Goal: Task Accomplishment & Management: Contribute content

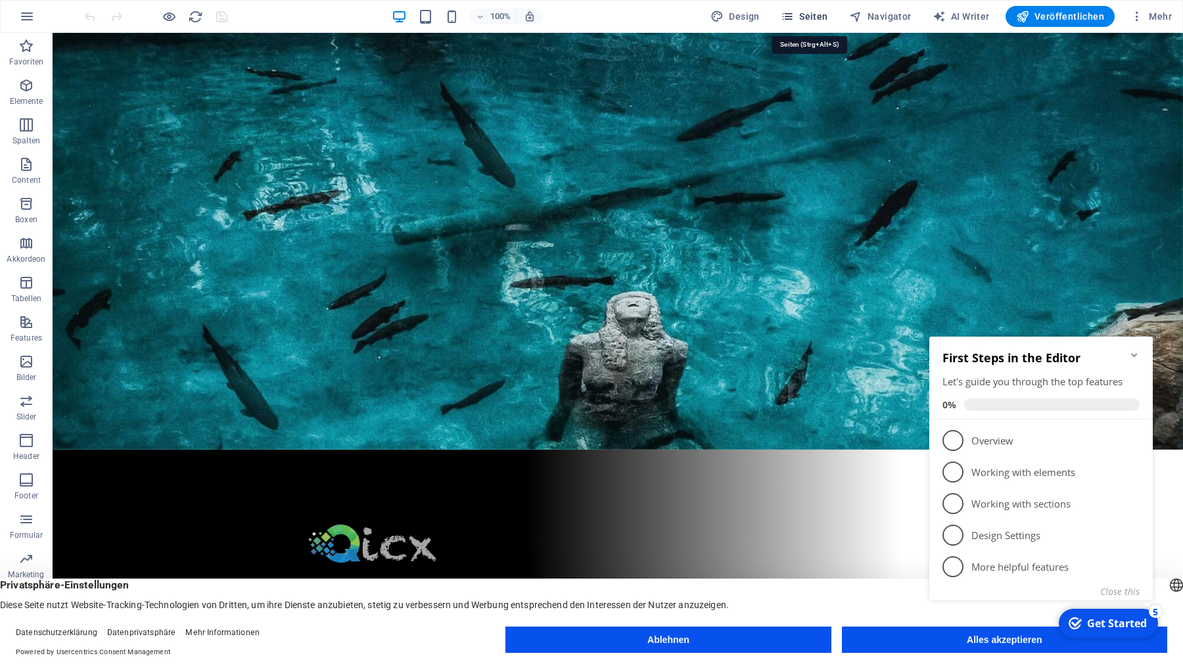
click at [810, 17] on span "Seiten" at bounding box center [804, 16] width 47 height 13
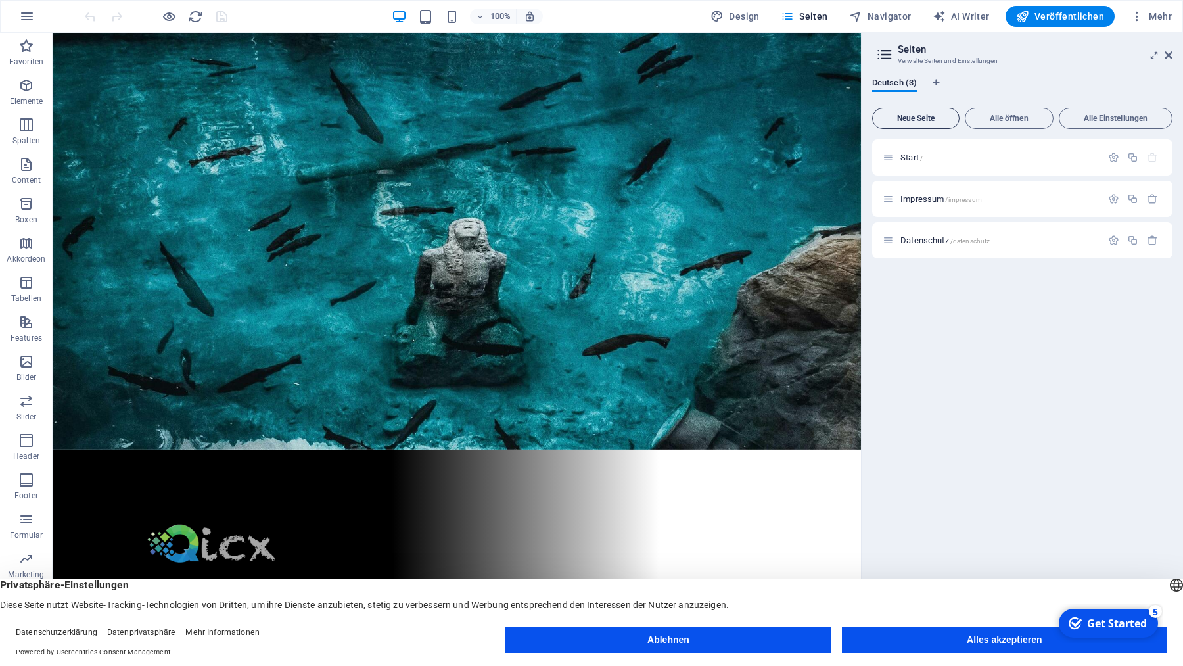
click at [914, 115] on span "Neue Seite" at bounding box center [916, 118] width 76 height 8
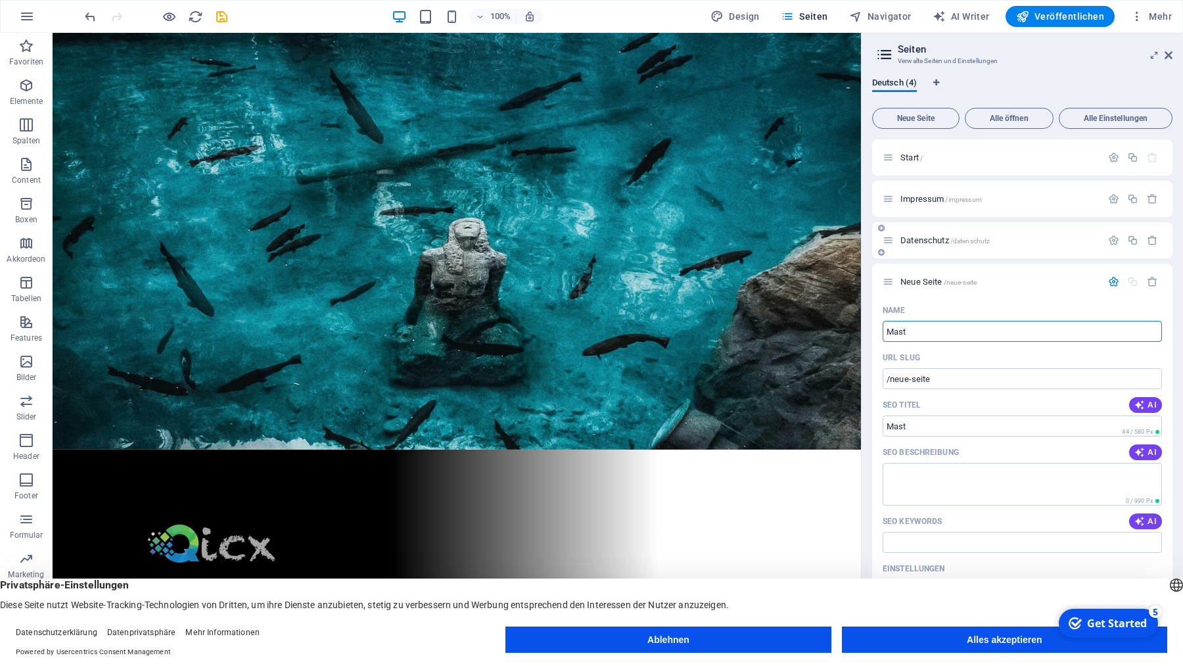
type input "Masto"
type input "/mast"
type input "Mastod"
type input "/masto"
type input "Mastodon"
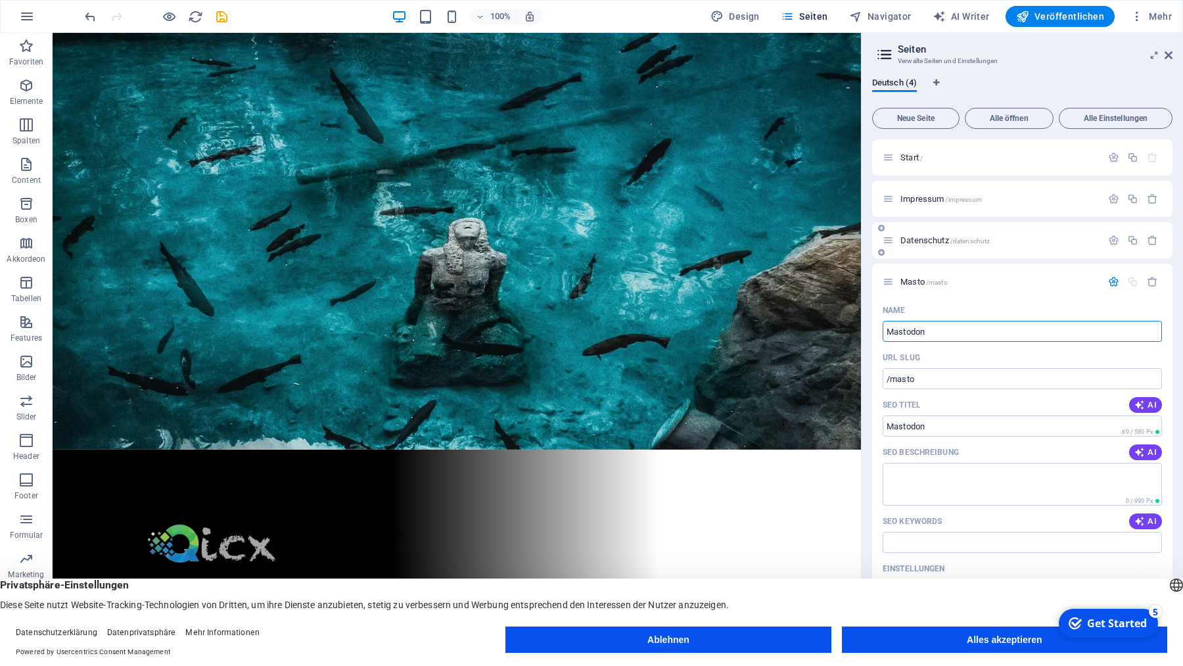
type input "/mastodon"
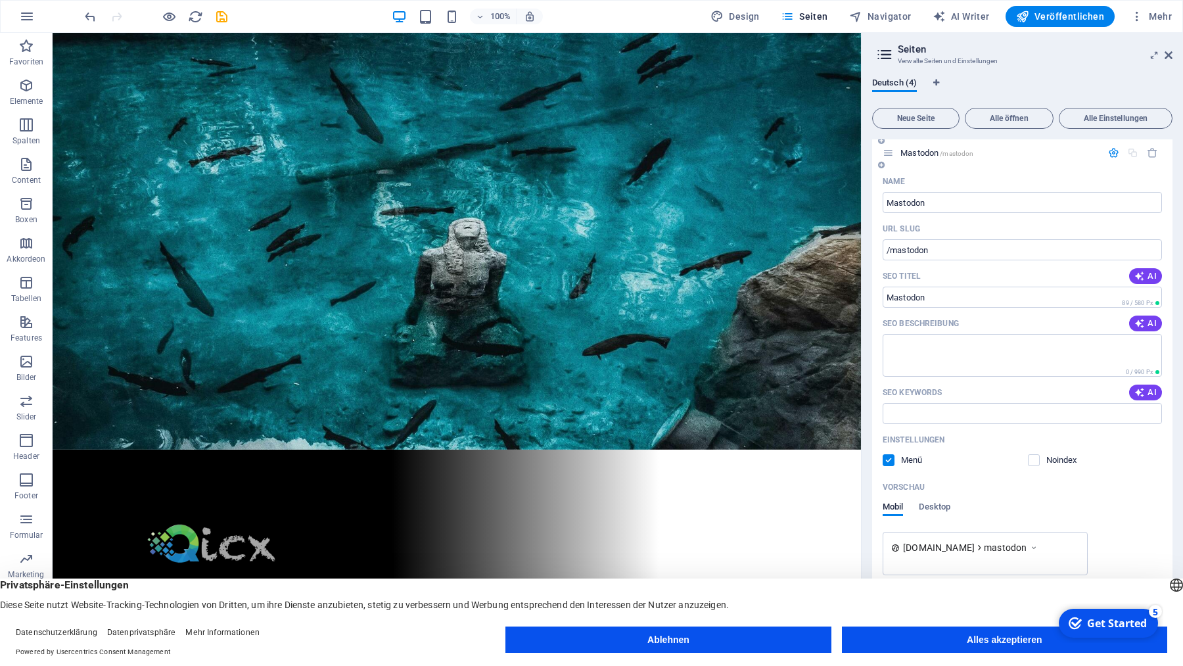
click at [1032, 160] on div "Mastodon /mastodon" at bounding box center [1022, 153] width 300 height 36
click at [931, 152] on span "Mastodon /mastodon" at bounding box center [936, 153] width 73 height 10
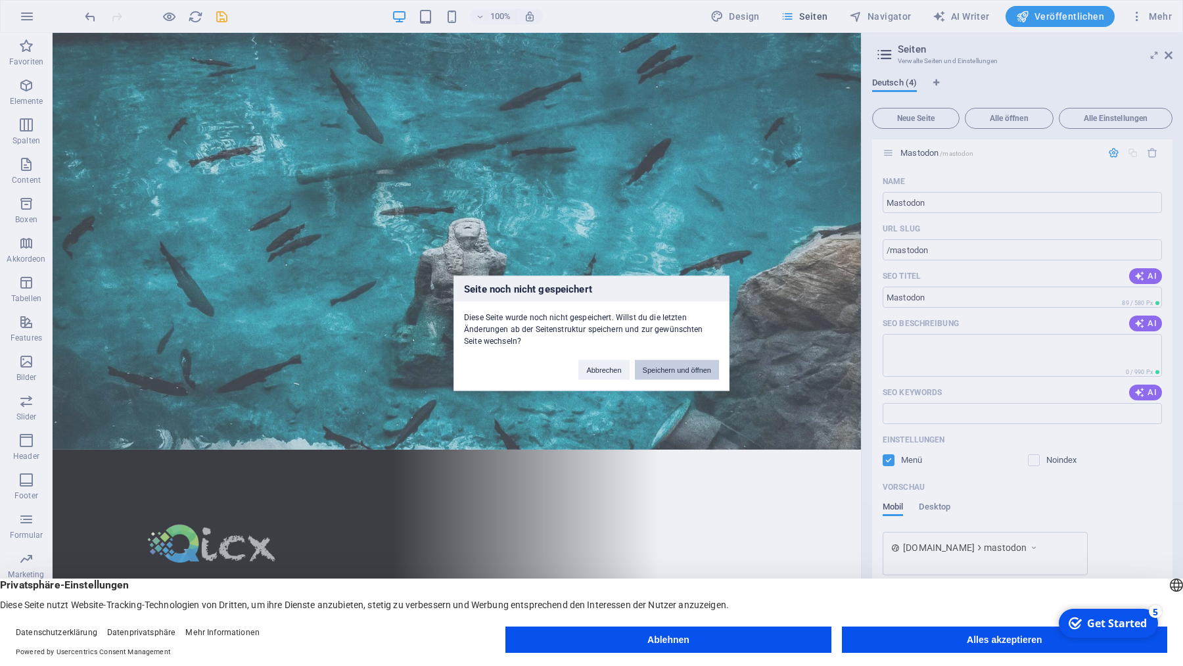
click at [683, 369] on button "Speichern und öffnen" at bounding box center [677, 370] width 84 height 20
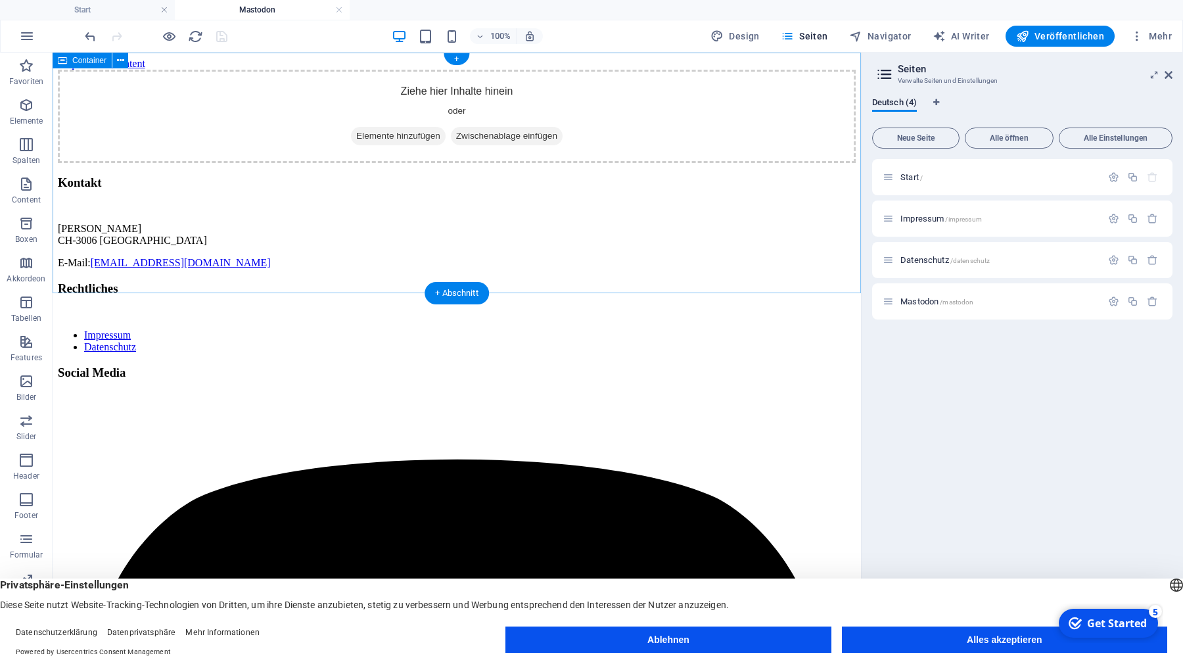
click at [386, 145] on span "Elemente hinzufügen" at bounding box center [398, 136] width 95 height 18
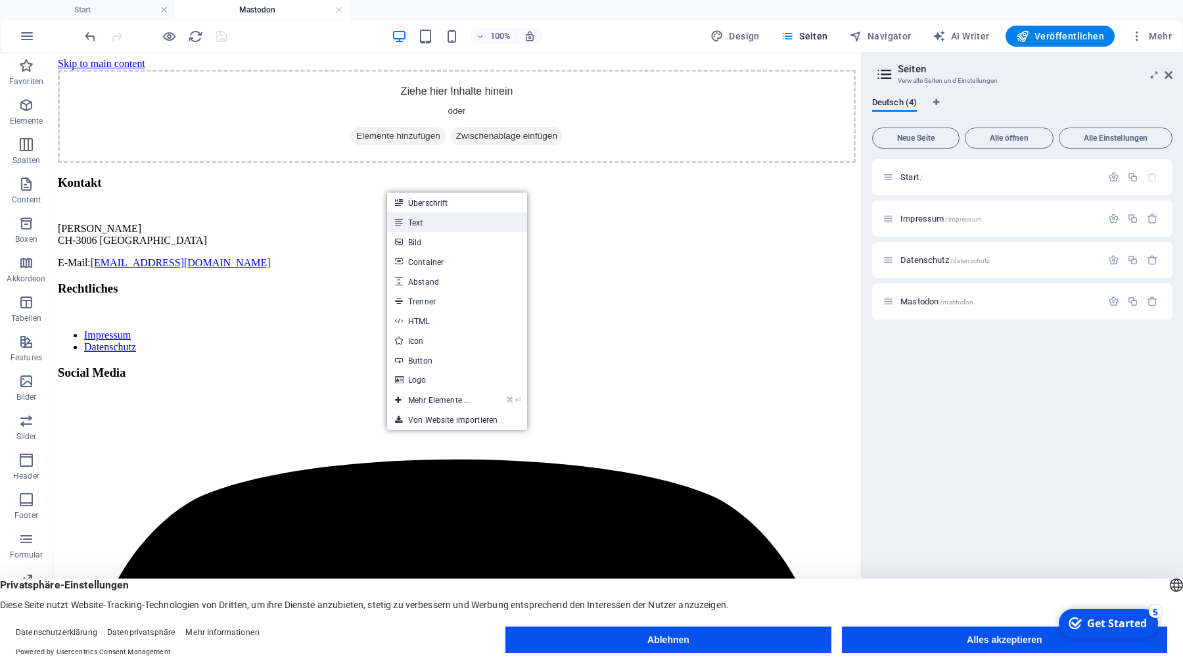
click at [419, 222] on link "Text" at bounding box center [457, 222] width 140 height 20
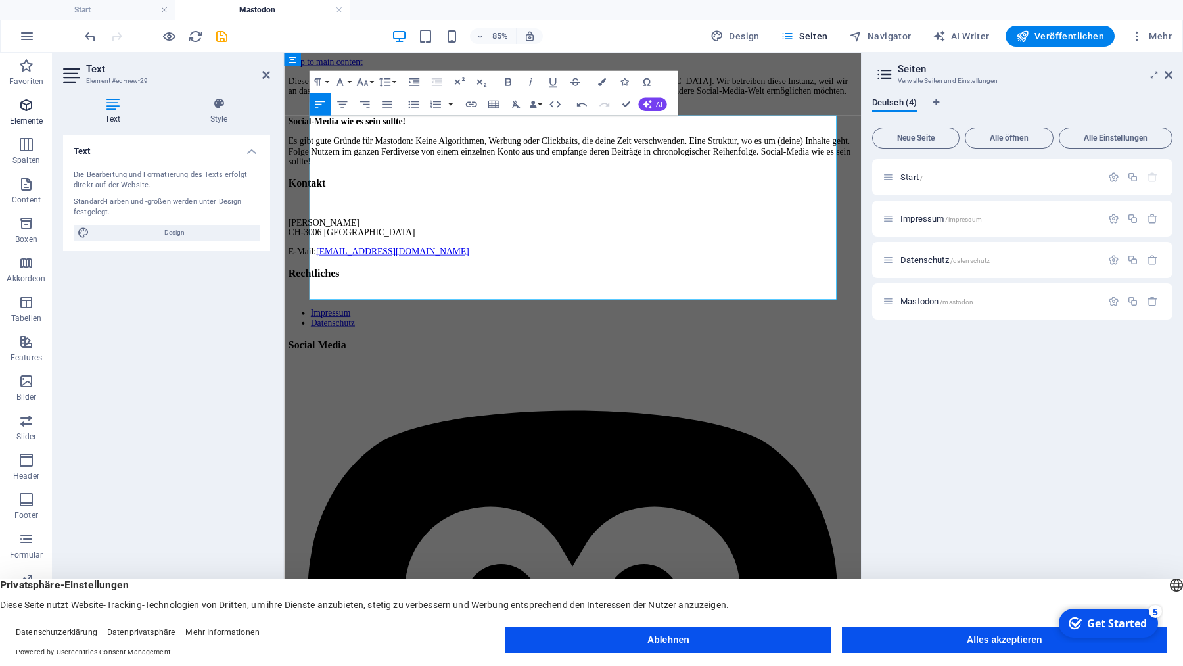
click at [25, 103] on icon "button" at bounding box center [26, 105] width 16 height 16
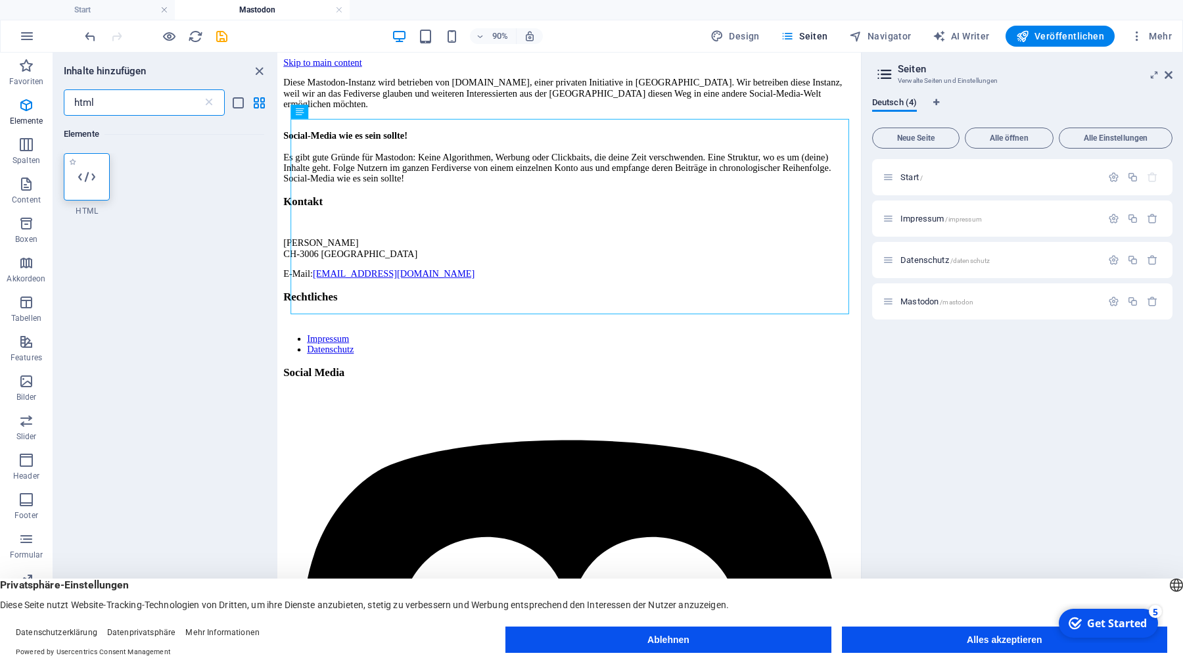
type input "html"
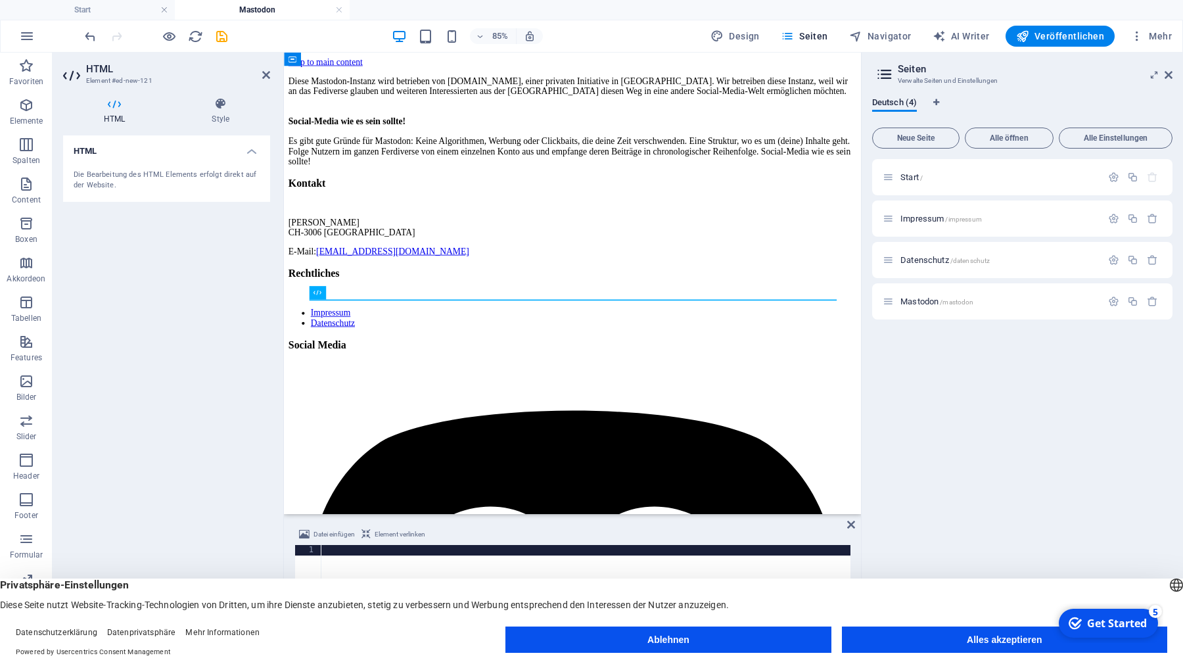
click at [954, 636] on button "Alles akzeptieren" at bounding box center [1004, 639] width 325 height 26
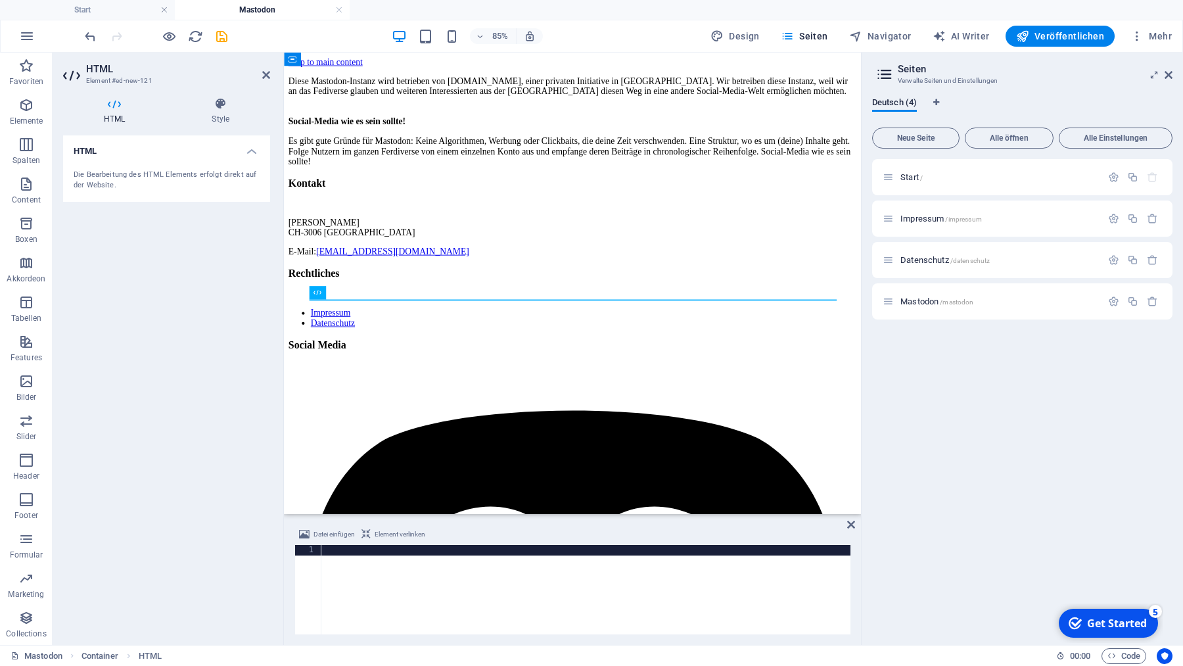
click at [543, 592] on div at bounding box center [586, 600] width 530 height 110
click at [385, 565] on div at bounding box center [586, 600] width 530 height 110
paste textarea "<iframe title="Introducing the Fediverse: a New Era of Social Media" width="560…"
type textarea "<iframe title="Introducing the Fediverse: a New Era of Social Media" width="560…"
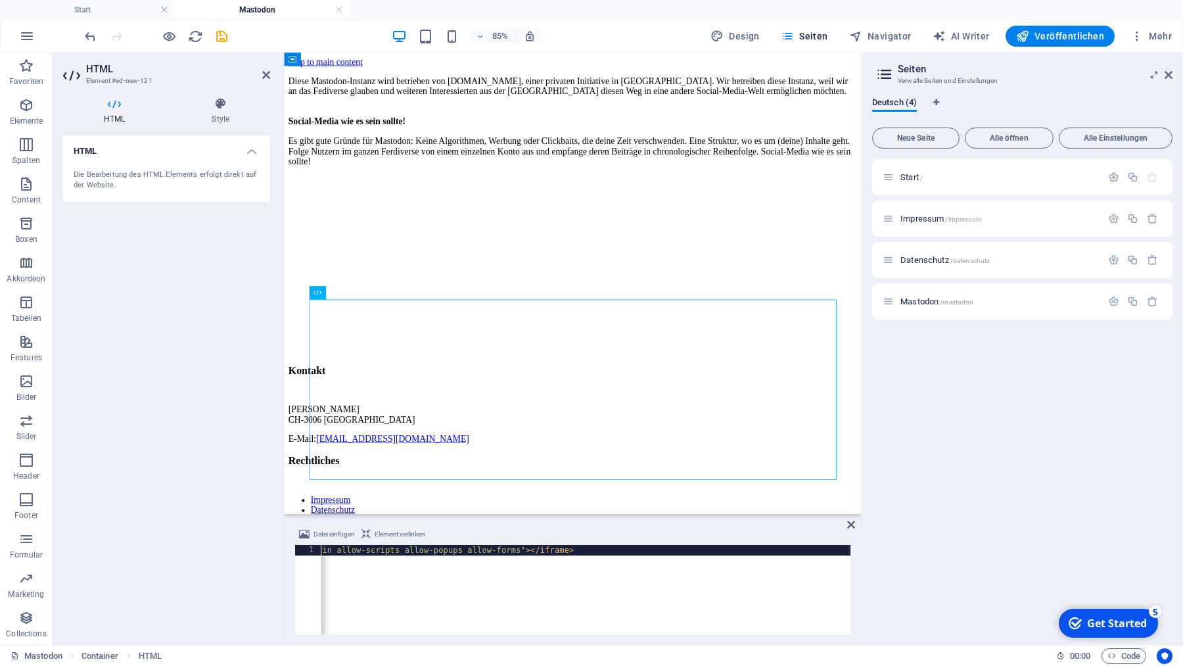
scroll to position [0, 1076]
click at [641, 187] on div "Diese Mastodon-Instanz wird betrieben von [DOMAIN_NAME], einer privaten Initiat…" at bounding box center [623, 133] width 668 height 106
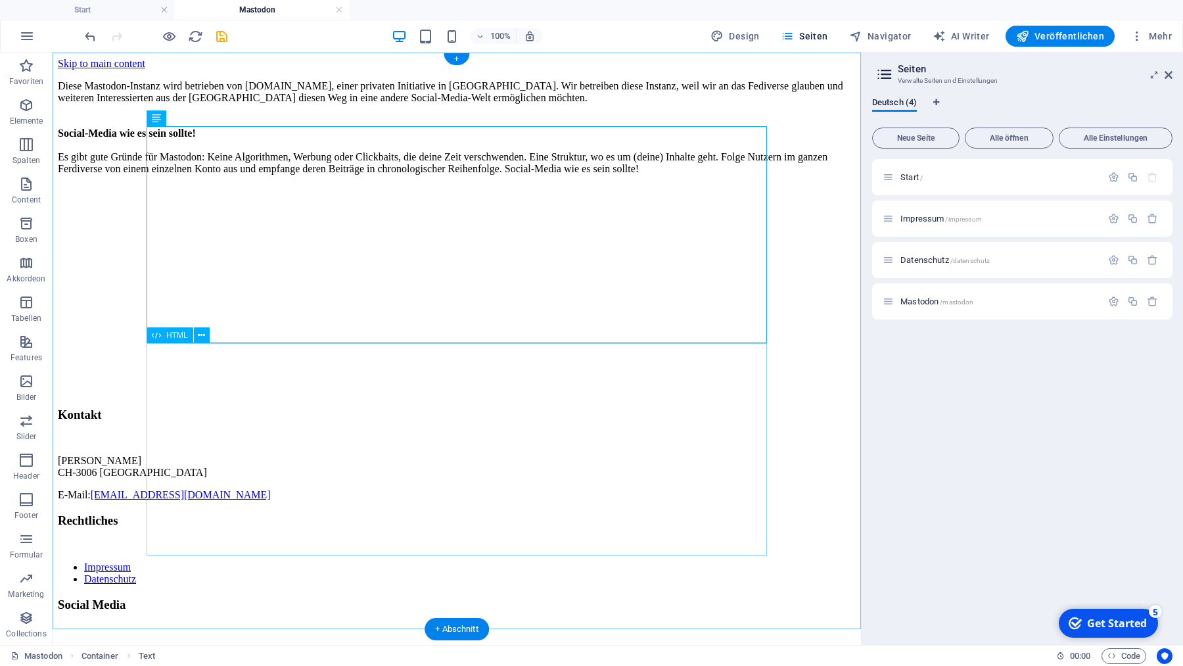
click at [586, 395] on div at bounding box center [457, 290] width 798 height 210
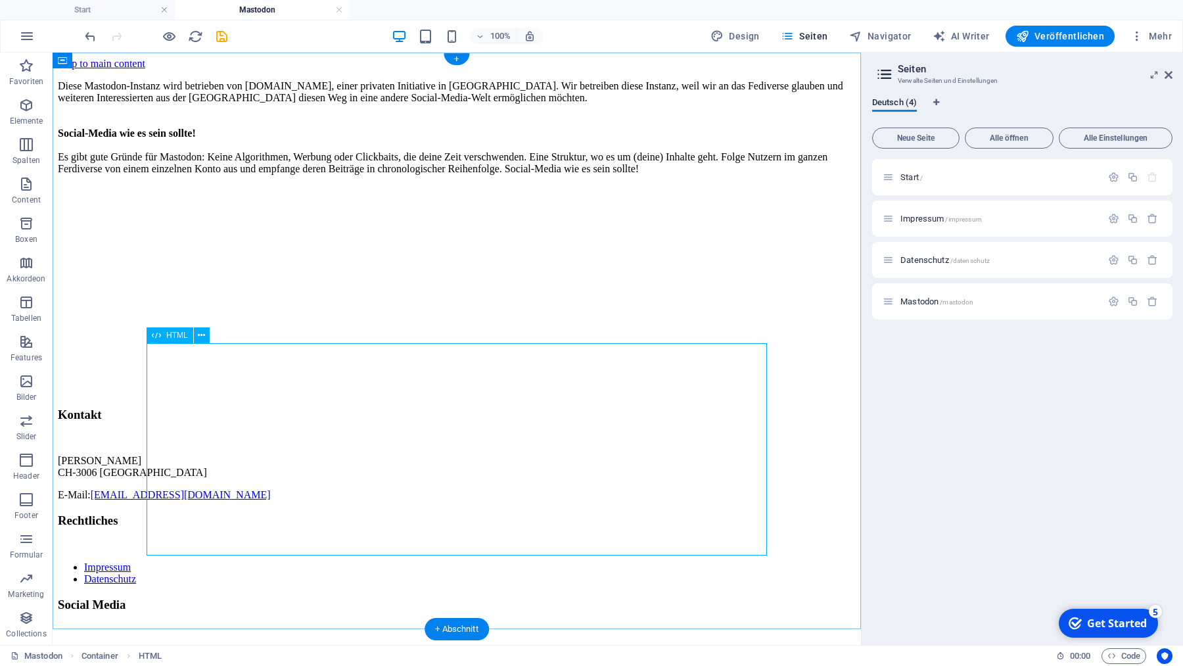
click at [413, 395] on div at bounding box center [457, 290] width 798 height 210
click at [103, 7] on h4 "Start" at bounding box center [87, 10] width 175 height 14
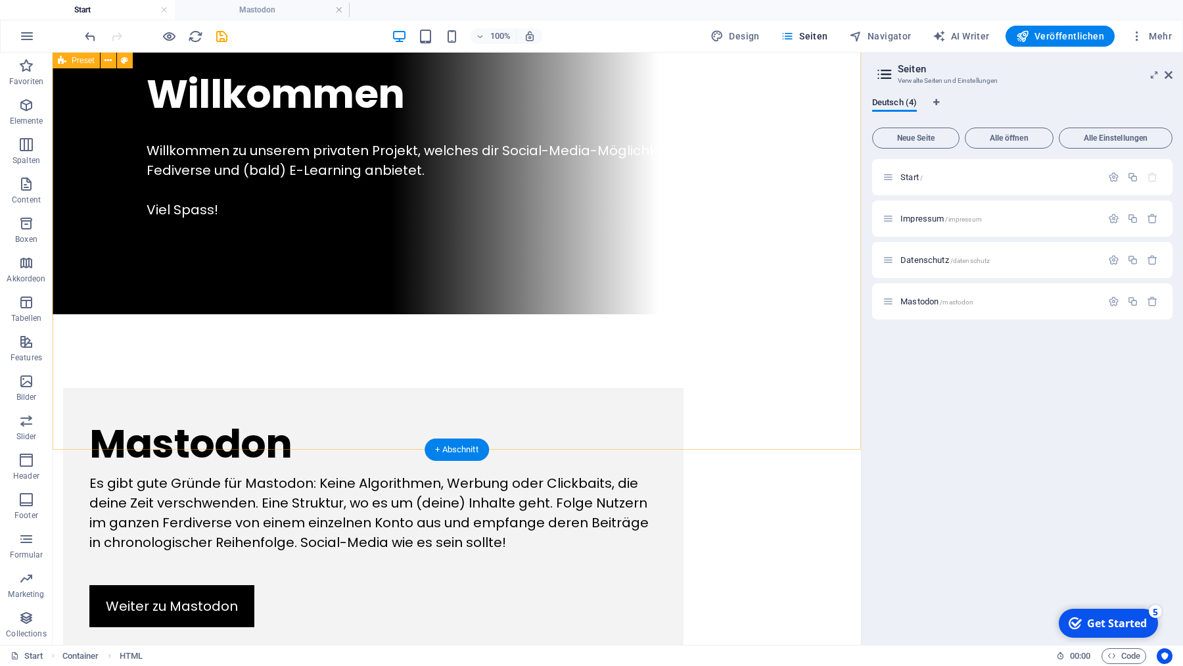
scroll to position [559, 0]
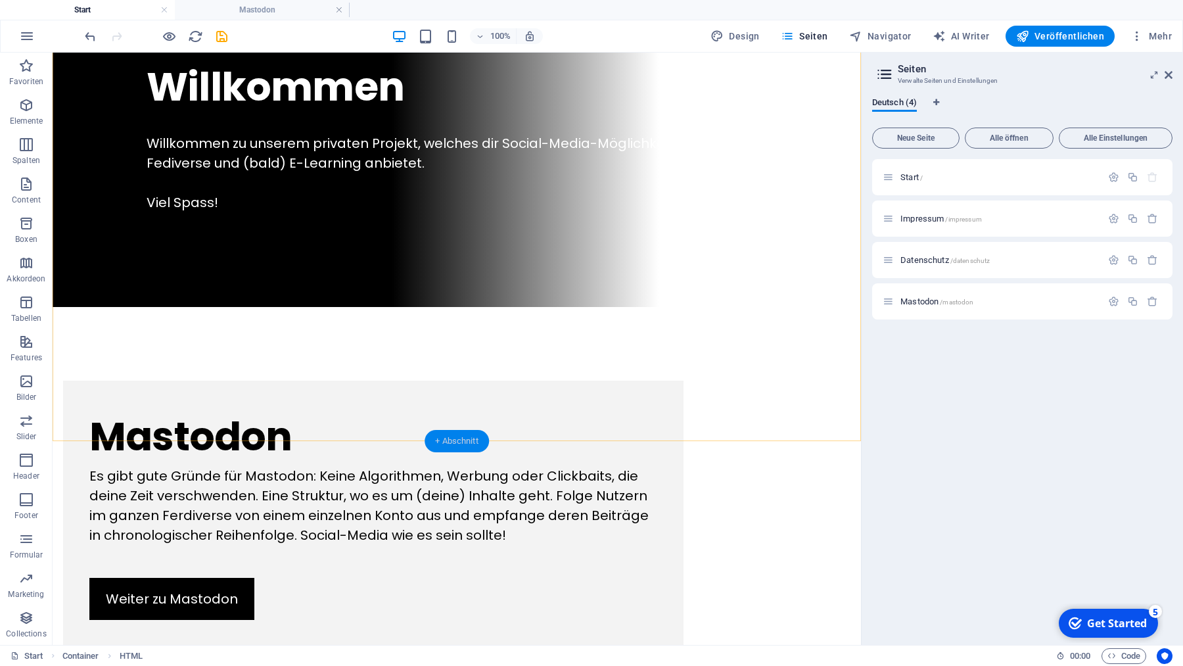
click at [463, 441] on div "+ Abschnitt" at bounding box center [457, 441] width 64 height 22
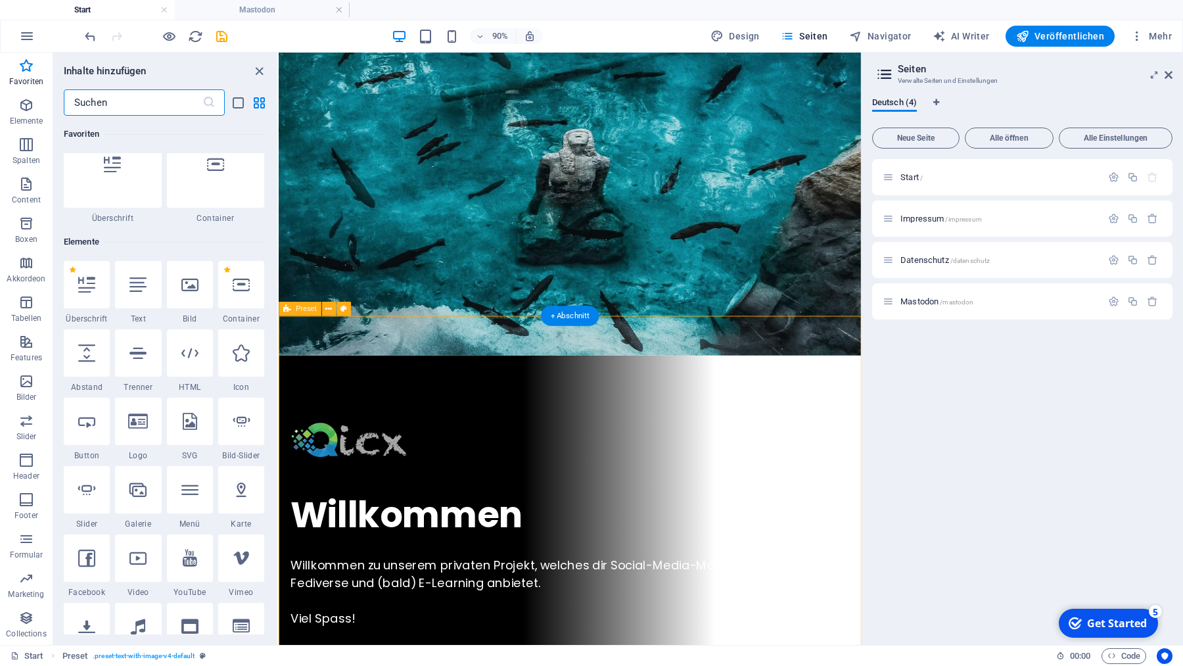
scroll to position [78, 0]
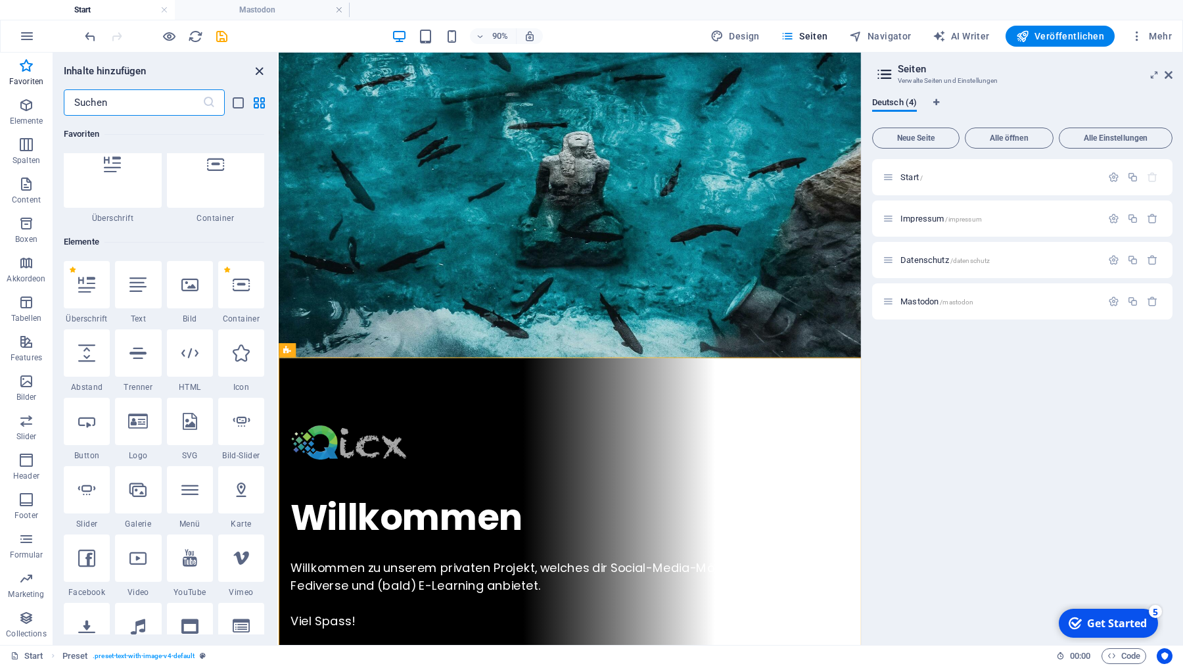
click at [260, 68] on icon "close panel" at bounding box center [259, 71] width 15 height 15
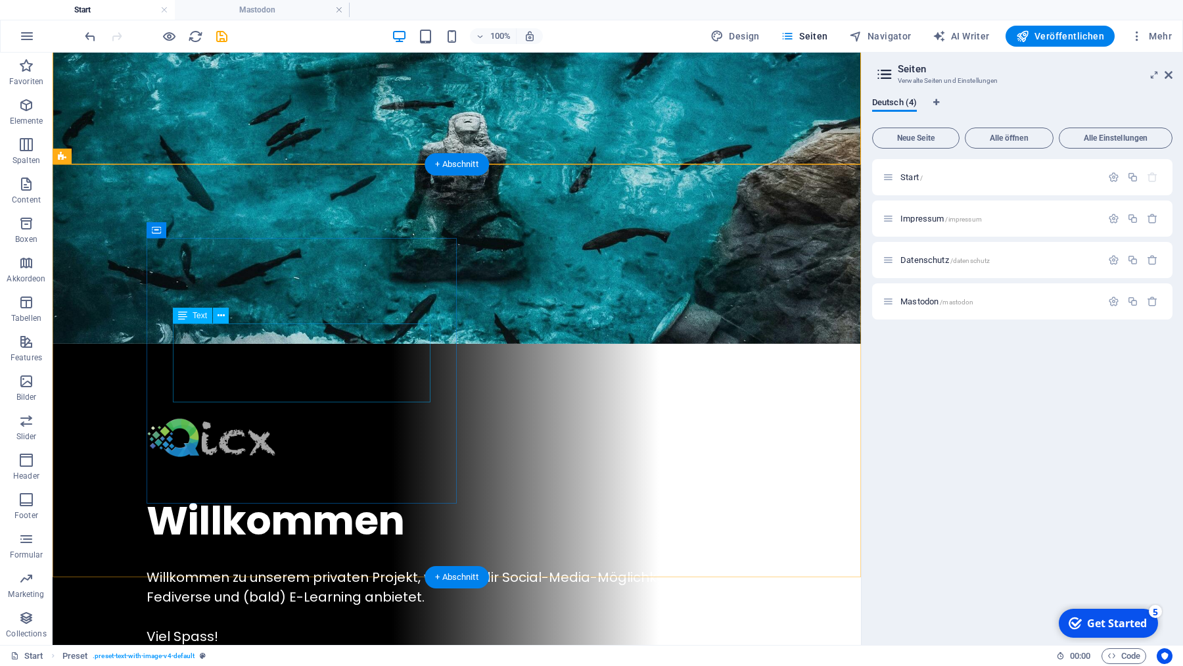
scroll to position [0, 0]
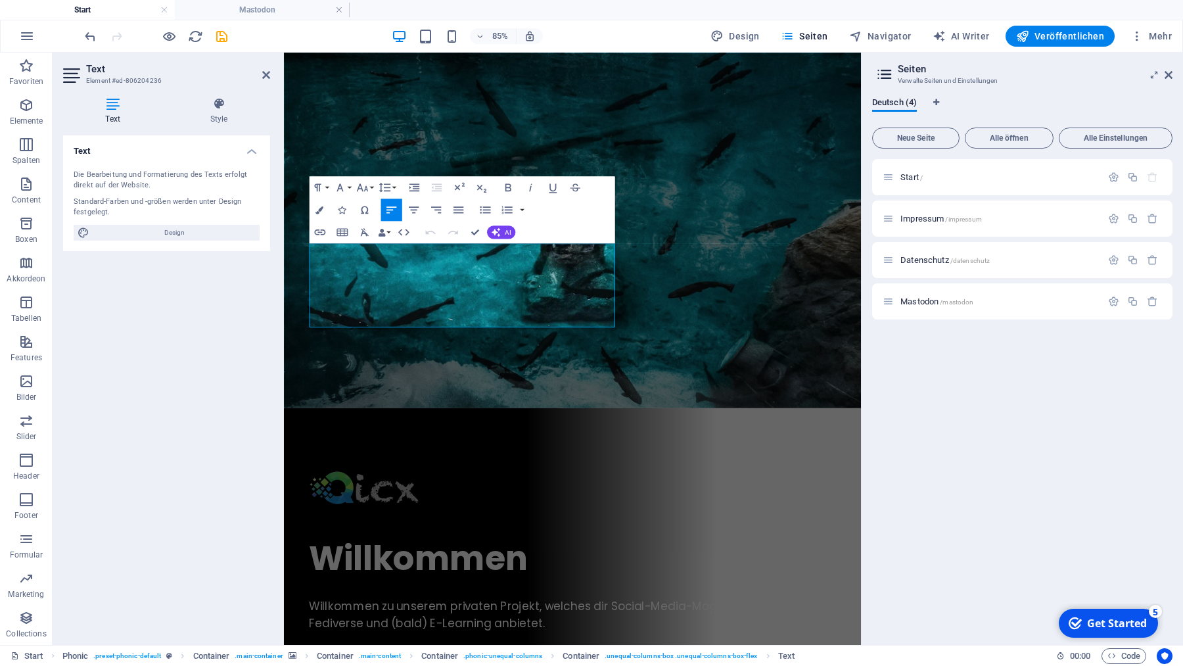
click at [266, 348] on div "Text Die Bearbeitung und Formatierung des Texts erfolgt direkt auf der Website.…" at bounding box center [166, 384] width 207 height 499
drag, startPoint x: 476, startPoint y: 232, endPoint x: 423, endPoint y: 193, distance: 65.7
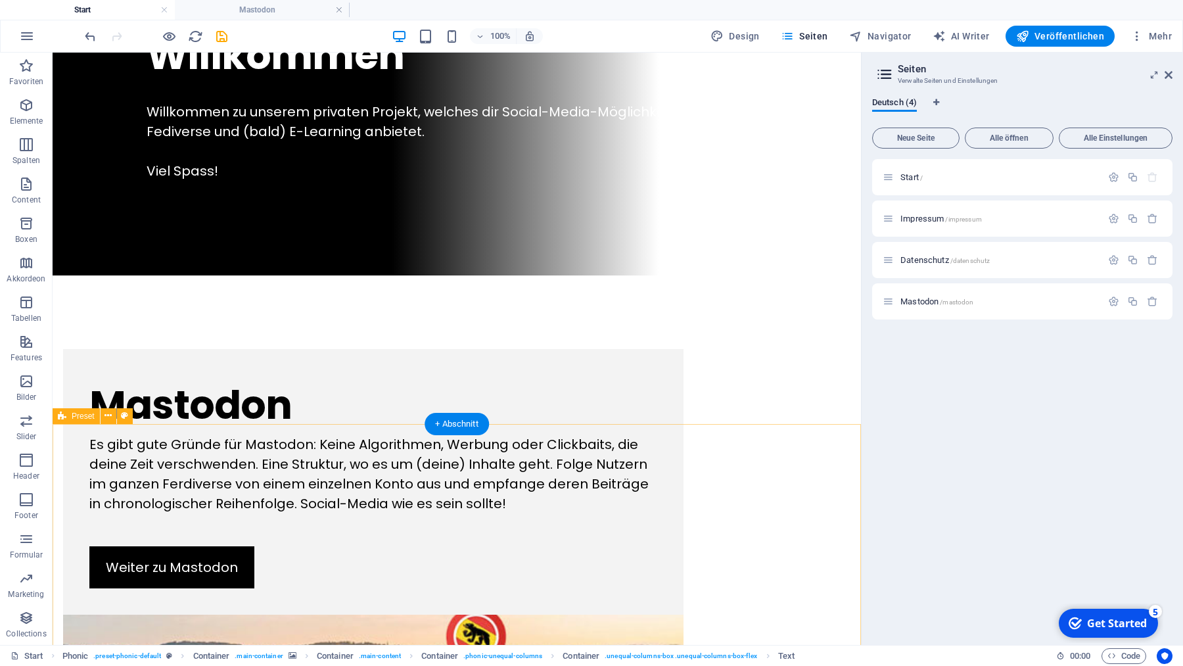
scroll to position [680, 0]
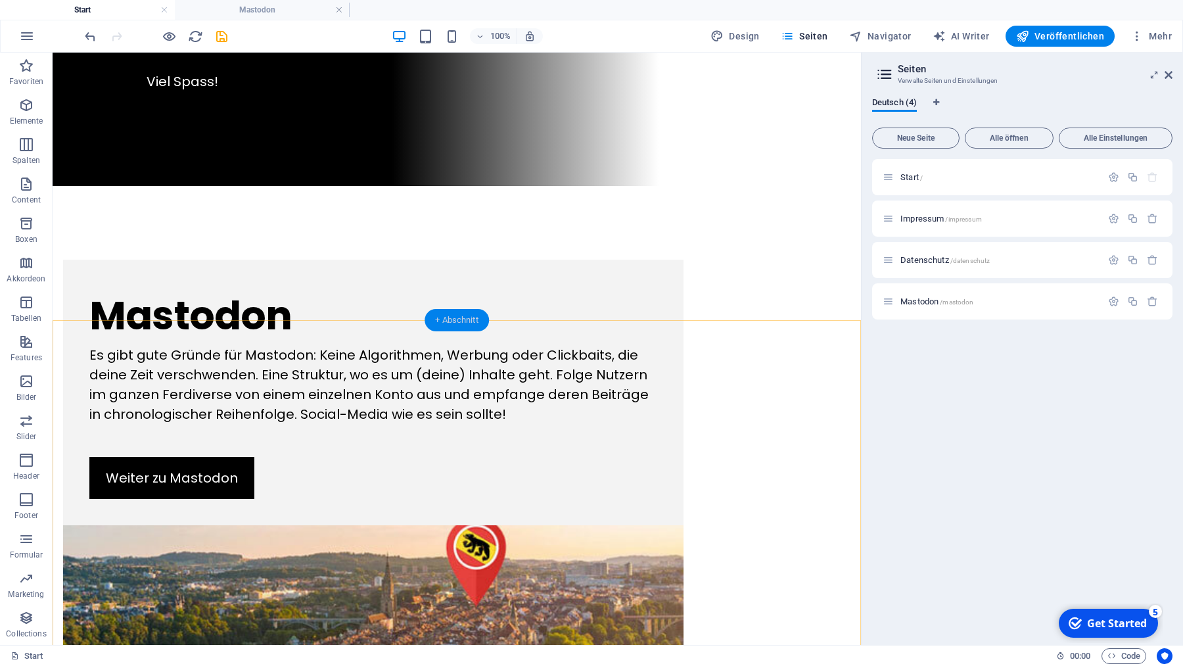
click at [461, 322] on div "+ Abschnitt" at bounding box center [457, 320] width 64 height 22
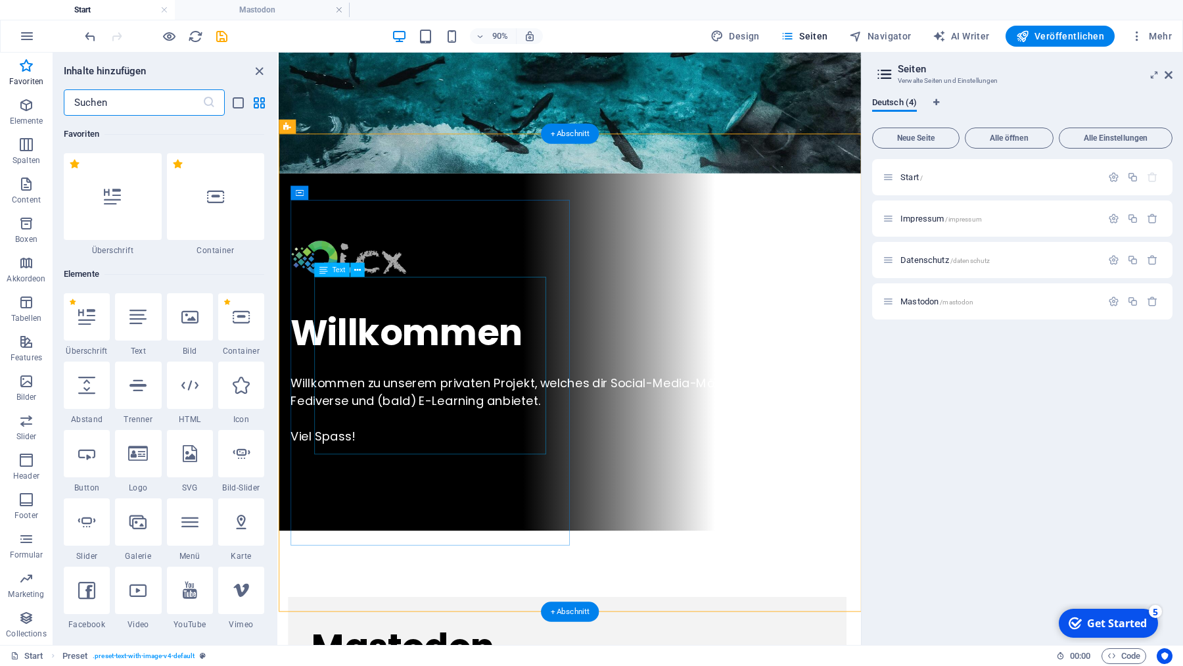
scroll to position [346, 0]
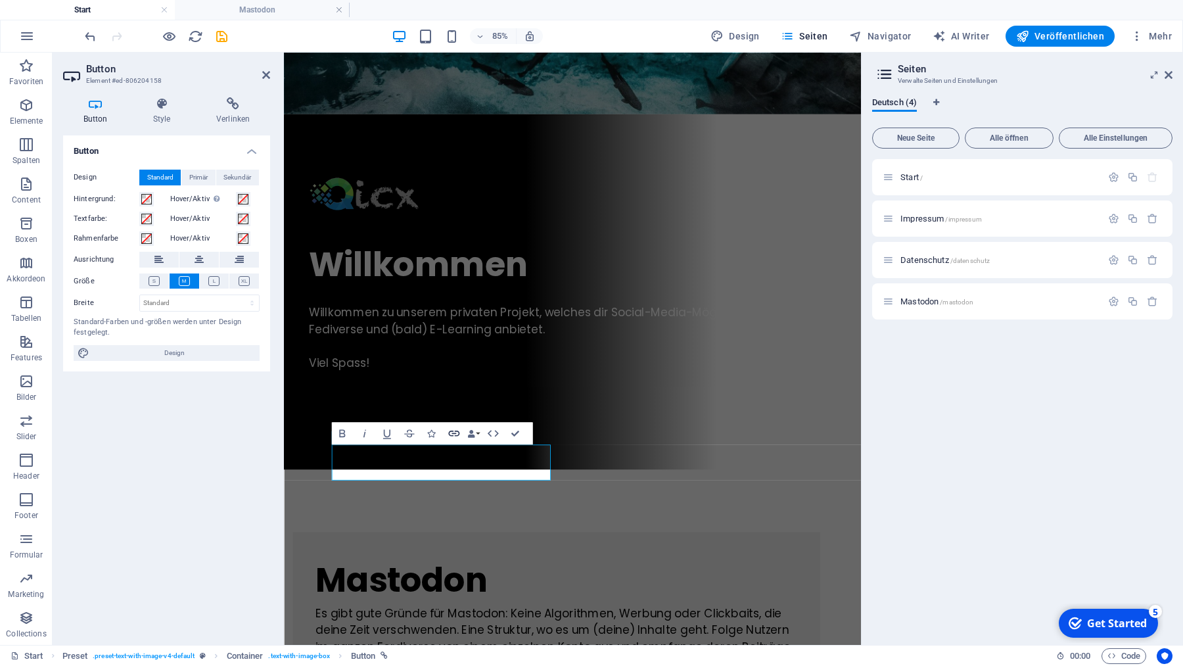
click at [453, 436] on icon "button" at bounding box center [453, 434] width 11 height 6
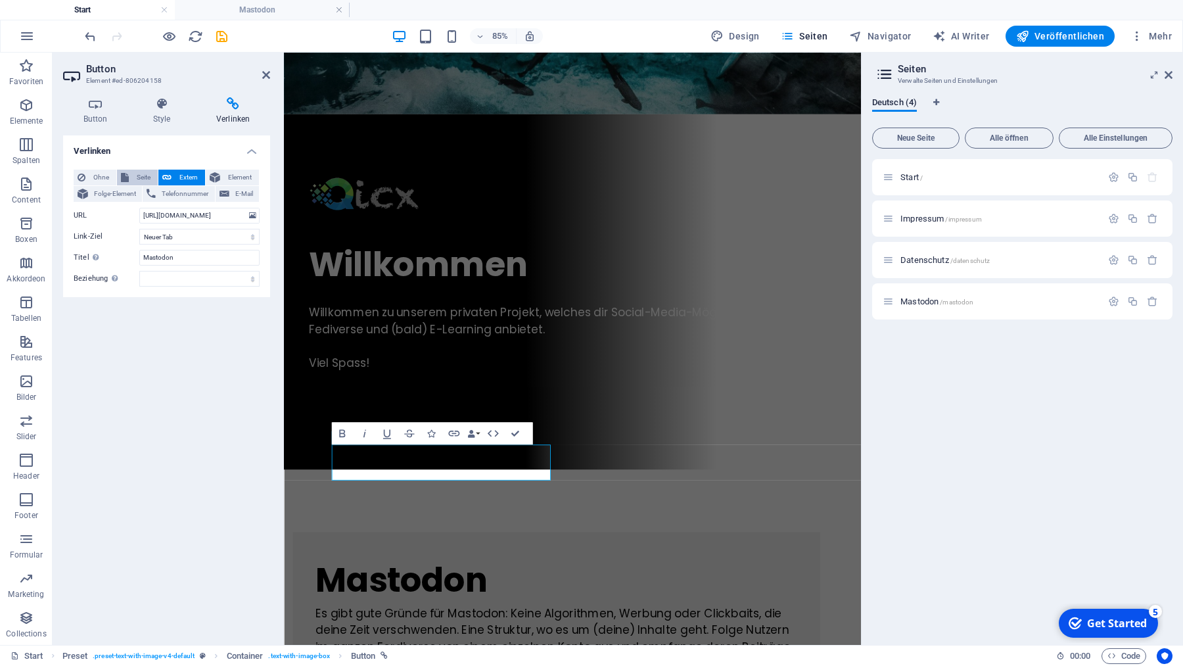
click at [138, 174] on span "Seite" at bounding box center [143, 178] width 21 height 16
select select
click at [139, 208] on select "Start Impressum Datenschutz Mastodon" at bounding box center [199, 216] width 120 height 16
select select "3"
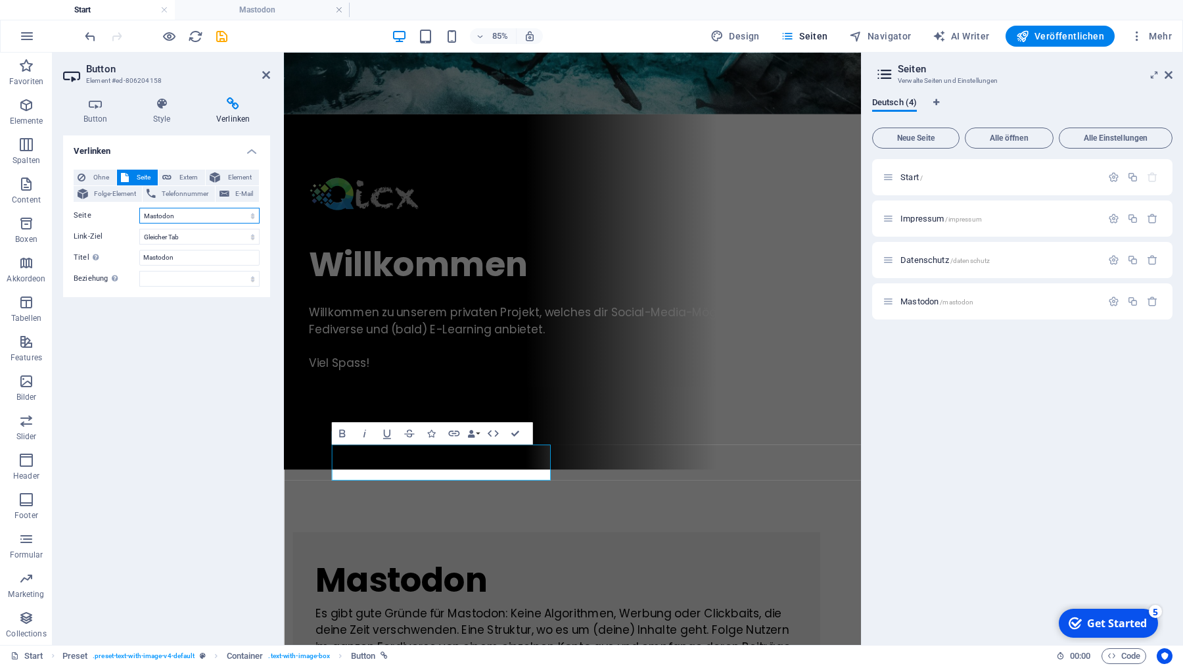
click option "Mastodon" at bounding box center [0, 0] width 0 height 0
select select "overlay"
click option "Overlay" at bounding box center [0, 0] width 0 height 0
click at [222, 35] on icon "save" at bounding box center [221, 36] width 15 height 15
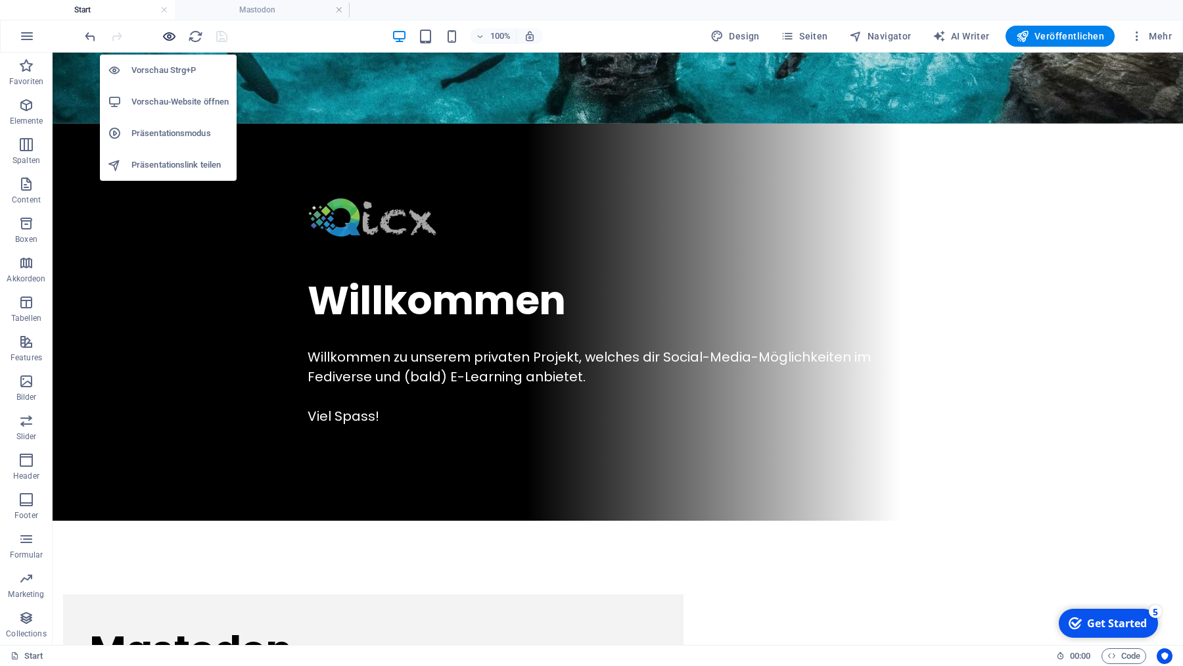
click at [169, 35] on icon "button" at bounding box center [169, 36] width 15 height 15
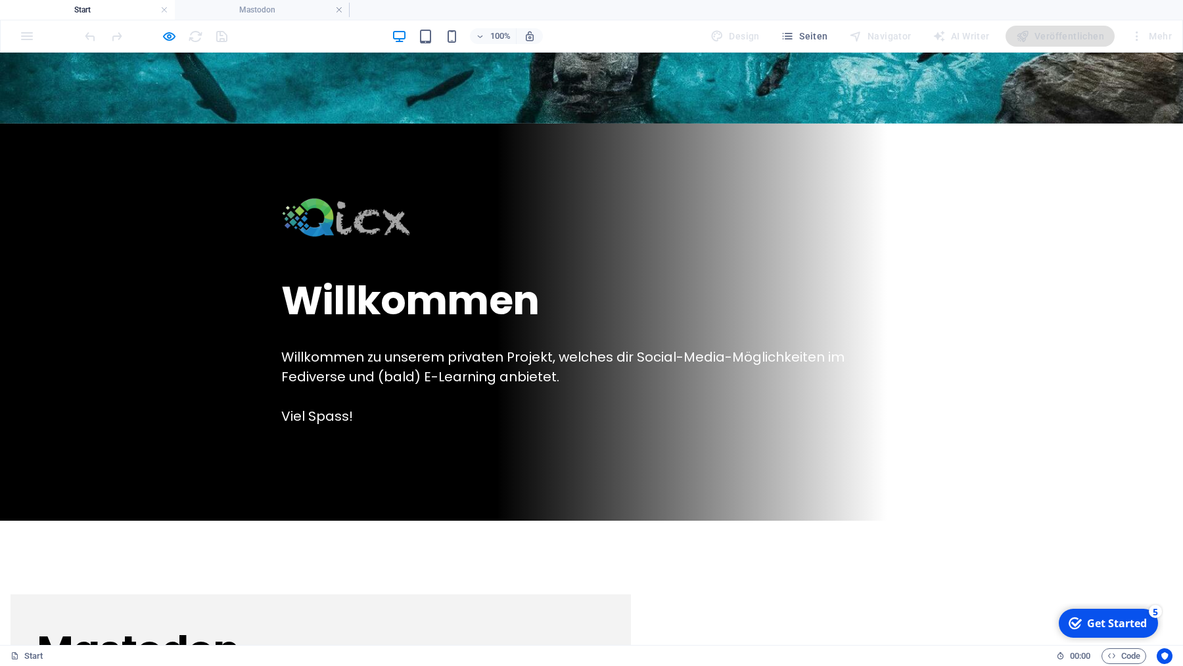
click at [9, 157] on button "×" at bounding box center [4, 147] width 9 height 20
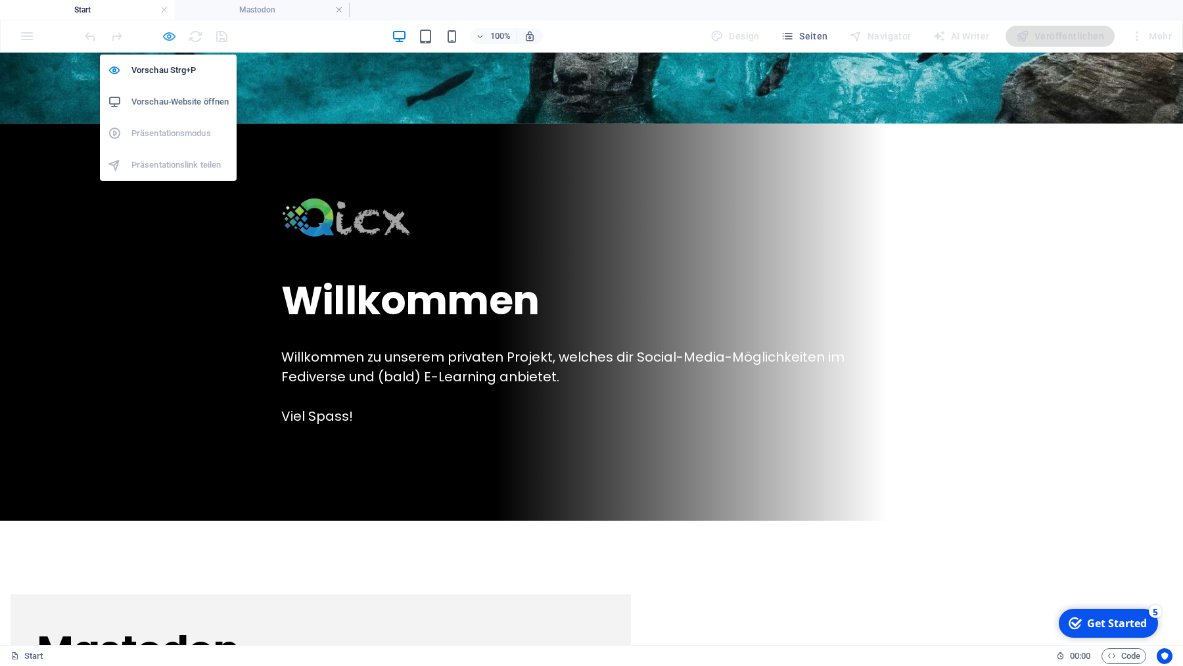
click at [164, 35] on icon "button" at bounding box center [169, 36] width 15 height 15
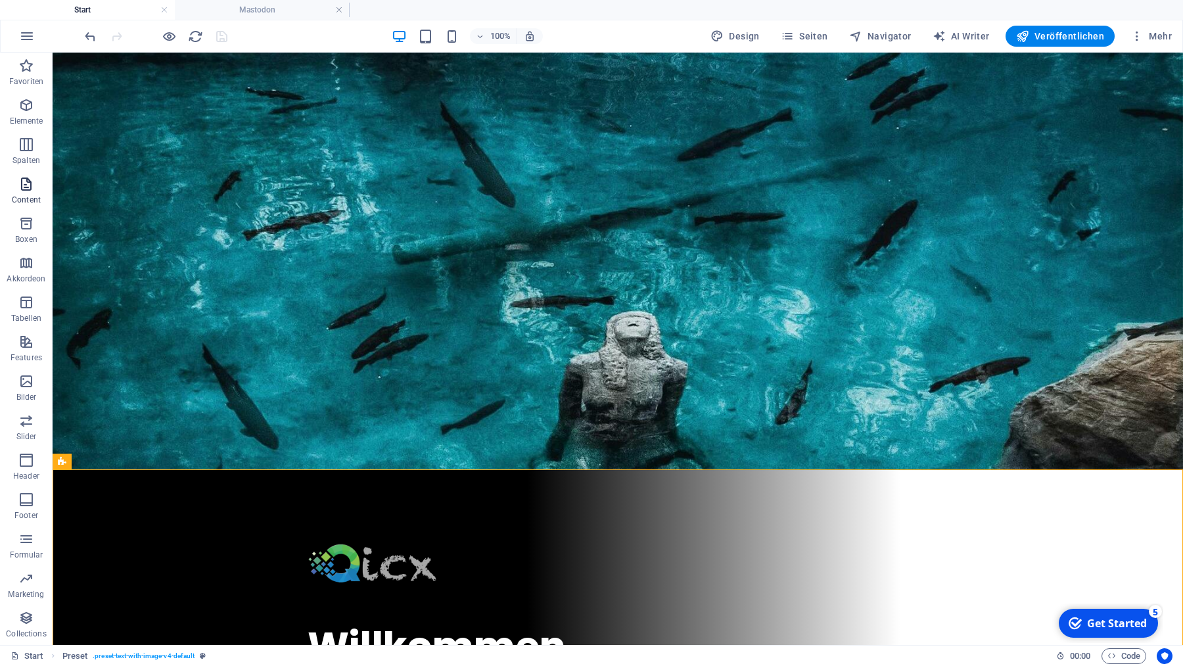
click at [25, 185] on icon "button" at bounding box center [26, 184] width 16 height 16
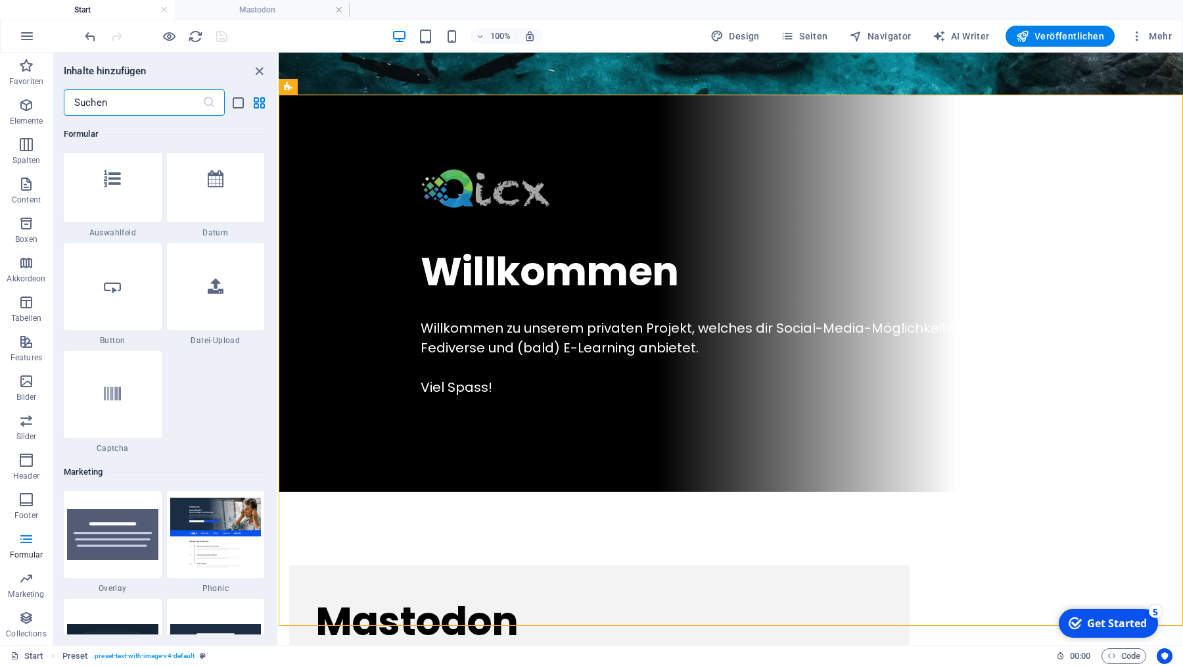
scroll to position [10365, 0]
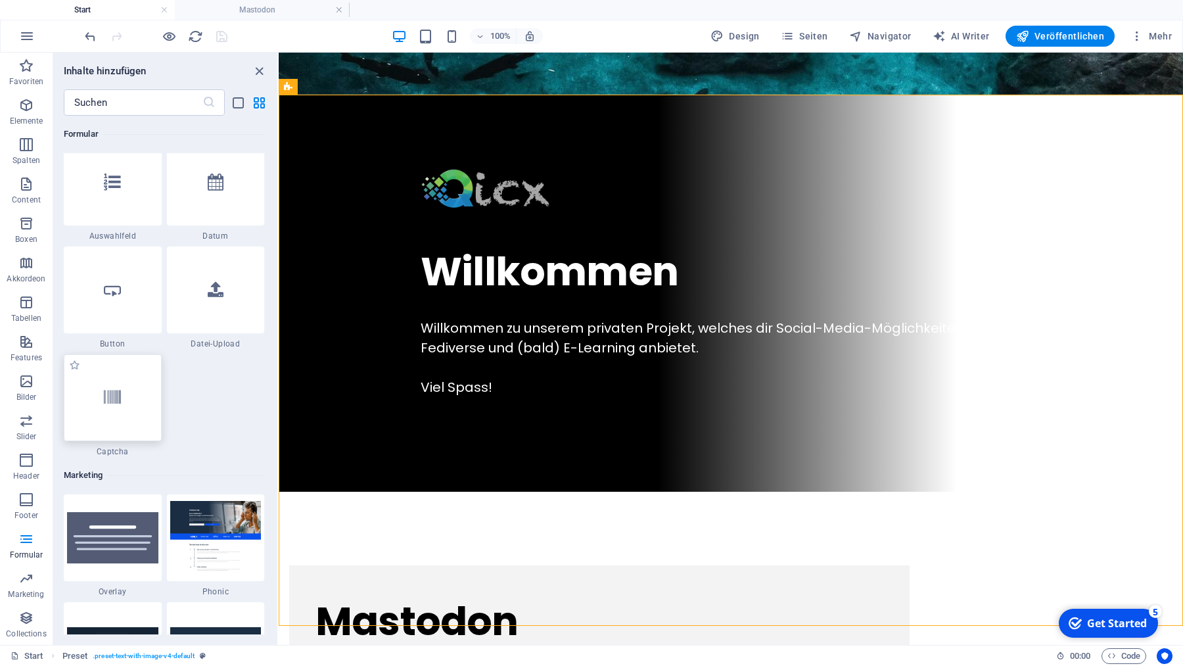
click at [118, 404] on icon at bounding box center [112, 397] width 17 height 17
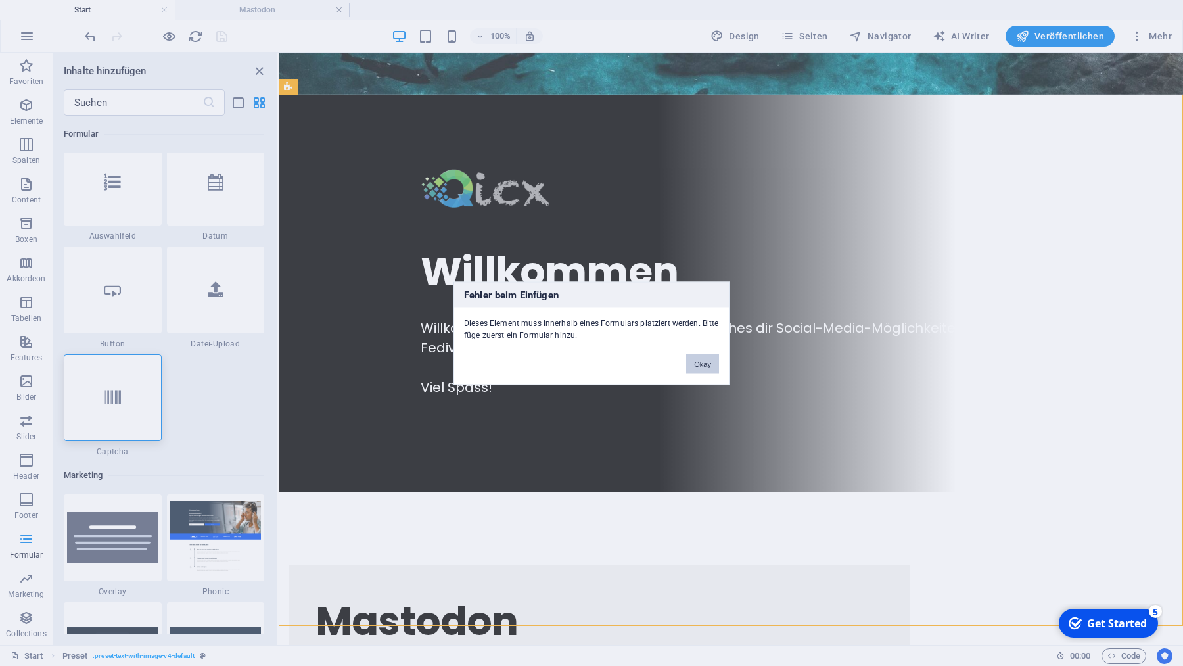
click at [701, 367] on button "Okay" at bounding box center [702, 364] width 33 height 20
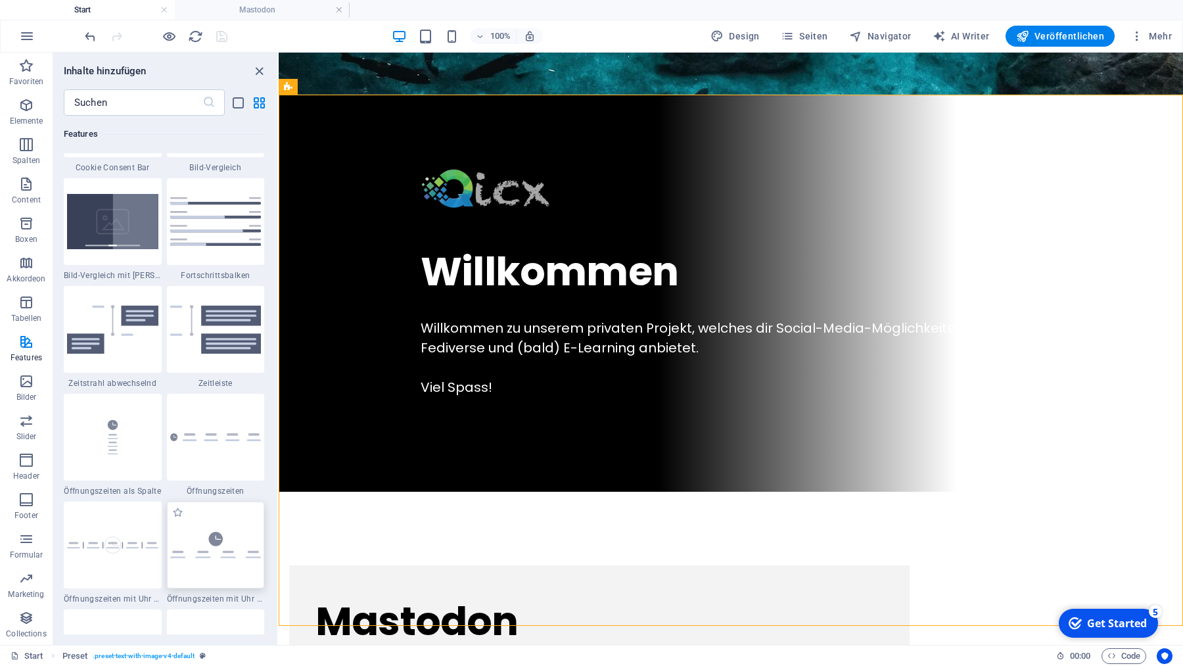
scroll to position [5420, 0]
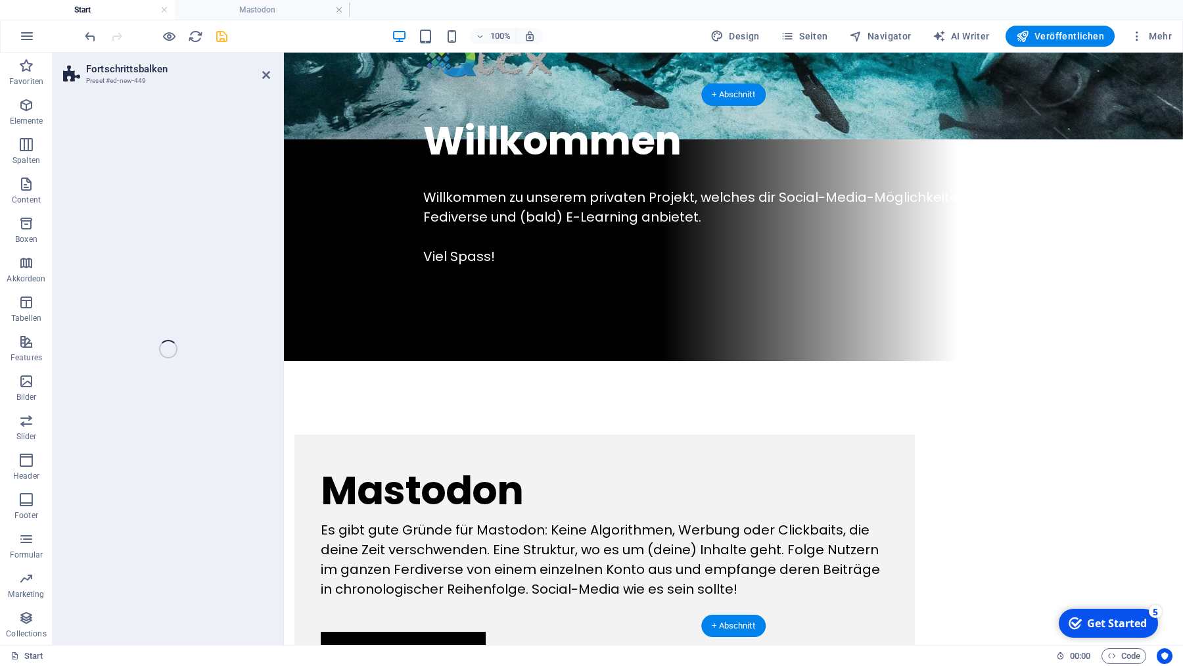
select select "rem"
select select "px"
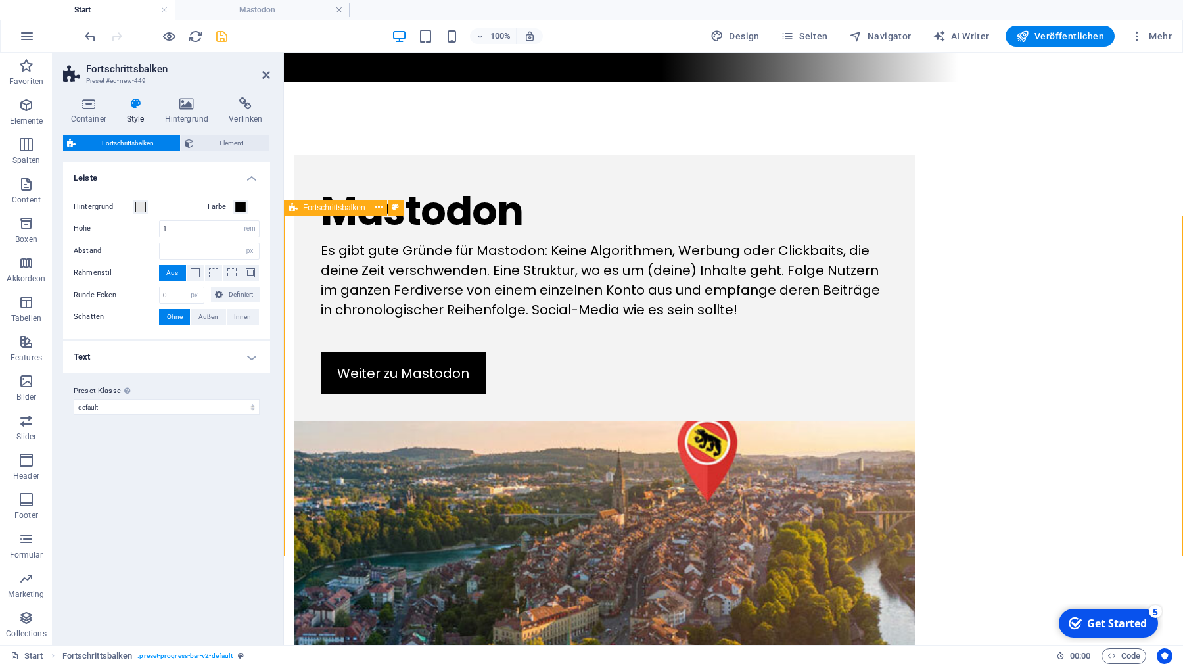
scroll to position [786, 0]
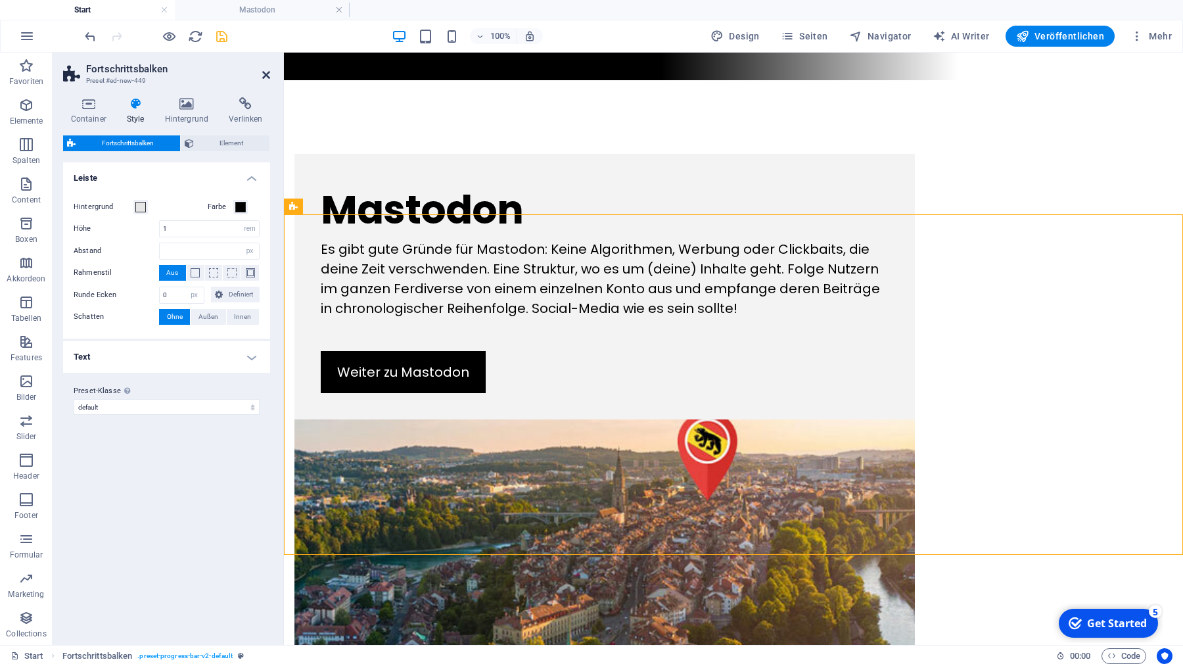
click at [266, 72] on icon at bounding box center [266, 75] width 8 height 11
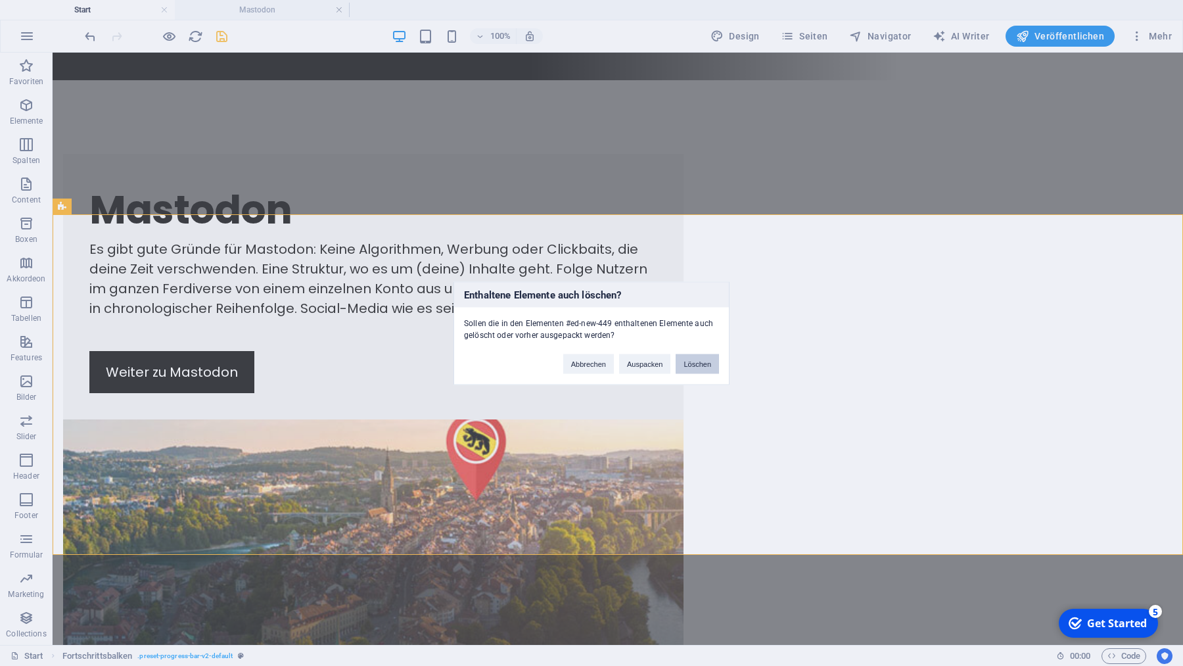
click at [704, 367] on button "Löschen" at bounding box center [697, 364] width 43 height 20
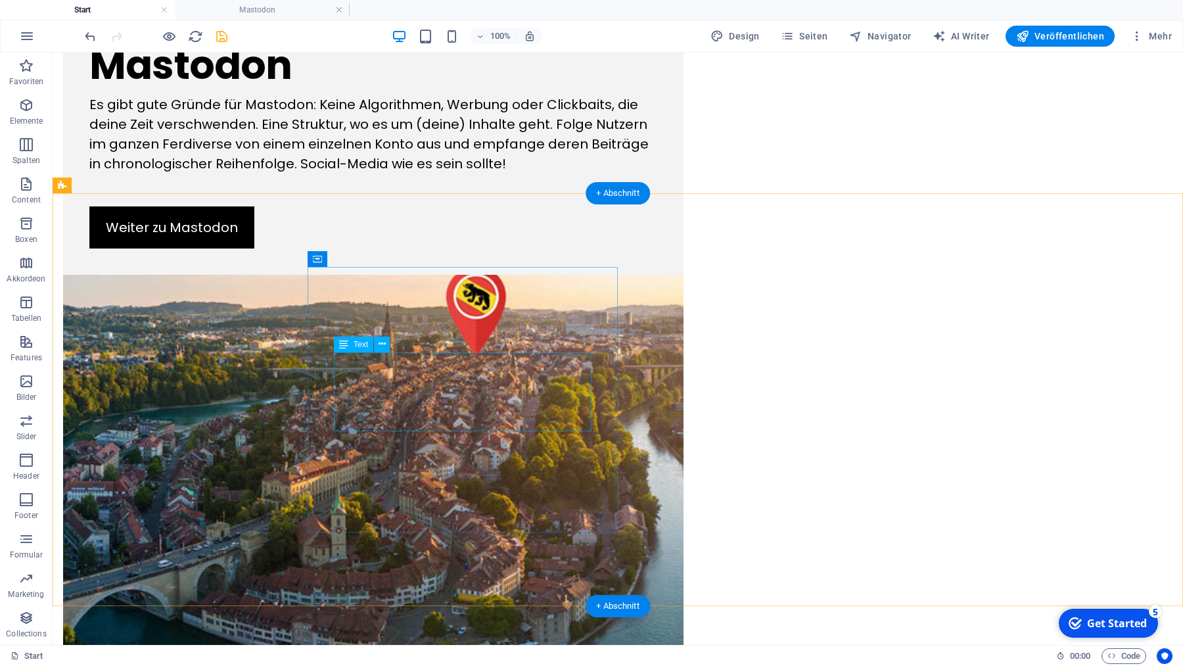
scroll to position [1013, 0]
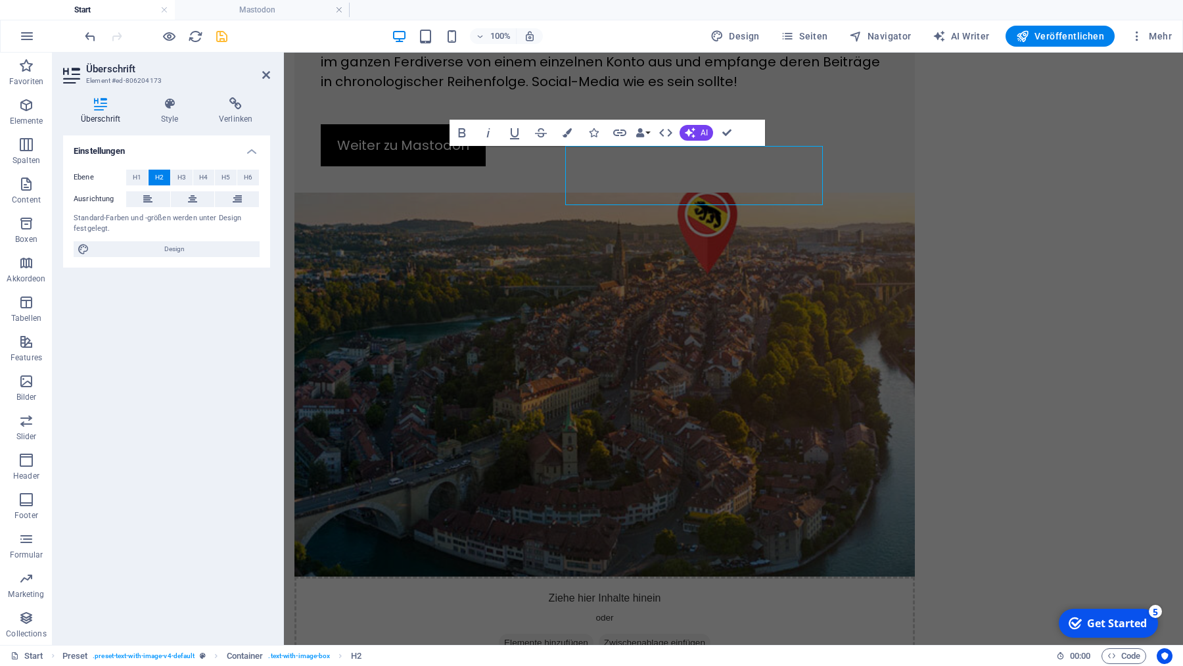
scroll to position [954, 0]
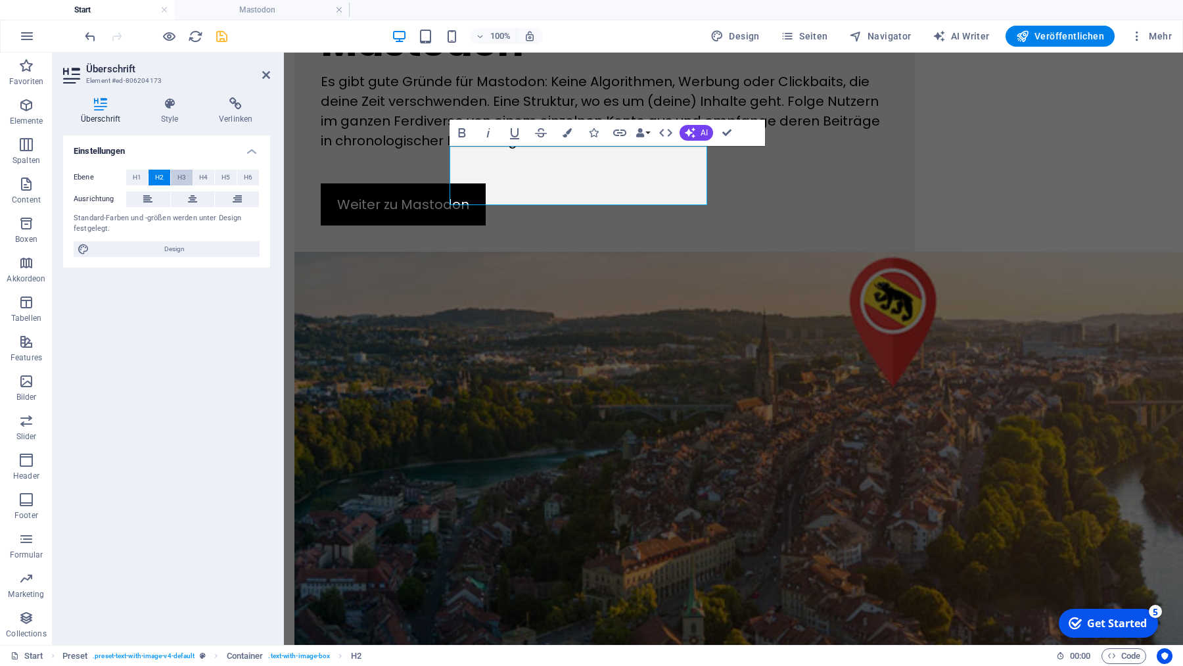
click at [182, 177] on span "H3" at bounding box center [181, 178] width 9 height 16
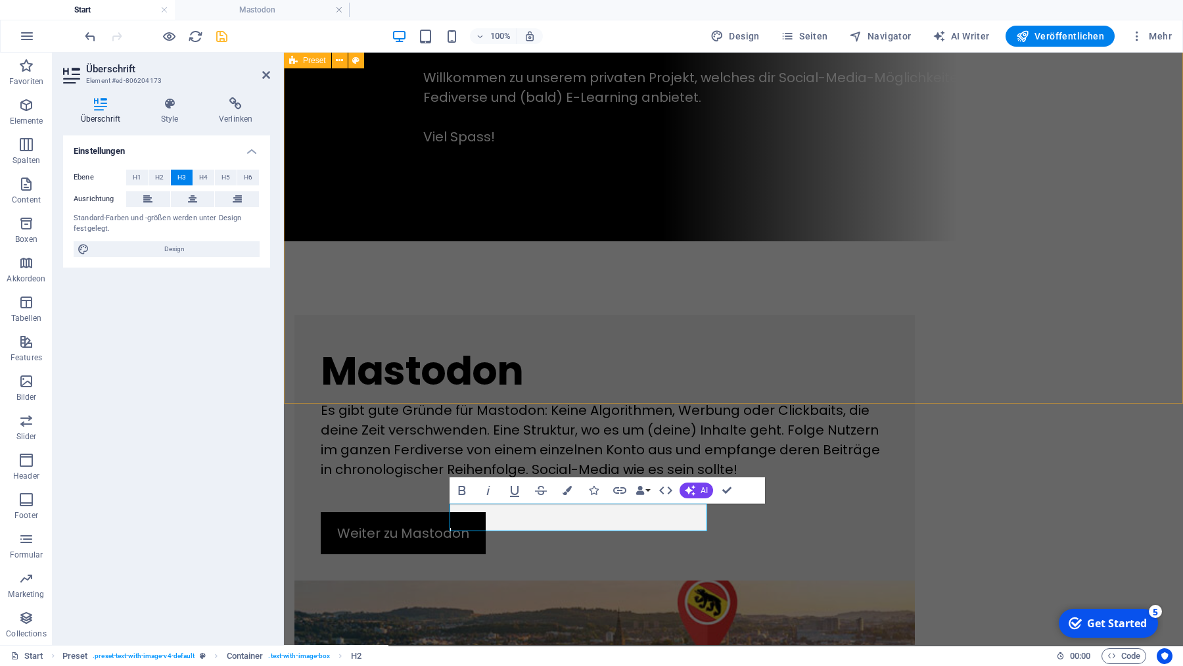
scroll to position [636, 0]
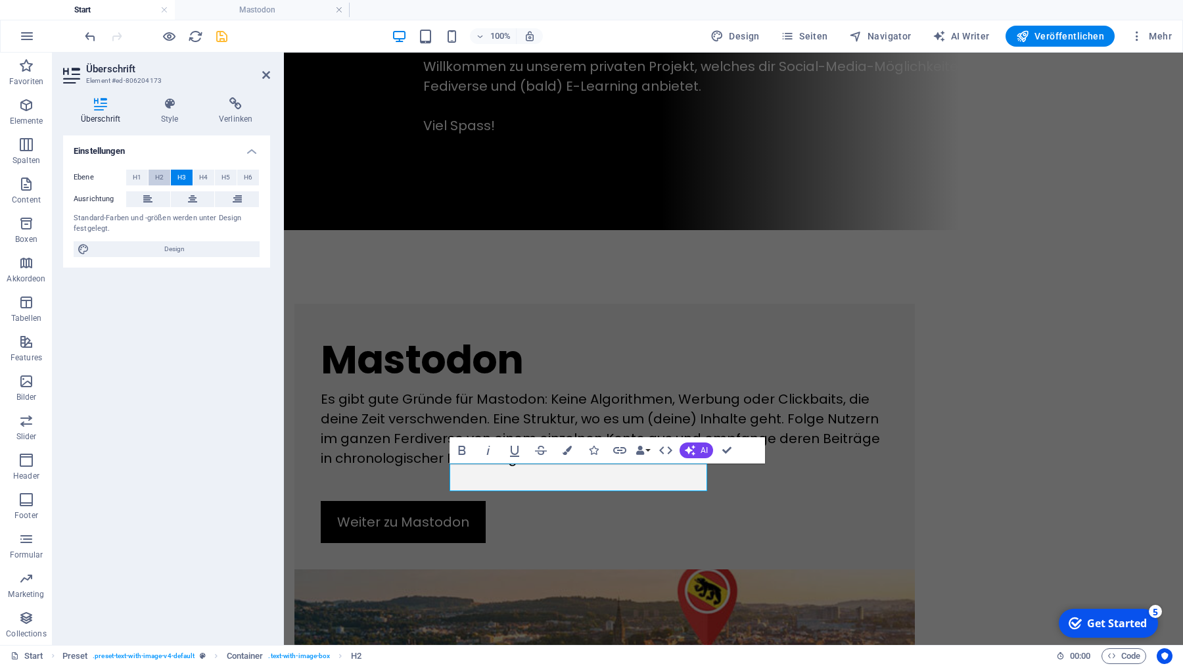
click at [160, 175] on span "H2" at bounding box center [159, 178] width 9 height 16
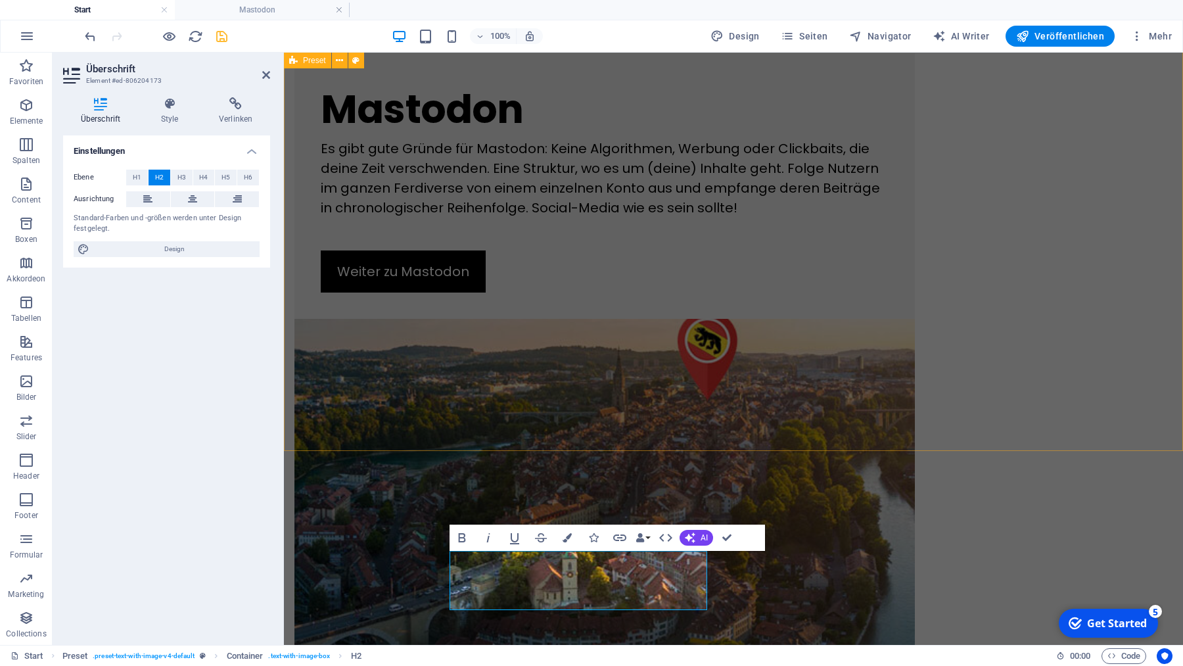
scroll to position [1013, 0]
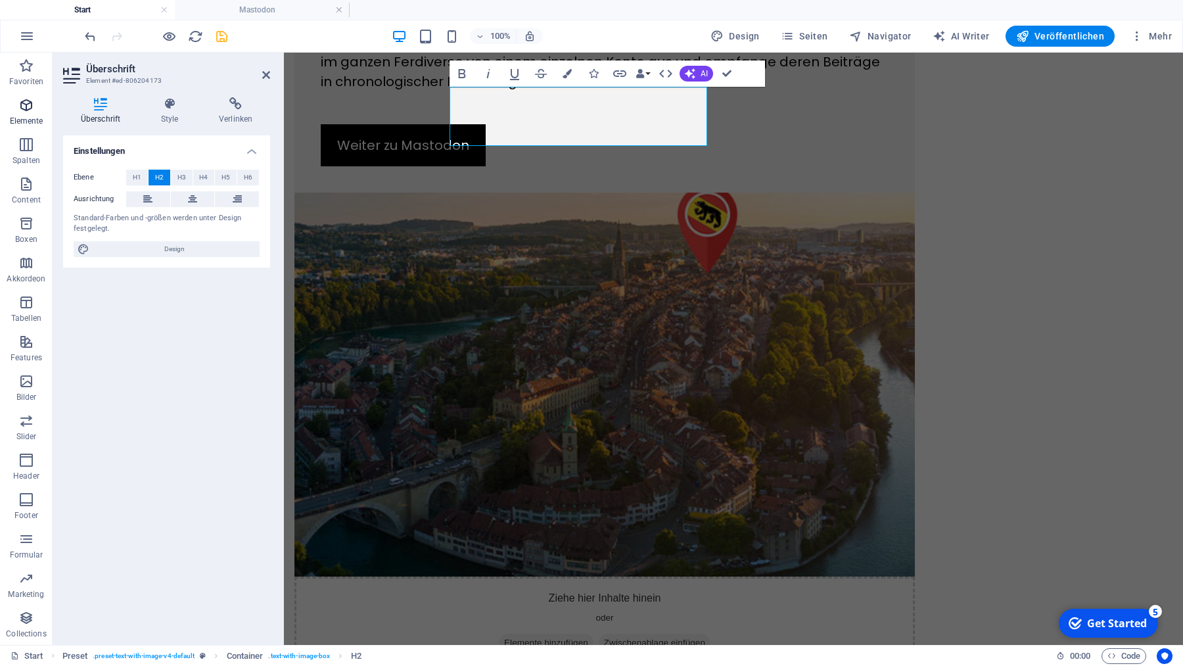
click at [24, 108] on icon "button" at bounding box center [26, 105] width 16 height 16
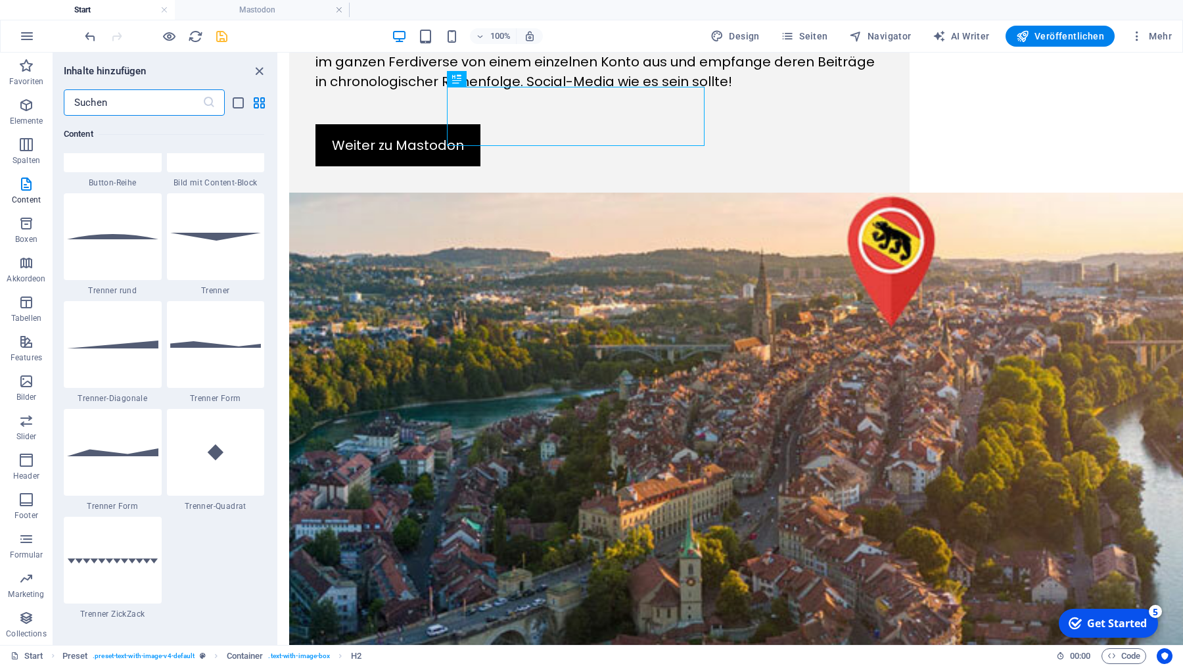
scroll to position [3123, 0]
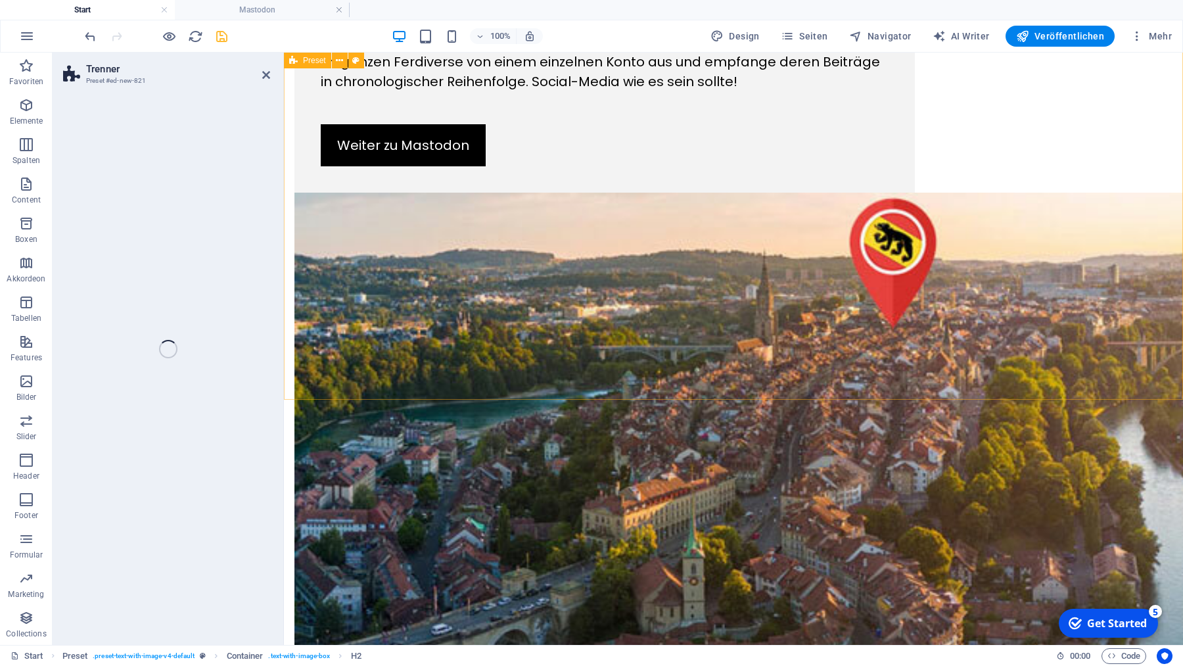
select select "diagonal"
select select "rem"
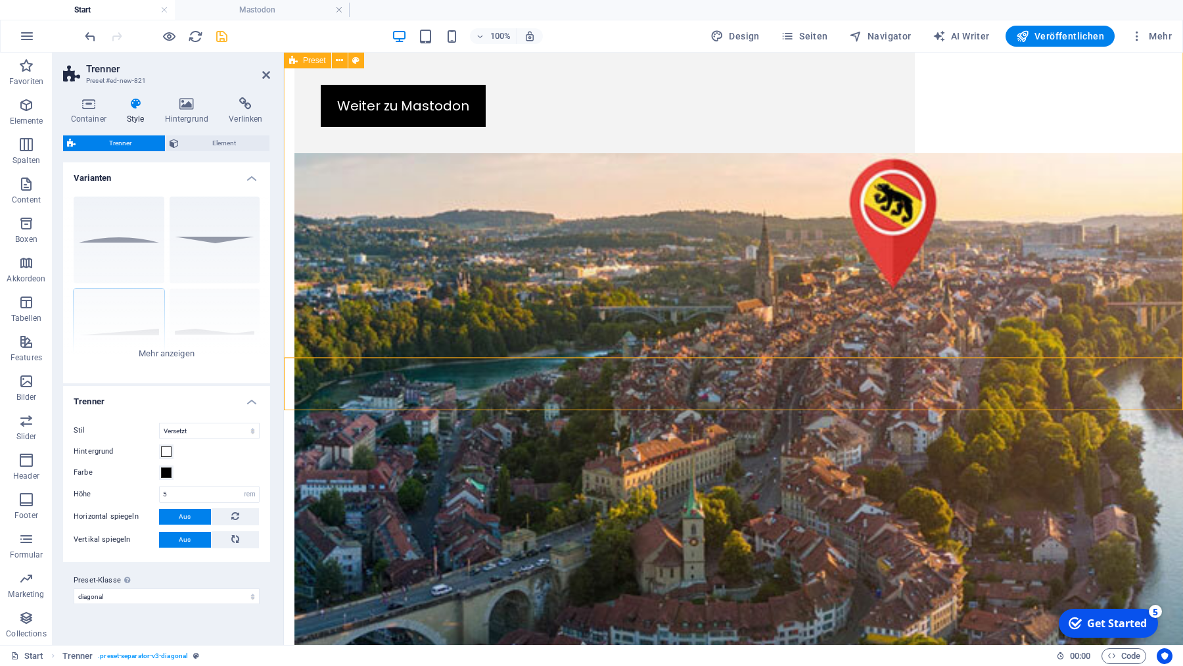
scroll to position [1065, 0]
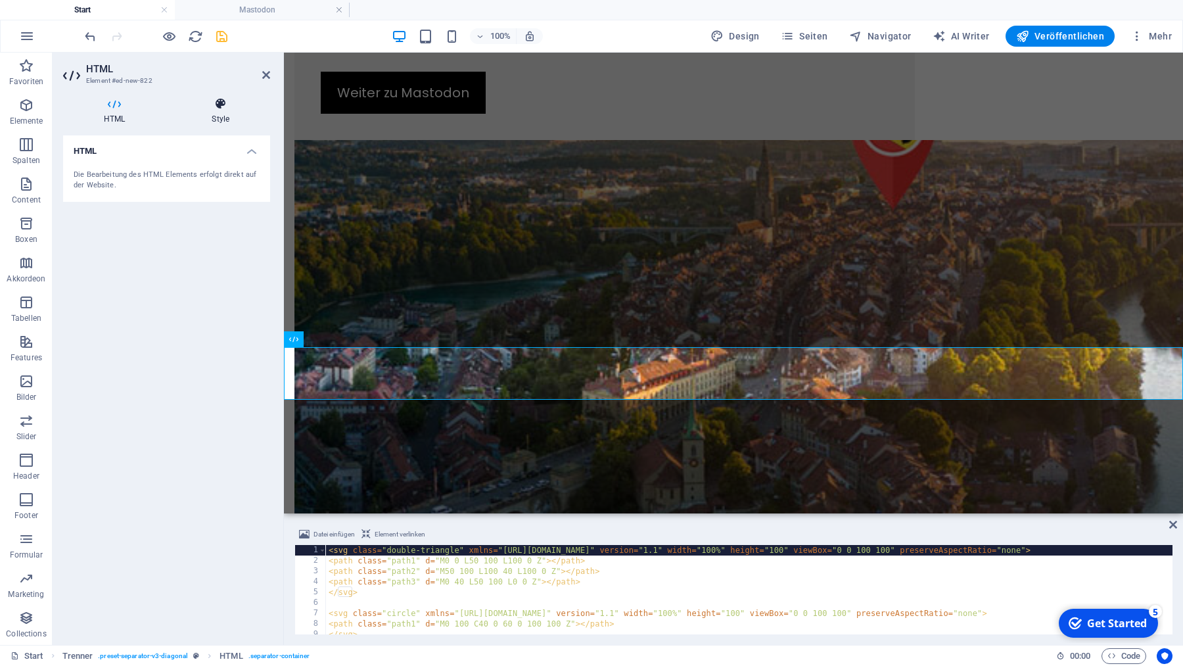
click at [220, 105] on icon at bounding box center [220, 103] width 99 height 13
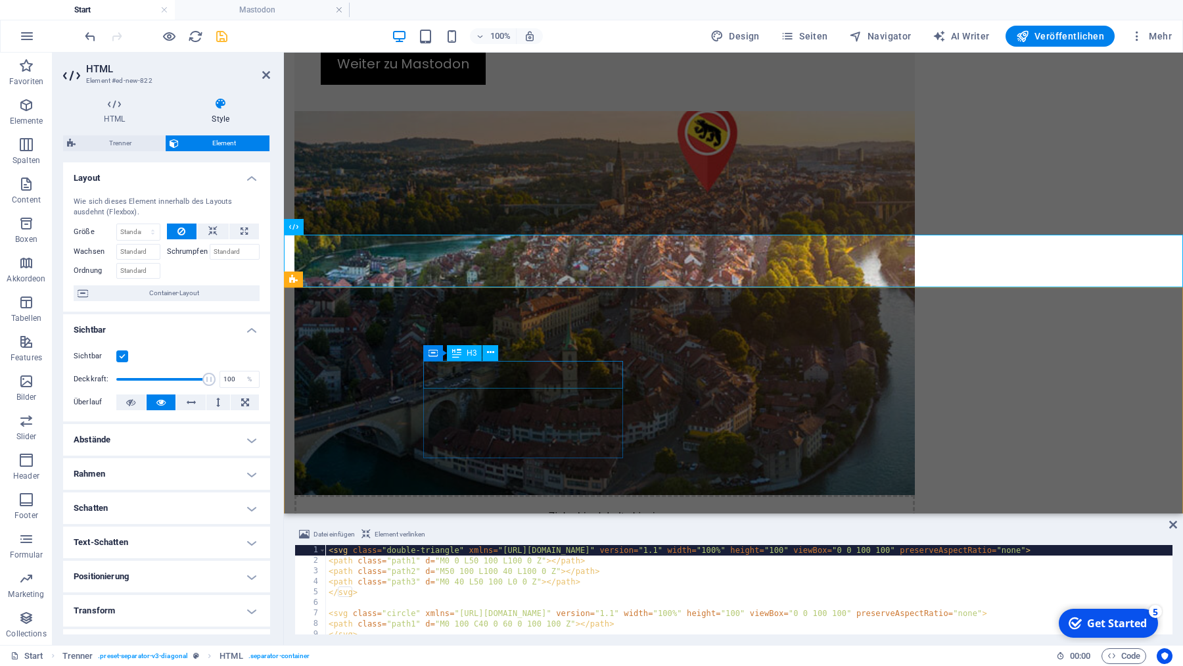
scroll to position [1197, 0]
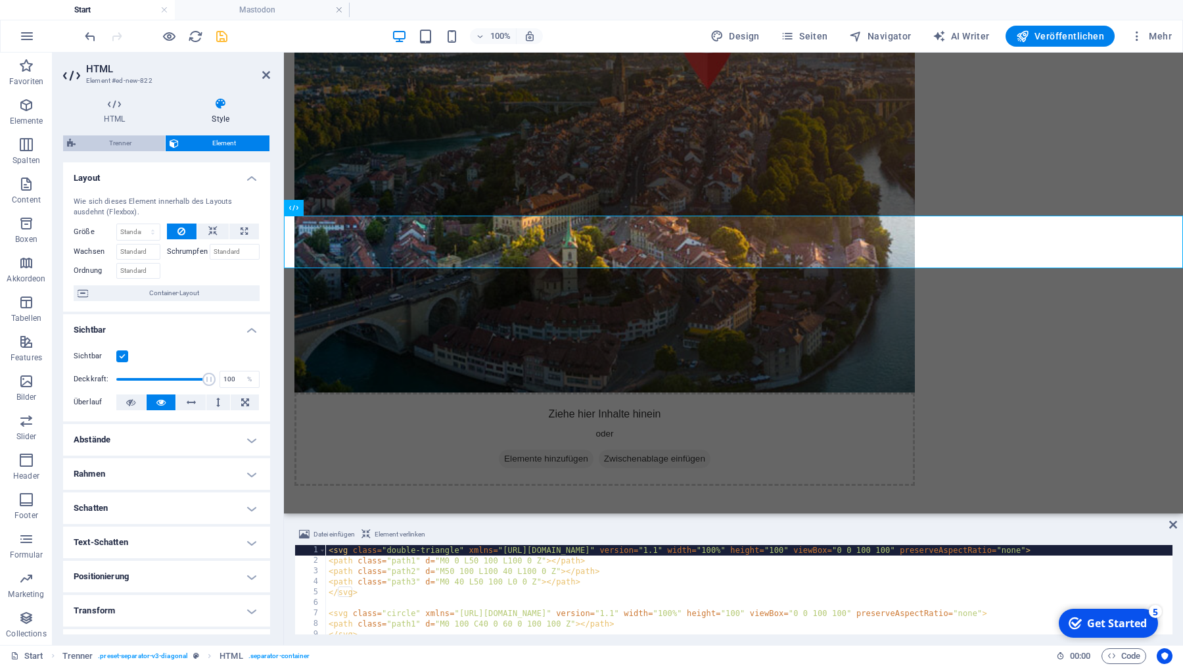
click at [124, 141] on span "Trenner" at bounding box center [121, 143] width 82 height 16
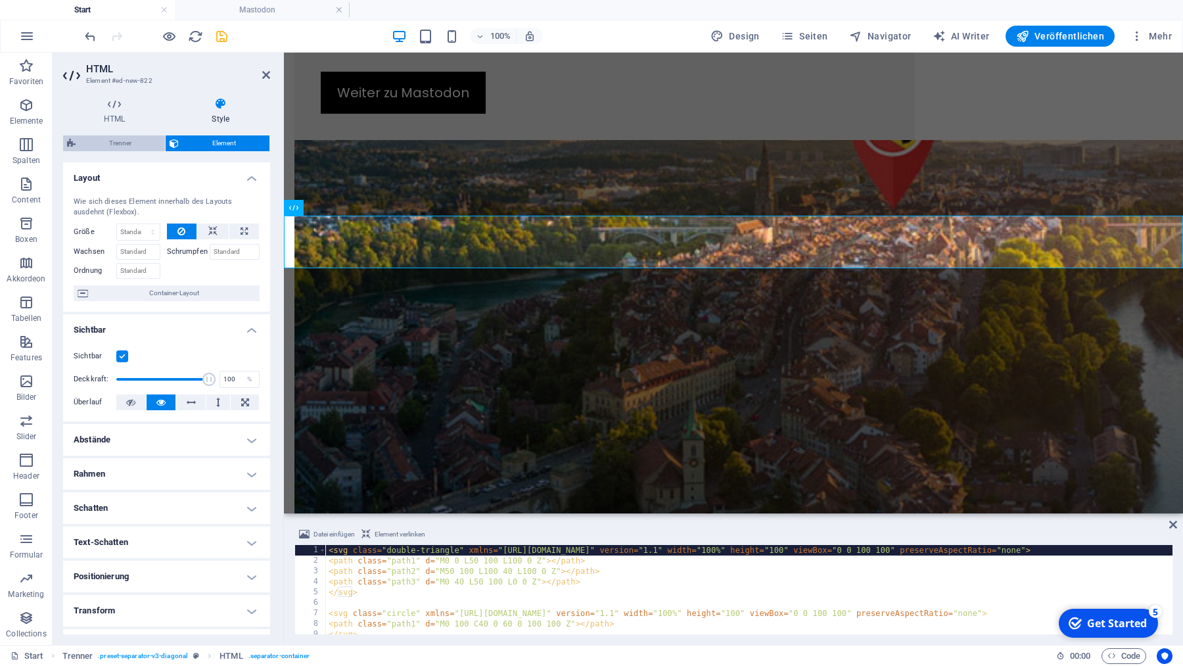
select select "diagonal"
select select "rem"
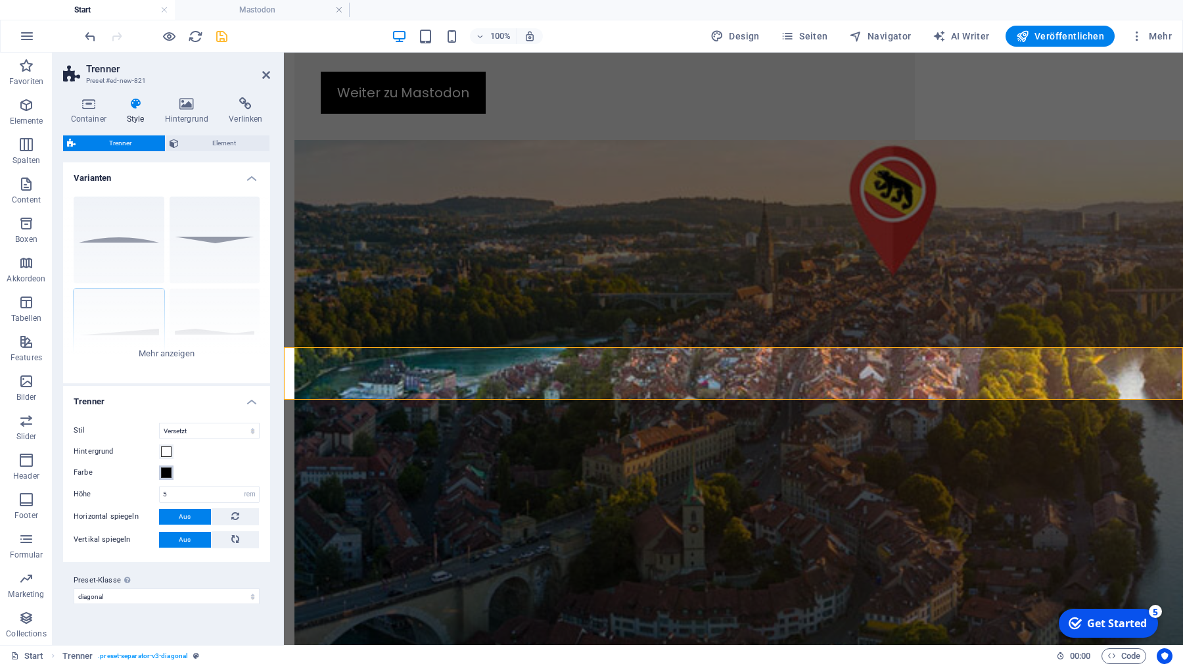
click at [166, 470] on span at bounding box center [166, 472] width 11 height 11
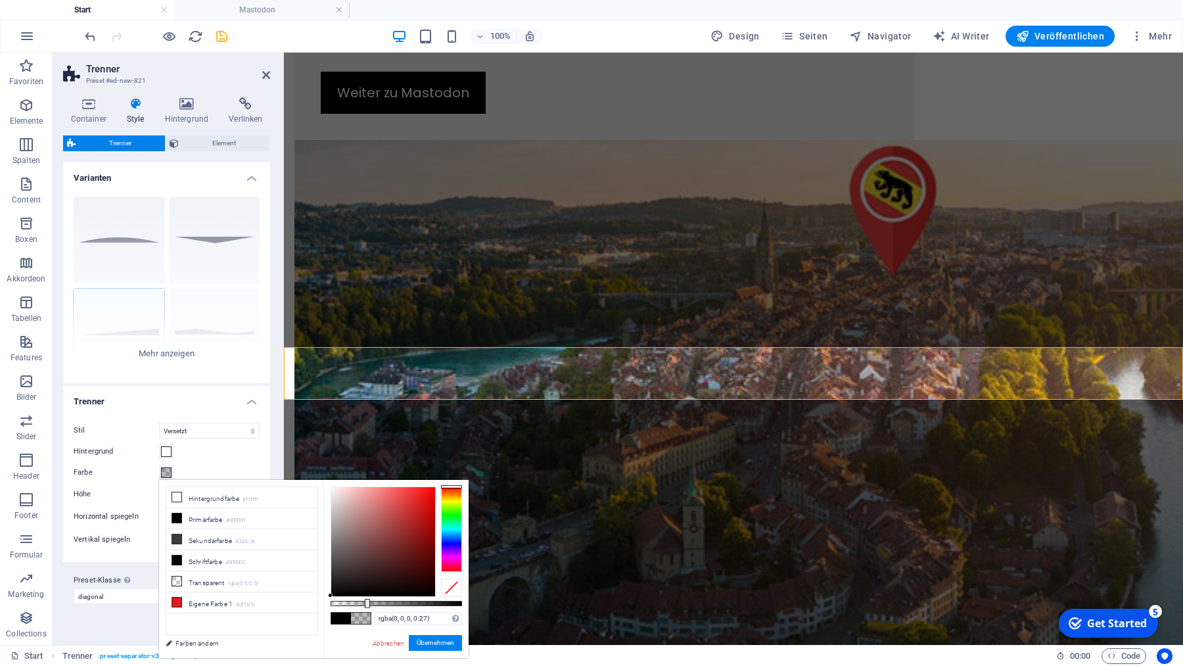
click at [366, 604] on div at bounding box center [396, 603] width 131 height 5
click at [351, 600] on div "rgba(0, 0, 0, 0.27) Unterstützte Formate: #0852ed rgb(8, 82, 237) rgba(8, 82, 2…" at bounding box center [395, 664] width 145 height 369
click at [348, 601] on div "rgba(0, 0, 0, 0.27) Unterstützte Formate: #0852ed rgb(8, 82, 237) rgba(8, 82, 2…" at bounding box center [395, 664] width 145 height 369
drag, startPoint x: 365, startPoint y: 603, endPoint x: 348, endPoint y: 603, distance: 17.1
click at [348, 603] on div at bounding box center [350, 603] width 5 height 9
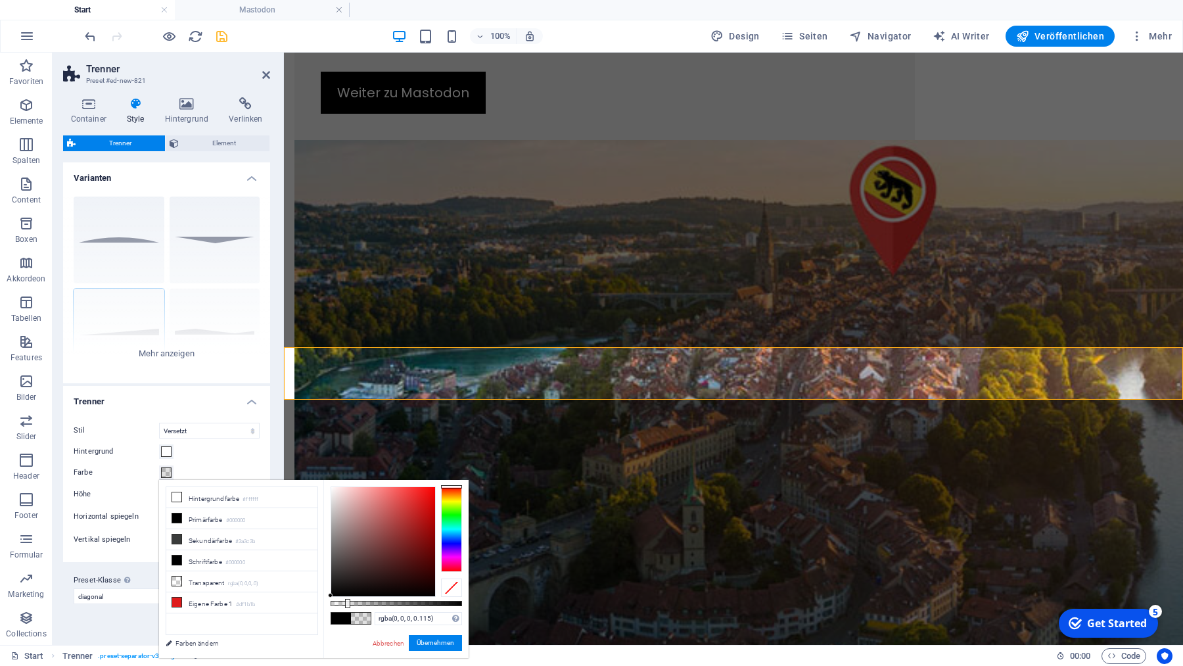
type input "rgba(0, 0, 0, 0.11)"
click at [345, 603] on div at bounding box center [346, 603] width 5 height 9
click at [177, 350] on div "Runde Standard Versetzt Polygon 1 Polygon 2 Viereck Zickzack" at bounding box center [166, 284] width 207 height 197
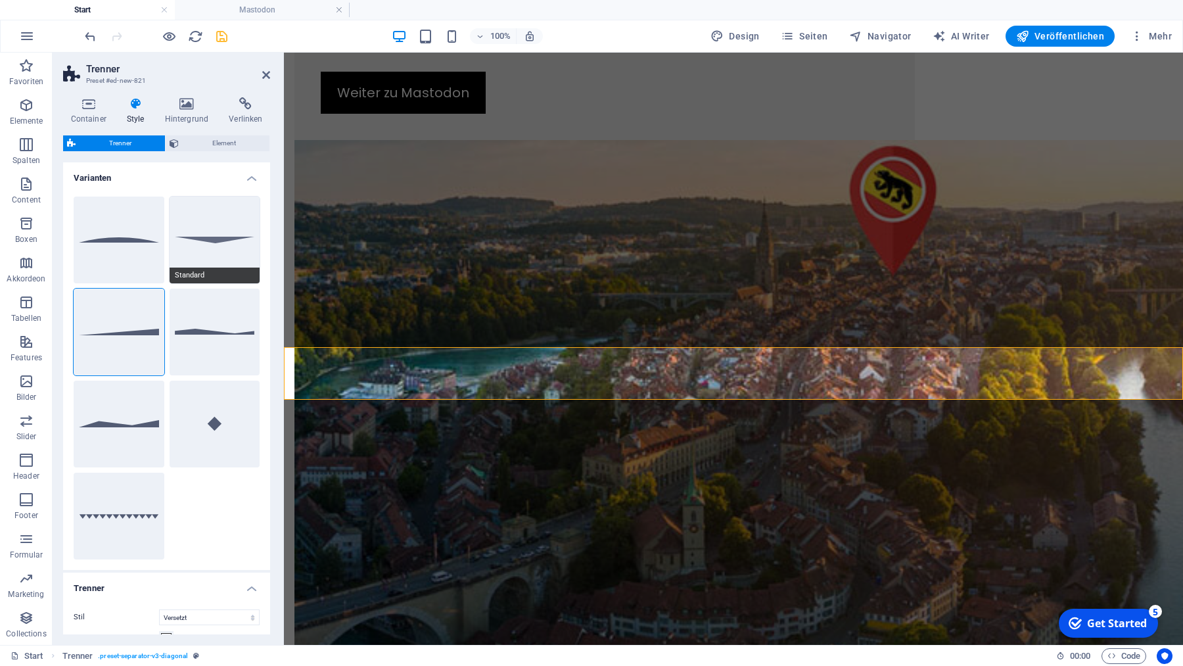
click at [218, 238] on button "Standard" at bounding box center [215, 240] width 91 height 87
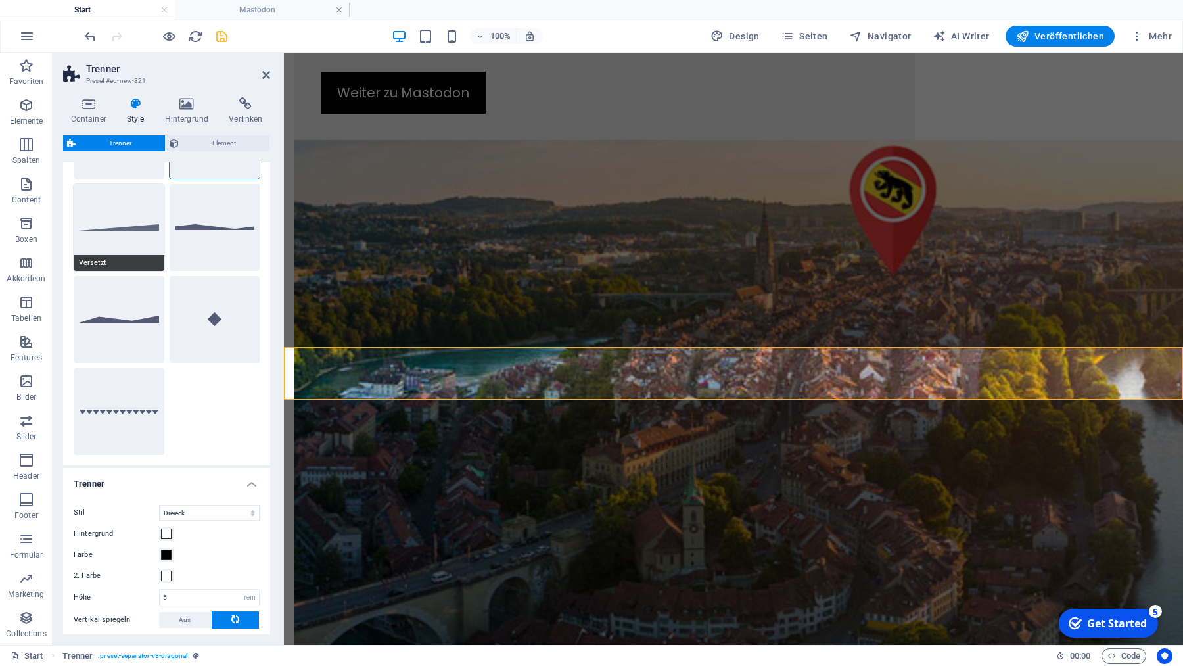
scroll to position [164, 0]
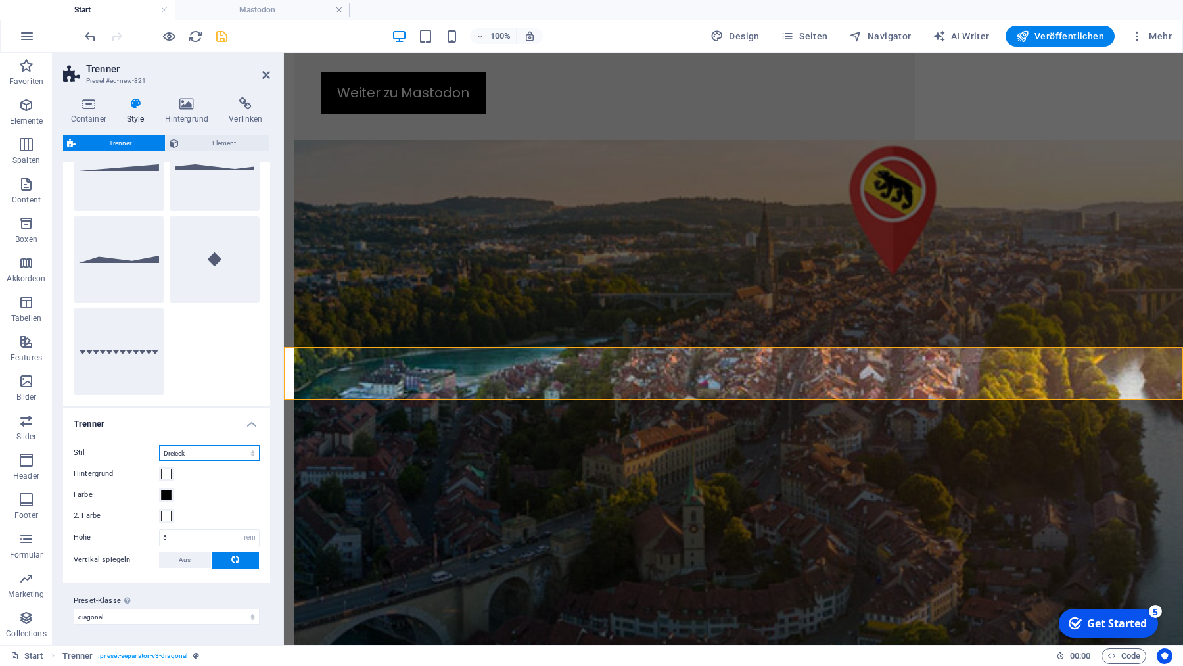
select select "circle"
click option "Kreis" at bounding box center [0, 0] width 0 height 0
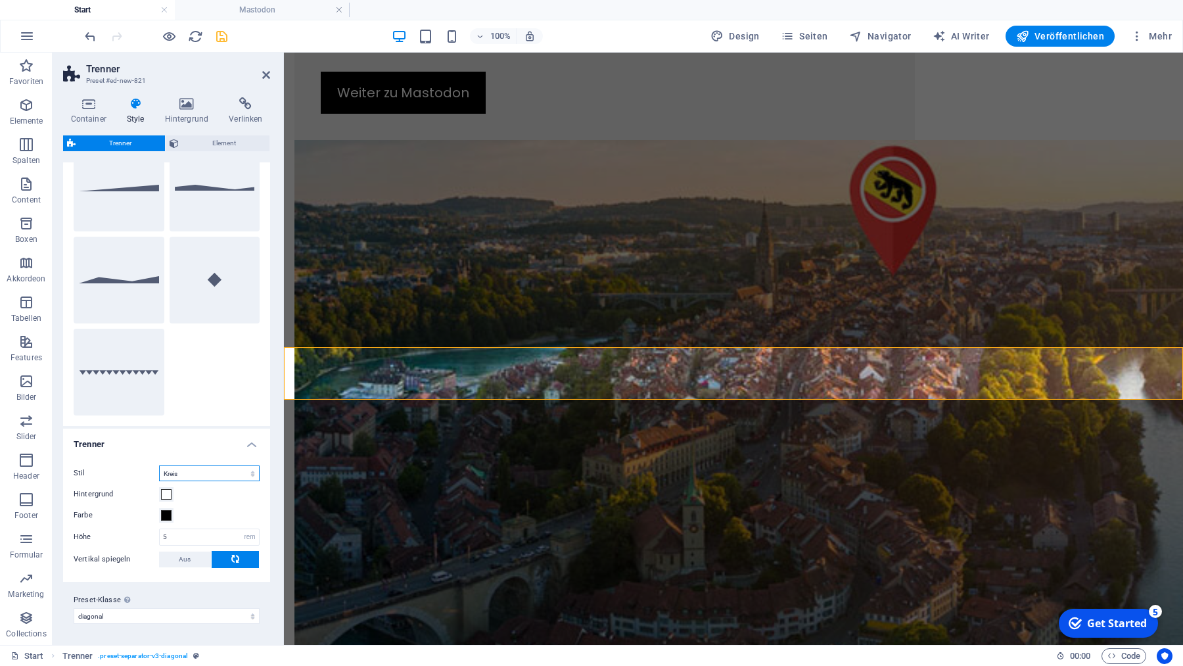
scroll to position [143, 0]
click at [188, 558] on span "Aus" at bounding box center [185, 560] width 12 height 16
click at [168, 517] on span at bounding box center [166, 516] width 11 height 11
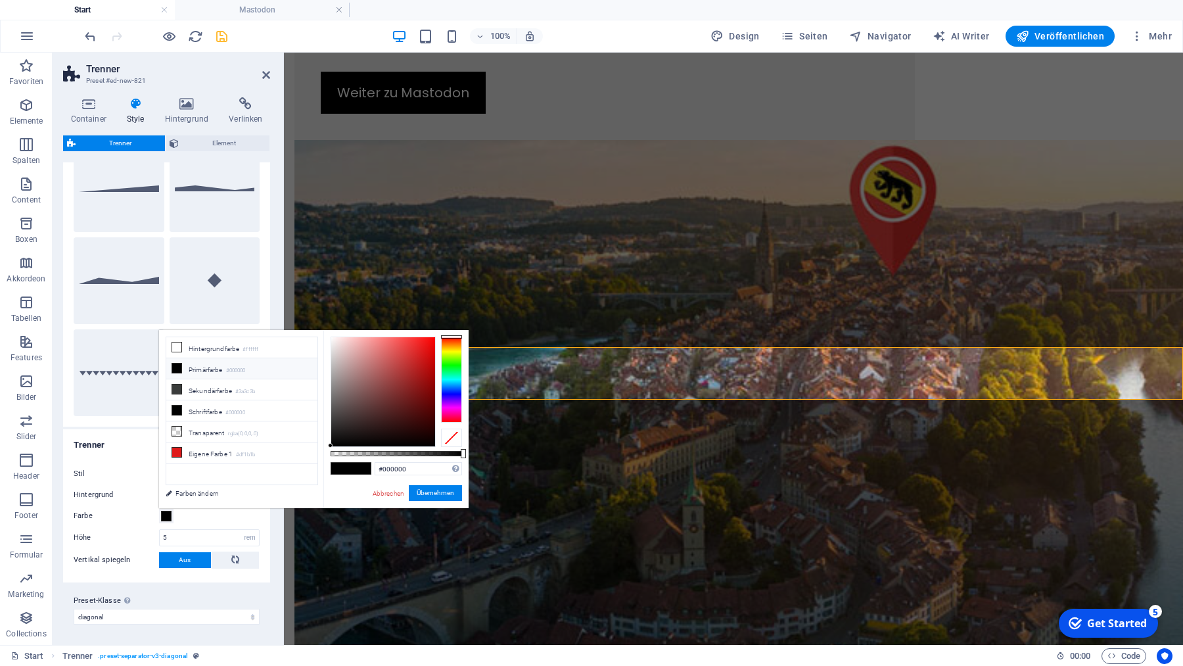
click at [343, 451] on div "#000000 Unterstützte Formate: #0852ed rgb(8, 82, 237) rgba(8, 82, 237, 90%) hsv…" at bounding box center [395, 514] width 145 height 369
type input "rgba(0, 0, 0, 0.115)"
click at [346, 455] on div at bounding box center [396, 453] width 131 height 5
click at [441, 466] on input "rgba(0, 0, 0, 0.115)" at bounding box center [418, 468] width 87 height 13
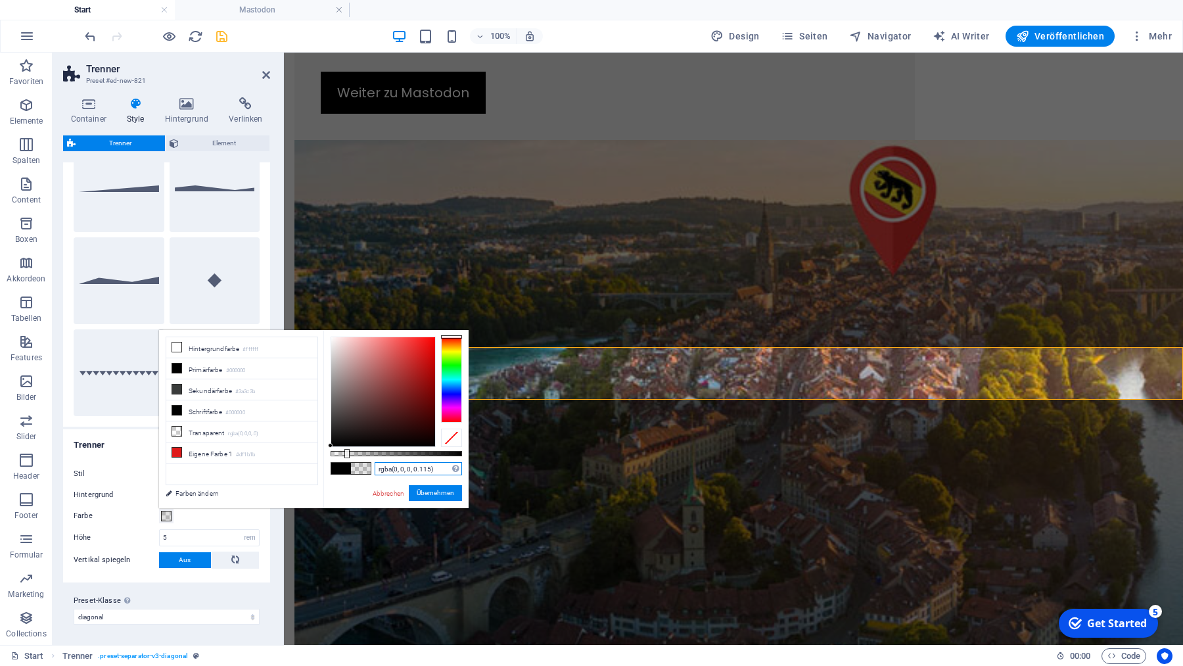
click at [441, 466] on input "rgba(0, 0, 0, 0.115)" at bounding box center [418, 468] width 87 height 13
click at [24, 107] on icon "button" at bounding box center [26, 105] width 16 height 16
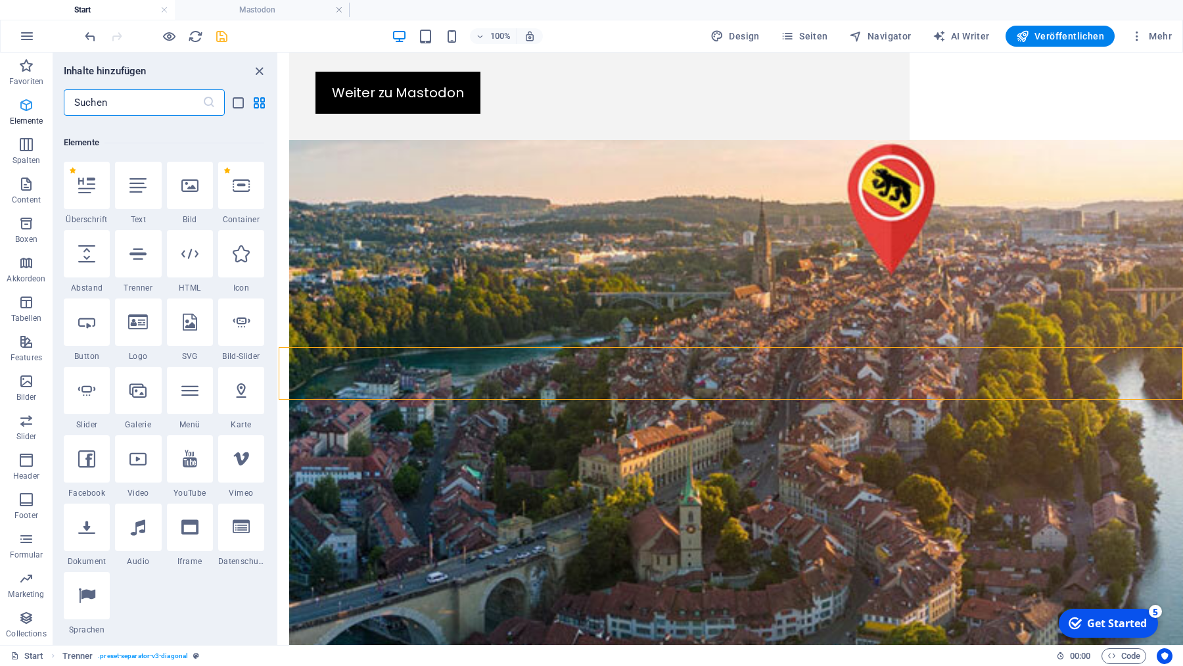
scroll to position [140, 0]
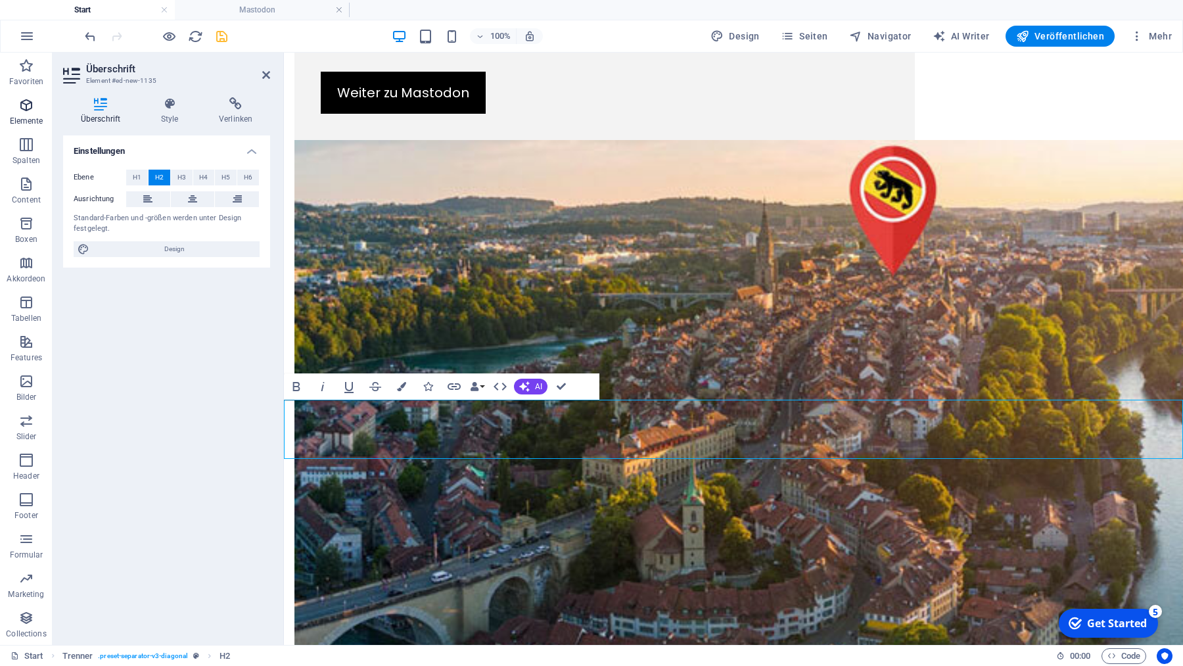
click at [23, 103] on icon "button" at bounding box center [26, 105] width 16 height 16
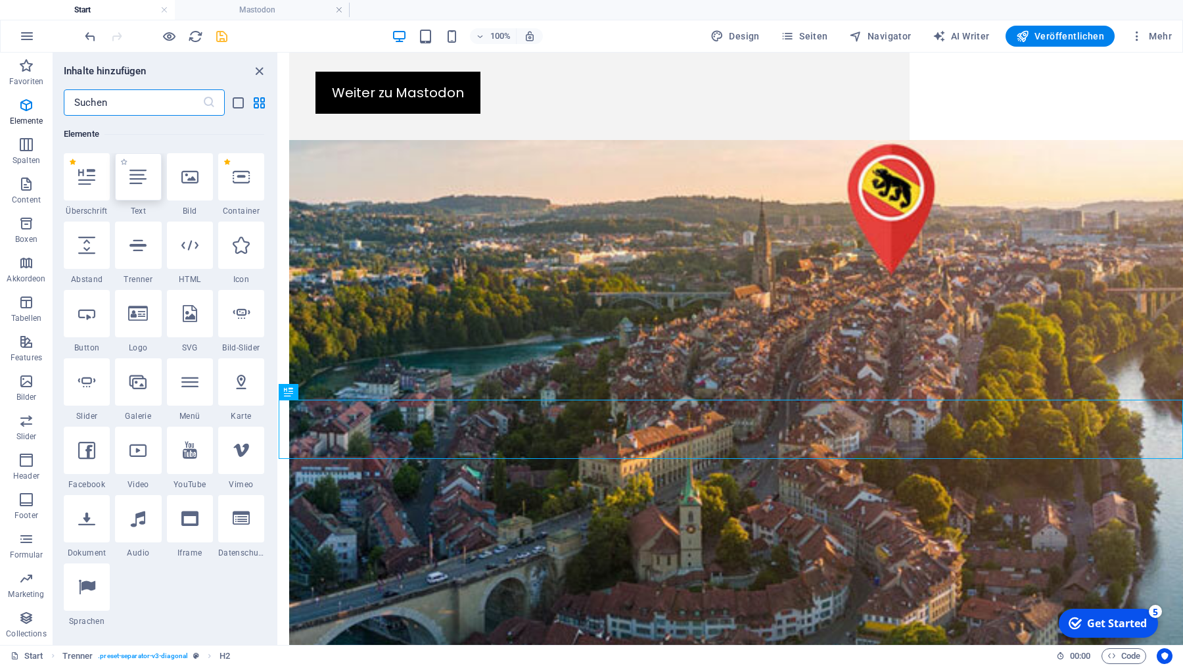
scroll to position [0, 0]
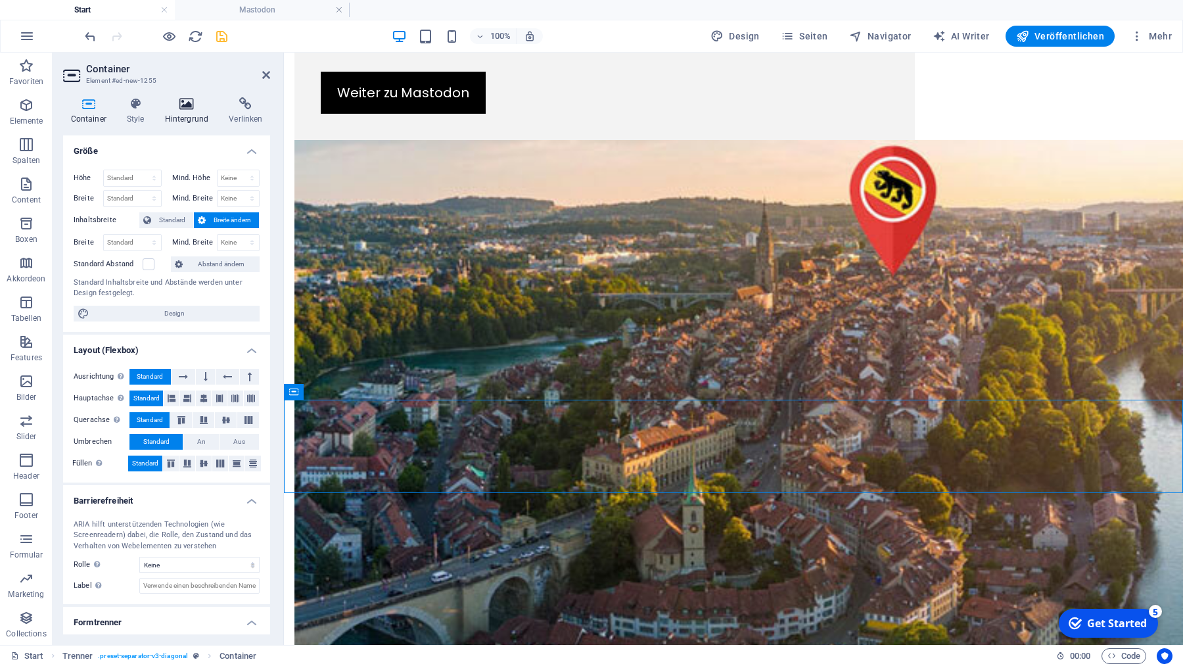
click at [191, 104] on icon at bounding box center [186, 103] width 59 height 13
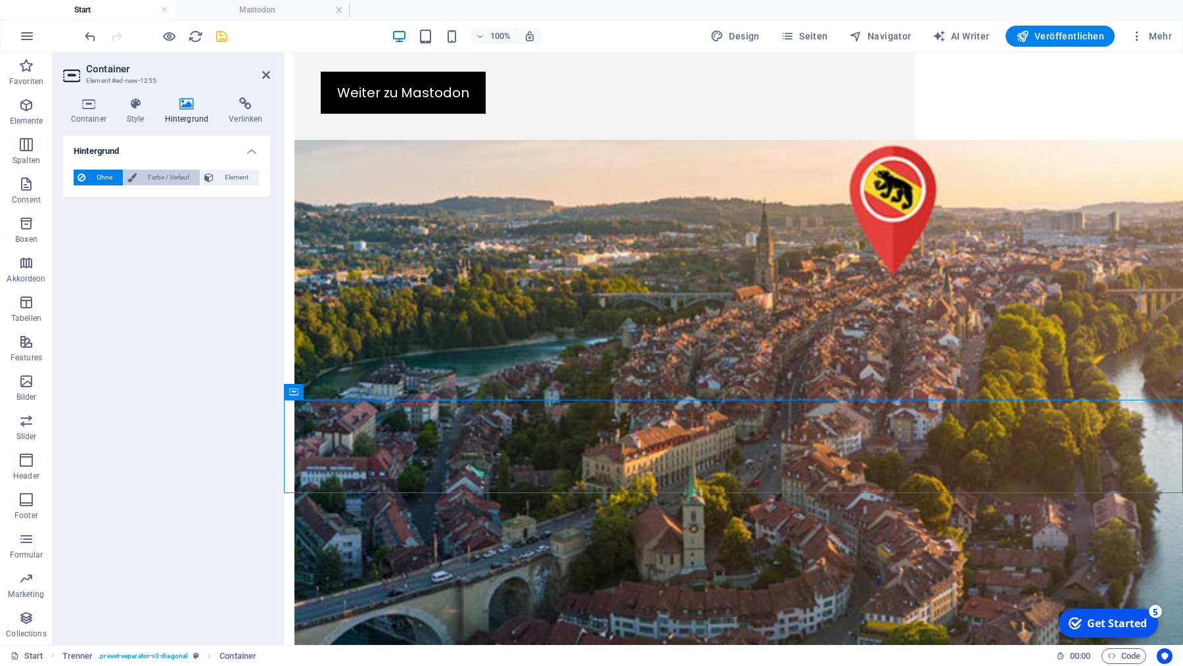
click at [177, 175] on span "Farbe / Verlauf" at bounding box center [168, 178] width 55 height 16
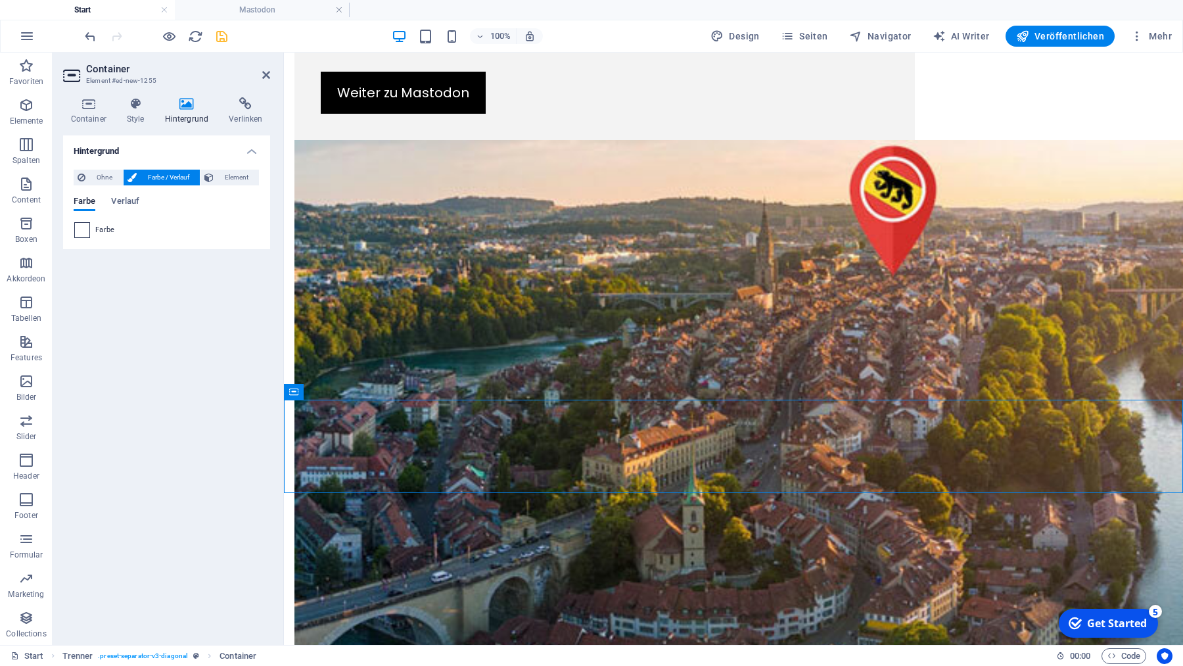
click at [80, 227] on span at bounding box center [82, 230] width 14 height 14
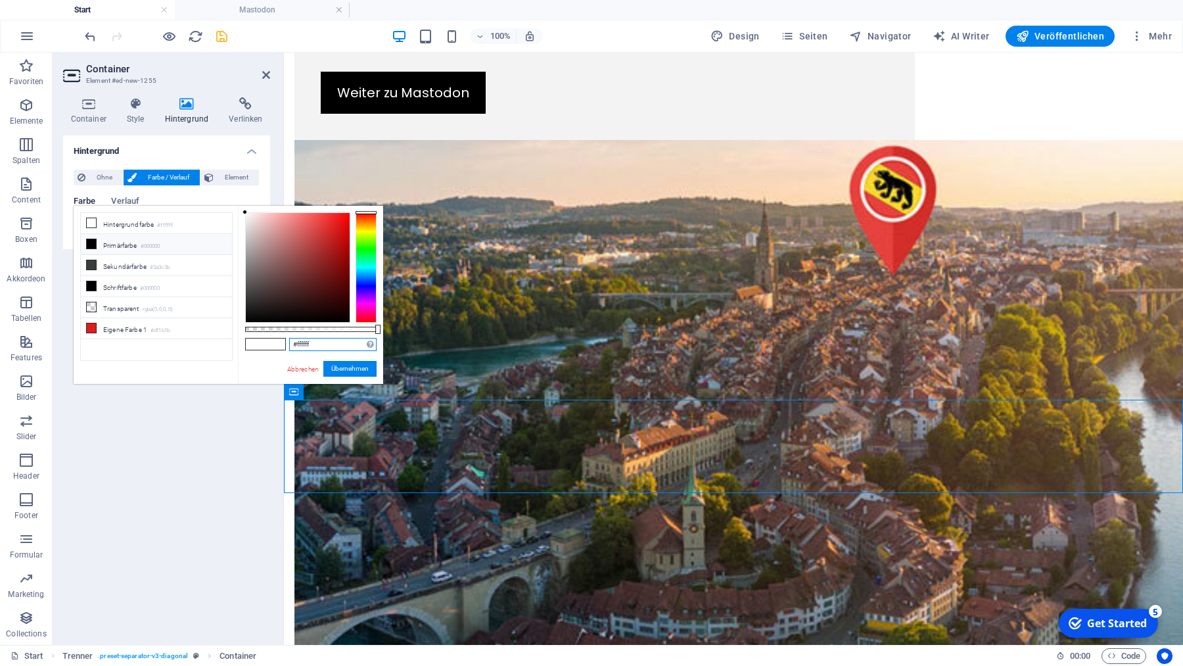
click at [329, 346] on input "#ffffff" at bounding box center [332, 344] width 87 height 13
paste input "rgba(0, 0, 0, 0.115)"
click at [249, 328] on div at bounding box center [310, 329] width 131 height 5
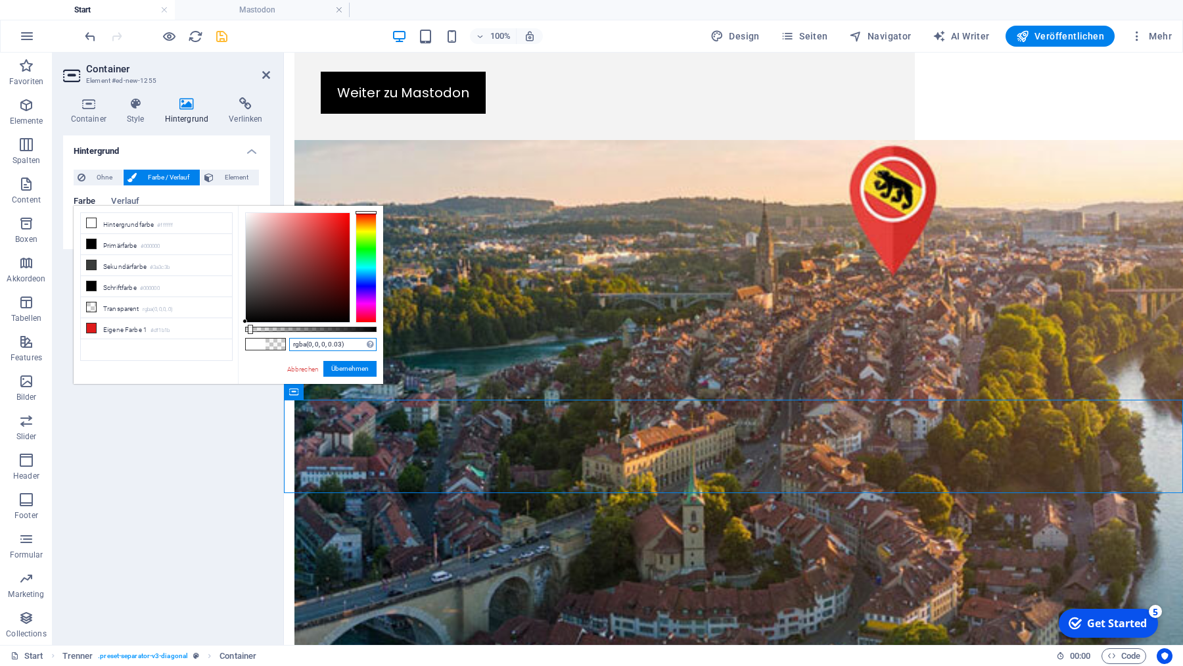
click at [350, 344] on input "rgba(0, 0, 0, 0.03)" at bounding box center [332, 344] width 87 height 13
type input "rgba(0, 0, 0, 0.03)"
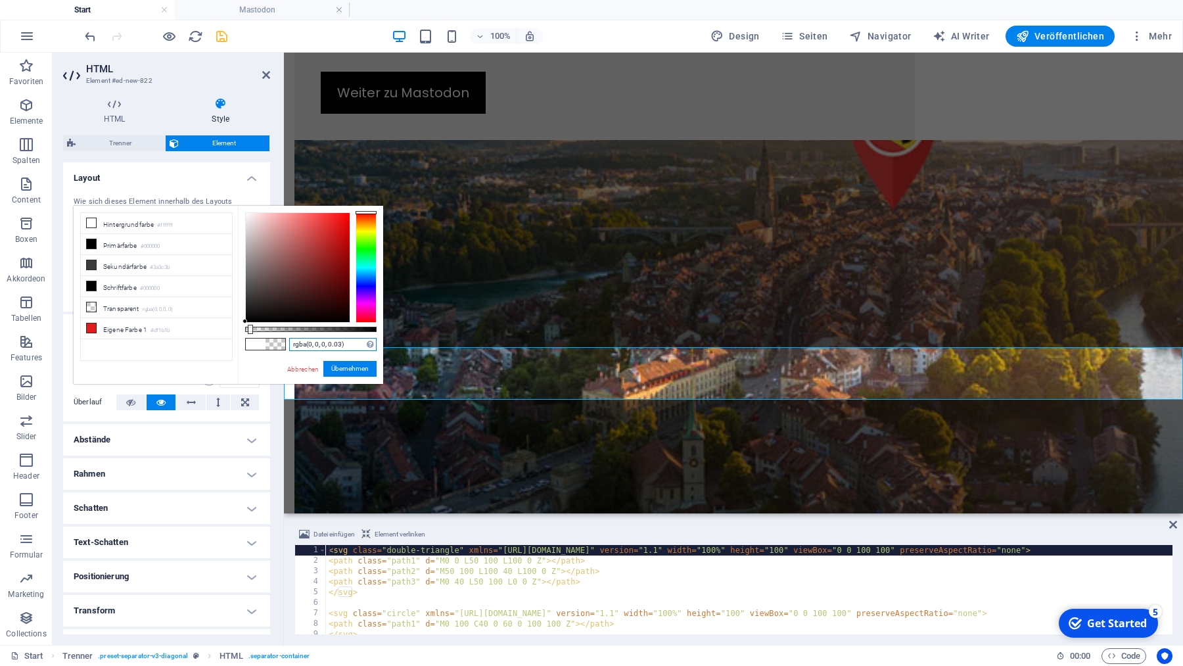
click at [353, 343] on input "rgba(0, 0, 0, 0.03)" at bounding box center [332, 344] width 87 height 13
click at [350, 368] on button "Übernehmen" at bounding box center [349, 369] width 53 height 16
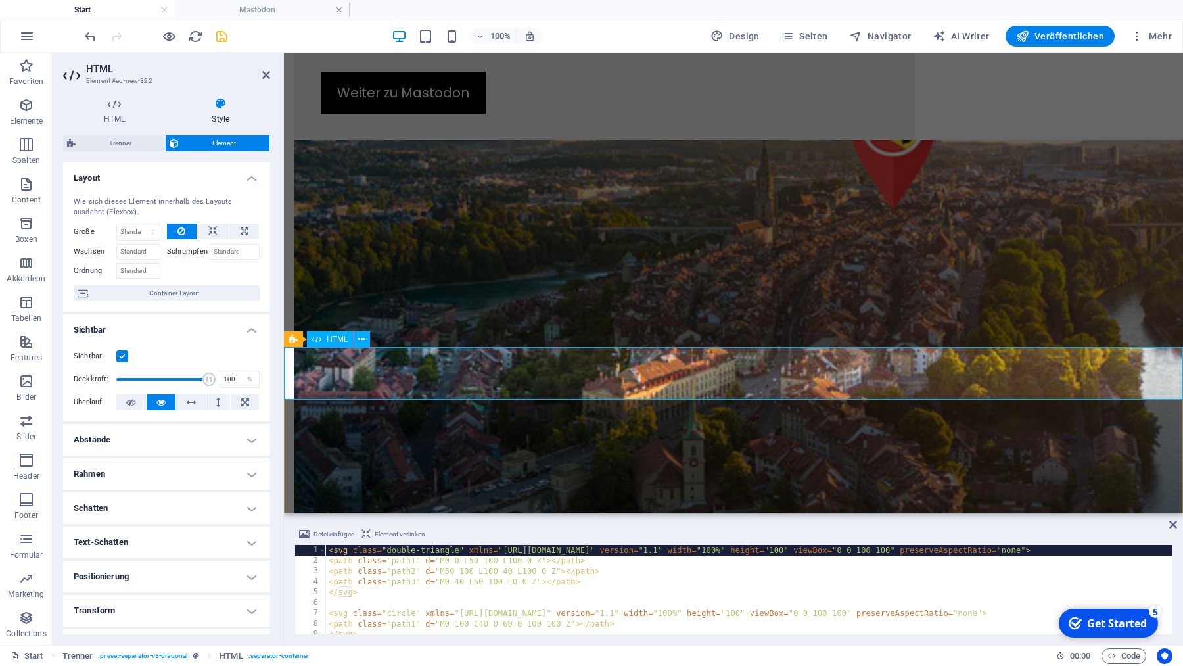
click at [1175, 524] on icon at bounding box center [1173, 524] width 8 height 11
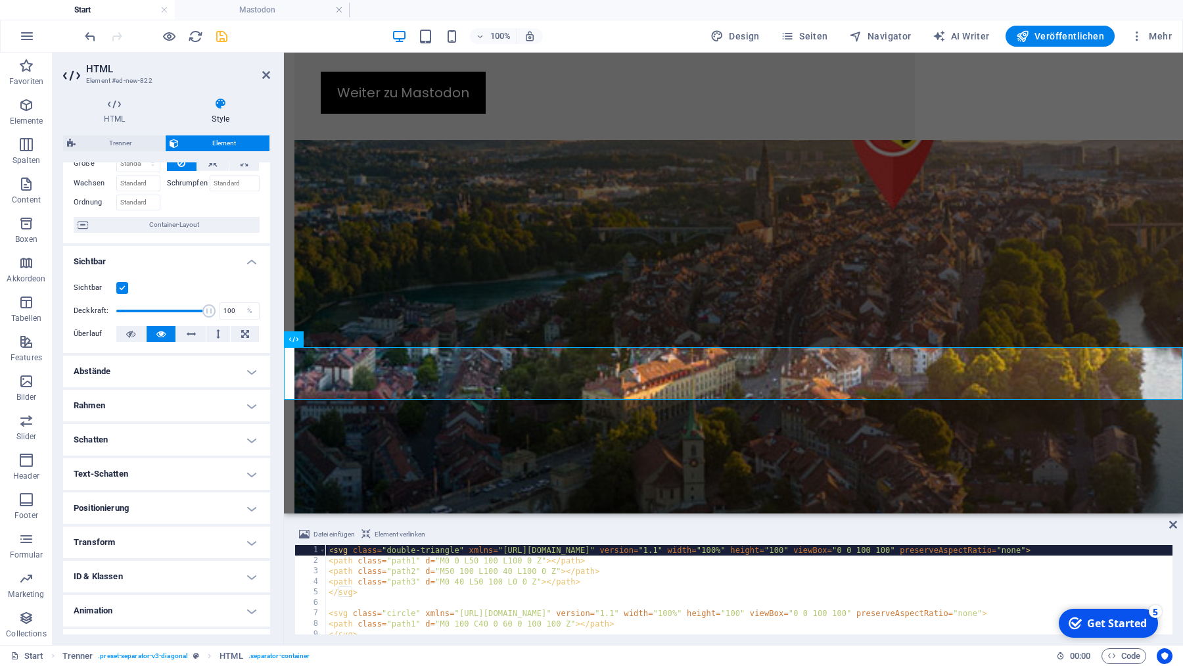
scroll to position [95, 0]
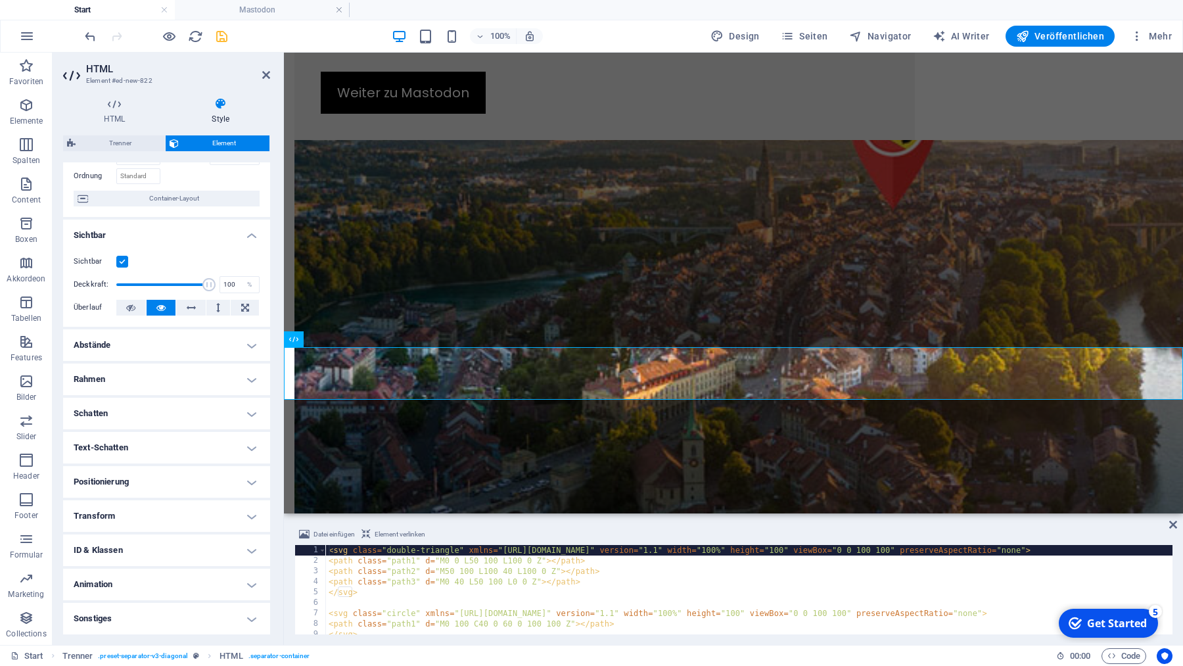
click at [206, 105] on icon at bounding box center [220, 103] width 99 height 13
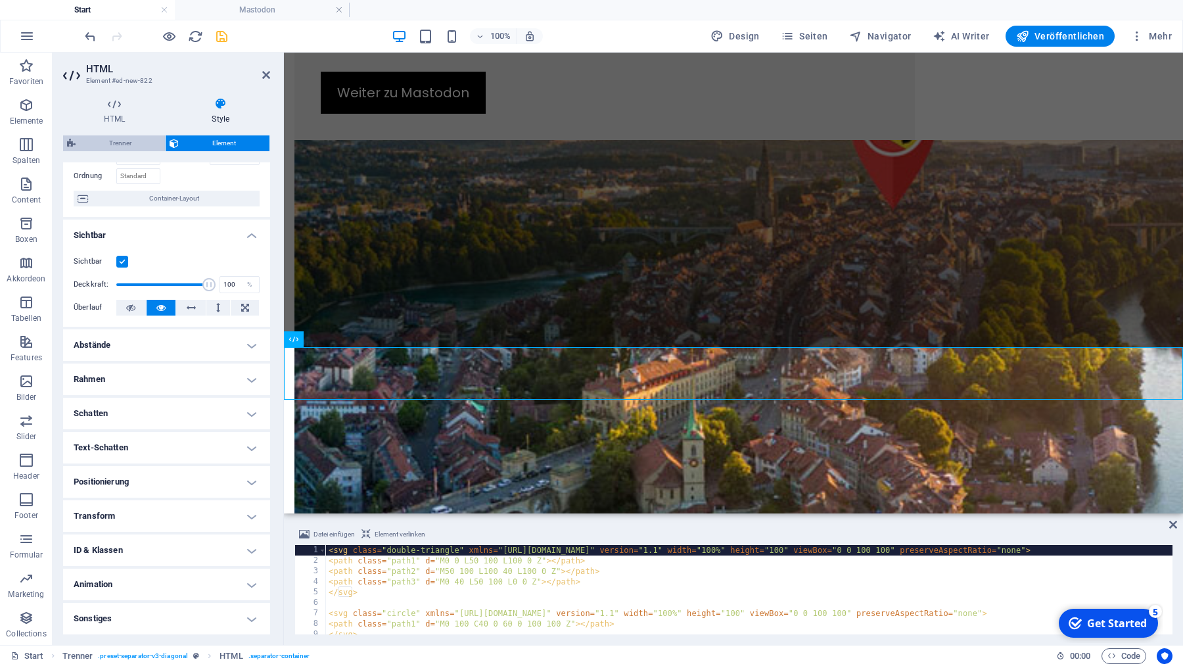
click at [112, 140] on span "Trenner" at bounding box center [121, 143] width 82 height 16
select select "circle"
select select "rem"
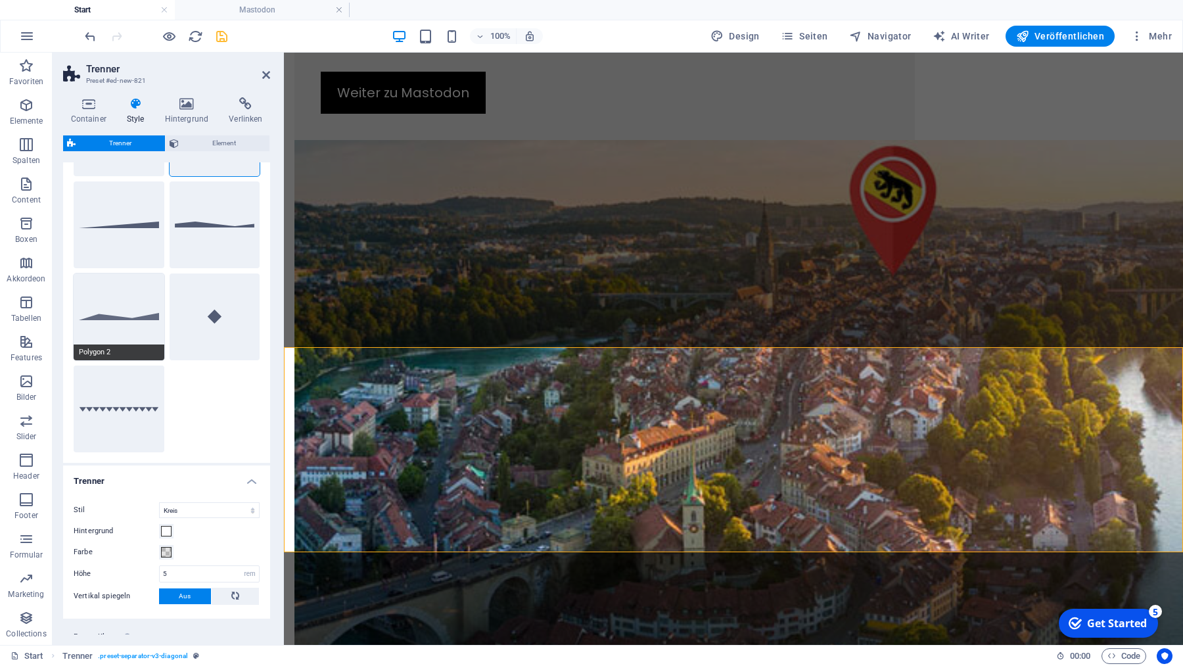
scroll to position [143, 0]
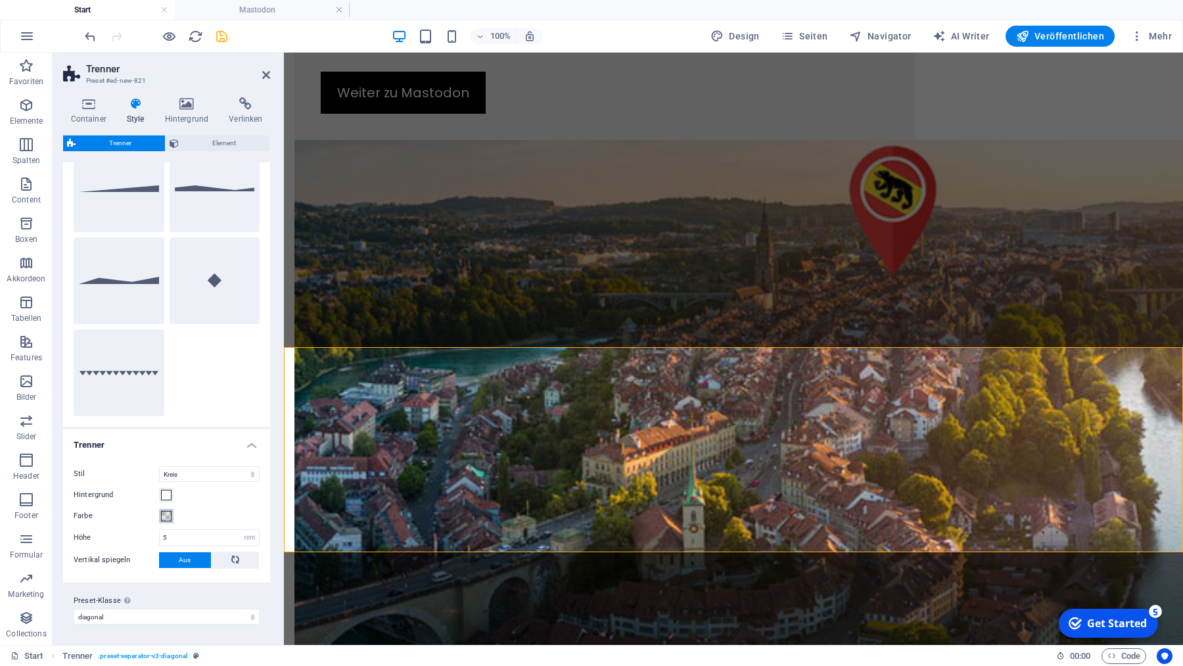
click at [166, 515] on span at bounding box center [166, 516] width 11 height 11
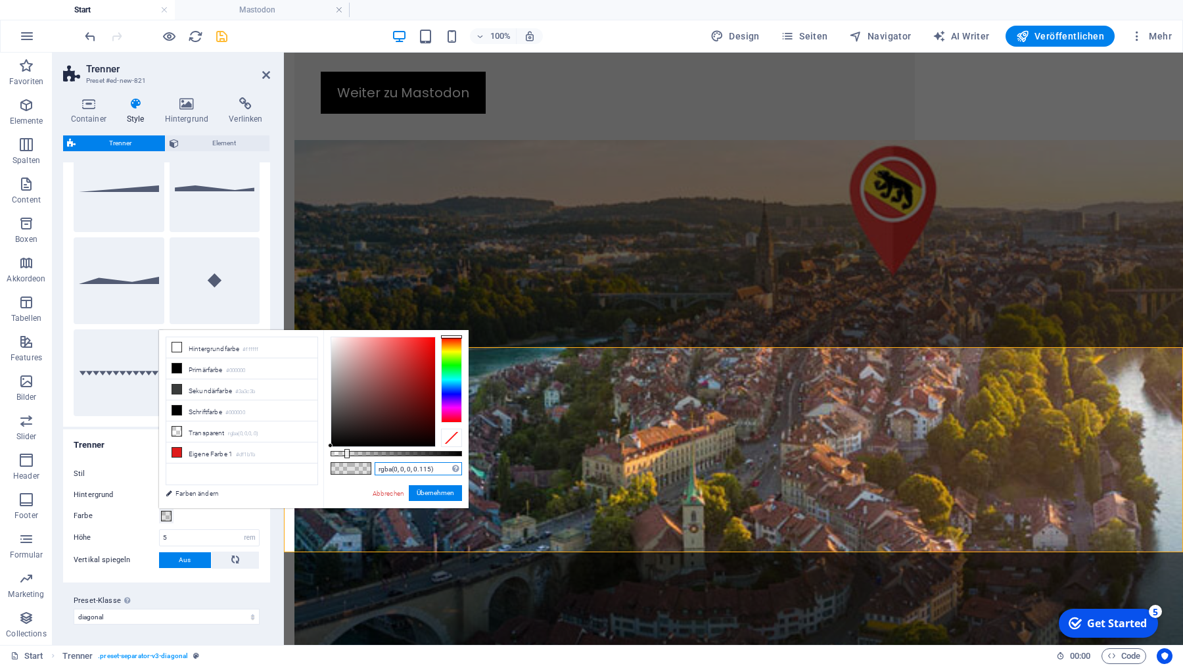
click at [438, 467] on input "rgba(0, 0, 0, 0.115)" at bounding box center [418, 468] width 87 height 13
paste input "03"
type input "rgba(0, 0, 0, 0.03)"
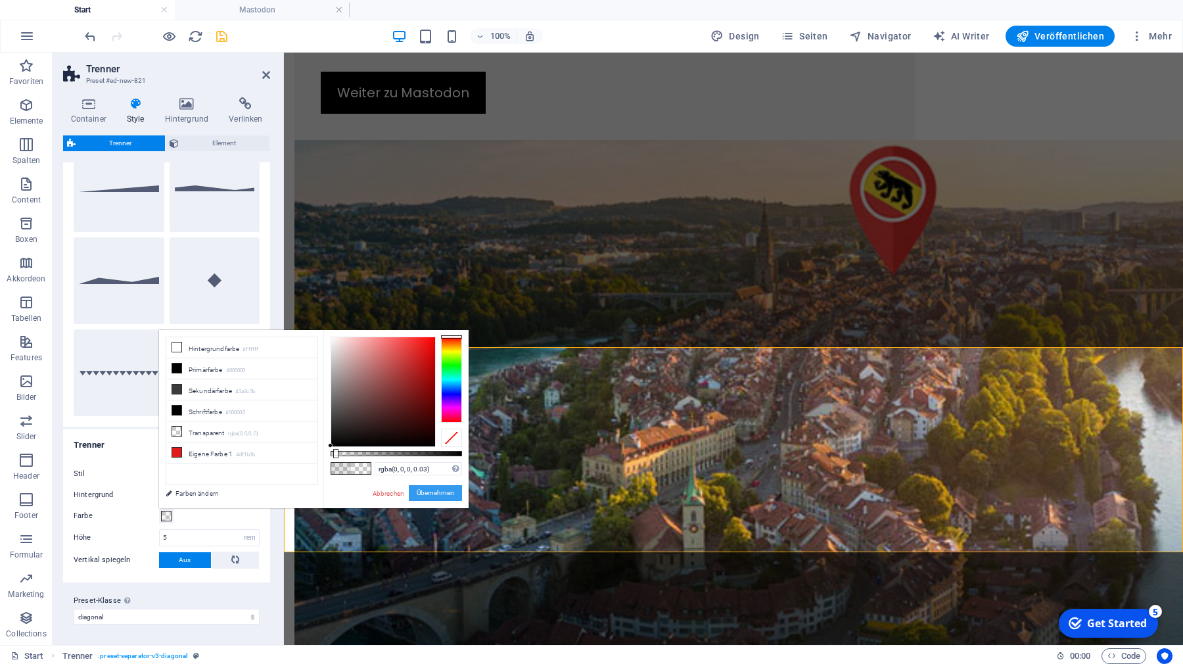
click at [438, 493] on button "Übernehmen" at bounding box center [435, 493] width 53 height 16
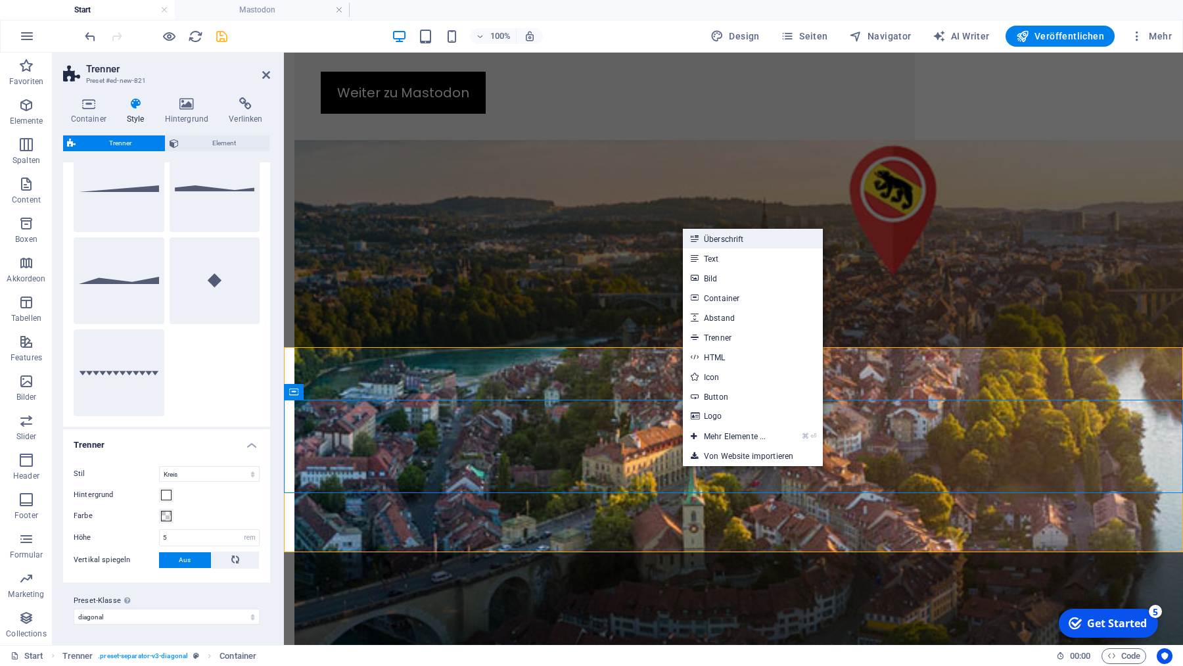
click at [720, 239] on link "Überschrift" at bounding box center [753, 239] width 140 height 20
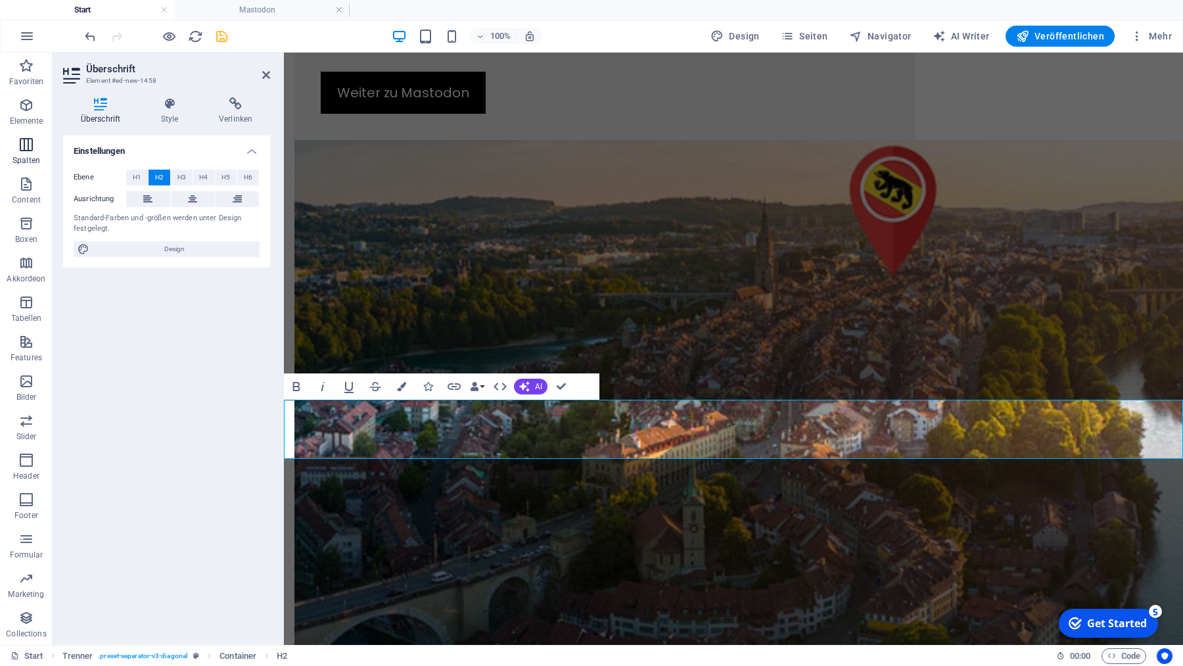
click at [20, 142] on icon "button" at bounding box center [26, 145] width 16 height 16
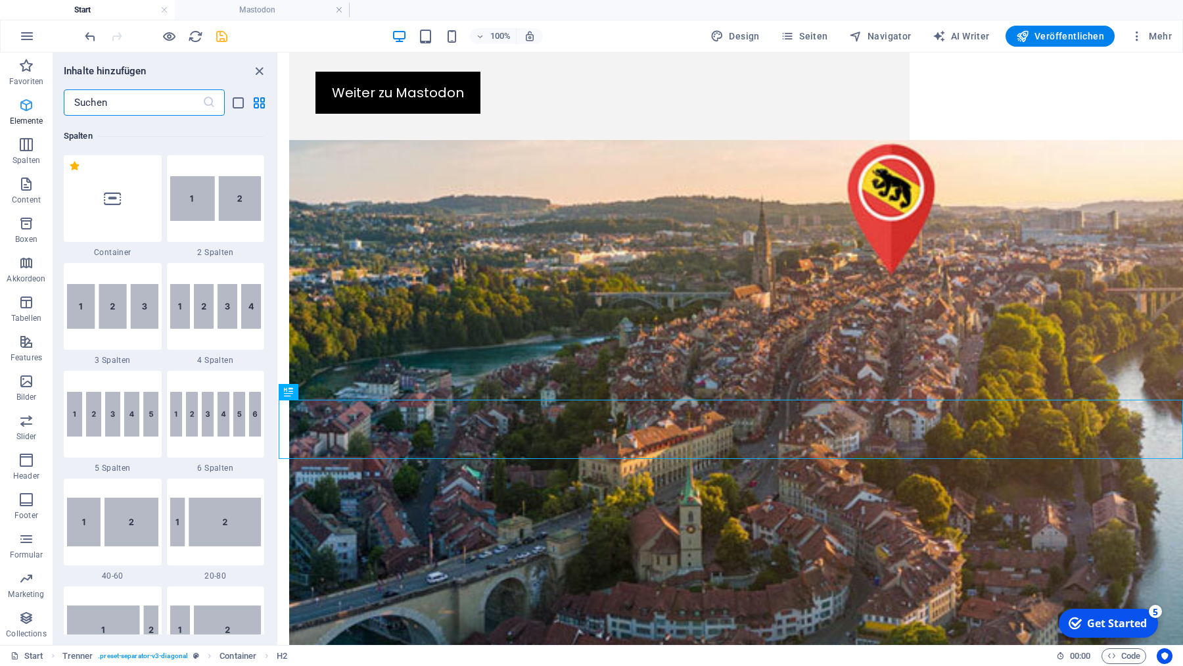
scroll to position [651, 0]
click at [26, 98] on icon "button" at bounding box center [26, 105] width 16 height 16
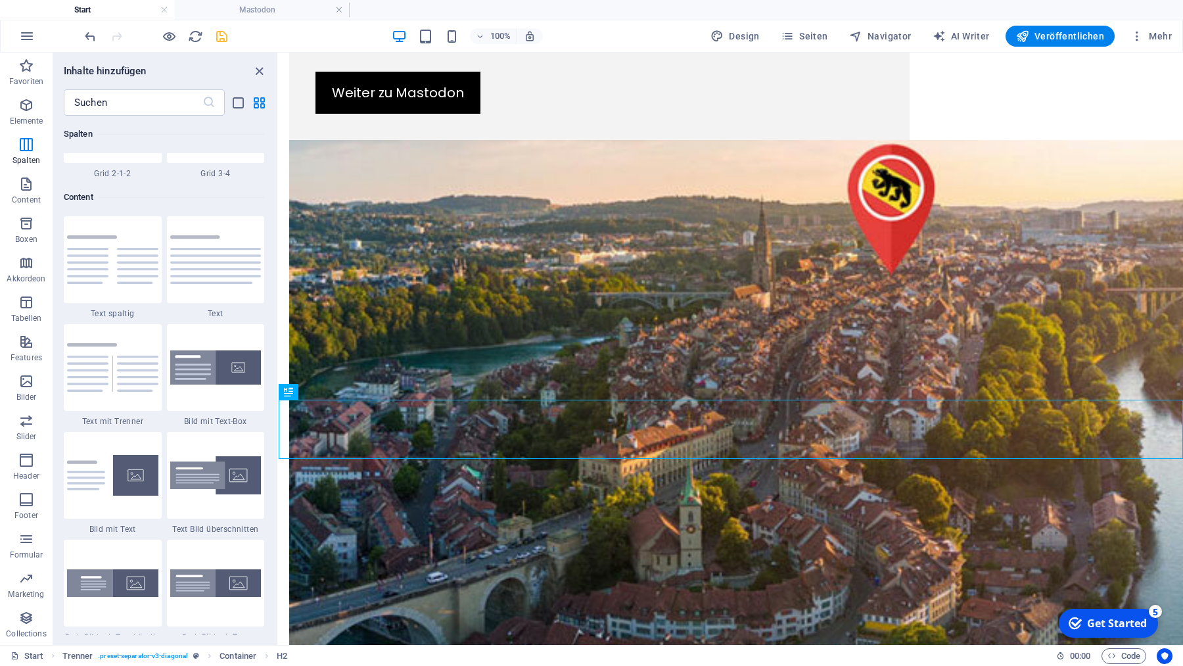
scroll to position [2235, 0]
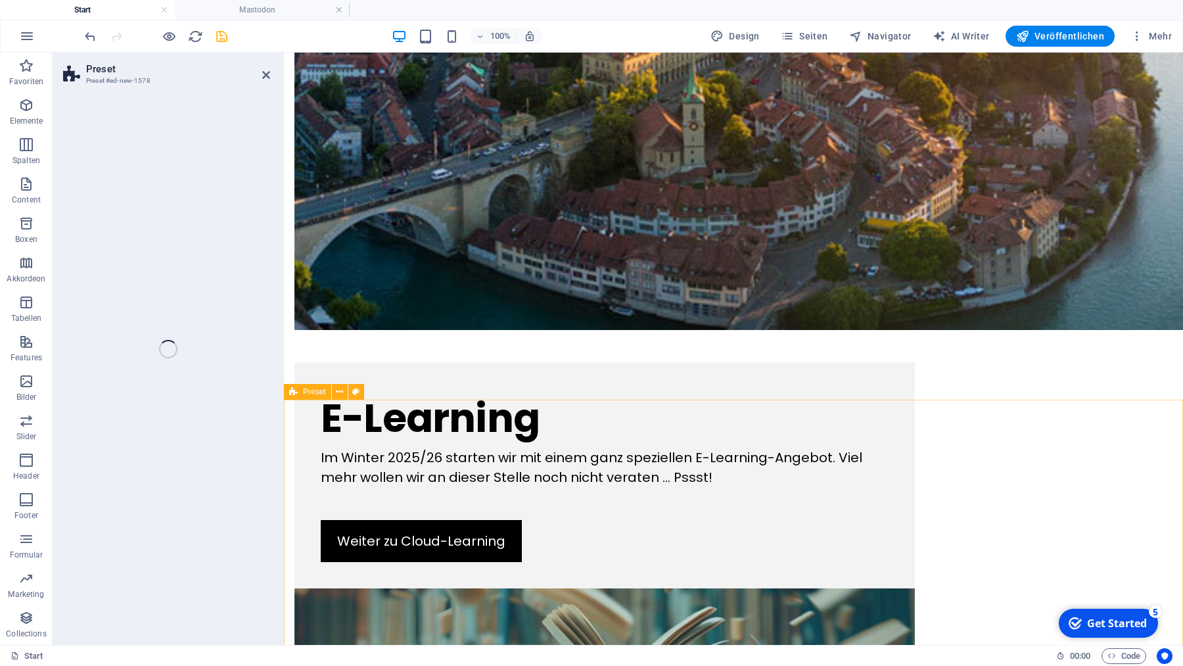
select select "rem"
select select "px"
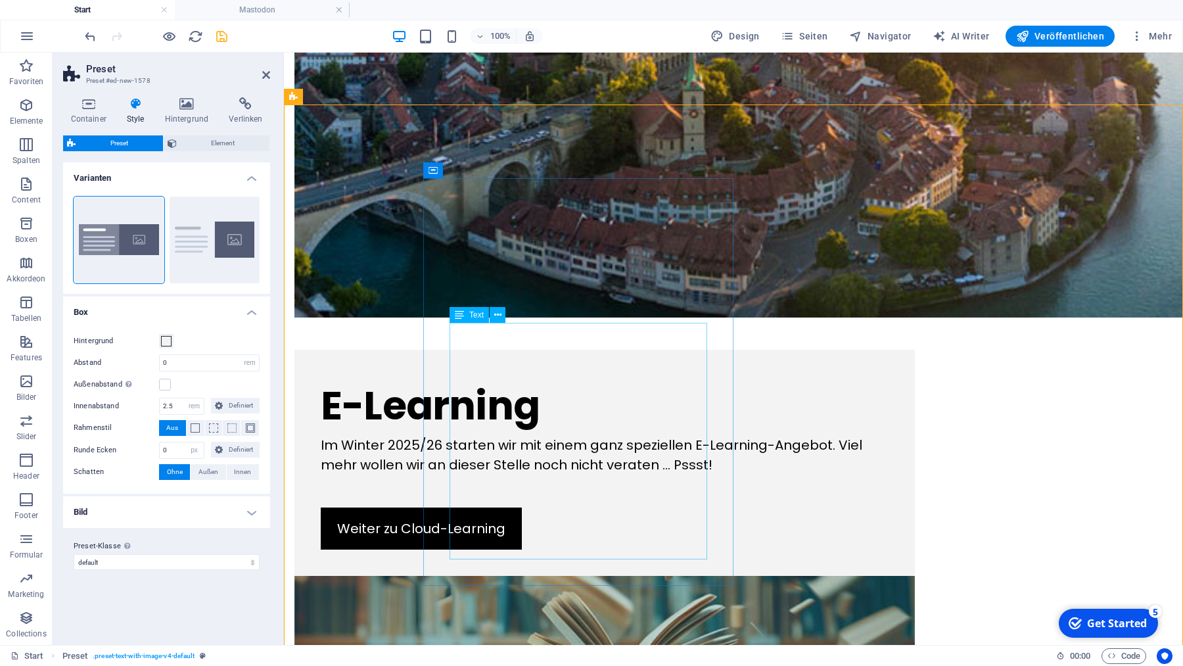
scroll to position [1481, 0]
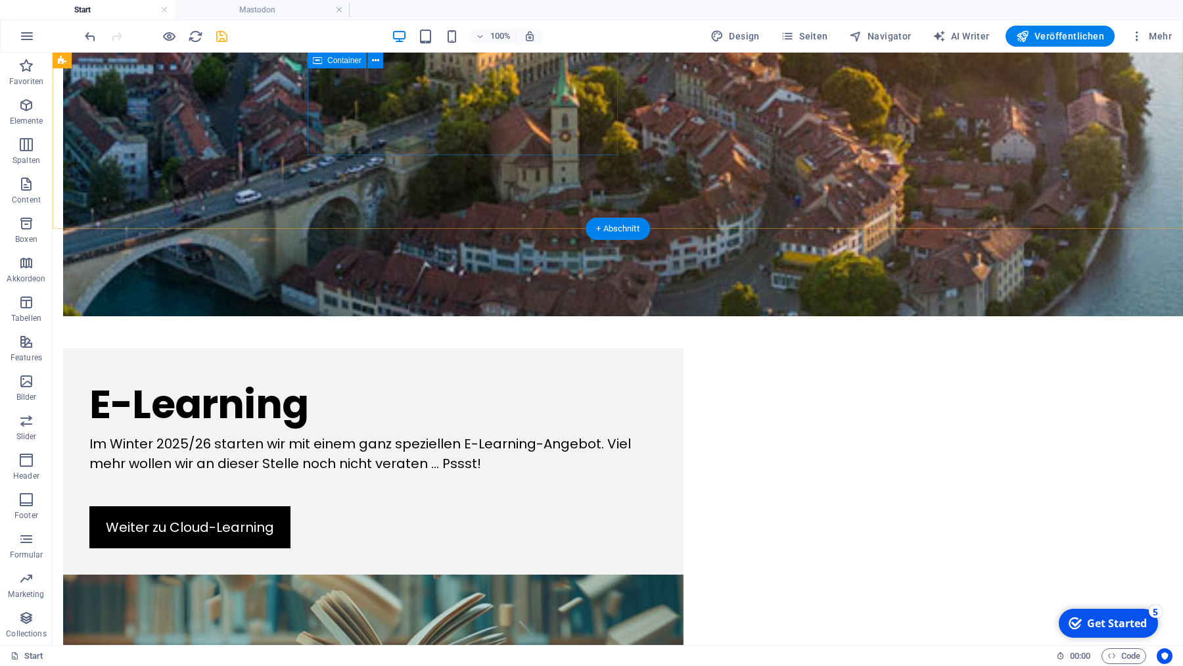
scroll to position [1184, 0]
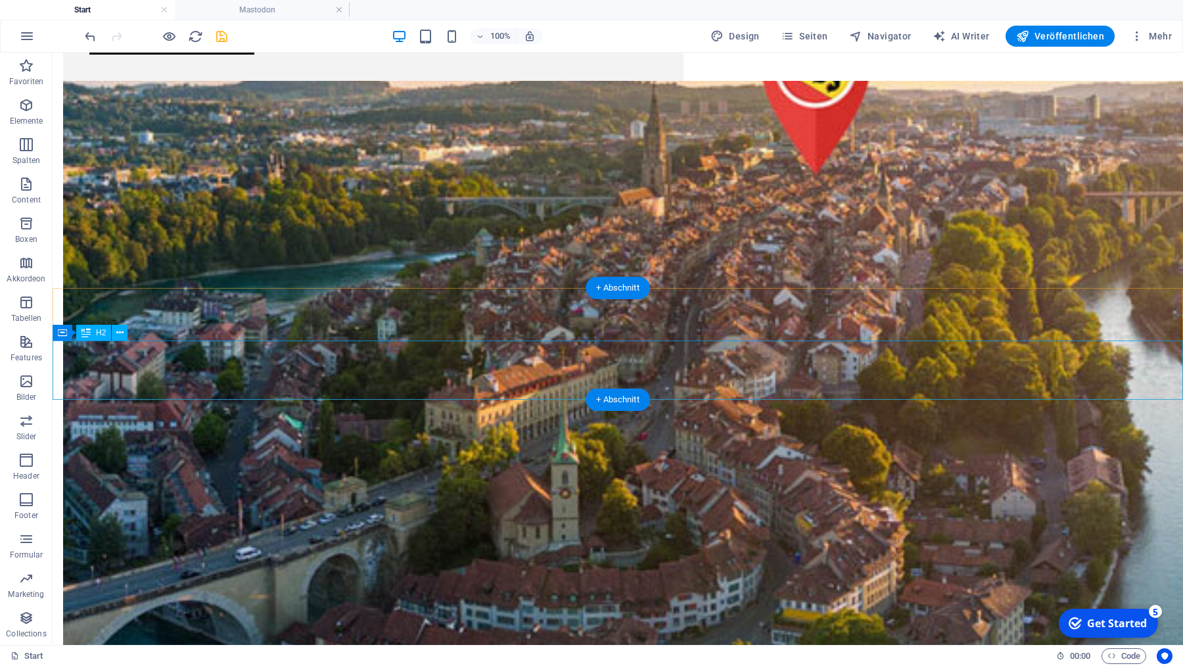
click at [30, 108] on icon "button" at bounding box center [26, 105] width 16 height 16
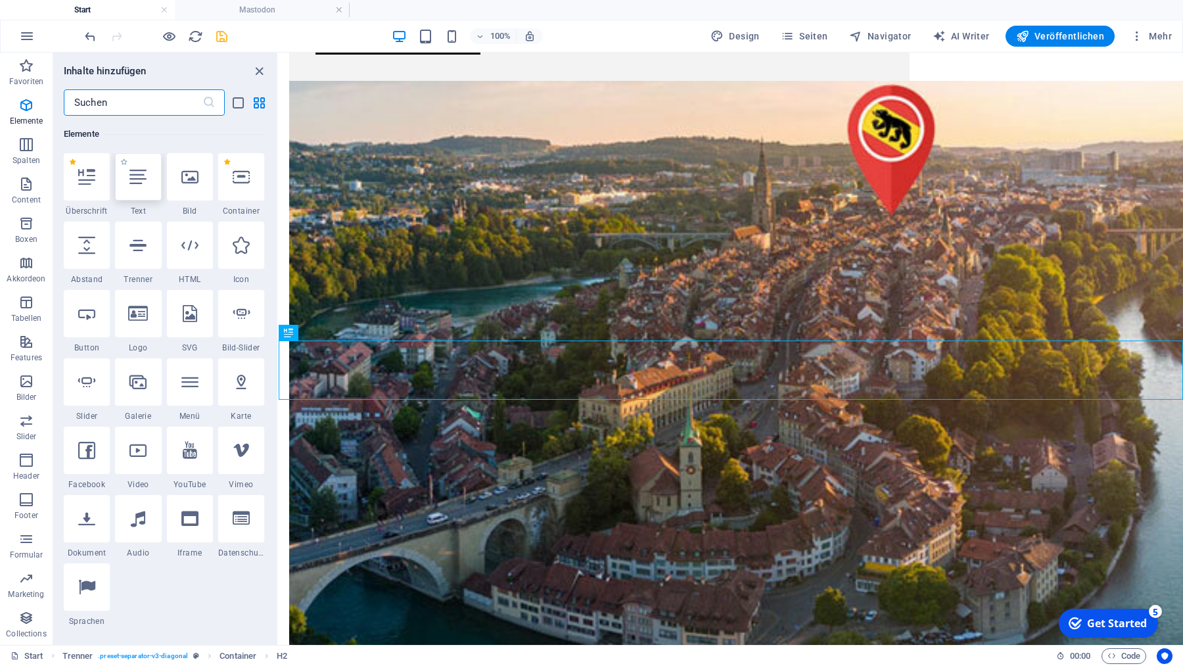
scroll to position [0, 0]
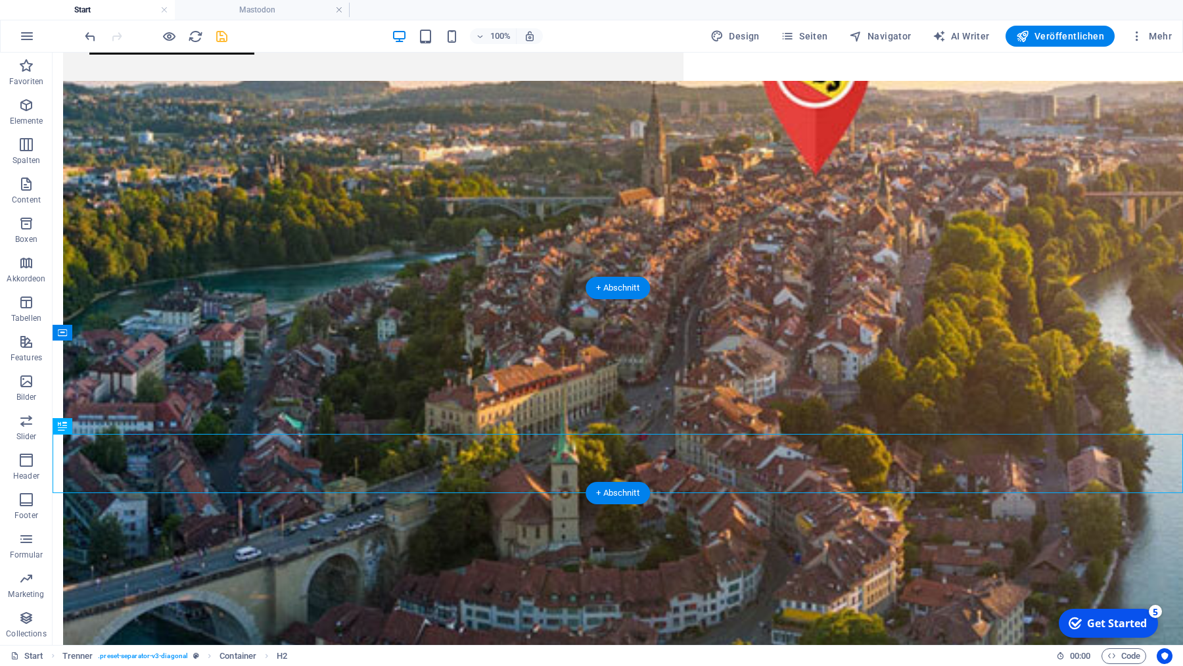
drag, startPoint x: 124, startPoint y: 480, endPoint x: 336, endPoint y: 408, distance: 223.4
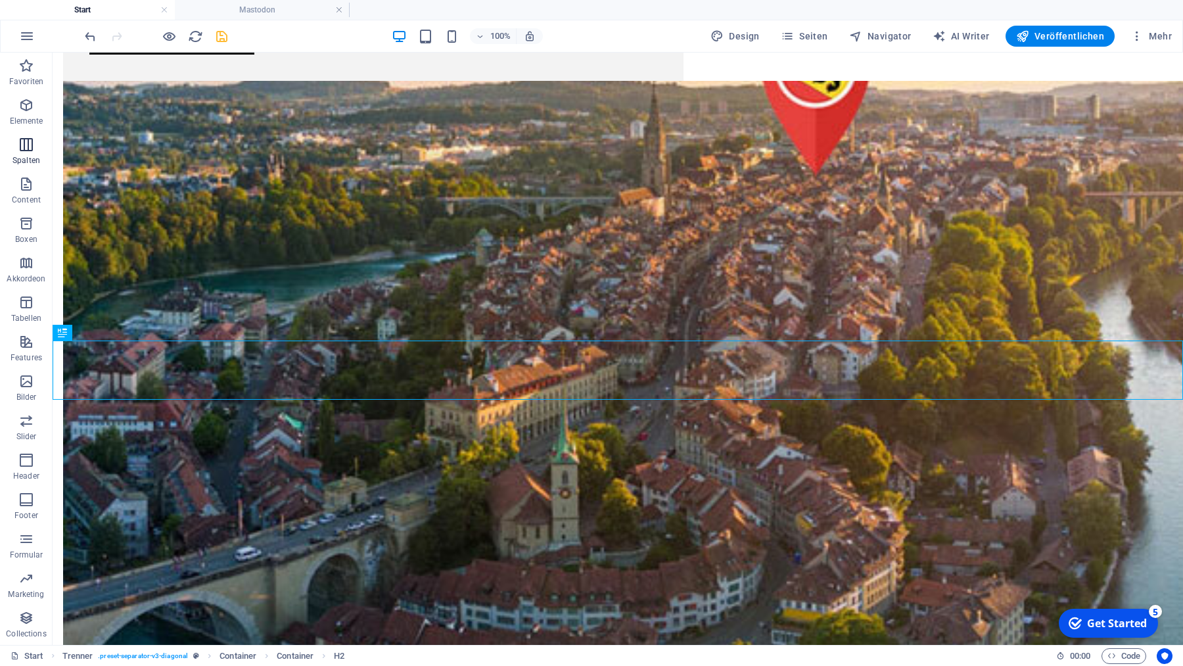
click at [26, 147] on icon "button" at bounding box center [26, 145] width 16 height 16
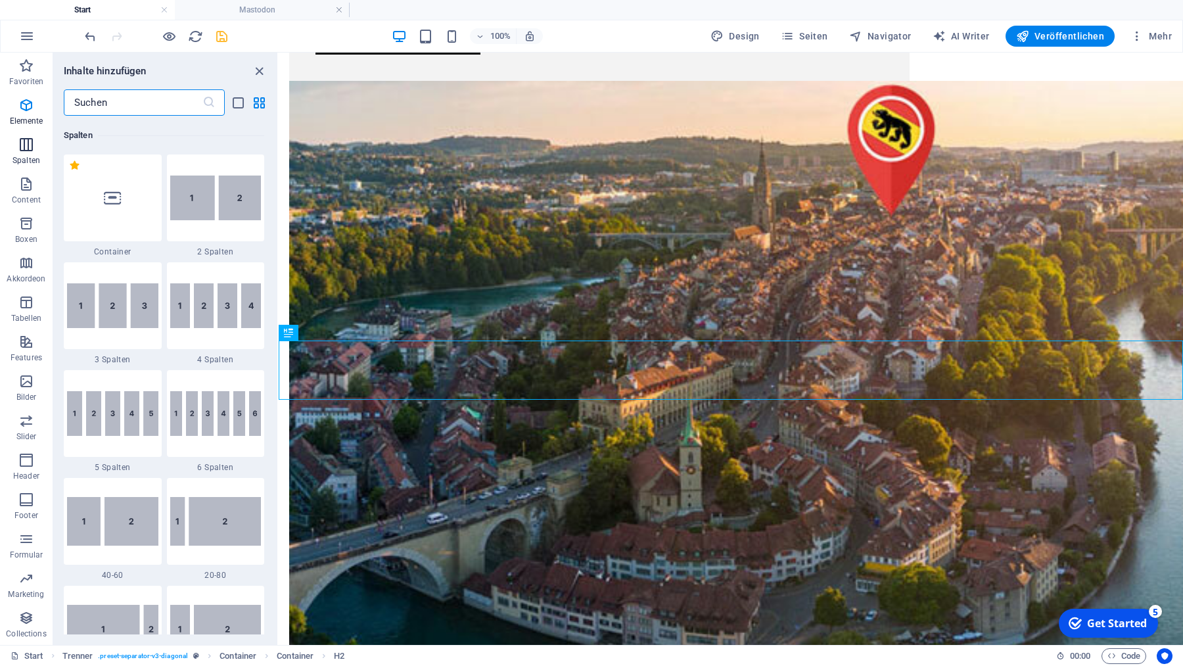
scroll to position [651, 0]
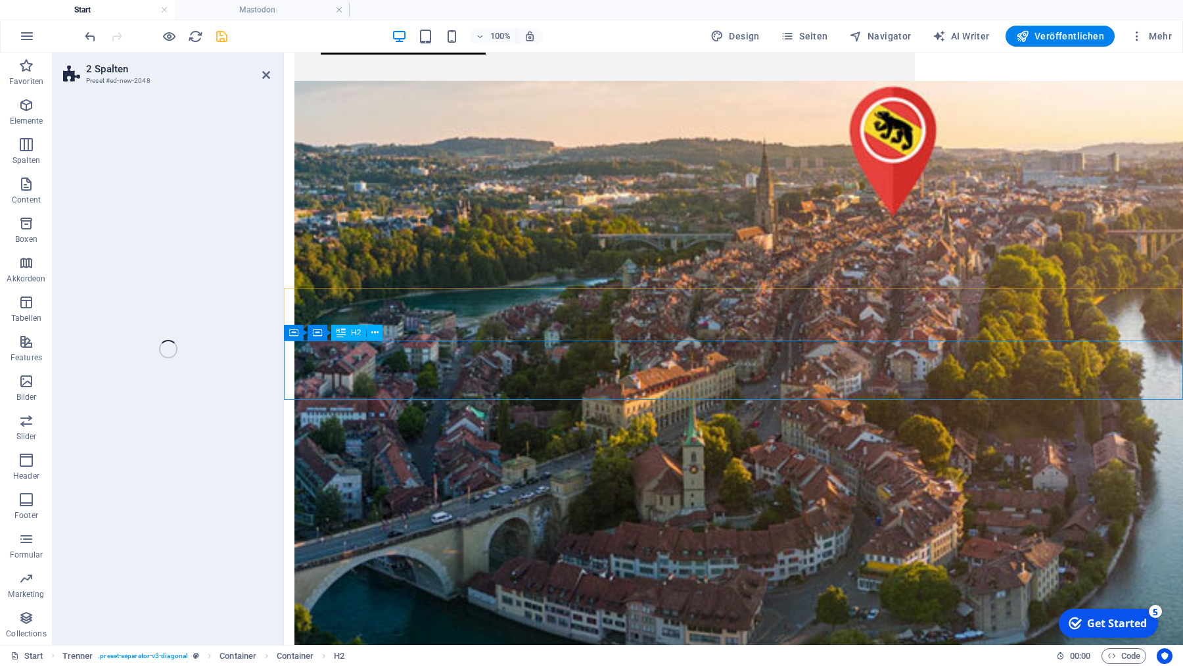
select select "rem"
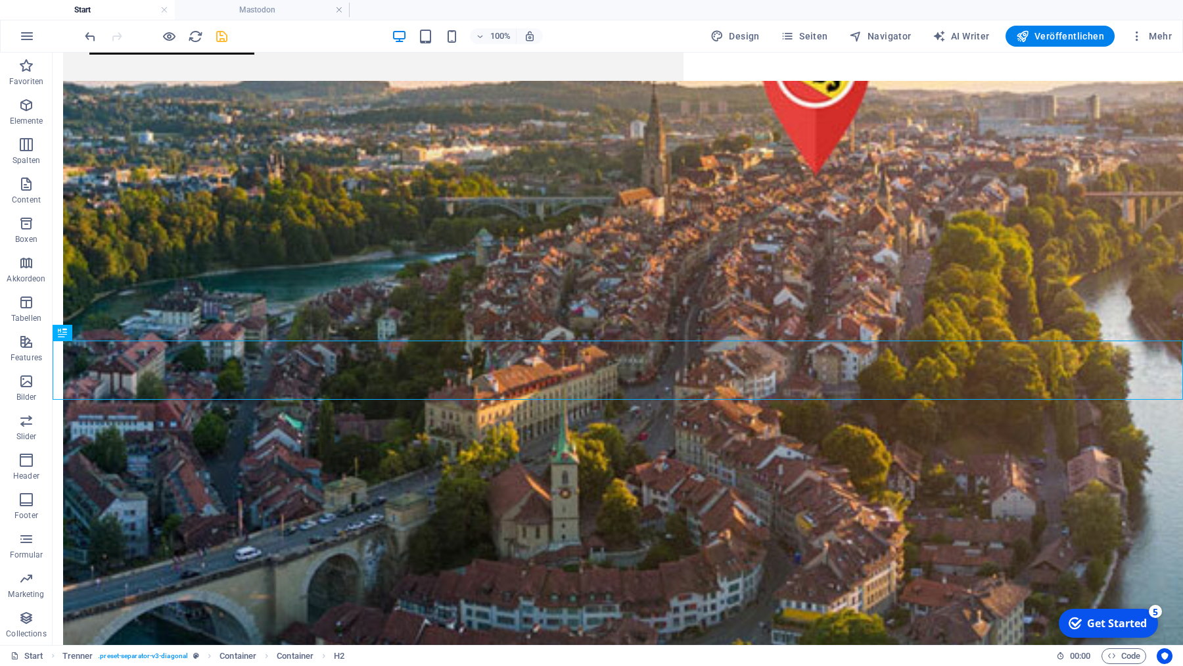
drag, startPoint x: 162, startPoint y: 386, endPoint x: 392, endPoint y: 487, distance: 251.3
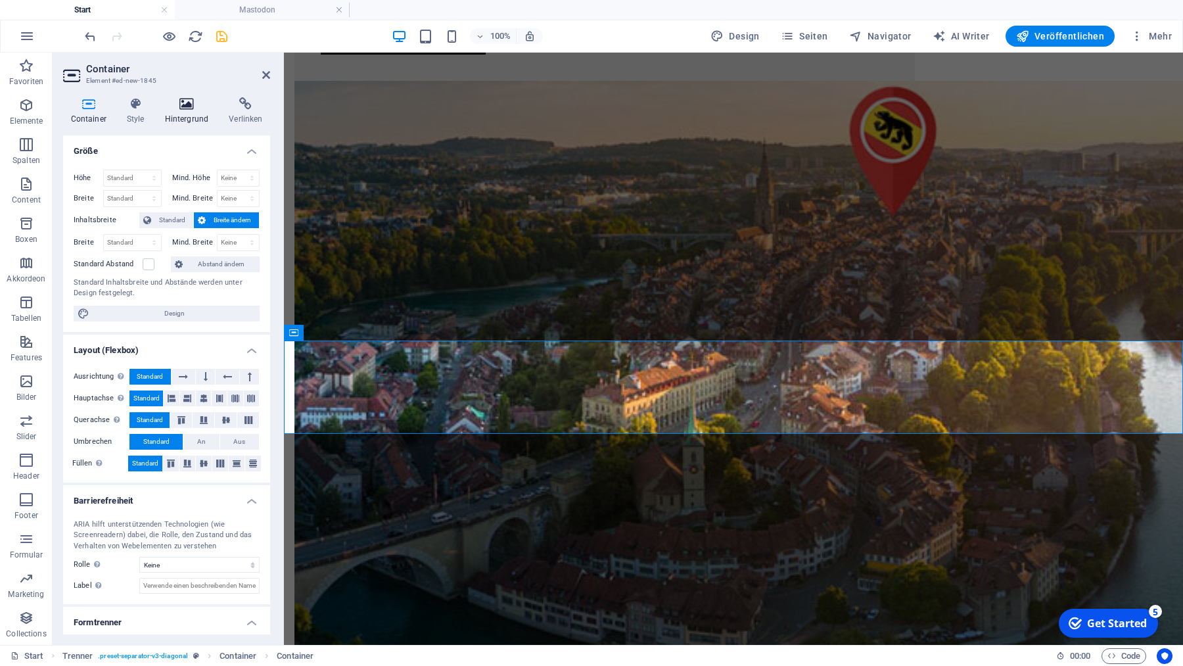
click at [183, 108] on icon at bounding box center [186, 103] width 59 height 13
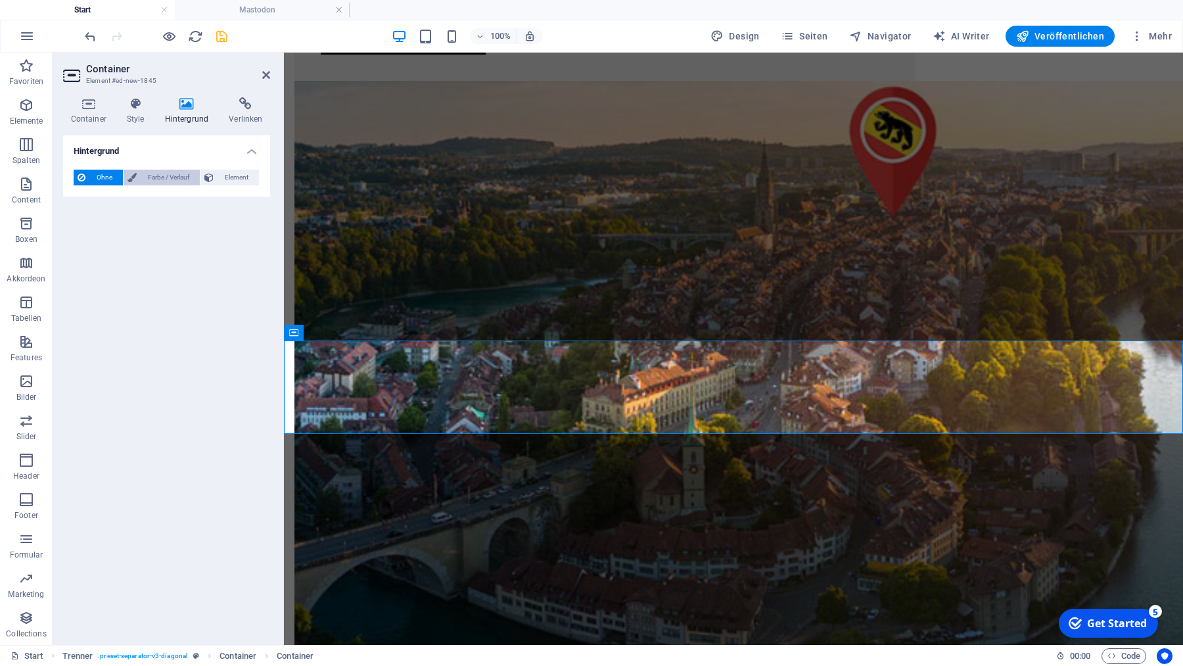
click at [160, 178] on span "Farbe / Verlauf" at bounding box center [168, 178] width 55 height 16
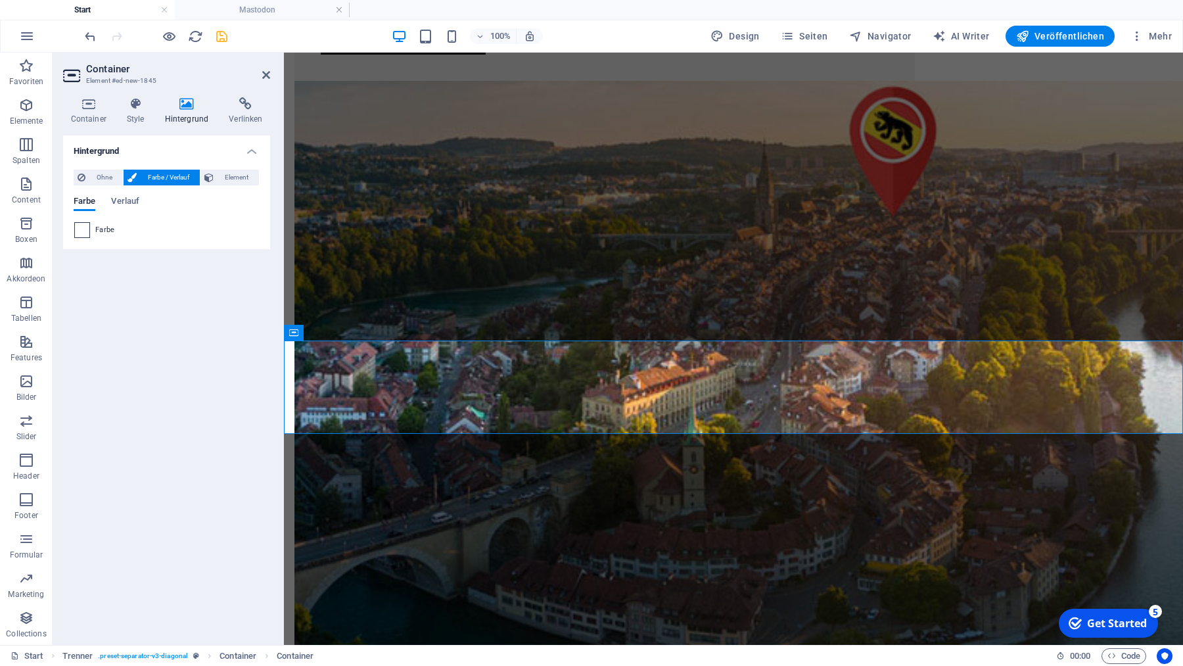
click at [82, 229] on span at bounding box center [82, 230] width 14 height 14
type input "#ffffff"
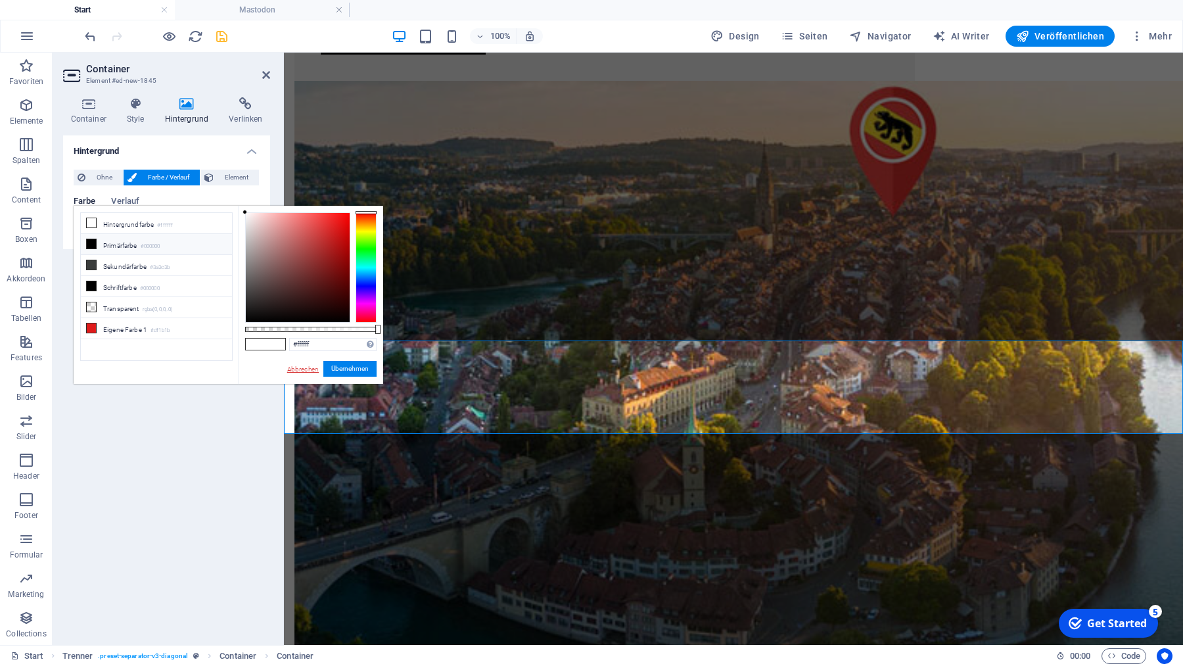
click at [310, 371] on link "Abbrechen" at bounding box center [303, 369] width 34 height 10
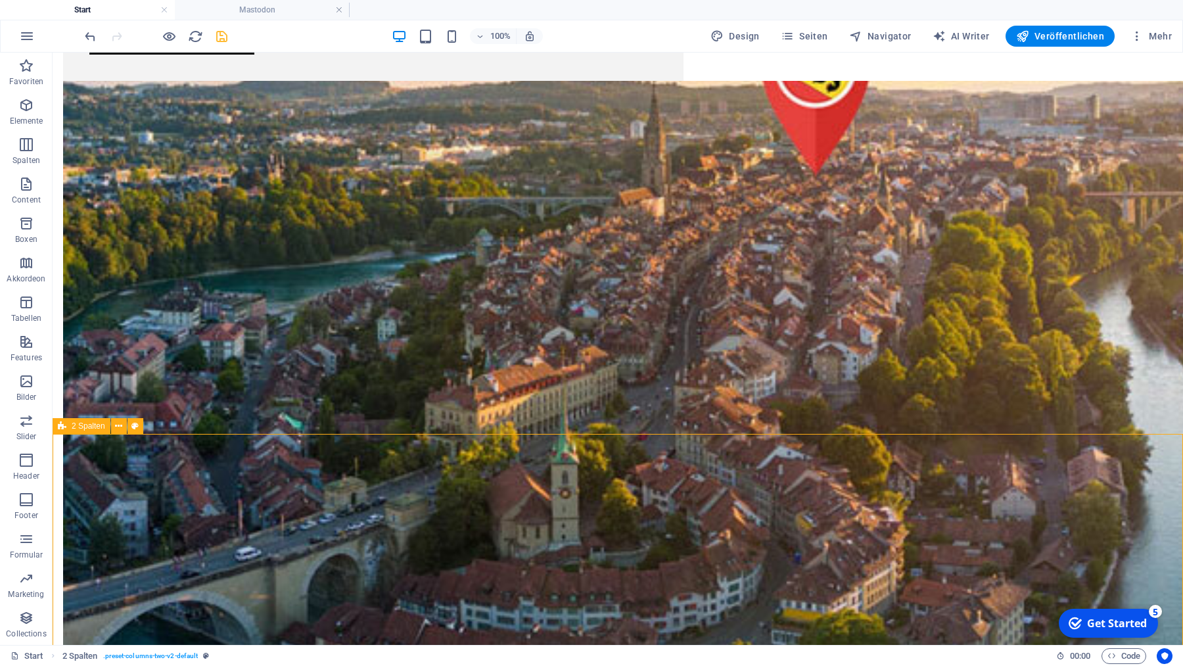
select select "rem"
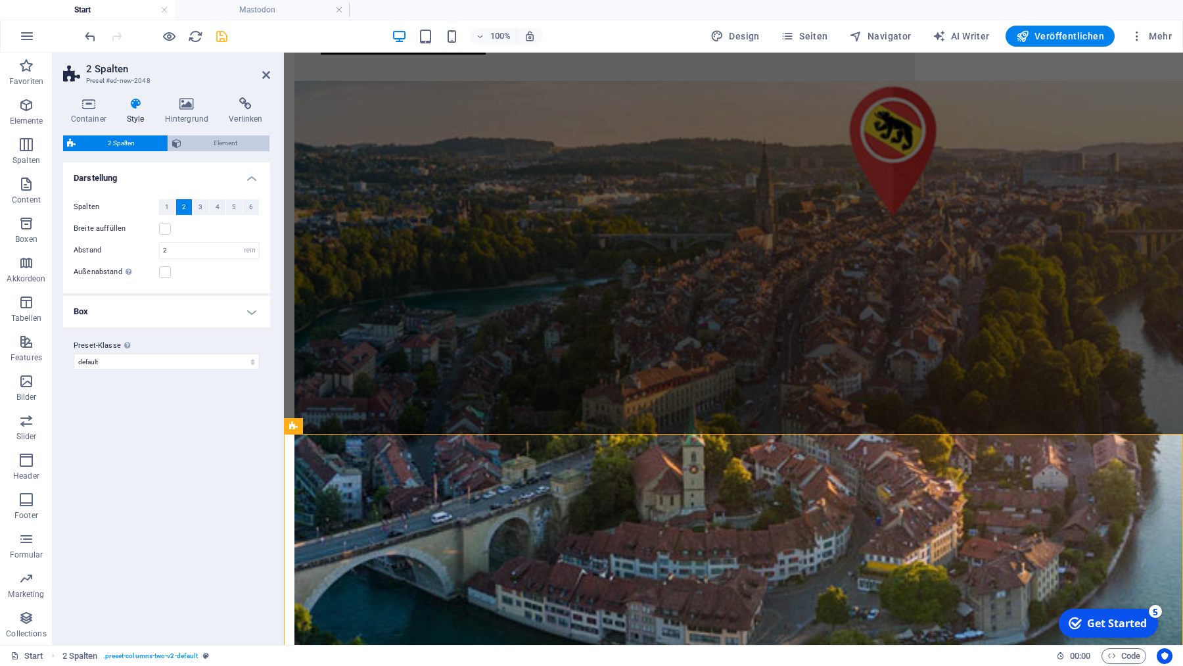
click at [226, 138] on span "Element" at bounding box center [225, 143] width 81 height 16
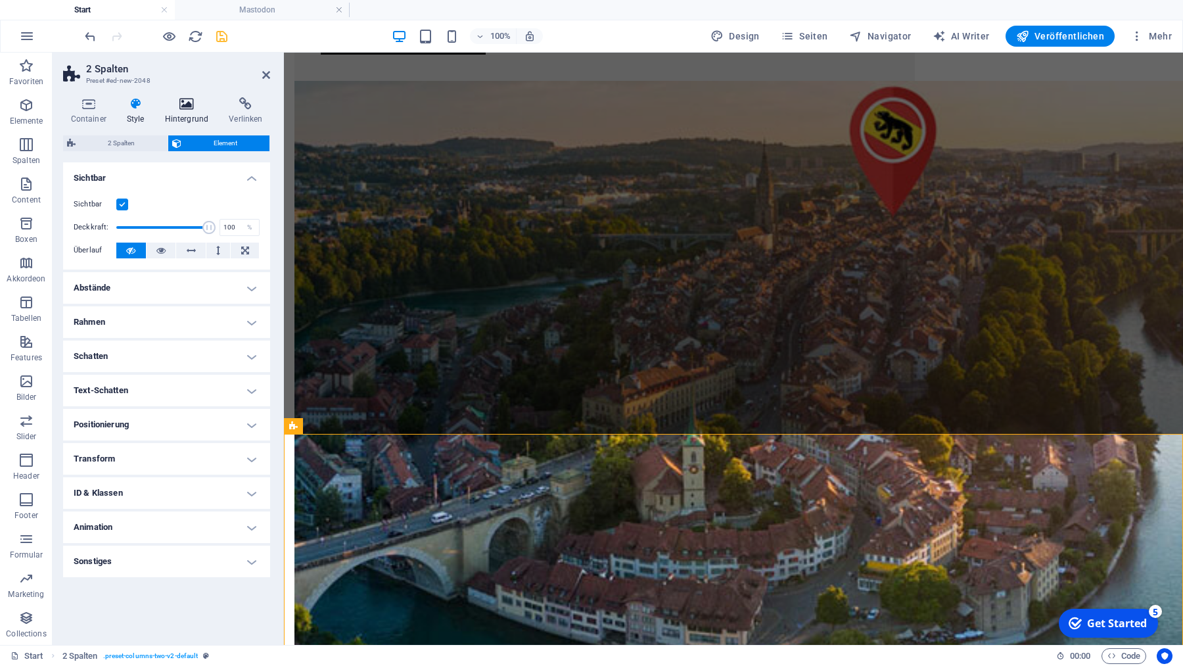
click at [189, 105] on icon at bounding box center [186, 103] width 59 height 13
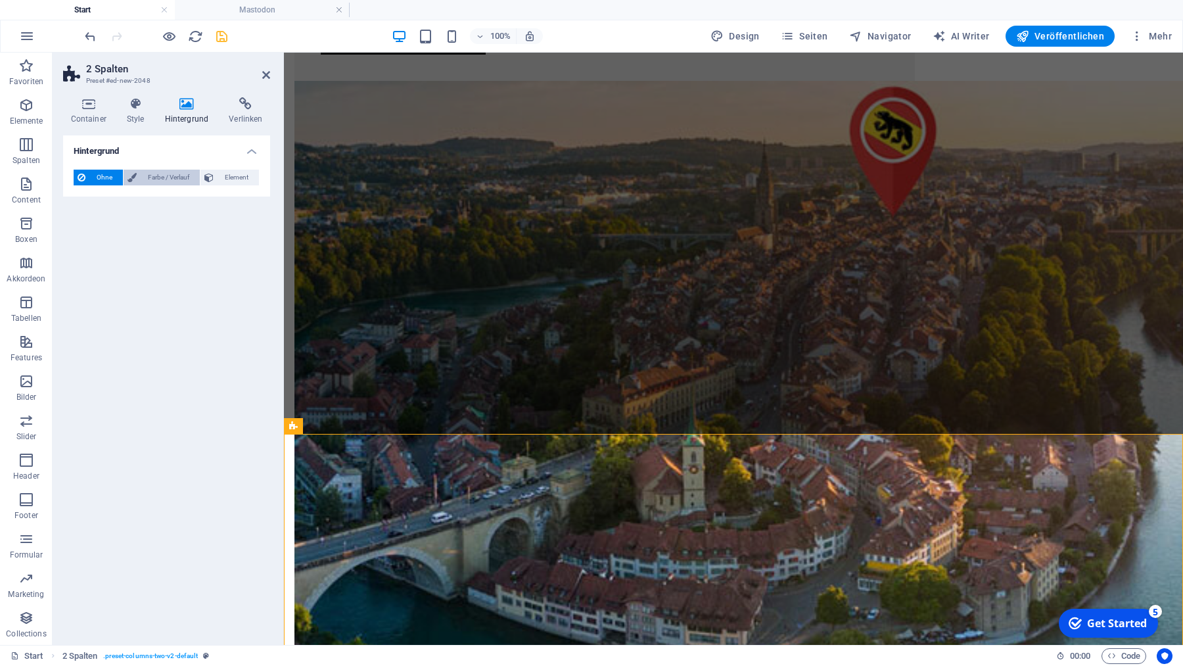
click at [168, 175] on span "Farbe / Verlauf" at bounding box center [168, 178] width 55 height 16
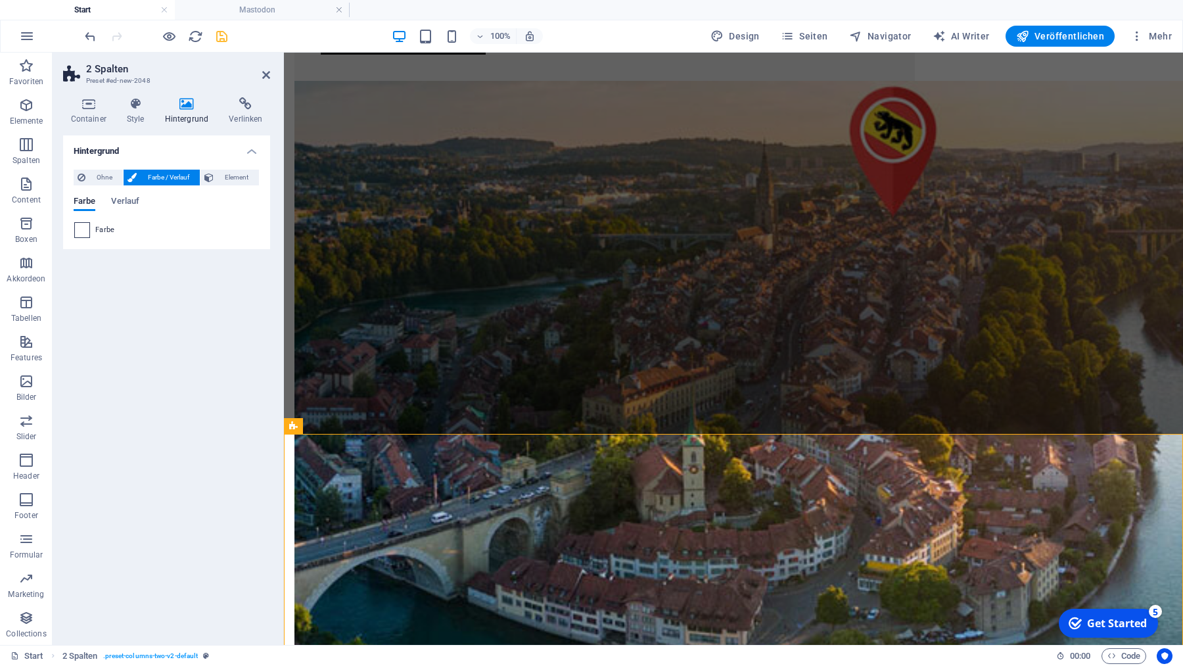
click at [83, 227] on span at bounding box center [82, 230] width 14 height 14
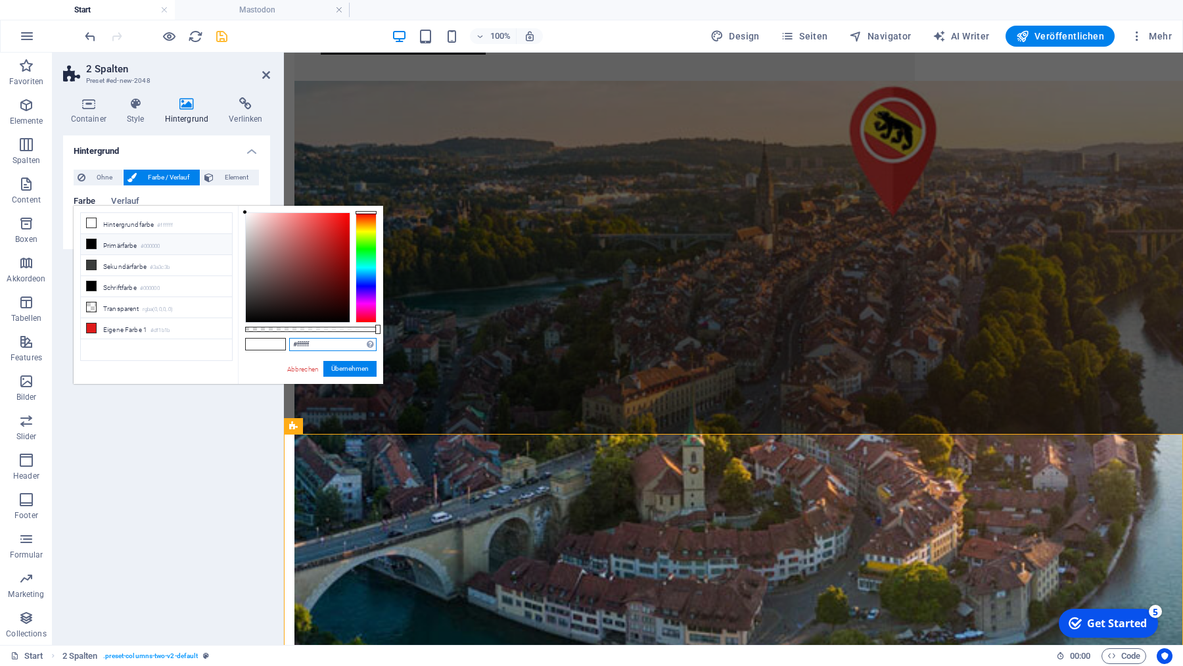
click at [339, 340] on input "#ffffff" at bounding box center [332, 344] width 87 height 13
paste input "Social-Media wie es sein sollte! Es gibt gute Gründe für Mastodon: Keine Algori…"
type input "Social-Media wie es sein sollte! Es gibt gute Gründe für Mastodon: Keine Algori…"
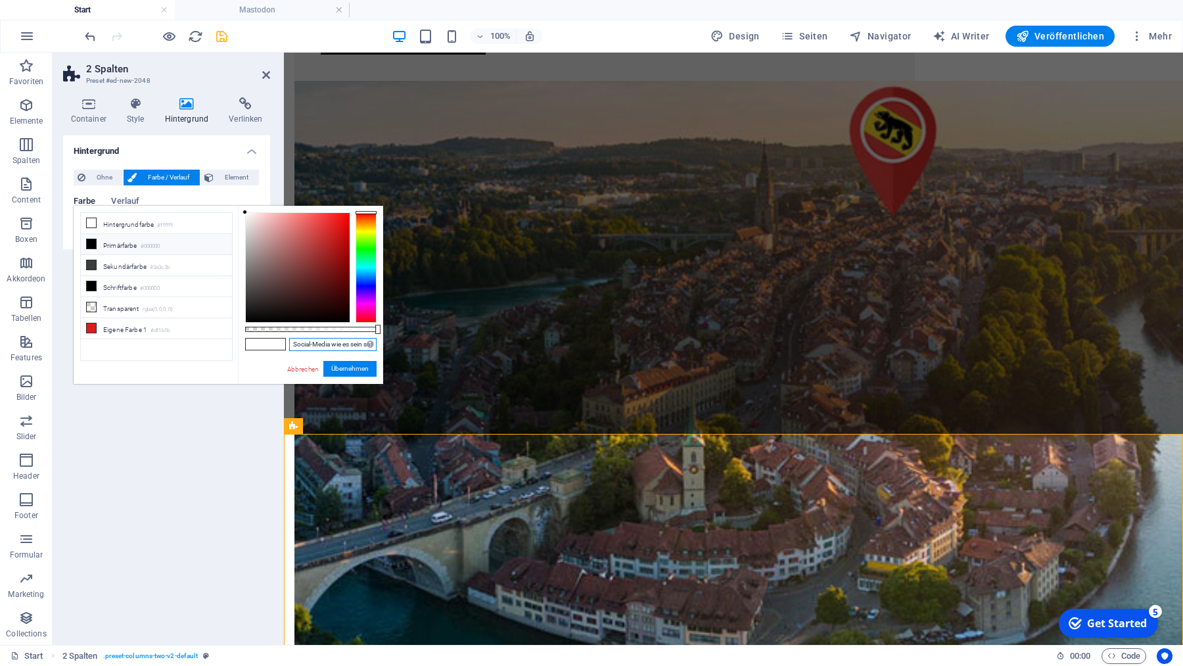
scroll to position [0, 933]
click at [346, 346] on input "Social-Media wie es sein sollte! Es gibt gute Gründe für Mastodon: Keine Algori…" at bounding box center [332, 344] width 87 height 13
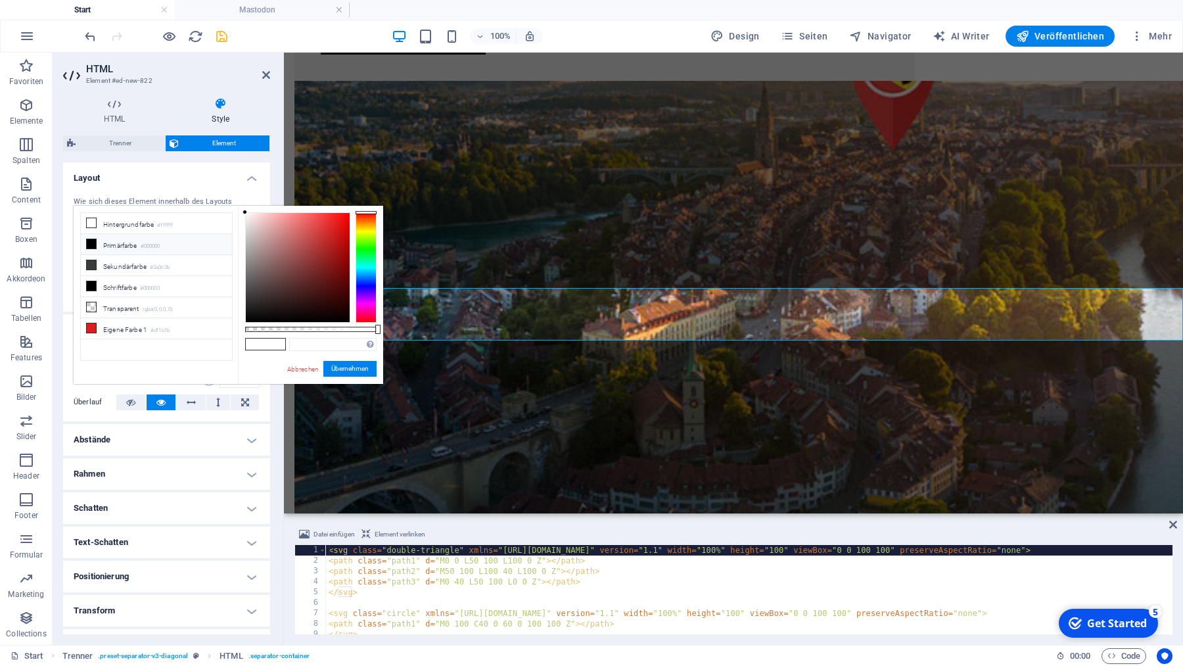
click at [310, 367] on link "Abbrechen" at bounding box center [303, 369] width 34 height 10
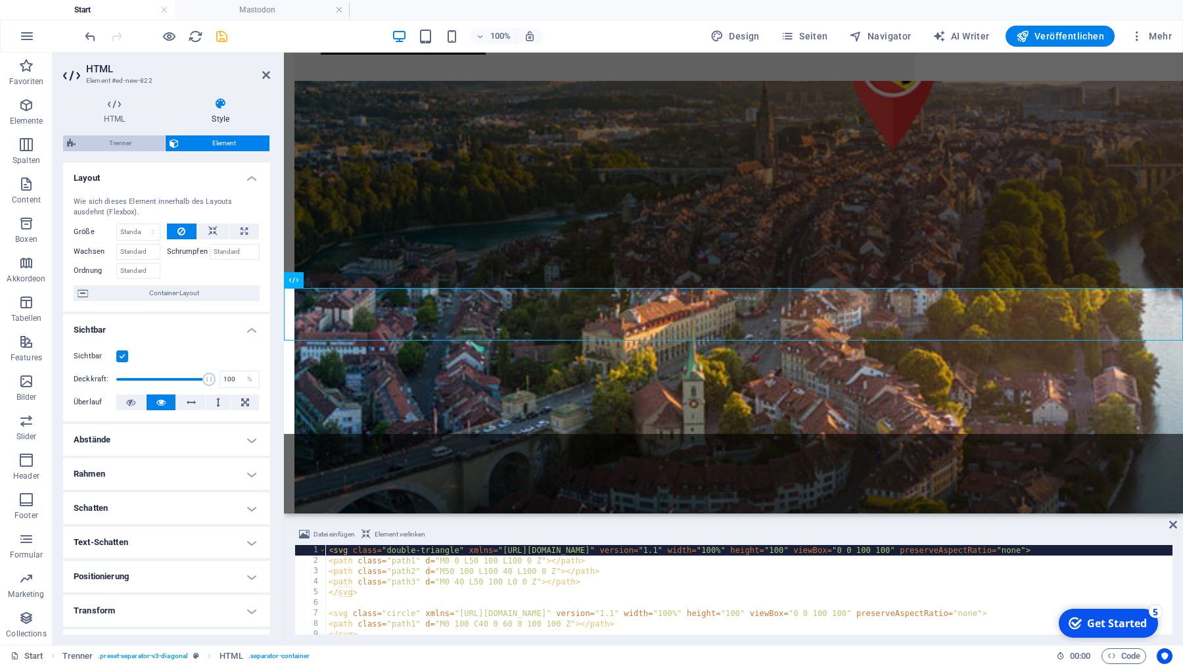
click at [122, 139] on span "Trenner" at bounding box center [121, 143] width 82 height 16
select select "circle"
select select "rem"
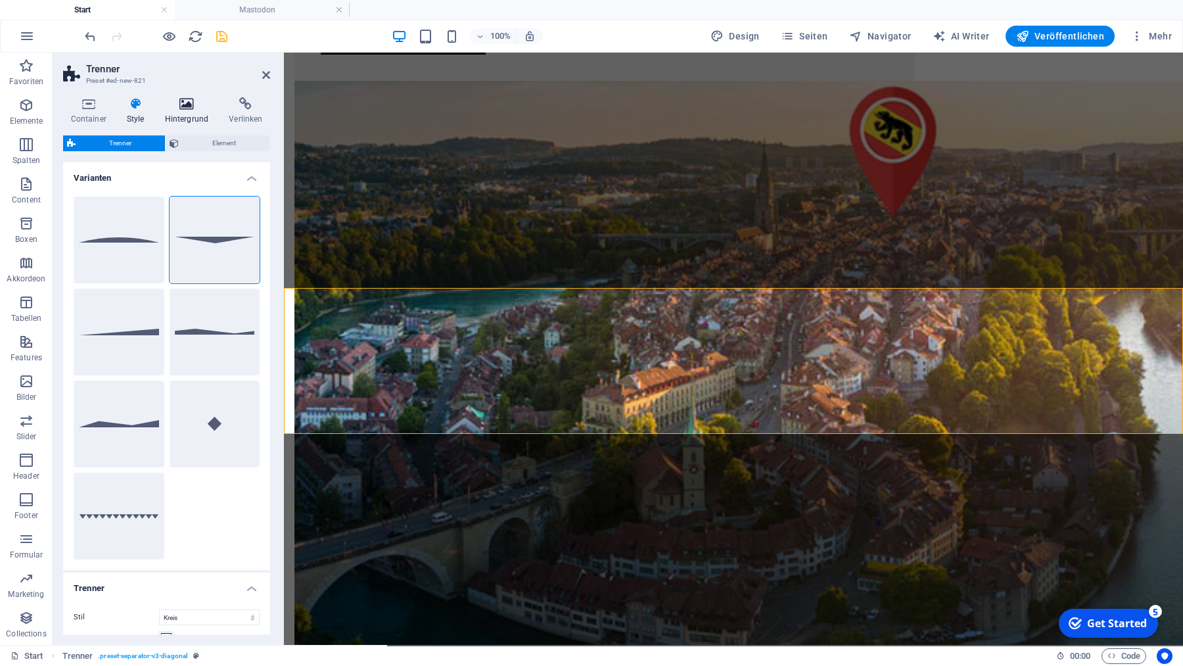
click at [186, 104] on icon at bounding box center [186, 103] width 59 height 13
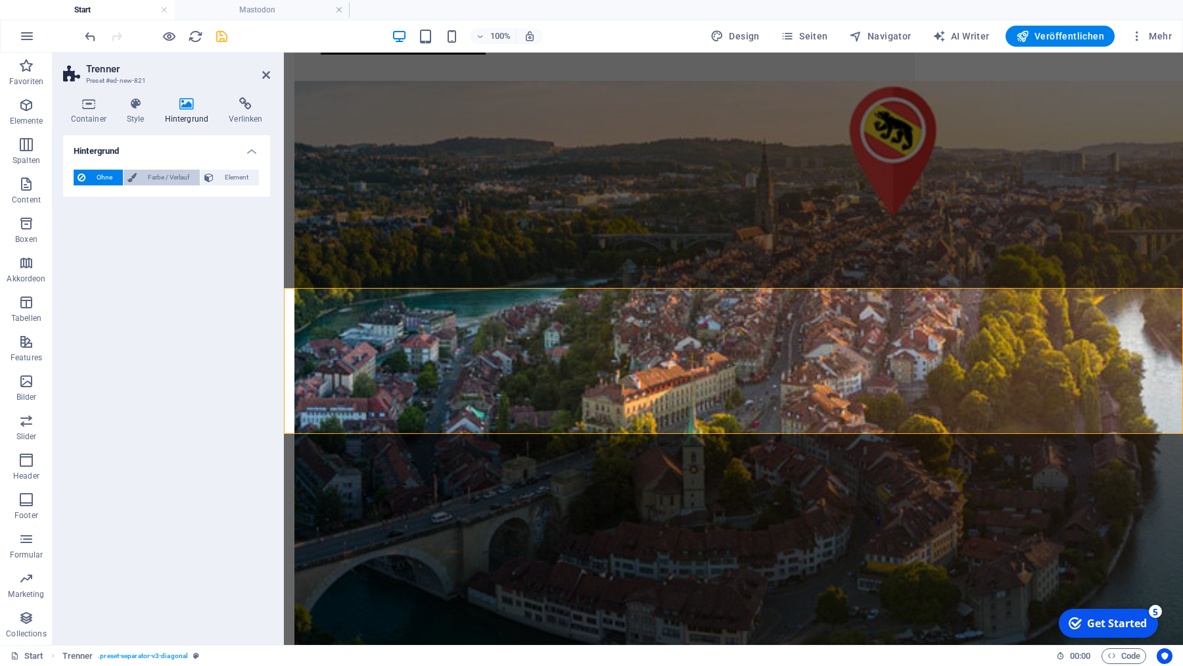
click at [167, 175] on span "Farbe / Verlauf" at bounding box center [168, 178] width 55 height 16
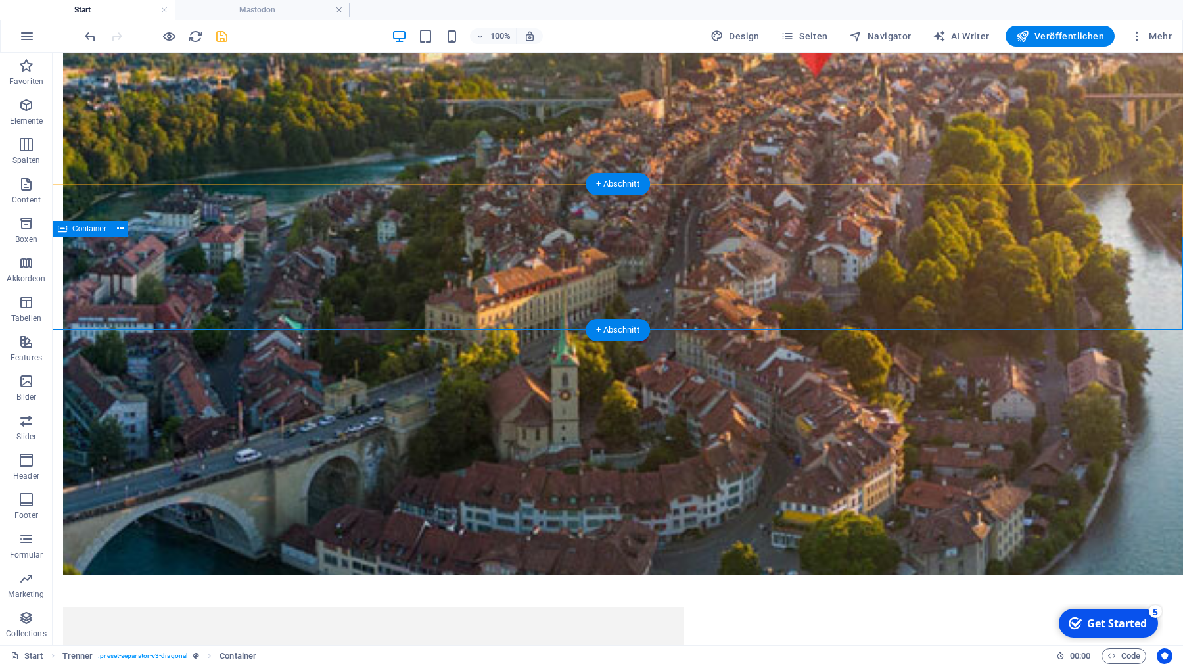
scroll to position [1228, 0]
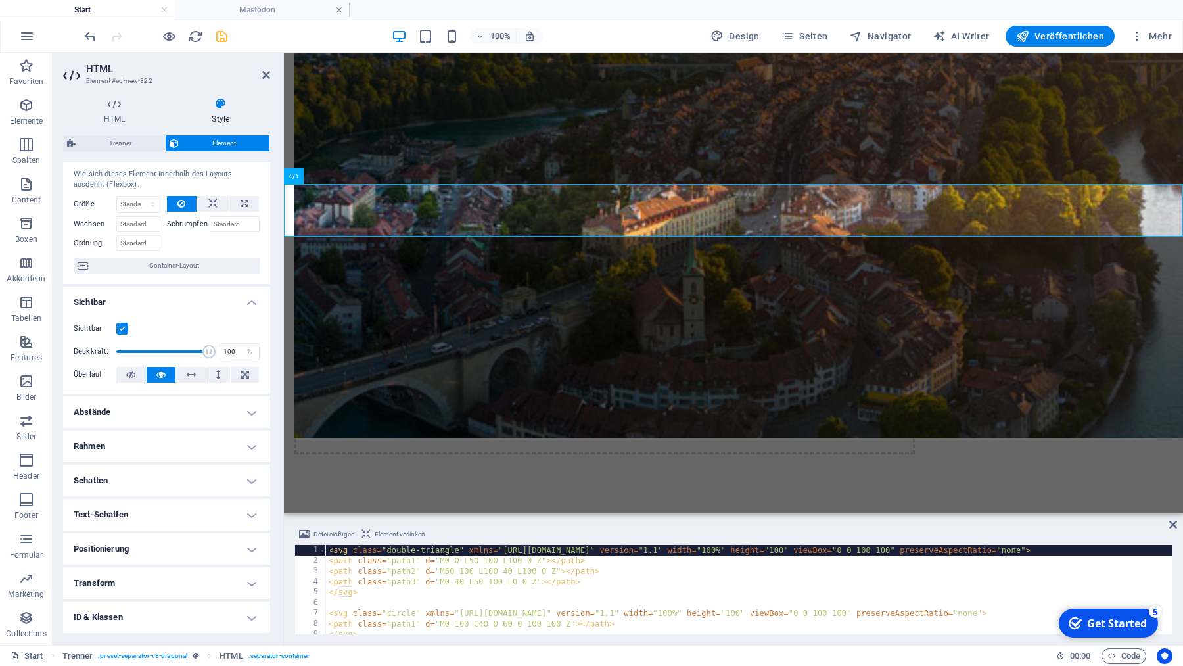
scroll to position [95, 0]
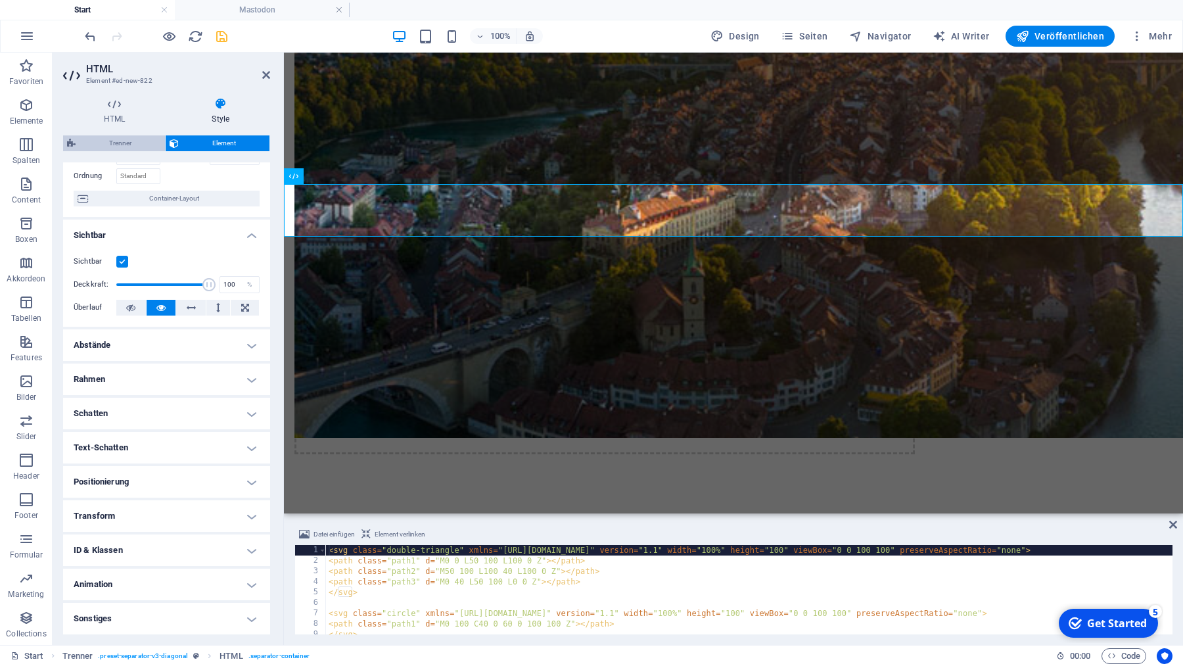
click at [108, 143] on span "Trenner" at bounding box center [121, 143] width 82 height 16
select select "circle"
select select "rem"
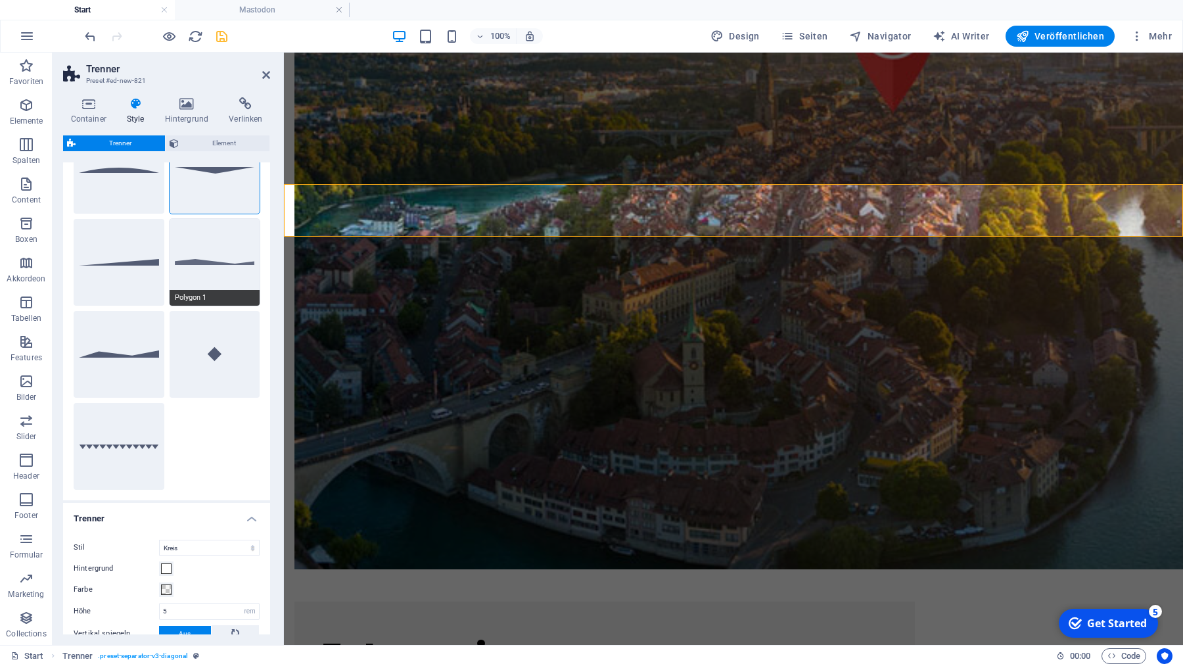
scroll to position [143, 0]
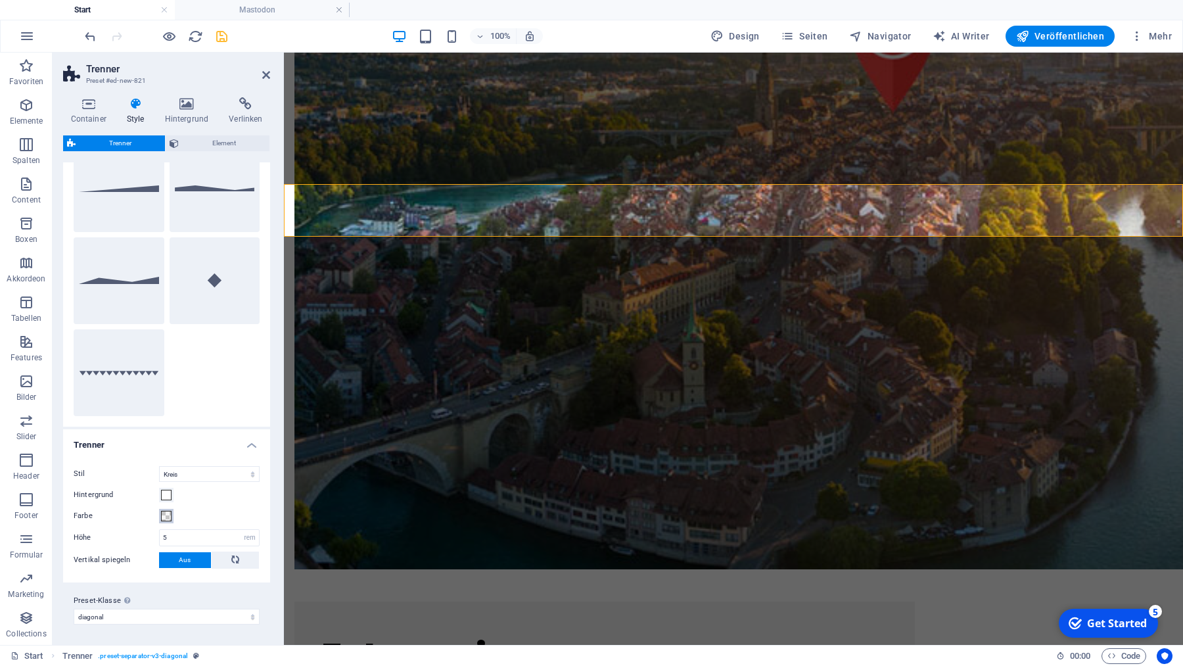
click at [166, 515] on span at bounding box center [166, 516] width 11 height 11
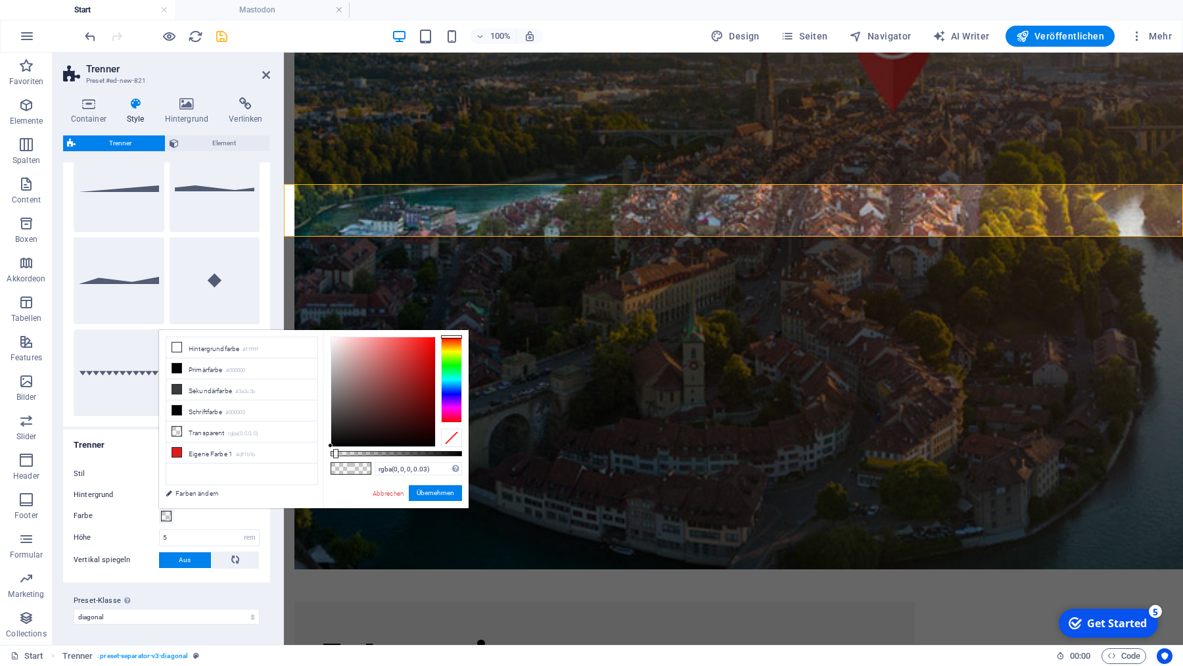
type input "rgba(0, 0, 0, 0.055)"
click at [338, 453] on div at bounding box center [339, 453] width 5 height 9
click at [440, 471] on input "rgba(0, 0, 0, 0.055)" at bounding box center [418, 468] width 87 height 13
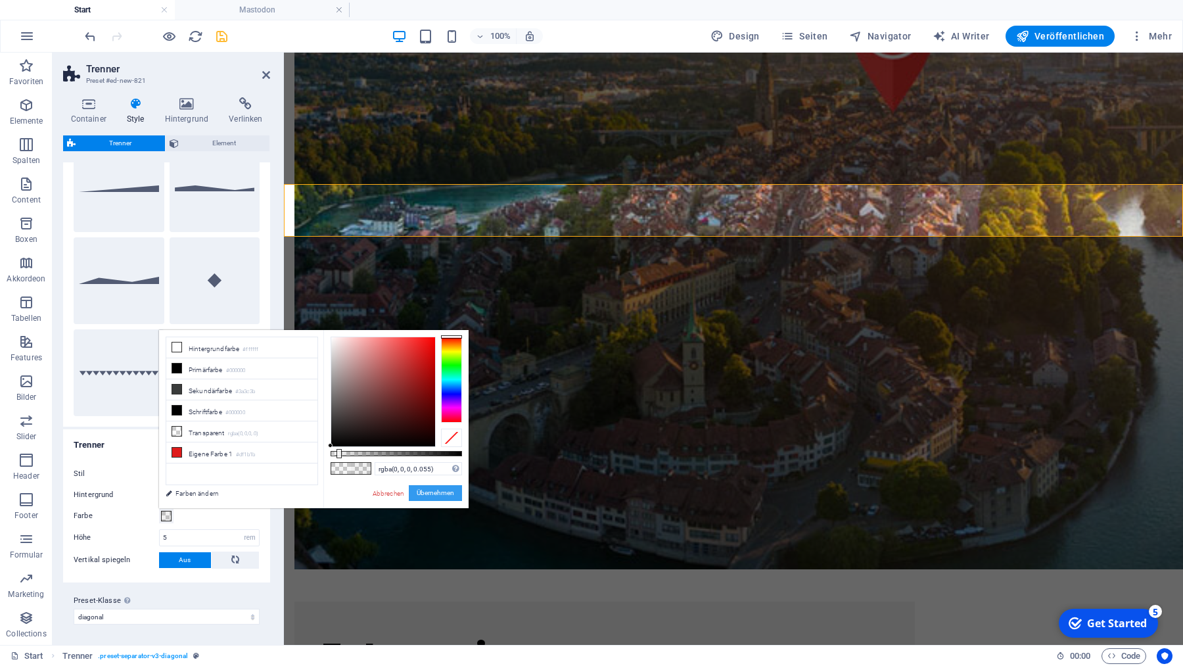
click at [440, 494] on button "Übernehmen" at bounding box center [435, 493] width 53 height 16
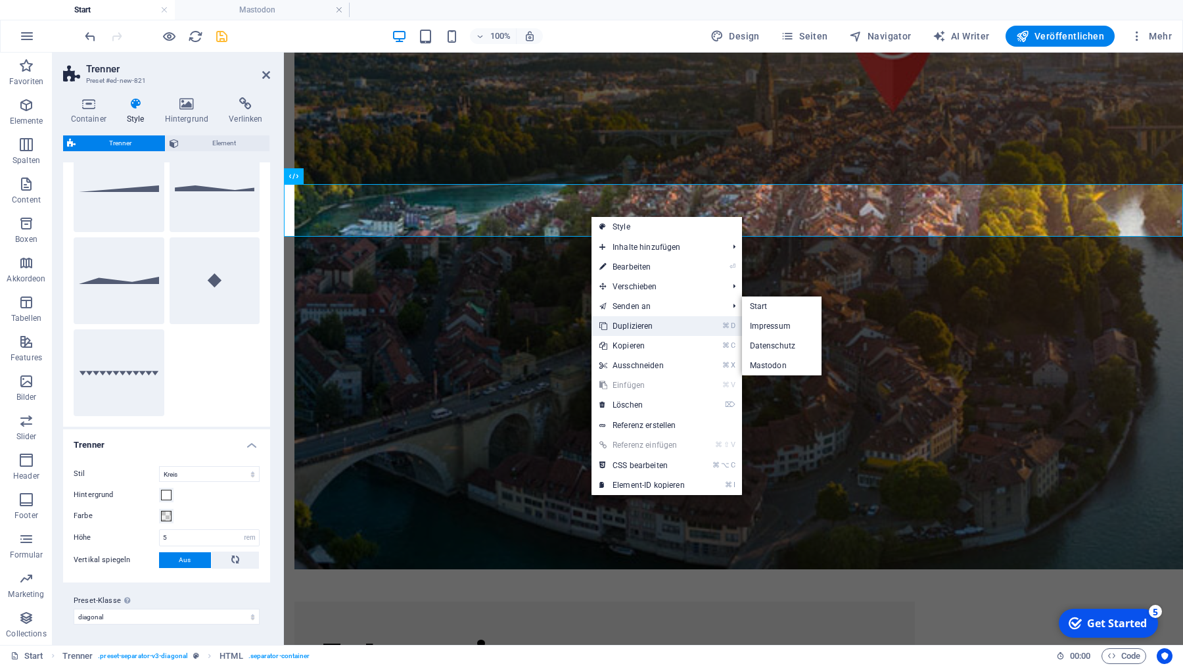
click at [633, 329] on link "⌘ D Duplizieren" at bounding box center [642, 326] width 101 height 20
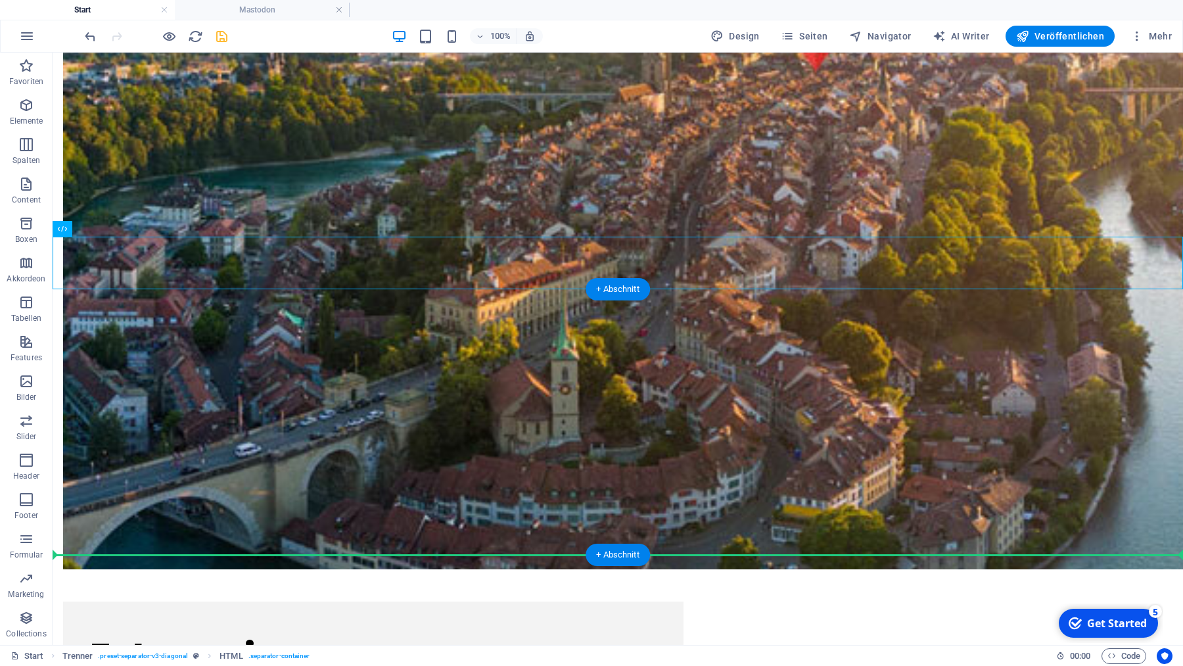
drag, startPoint x: 365, startPoint y: 282, endPoint x: 356, endPoint y: 524, distance: 242.0
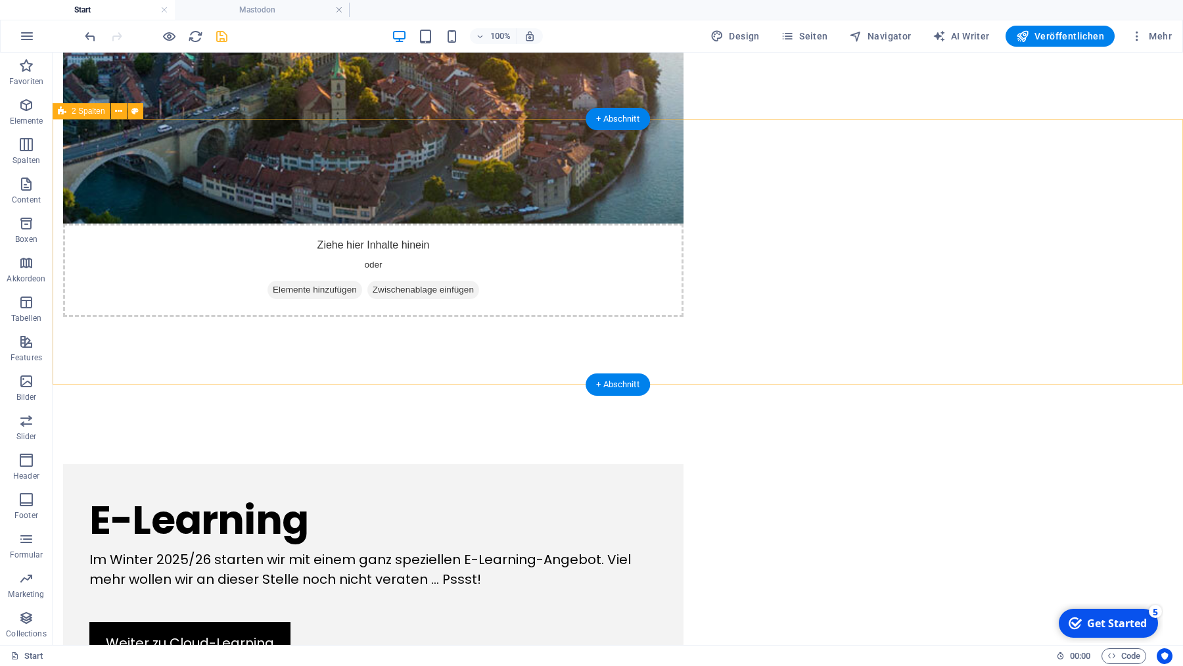
scroll to position [1414, 0]
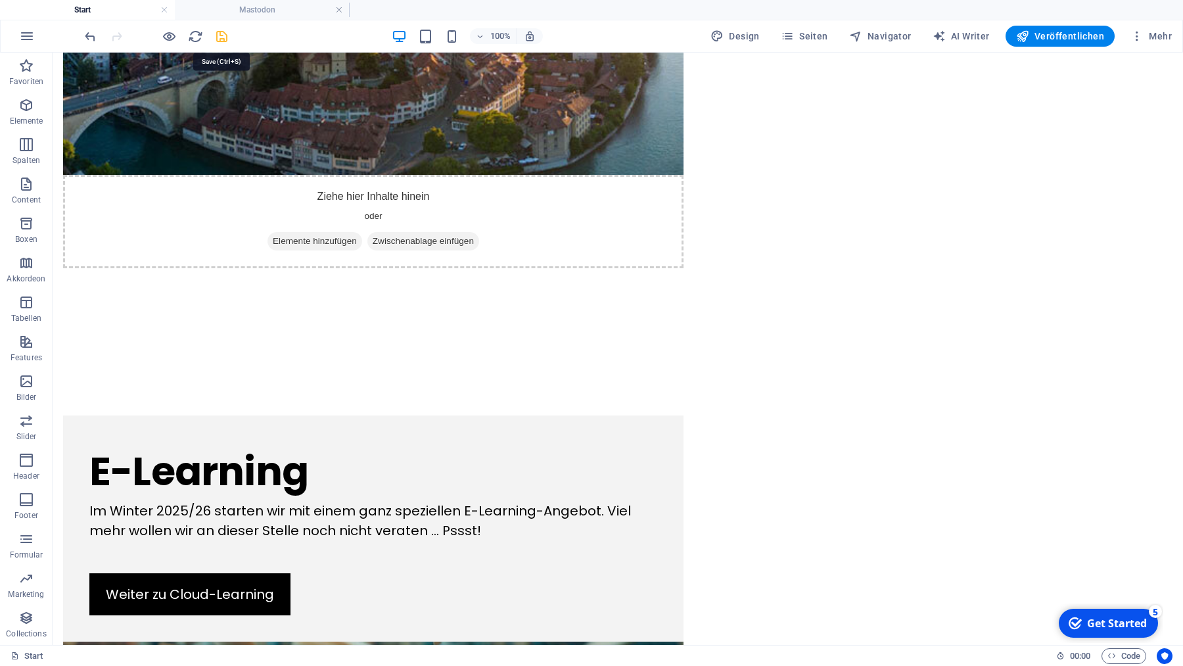
drag, startPoint x: 220, startPoint y: 34, endPoint x: 171, endPoint y: 0, distance: 59.4
click at [220, 34] on icon "save" at bounding box center [221, 36] width 15 height 15
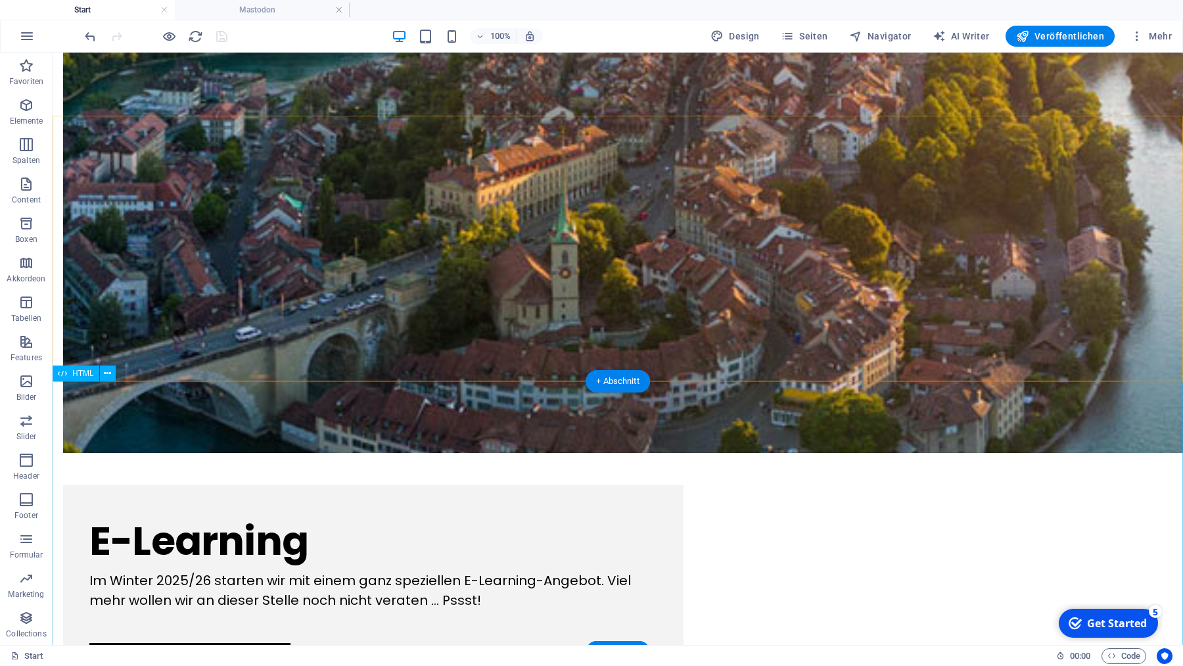
scroll to position [1336, 0]
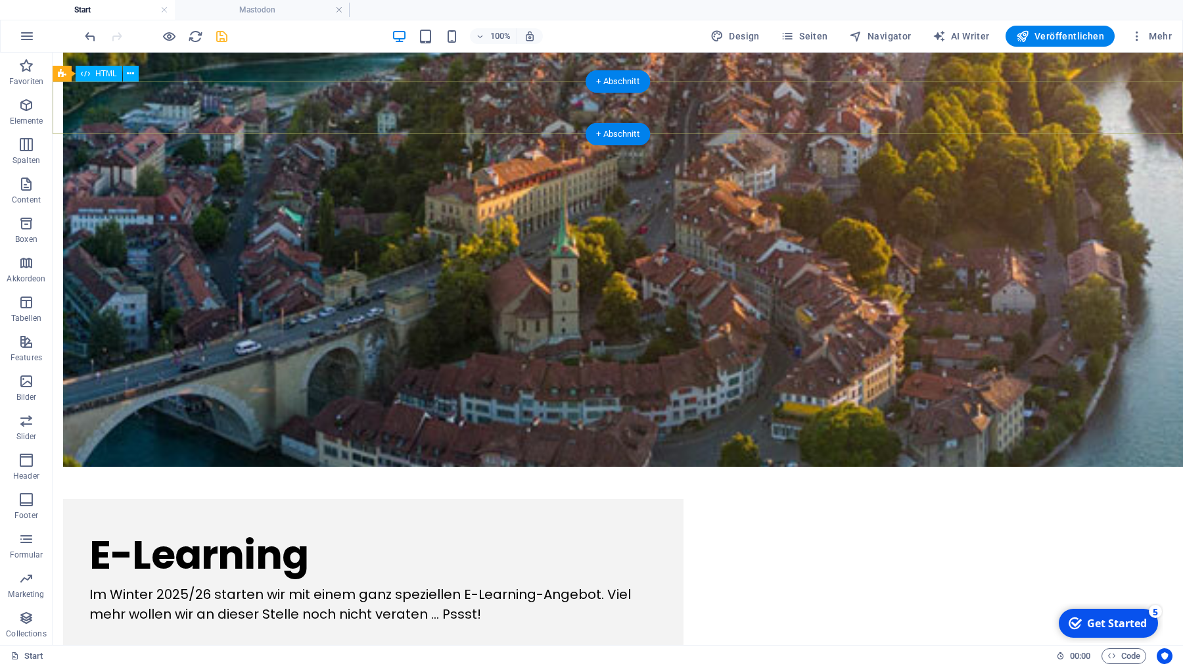
click at [132, 72] on icon at bounding box center [130, 74] width 7 height 14
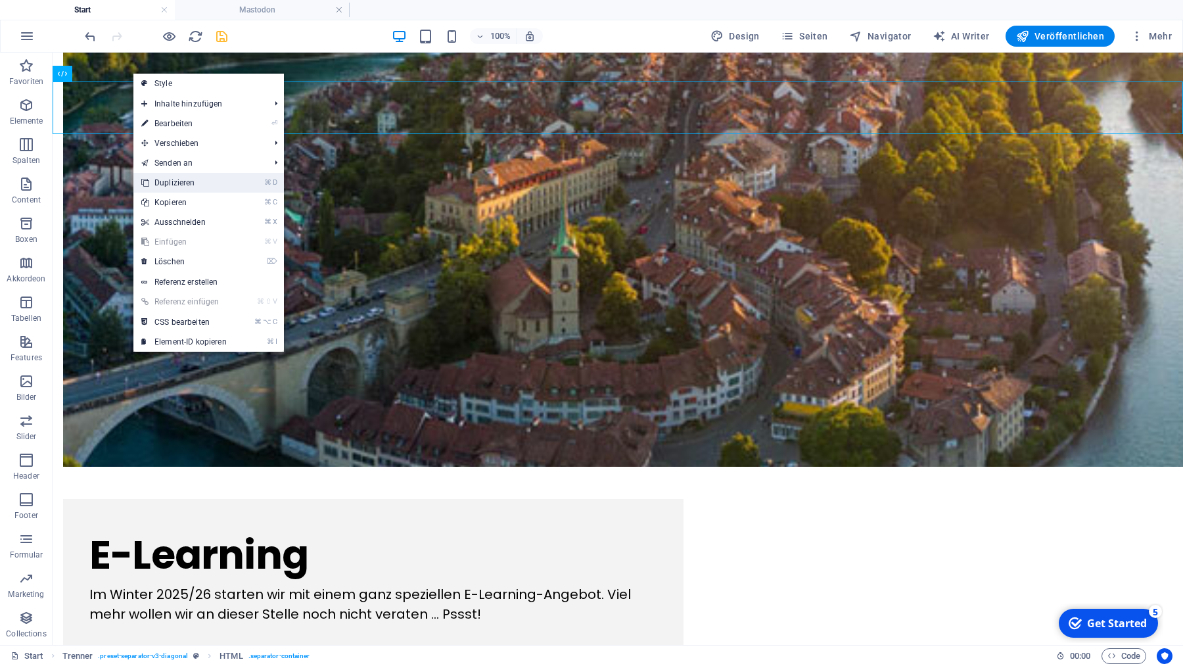
click at [192, 181] on link "⌘ D Duplizieren" at bounding box center [183, 183] width 101 height 20
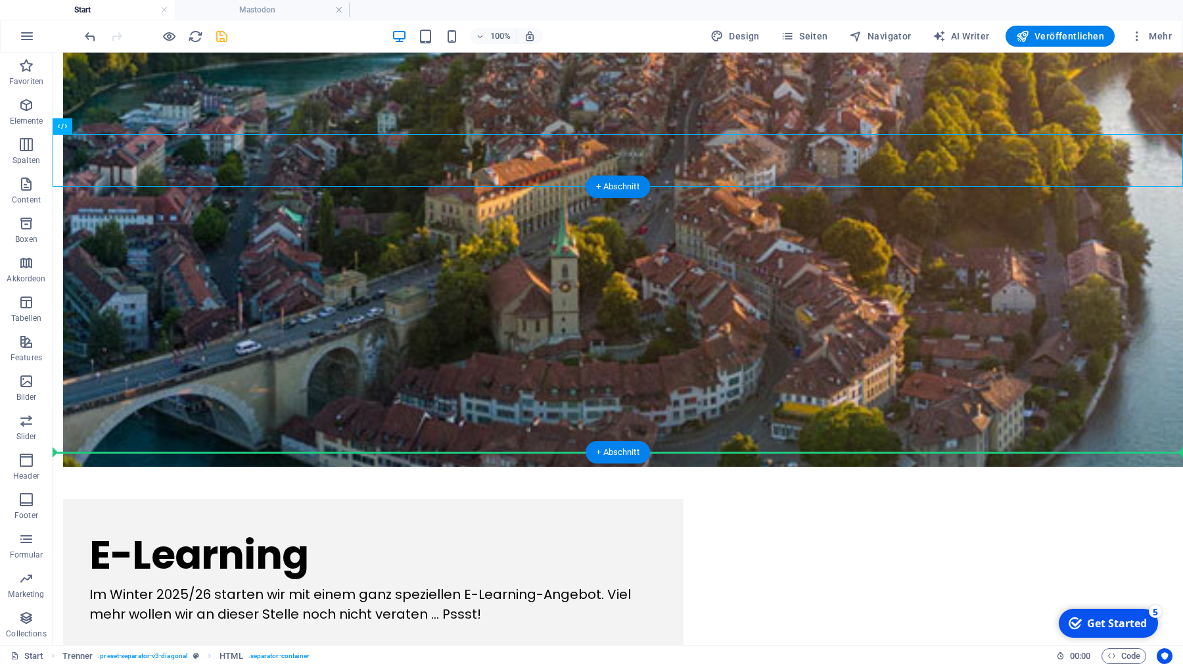
drag, startPoint x: 129, startPoint y: 178, endPoint x: 140, endPoint y: 366, distance: 188.3
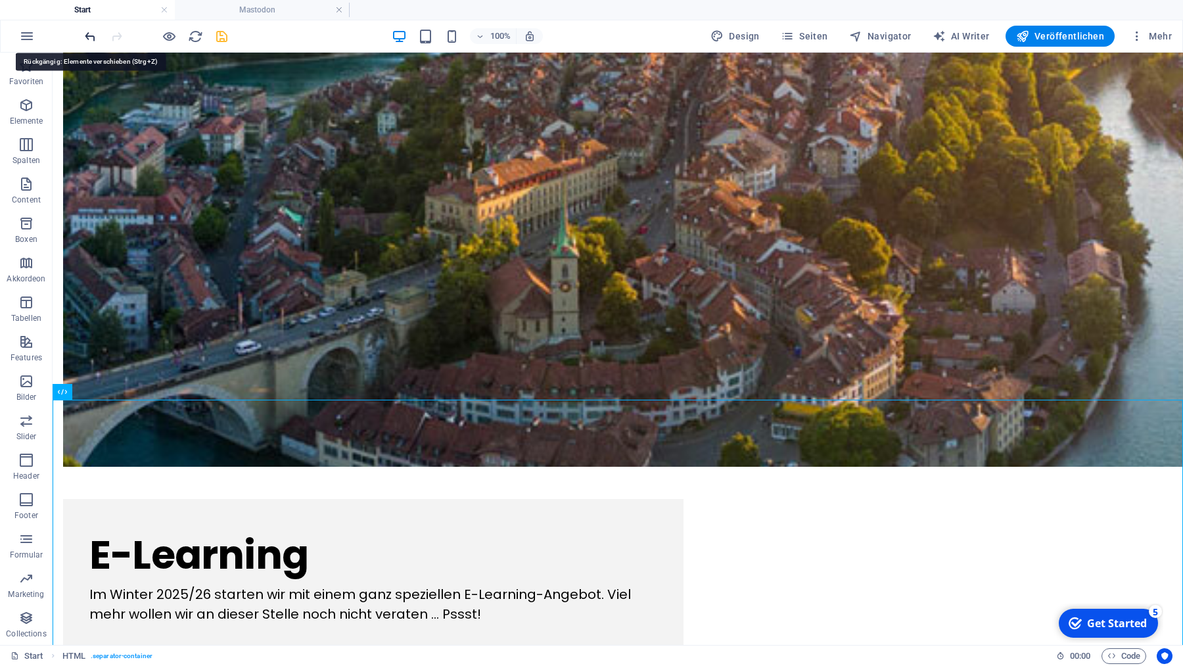
click at [90, 35] on icon "undo" at bounding box center [90, 36] width 15 height 15
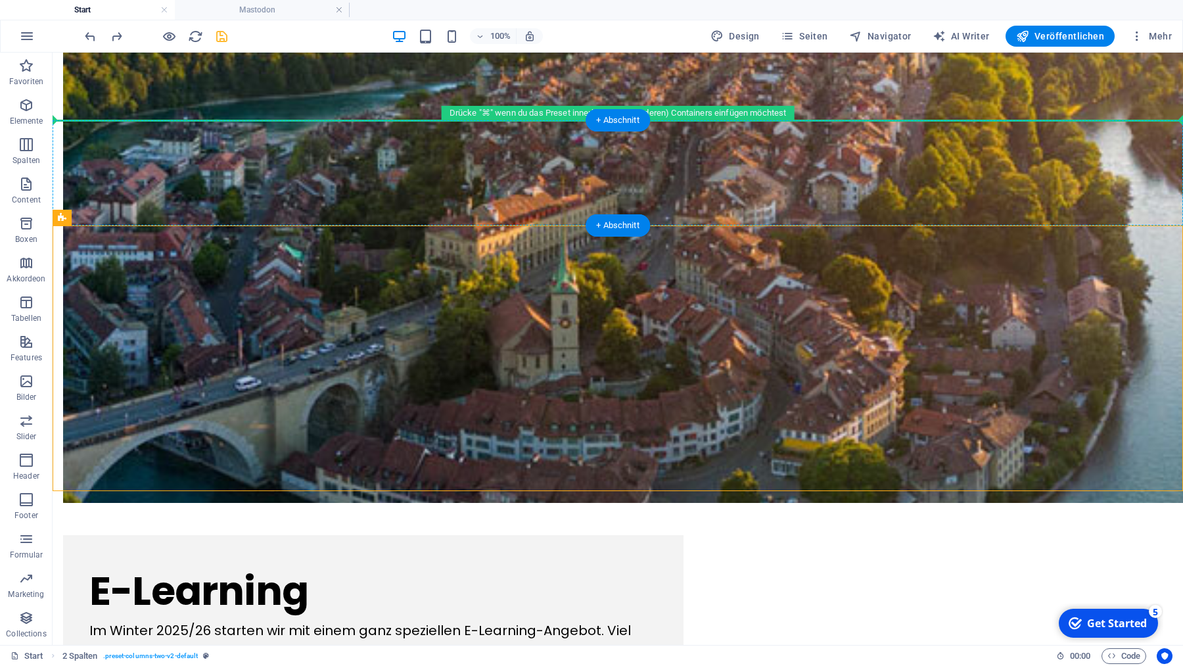
scroll to position [1293, 0]
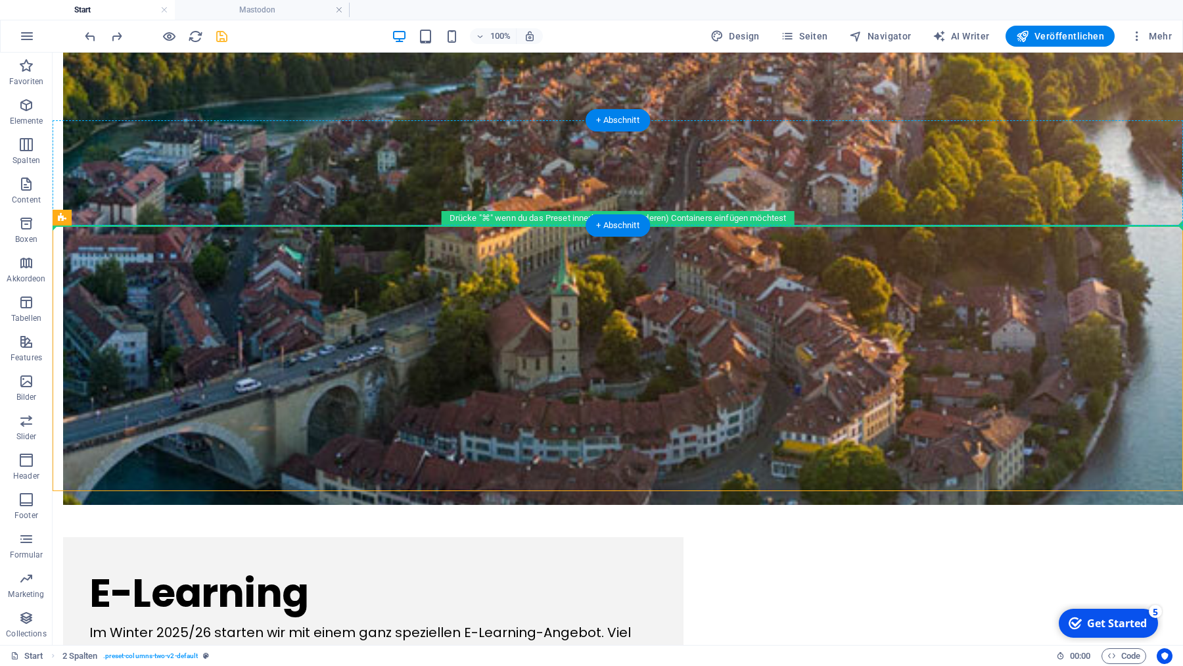
drag, startPoint x: 137, startPoint y: 233, endPoint x: 379, endPoint y: 181, distance: 247.2
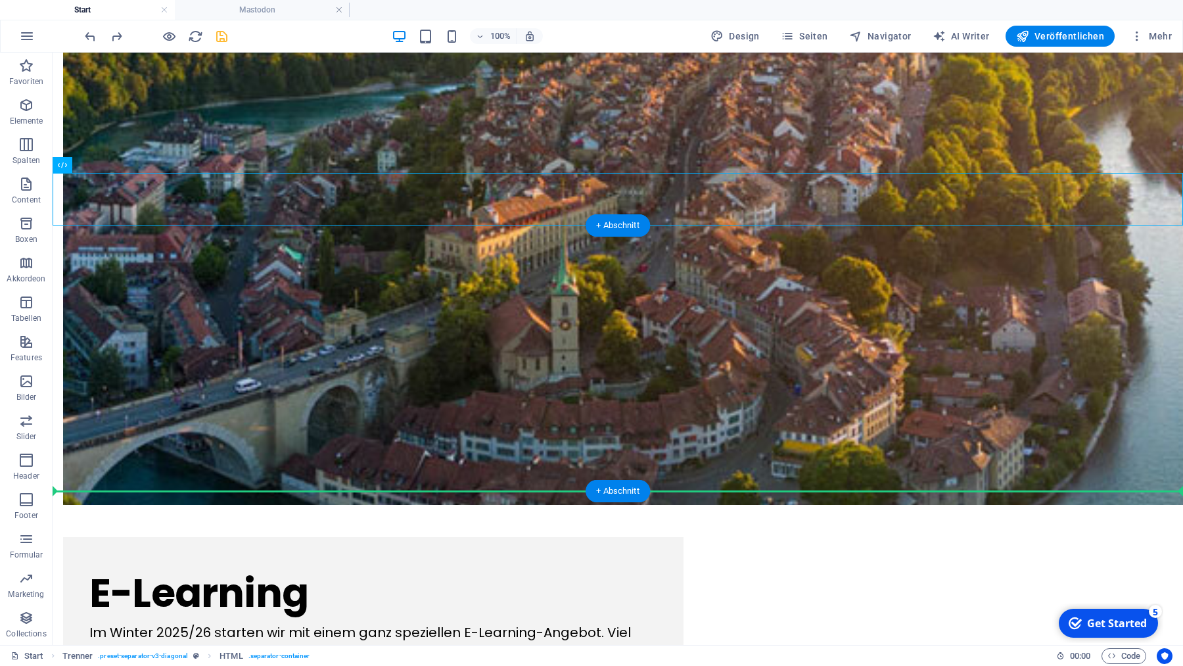
drag, startPoint x: 118, startPoint y: 216, endPoint x: 69, endPoint y: 415, distance: 205.2
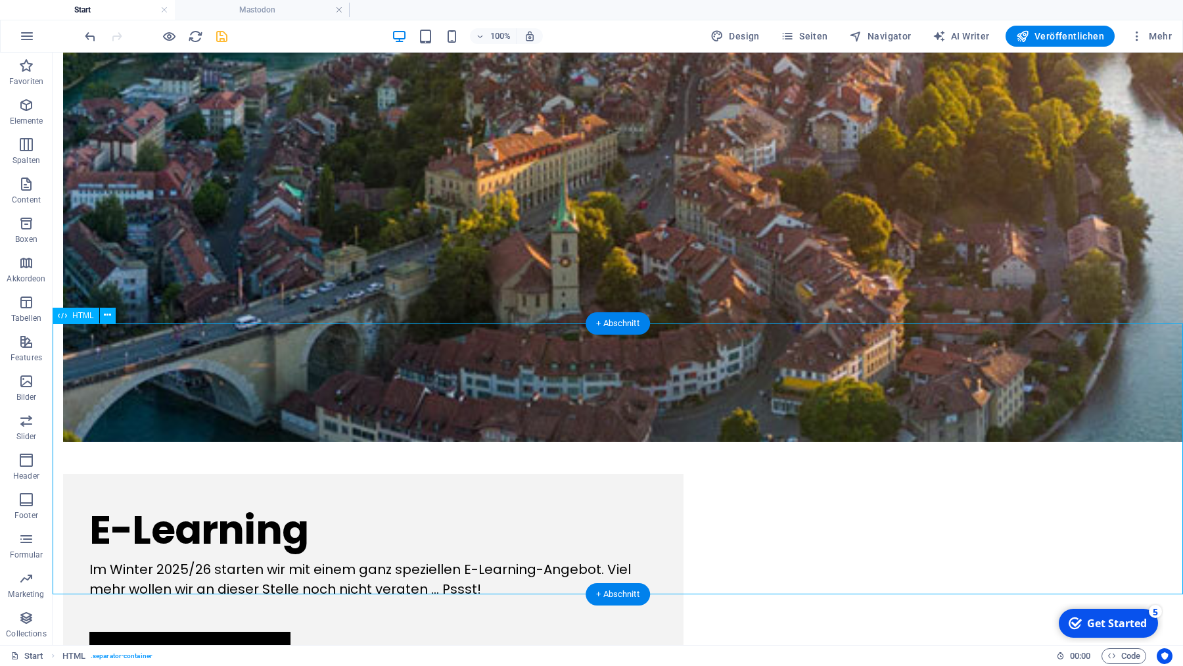
scroll to position [1602, 0]
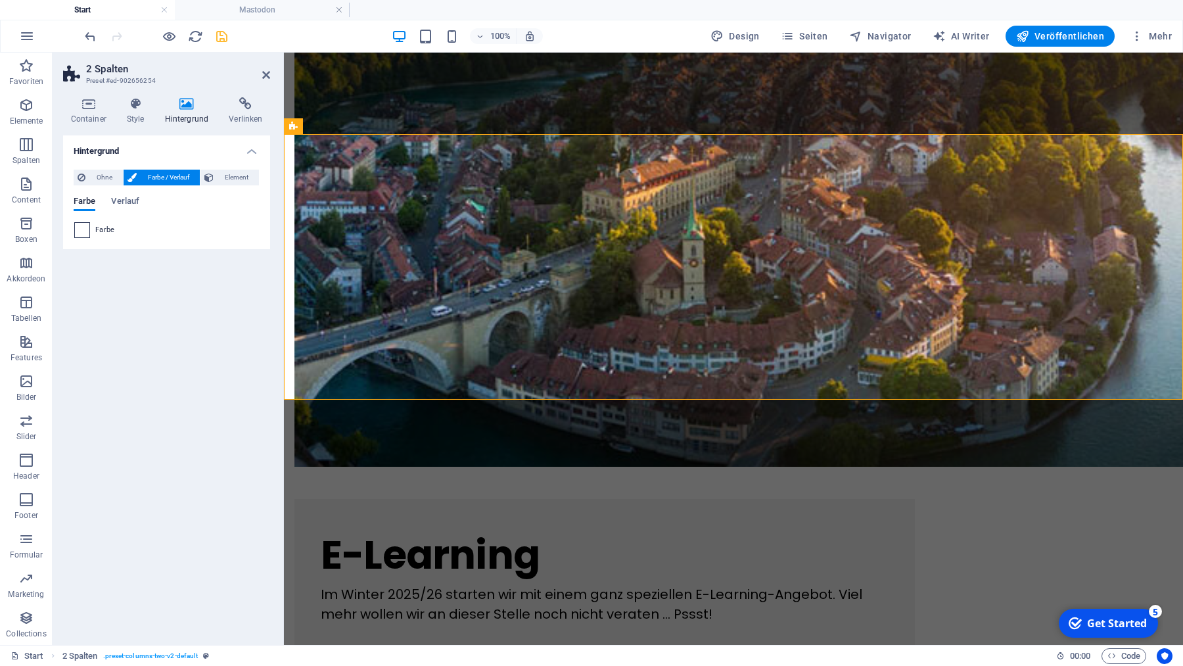
click at [88, 229] on span at bounding box center [82, 230] width 14 height 14
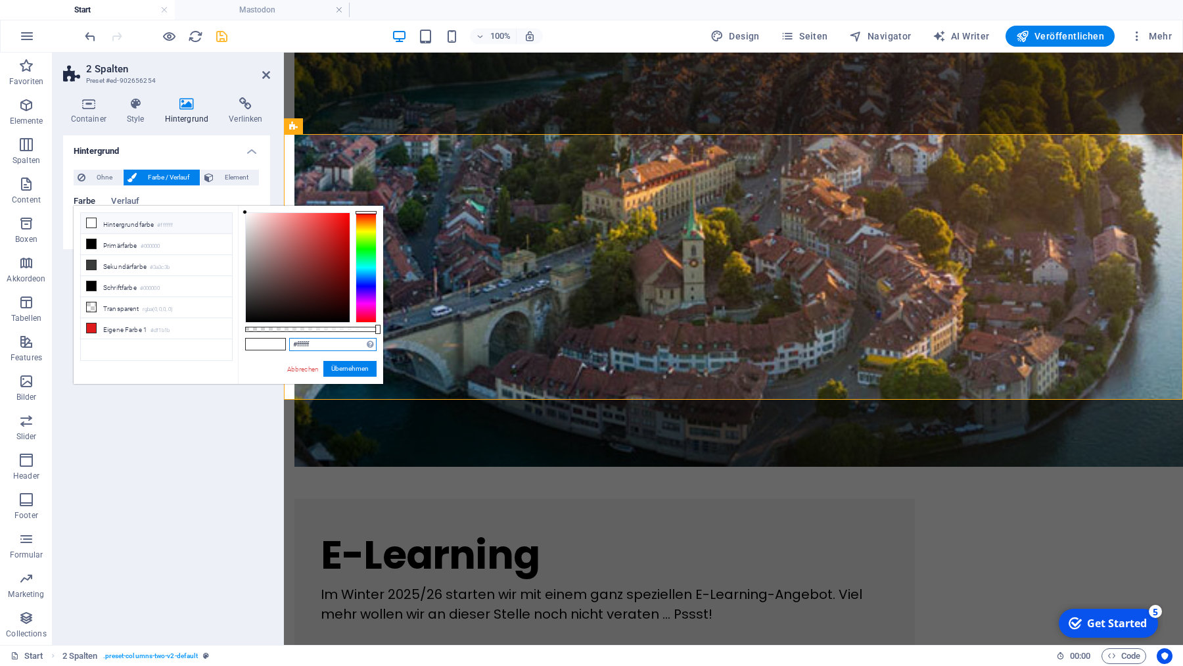
click at [338, 342] on input "#ffffff" at bounding box center [332, 344] width 87 height 13
paste input "rgba(0, 0, 0, 0.055)"
type input "rgba(0, 0, 0, 0.055)"
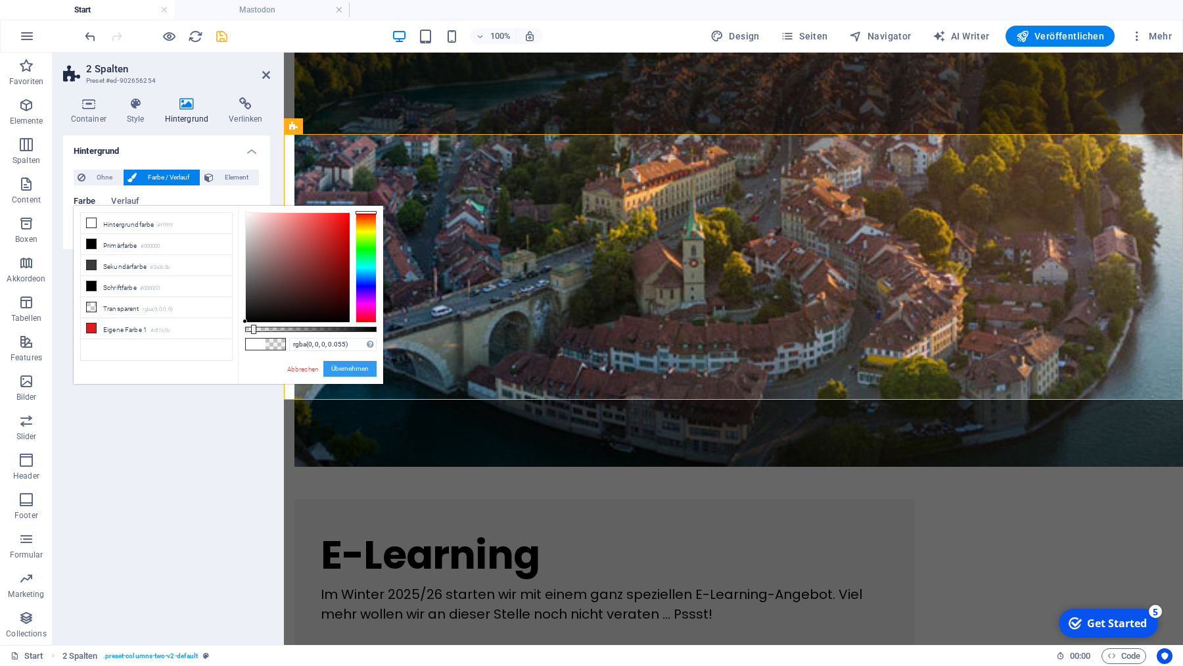
click at [354, 364] on button "Übernehmen" at bounding box center [349, 369] width 53 height 16
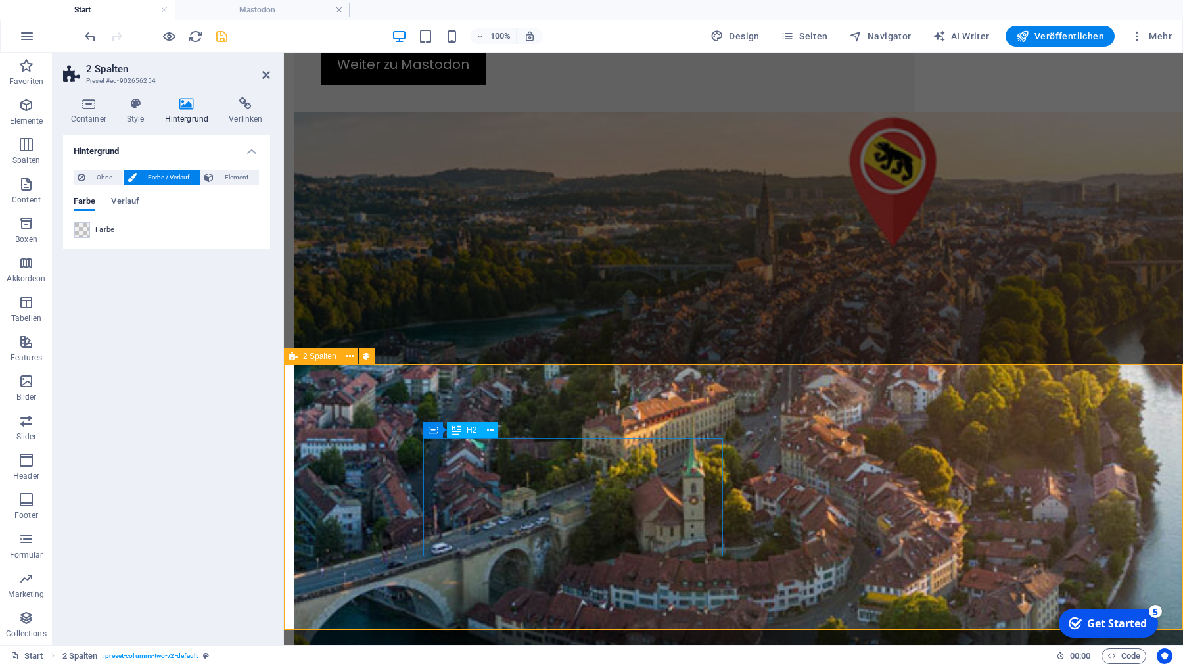
scroll to position [998, 0]
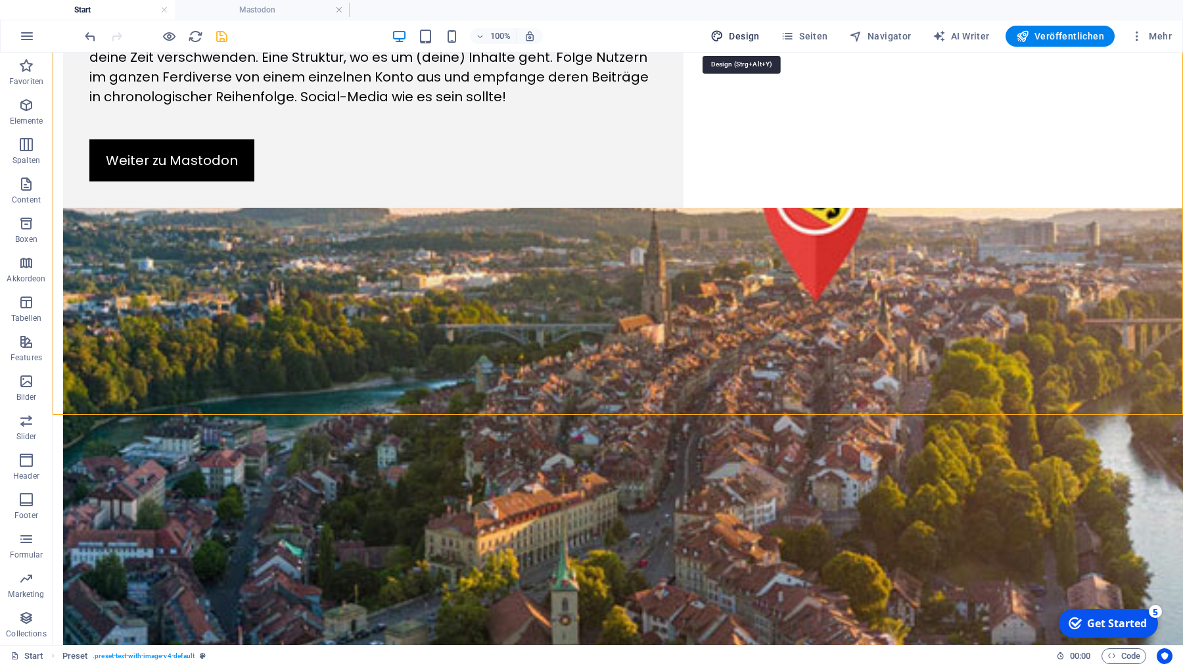
click at [731, 34] on span "Design" at bounding box center [735, 36] width 49 height 13
select select "rem"
select select "400"
select select "px"
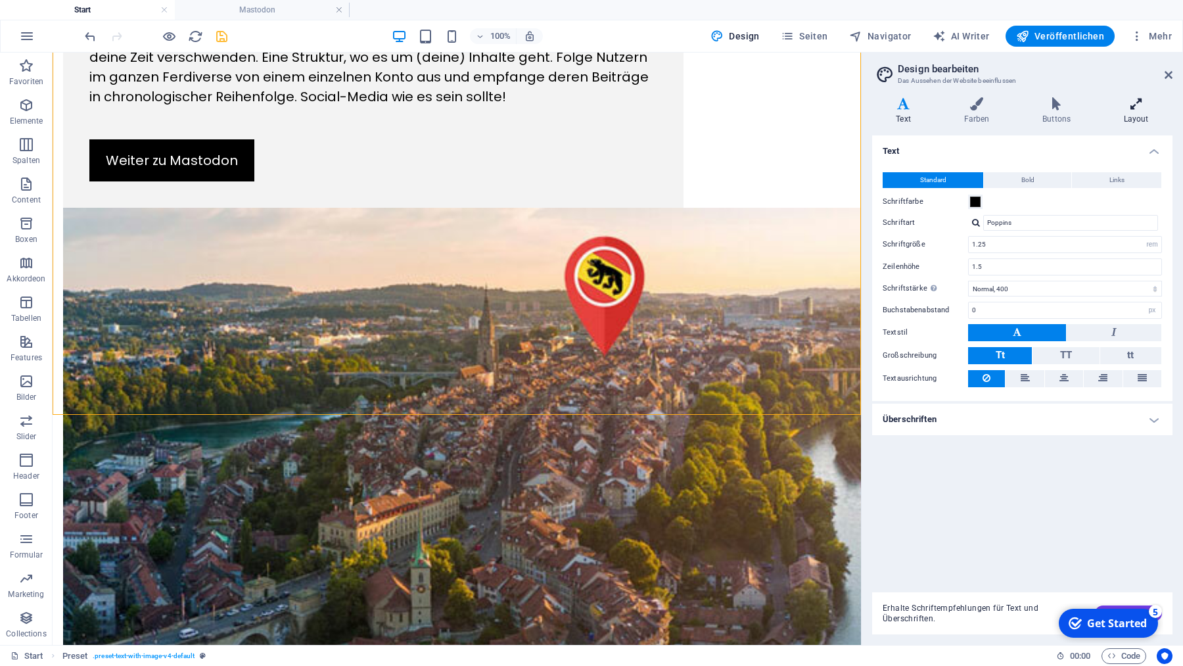
click at [1136, 107] on icon at bounding box center [1136, 103] width 73 height 13
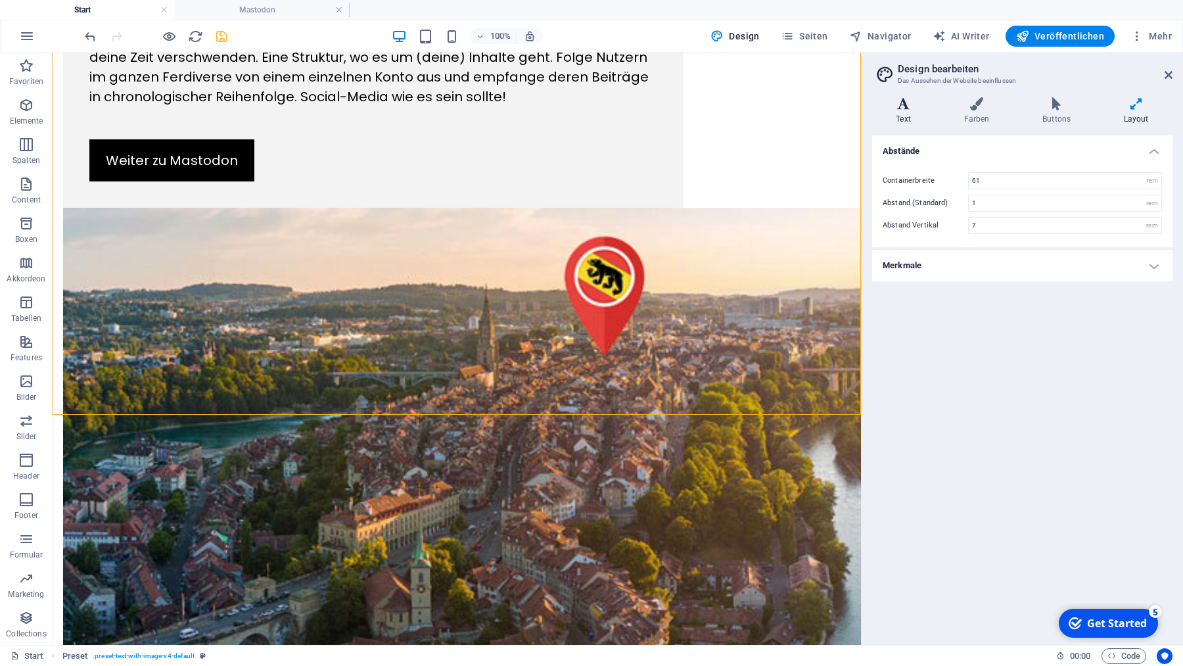
click at [906, 103] on icon at bounding box center [903, 103] width 62 height 13
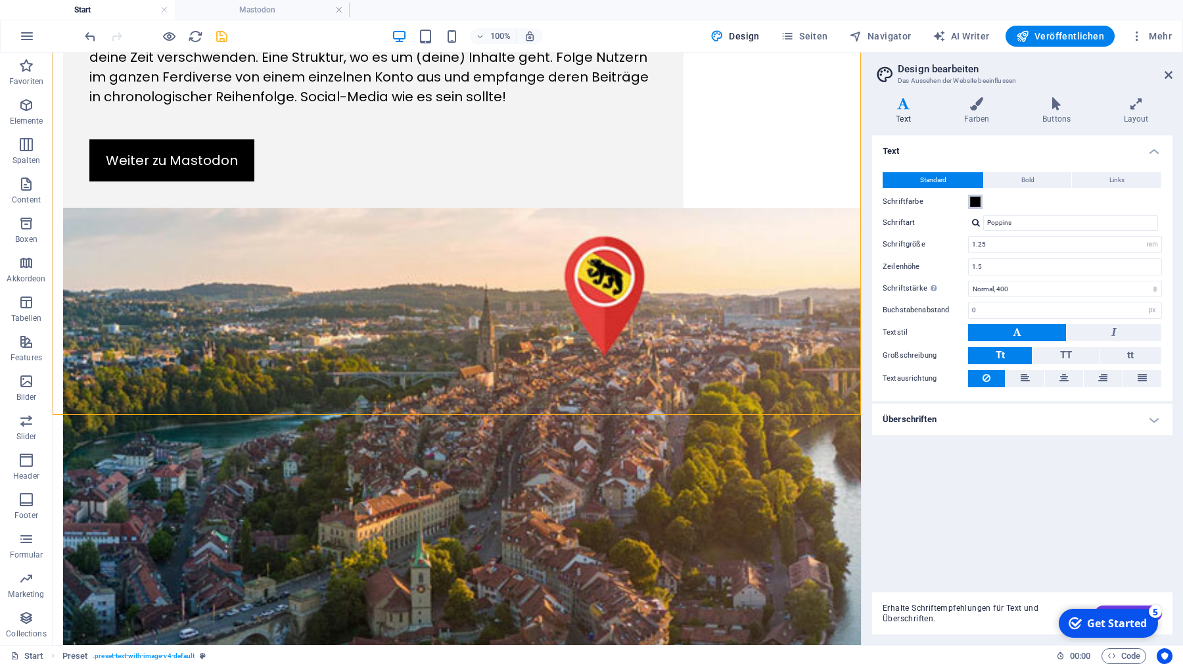
click at [974, 202] on span at bounding box center [975, 202] width 11 height 11
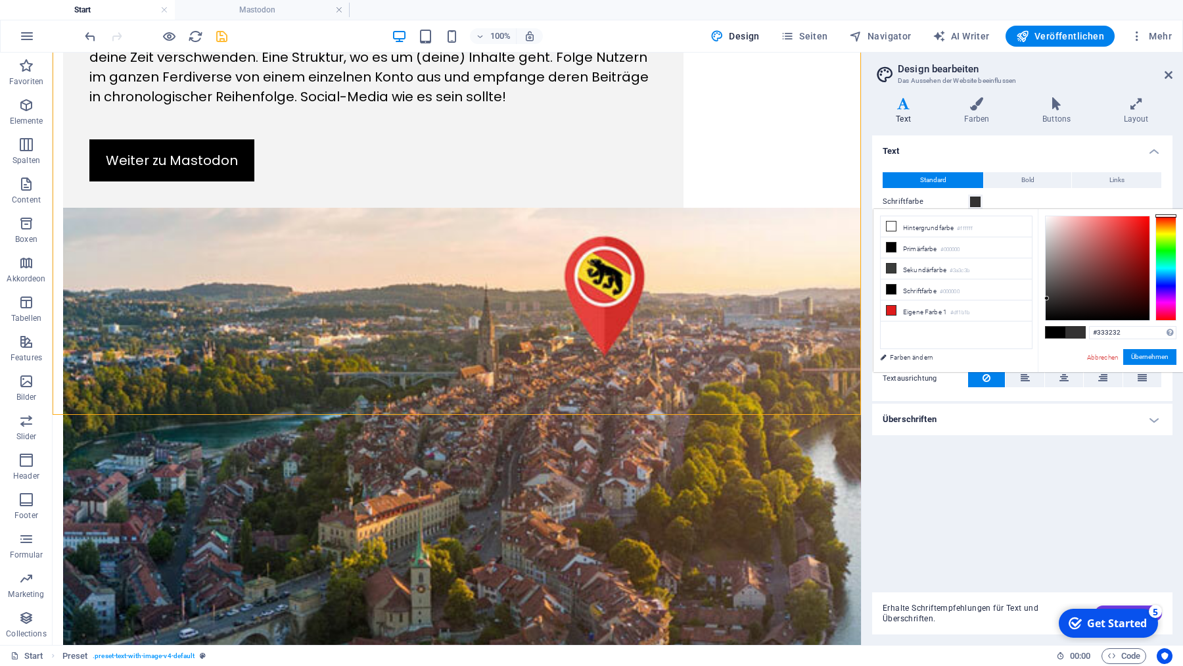
click at [1047, 298] on div at bounding box center [1098, 268] width 104 height 104
type input "#4d4b4b"
click at [1047, 288] on div at bounding box center [1098, 268] width 104 height 104
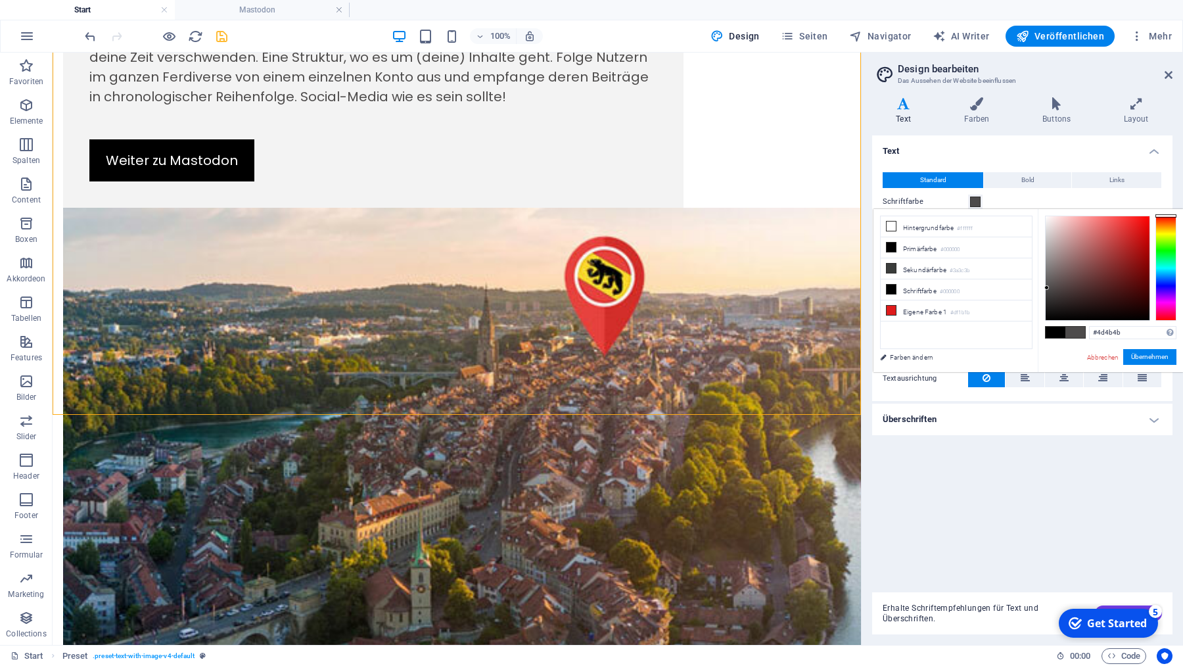
click at [1055, 454] on div "Text Standard Bold Links Schriftfarbe Schriftart Poppins Schriftgröße 1.25 rem …" at bounding box center [1022, 358] width 300 height 446
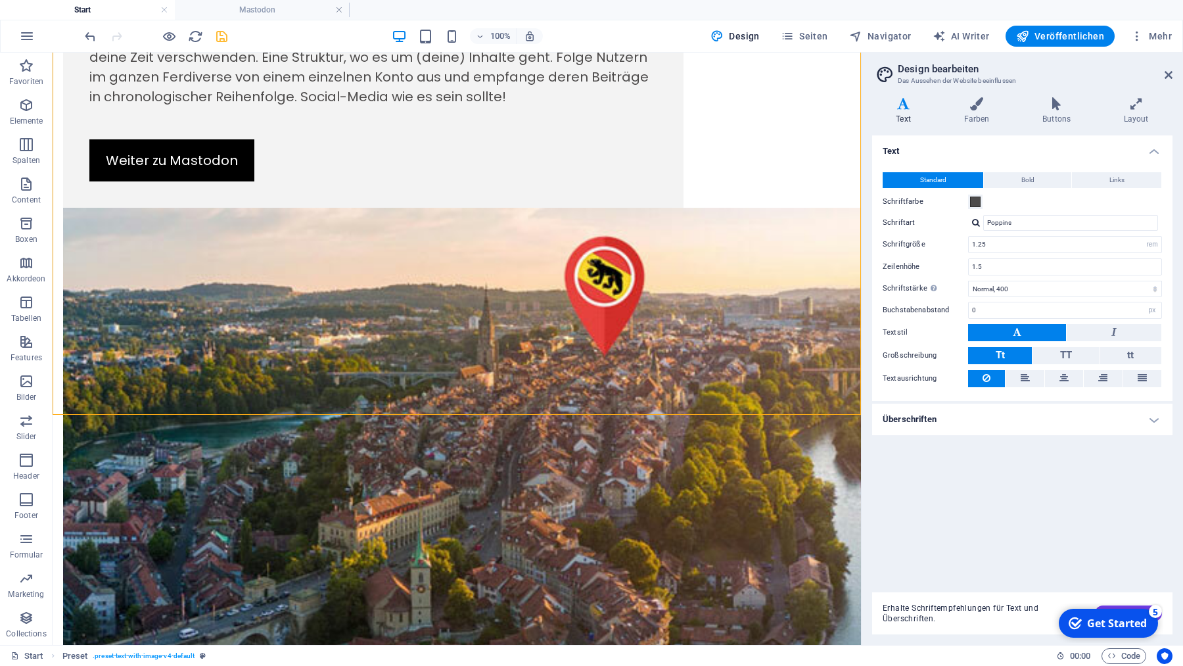
click at [904, 112] on h4 "Text" at bounding box center [906, 111] width 68 height 28
click at [973, 418] on h4 "Überschriften" at bounding box center [1022, 420] width 300 height 32
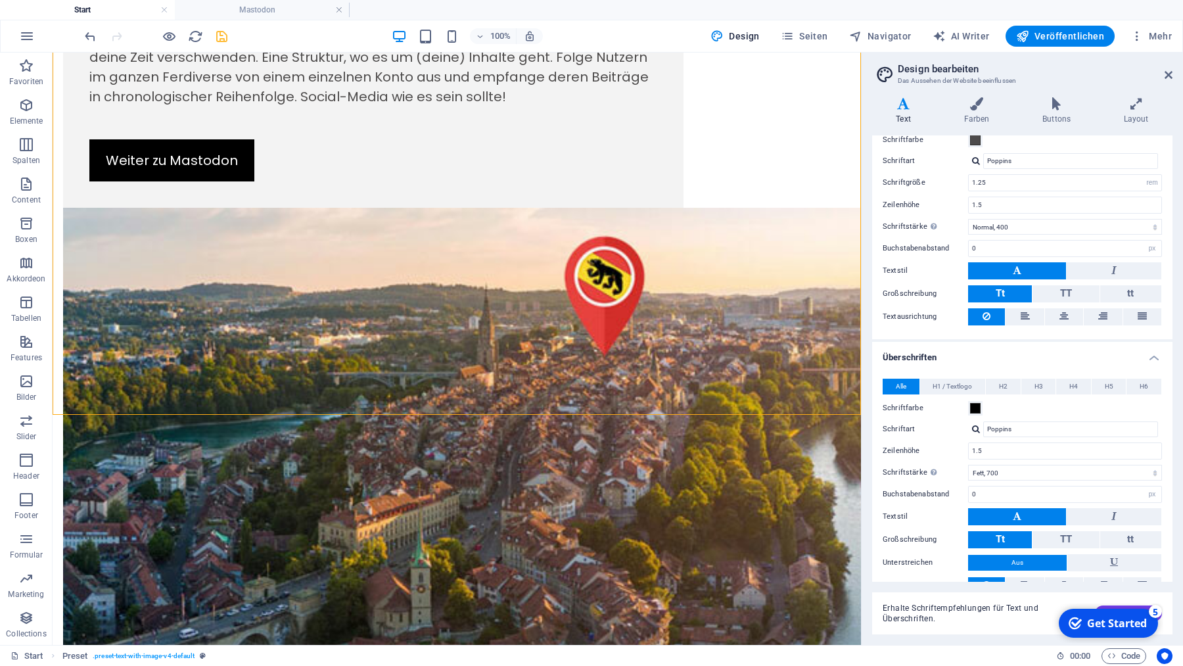
scroll to position [108, 0]
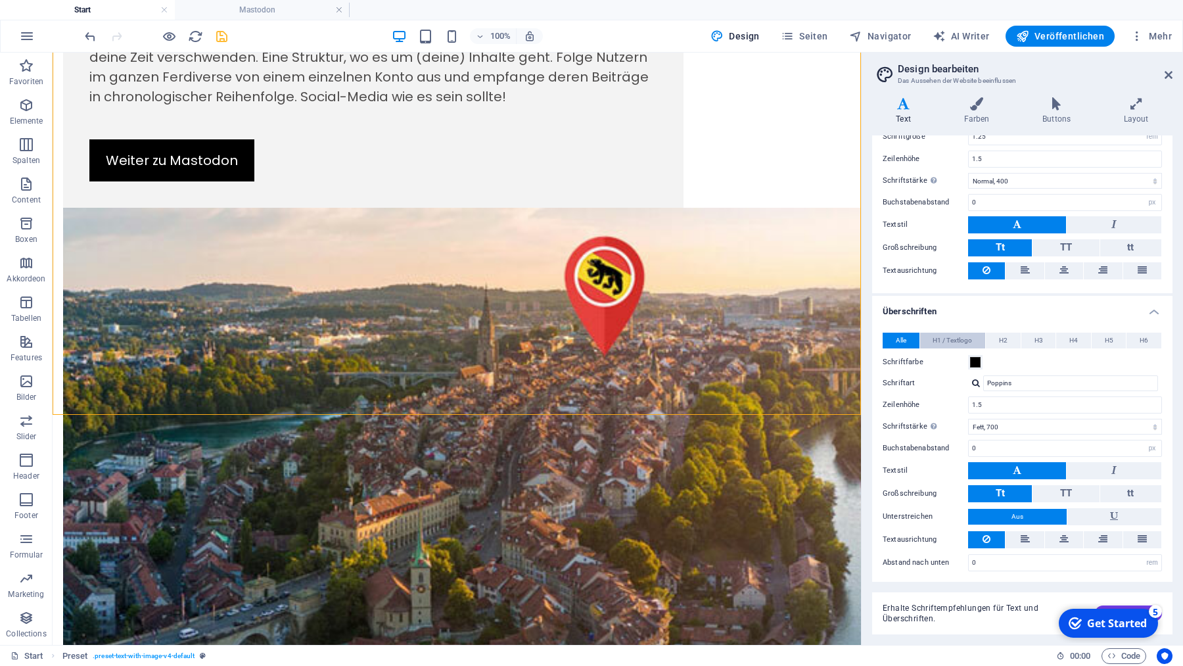
click at [945, 340] on span "H1 / Textlogo" at bounding box center [952, 341] width 39 height 16
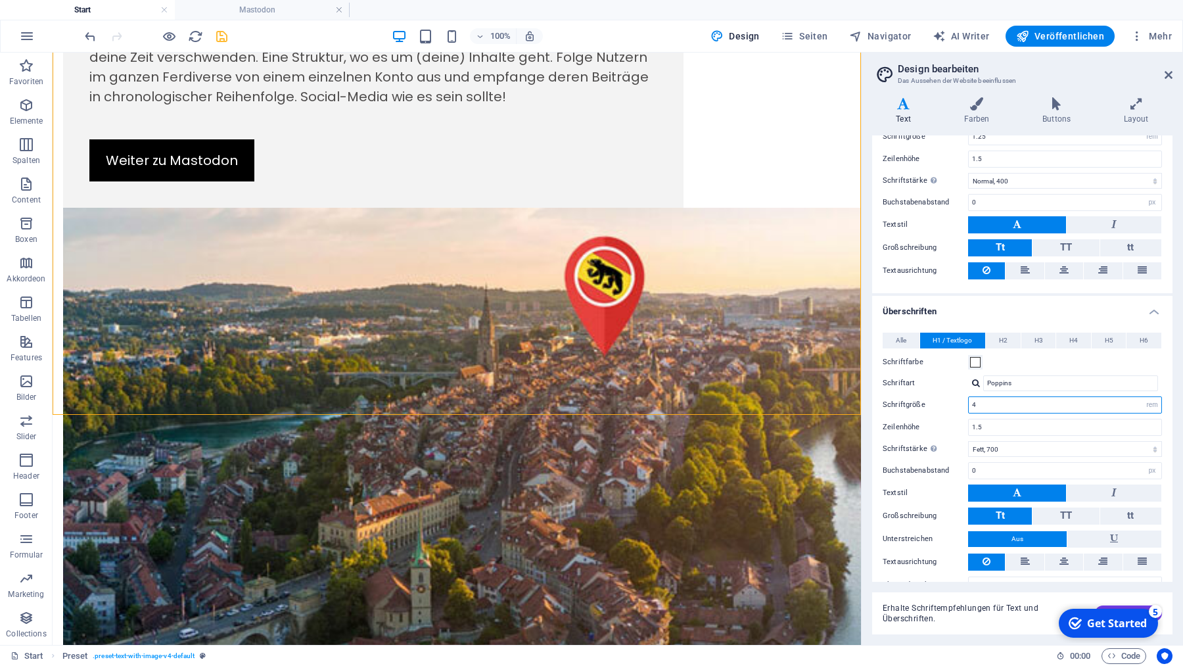
drag, startPoint x: 984, startPoint y: 400, endPoint x: 964, endPoint y: 400, distance: 19.7
click at [969, 400] on input "4" at bounding box center [1065, 405] width 193 height 16
type input "3"
click at [944, 511] on label "Großschreibung" at bounding box center [925, 516] width 85 height 16
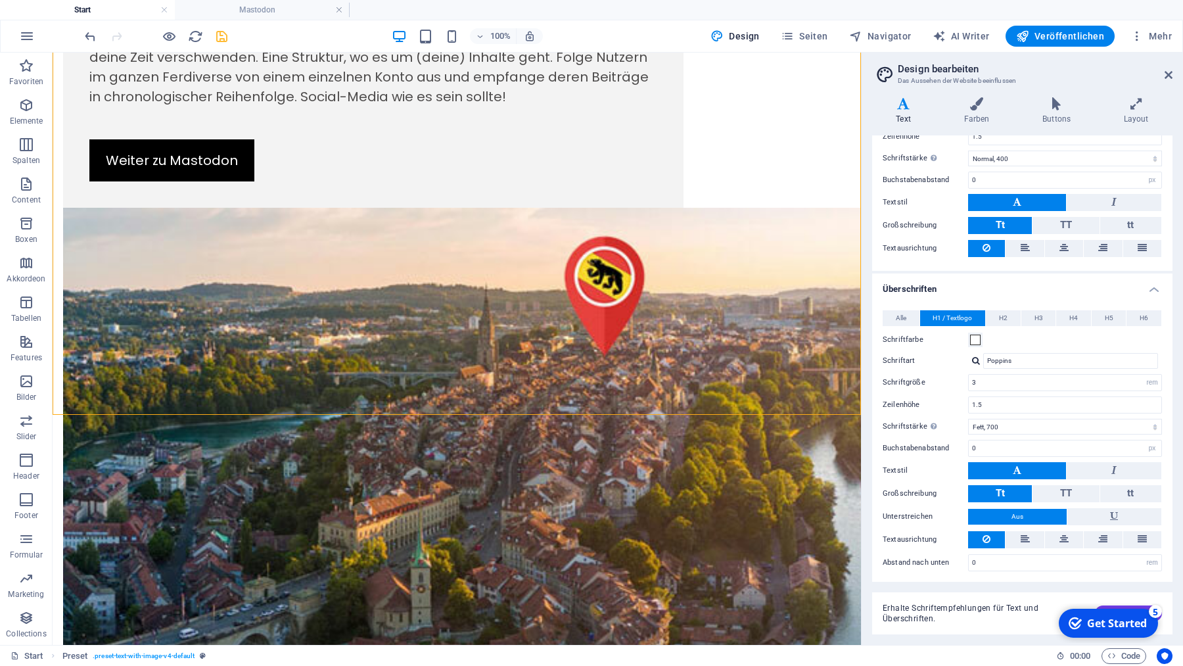
scroll to position [0, 0]
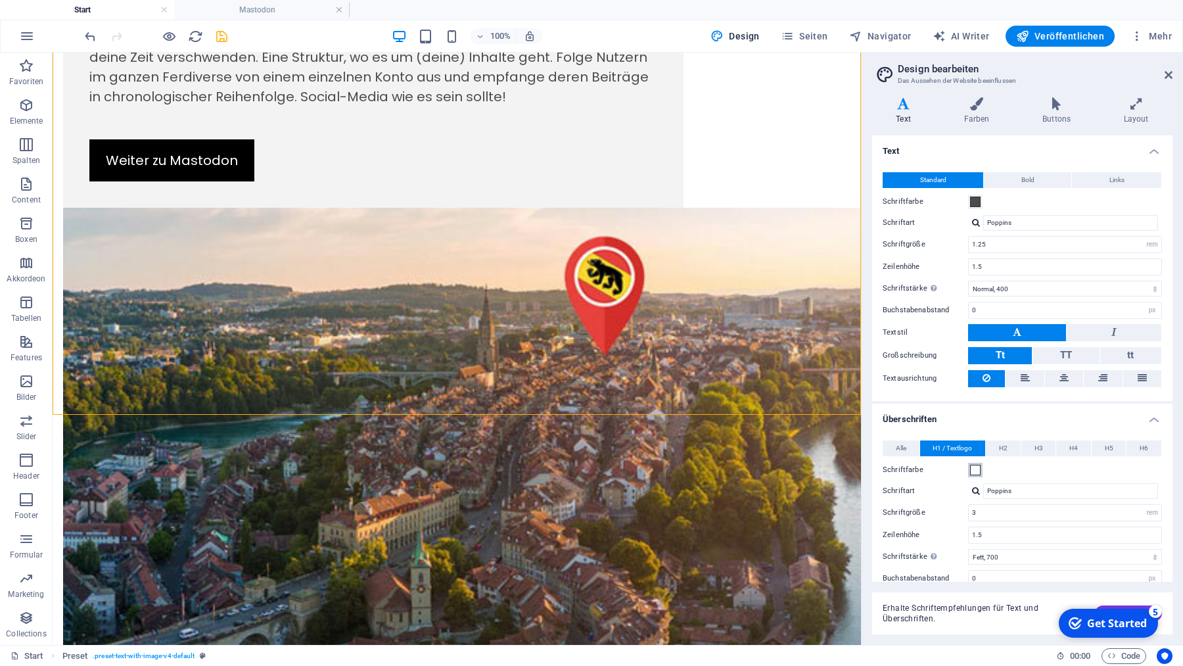
click at [973, 468] on span at bounding box center [975, 470] width 11 height 11
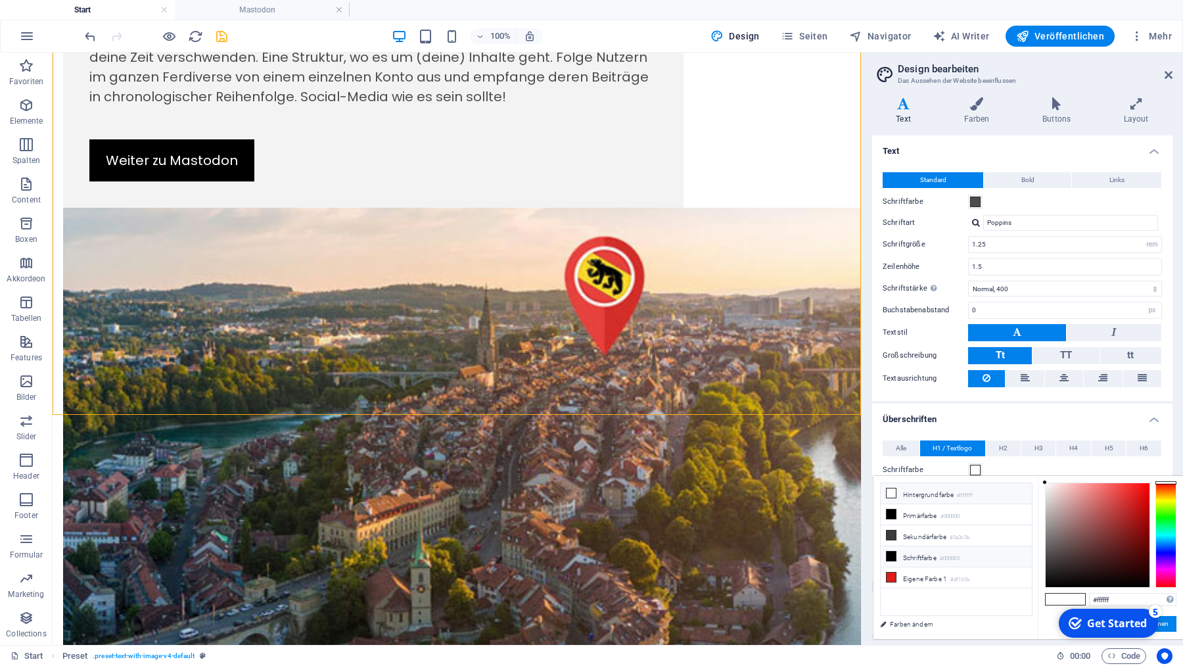
click at [914, 555] on li "Schriftfarbe #000000" at bounding box center [956, 556] width 151 height 21
type input "#000000"
click at [976, 202] on span at bounding box center [975, 202] width 11 height 11
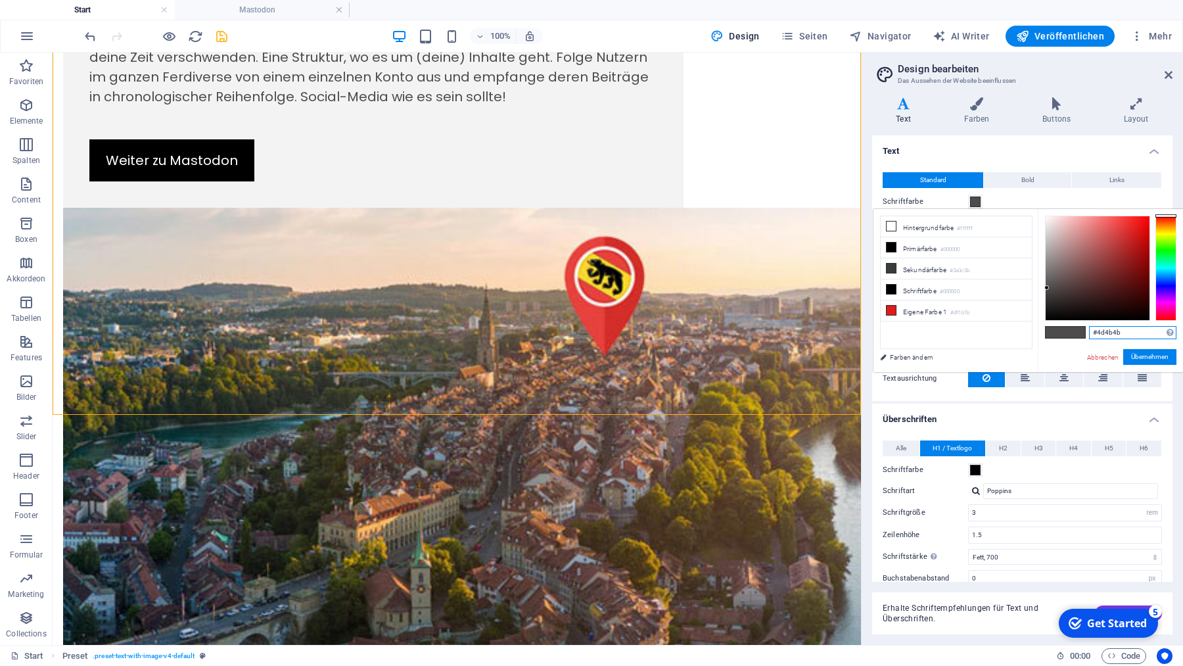
click at [1131, 335] on input "#4d4b4b" at bounding box center [1132, 332] width 87 height 13
click at [224, 34] on icon "save" at bounding box center [221, 36] width 15 height 15
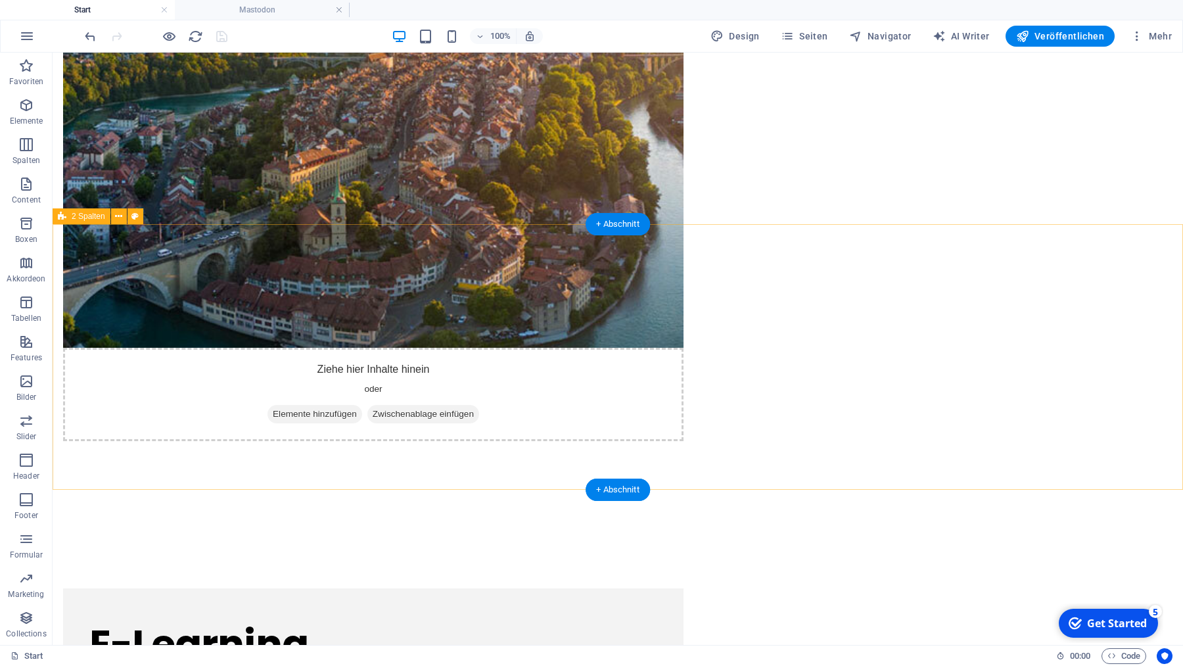
scroll to position [1239, 0]
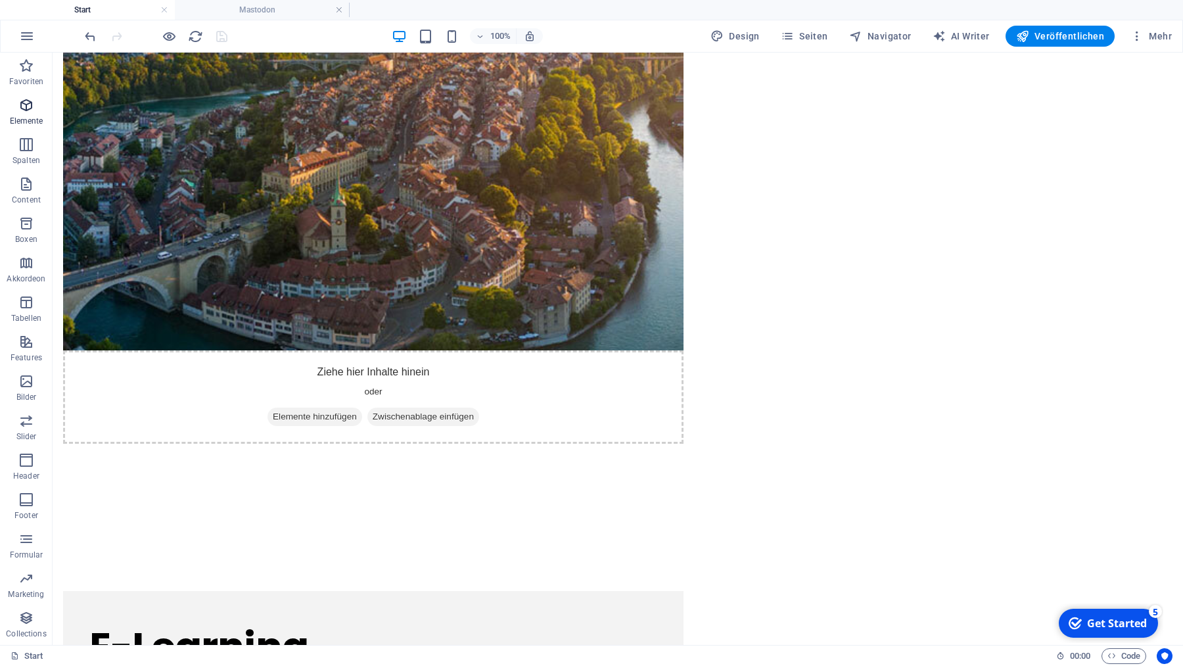
click at [26, 106] on icon "button" at bounding box center [26, 105] width 16 height 16
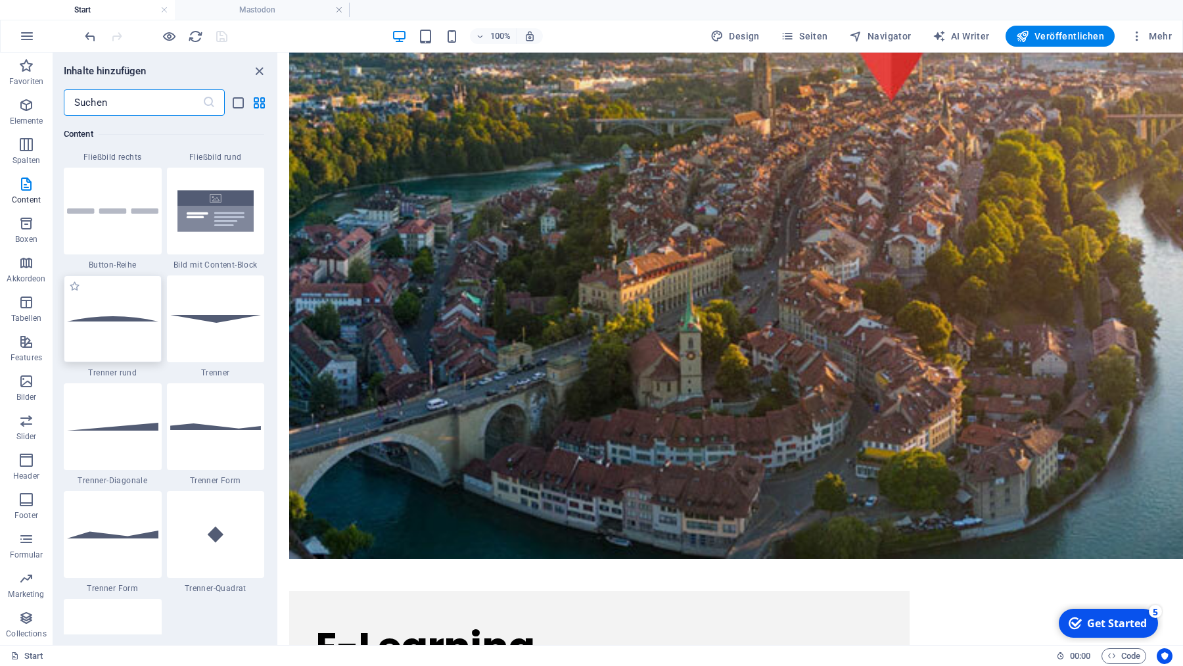
scroll to position [3041, 0]
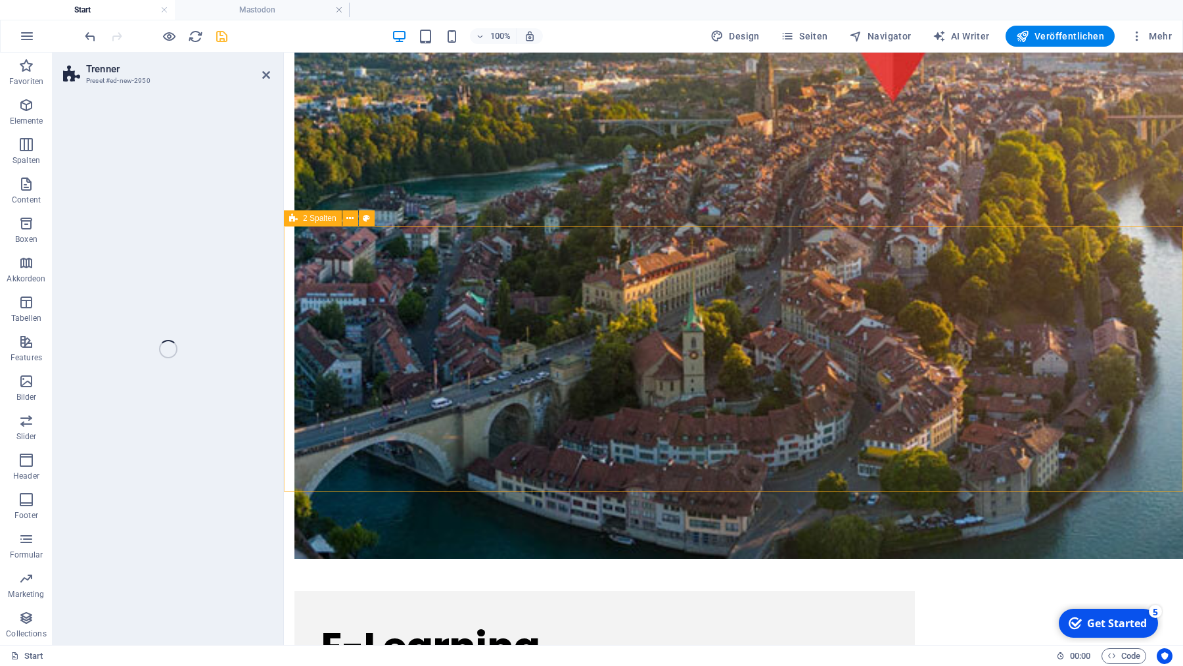
select select "circle"
select select "rem"
select select "preset-separator-v3-circle"
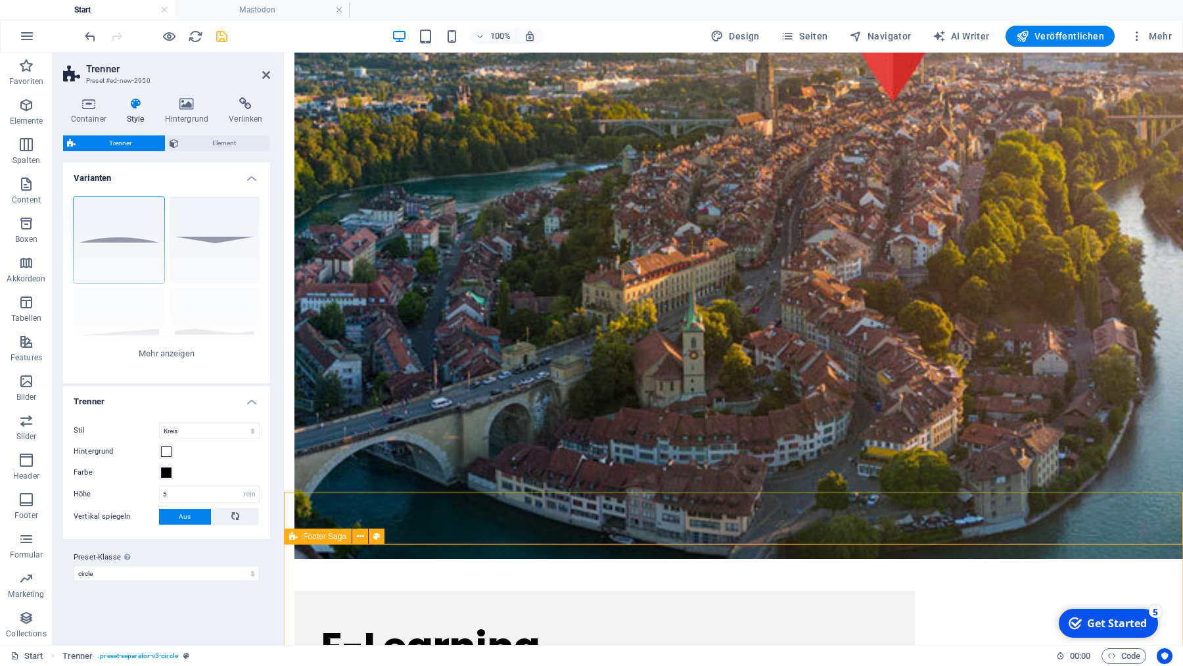
drag, startPoint x: 408, startPoint y: 292, endPoint x: 538, endPoint y: 546, distance: 285.7
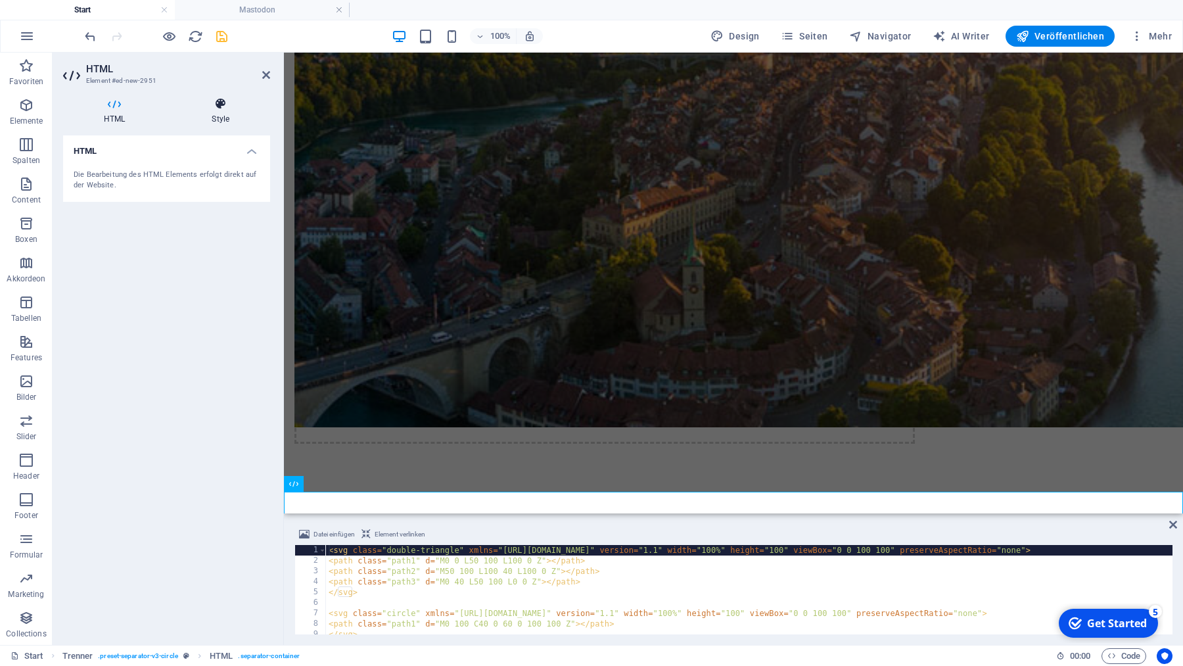
click at [215, 102] on icon at bounding box center [220, 103] width 99 height 13
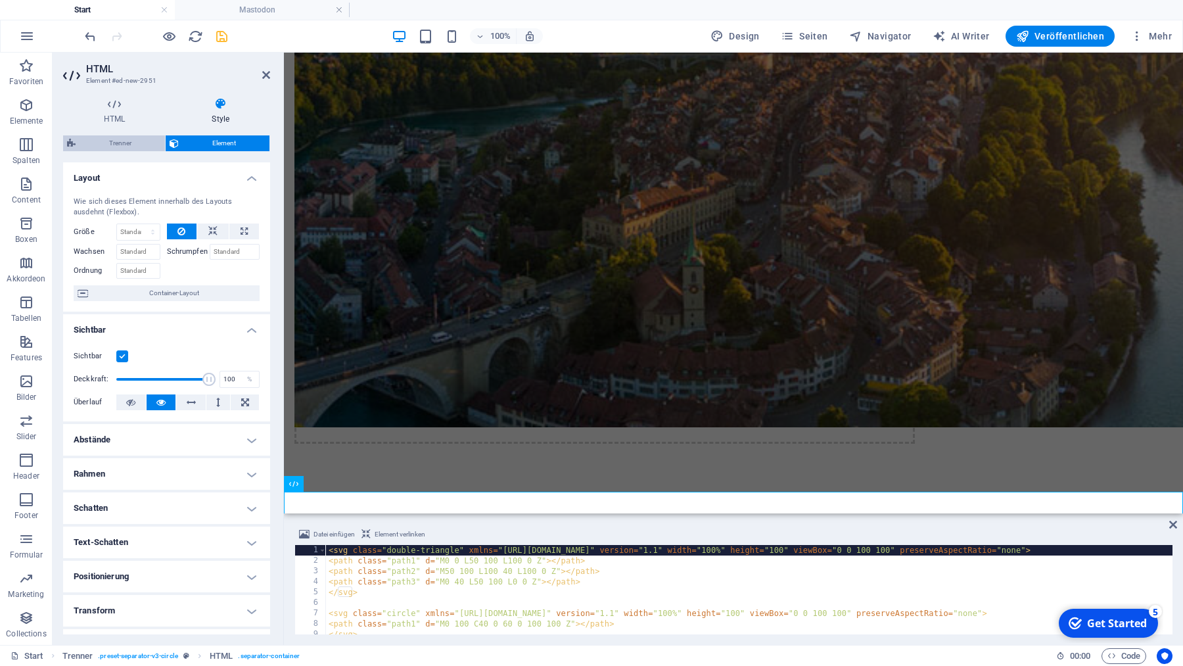
click at [122, 143] on span "Trenner" at bounding box center [121, 143] width 82 height 16
select select "circle"
select select "rem"
select select "preset-separator-v3-circle"
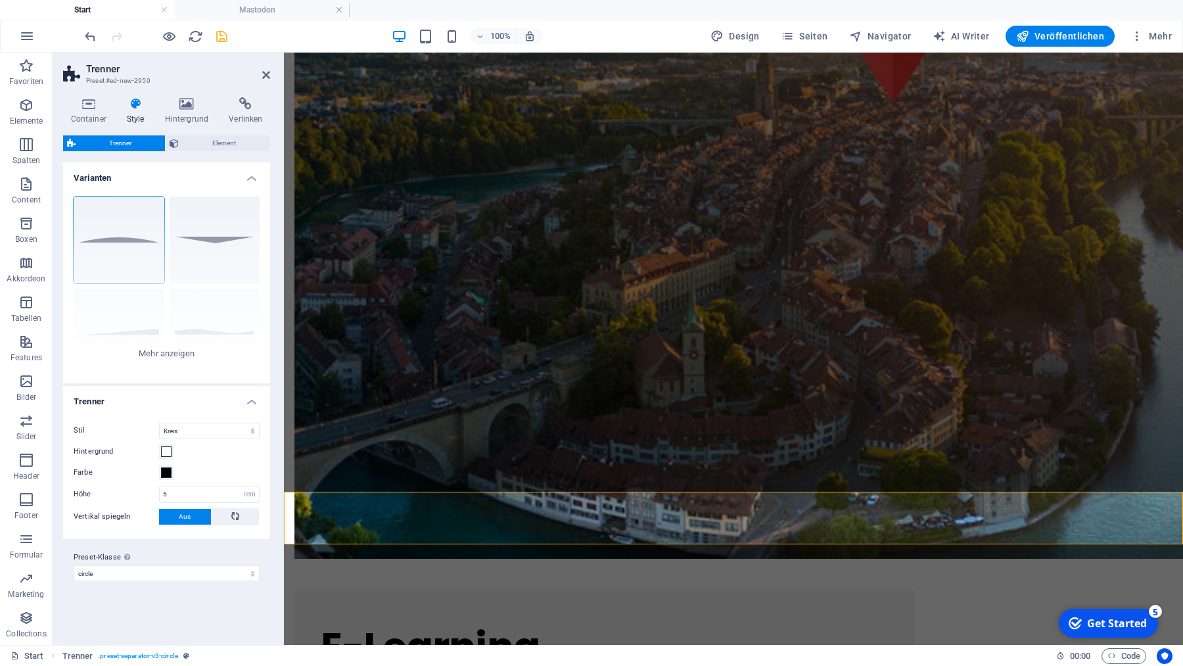
click at [181, 515] on span "Aus" at bounding box center [185, 517] width 12 height 16
click at [230, 516] on icon at bounding box center [235, 516] width 16 height 8
click at [186, 515] on span "Aus" at bounding box center [185, 517] width 12 height 16
click at [185, 513] on span "Aus" at bounding box center [185, 517] width 12 height 16
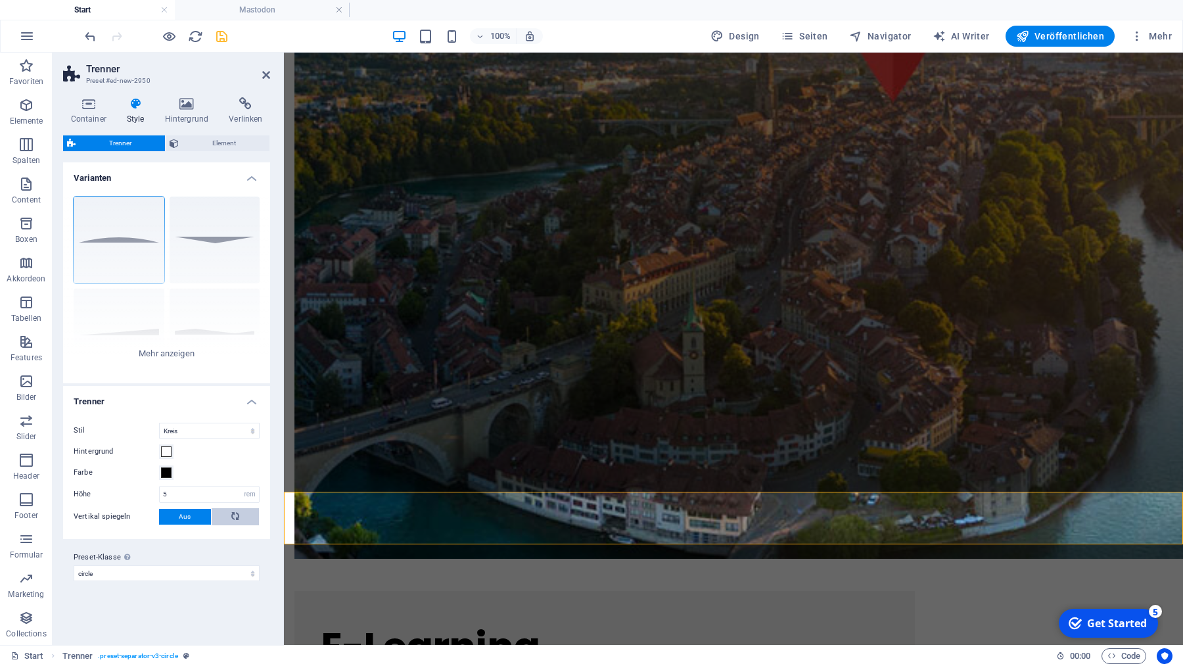
click at [233, 515] on icon at bounding box center [235, 516] width 16 height 8
click at [166, 469] on span at bounding box center [166, 472] width 11 height 11
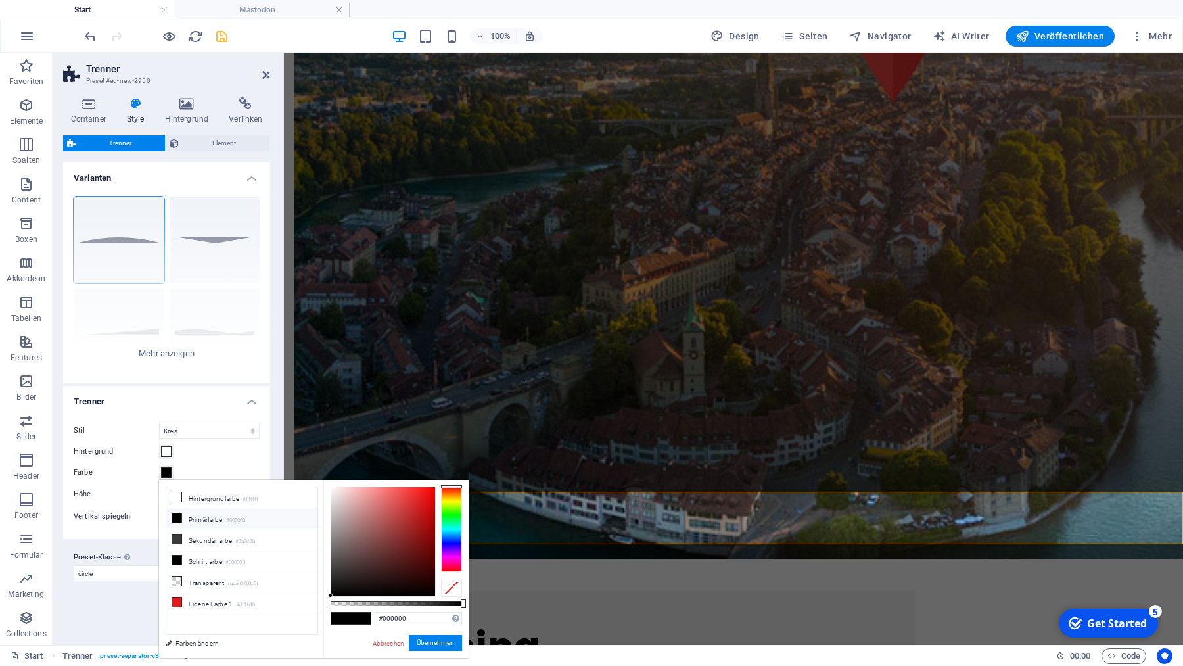
click at [341, 601] on div "#000000 Unterstützte Formate: #0852ed rgb(8, 82, 237) rgba(8, 82, 237, 90%) hsv…" at bounding box center [395, 664] width 145 height 369
click at [348, 601] on div "#000000 Unterstützte Formate: #0852ed rgb(8, 82, 237) rgba(8, 82, 237, 90%) hsv…" at bounding box center [395, 664] width 145 height 369
click at [385, 641] on link "Abbrechen" at bounding box center [388, 643] width 34 height 10
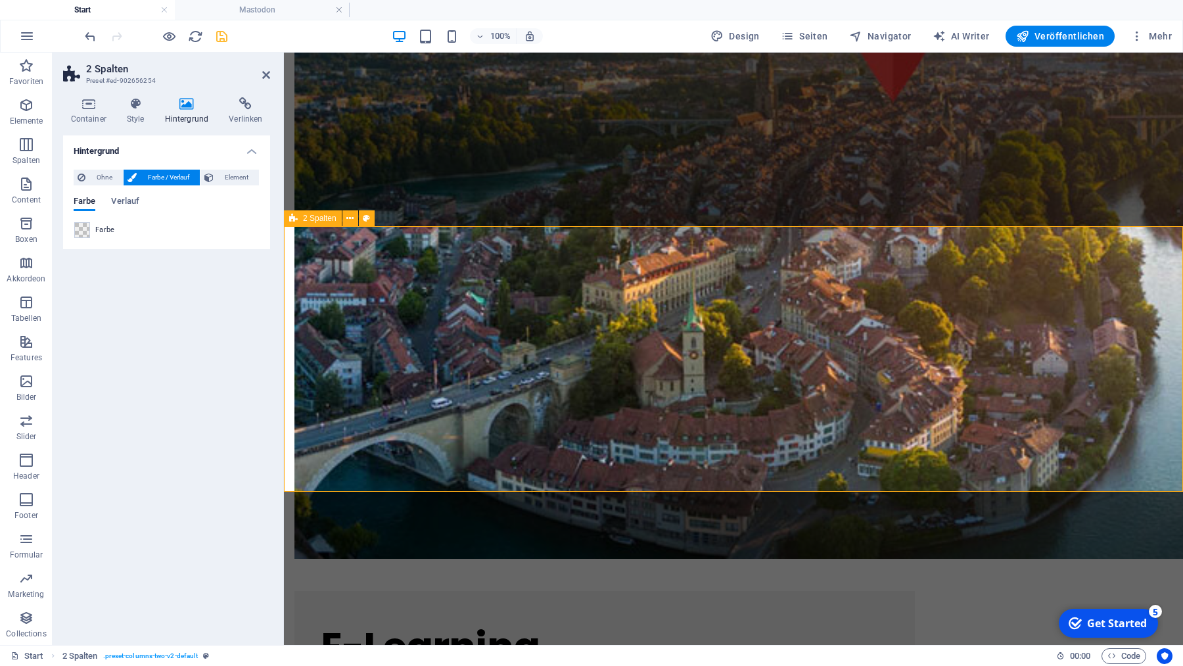
click at [84, 230] on span at bounding box center [82, 230] width 14 height 14
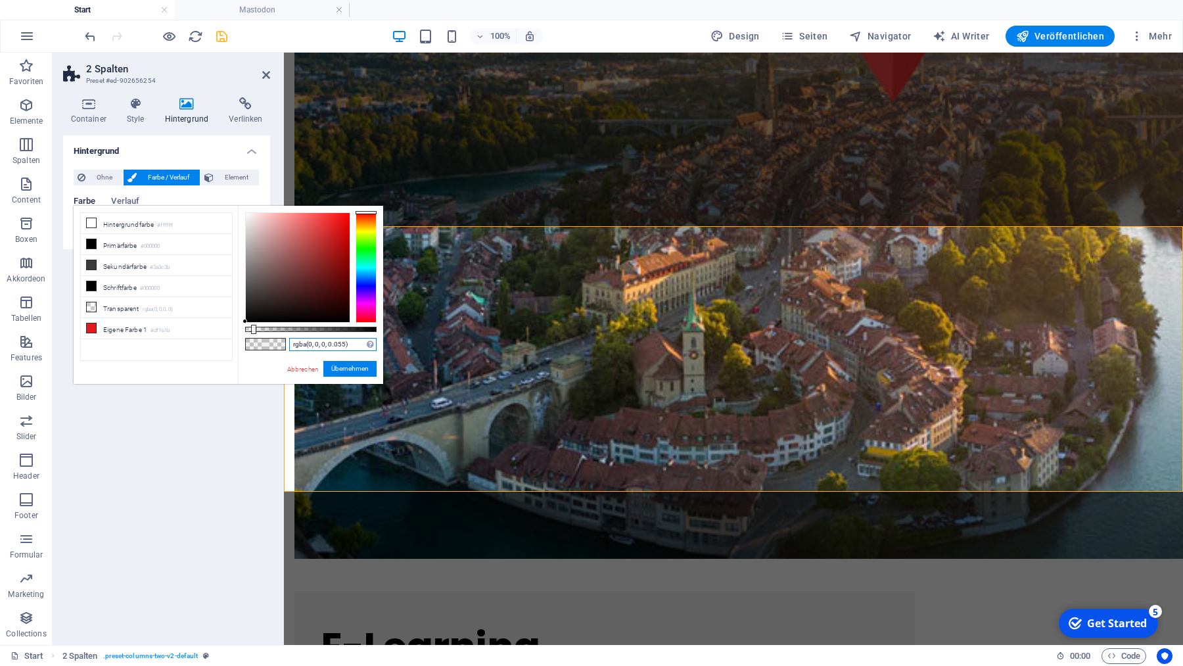
click at [357, 344] on input "rgba(0, 0, 0, 0.055)" at bounding box center [332, 344] width 87 height 13
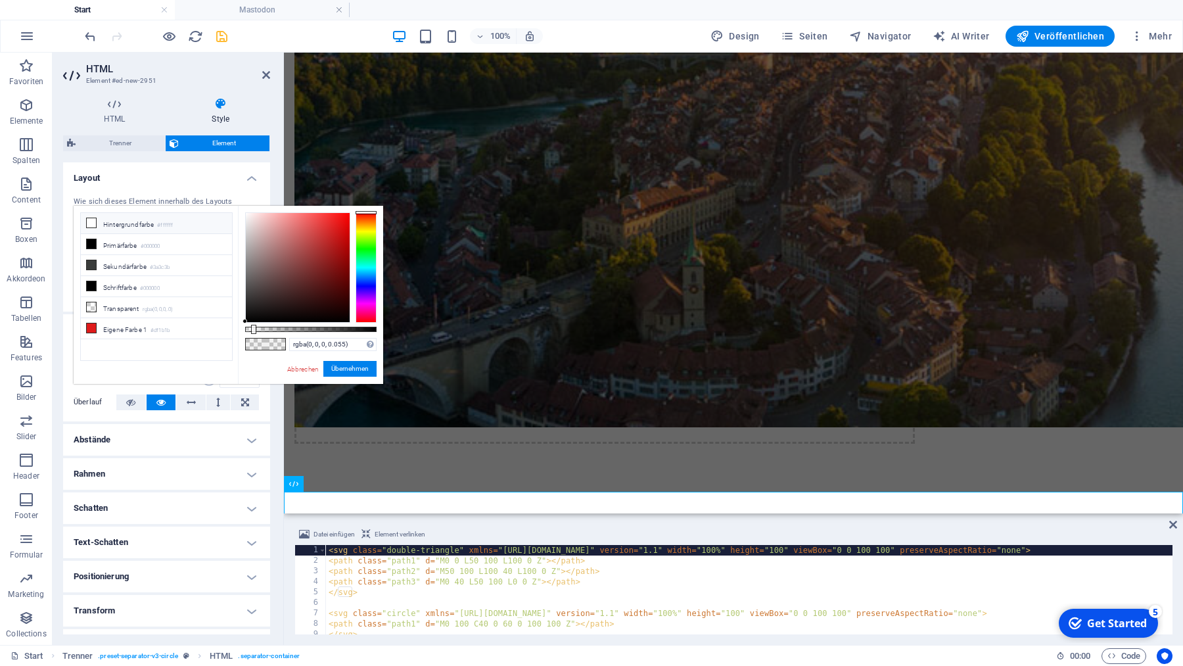
click at [153, 220] on li "Hintergrundfarbe #ffffff" at bounding box center [156, 223] width 151 height 21
type input "rgba(255, 255, 255, 0.055)"
click at [334, 343] on input "rgba(255, 255, 255, 0.055)" at bounding box center [332, 344] width 87 height 13
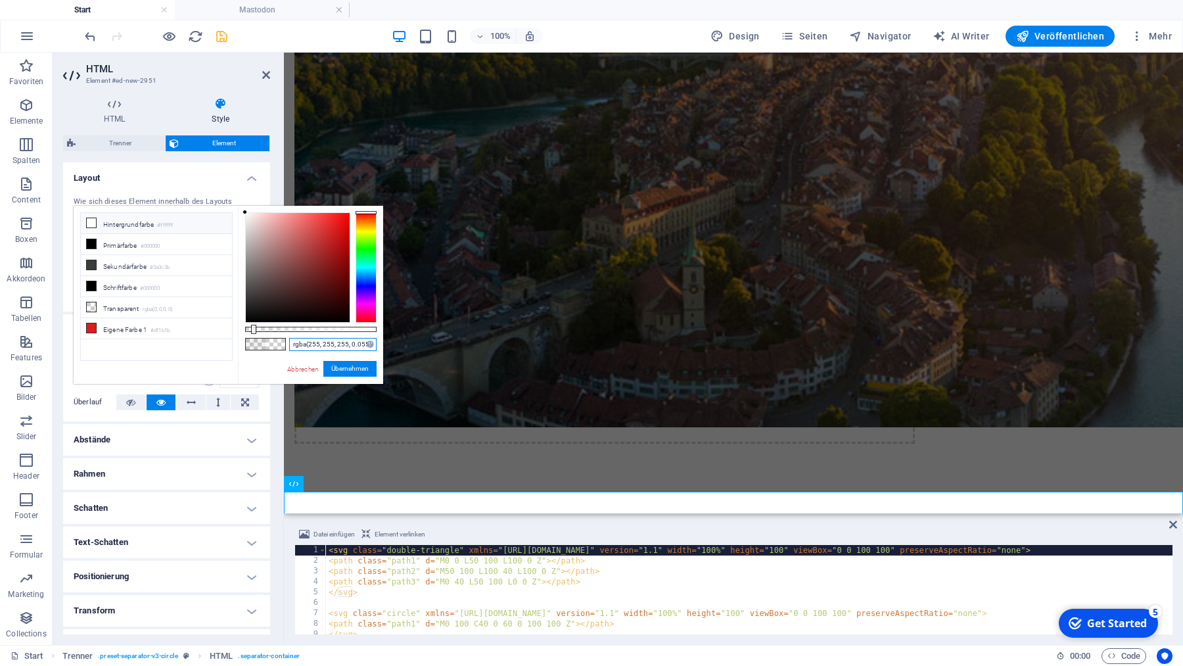
click at [334, 343] on input "rgba(255, 255, 255, 0.055)" at bounding box center [332, 344] width 87 height 13
paste input "rgba(0, 0, 0, 0.055)"
type input "rgba(0, 0, 0, 0.055)"
click at [363, 368] on button "Übernehmen" at bounding box center [349, 369] width 53 height 16
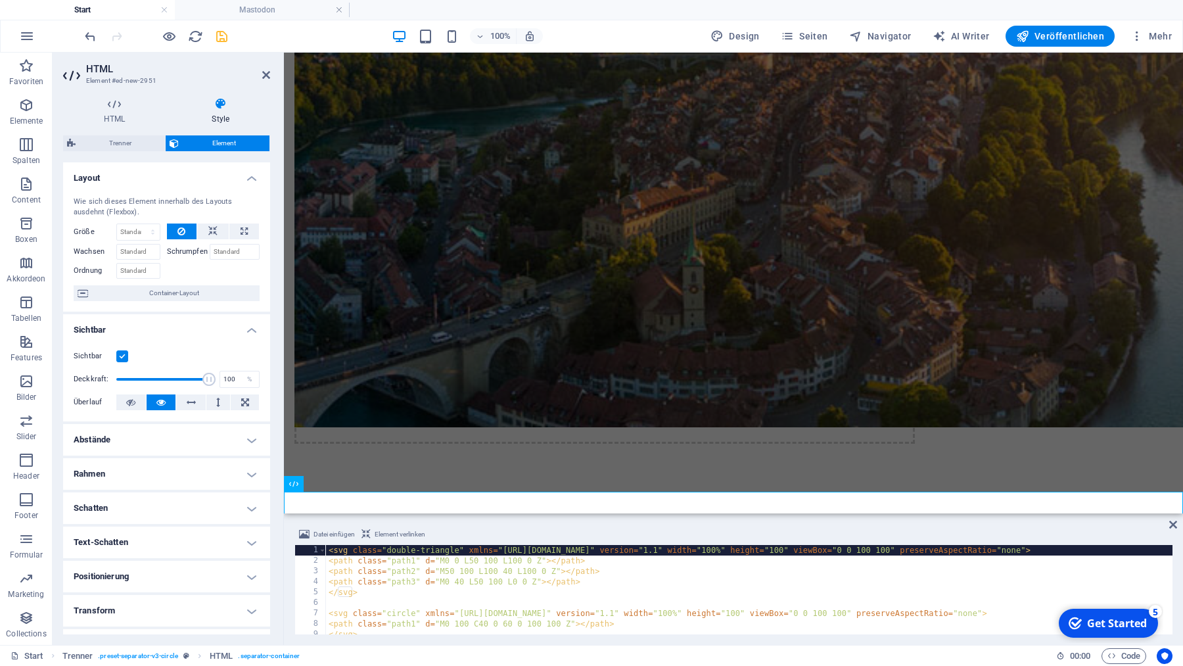
click at [120, 174] on h4 "Layout" at bounding box center [166, 174] width 207 height 24
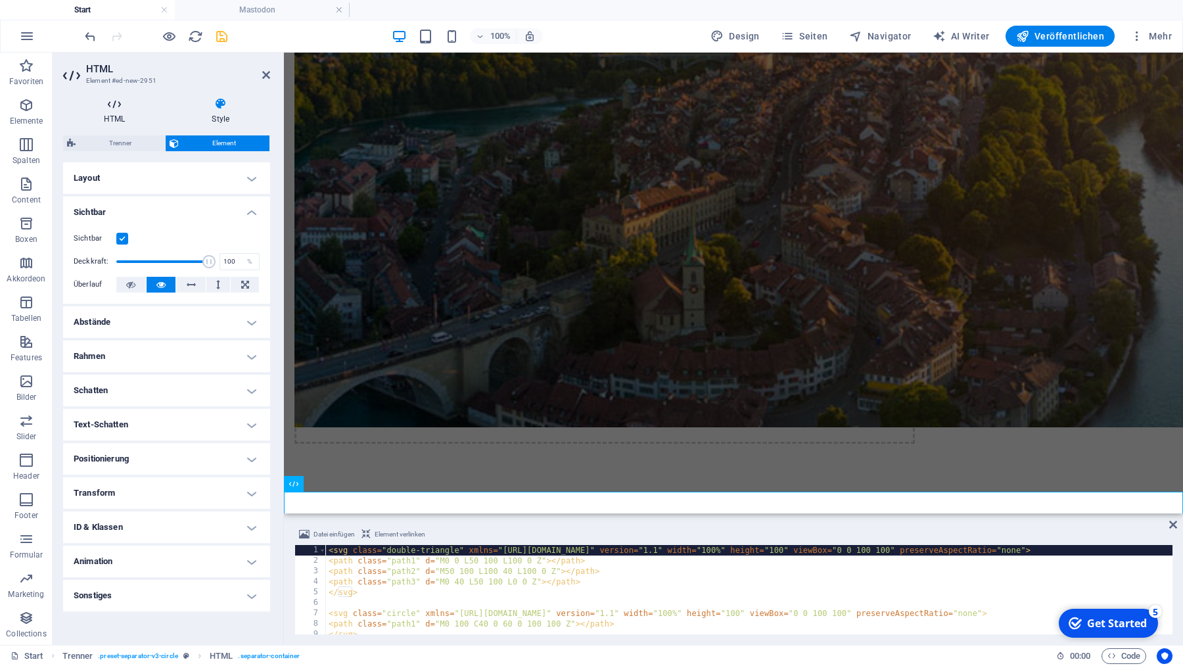
click at [110, 105] on icon at bounding box center [114, 103] width 103 height 13
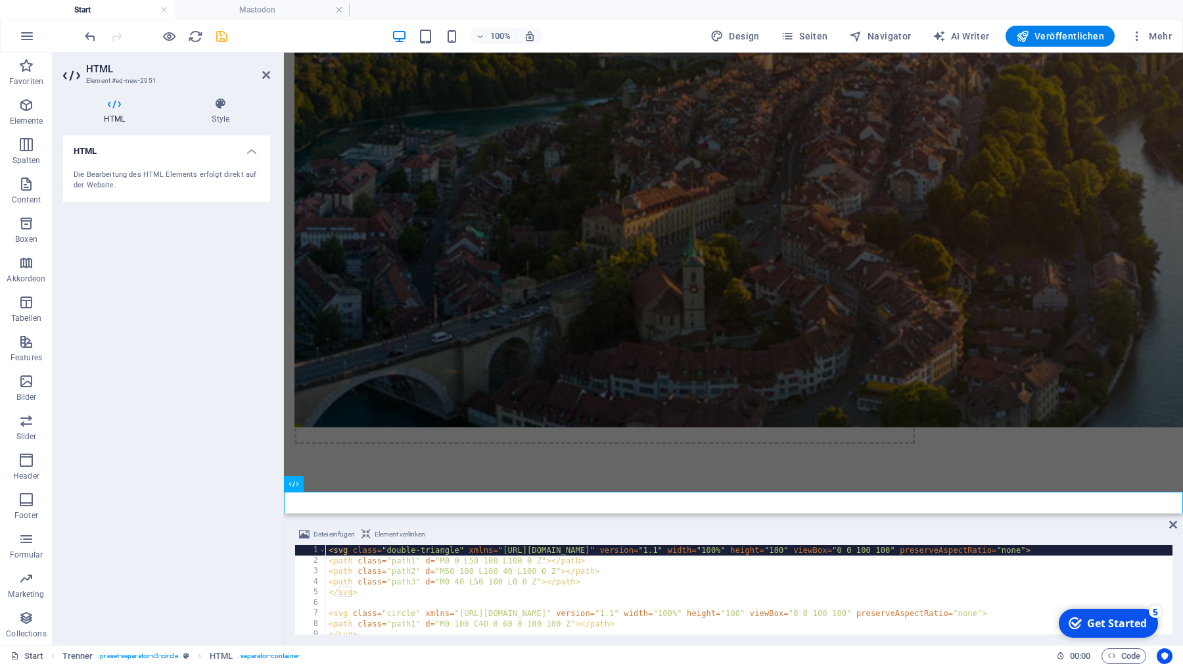
click at [110, 105] on icon at bounding box center [114, 103] width 103 height 13
click at [223, 106] on icon at bounding box center [220, 103] width 99 height 13
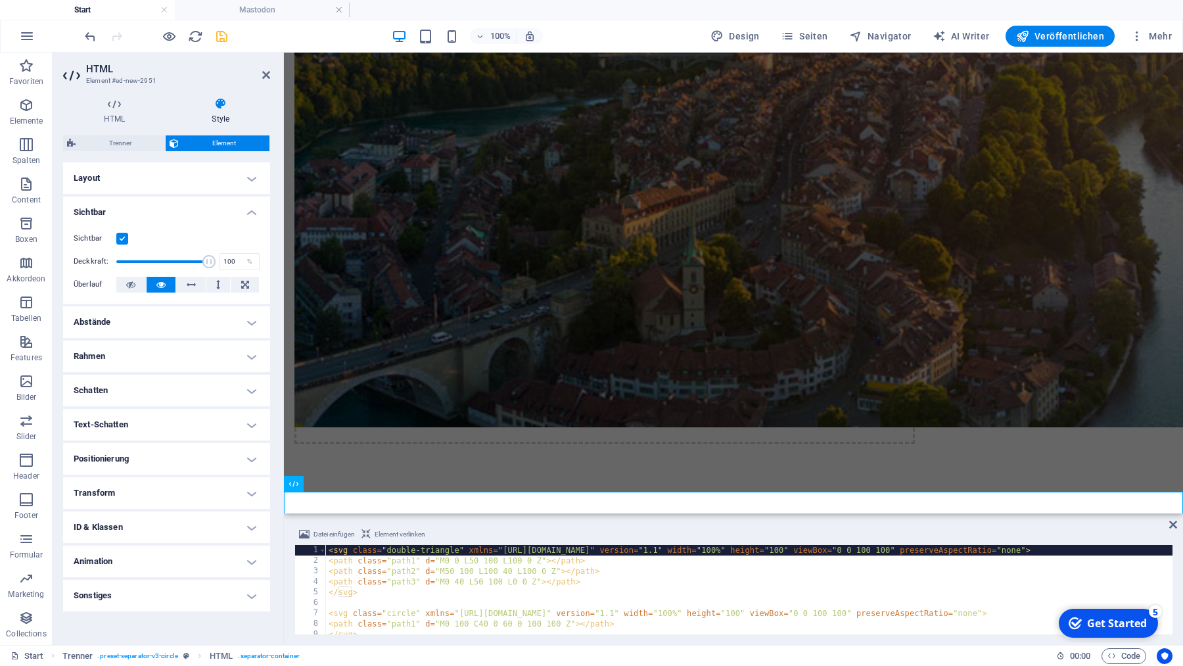
click at [186, 214] on h4 "Sichtbar" at bounding box center [166, 209] width 207 height 24
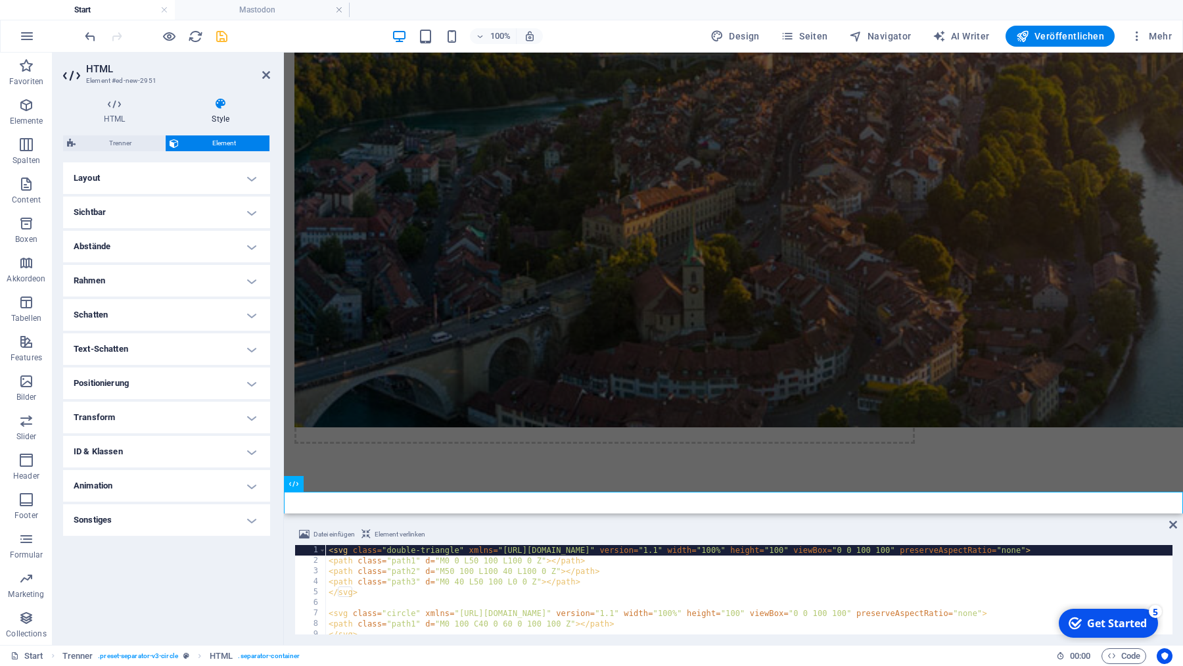
click at [191, 176] on h4 "Layout" at bounding box center [166, 178] width 207 height 32
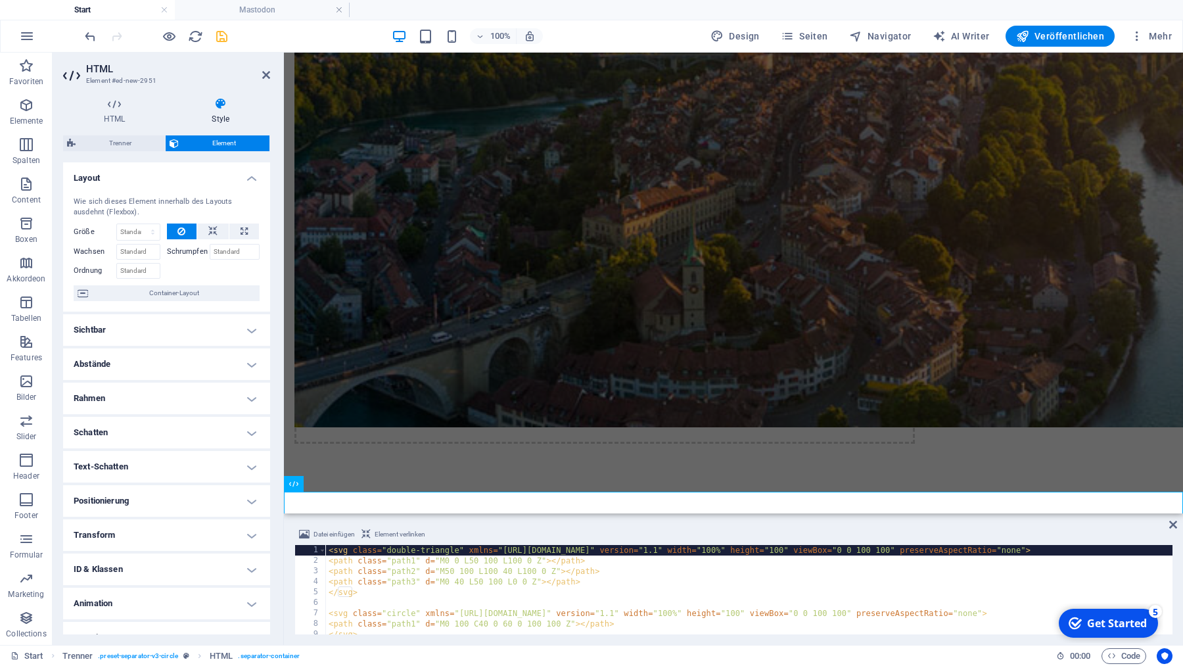
click at [185, 180] on h4 "Layout" at bounding box center [166, 174] width 207 height 24
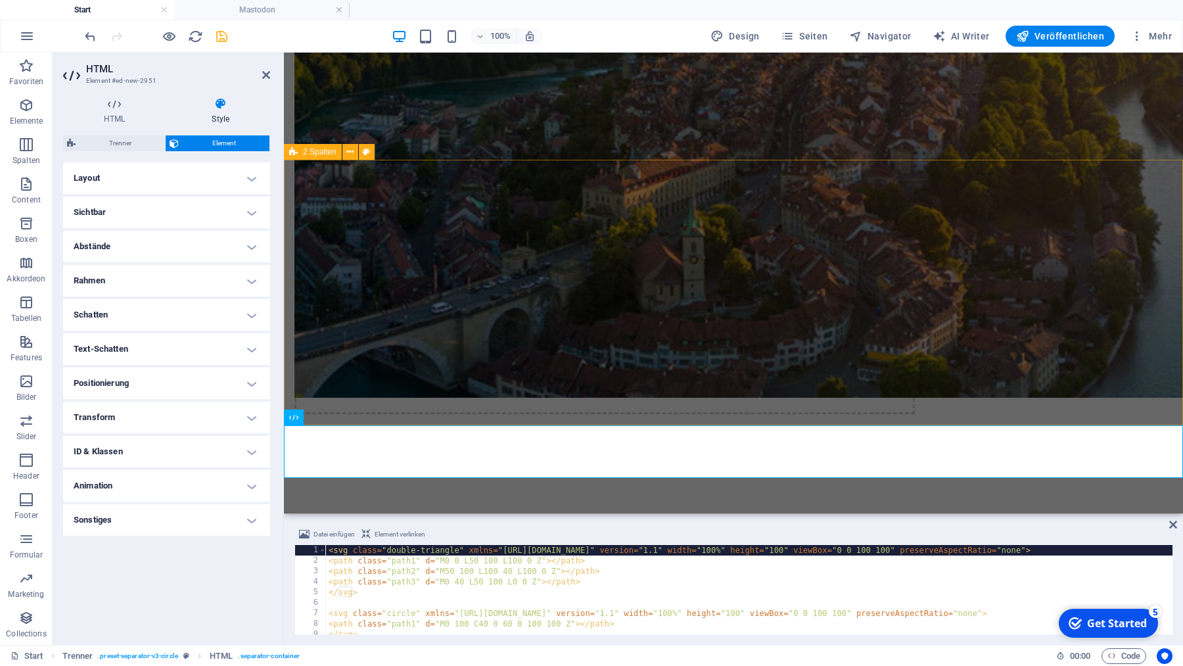
scroll to position [1515, 0]
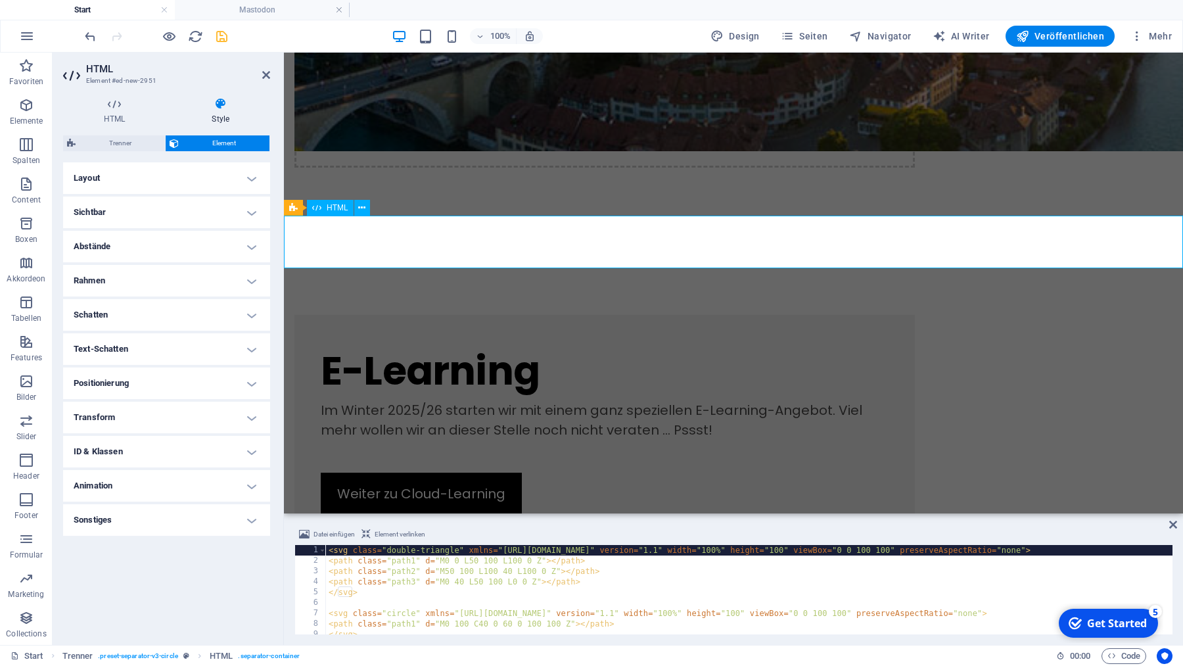
click at [136, 524] on h4 "Sonstiges" at bounding box center [166, 520] width 207 height 32
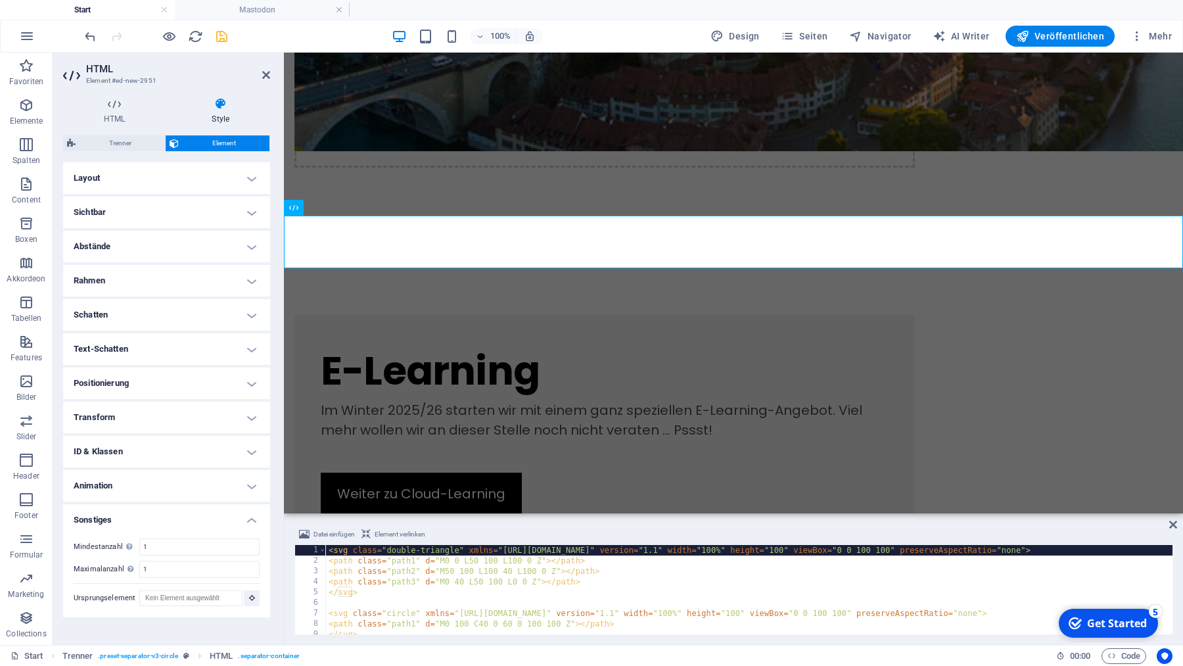
click at [135, 484] on h4 "Animation" at bounding box center [166, 486] width 207 height 32
click at [122, 454] on h4 "ID & Klassen" at bounding box center [166, 452] width 207 height 32
click at [136, 415] on h4 "Transform" at bounding box center [166, 418] width 207 height 32
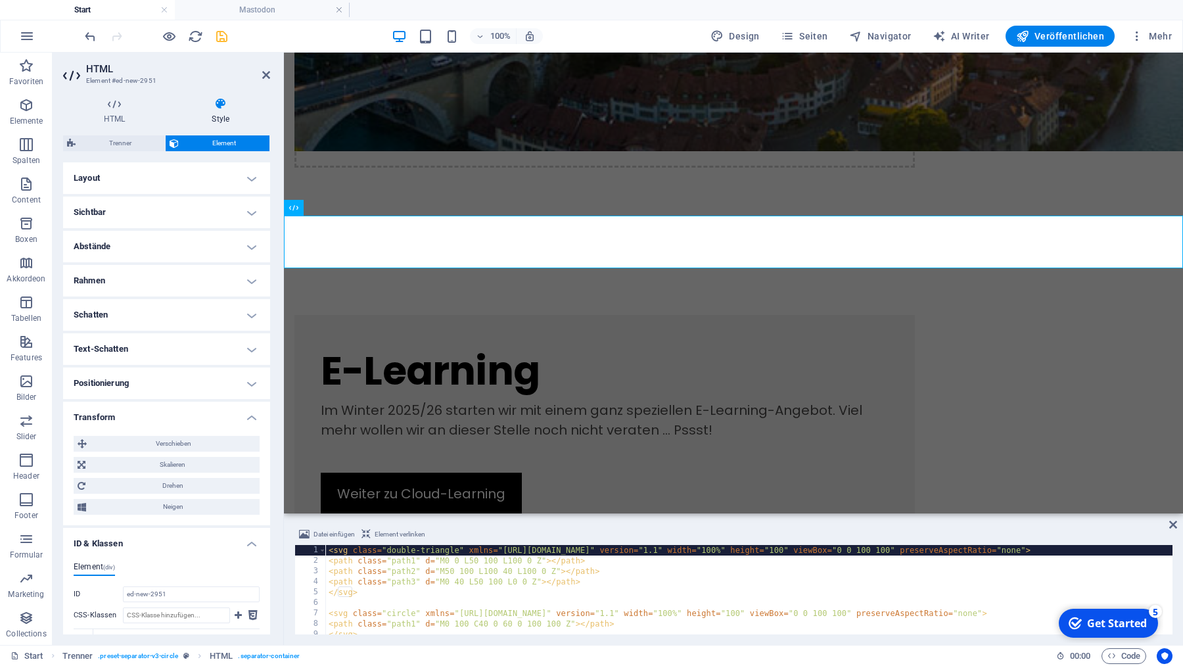
click at [143, 377] on h4 "Positionierung" at bounding box center [166, 383] width 207 height 32
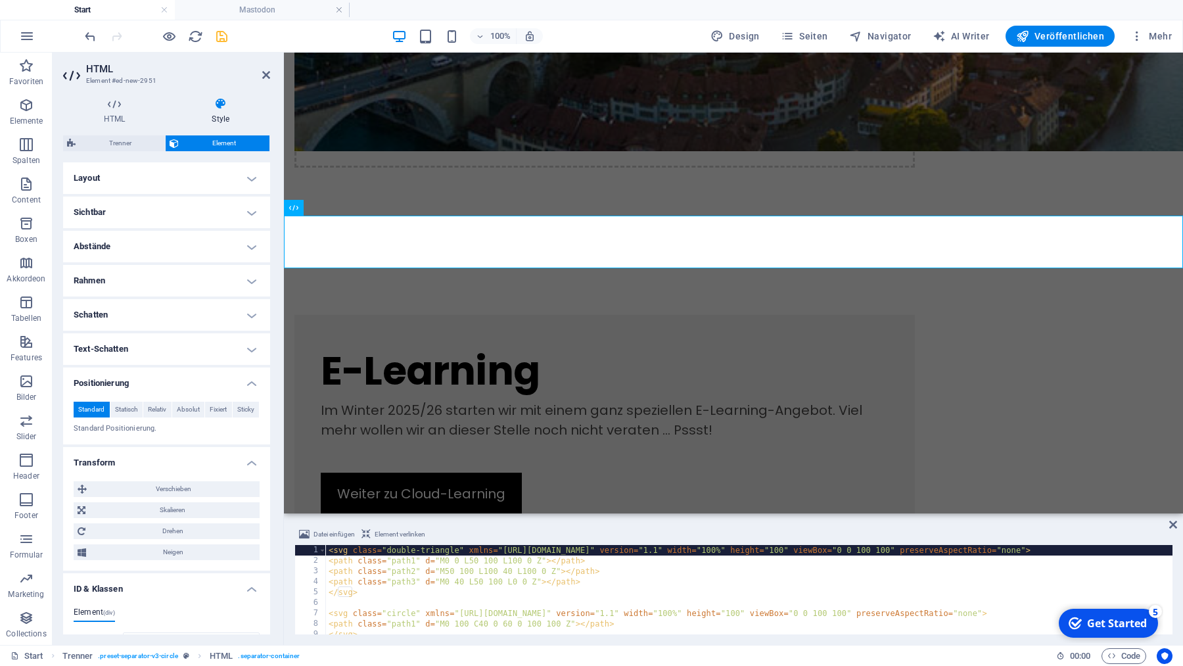
click at [143, 349] on h4 "Text-Schatten" at bounding box center [166, 349] width 207 height 32
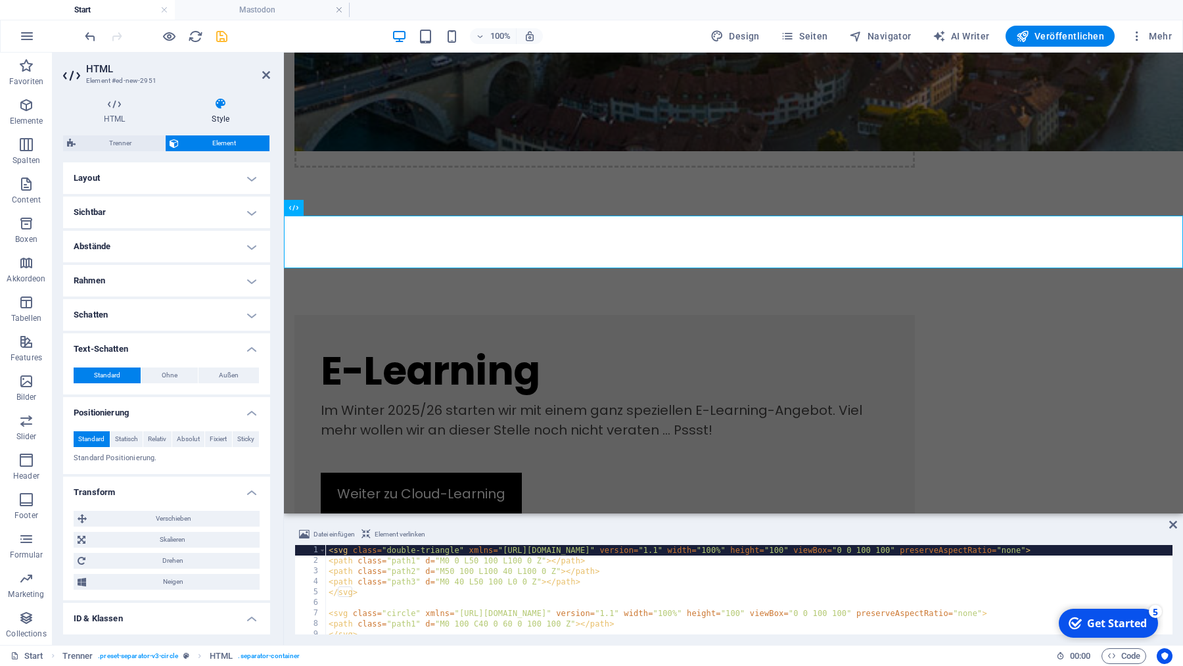
click at [139, 309] on h4 "Schatten" at bounding box center [166, 315] width 207 height 32
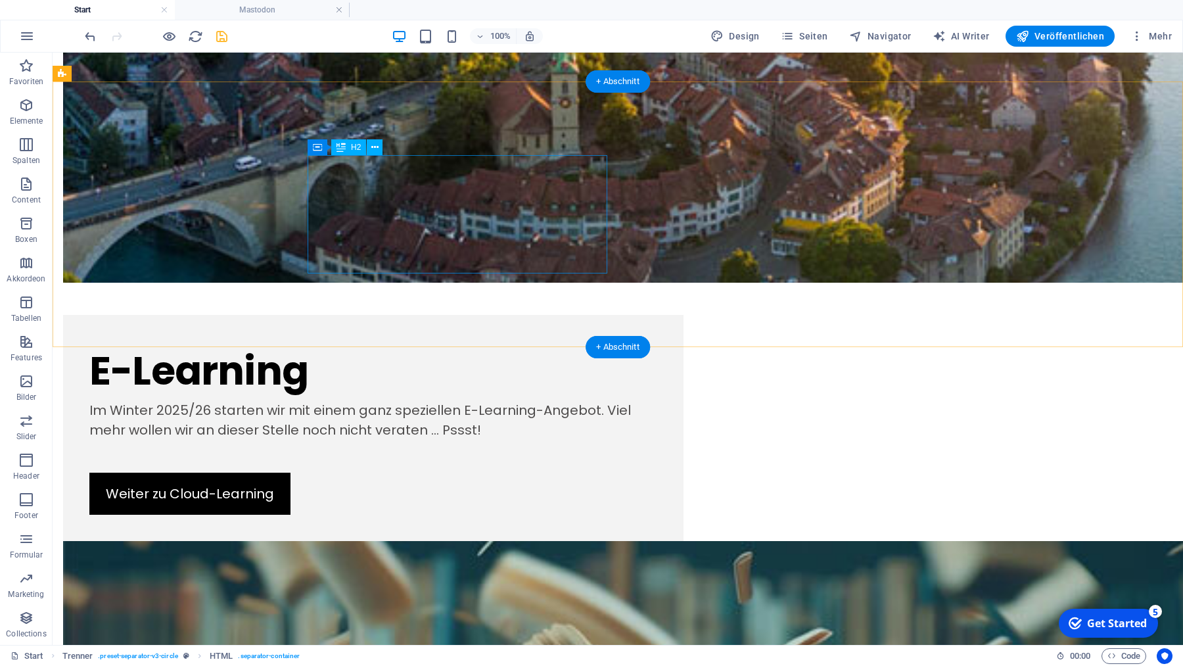
scroll to position [1384, 0]
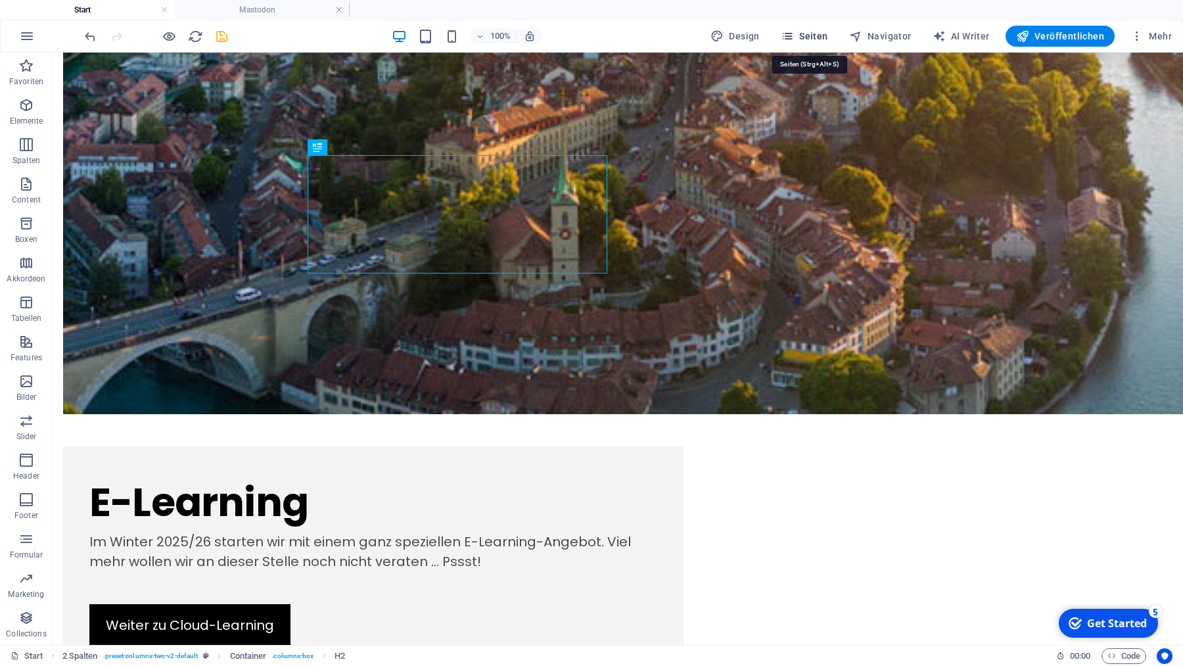
click at [817, 33] on span "Seiten" at bounding box center [804, 36] width 47 height 13
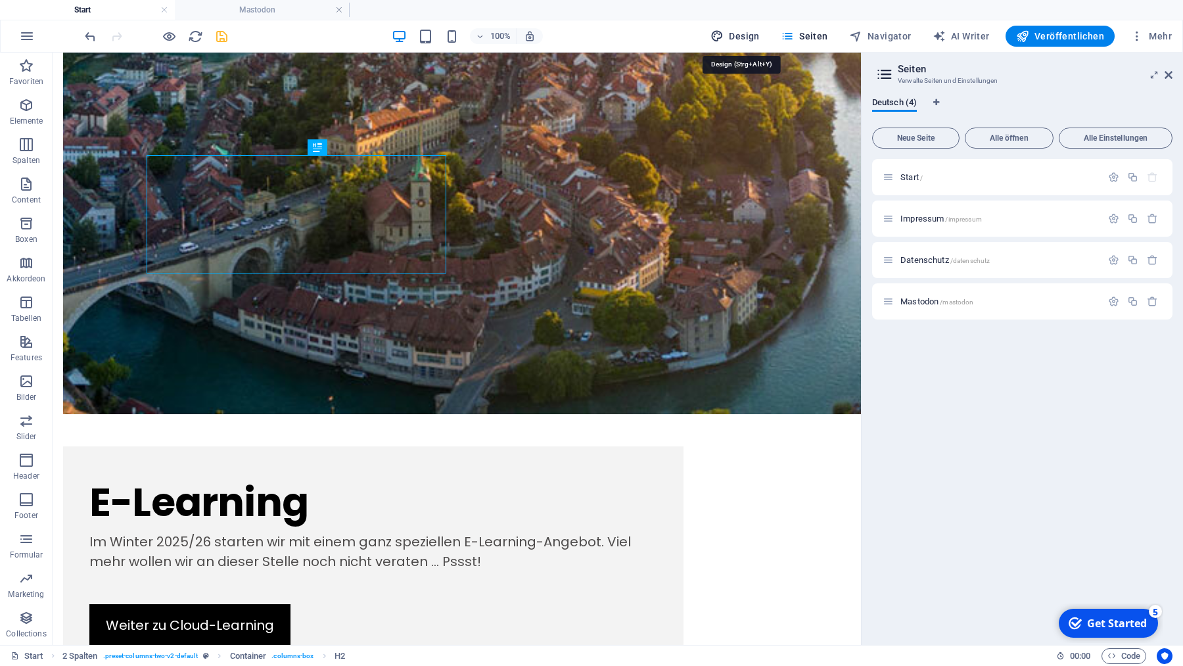
click at [745, 32] on span "Design" at bounding box center [735, 36] width 49 height 13
select select "rem"
select select "400"
select select "px"
select select "rem"
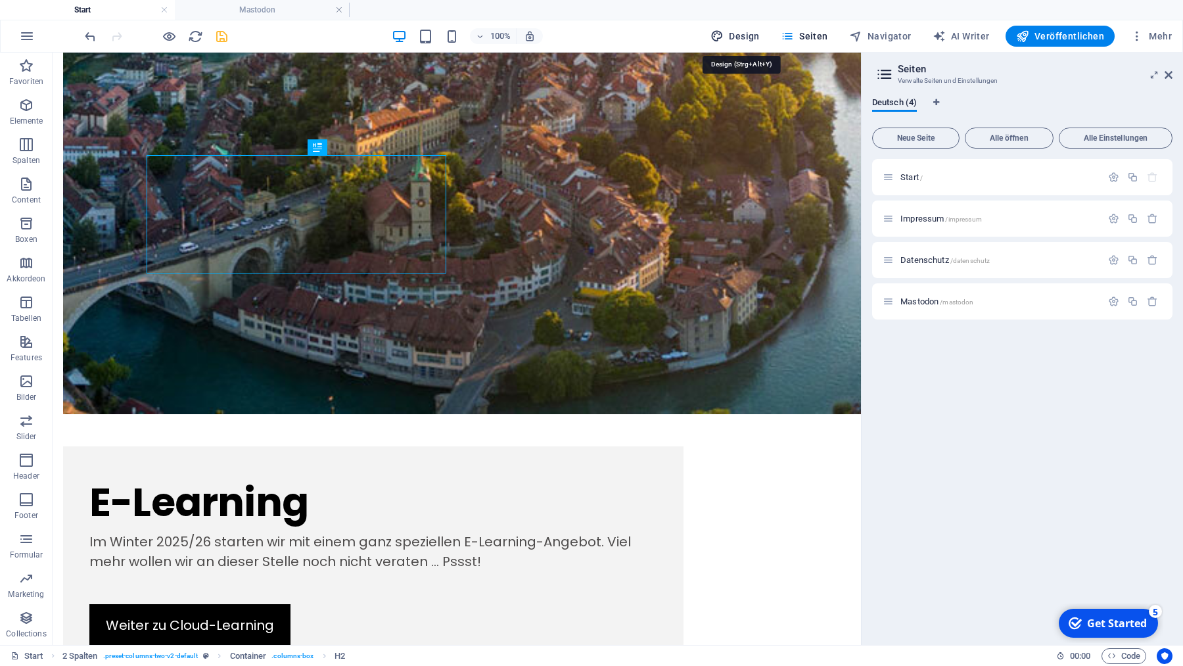
select select "700"
select select "px"
select select "rem"
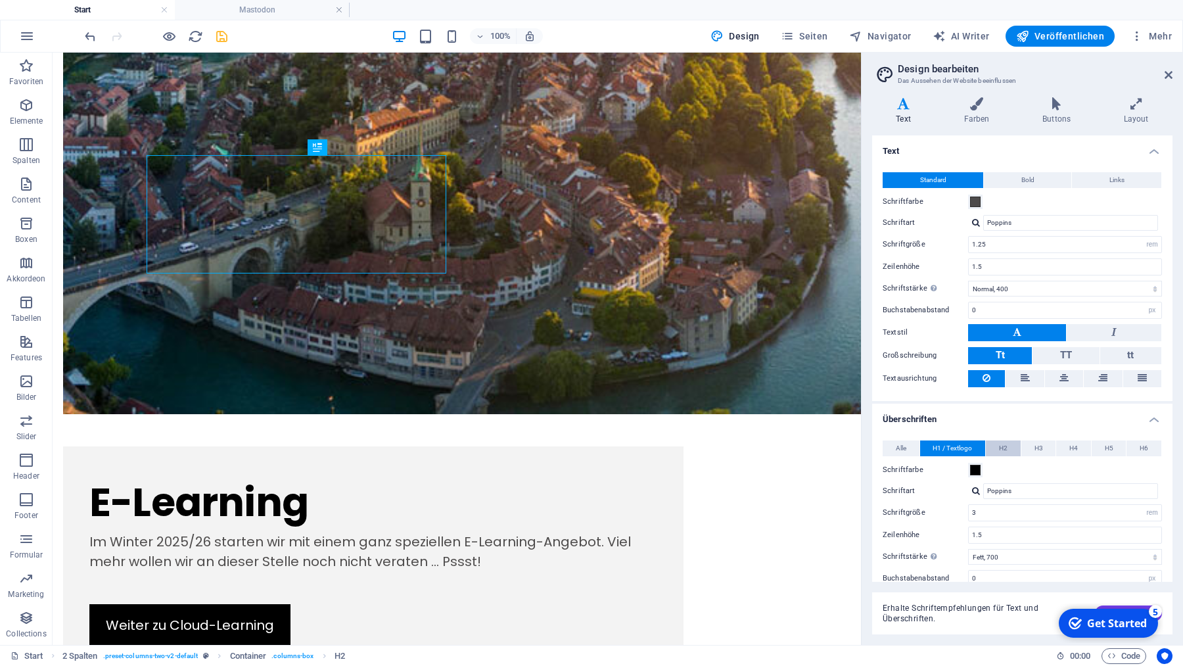
click at [1006, 446] on span "H2" at bounding box center [1003, 448] width 9 height 16
drag, startPoint x: 977, startPoint y: 513, endPoint x: 992, endPoint y: 513, distance: 15.1
click at [992, 513] on input "3.75" at bounding box center [1065, 513] width 193 height 16
click at [981, 512] on input "3.75" at bounding box center [1065, 513] width 193 height 16
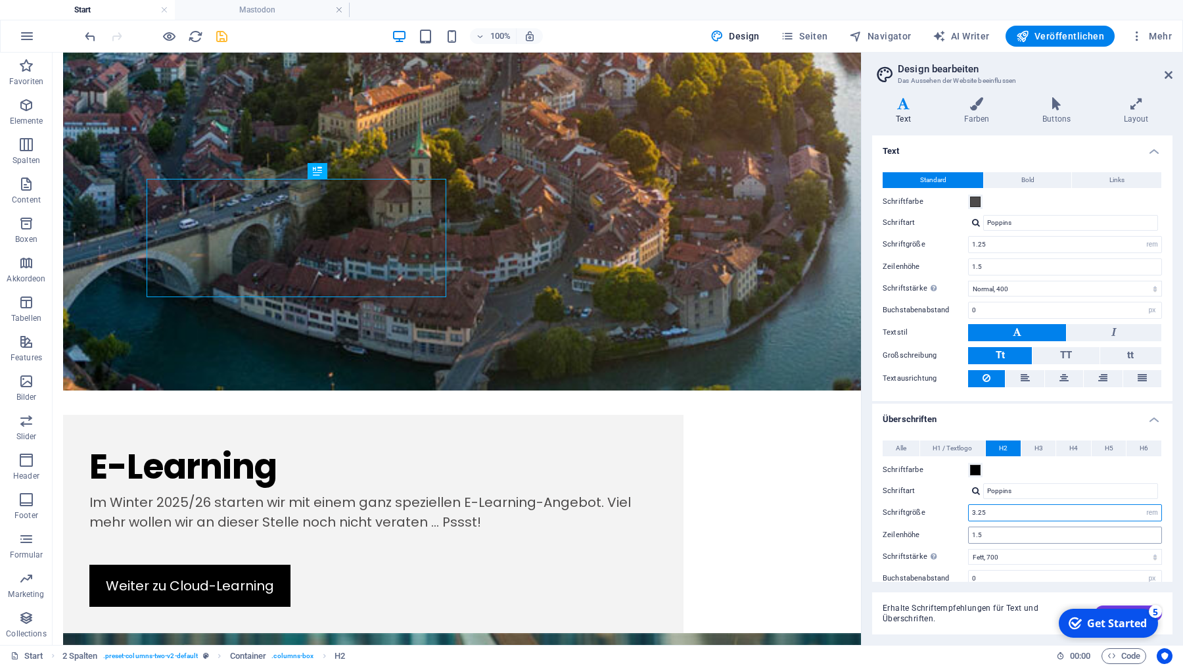
scroll to position [1360, 0]
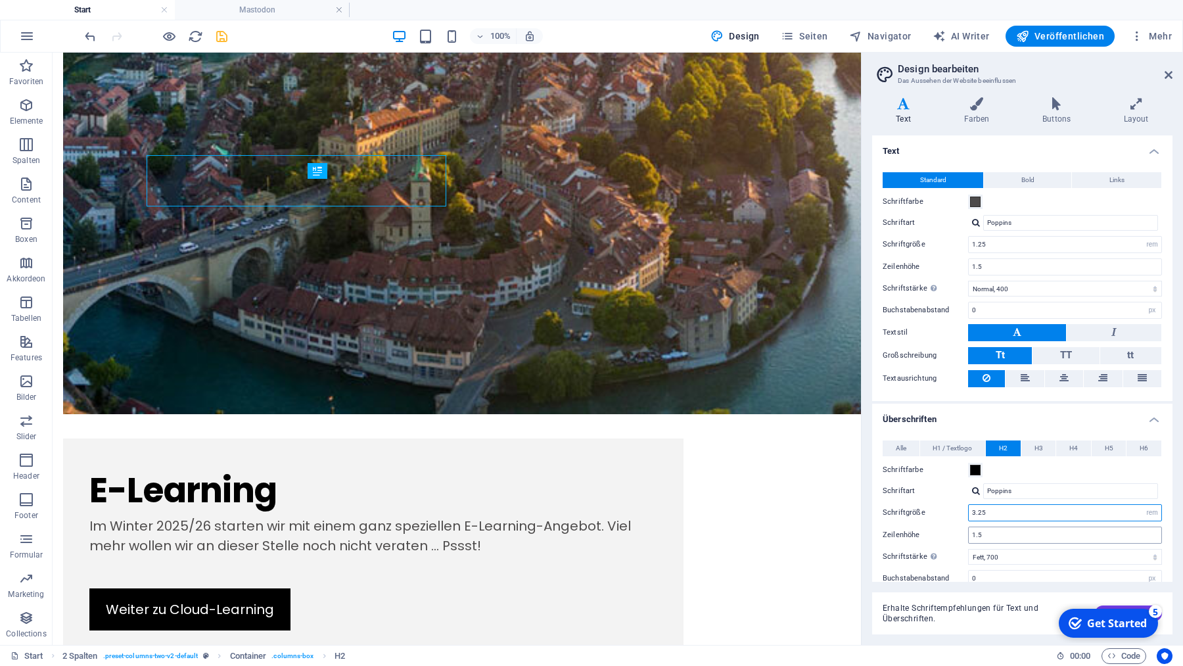
type input "3.25"
click at [216, 34] on icon "save" at bounding box center [221, 36] width 15 height 15
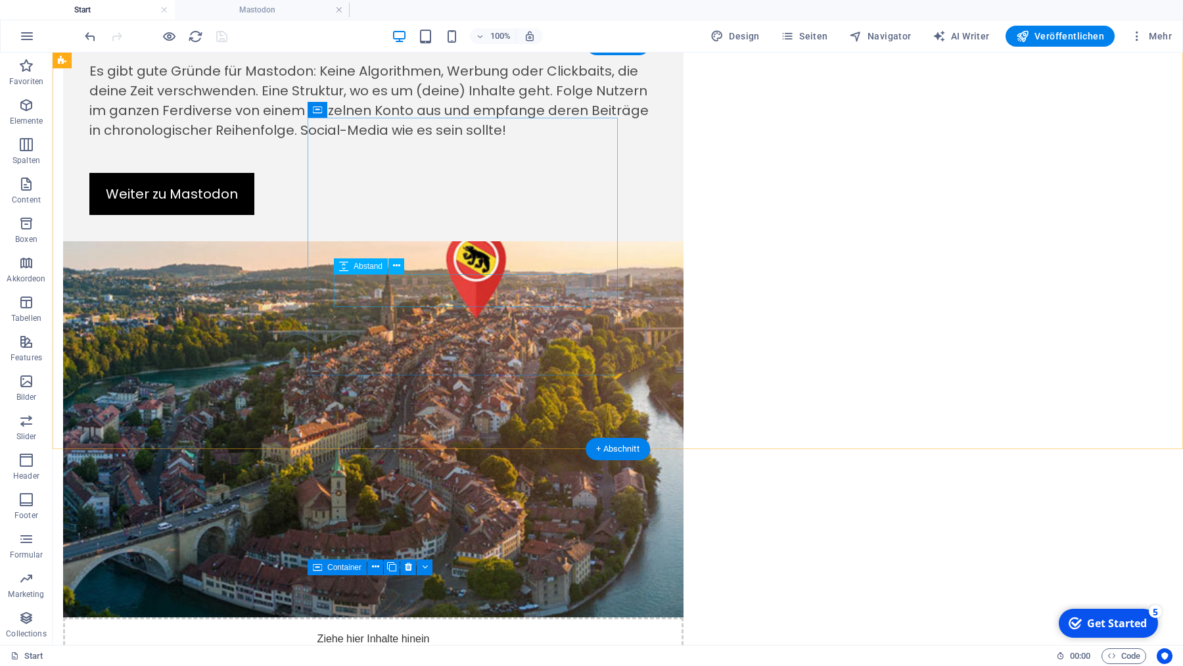
scroll to position [1399, 0]
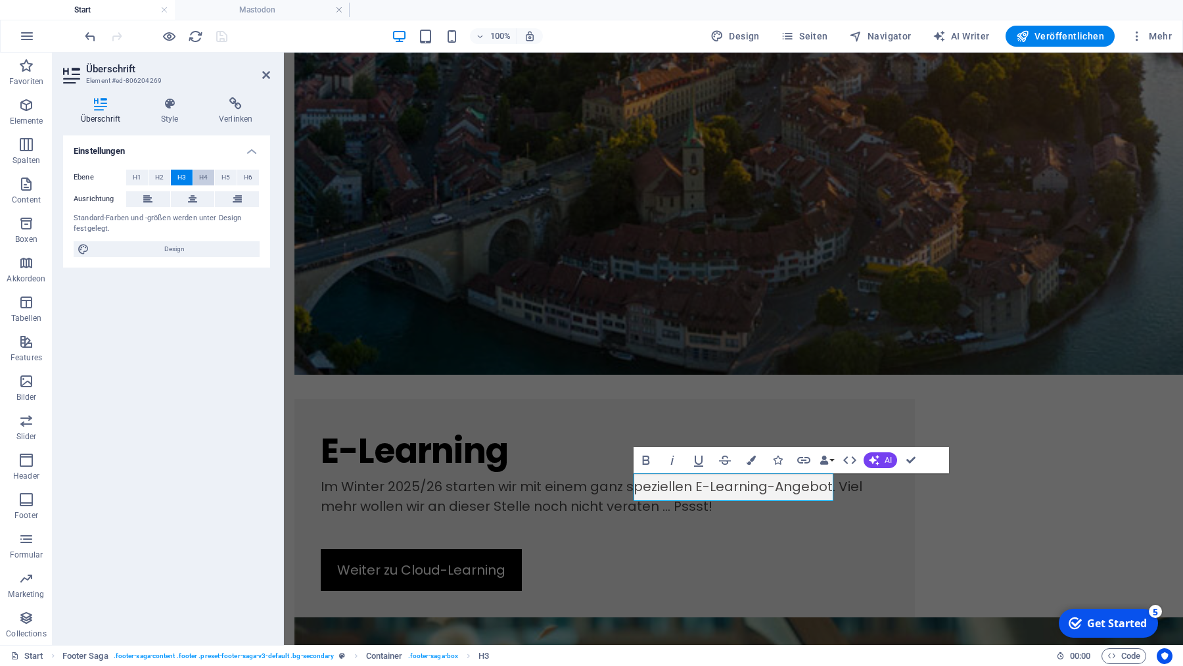
click at [202, 177] on span "H4" at bounding box center [203, 178] width 9 height 16
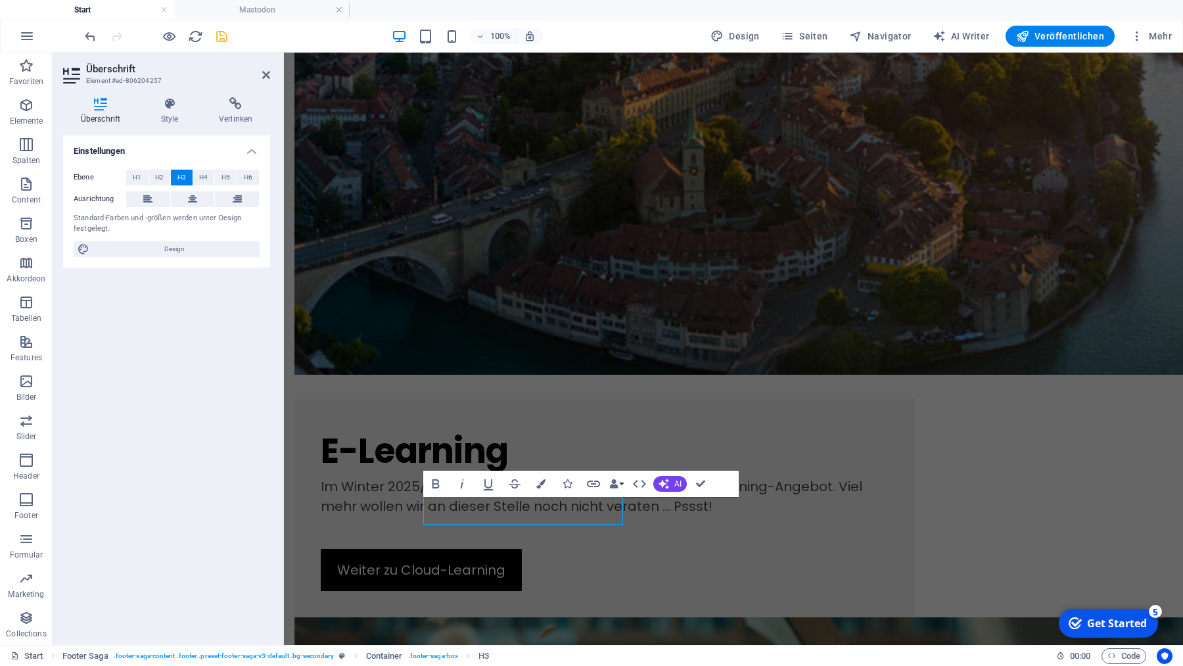
scroll to position [1376, 0]
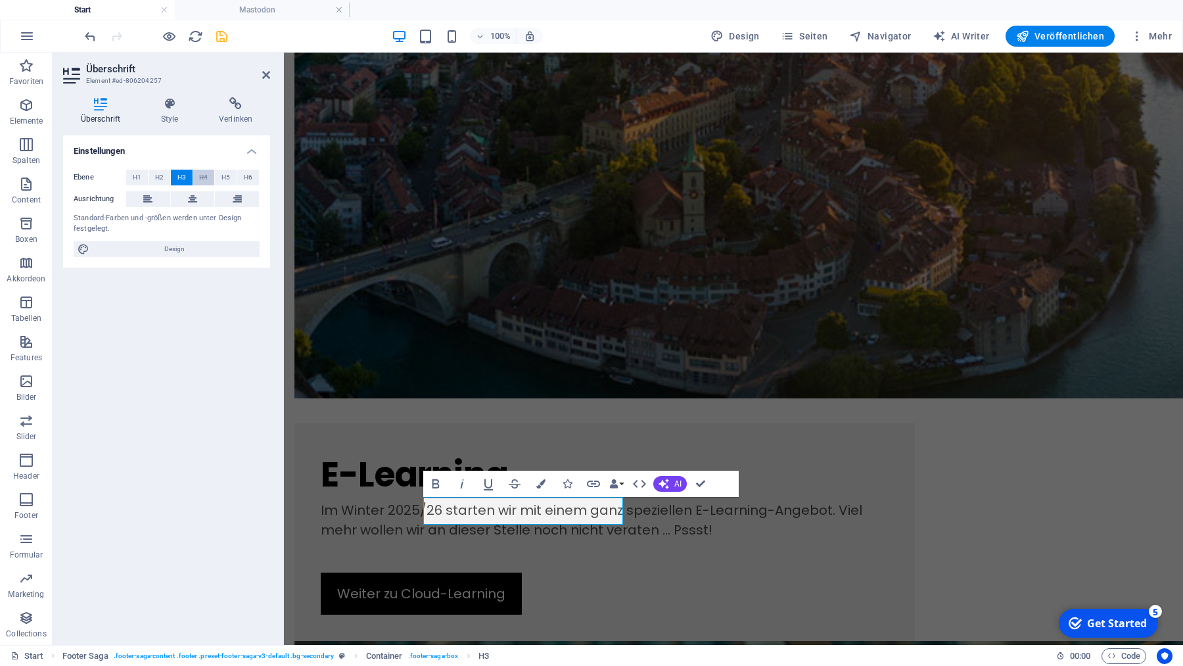
click at [201, 175] on span "H4" at bounding box center [203, 178] width 9 height 16
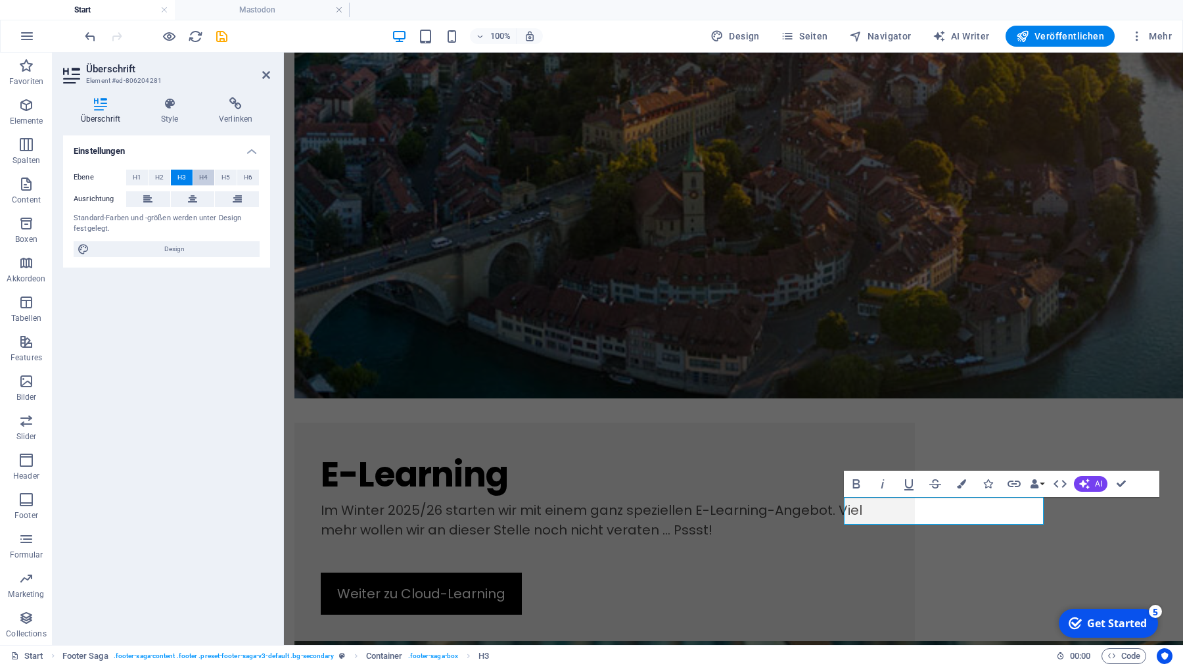
click at [203, 173] on span "H4" at bounding box center [203, 178] width 9 height 16
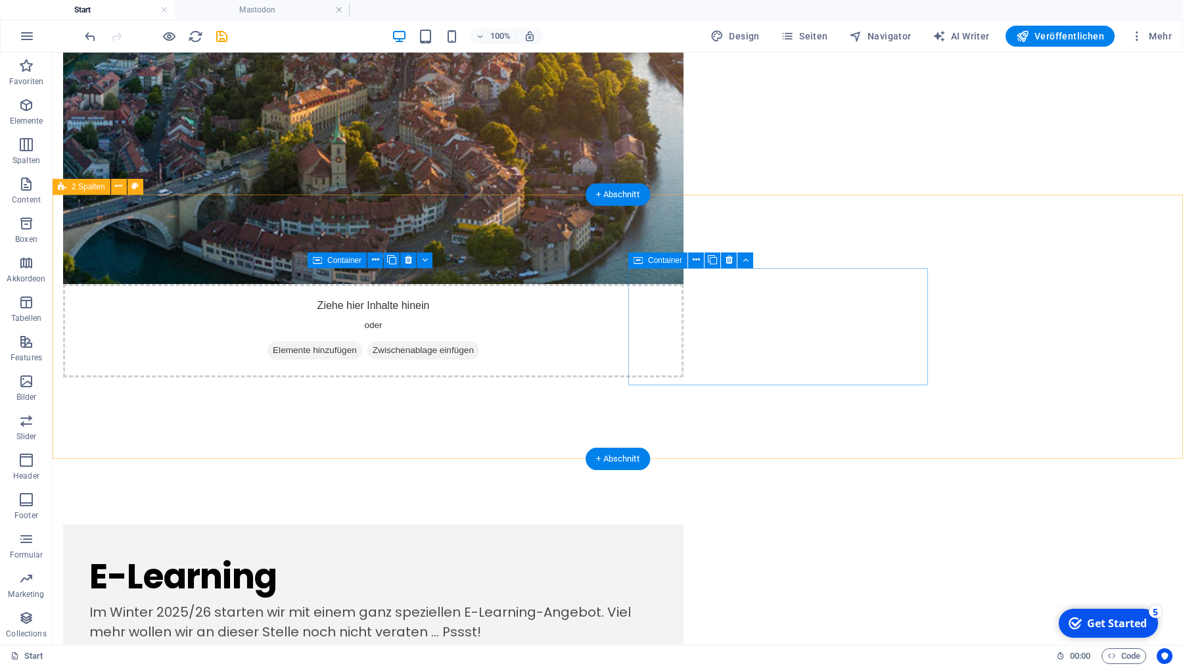
scroll to position [1302, 0]
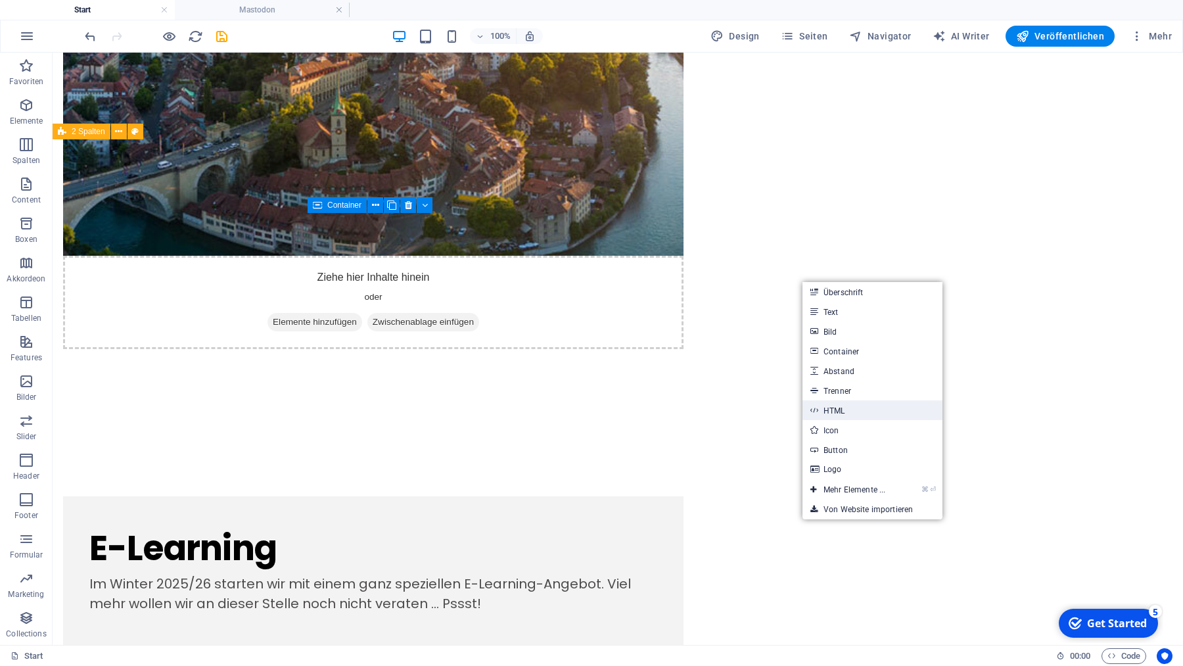
click at [835, 410] on link "HTML" at bounding box center [873, 410] width 140 height 20
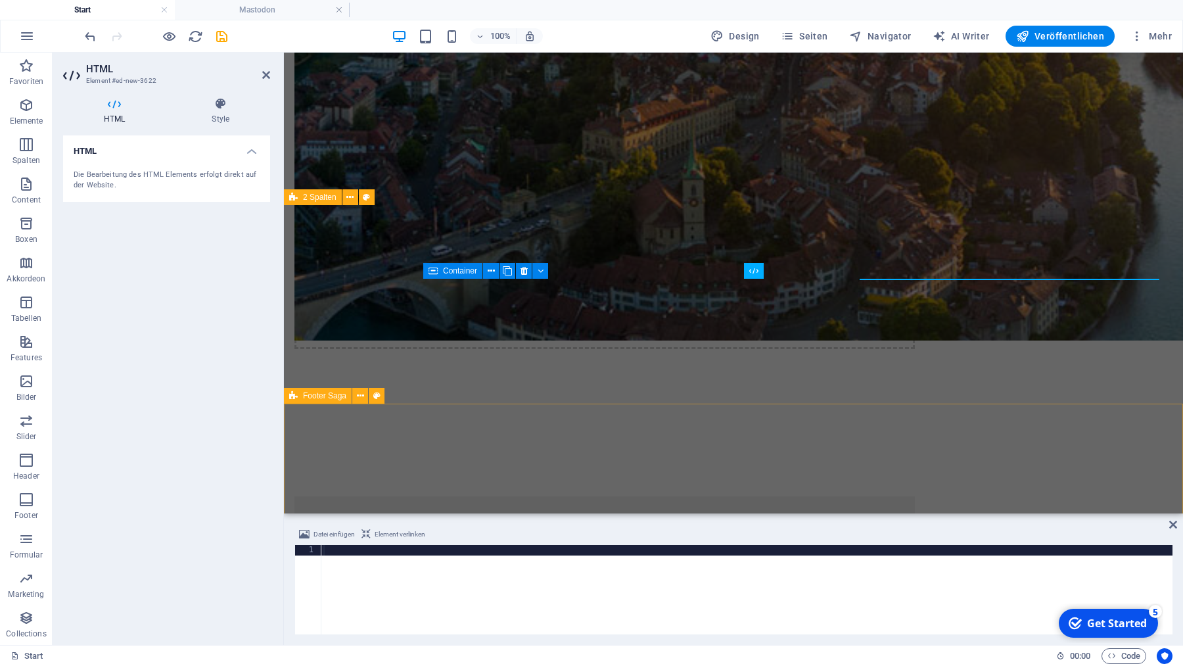
scroll to position [1236, 0]
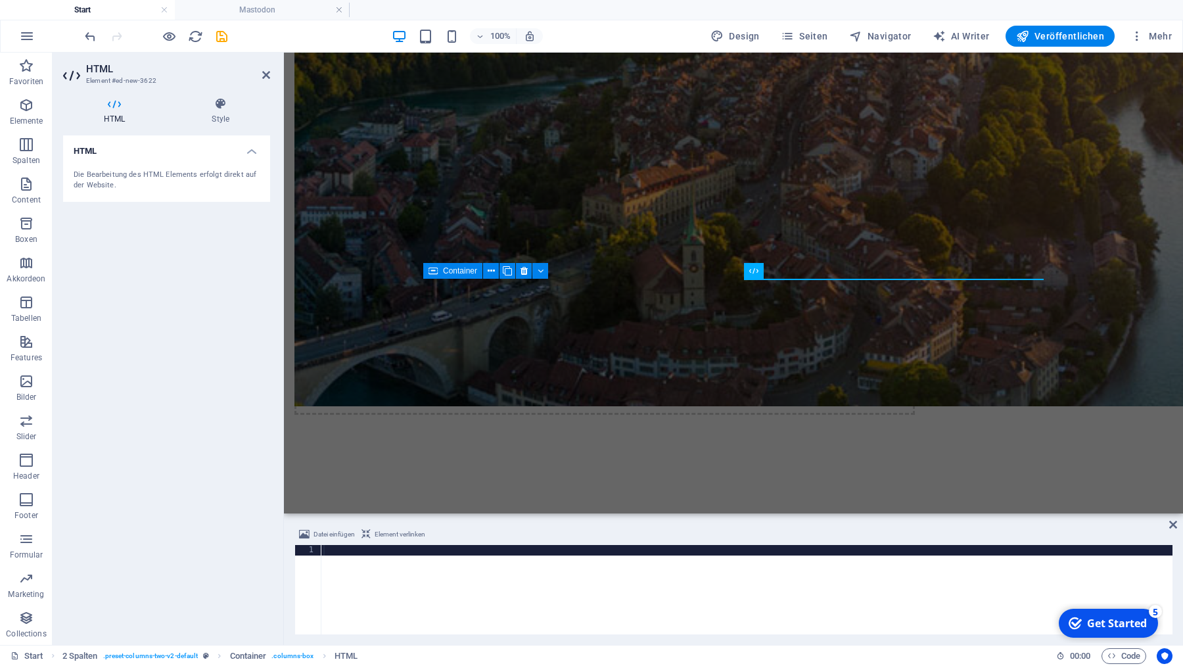
click at [459, 559] on div at bounding box center [747, 600] width 852 height 110
type textarea "<iframe title="Introducing the Fediverse: a New Era of Social Media" width="560…"
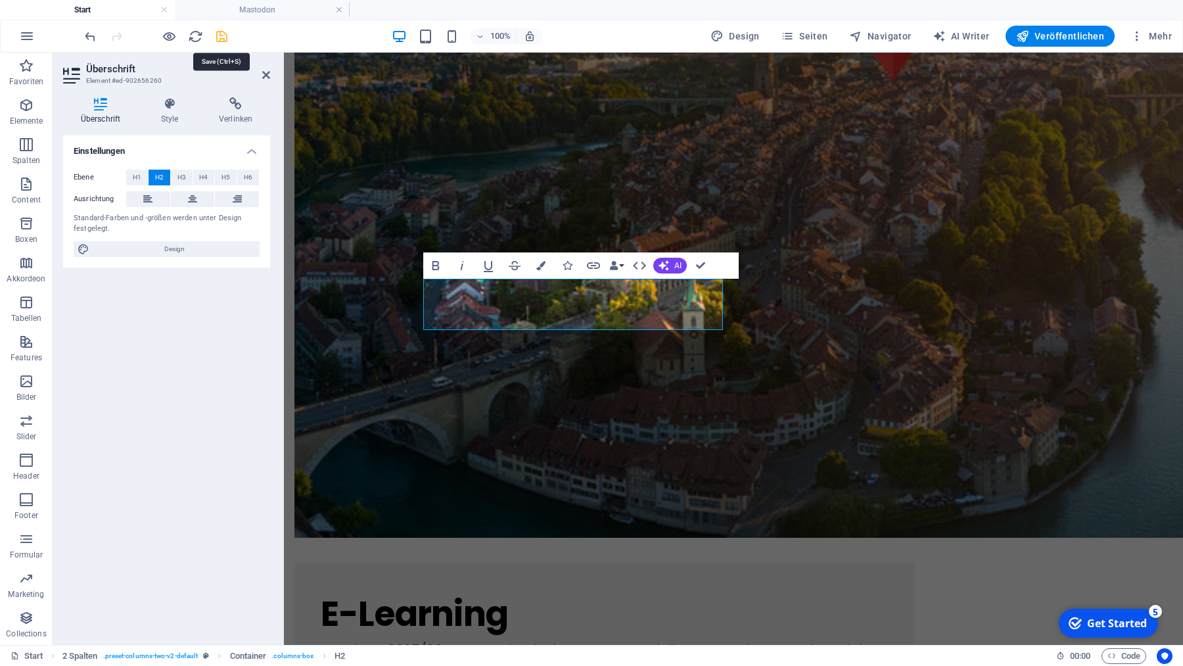
click at [221, 34] on icon "save" at bounding box center [221, 36] width 15 height 15
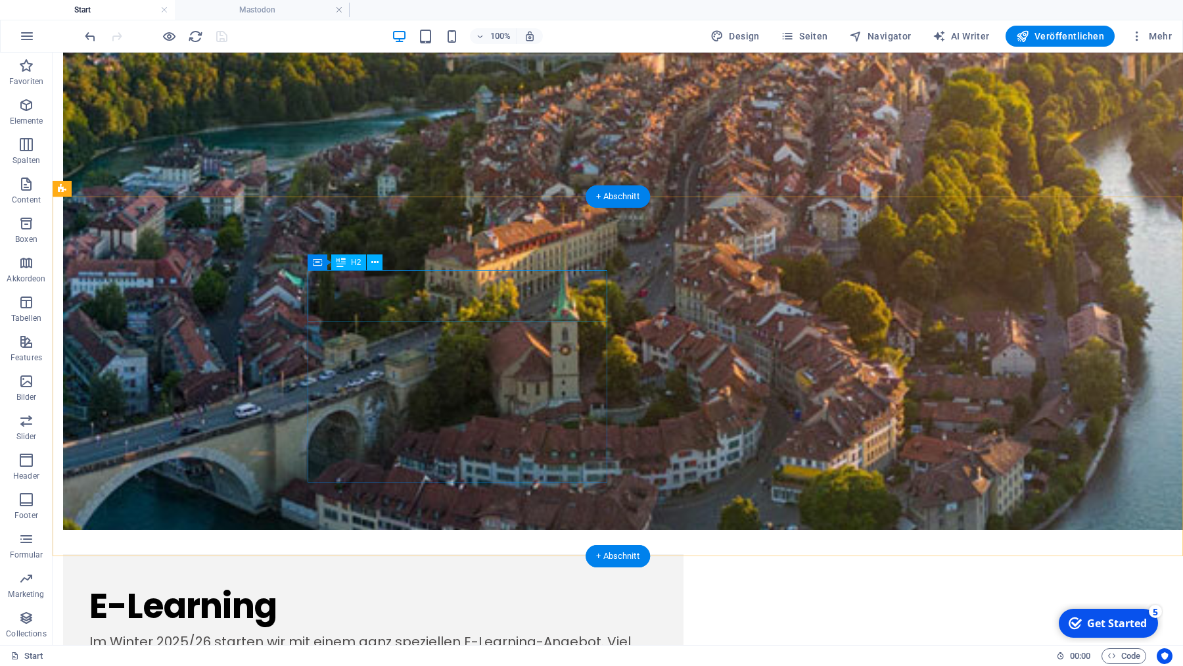
scroll to position [1232, 0]
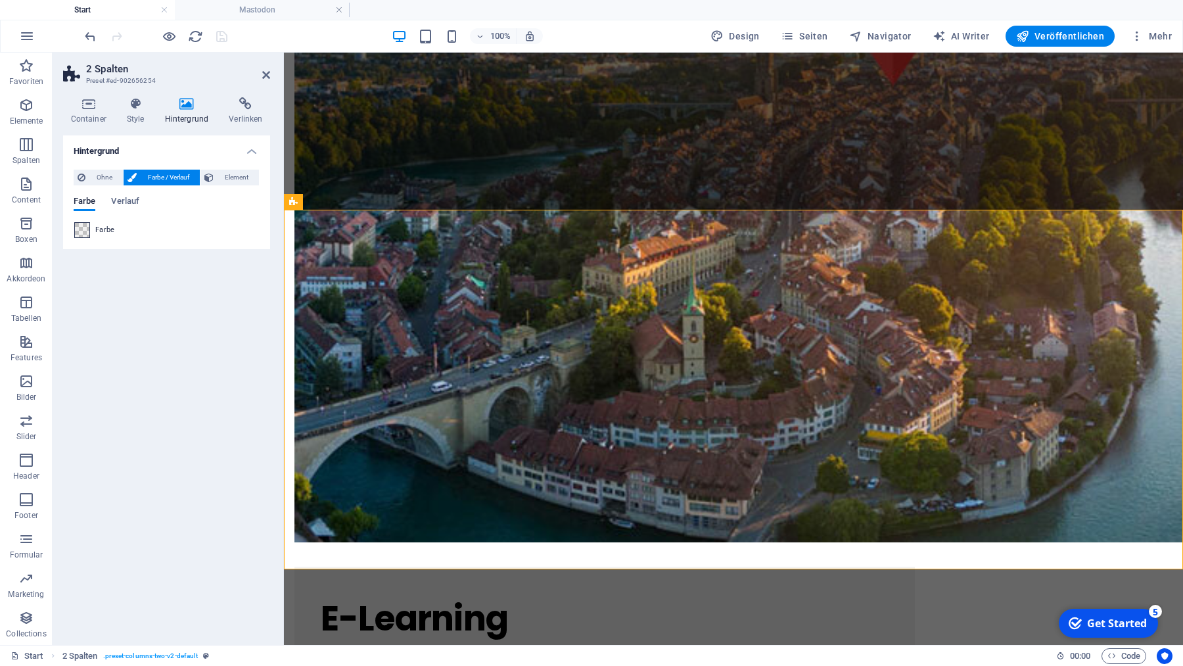
click at [81, 231] on span at bounding box center [82, 230] width 14 height 14
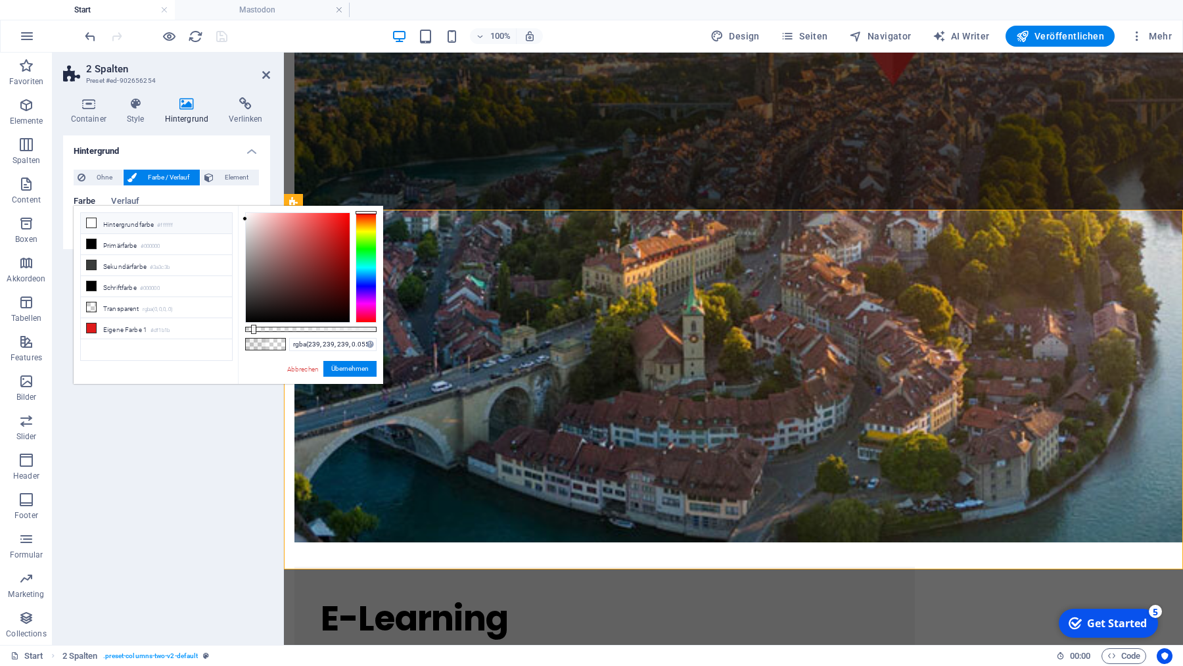
drag, startPoint x: 254, startPoint y: 226, endPoint x: 231, endPoint y: 219, distance: 24.1
click at [231, 219] on div "less Hintergrundfarbe #ffffff Primärfarbe #000000 Sekundärfarbe #3a3c3b Schrift…" at bounding box center [229, 295] width 310 height 178
drag, startPoint x: 254, startPoint y: 328, endPoint x: 369, endPoint y: 333, distance: 115.1
click at [369, 333] on div at bounding box center [367, 329] width 5 height 9
drag, startPoint x: 371, startPoint y: 329, endPoint x: 398, endPoint y: 329, distance: 26.3
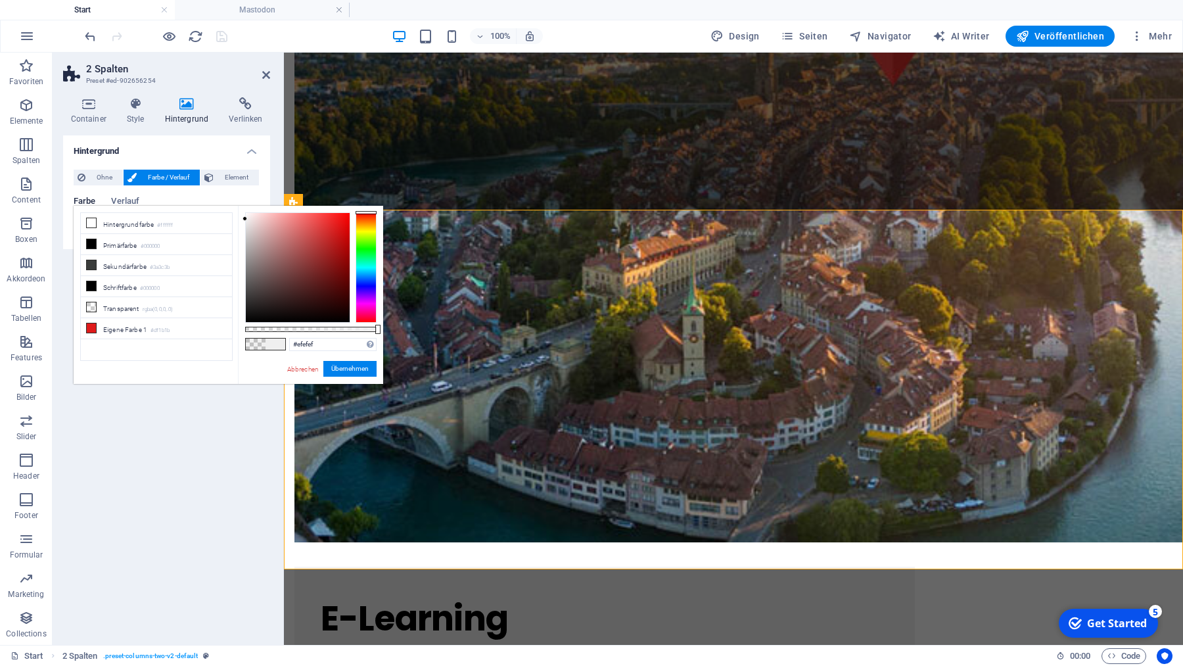
click at [398, 329] on body "qicx.ch Start Mastodon Favoriten Elemente Spalten Content Boxen Akkordeon Tabel…" at bounding box center [591, 333] width 1183 height 666
drag, startPoint x: 279, startPoint y: 310, endPoint x: 192, endPoint y: 358, distance: 99.4
click at [192, 357] on div "less Hintergrundfarbe #ffffff Primärfarbe #000000 Sekundärfarbe #3a3c3b Schrift…" at bounding box center [229, 295] width 310 height 178
type input "rgba(0, 0, 0, 0.05)"
click at [252, 329] on div at bounding box center [310, 329] width 131 height 5
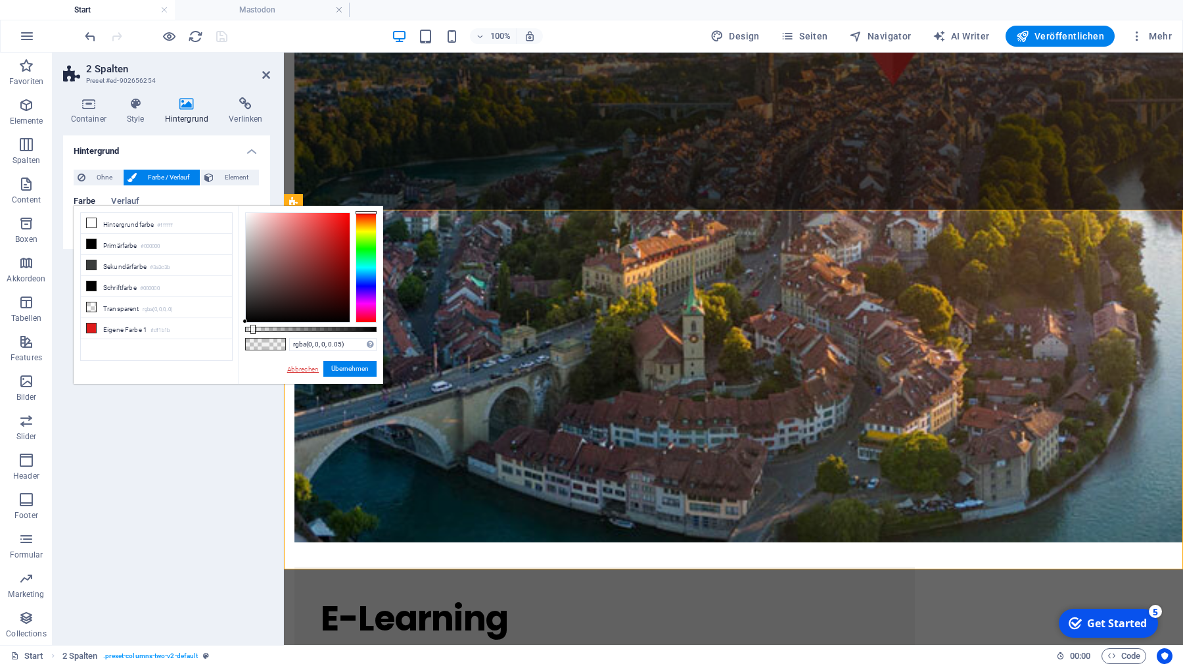
click at [302, 367] on link "Abbrechen" at bounding box center [303, 369] width 34 height 10
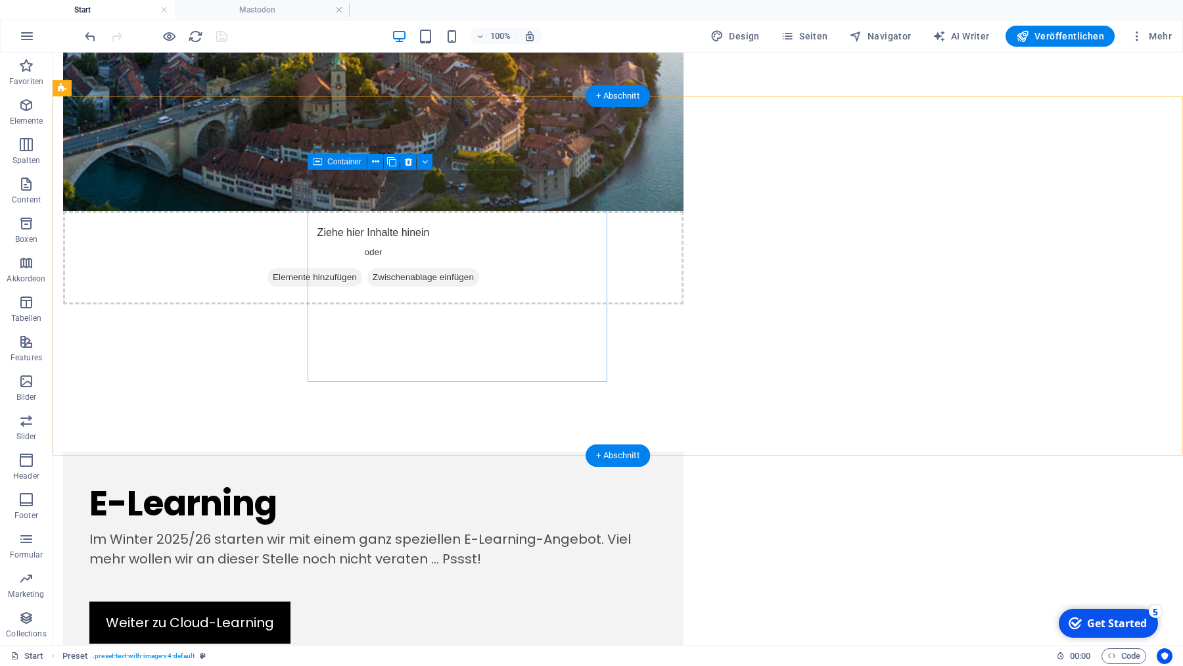
scroll to position [1347, 0]
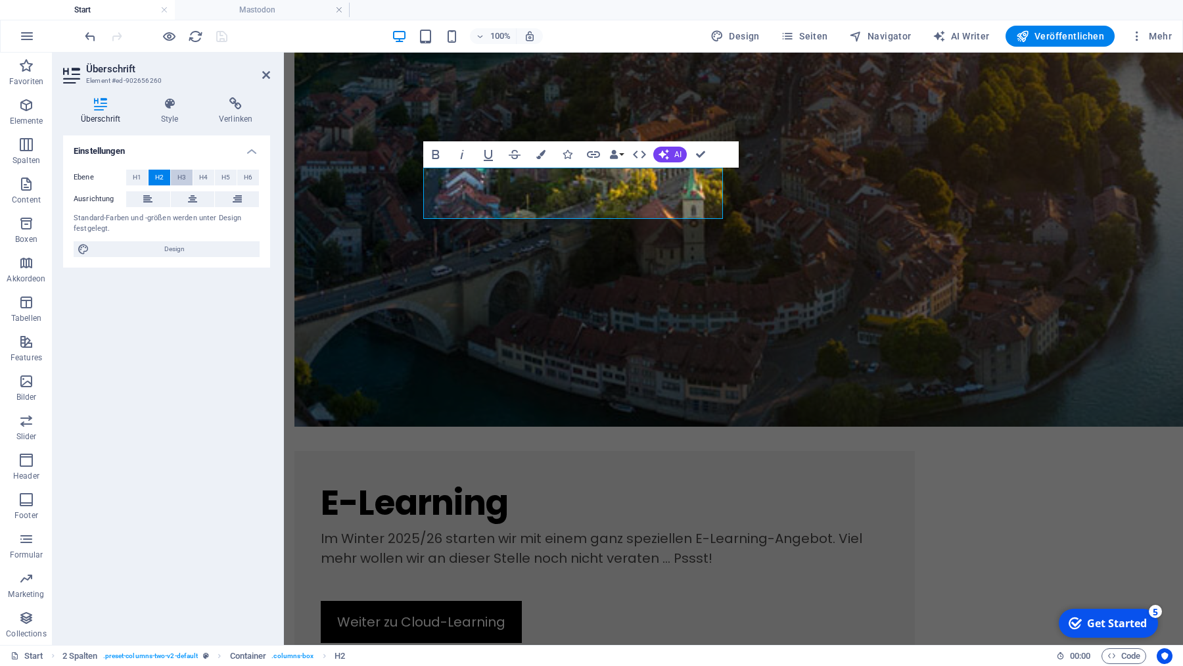
click at [181, 177] on span "H3" at bounding box center [181, 178] width 9 height 16
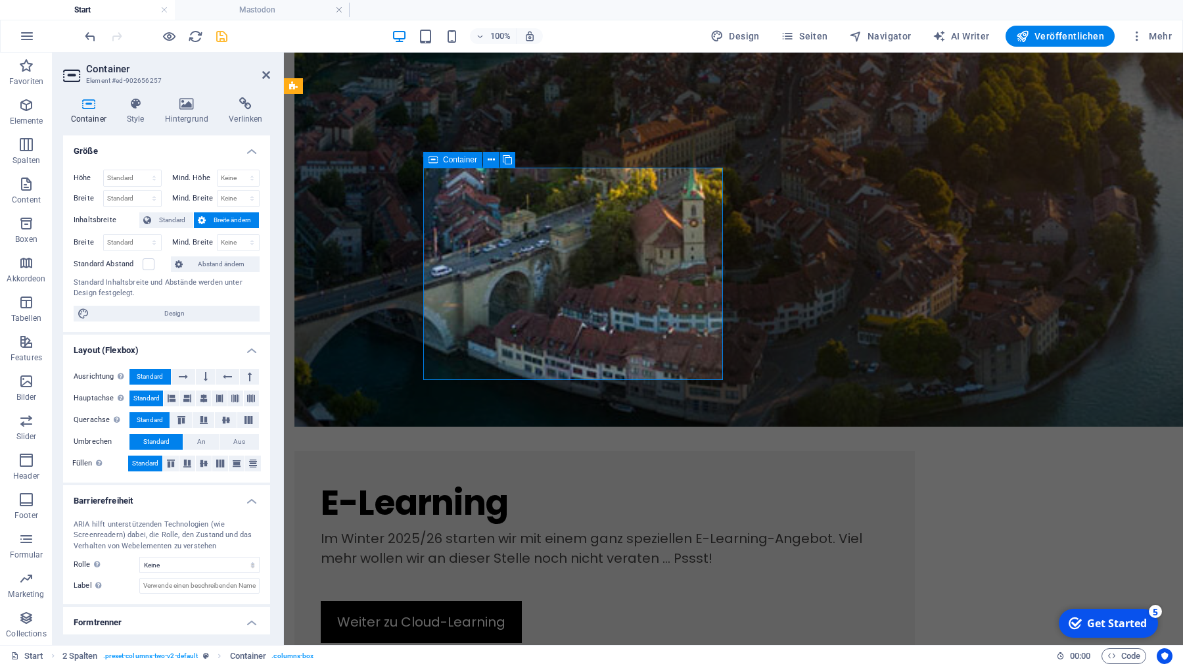
click at [26, 104] on icon "button" at bounding box center [26, 105] width 16 height 16
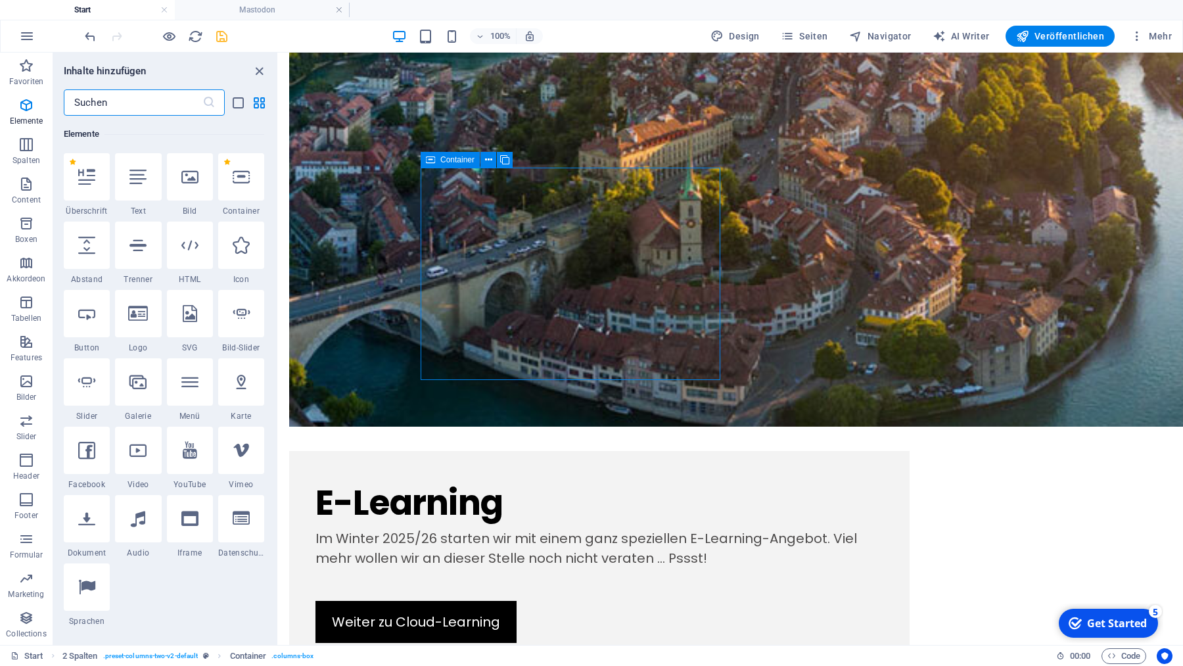
scroll to position [140, 0]
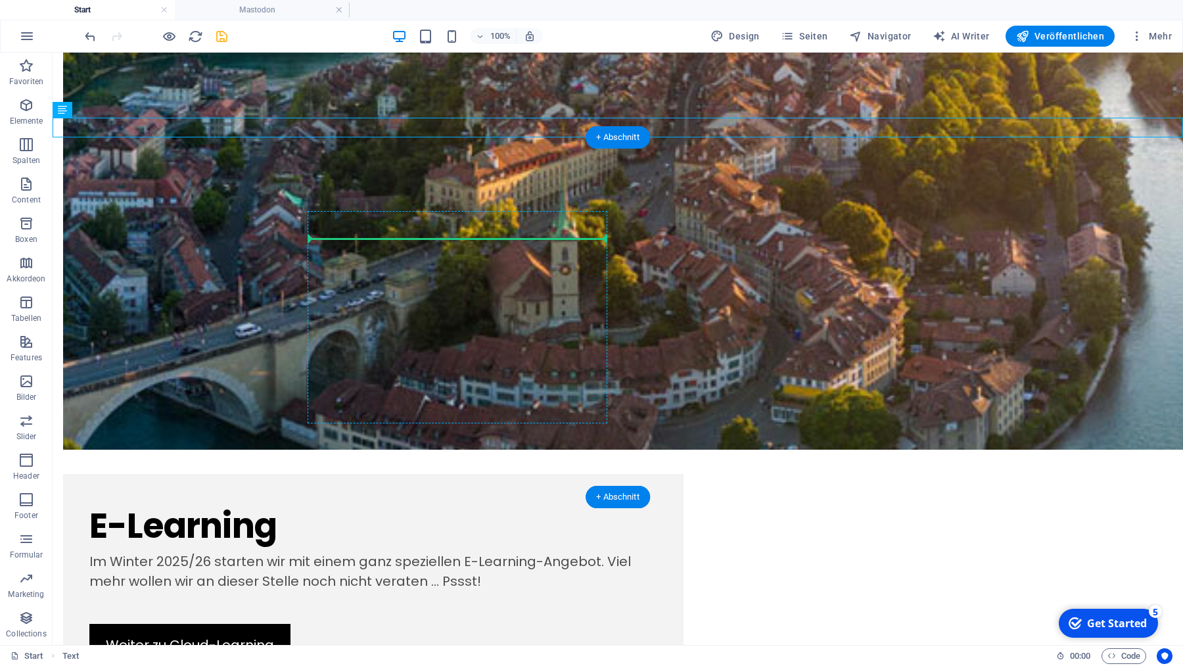
drag, startPoint x: 124, startPoint y: 139, endPoint x: 347, endPoint y: 237, distance: 244.0
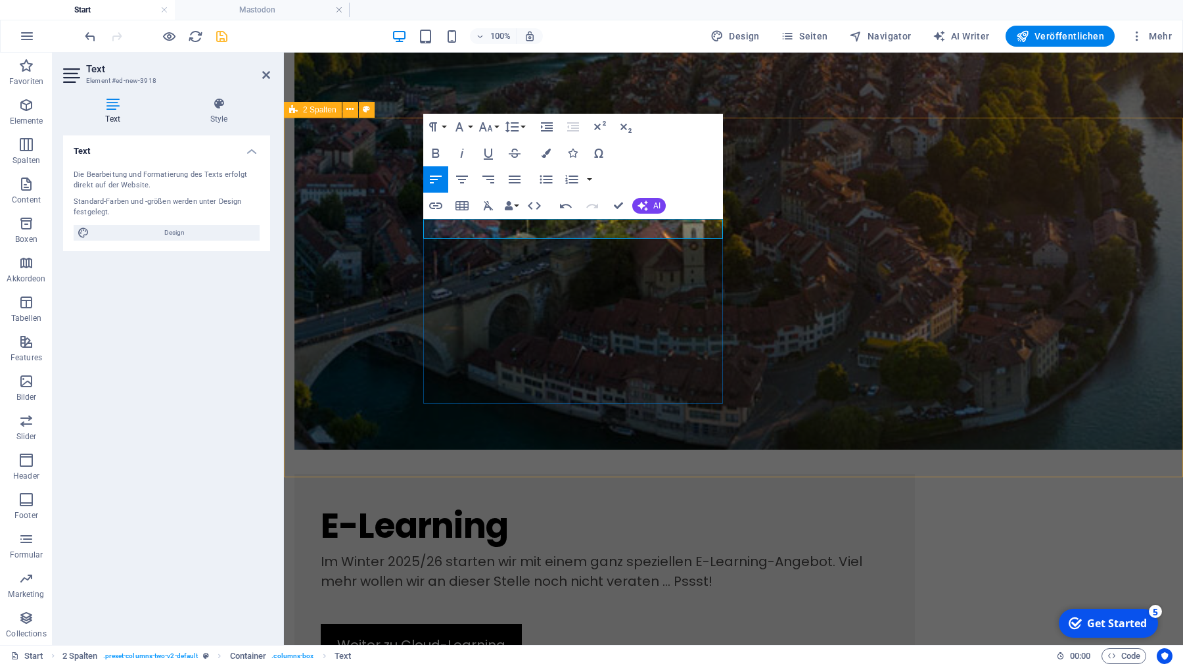
drag, startPoint x: 518, startPoint y: 227, endPoint x: 594, endPoint y: 230, distance: 76.3
drag, startPoint x: 517, startPoint y: 230, endPoint x: 629, endPoint y: 235, distance: 112.5
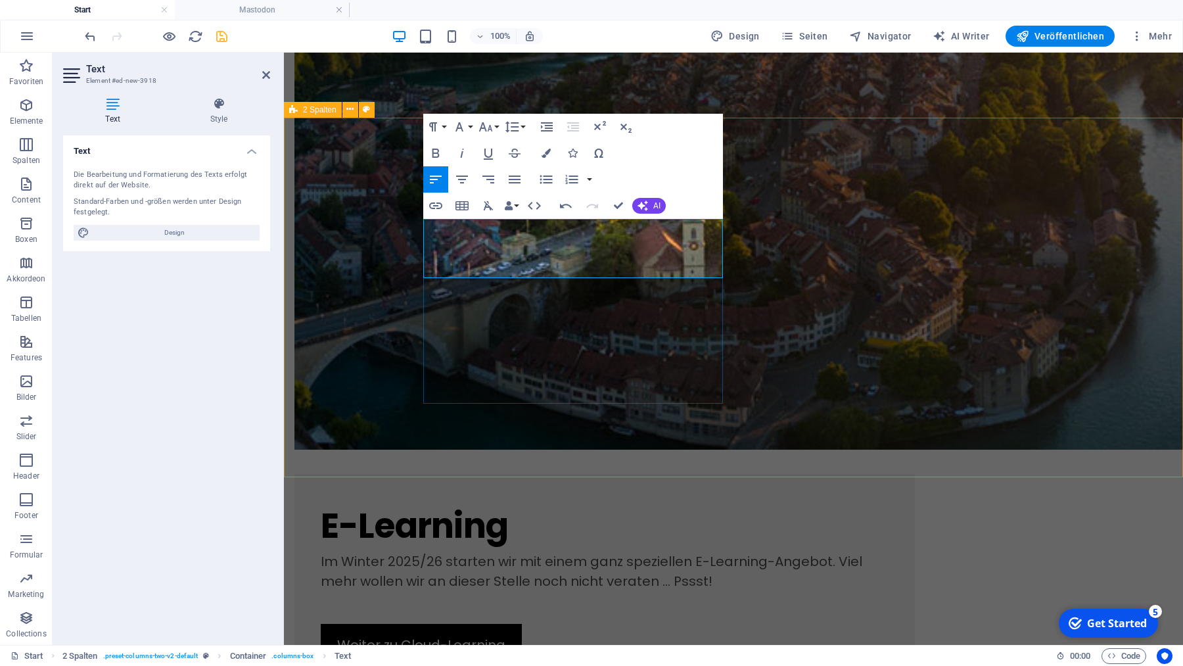
drag, startPoint x: 557, startPoint y: 270, endPoint x: 533, endPoint y: 271, distance: 24.3
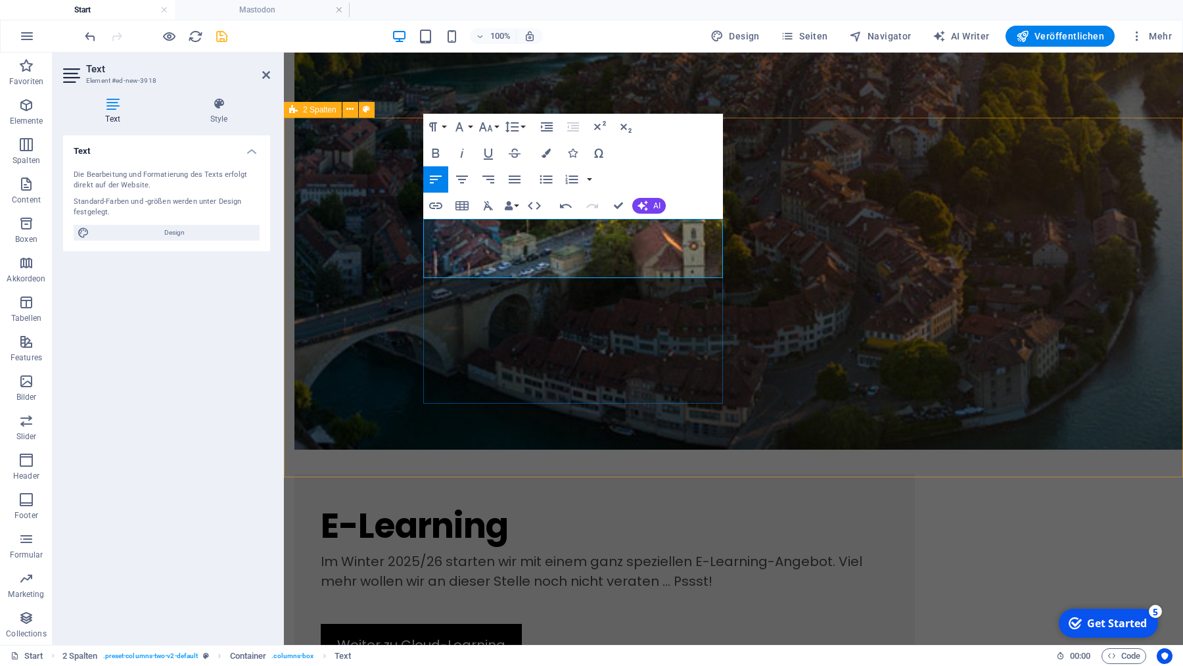
drag, startPoint x: 644, startPoint y: 269, endPoint x: 712, endPoint y: 274, distance: 67.9
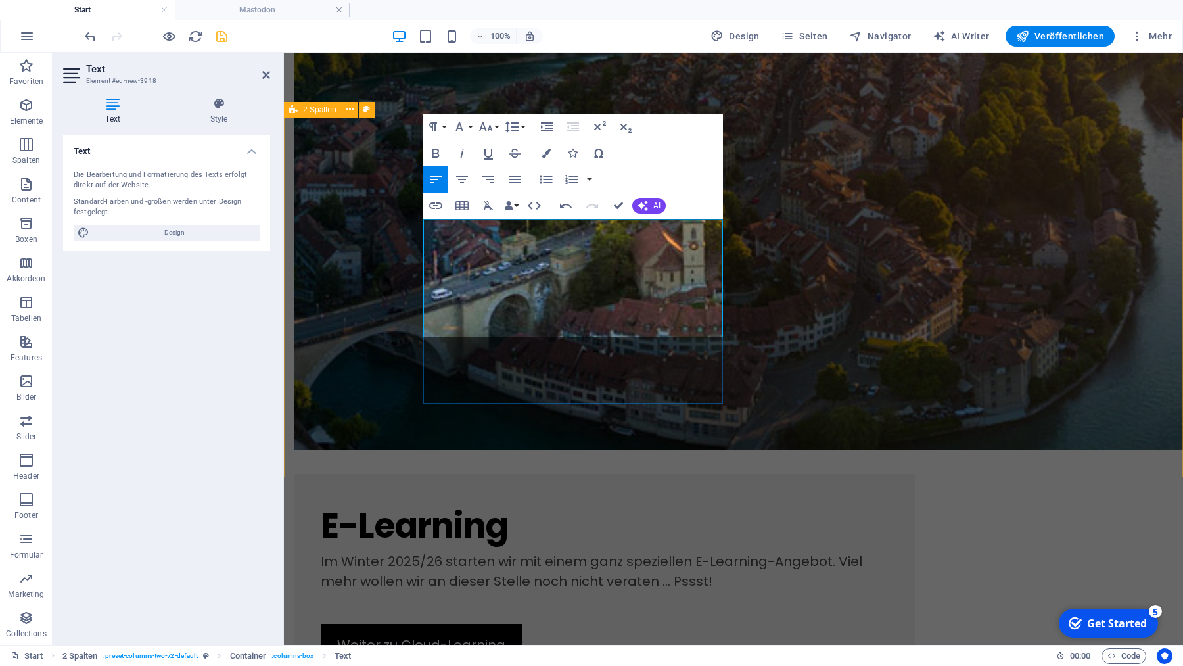
drag, startPoint x: 667, startPoint y: 311, endPoint x: 642, endPoint y: 310, distance: 25.0
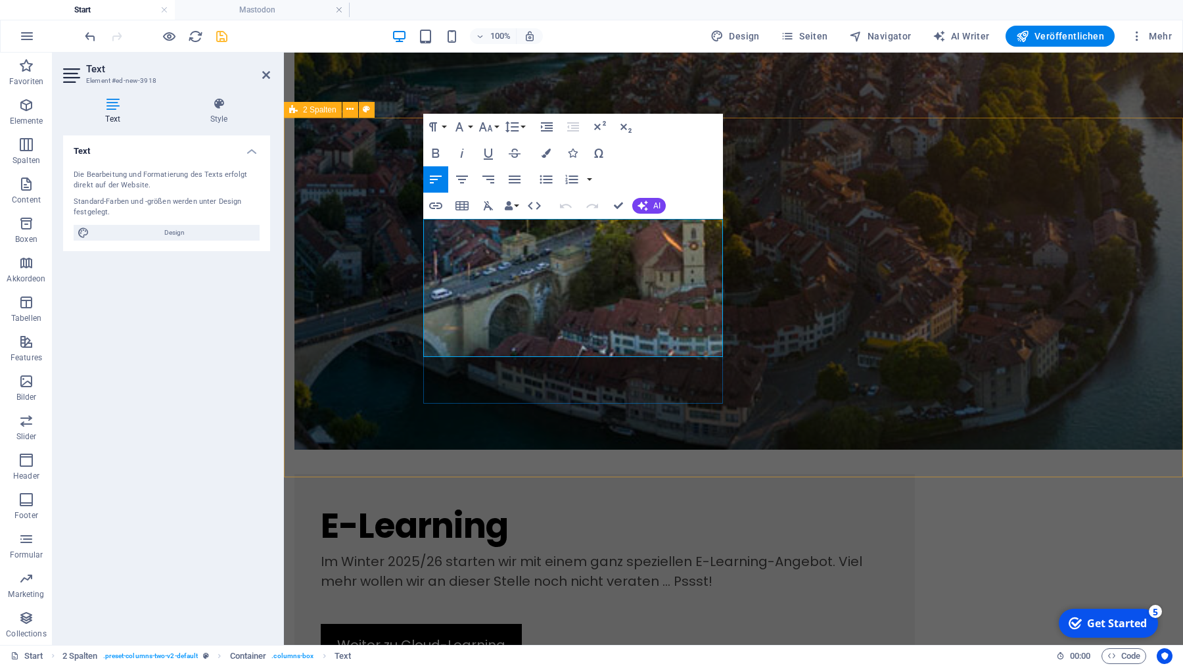
drag, startPoint x: 574, startPoint y: 269, endPoint x: 503, endPoint y: 269, distance: 71.0
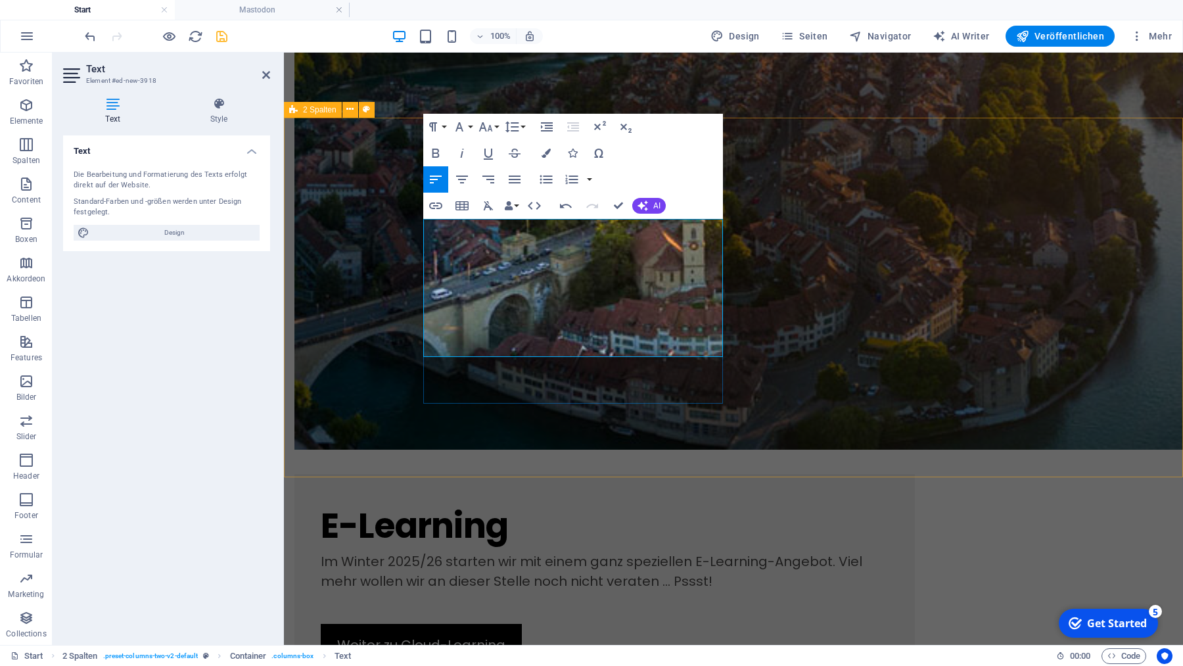
copy p "überwacht"
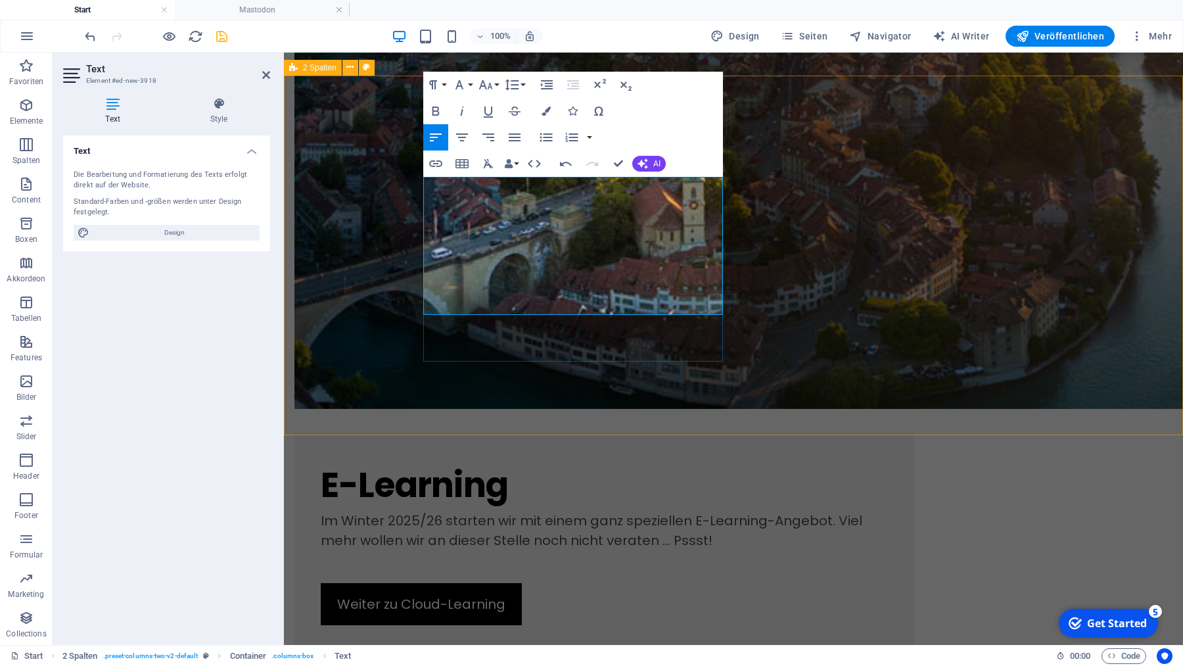
scroll to position [1366, 0]
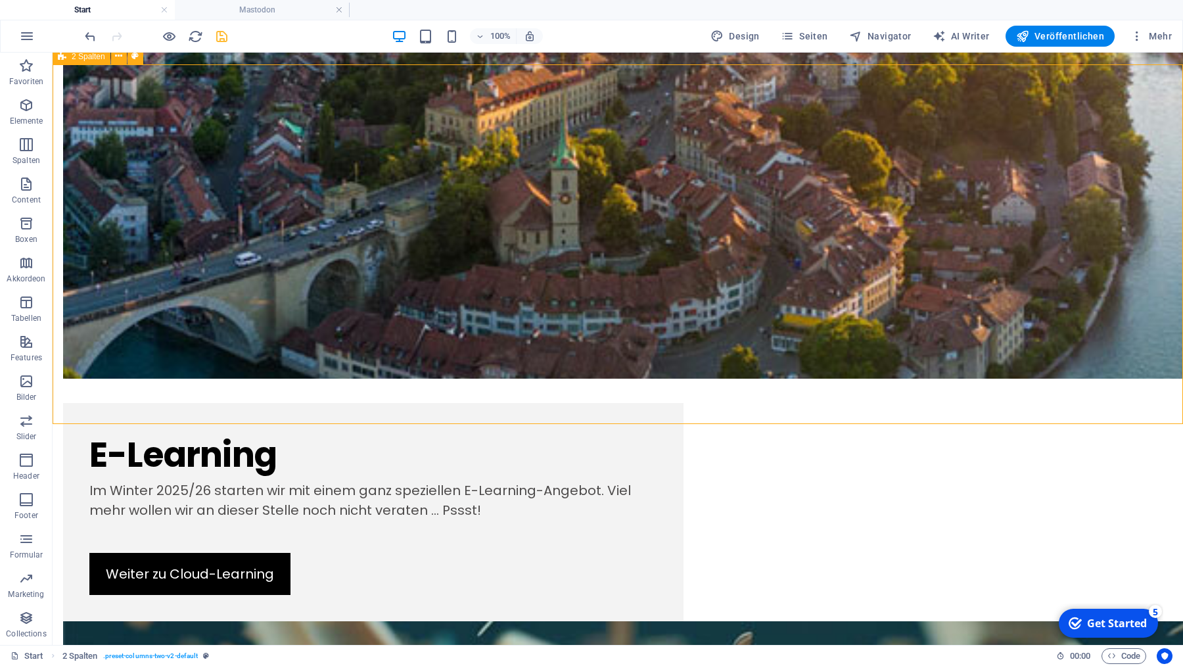
scroll to position [1397, 0]
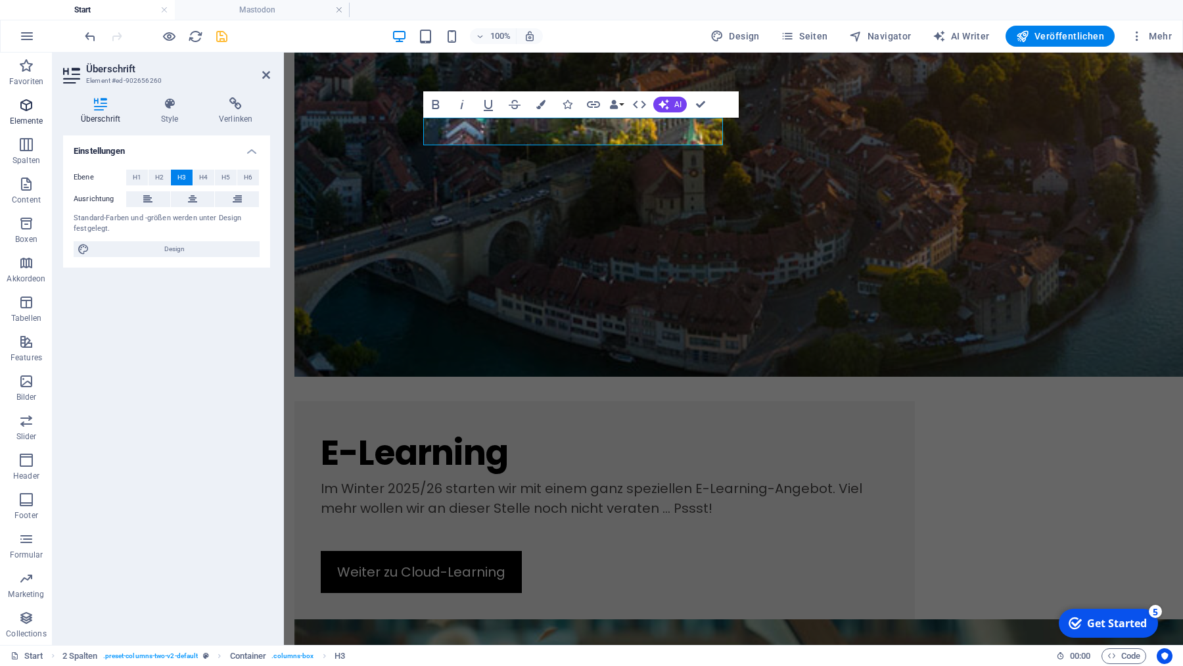
click at [27, 105] on icon "button" at bounding box center [26, 105] width 16 height 16
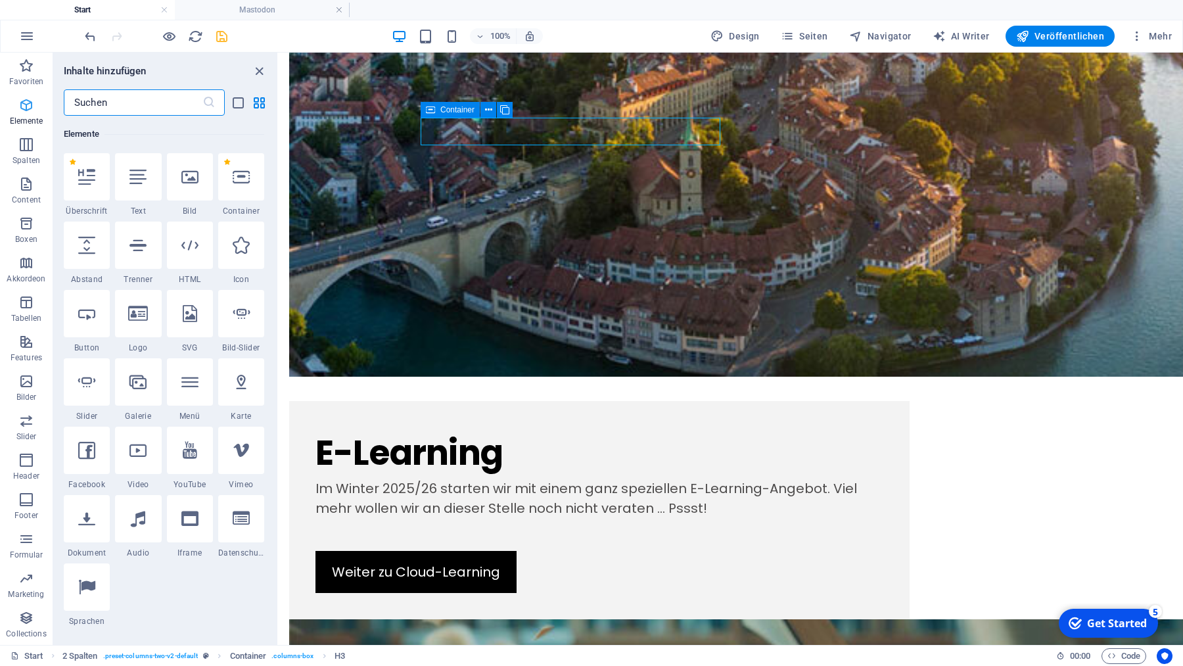
scroll to position [140, 0]
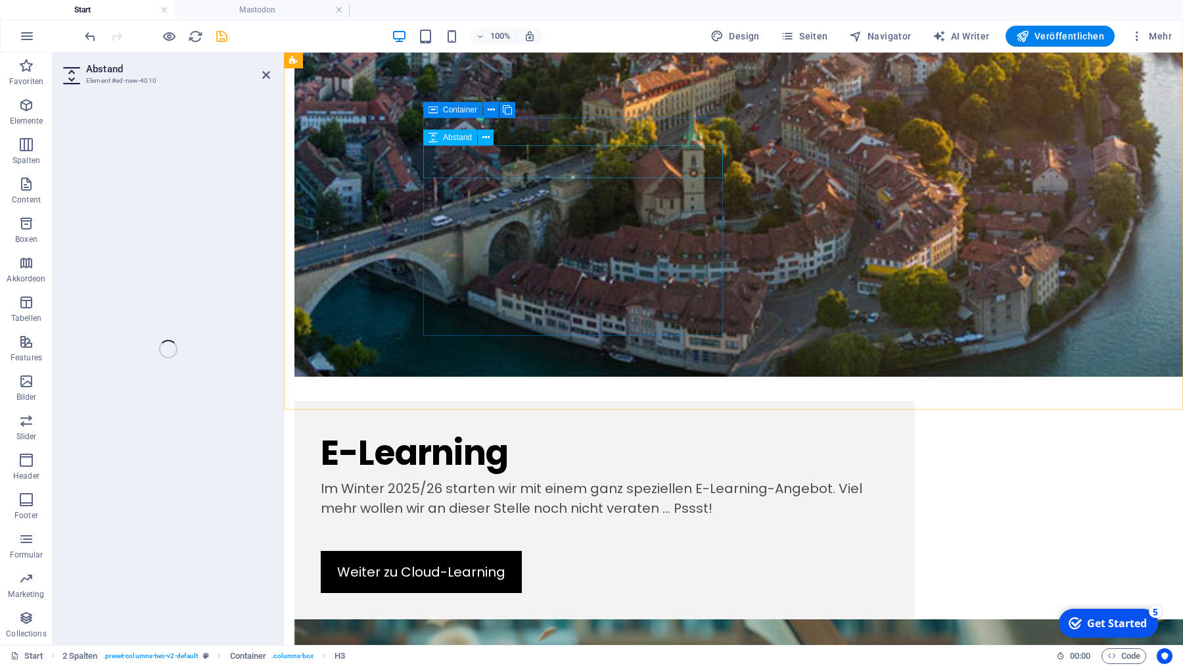
select select "px"
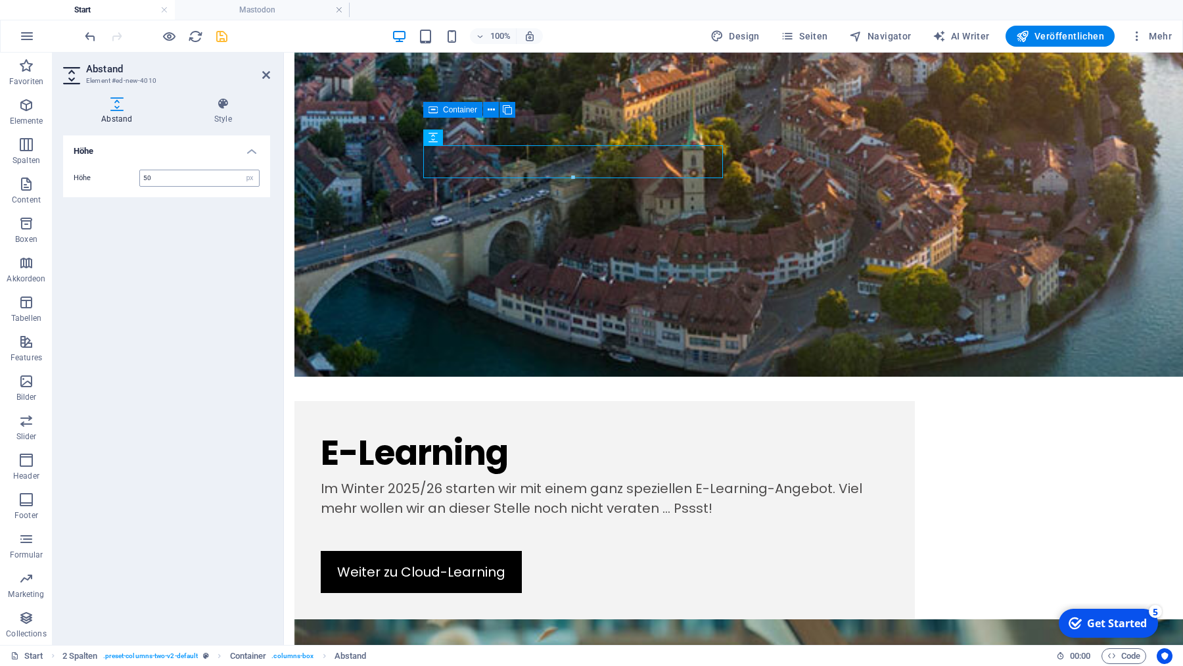
click at [177, 181] on input "50" at bounding box center [199, 178] width 119 height 16
type input "25"
click at [28, 101] on icon "button" at bounding box center [26, 105] width 16 height 16
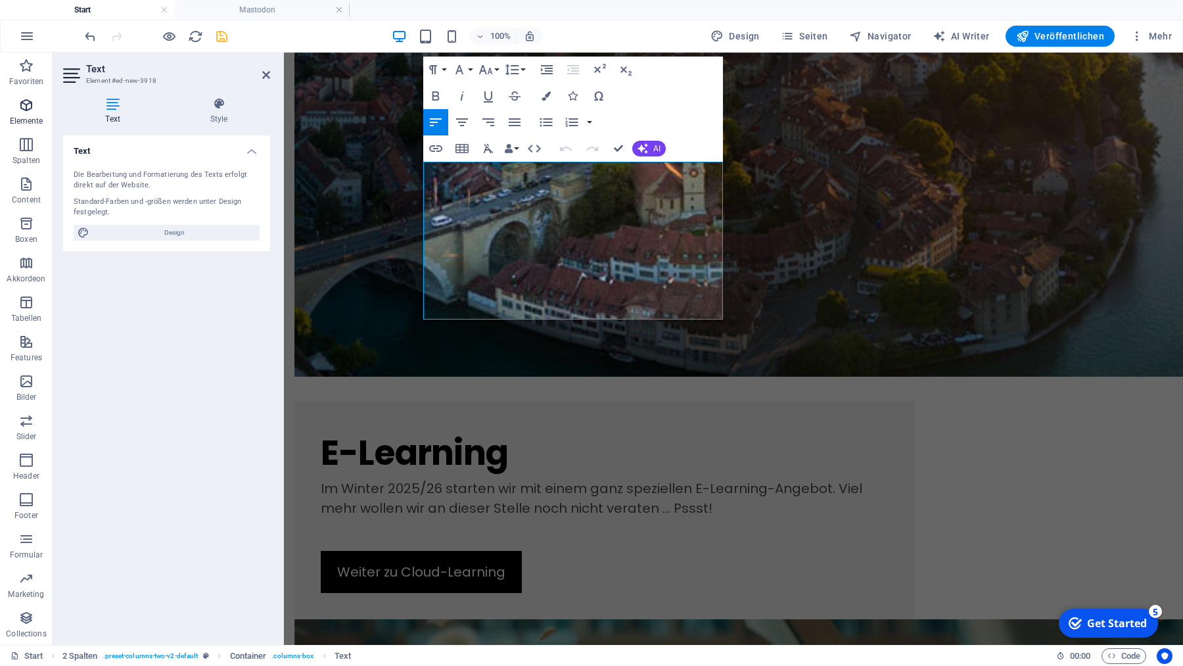
click at [26, 105] on icon "button" at bounding box center [26, 105] width 16 height 16
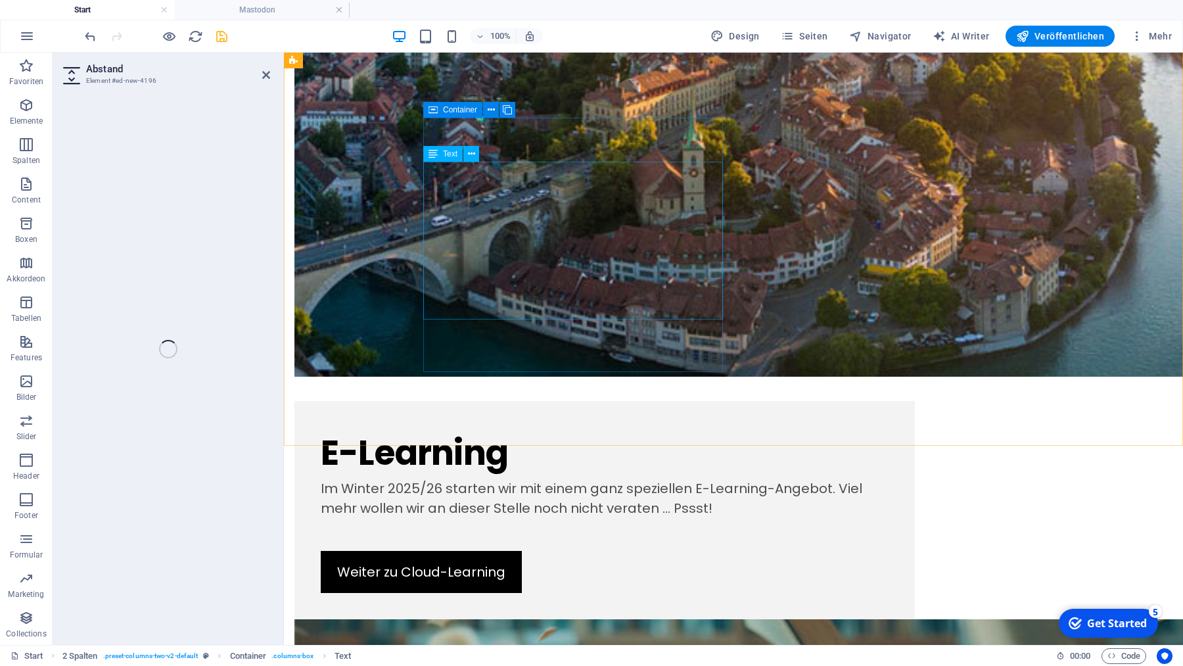
select select "px"
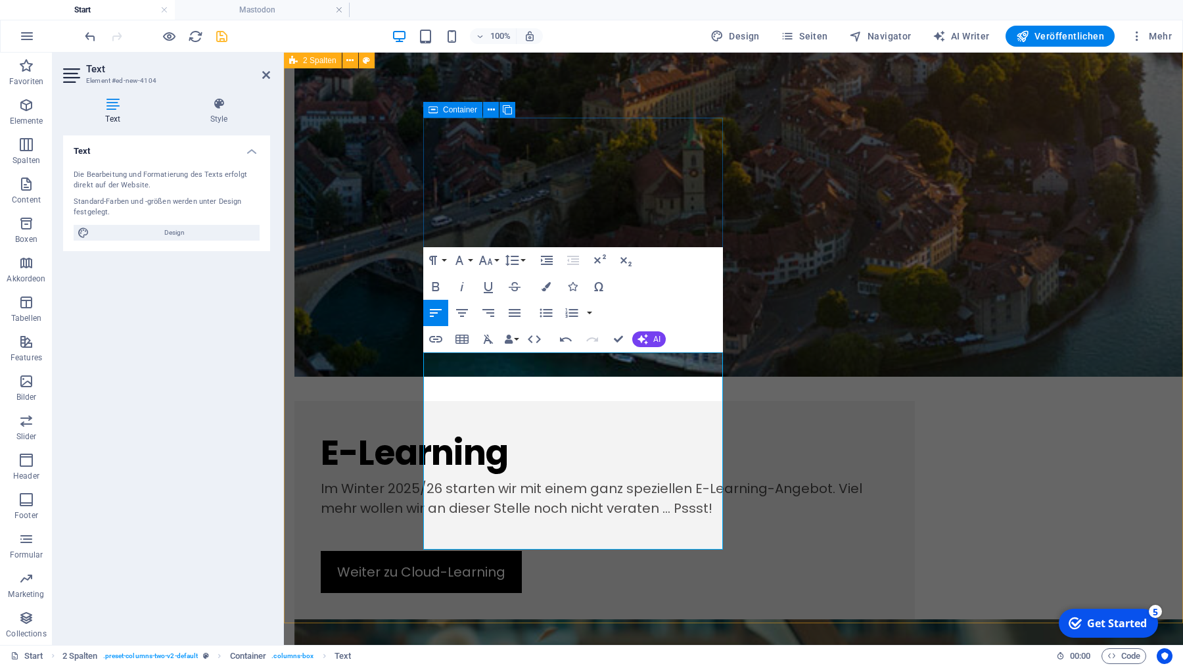
drag, startPoint x: 426, startPoint y: 381, endPoint x: 592, endPoint y: 528, distance: 221.6
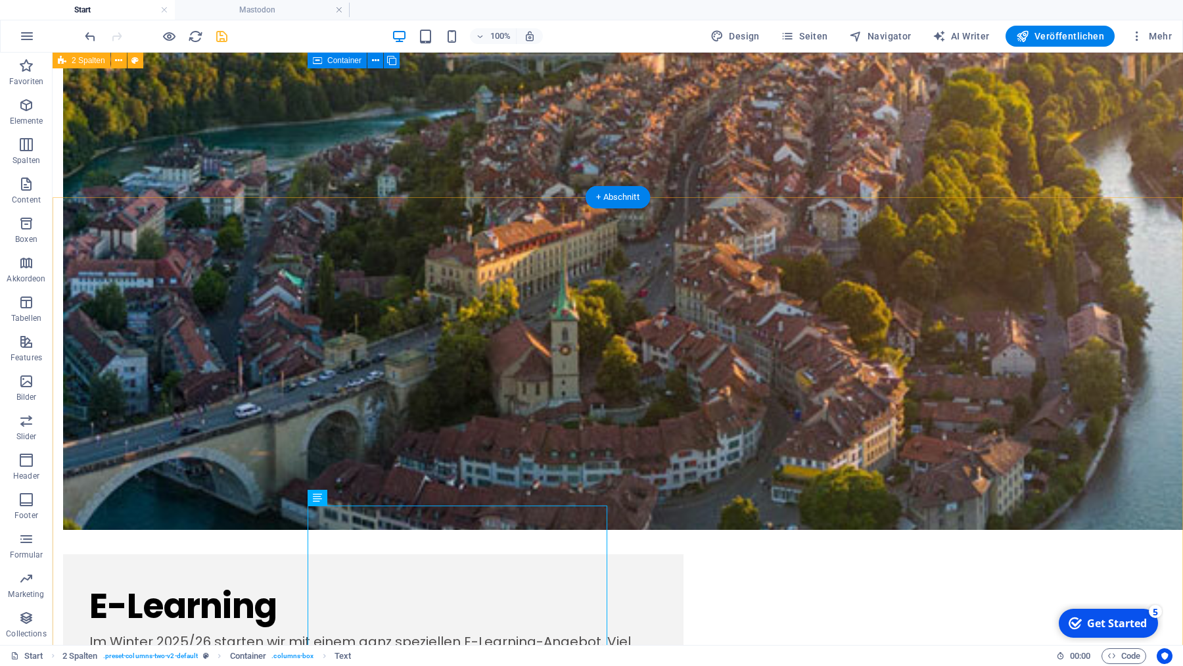
scroll to position [1240, 0]
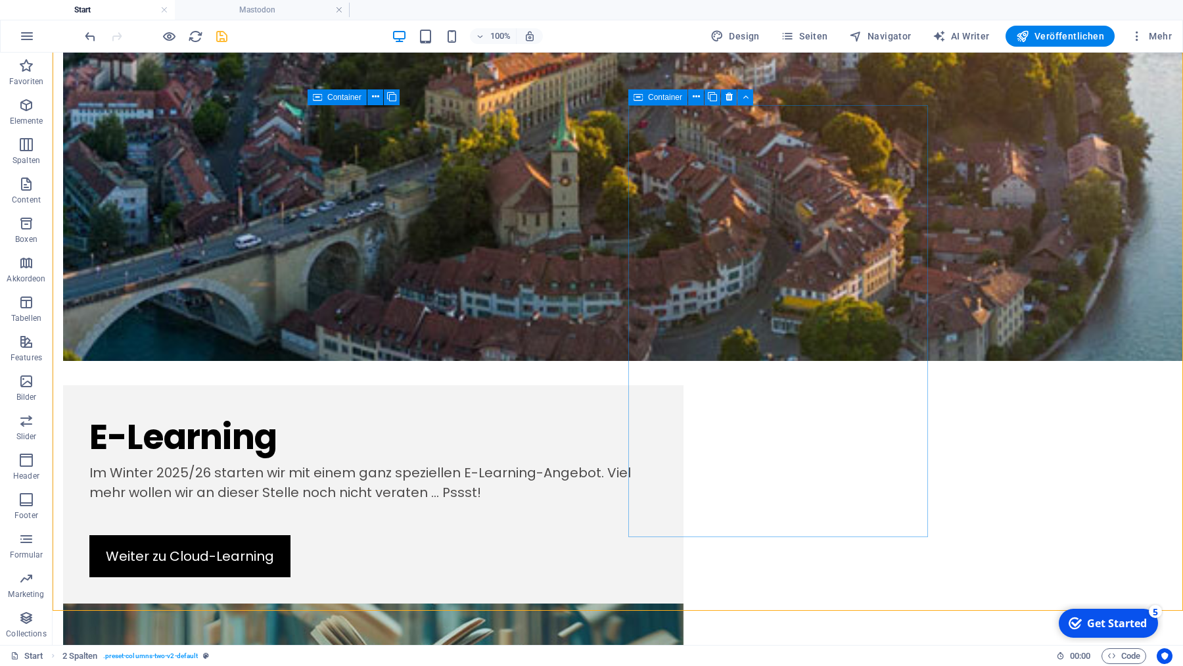
scroll to position [1414, 0]
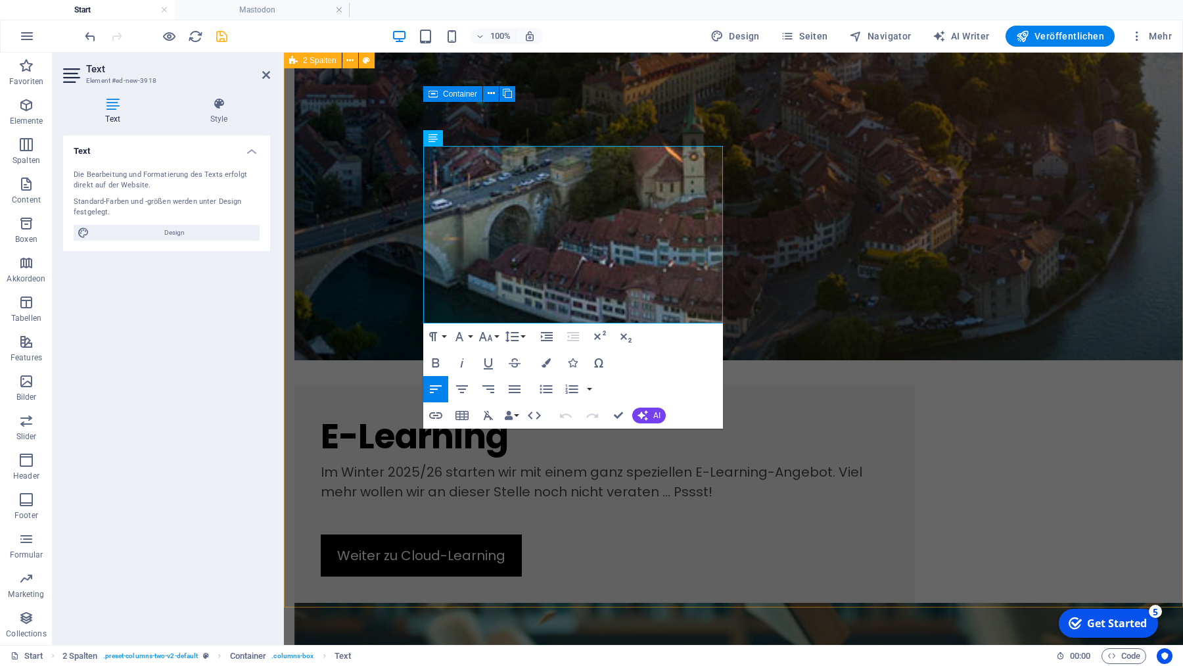
drag, startPoint x: 578, startPoint y: 196, endPoint x: 423, endPoint y: 188, distance: 154.7
drag, startPoint x: 511, startPoint y: 197, endPoint x: 415, endPoint y: 190, distance: 96.8
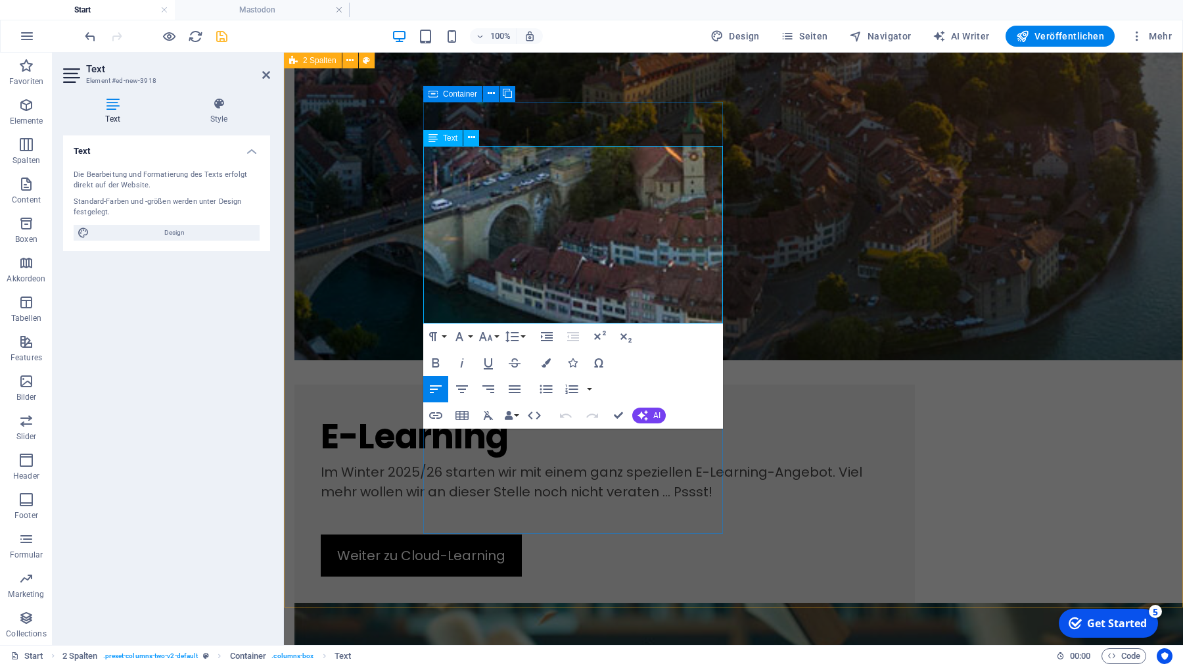
drag, startPoint x: 498, startPoint y: 195, endPoint x: 411, endPoint y: 195, distance: 86.8
drag, startPoint x: 519, startPoint y: 195, endPoint x: 448, endPoint y: 196, distance: 71.0
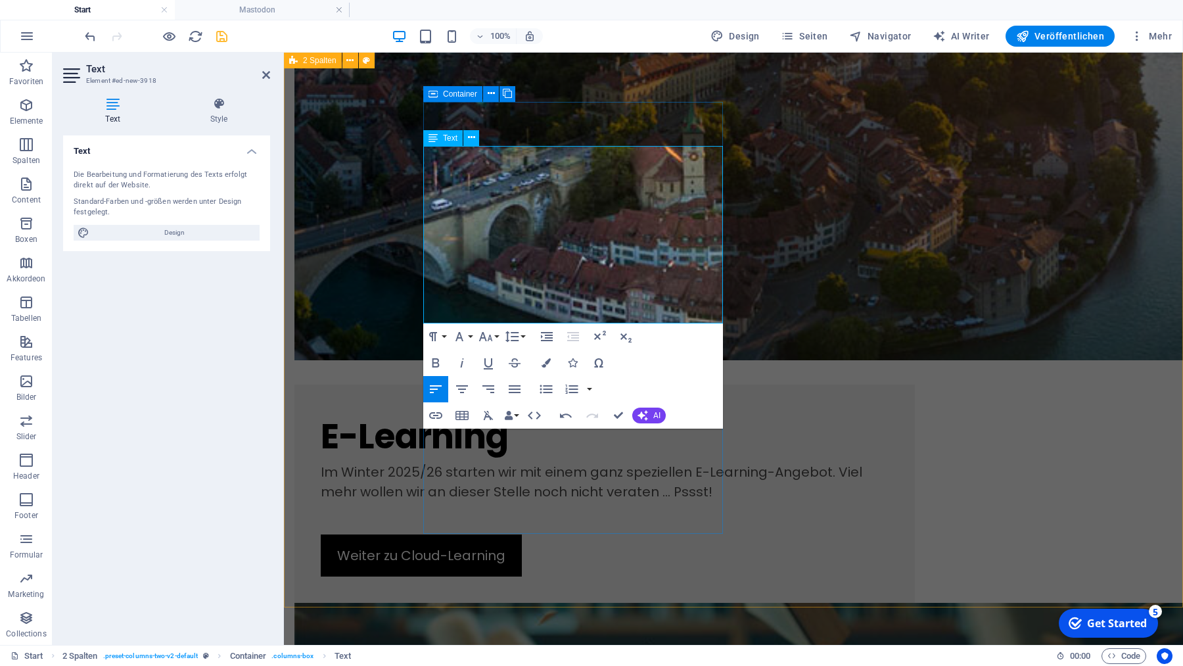
copy p "überwacht"
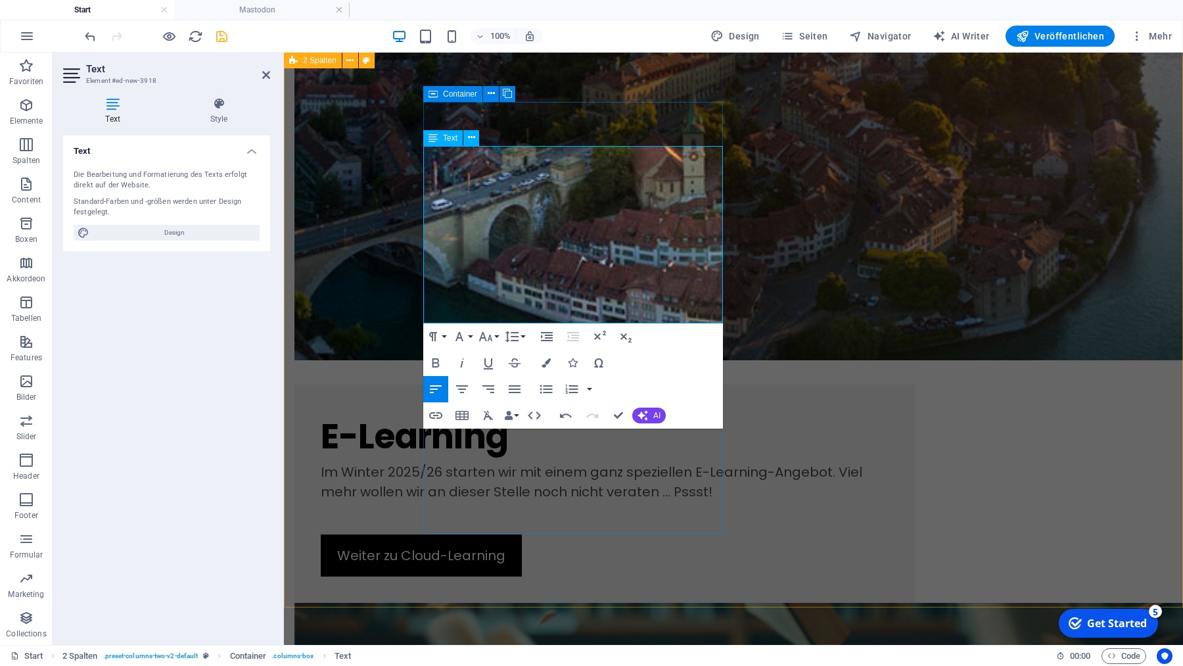
drag, startPoint x: 618, startPoint y: 195, endPoint x: 585, endPoint y: 195, distance: 33.5
drag, startPoint x: 523, startPoint y: 216, endPoint x: 502, endPoint y: 214, distance: 21.1
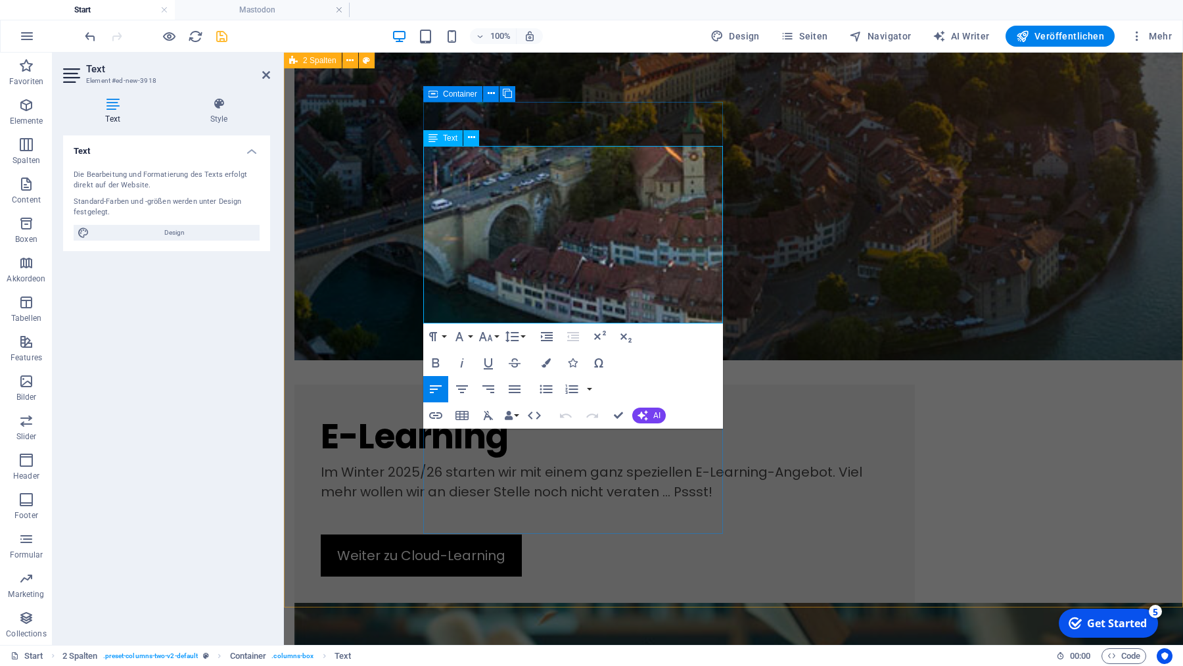
drag, startPoint x: 451, startPoint y: 295, endPoint x: 410, endPoint y: 293, distance: 40.8
drag, startPoint x: 500, startPoint y: 314, endPoint x: 651, endPoint y: 296, distance: 152.3
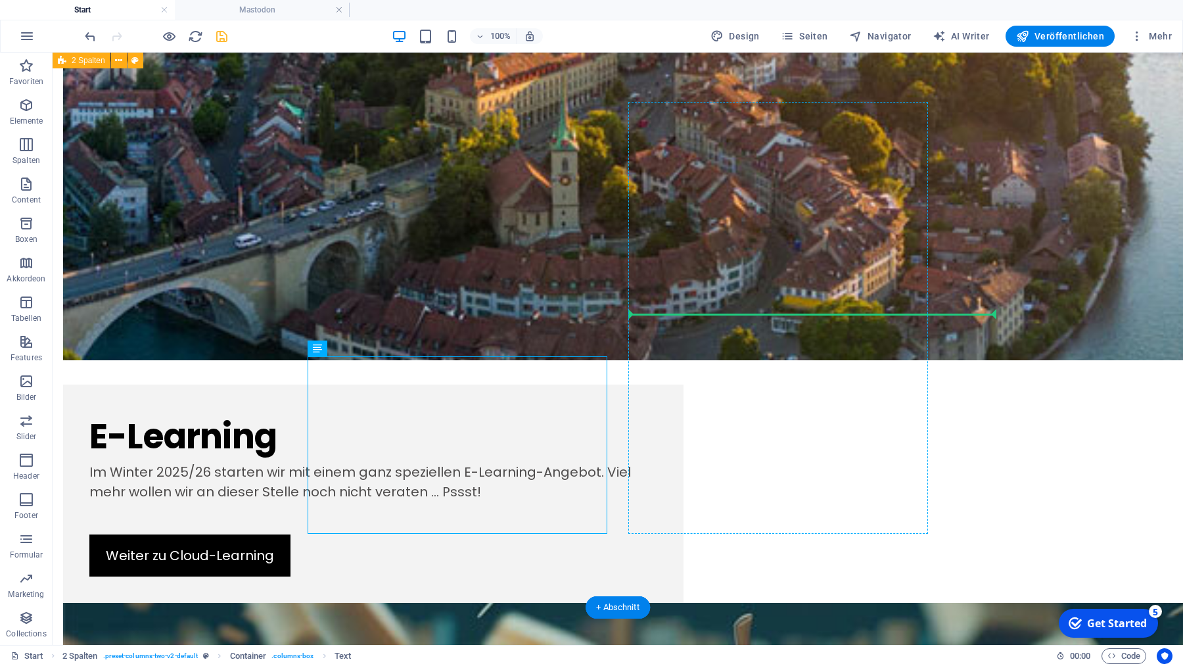
drag, startPoint x: 385, startPoint y: 401, endPoint x: 793, endPoint y: 311, distance: 418.0
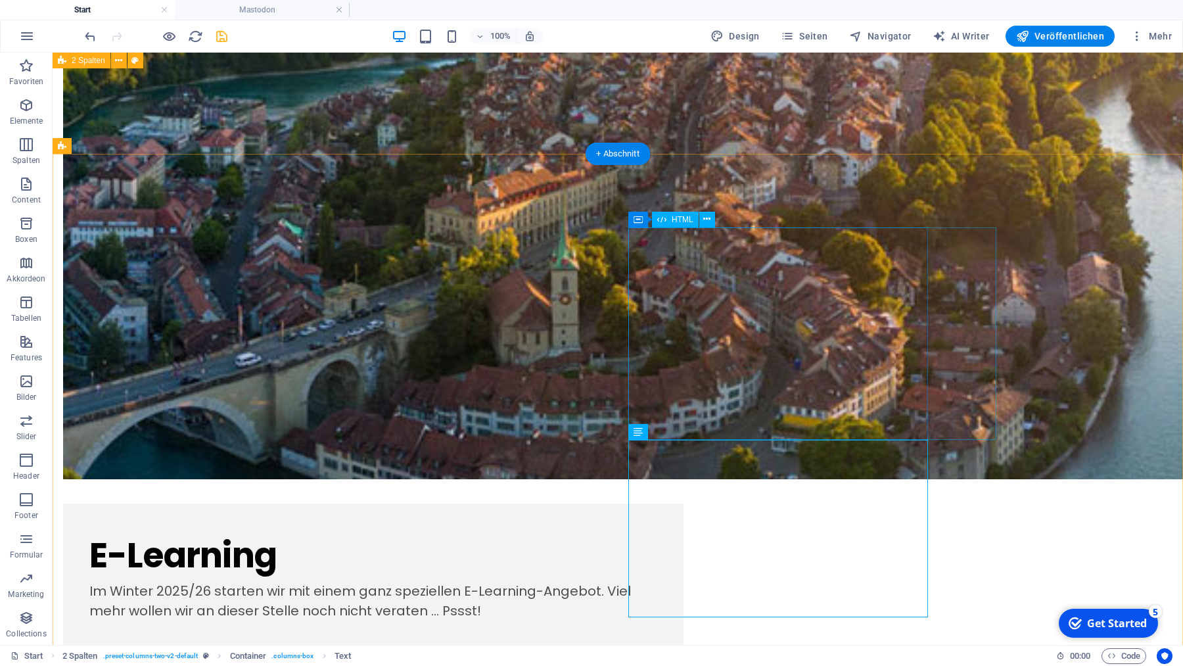
scroll to position [1277, 0]
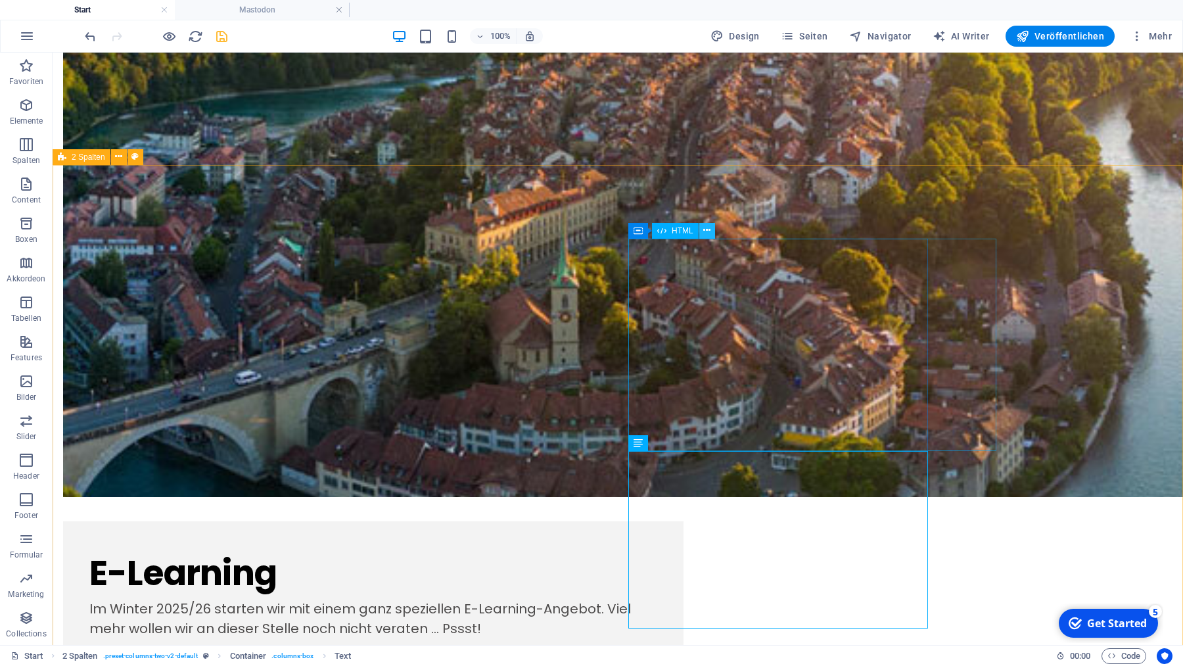
click at [706, 228] on icon at bounding box center [706, 230] width 7 height 14
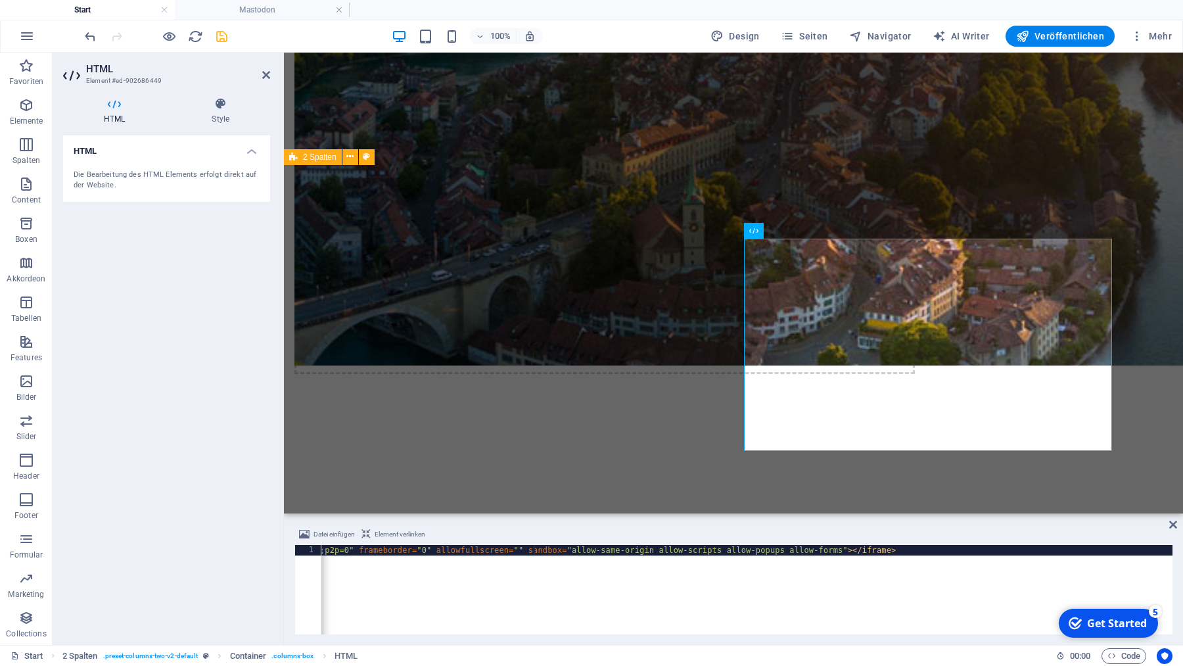
click at [534, 553] on div "< iframe title = "Introducing the Fediverse: a New Era of Social Media" width =…" at bounding box center [367, 600] width 1610 height 110
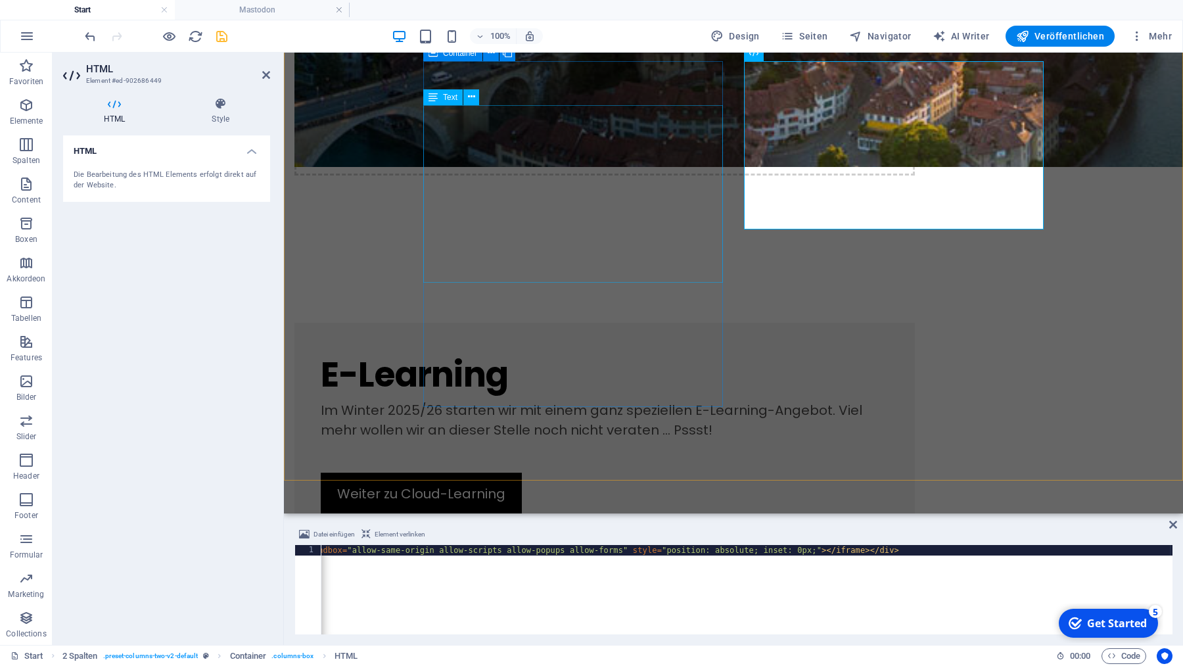
scroll to position [1482, 0]
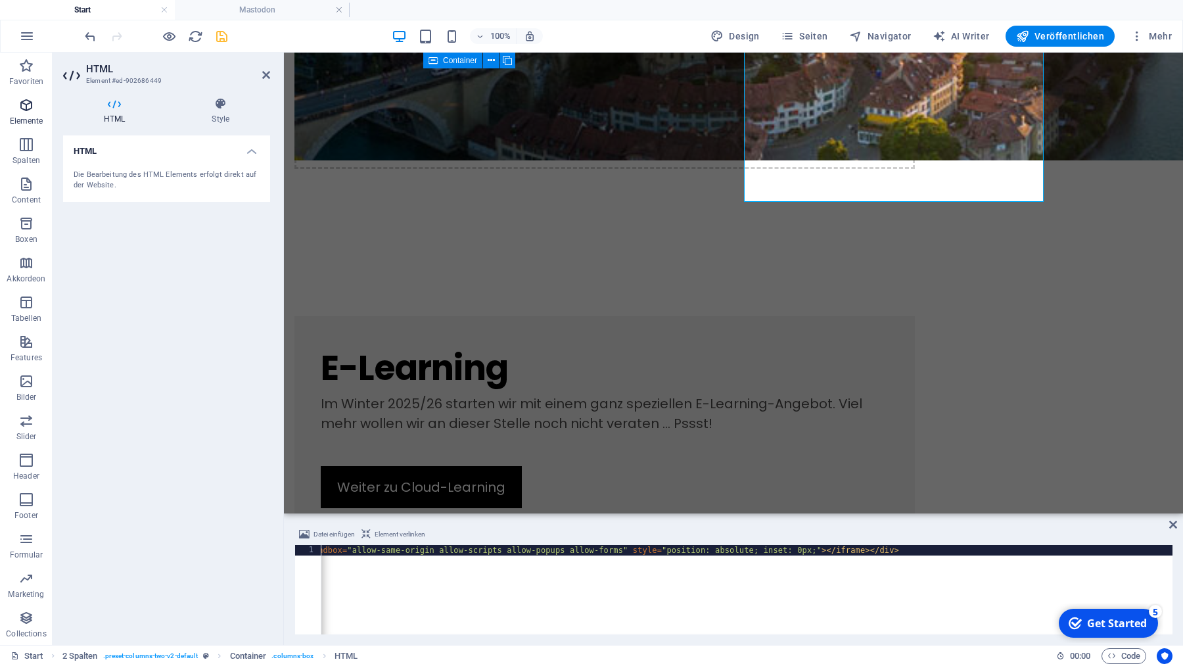
click at [27, 102] on icon "button" at bounding box center [26, 105] width 16 height 16
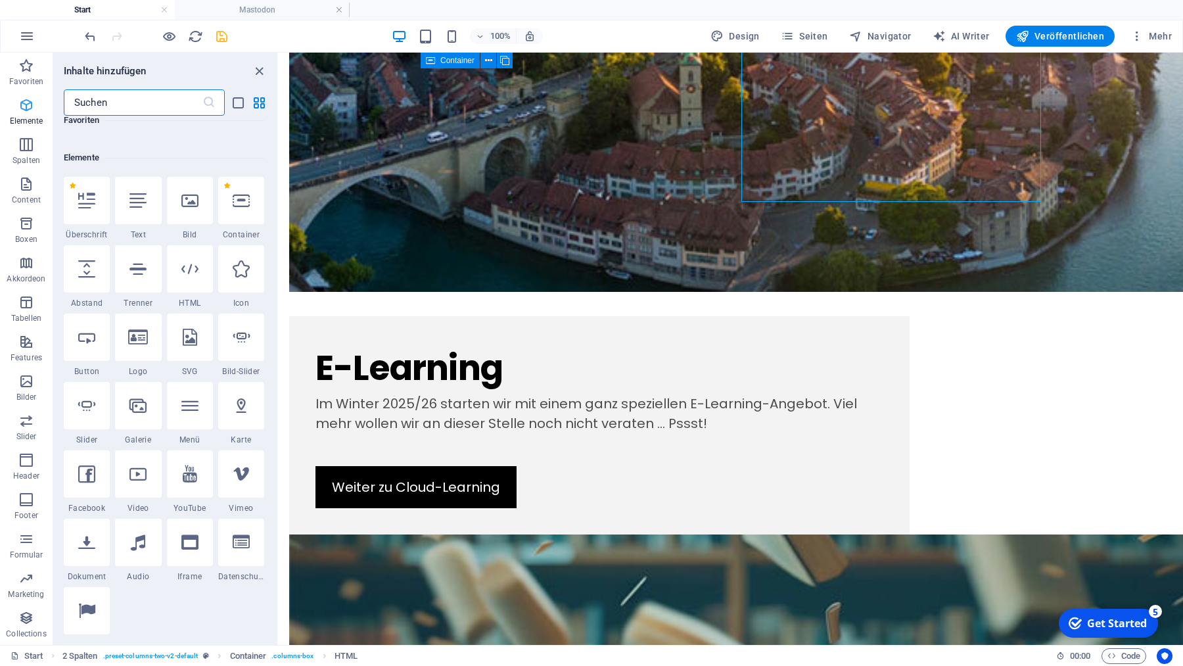
scroll to position [140, 0]
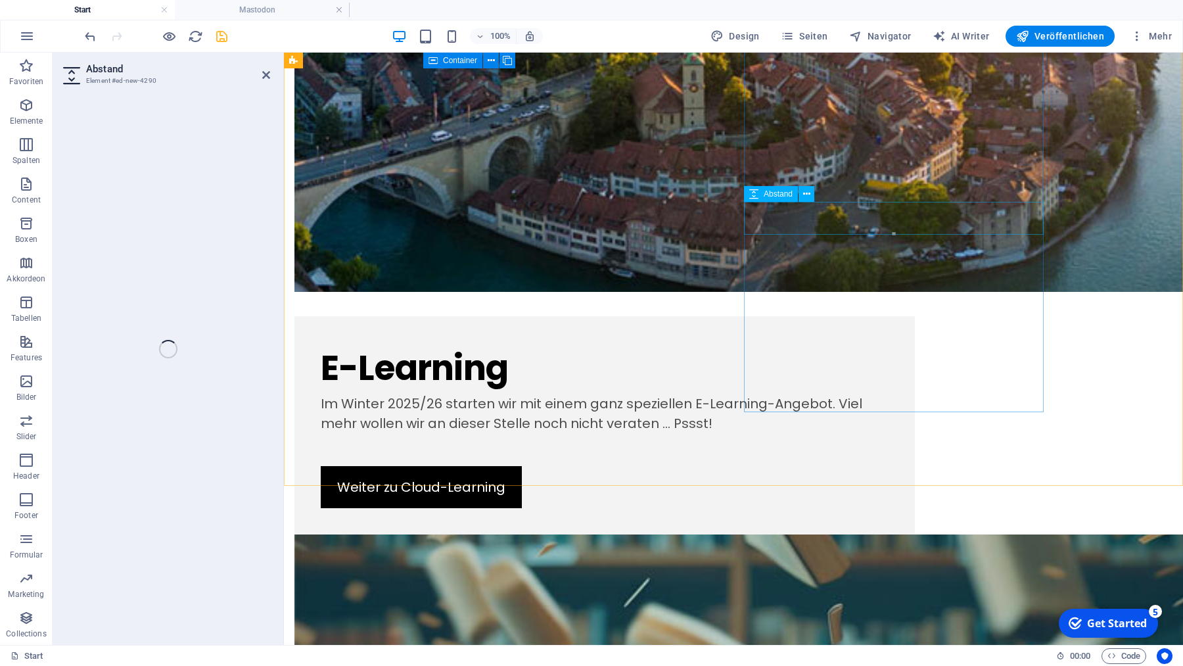
select select "px"
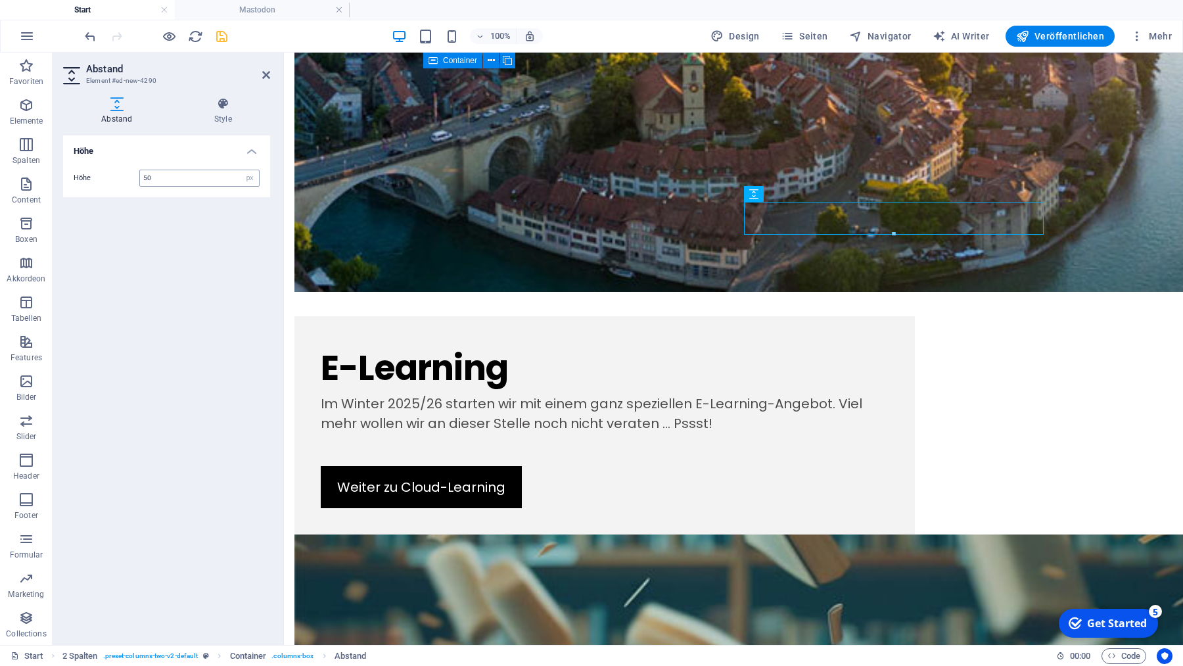
click at [172, 174] on input "50" at bounding box center [199, 178] width 119 height 16
click at [173, 180] on input "25" at bounding box center [199, 178] width 119 height 16
type input "40"
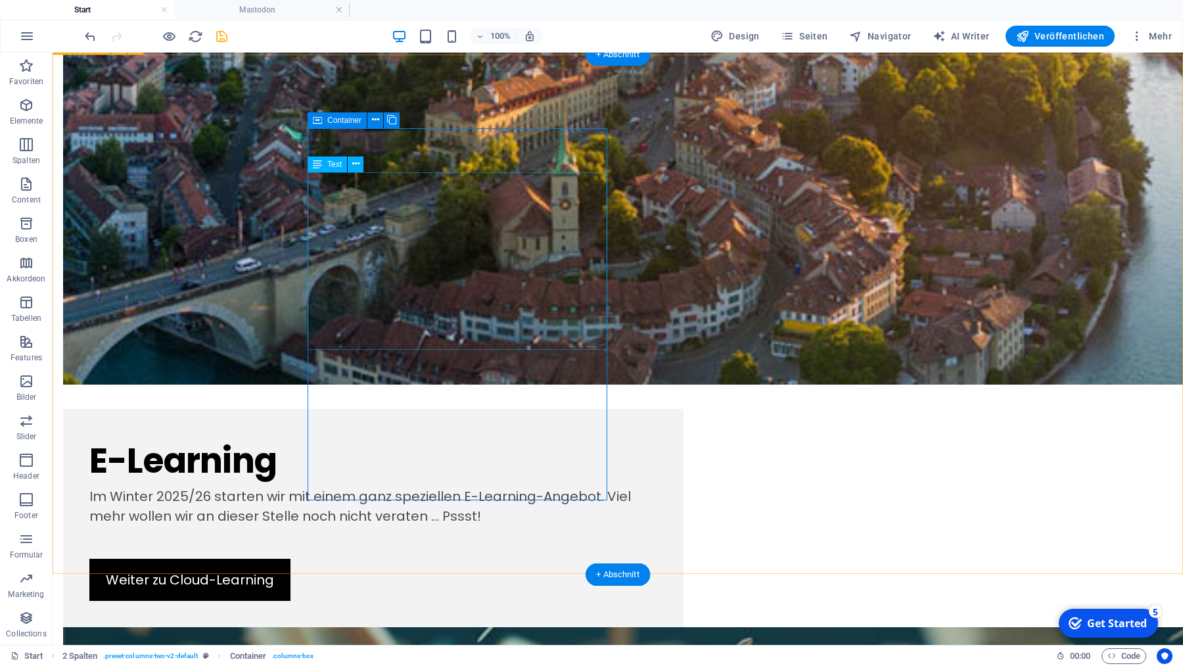
scroll to position [1391, 0]
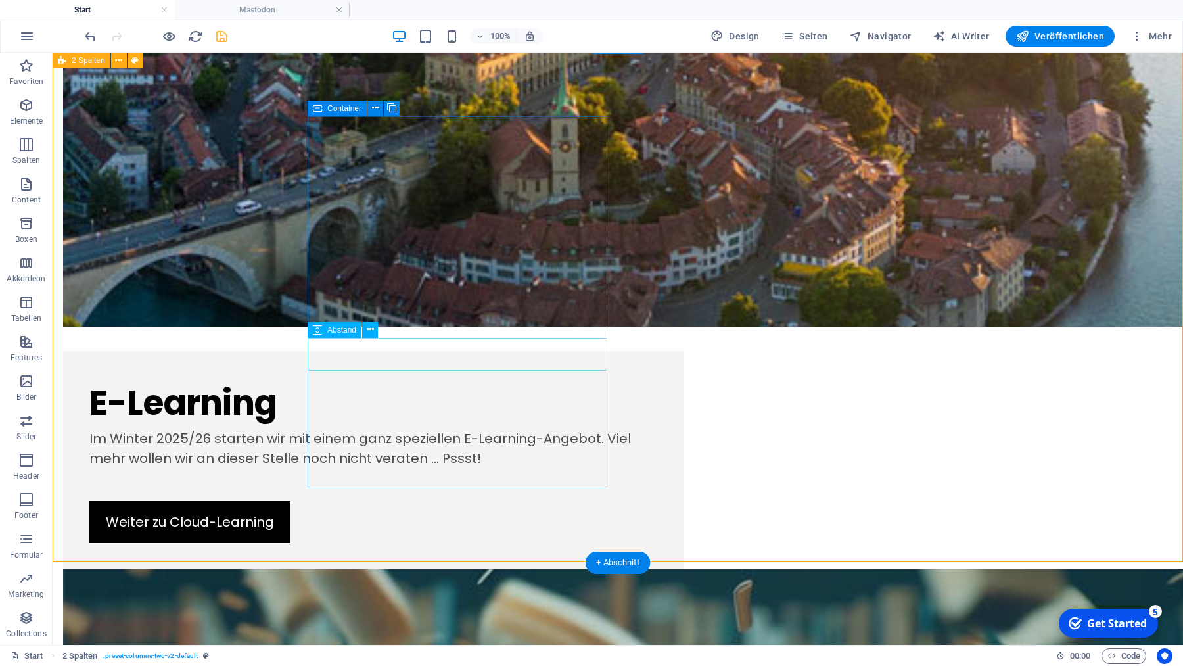
scroll to position [1489, 0]
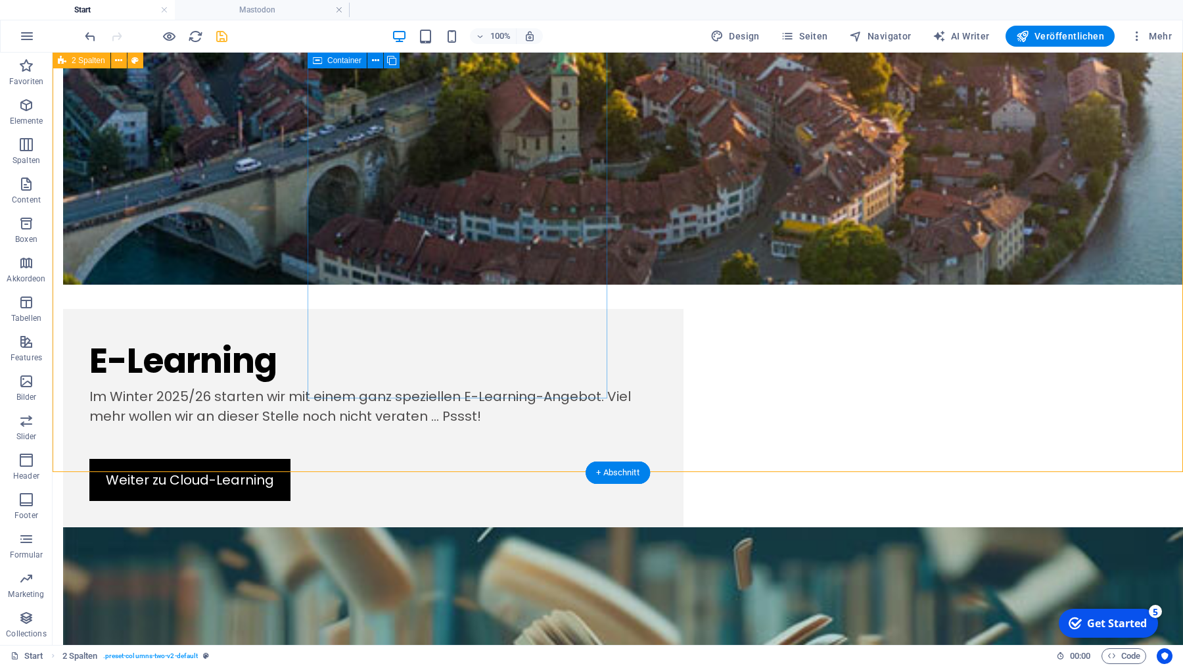
select select "px"
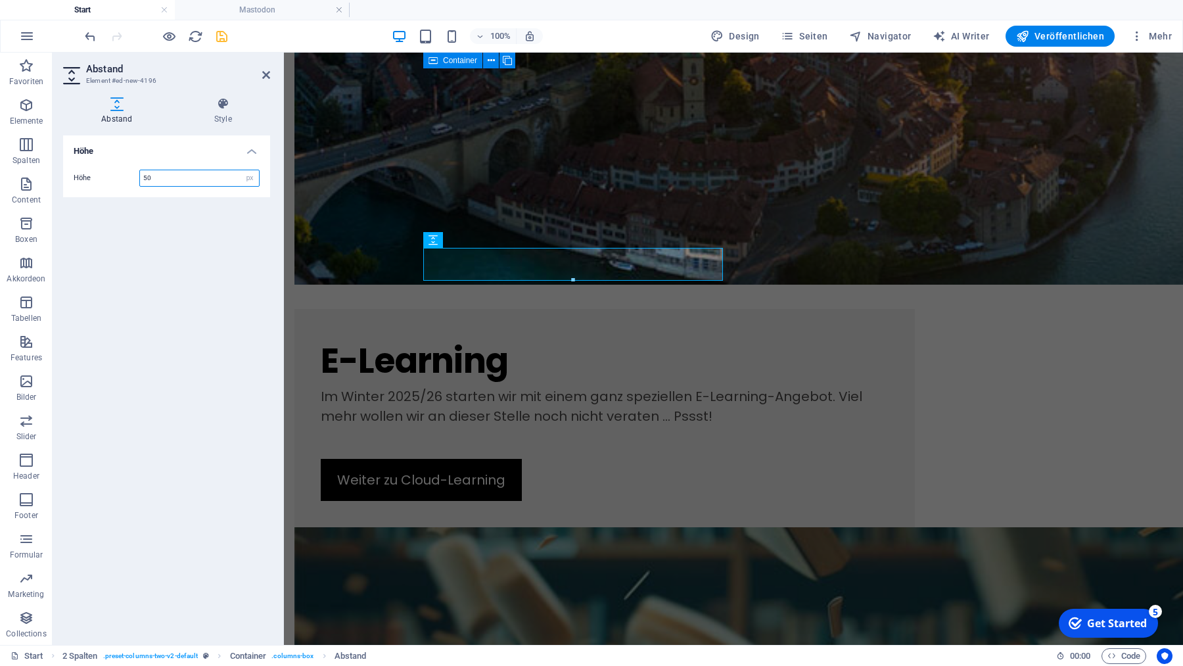
click at [195, 178] on input "50" at bounding box center [199, 178] width 119 height 16
type input "40"
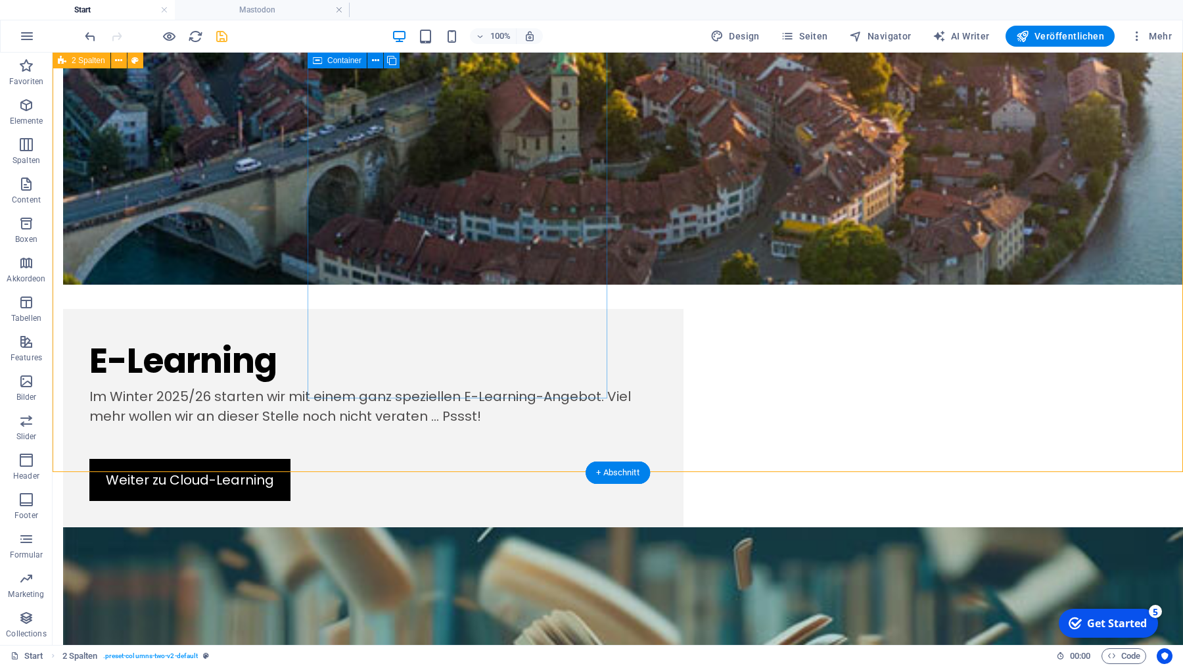
scroll to position [1480, 0]
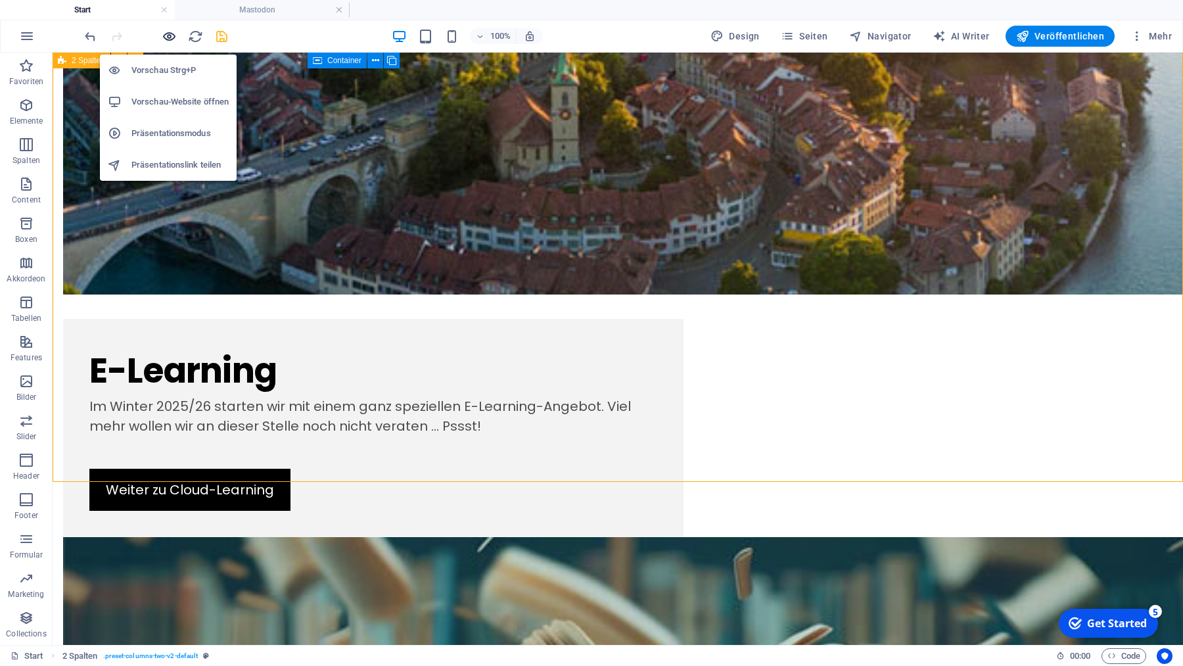
click at [168, 34] on icon "button" at bounding box center [169, 36] width 15 height 15
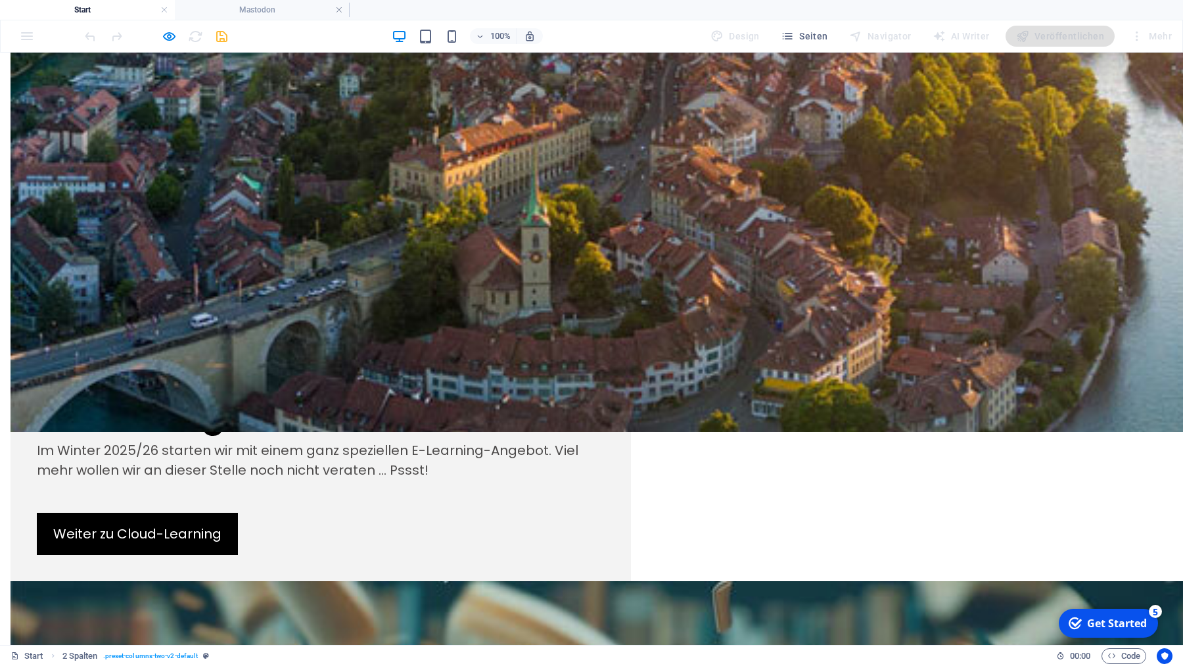
scroll to position [1336, 0]
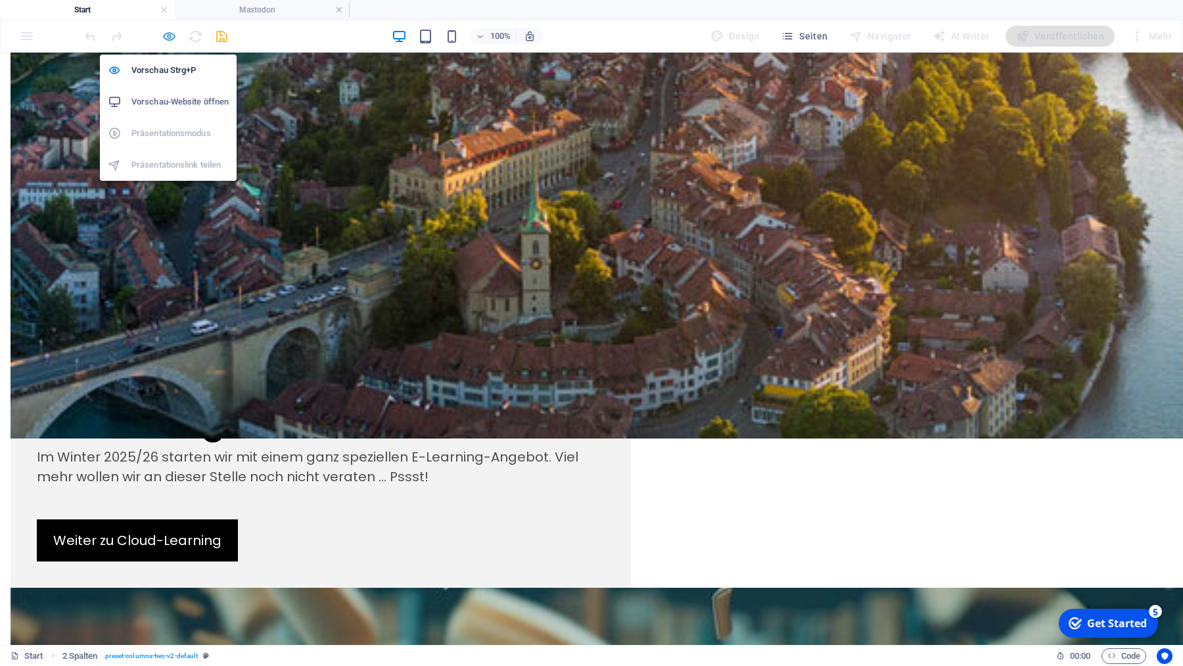
click at [168, 34] on icon "button" at bounding box center [169, 36] width 15 height 15
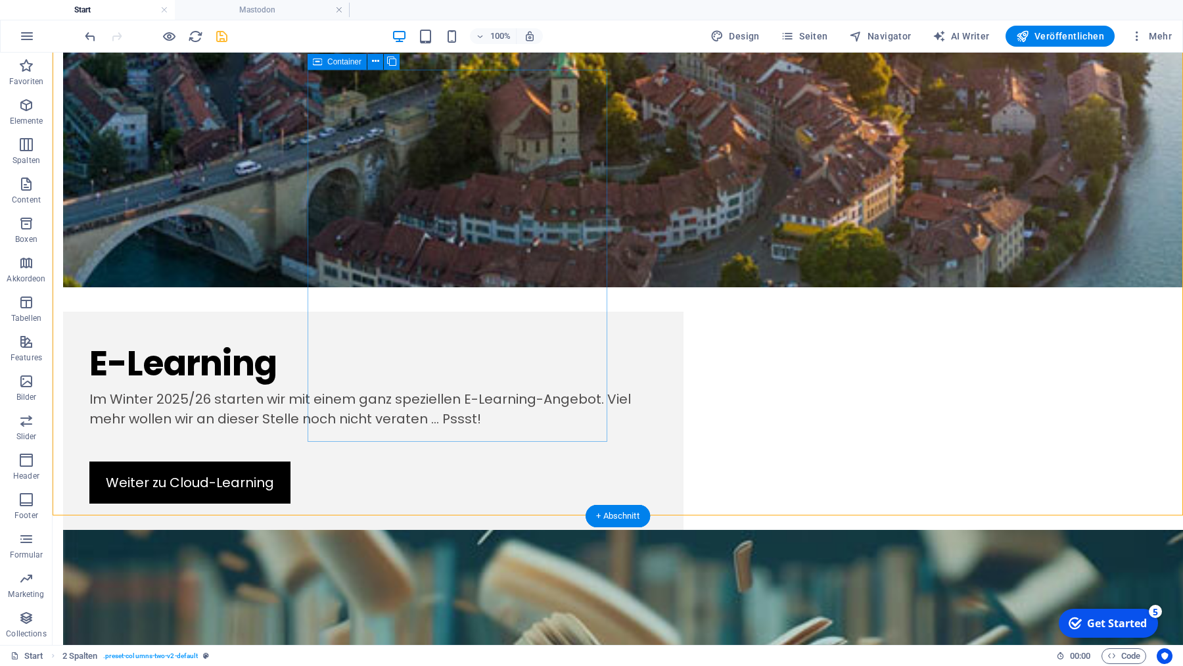
scroll to position [1558, 0]
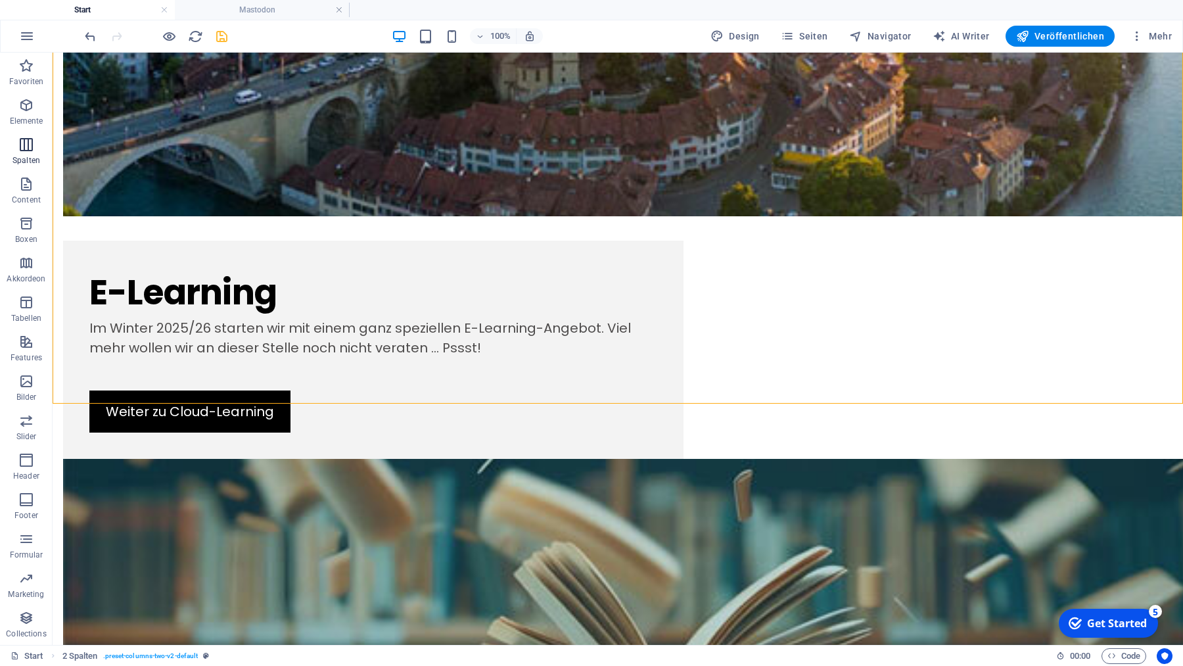
click at [22, 145] on icon "button" at bounding box center [26, 145] width 16 height 16
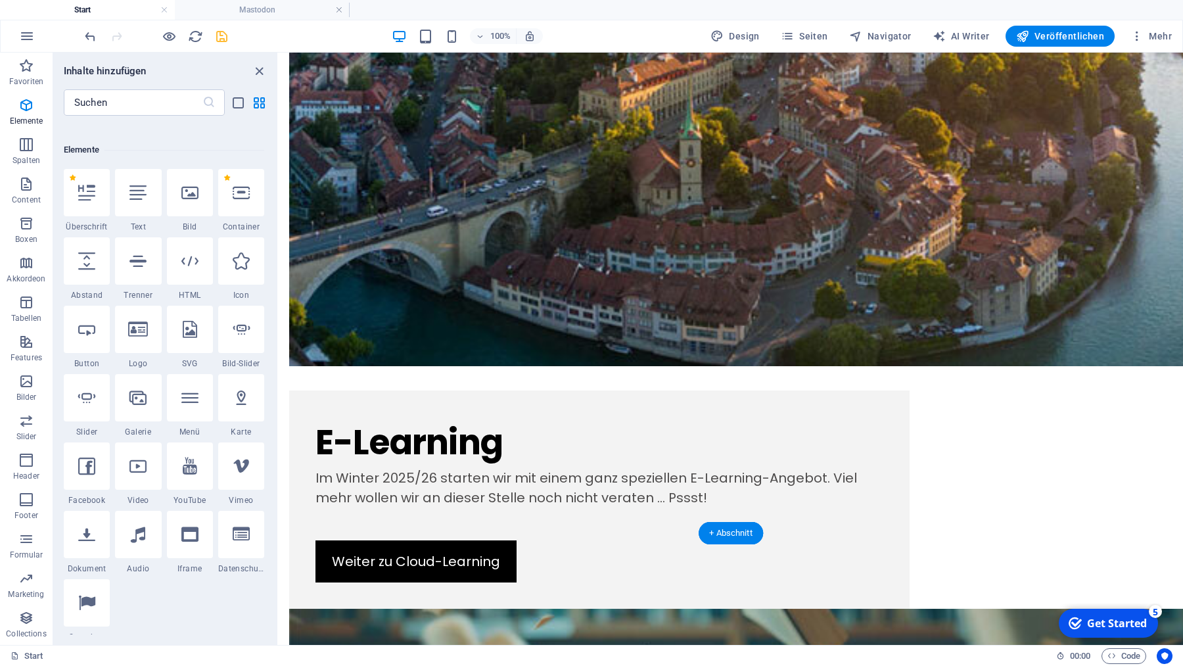
scroll to position [1378, 0]
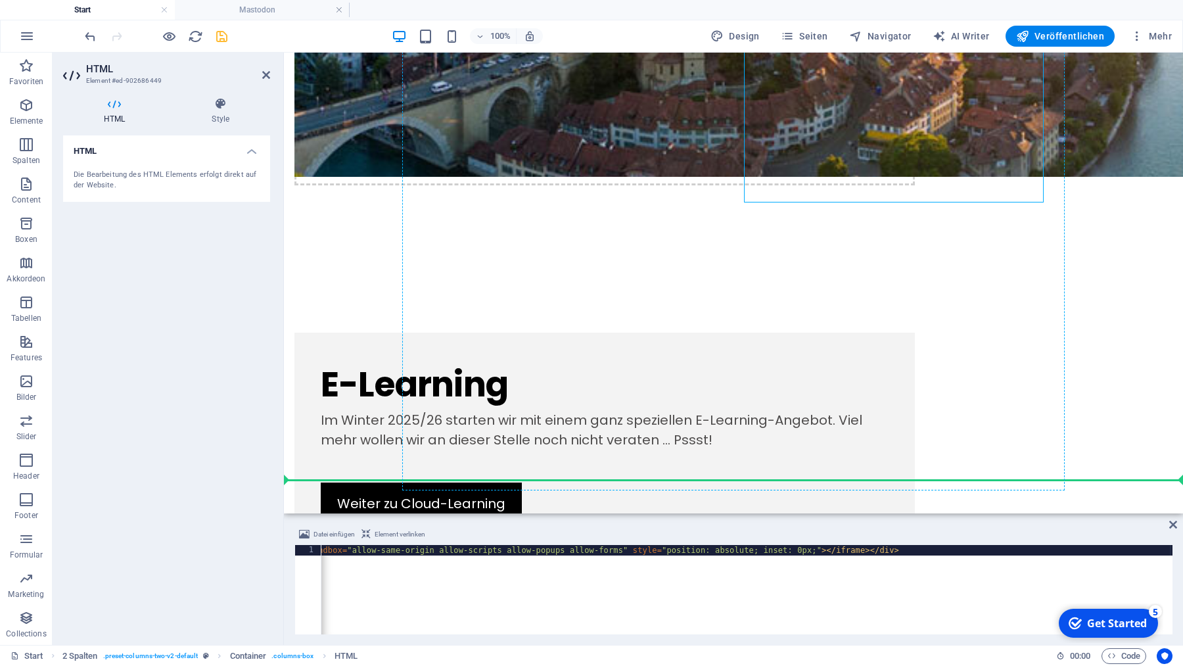
scroll to position [1493, 0]
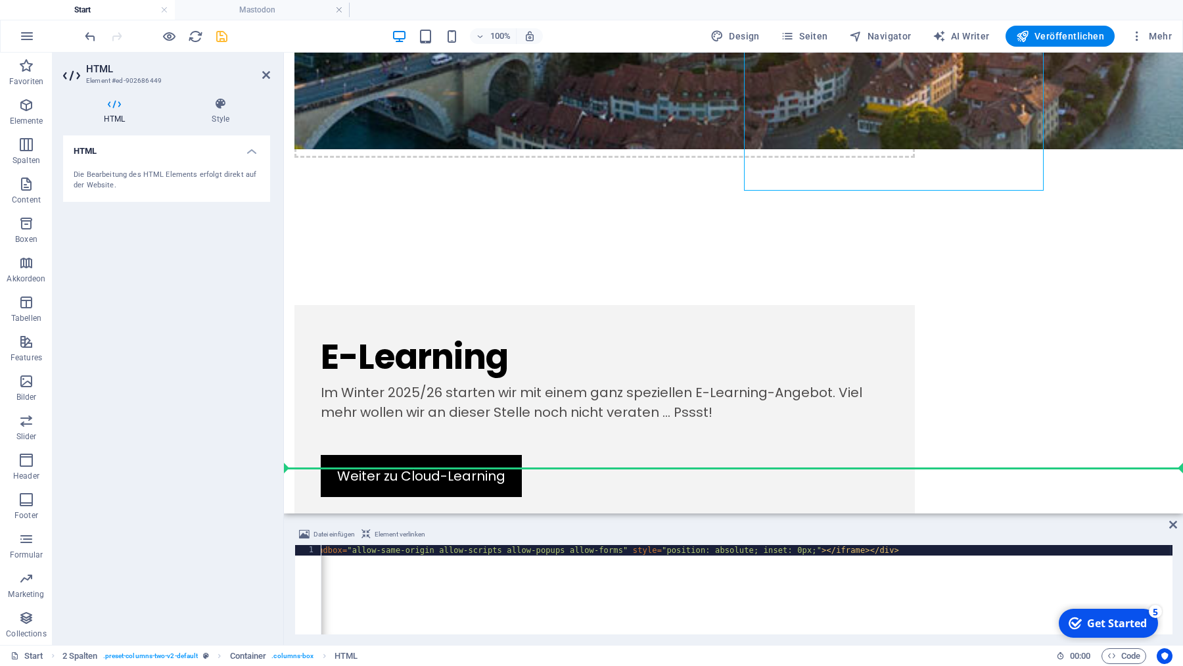
drag, startPoint x: 1042, startPoint y: 185, endPoint x: 718, endPoint y: 434, distance: 408.3
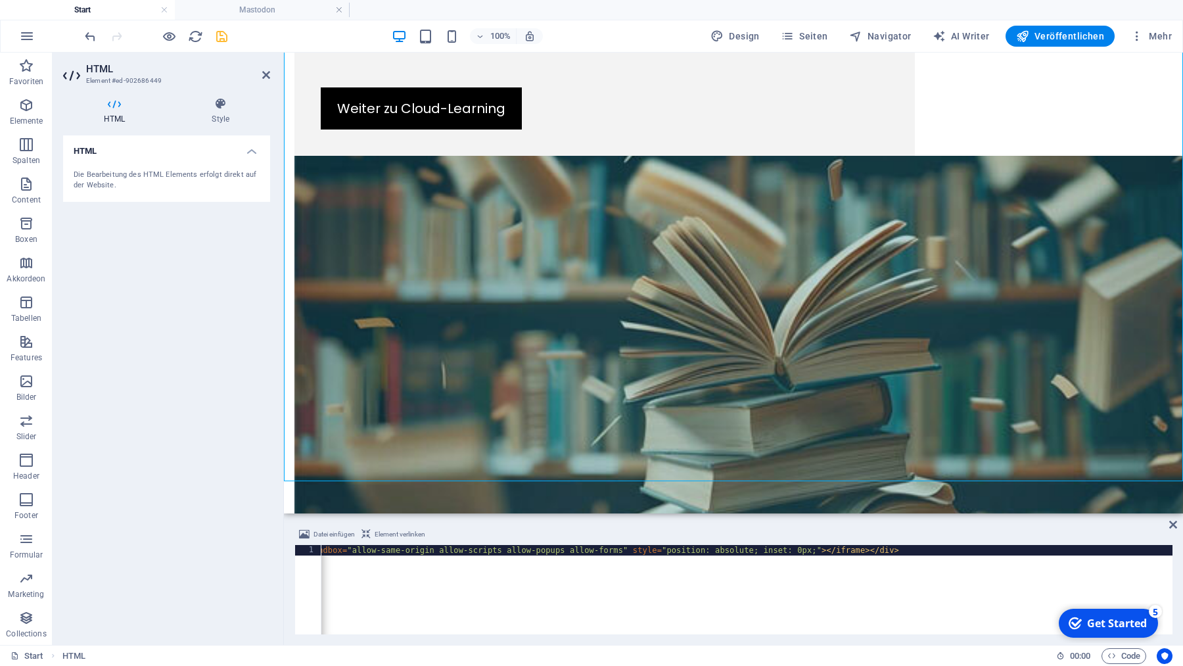
scroll to position [1862, 0]
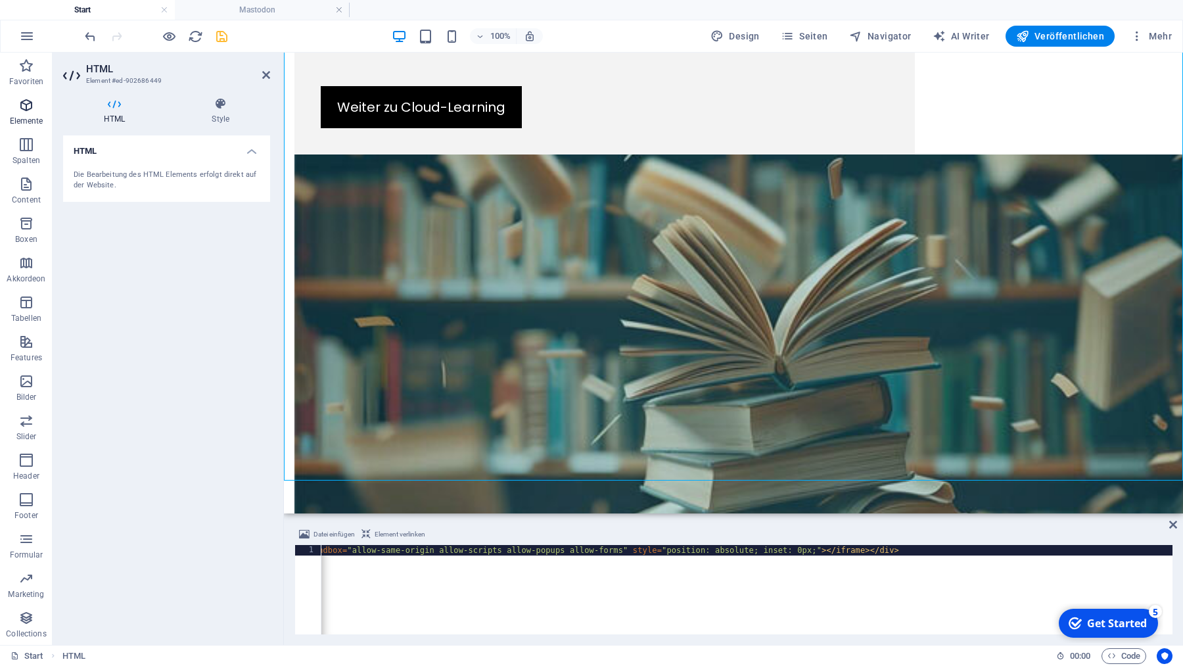
click at [28, 106] on icon "button" at bounding box center [26, 105] width 16 height 16
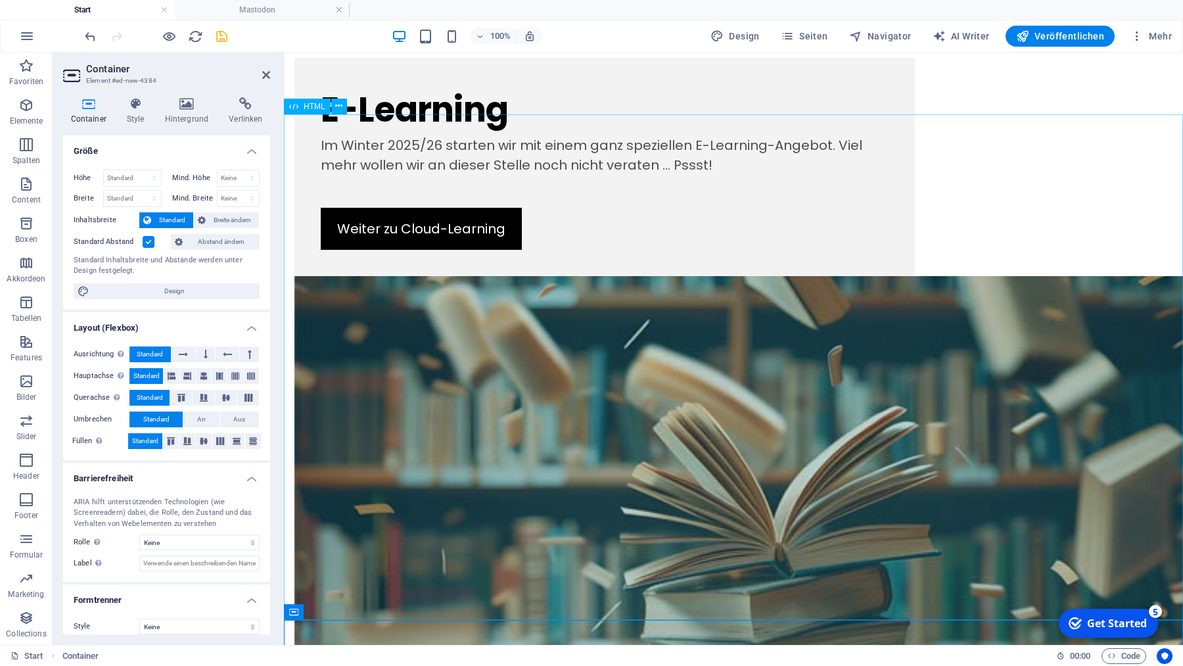
scroll to position [1750, 0]
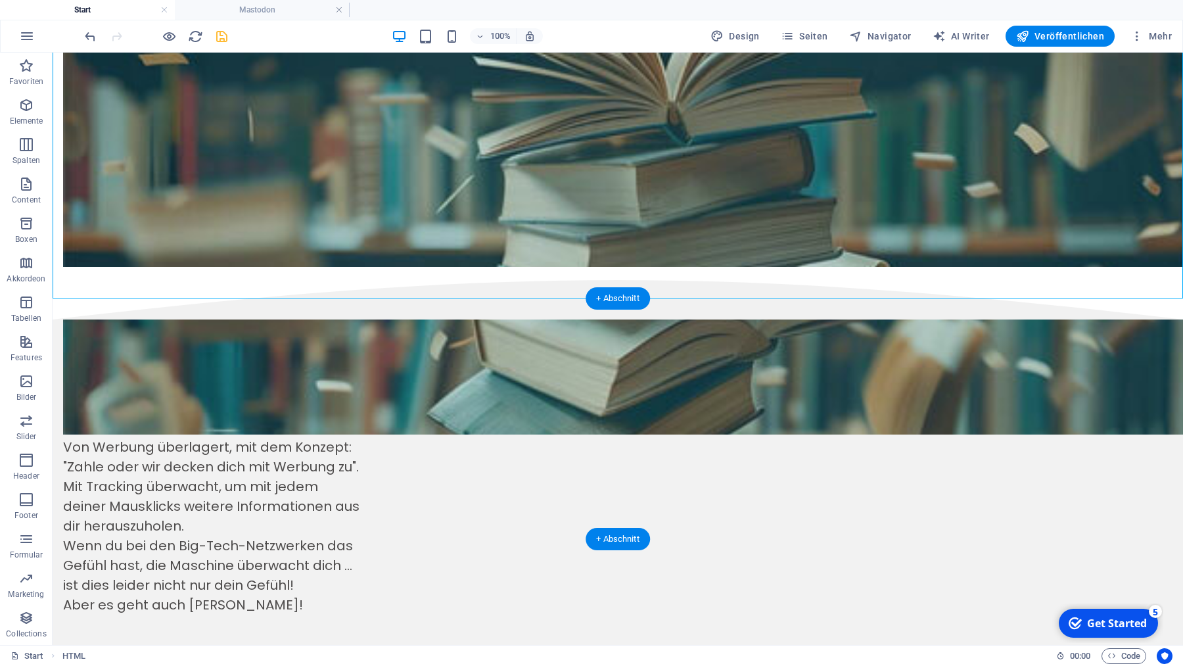
drag, startPoint x: 363, startPoint y: 131, endPoint x: 599, endPoint y: 426, distance: 377.7
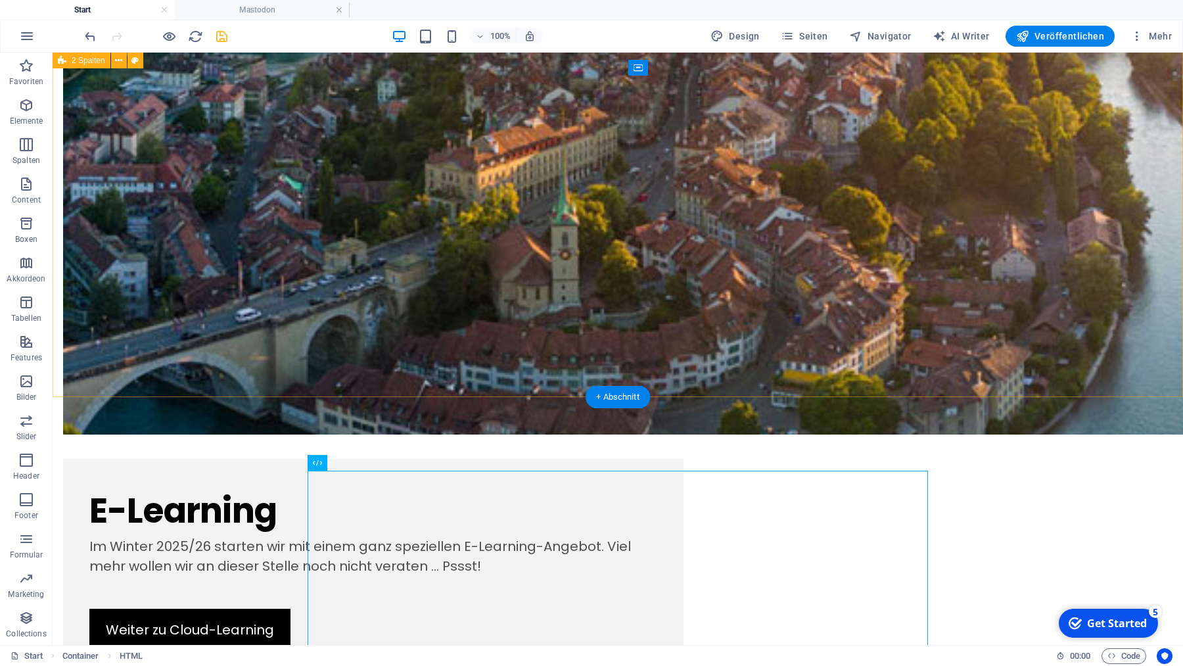
scroll to position [1246, 0]
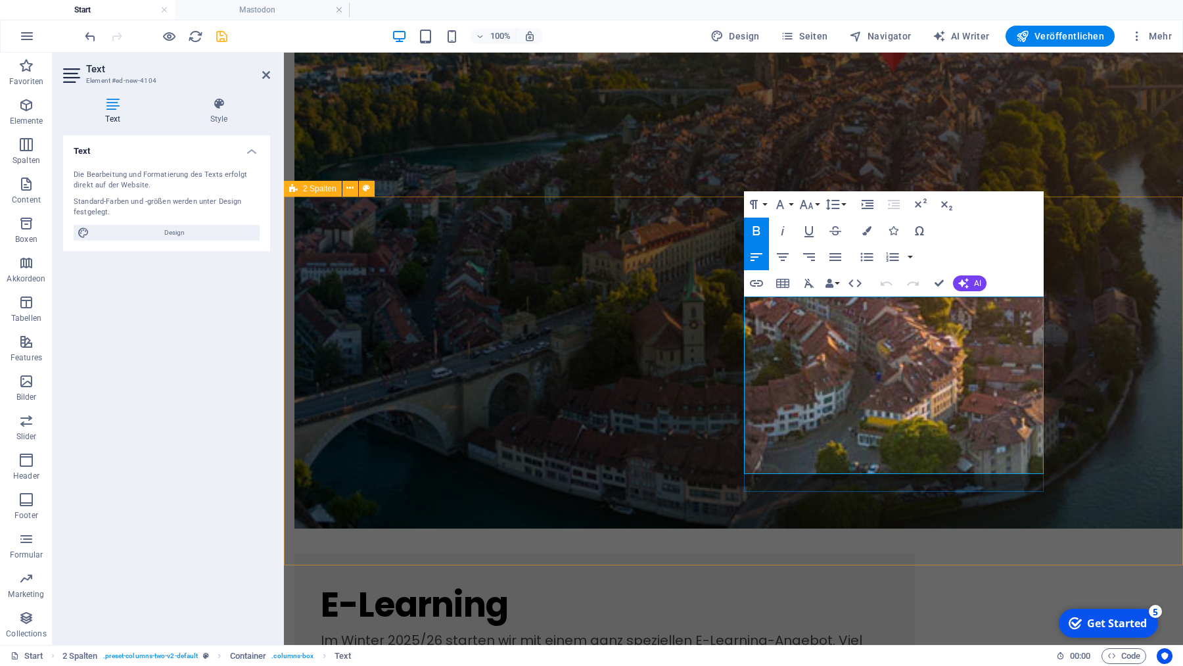
drag, startPoint x: 966, startPoint y: 327, endPoint x: 902, endPoint y: 328, distance: 63.8
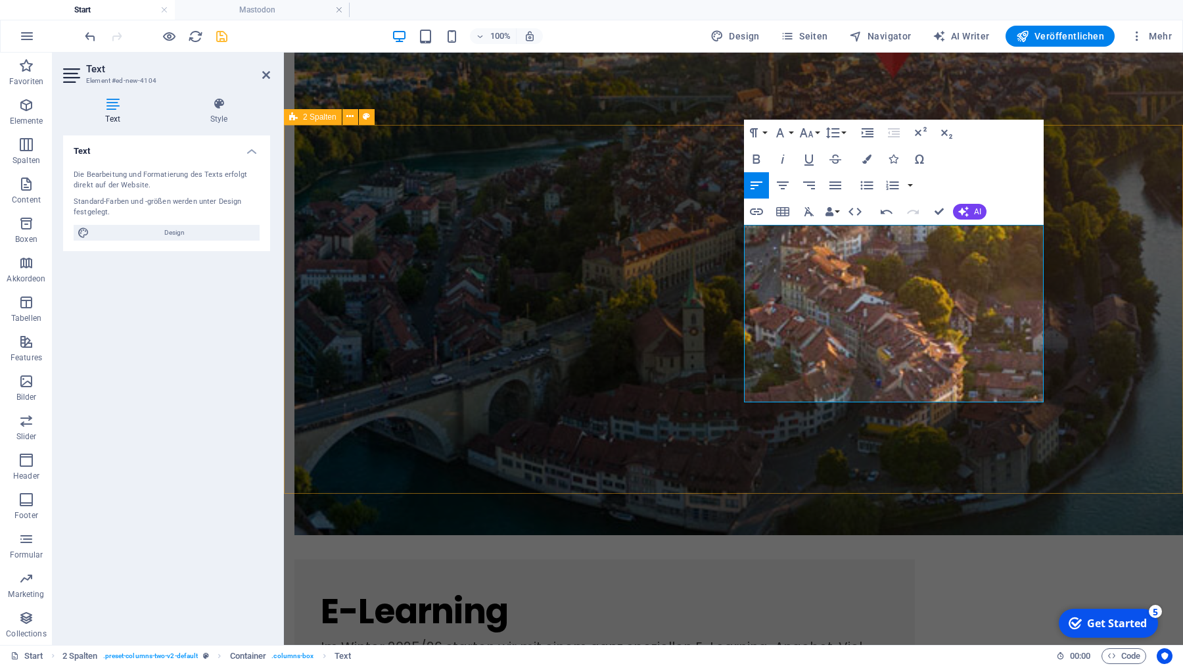
scroll to position [1224, 0]
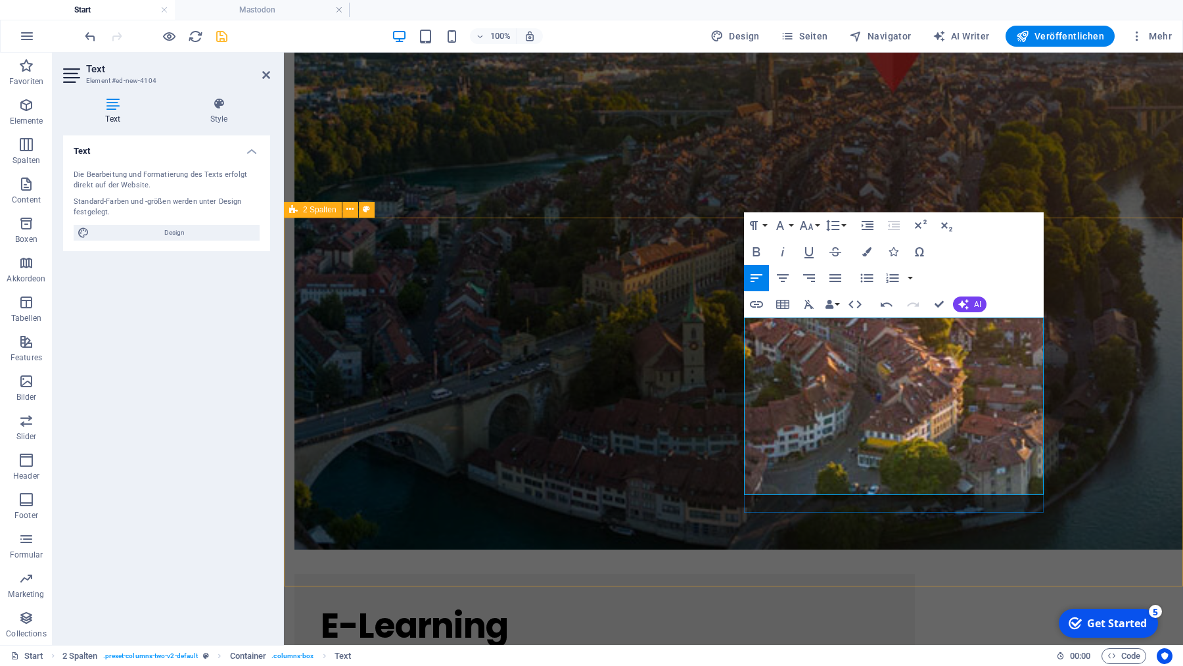
click at [758, 249] on icon "button" at bounding box center [757, 252] width 16 height 16
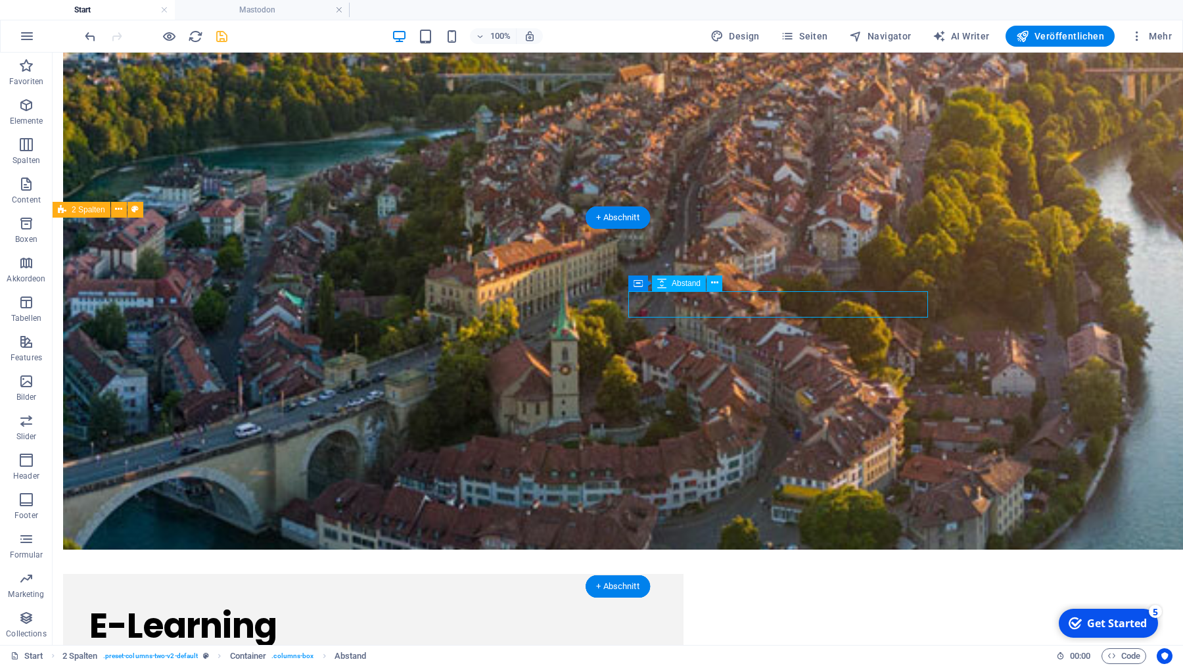
select select "px"
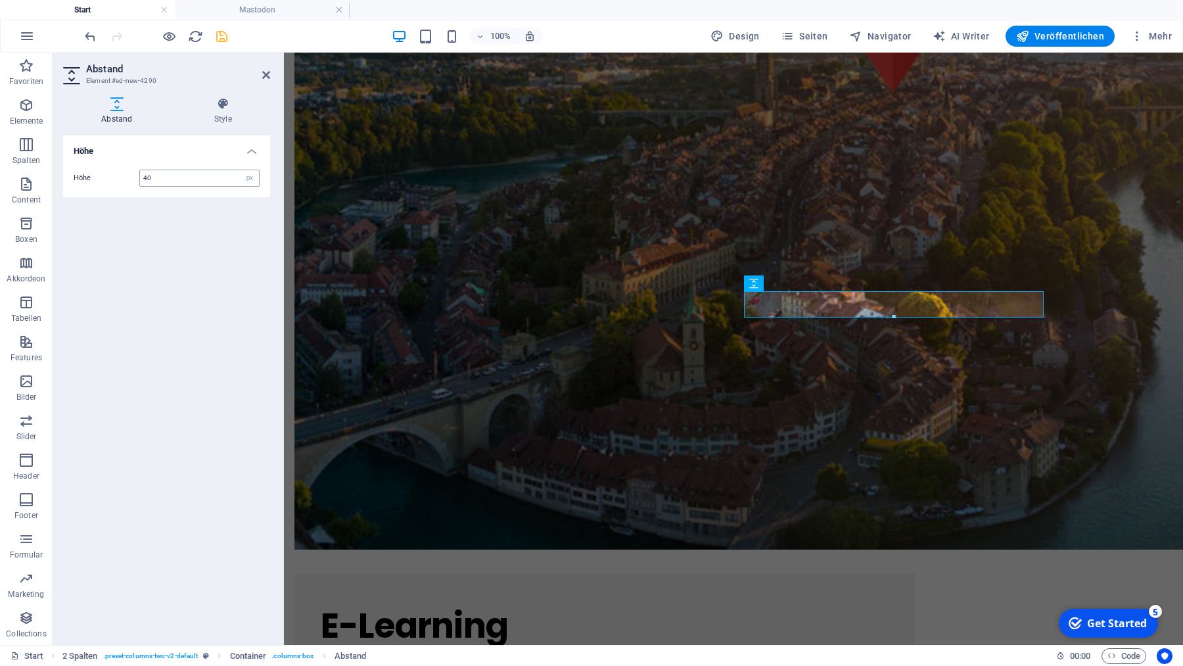
click at [179, 176] on input "40" at bounding box center [199, 178] width 119 height 16
click at [168, 178] on input "60" at bounding box center [199, 178] width 119 height 16
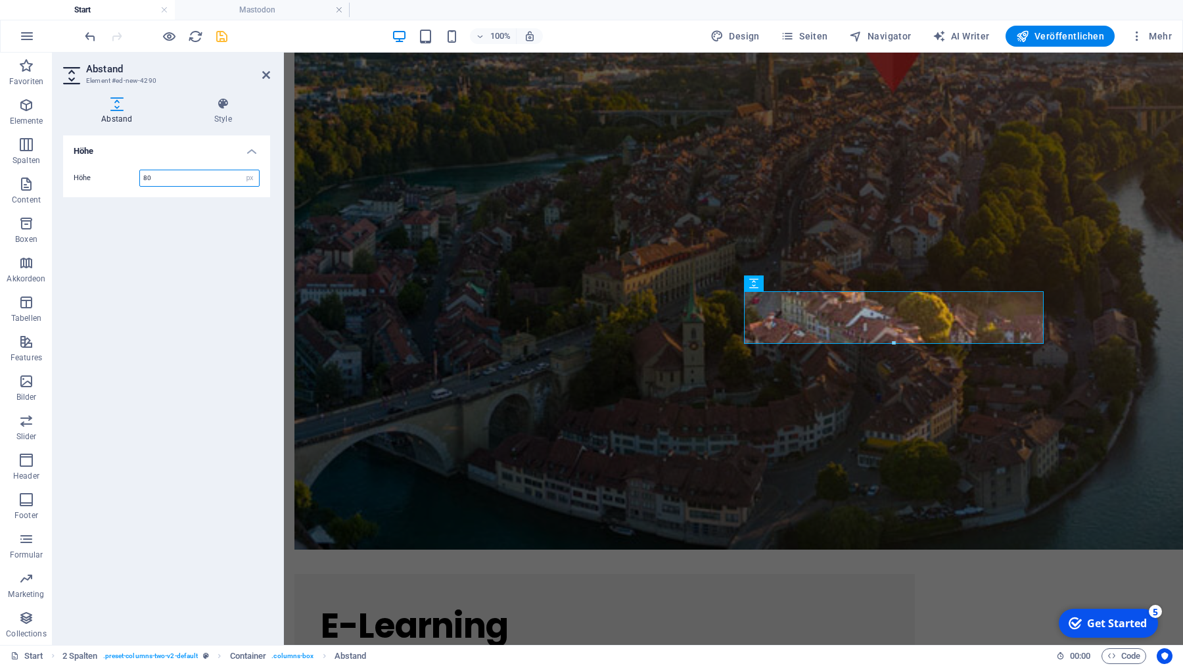
click at [156, 174] on input "80" at bounding box center [199, 178] width 119 height 16
type input "70"
click at [260, 203] on div "Höhe Höhe 70 px rem vh vw" at bounding box center [166, 384] width 207 height 499
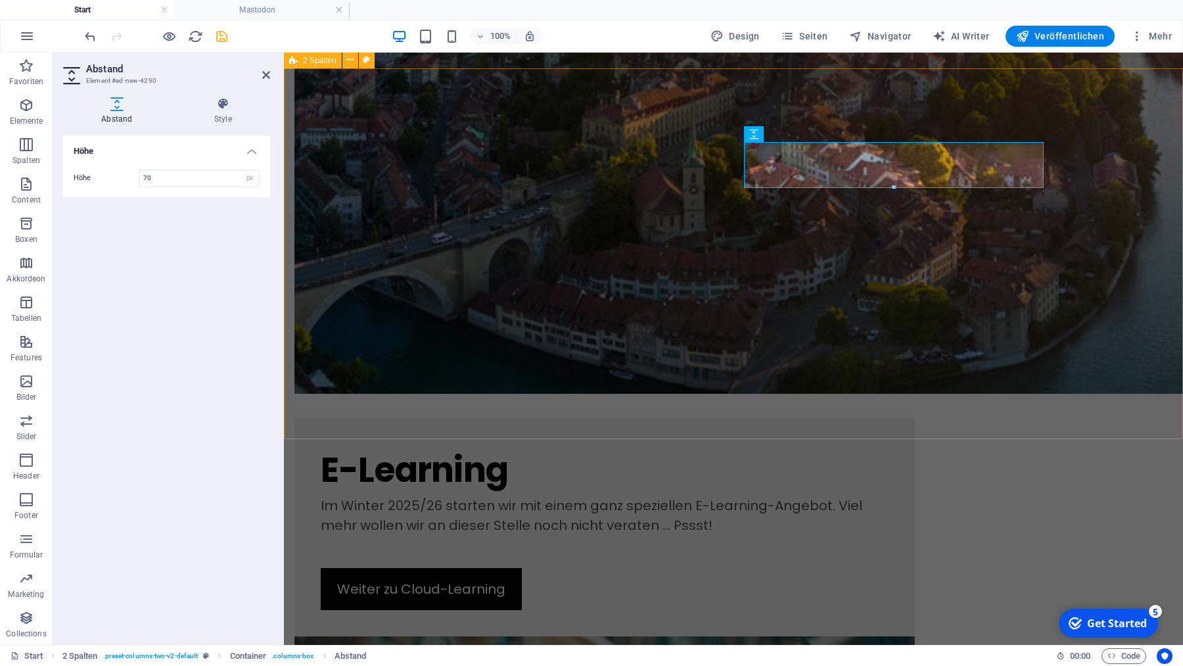
scroll to position [1449, 0]
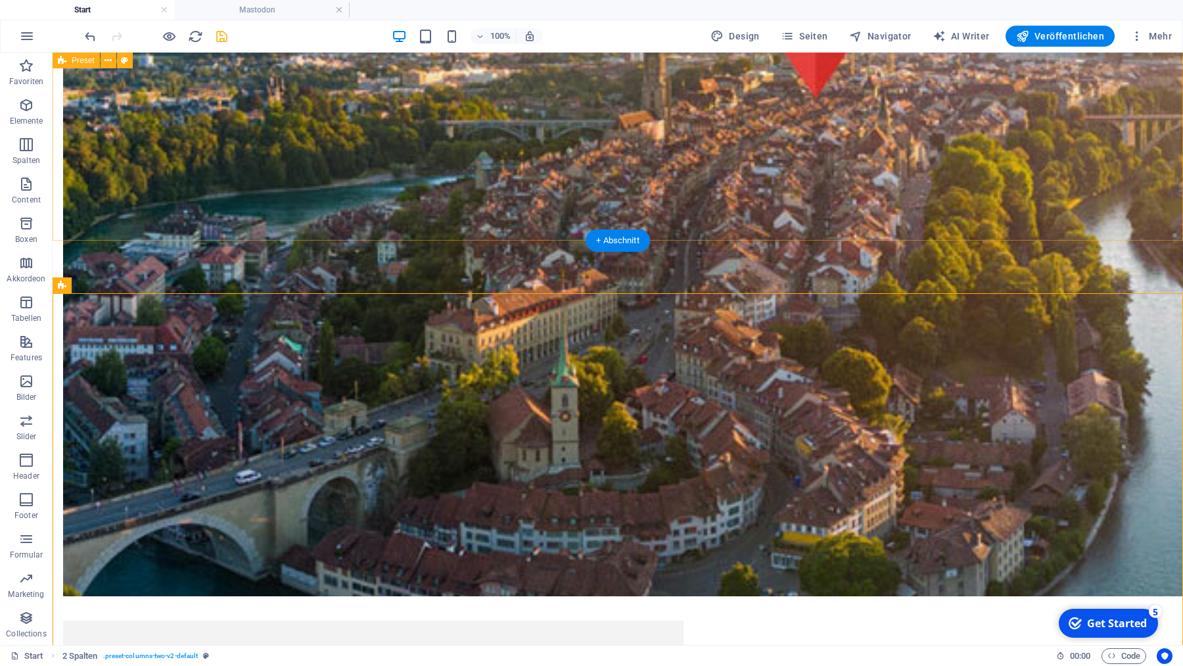
scroll to position [1149, 0]
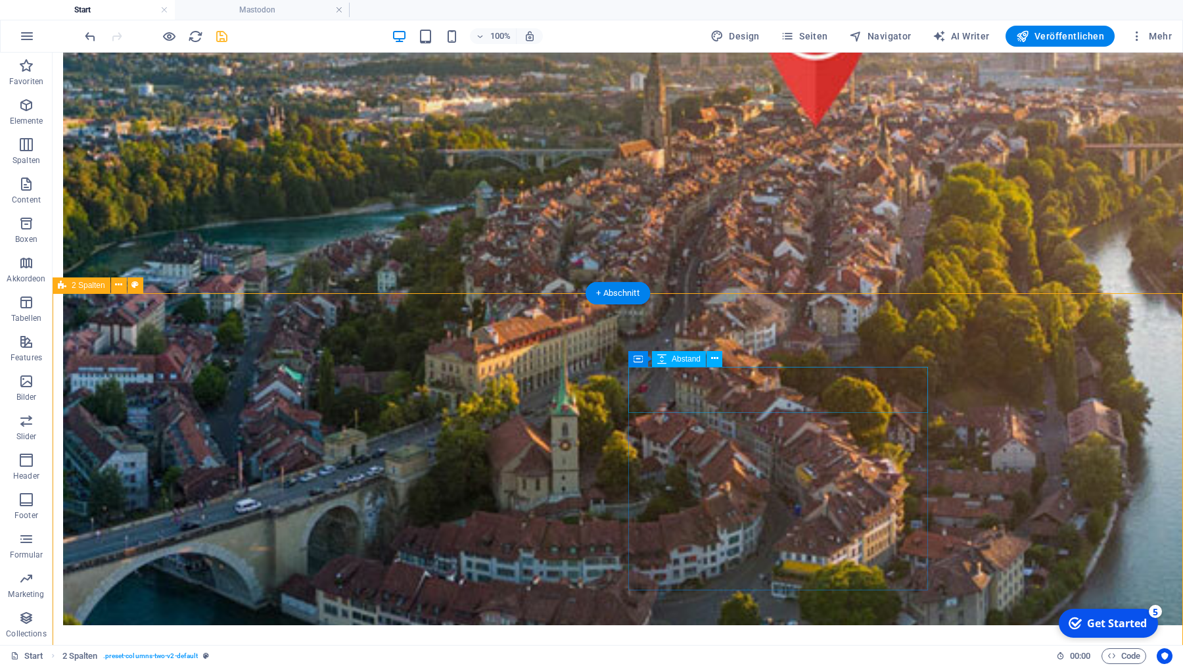
select select "px"
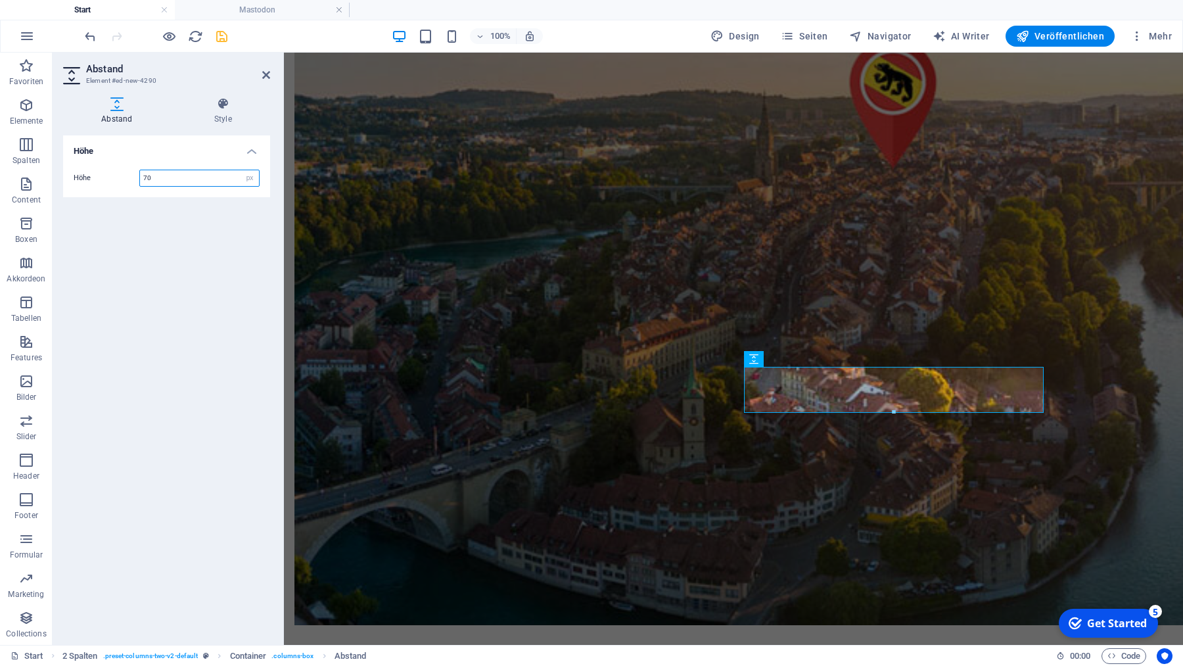
click at [183, 177] on input "70" at bounding box center [199, 178] width 119 height 16
type input "65"
click at [197, 201] on div "Höhe Höhe 65 px rem vh vw" at bounding box center [166, 384] width 207 height 499
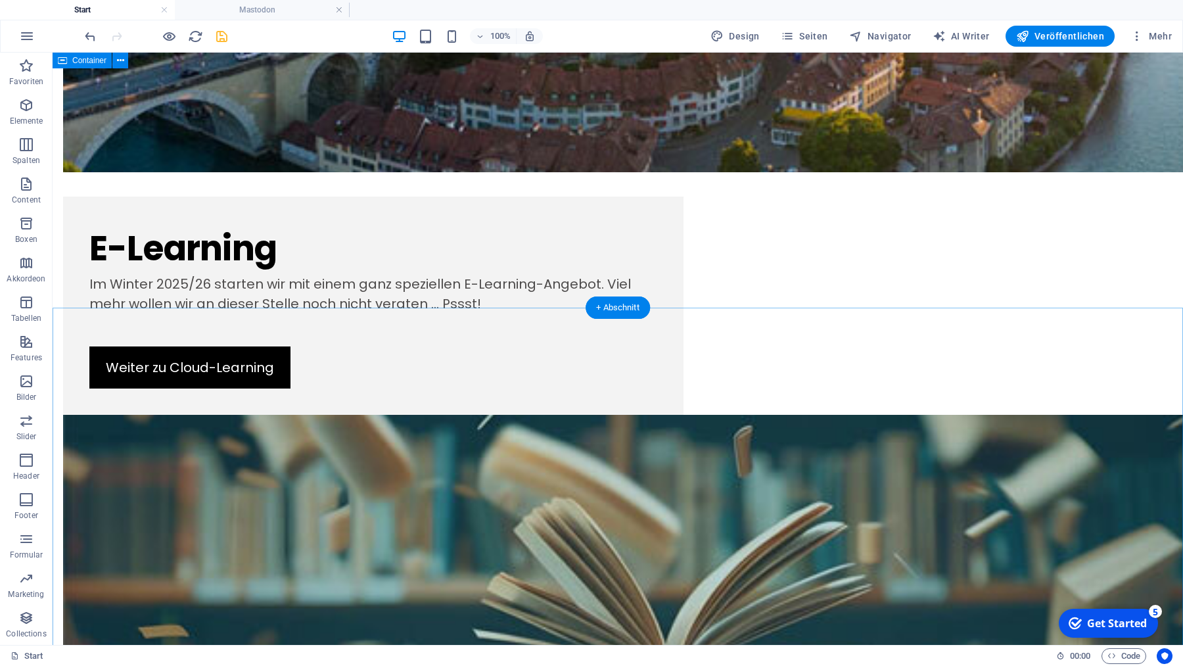
scroll to position [1325, 0]
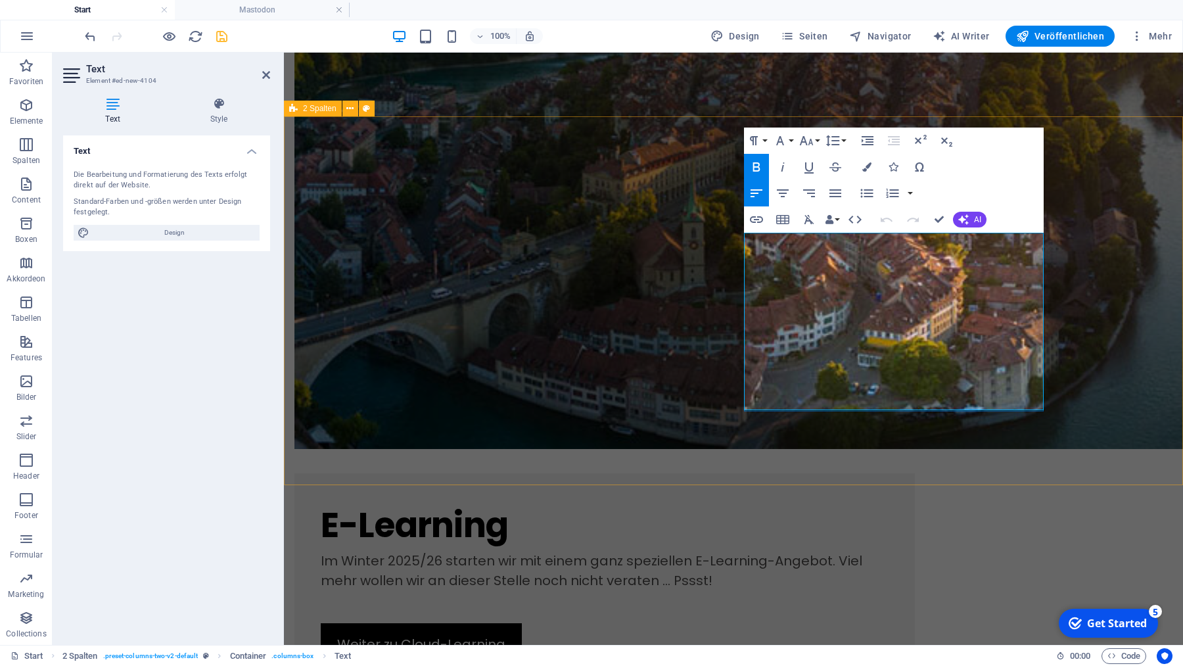
drag, startPoint x: 747, startPoint y: 262, endPoint x: 874, endPoint y: 399, distance: 186.5
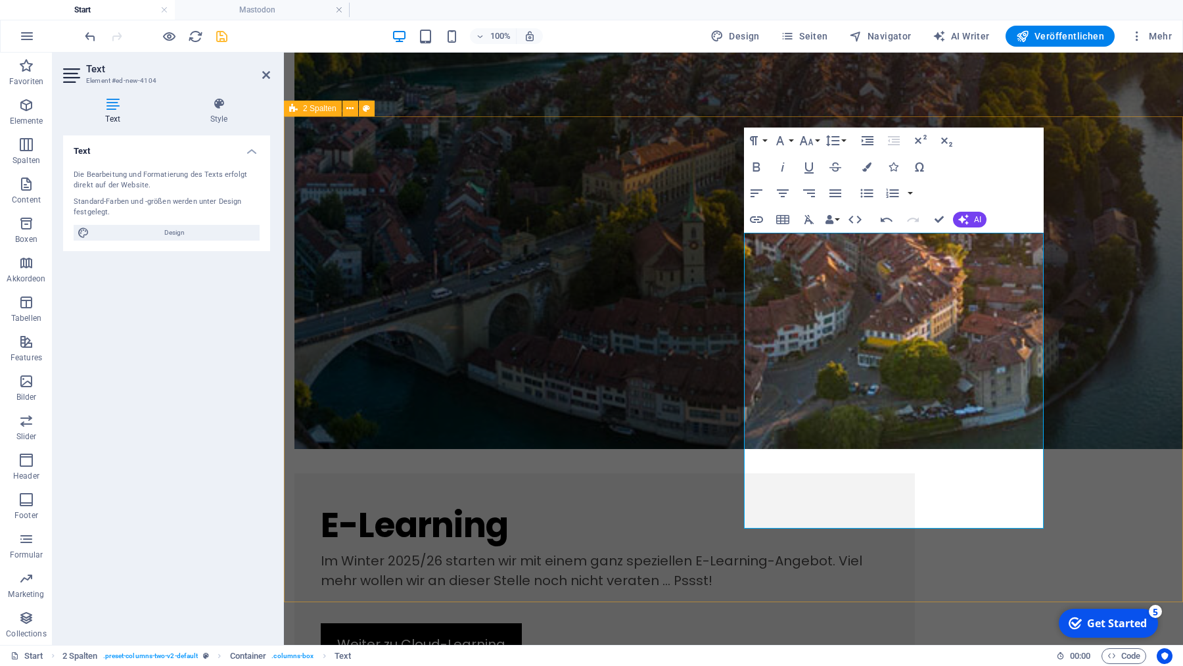
drag, startPoint x: 856, startPoint y: 262, endPoint x: 768, endPoint y: 256, distance: 88.9
click at [756, 168] on icon "button" at bounding box center [756, 166] width 7 height 9
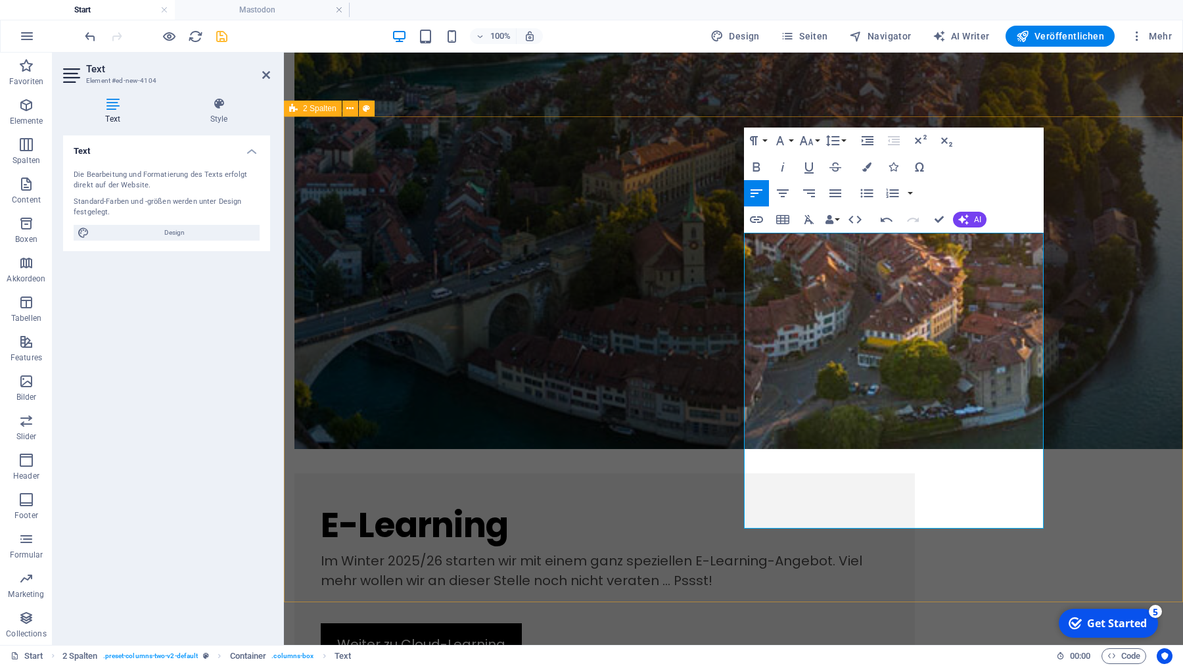
click at [755, 162] on icon "button" at bounding box center [757, 167] width 16 height 16
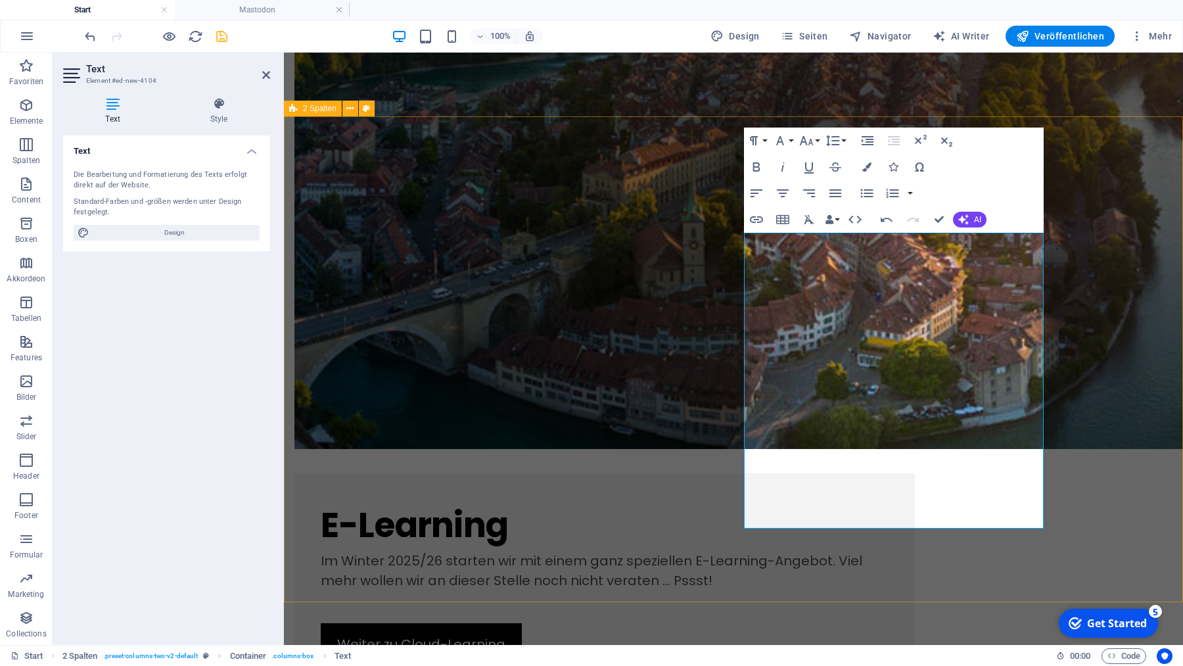
drag, startPoint x: 841, startPoint y: 264, endPoint x: 772, endPoint y: 264, distance: 69.0
click at [971, 220] on button "AI" at bounding box center [970, 220] width 34 height 16
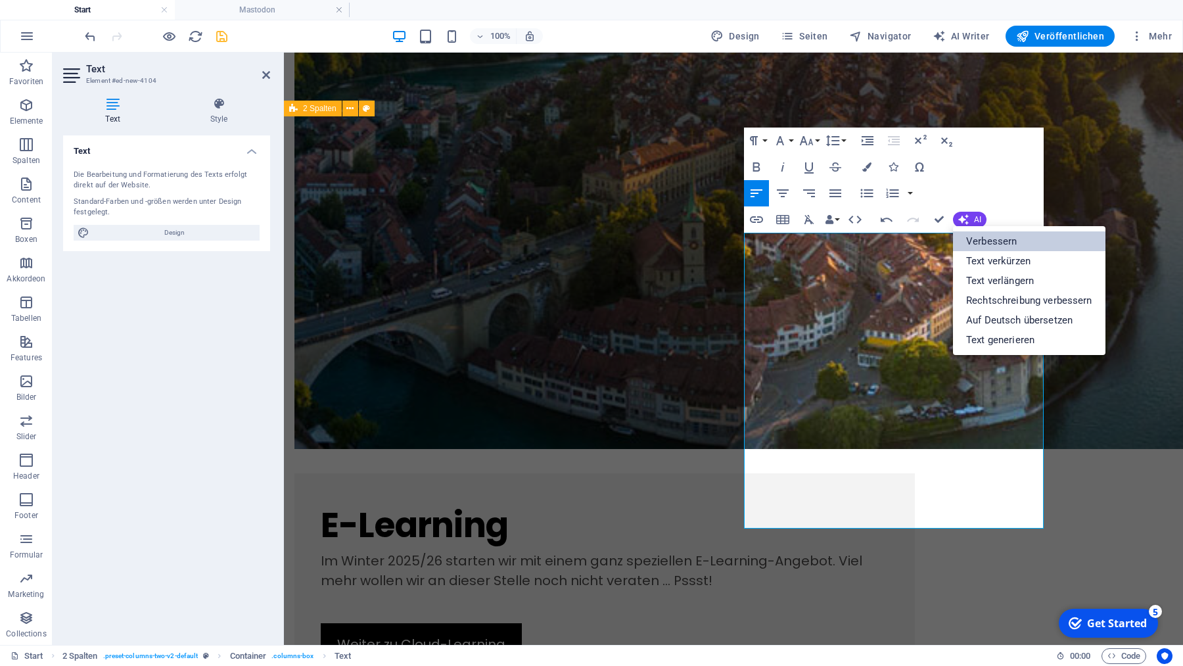
click at [987, 243] on link "Verbessern" at bounding box center [1029, 241] width 152 height 20
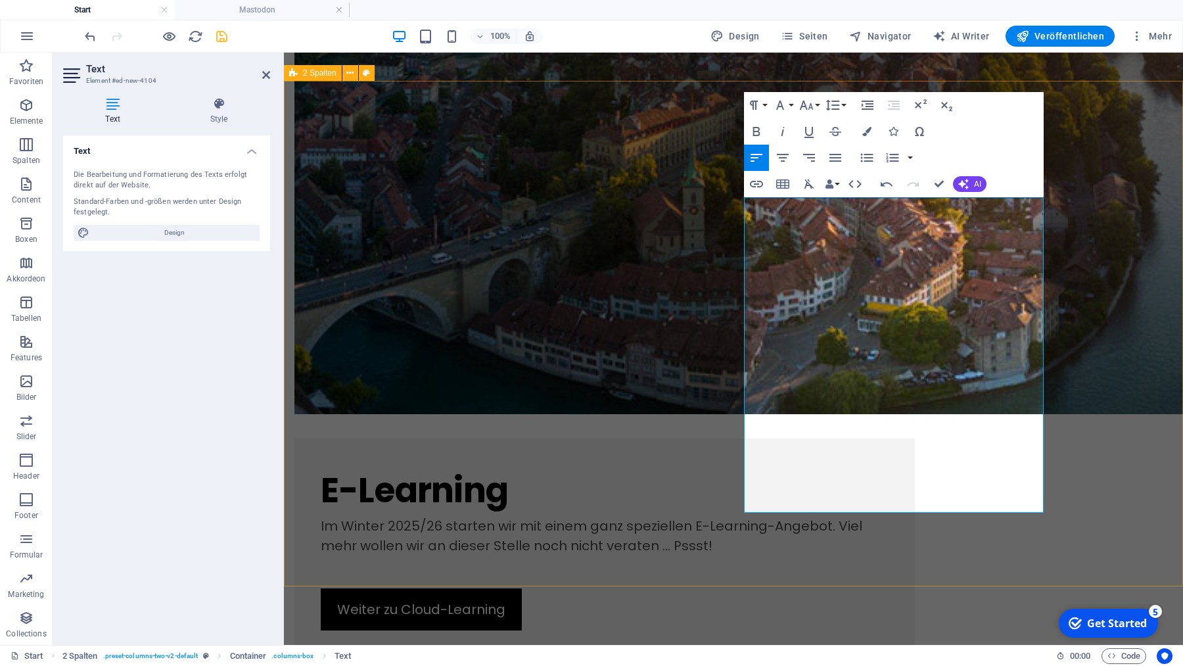
scroll to position [1361, 0]
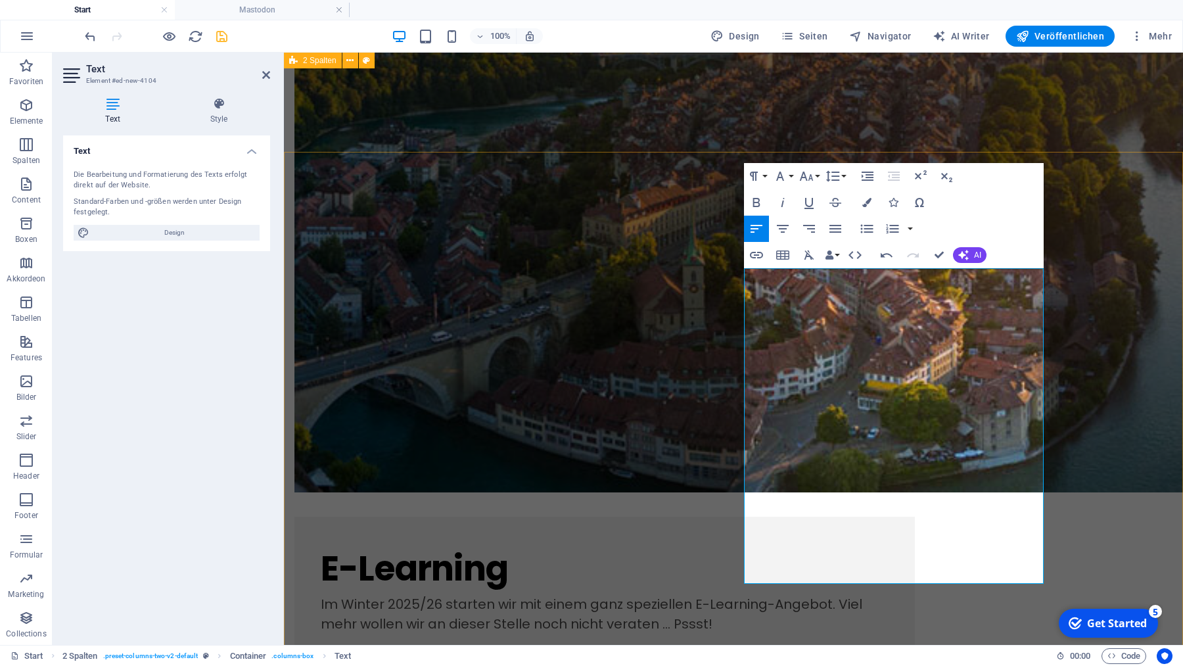
scroll to position [1276, 0]
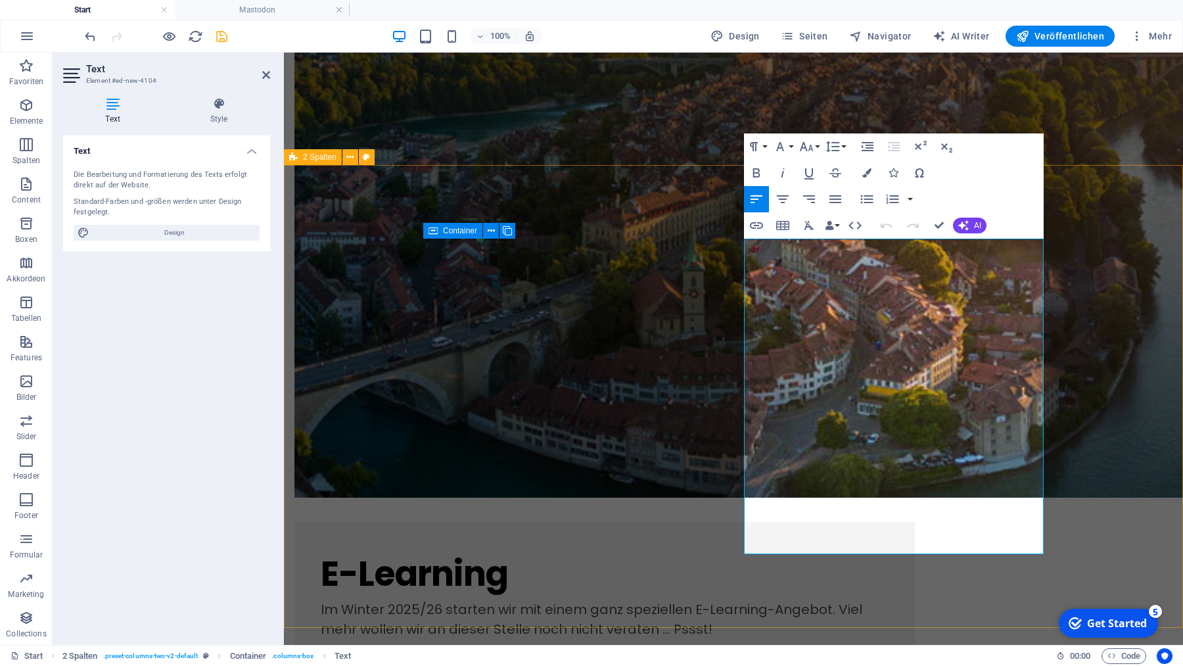
copy div
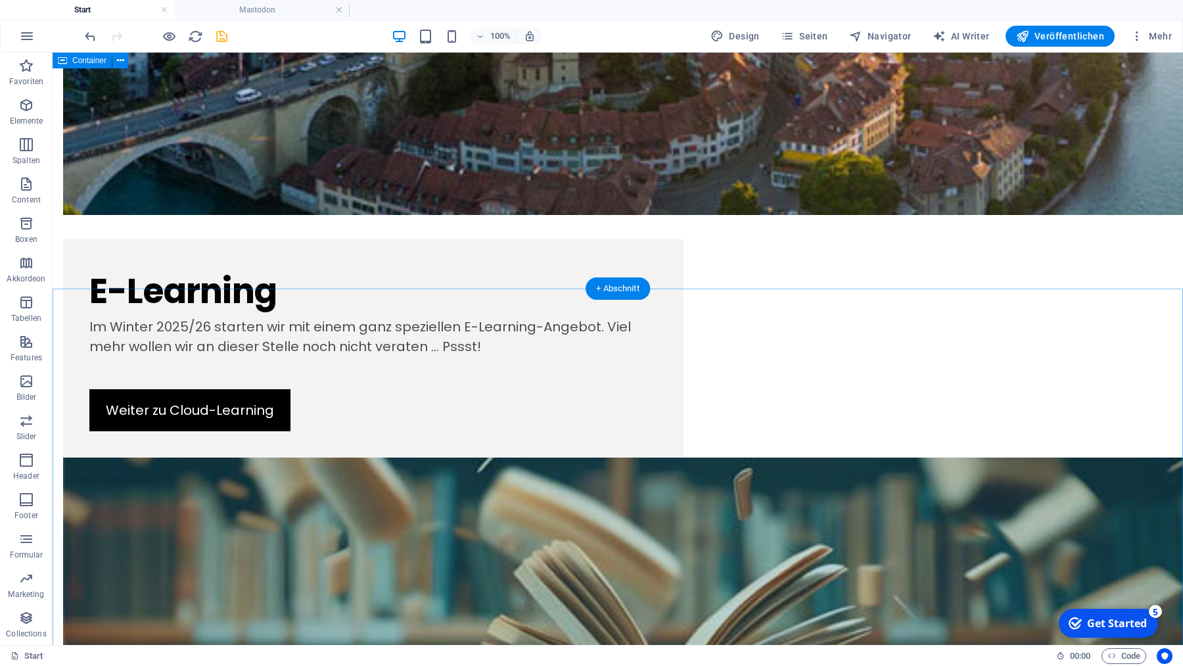
scroll to position [1511, 0]
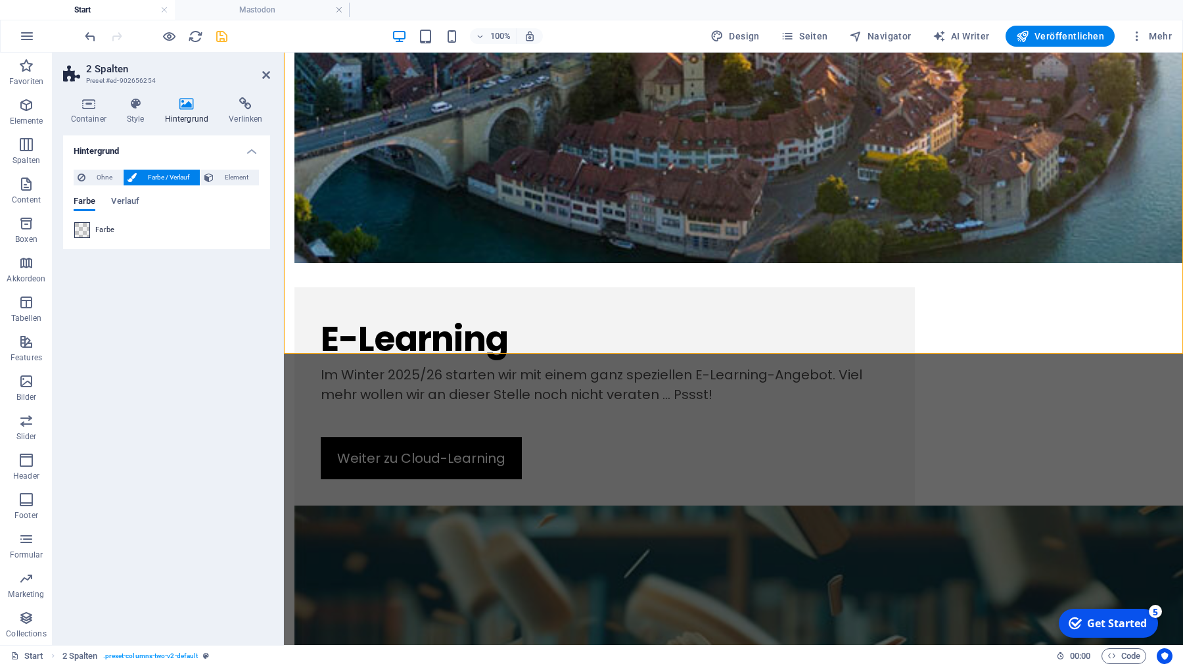
click at [81, 228] on span at bounding box center [82, 230] width 14 height 14
type input "rgba(0, 0, 0, 0.05)"
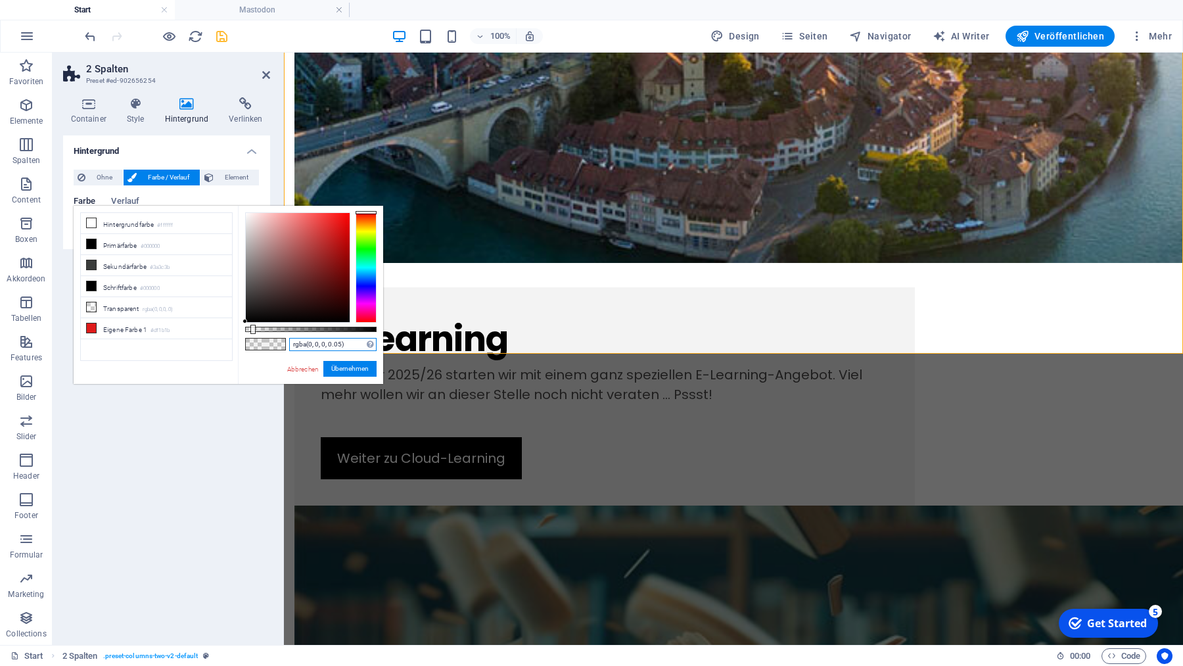
click at [352, 342] on input "rgba(0, 0, 0, 0.05)" at bounding box center [332, 344] width 87 height 13
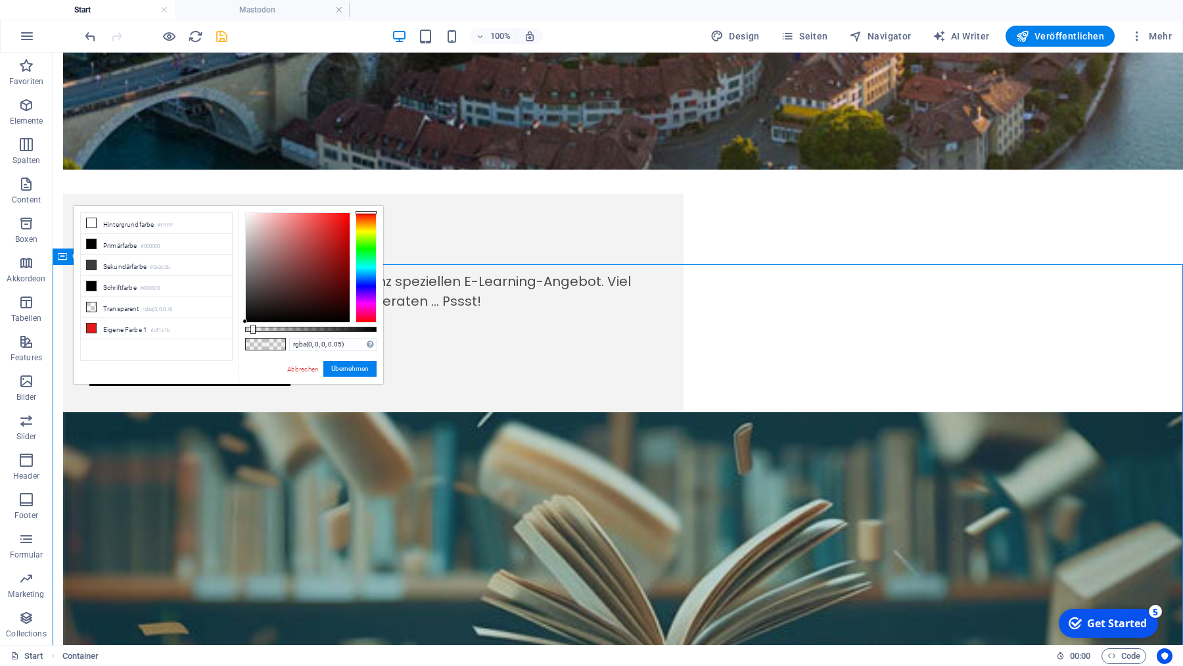
scroll to position [1621, 0]
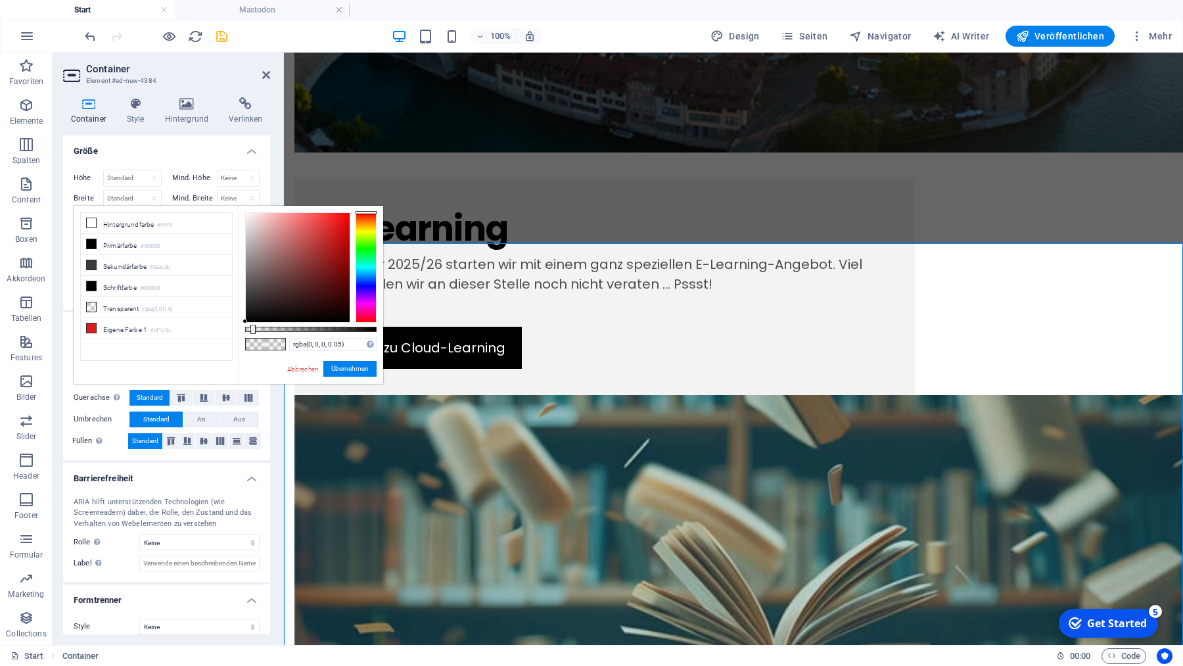
drag, startPoint x: 306, startPoint y: 369, endPoint x: 57, endPoint y: 369, distance: 249.8
click at [306, 369] on link "Abbrechen" at bounding box center [303, 369] width 34 height 10
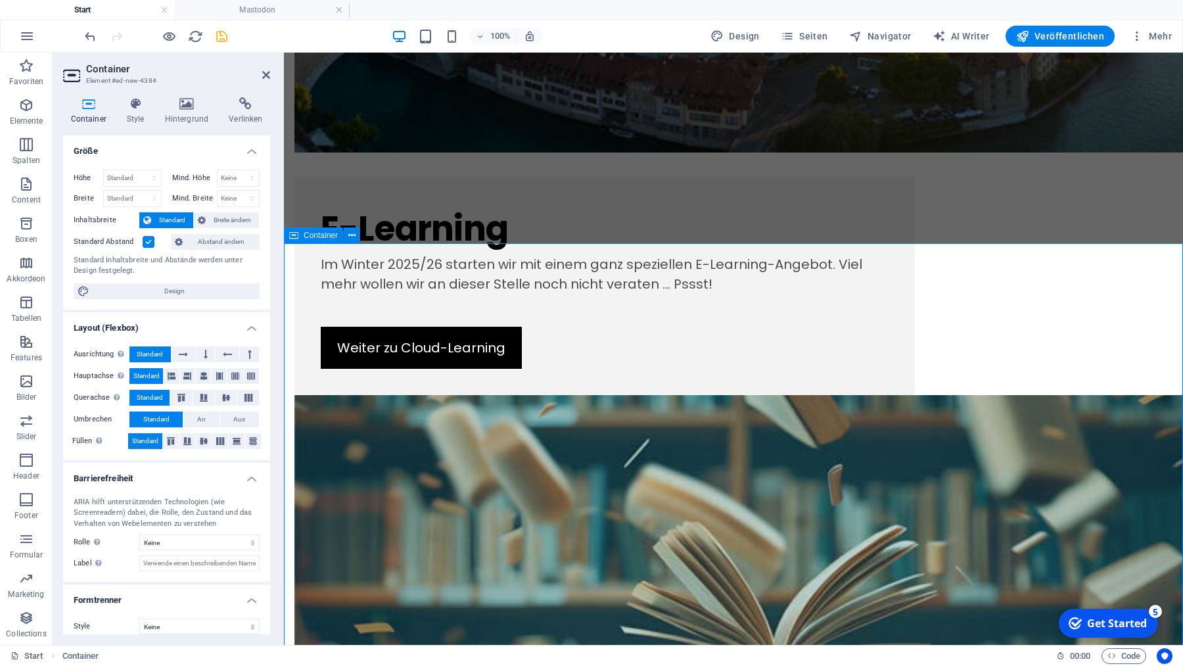
click at [185, 116] on h4 "Hintergrund" at bounding box center [189, 111] width 64 height 28
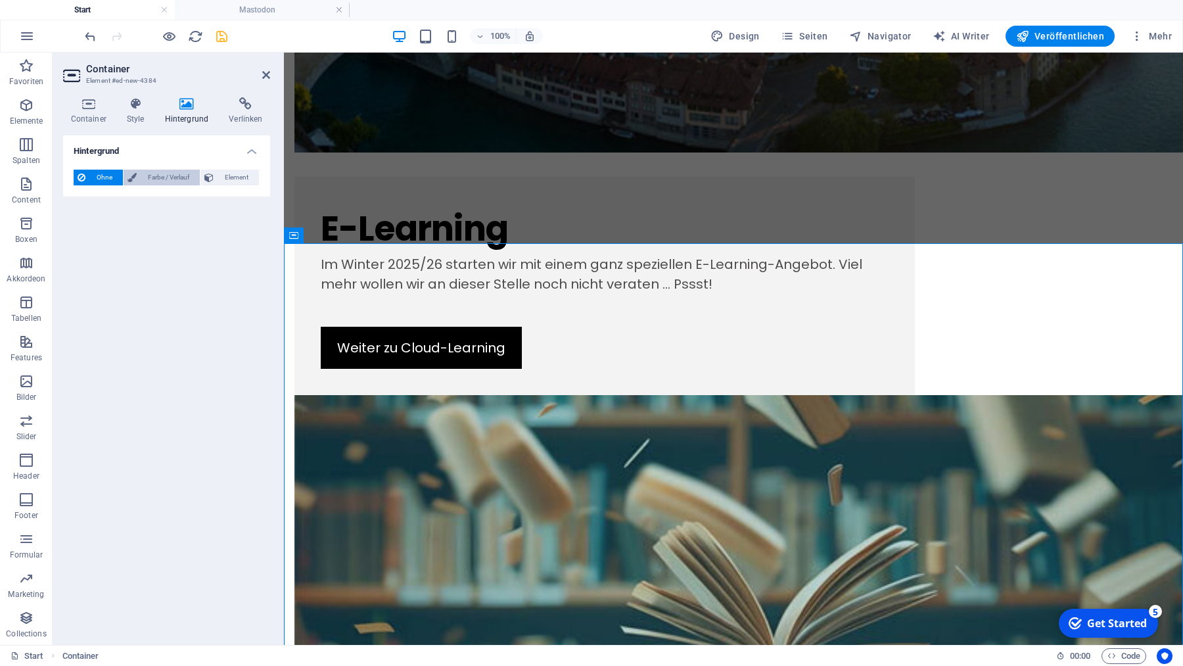
click at [165, 181] on span "Farbe / Verlauf" at bounding box center [168, 178] width 55 height 16
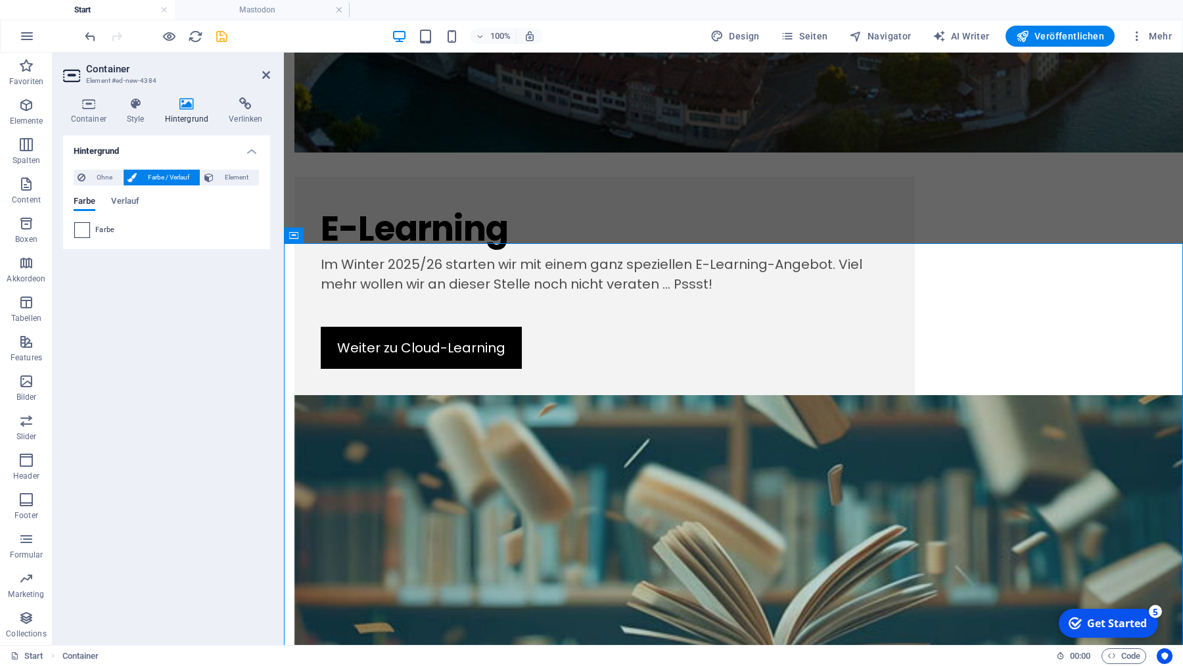
click at [79, 233] on span at bounding box center [82, 230] width 14 height 14
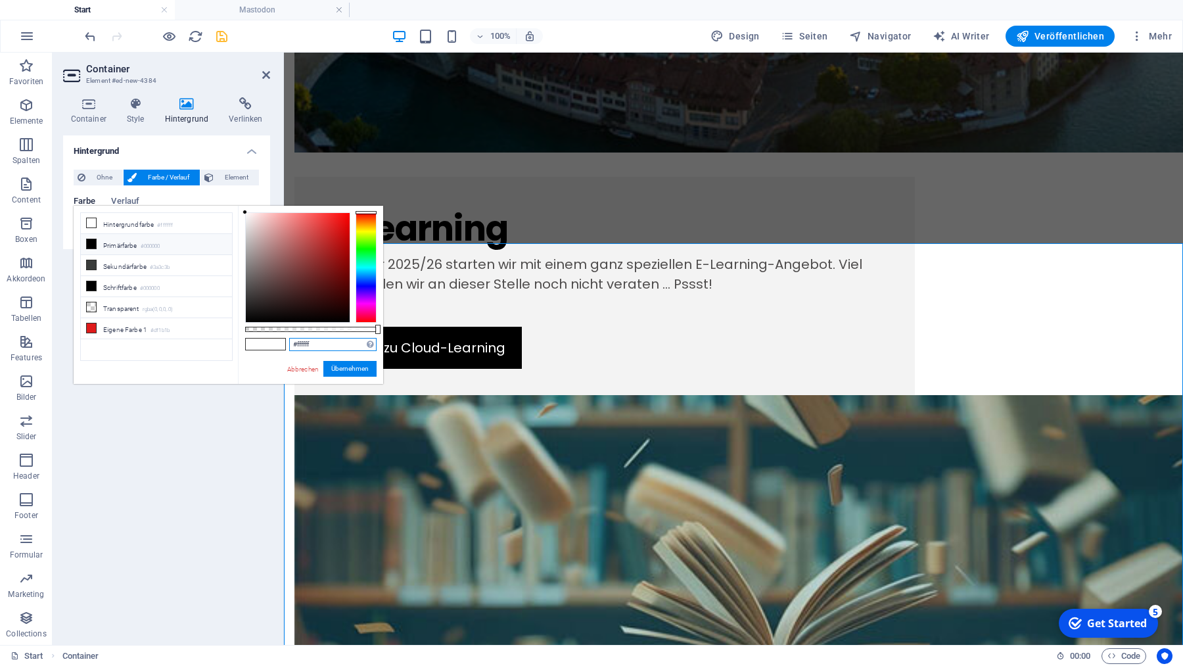
click at [331, 343] on input "#ffffff" at bounding box center [332, 344] width 87 height 13
paste input "rgba(0, 0, 0, 0.05)"
drag, startPoint x: 355, startPoint y: 370, endPoint x: 104, endPoint y: 365, distance: 251.1
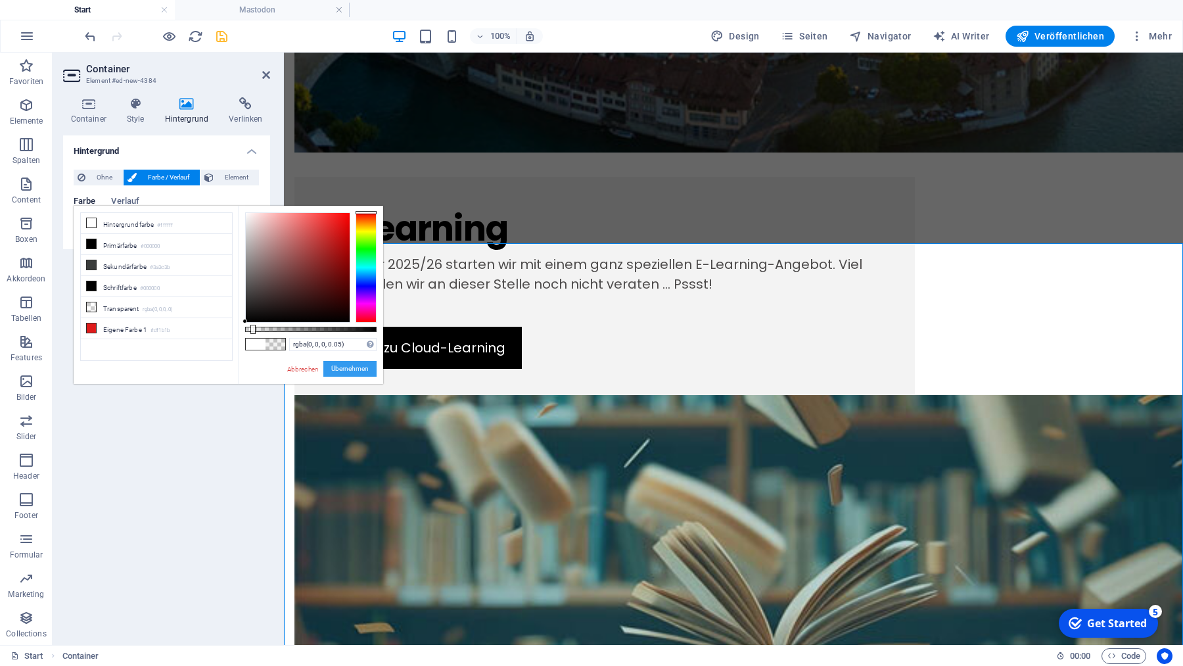
click at [355, 370] on button "Übernehmen" at bounding box center [349, 369] width 53 height 16
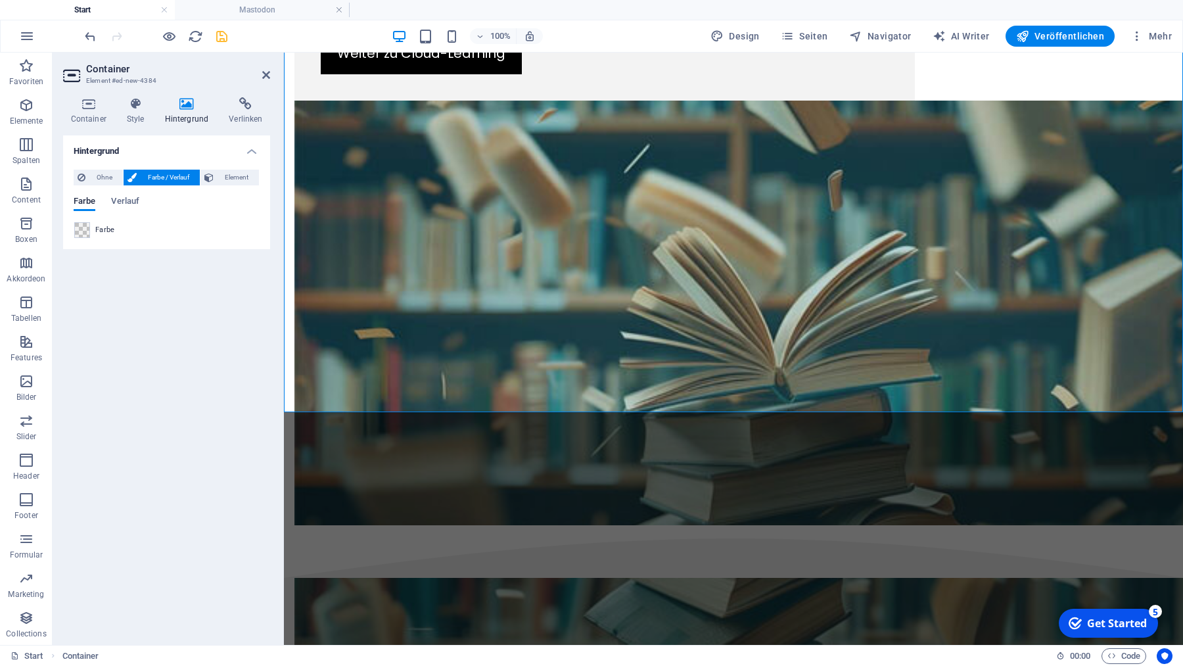
scroll to position [1957, 0]
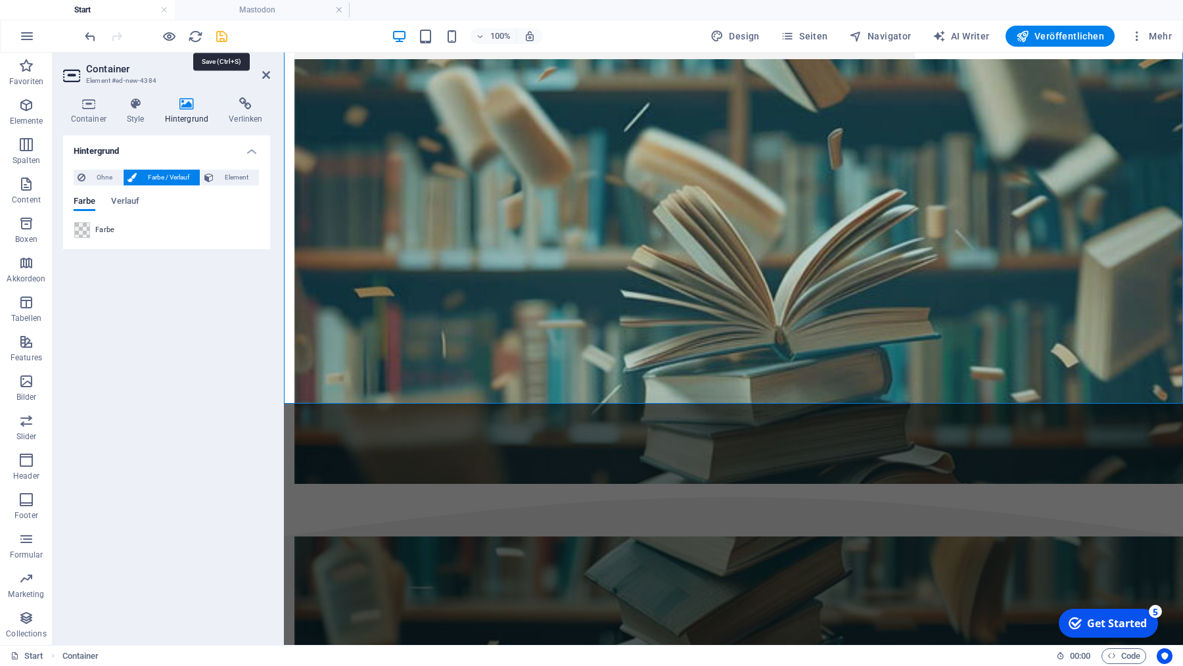
click at [223, 34] on icon "save" at bounding box center [221, 36] width 15 height 15
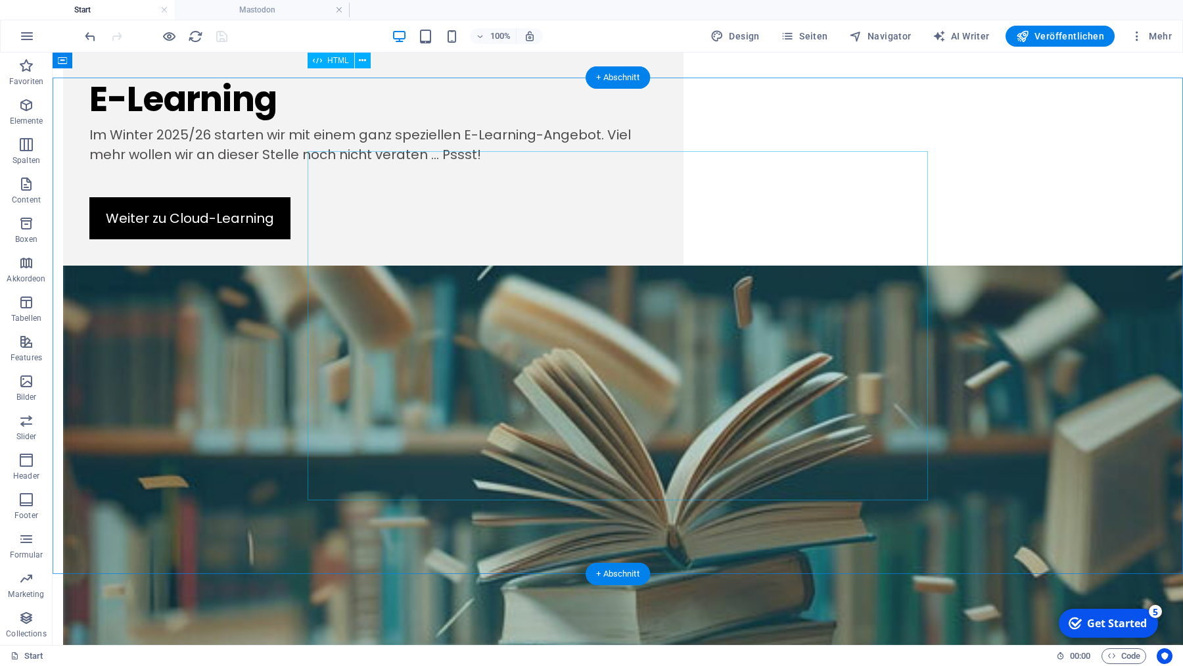
scroll to position [1619, 0]
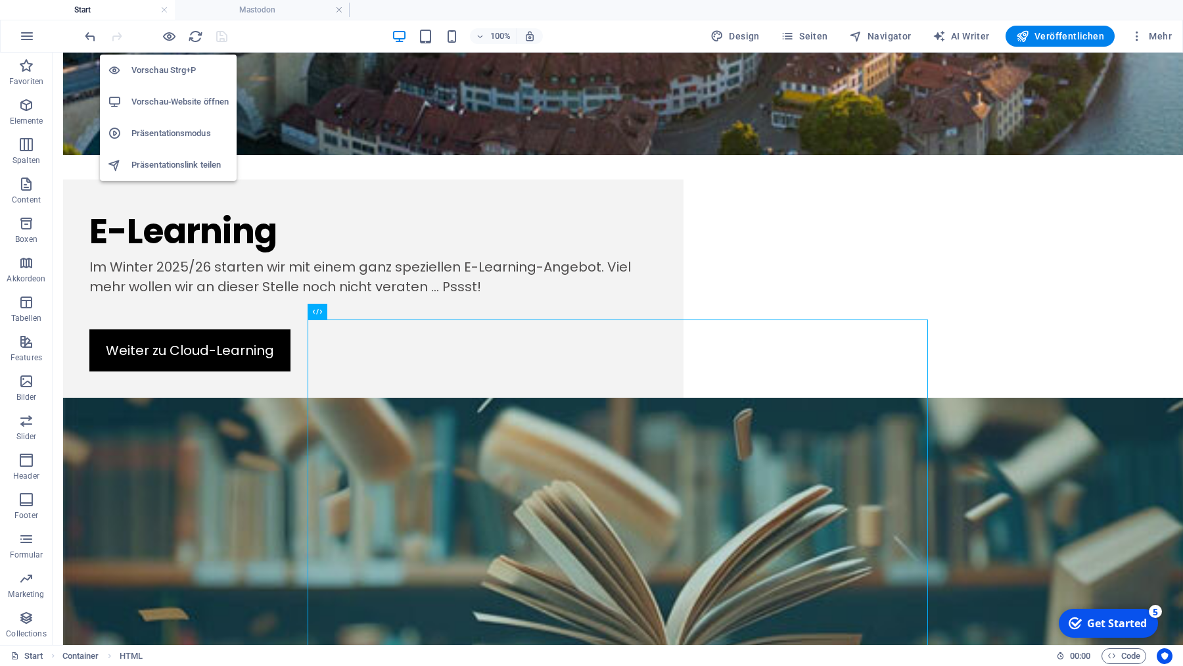
click at [170, 67] on h6 "Vorschau Strg+P" at bounding box center [179, 70] width 97 height 16
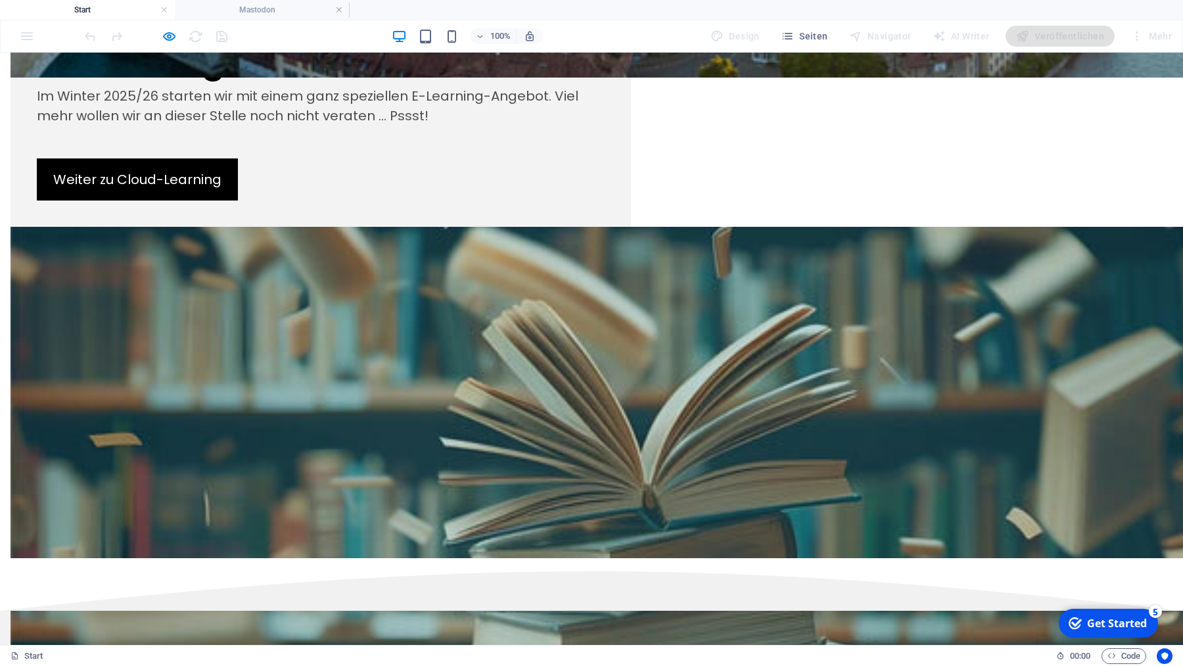
scroll to position [1710, 0]
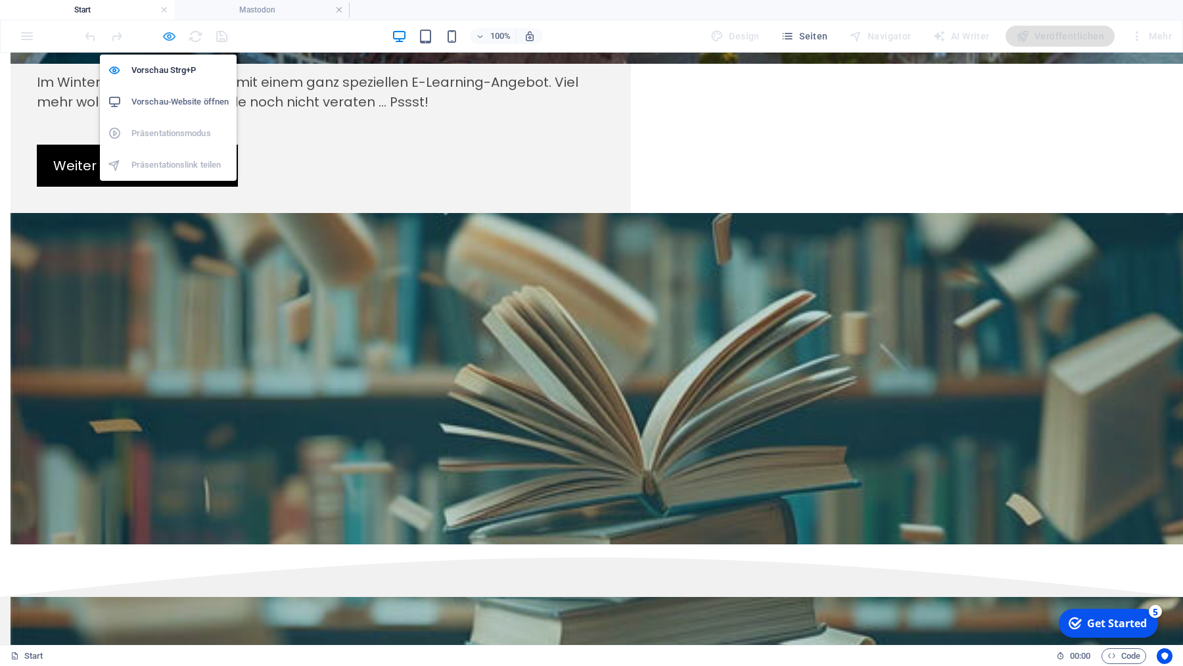
click at [170, 35] on icon "button" at bounding box center [169, 36] width 15 height 15
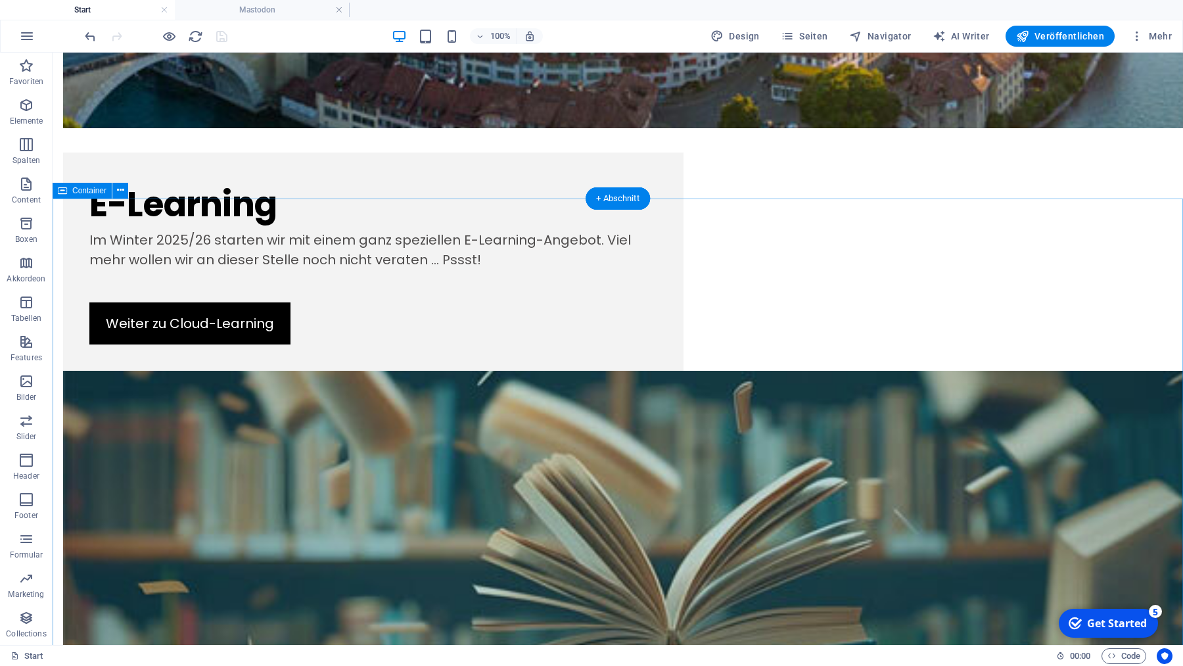
scroll to position [1644, 0]
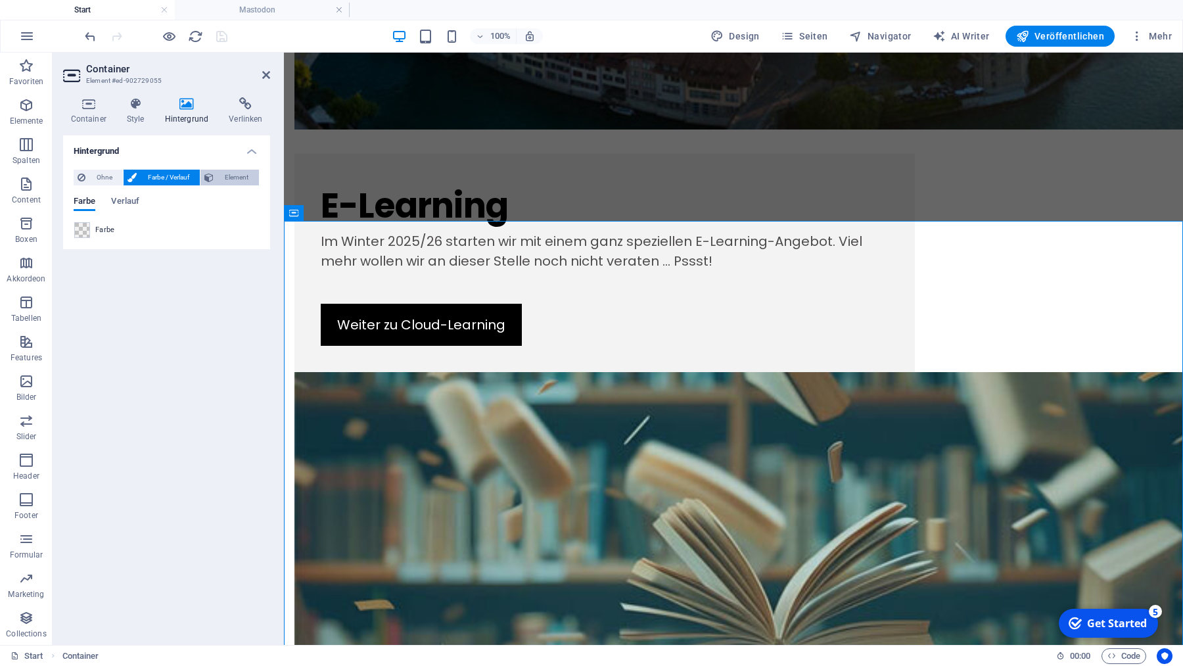
click at [243, 177] on span "Element" at bounding box center [236, 178] width 37 height 16
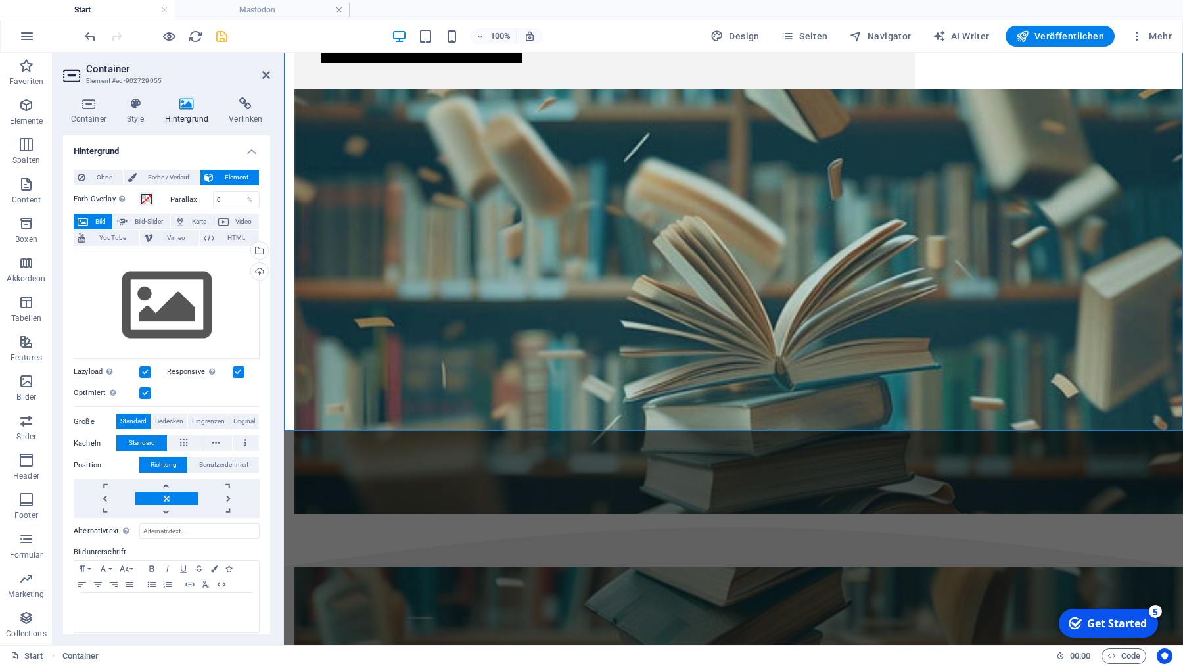
scroll to position [1931, 0]
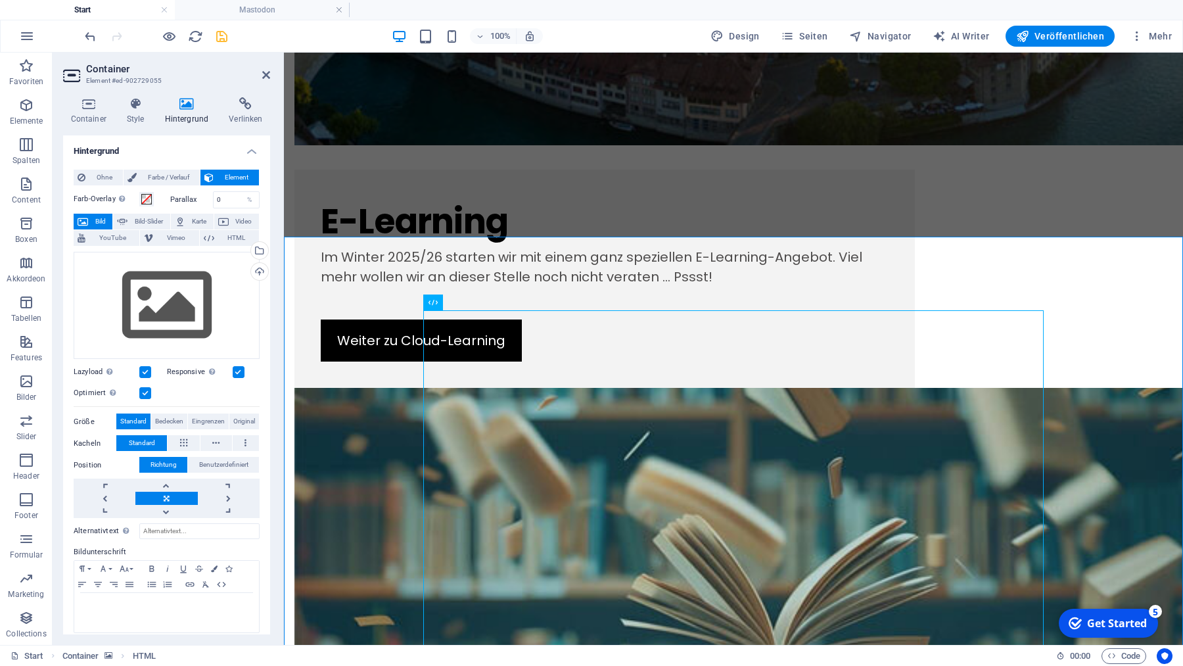
scroll to position [1629, 0]
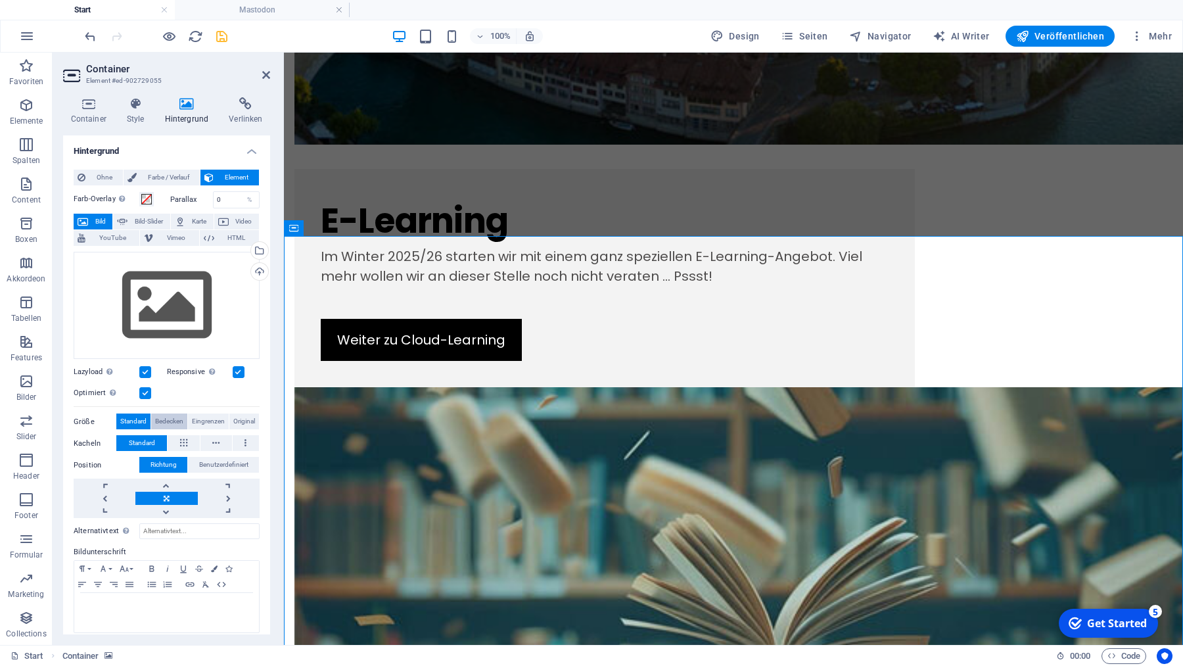
click at [173, 427] on span "Bedecken" at bounding box center [169, 421] width 28 height 16
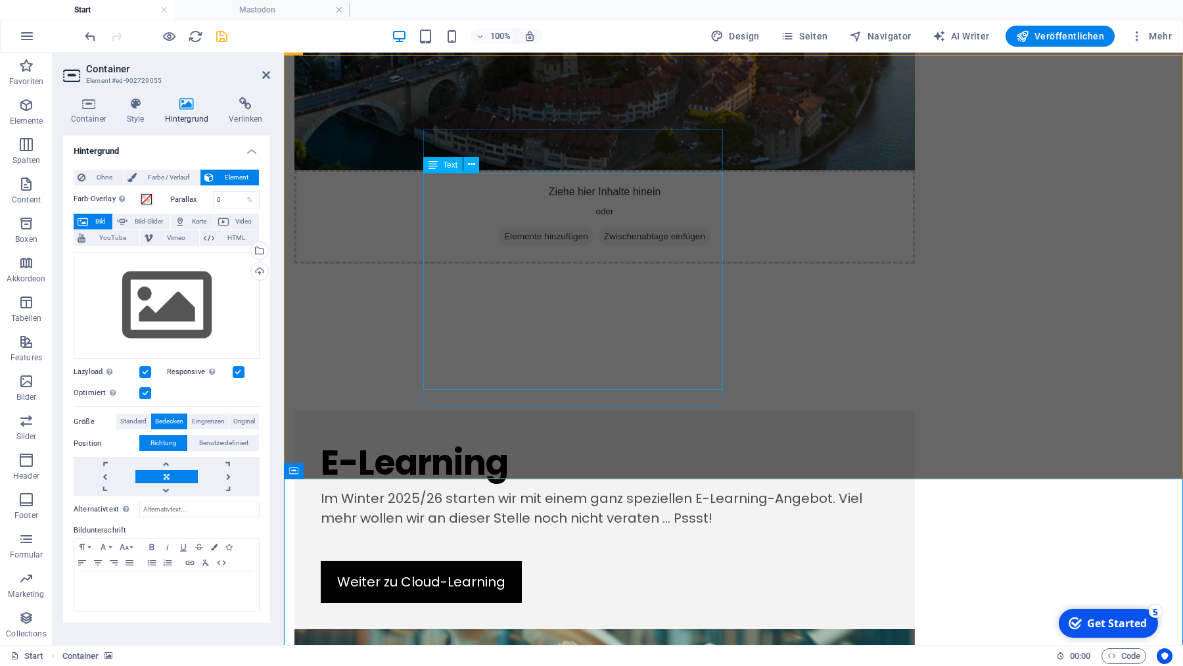
scroll to position [1388, 0]
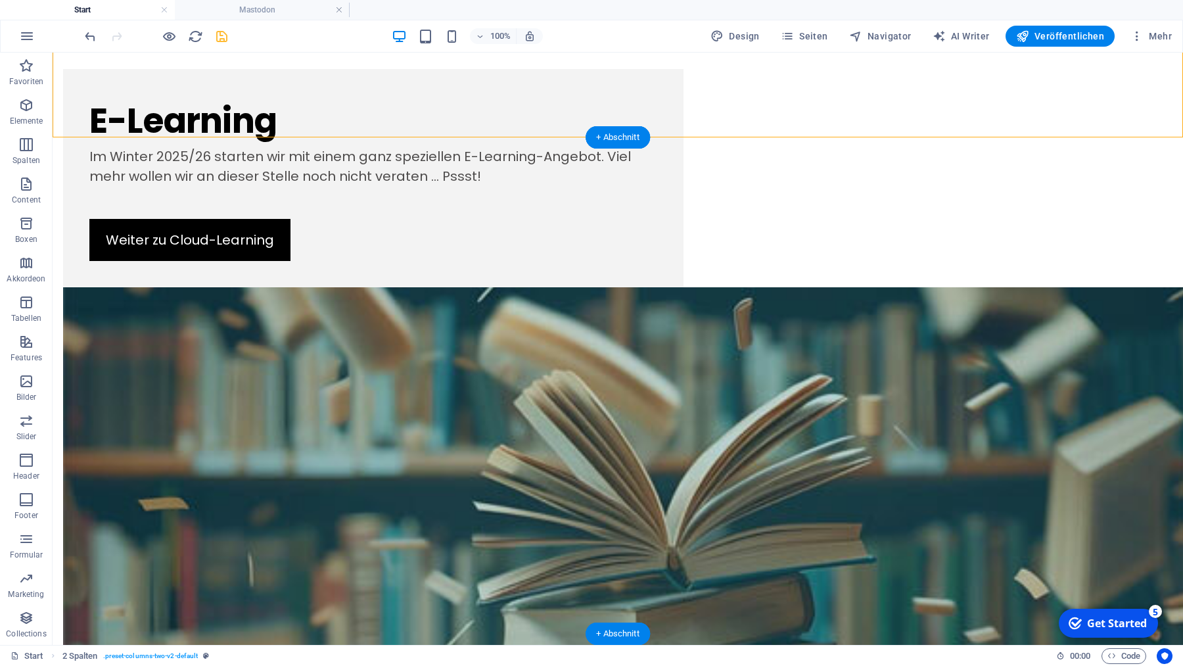
scroll to position [1731, 0]
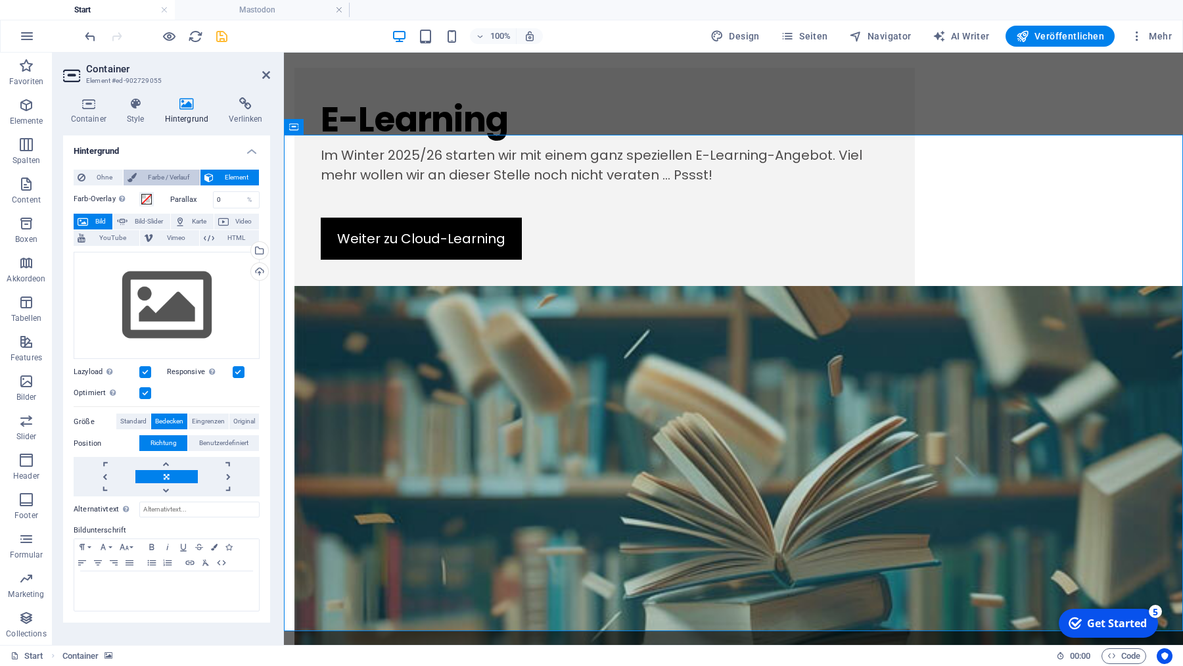
click at [177, 175] on span "Farbe / Verlauf" at bounding box center [168, 178] width 55 height 16
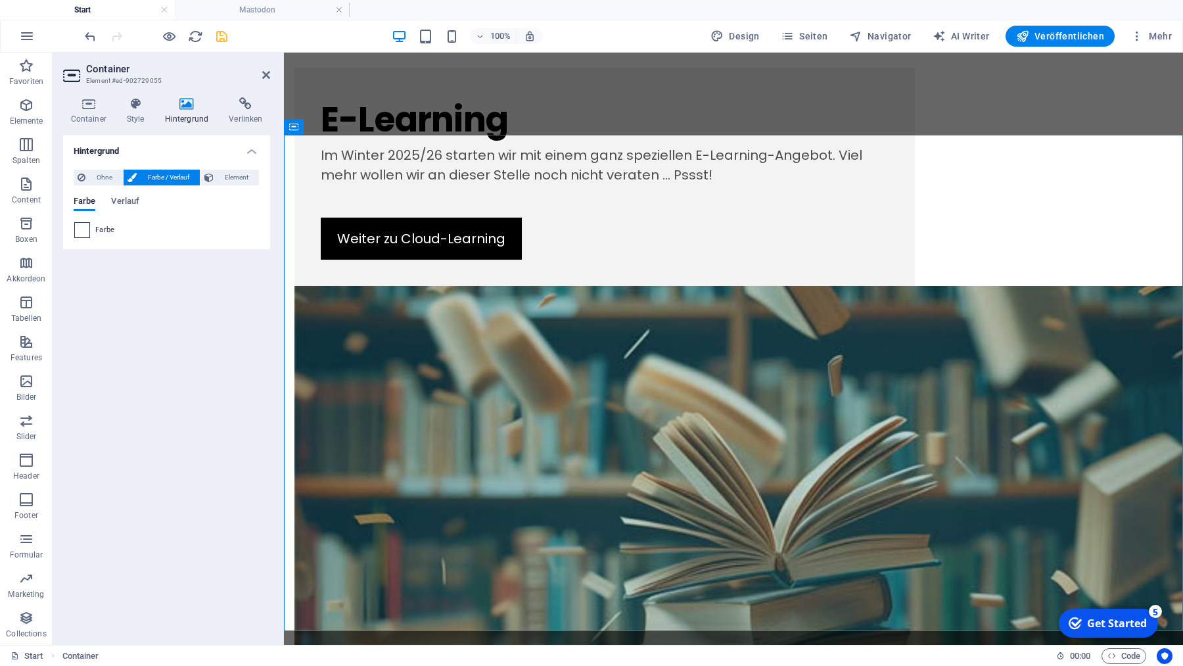
click at [85, 231] on span at bounding box center [82, 230] width 14 height 14
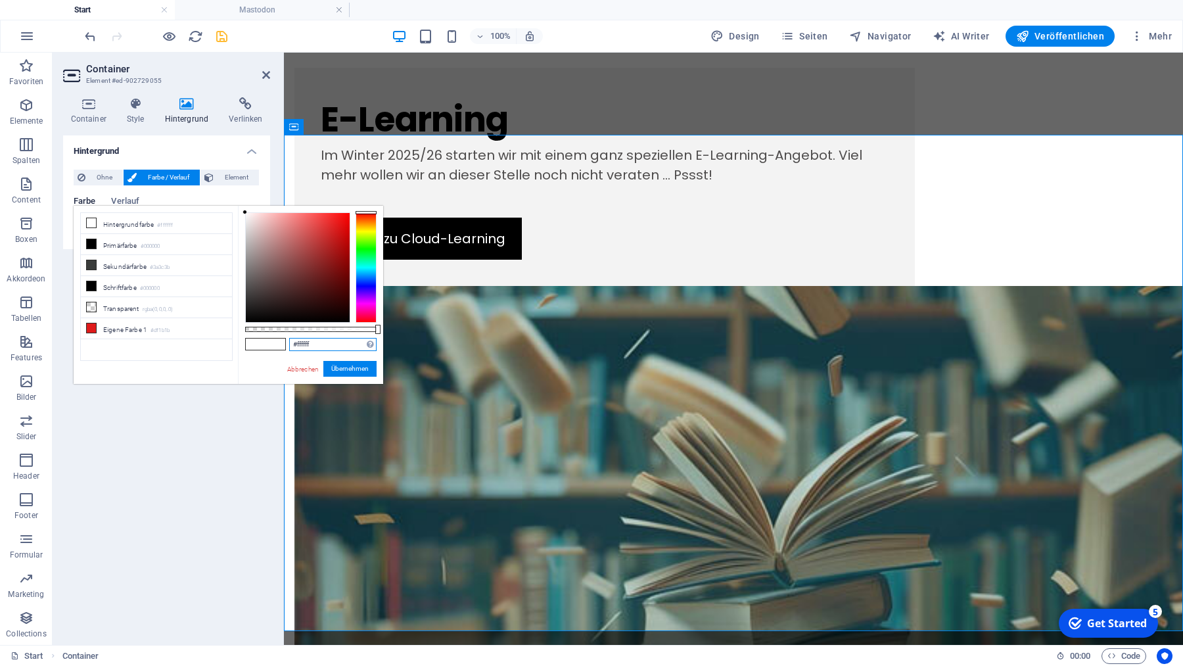
click at [340, 344] on input "#ffffff" at bounding box center [332, 344] width 87 height 13
paste input "rgba(0, 0, 0, 0.05)"
type input "rgba(0, 0, 0, 0.05)"
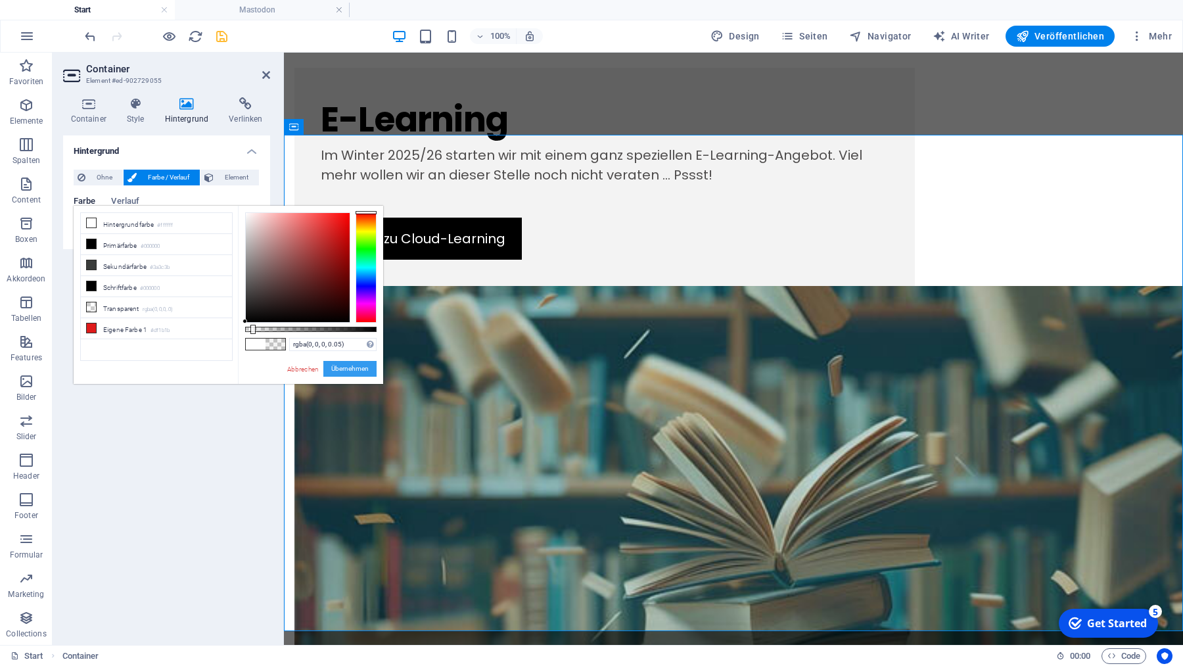
click at [349, 369] on button "Übernehmen" at bounding box center [349, 369] width 53 height 16
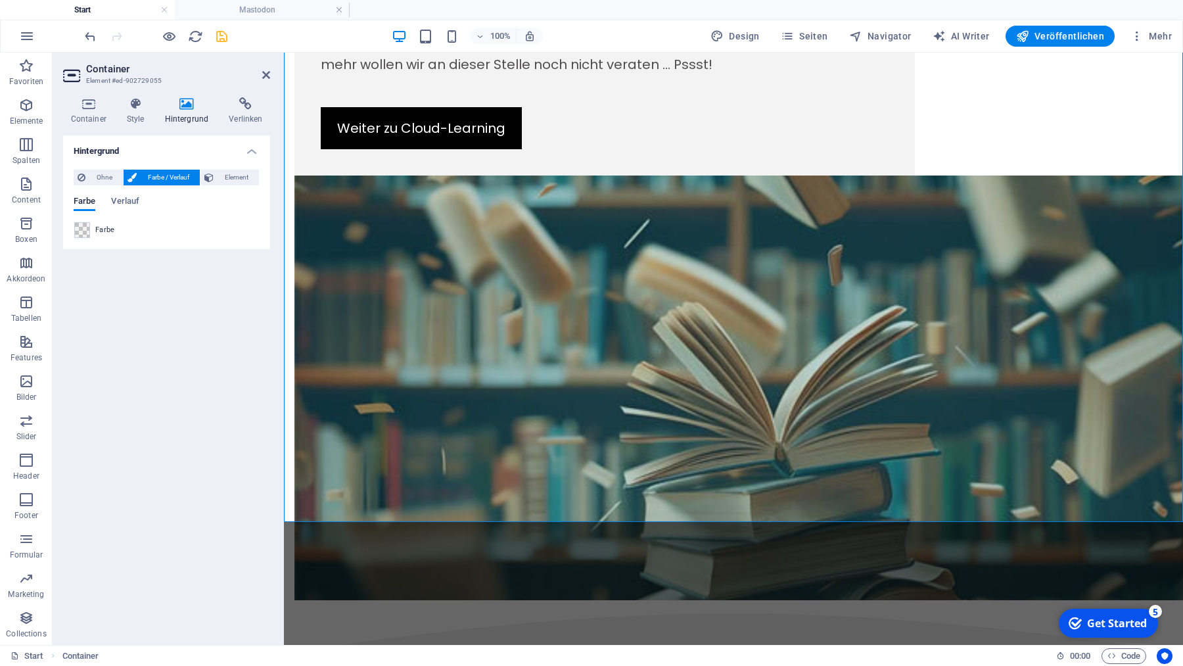
scroll to position [1846, 0]
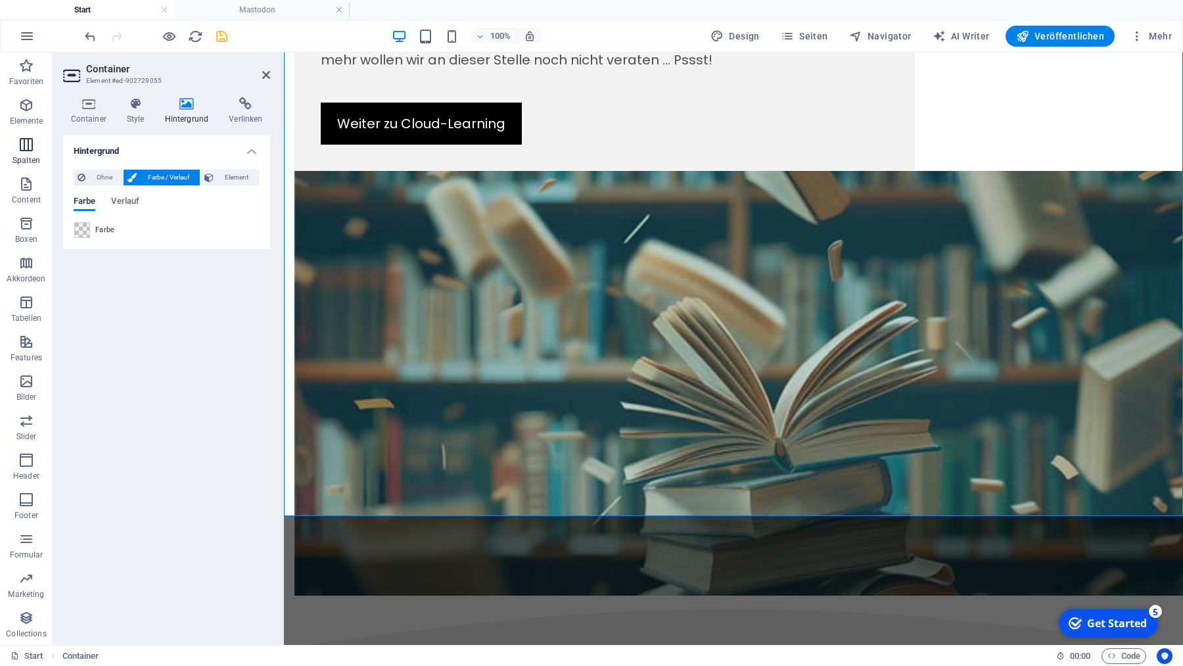
click at [22, 143] on icon "button" at bounding box center [26, 145] width 16 height 16
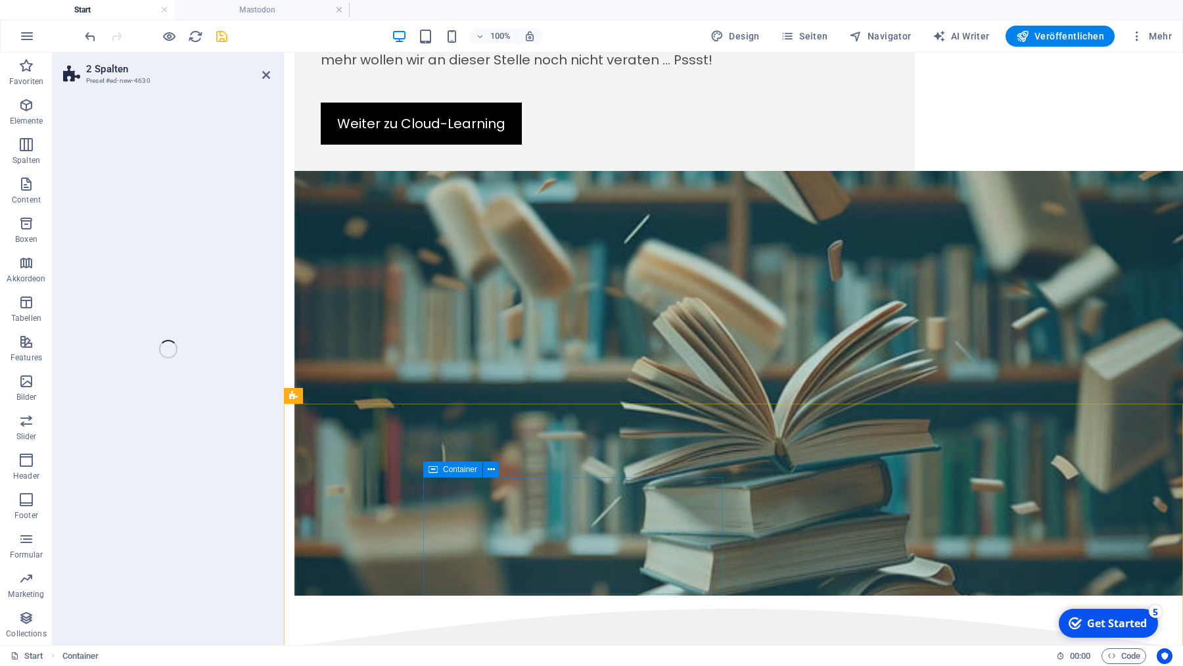
scroll to position [1965, 0]
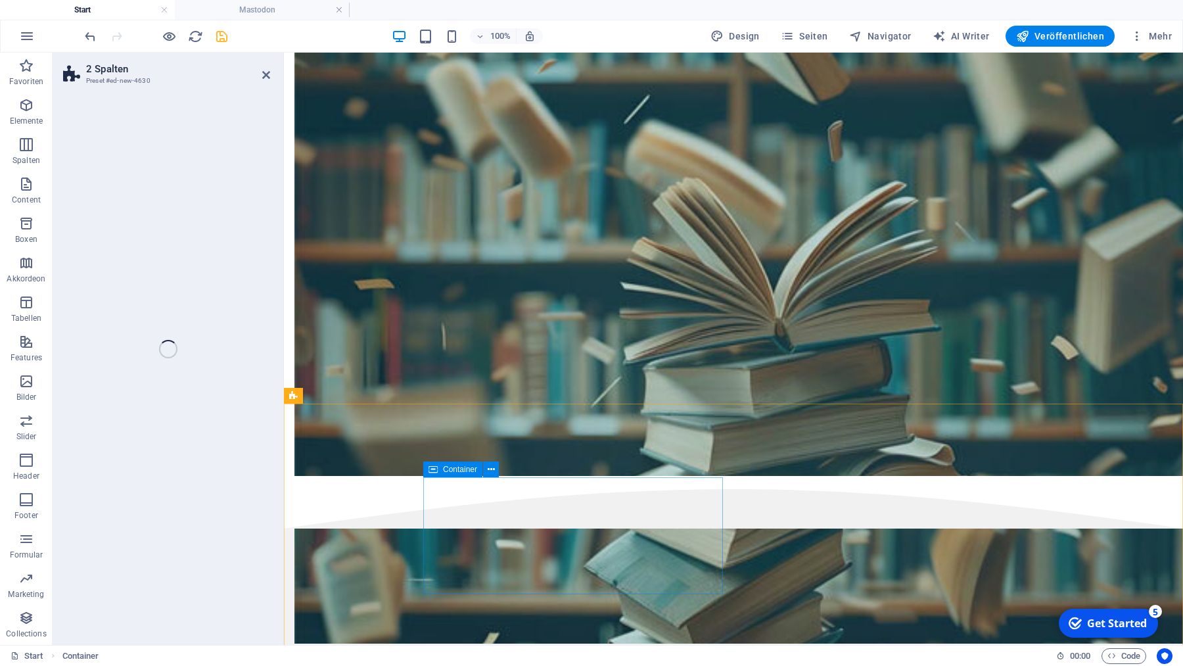
select select "rem"
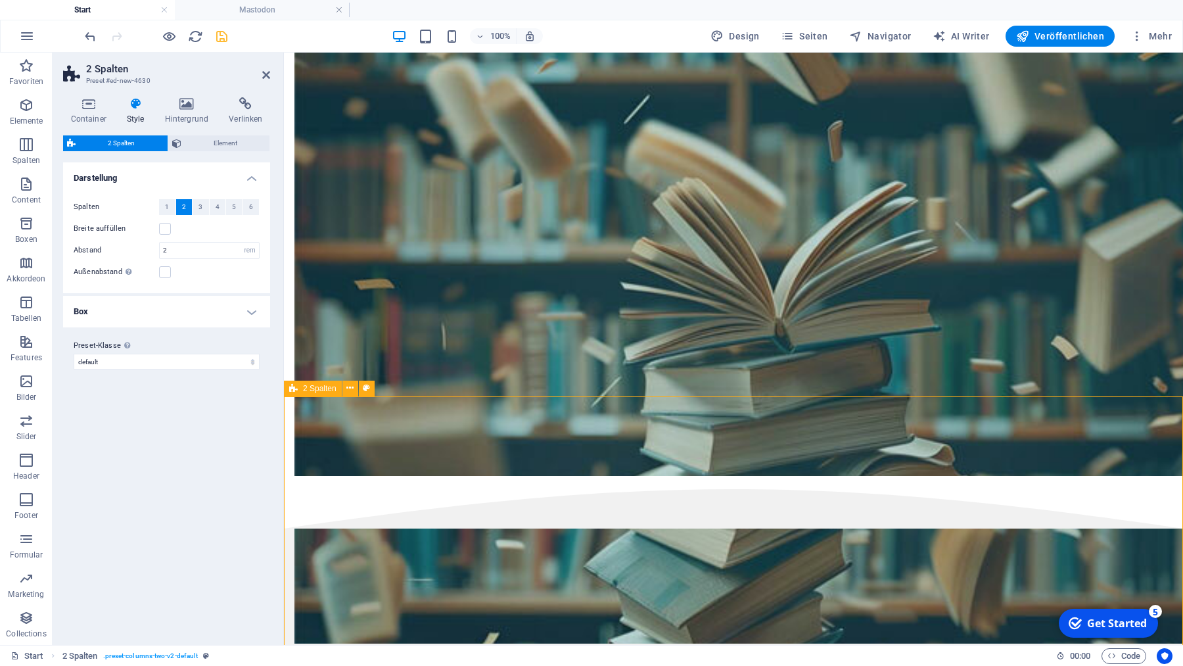
click at [187, 106] on icon at bounding box center [186, 103] width 59 height 13
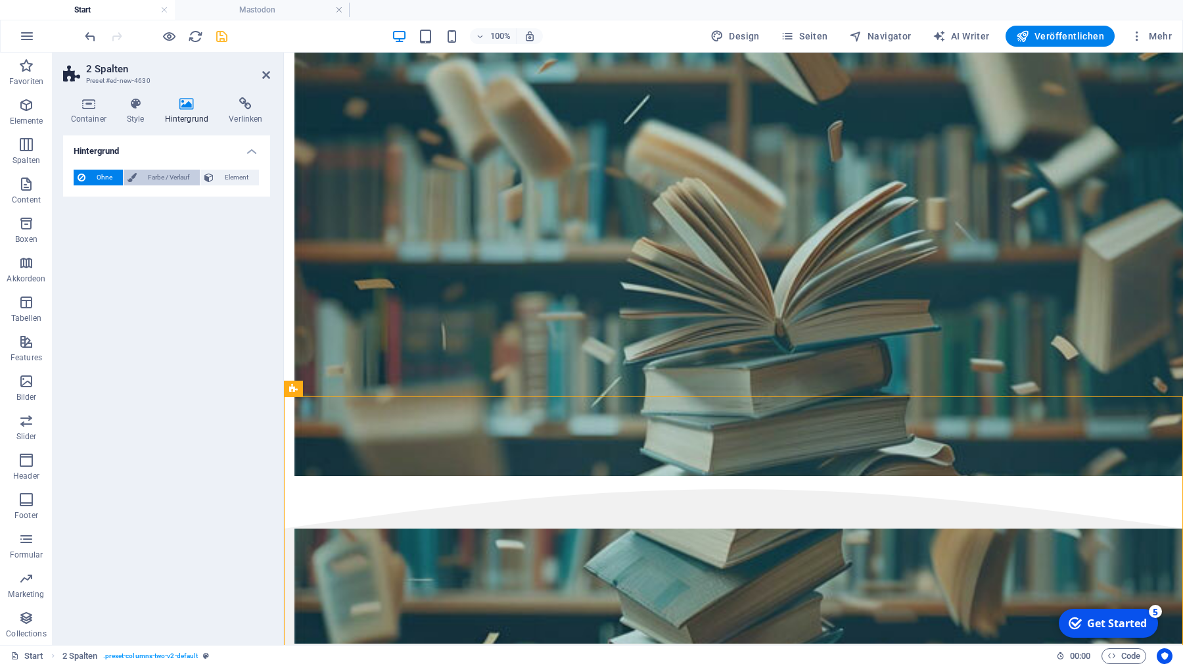
click at [174, 181] on span "Farbe / Verlauf" at bounding box center [168, 178] width 55 height 16
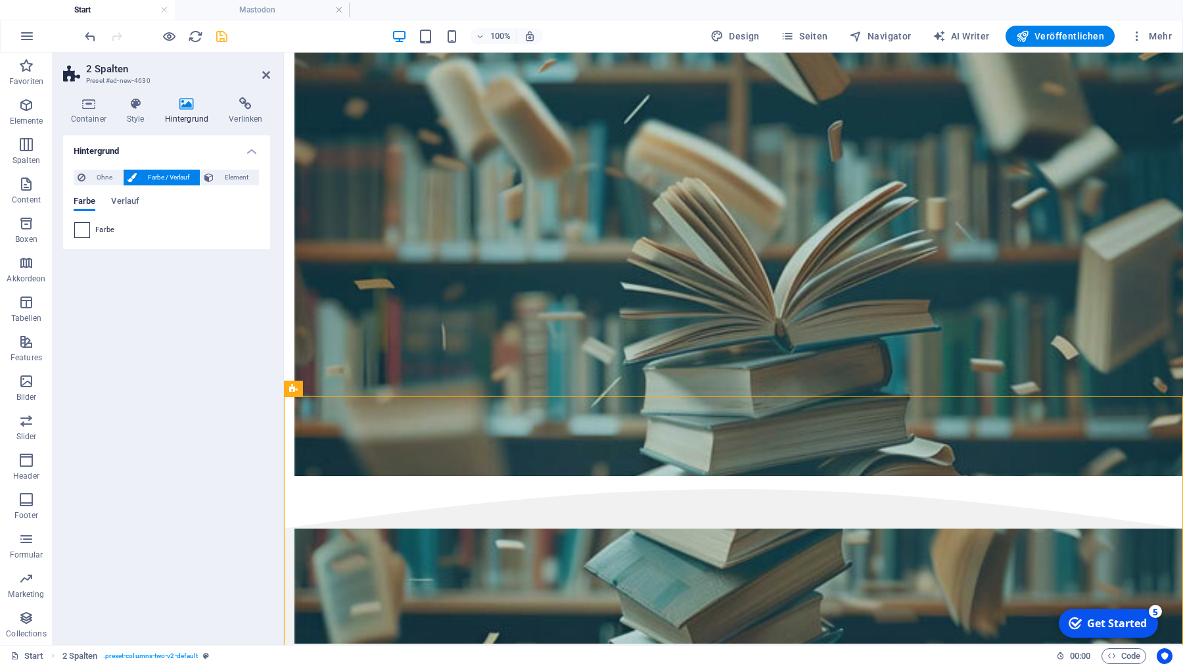
click at [80, 232] on span at bounding box center [82, 230] width 14 height 14
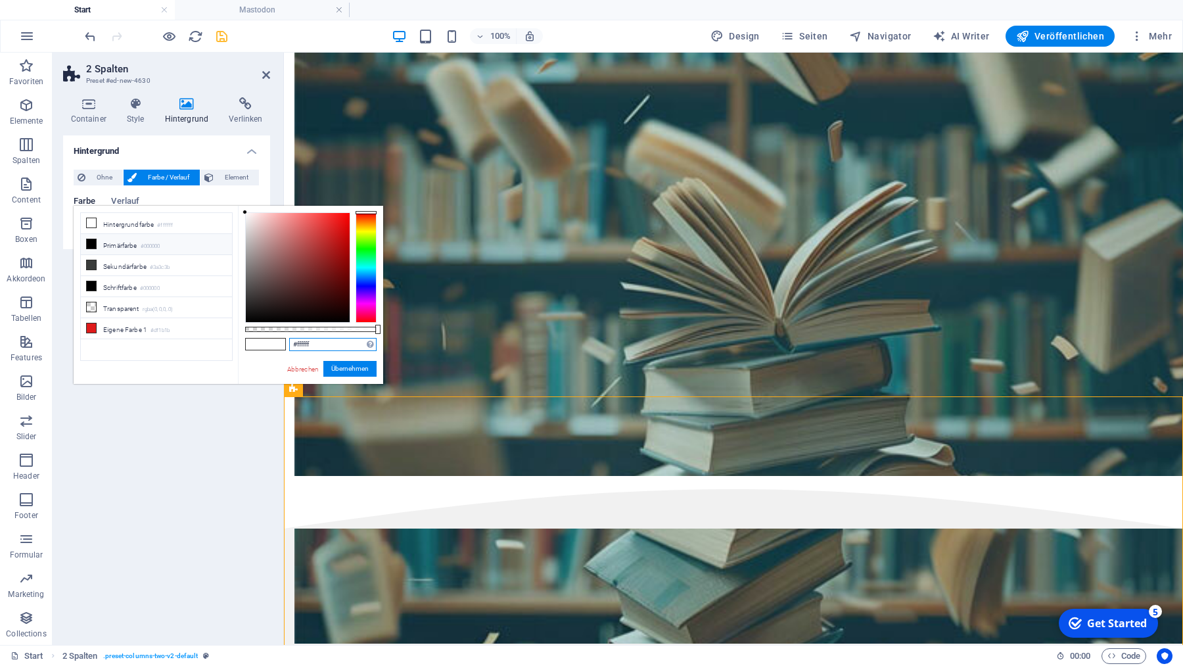
click at [325, 343] on input "#ffffff" at bounding box center [332, 344] width 87 height 13
paste input "rgba(0, 0, 0, 0.05)"
type input "rgba(0, 0, 0, 0.05)"
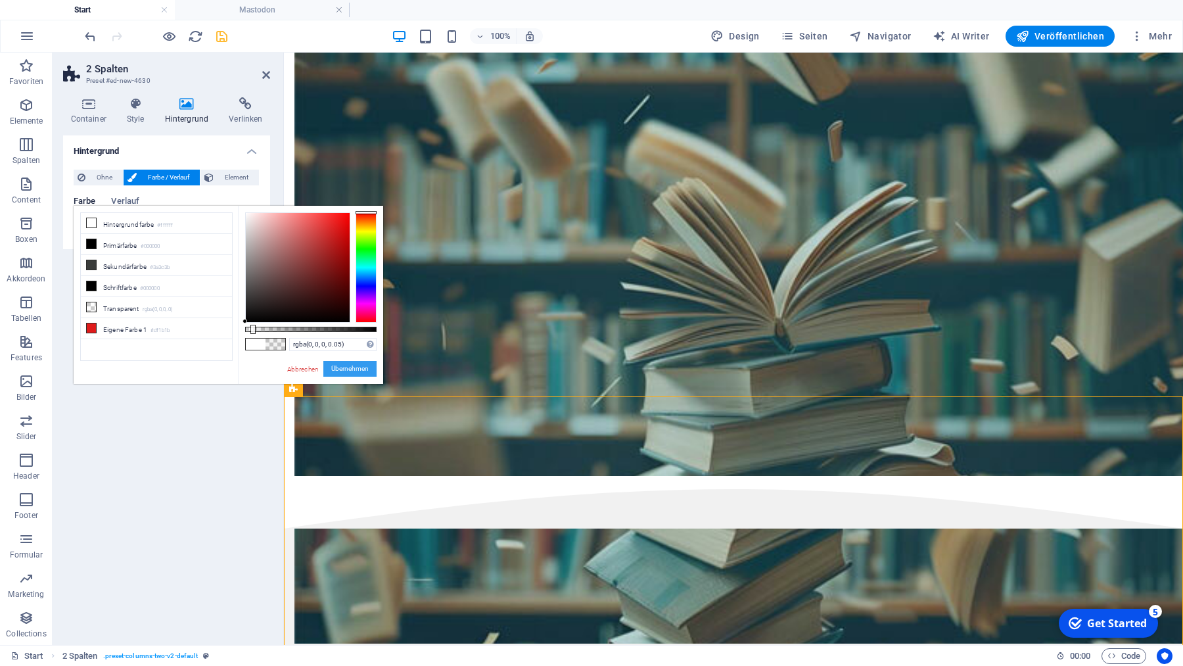
click at [357, 369] on button "Übernehmen" at bounding box center [349, 369] width 53 height 16
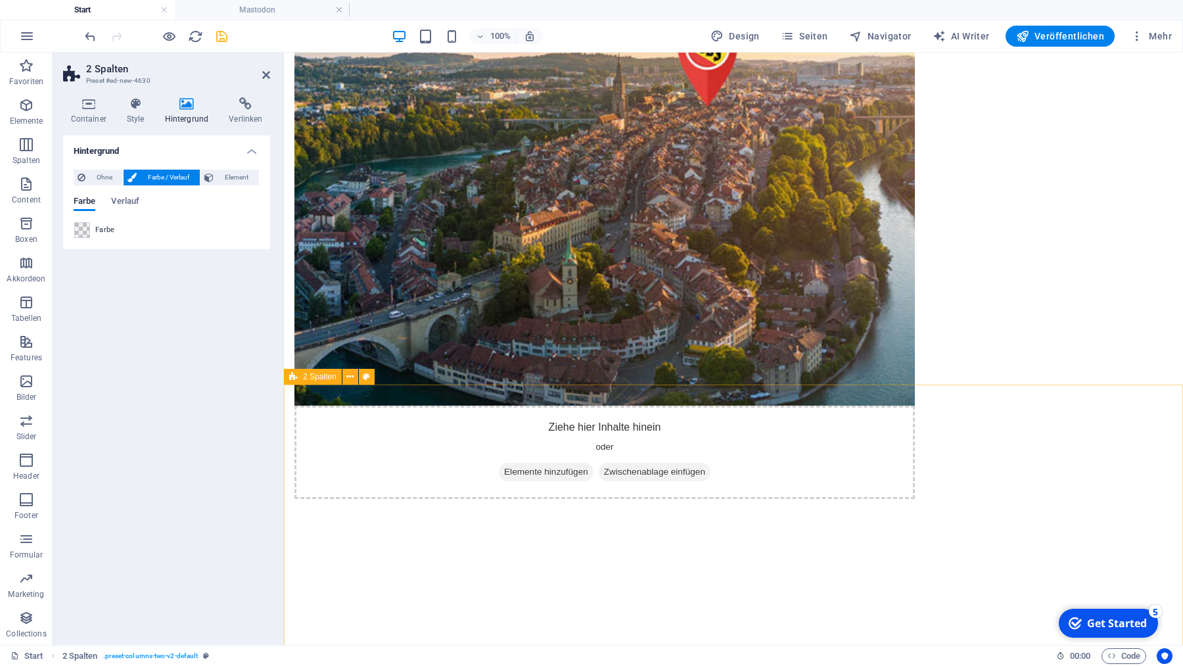
scroll to position [1169, 0]
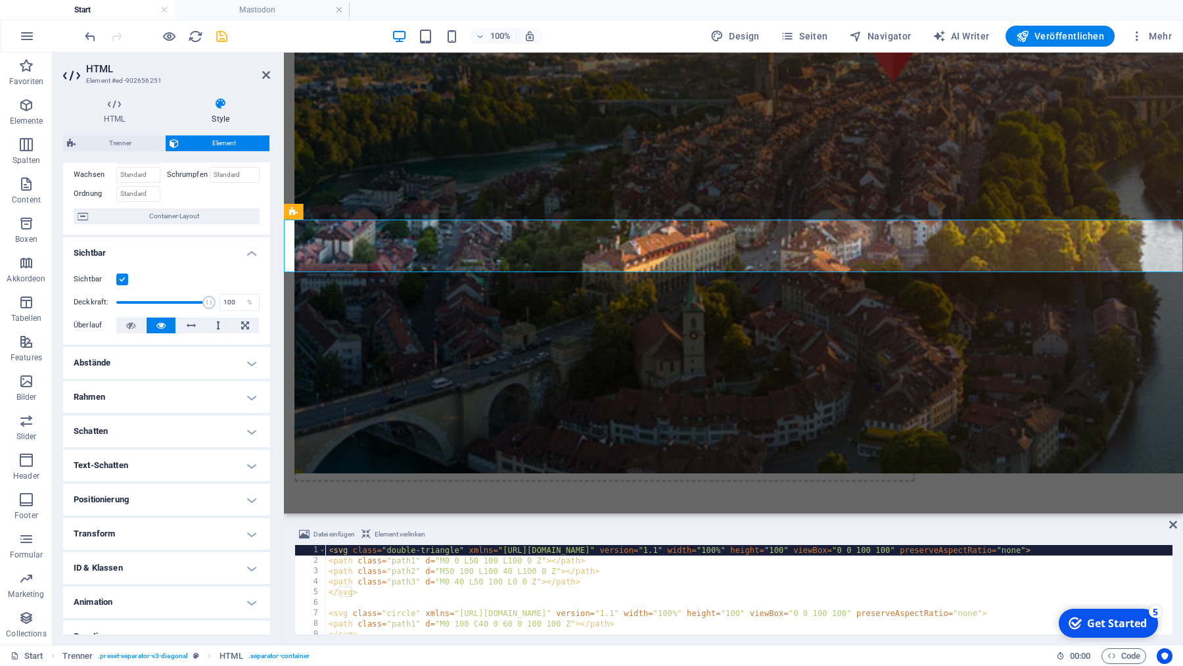
scroll to position [95, 0]
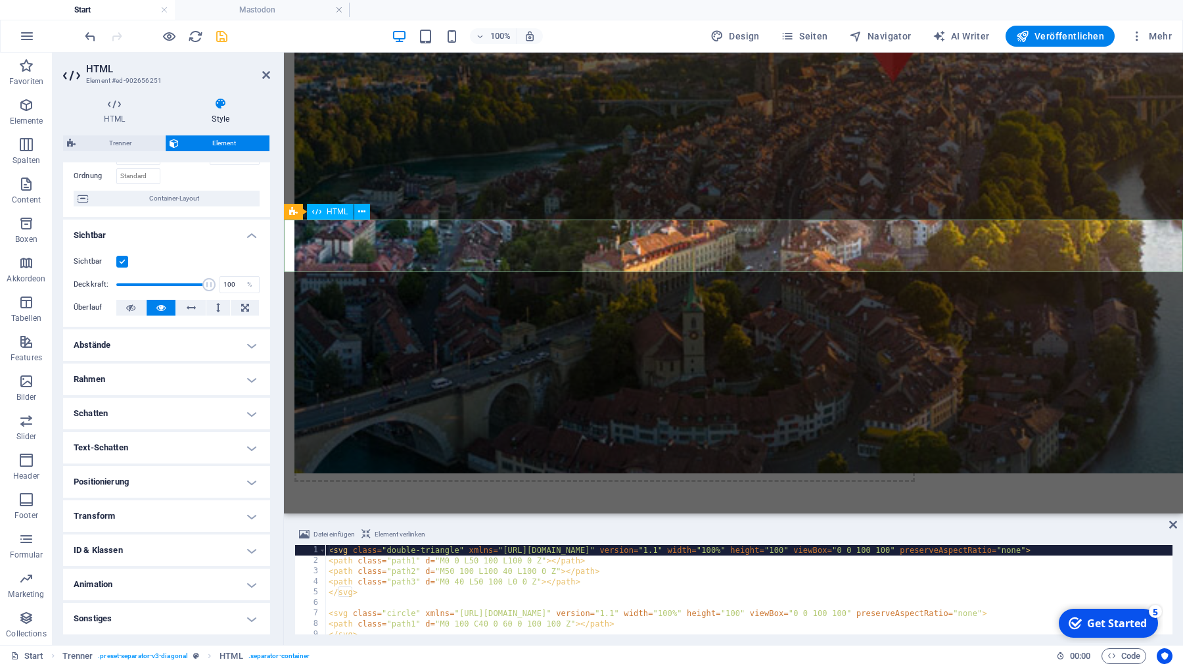
click at [120, 142] on span "Trenner" at bounding box center [121, 143] width 82 height 16
select select "circle"
select select "rem"
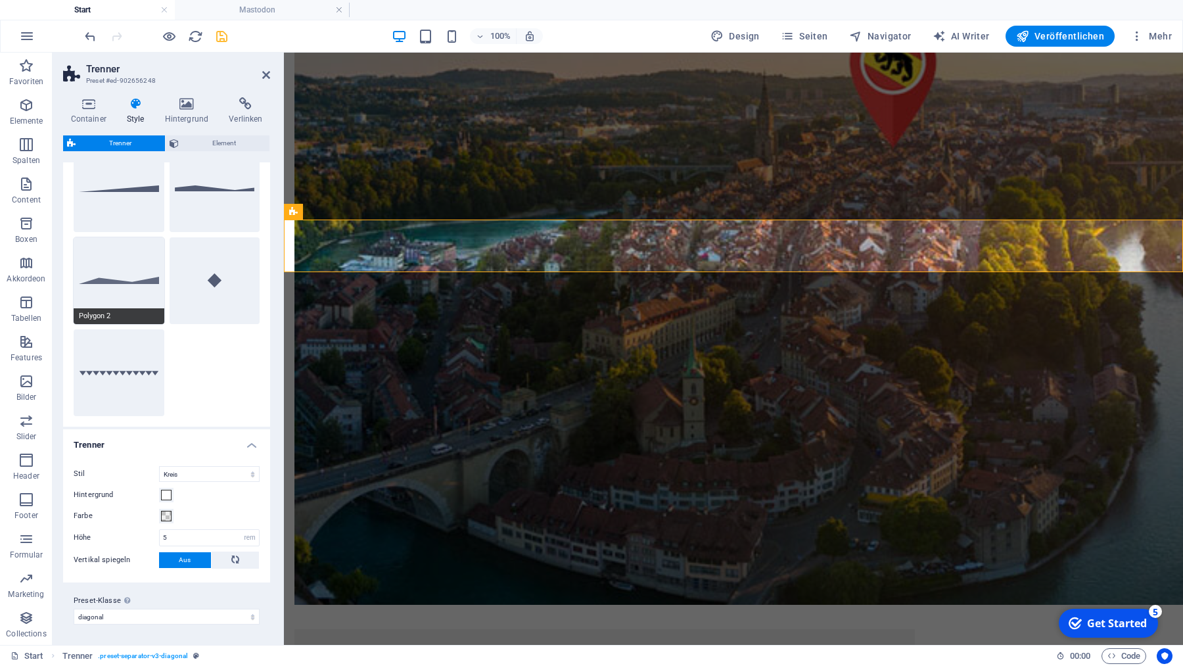
scroll to position [0, 0]
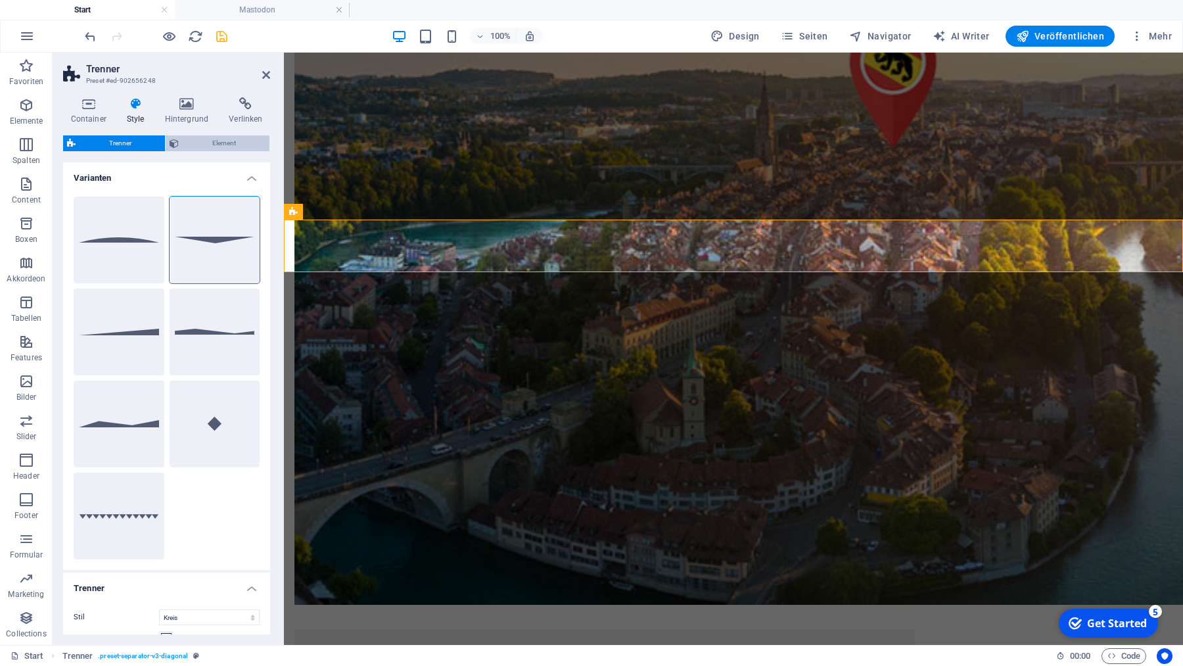
click at [223, 139] on span "Element" at bounding box center [224, 143] width 83 height 16
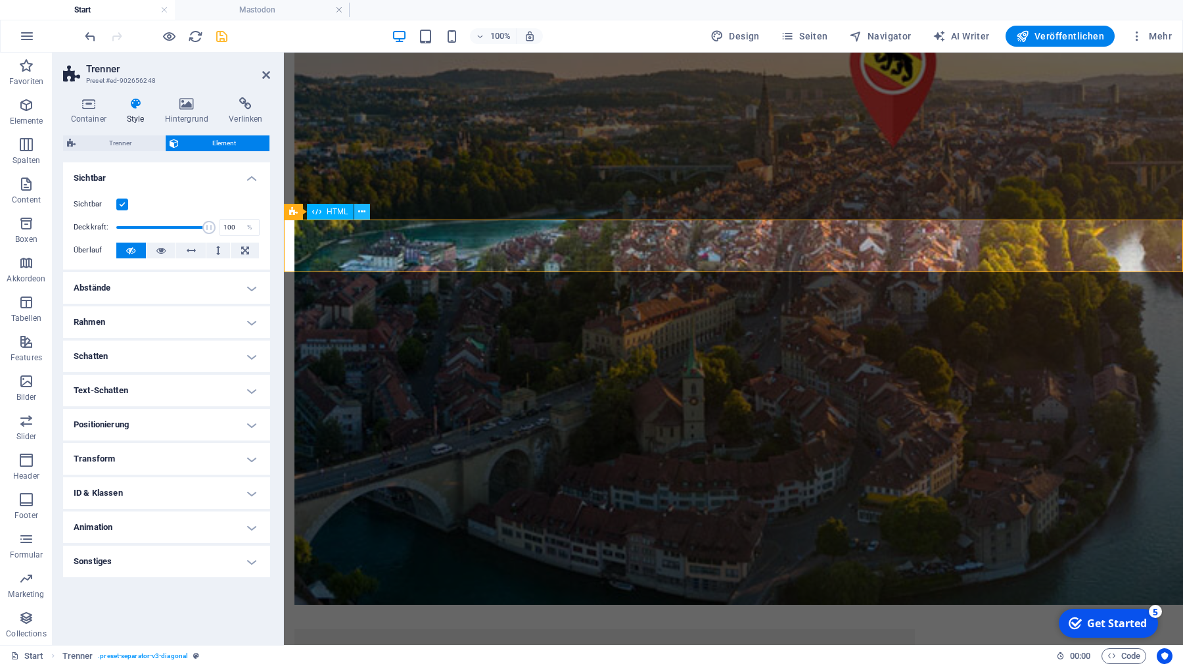
click at [362, 214] on icon at bounding box center [361, 212] width 7 height 14
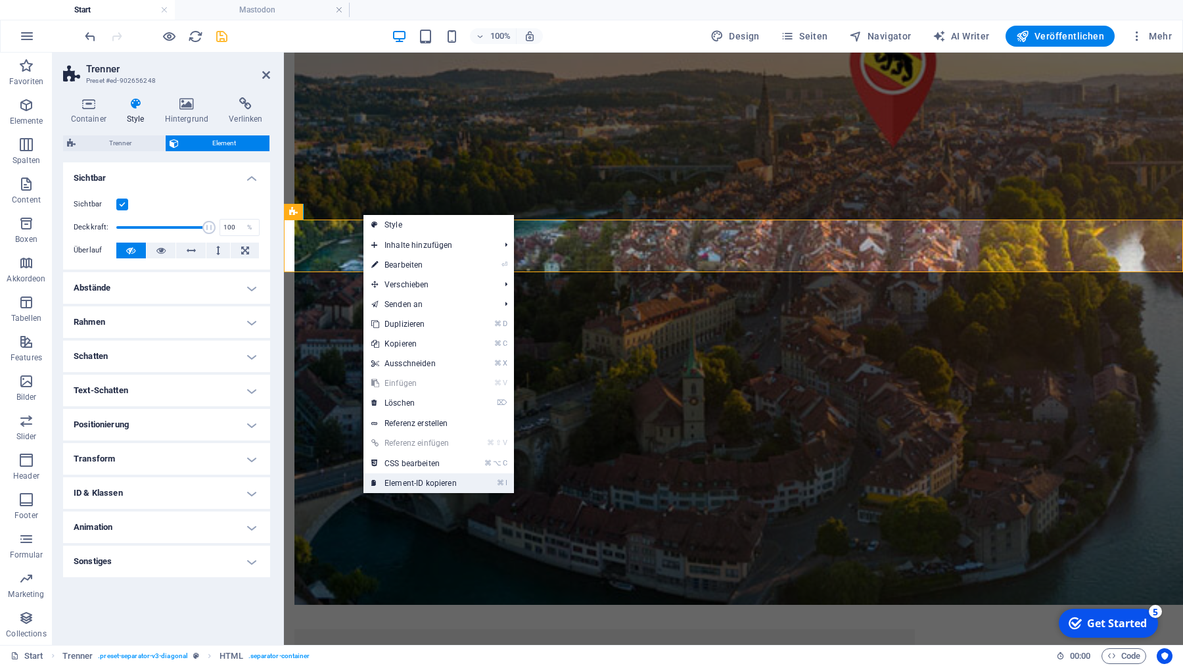
click at [431, 486] on link "⌘ I Element-ID kopieren" at bounding box center [413, 483] width 101 height 20
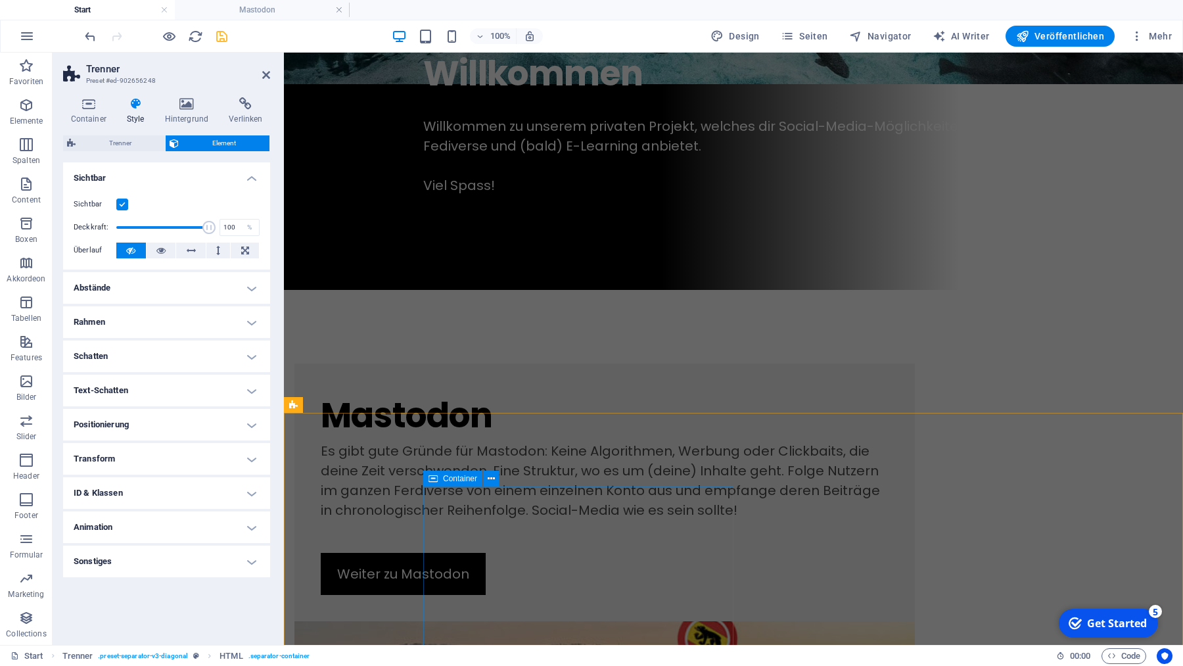
scroll to position [555, 0]
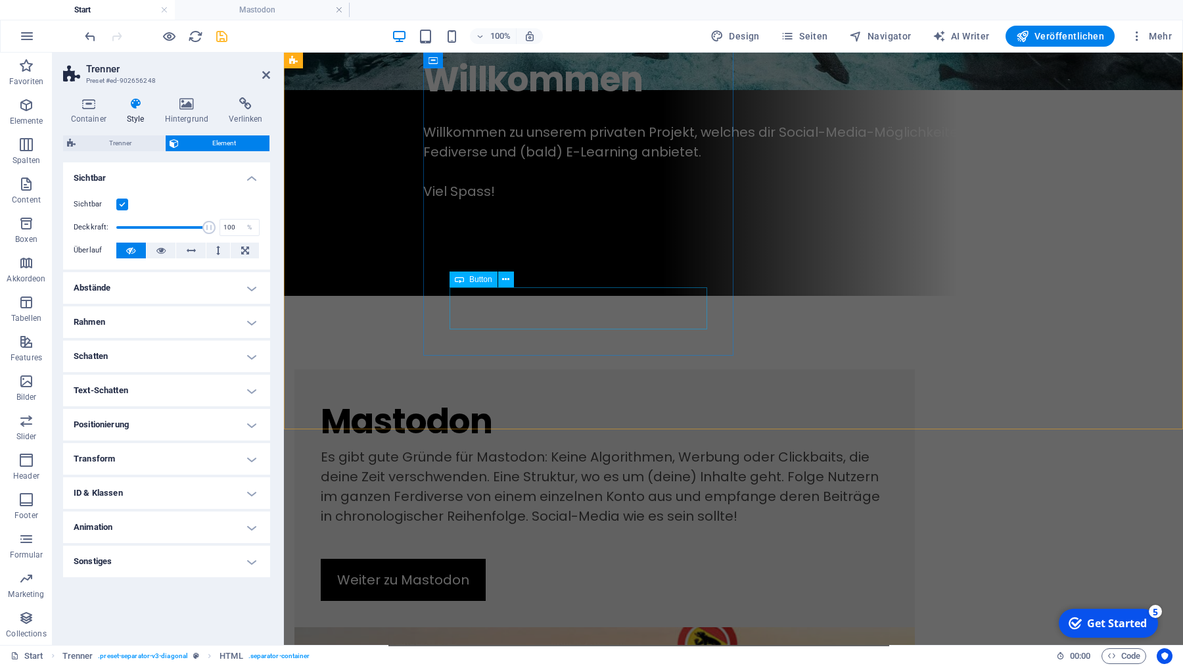
click at [530, 559] on div "Weiter zu Mastodon" at bounding box center [605, 580] width 568 height 42
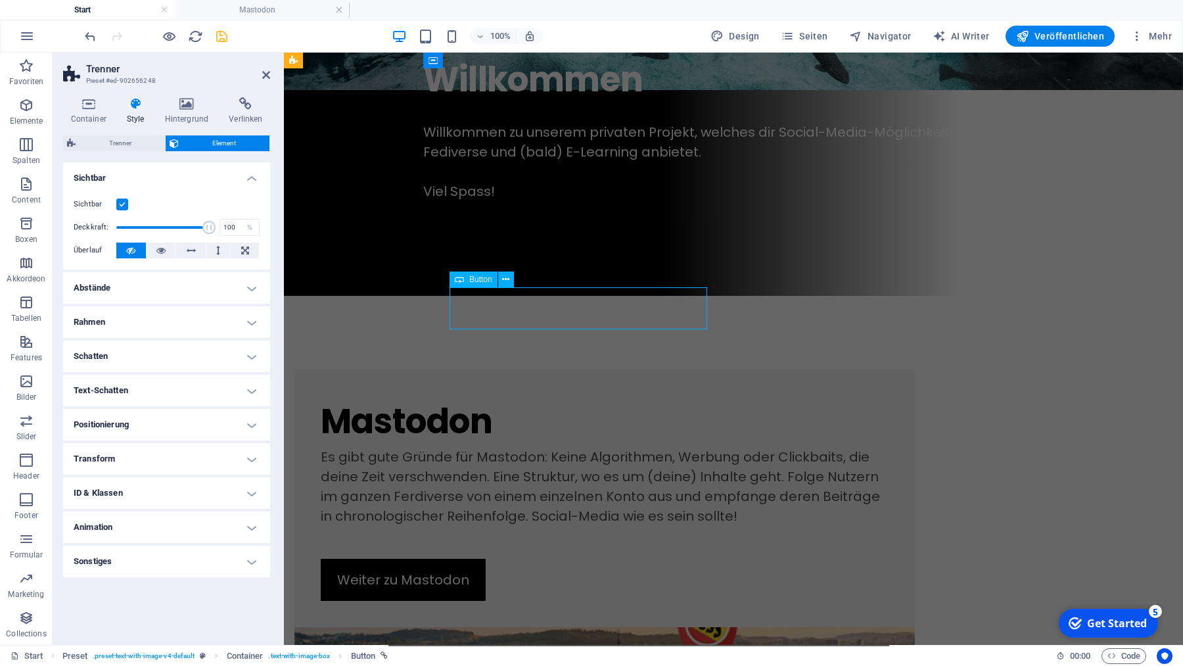
select select "3"
select select "overlay"
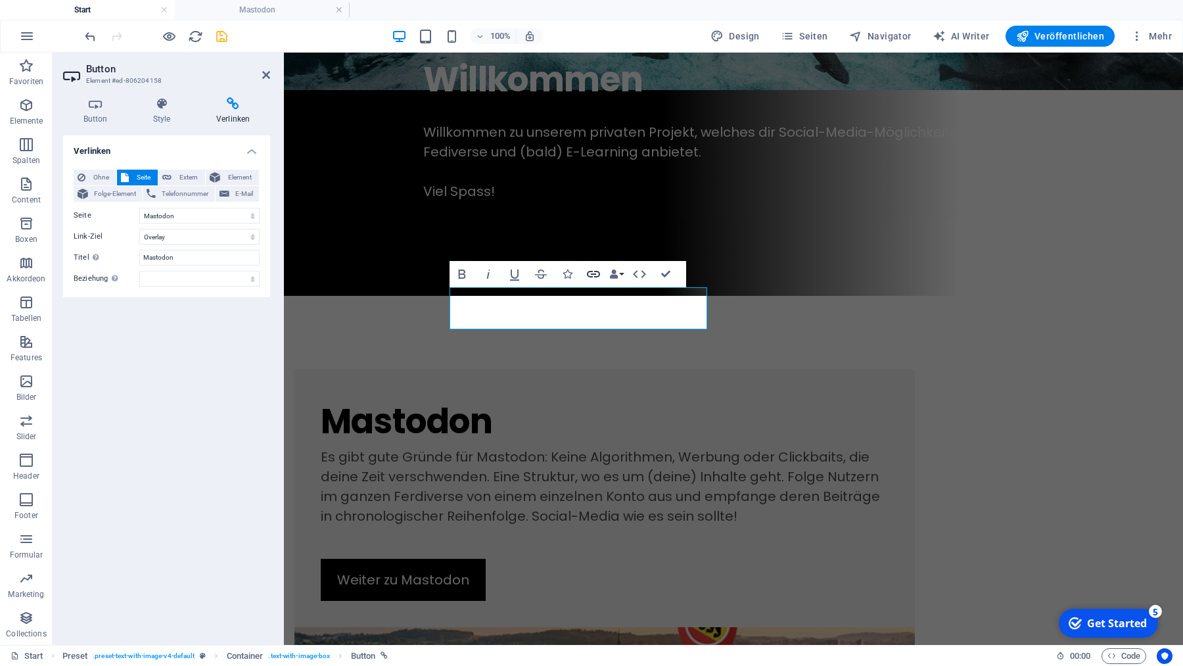
click at [592, 271] on icon "button" at bounding box center [594, 274] width 16 height 16
click at [241, 177] on span "Element" at bounding box center [239, 178] width 31 height 16
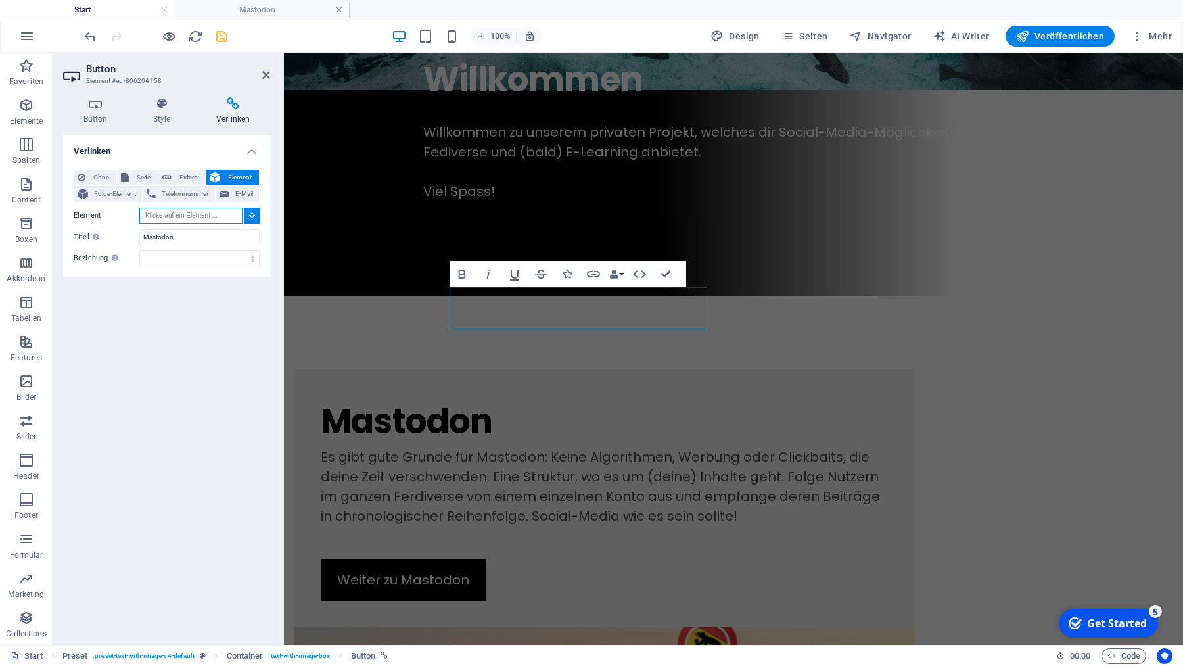
paste input "#ed-902656251"
type input "#ed-902656251"
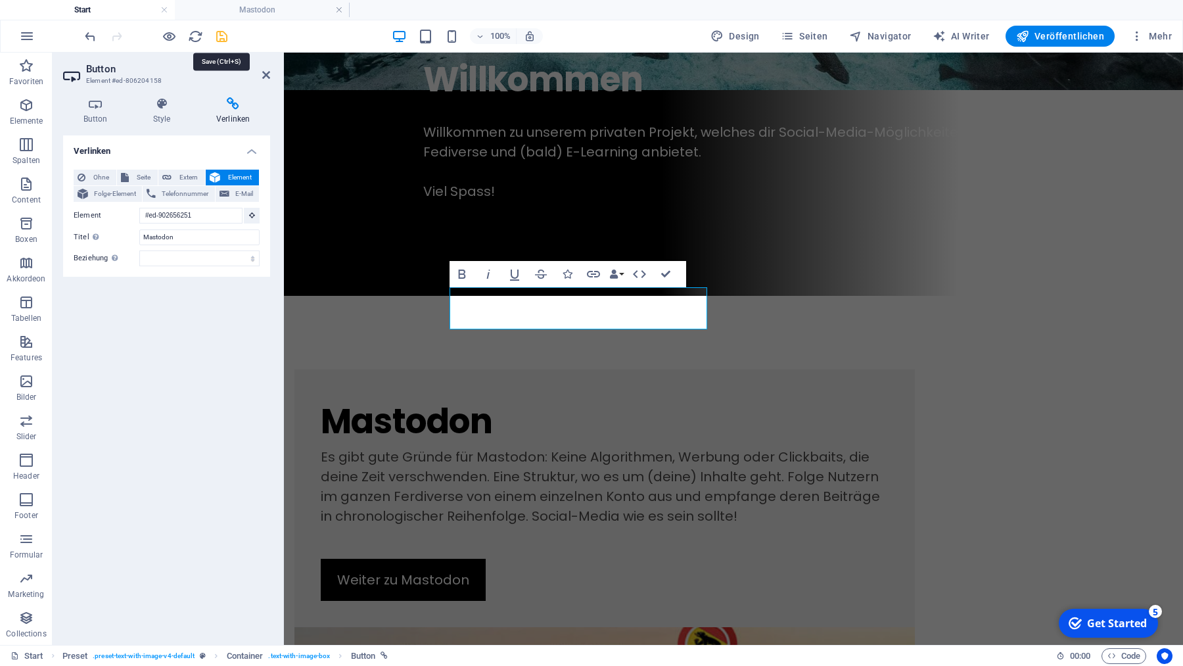
click at [222, 39] on icon "save" at bounding box center [221, 36] width 15 height 15
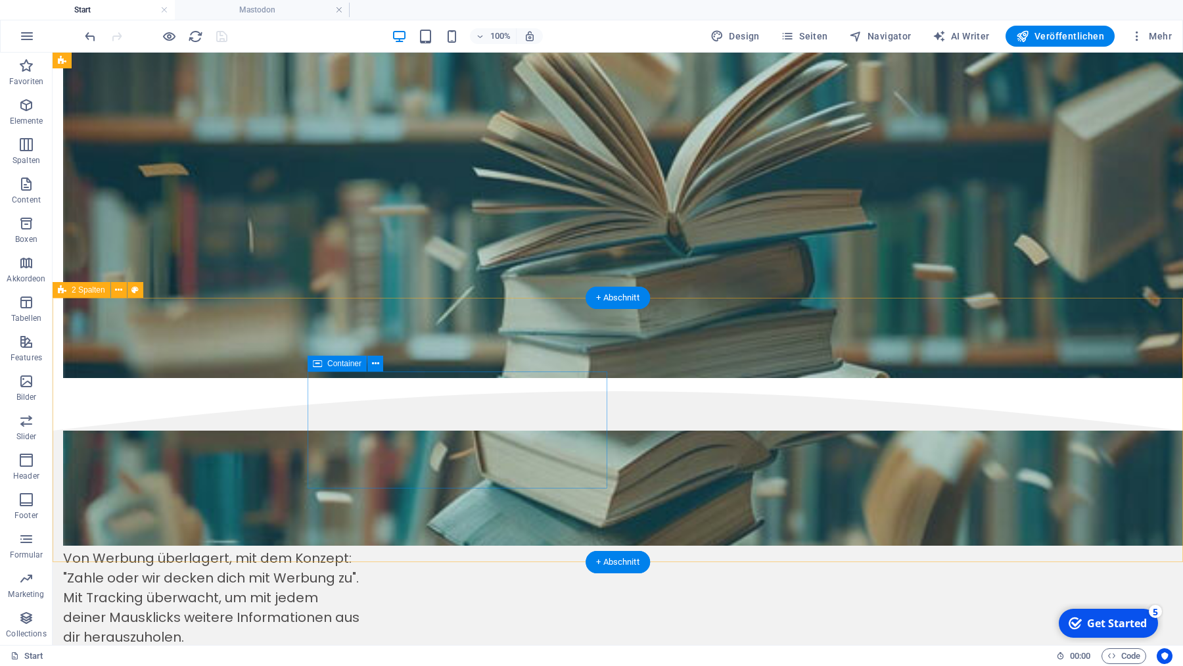
scroll to position [2071, 0]
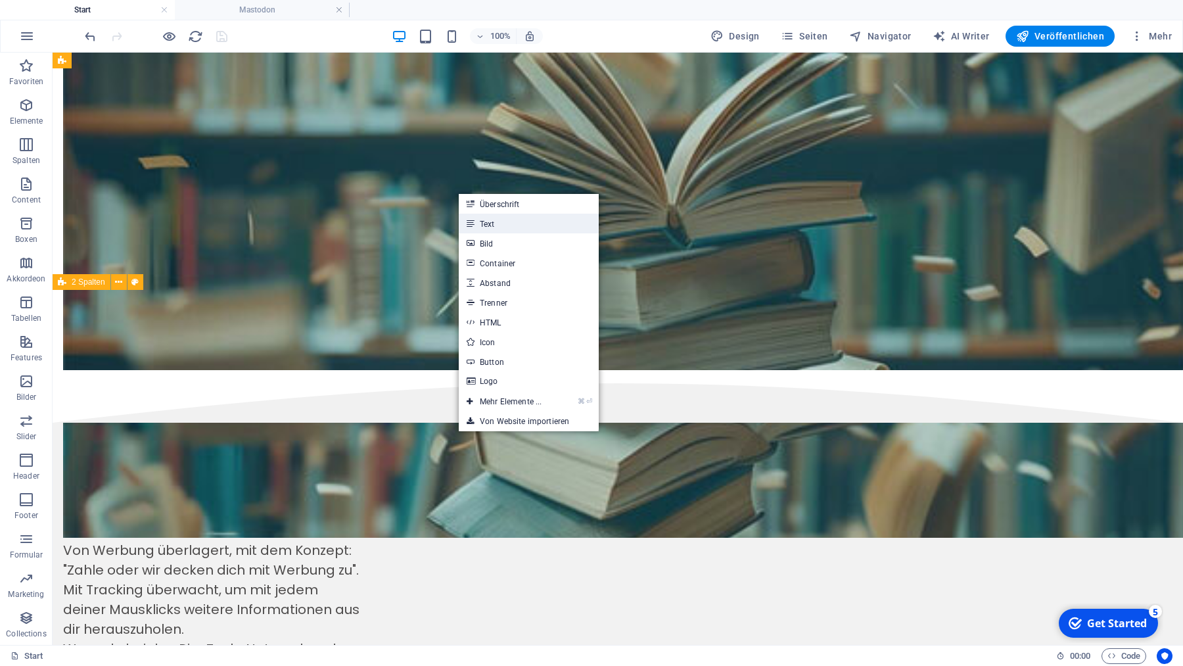
click at [507, 225] on link "Text" at bounding box center [529, 224] width 140 height 20
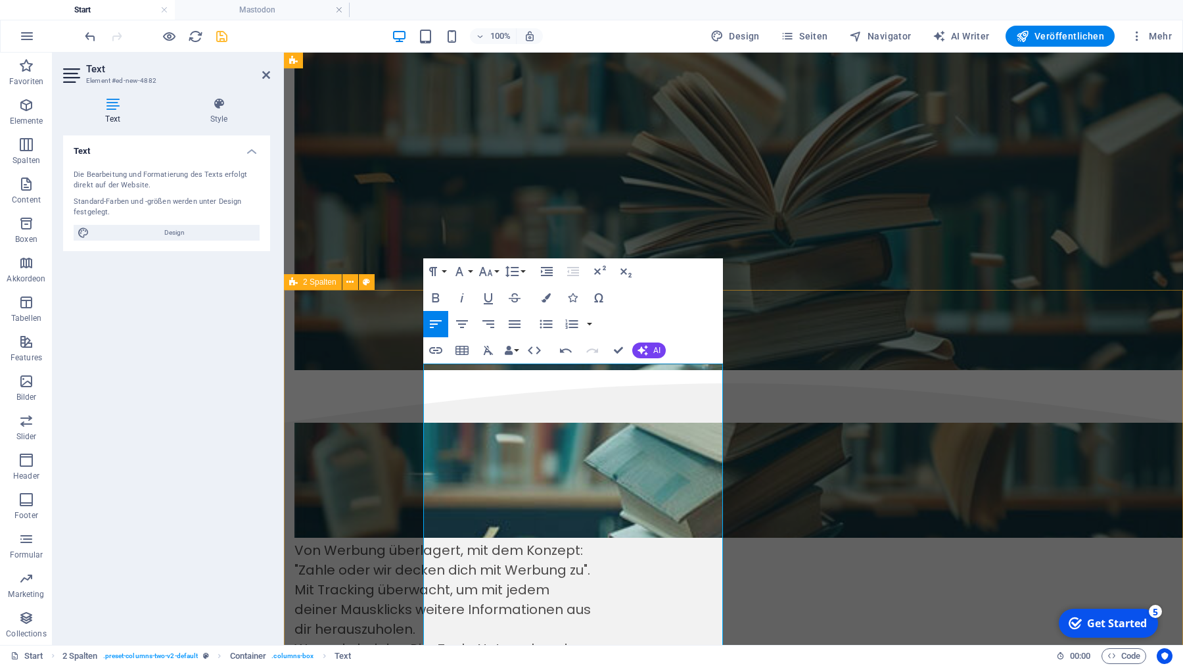
drag, startPoint x: 678, startPoint y: 435, endPoint x: 423, endPoint y: 408, distance: 257.1
drag, startPoint x: 675, startPoint y: 414, endPoint x: 622, endPoint y: 432, distance: 56.3
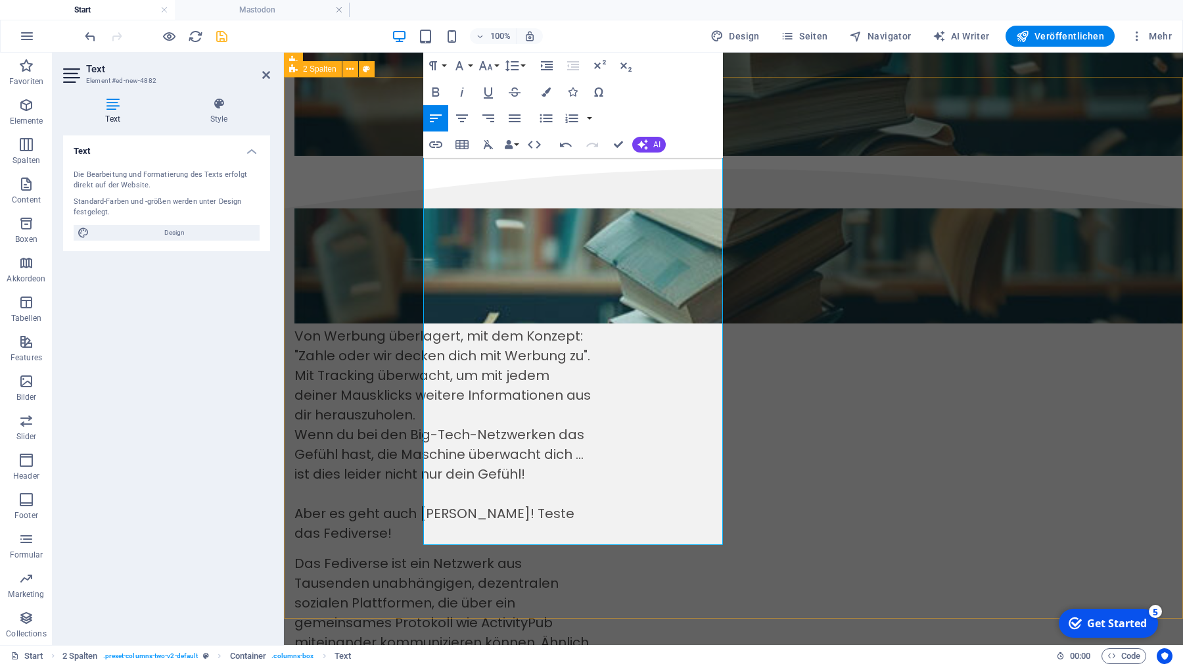
scroll to position [2291, 0]
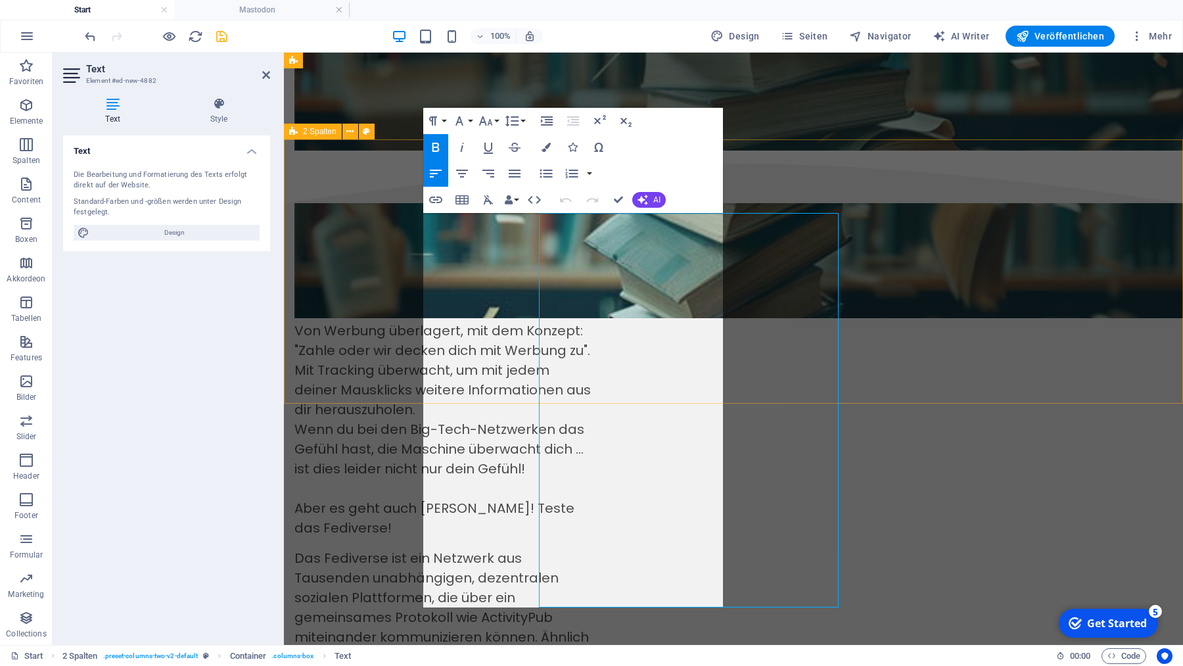
scroll to position [2222, 0]
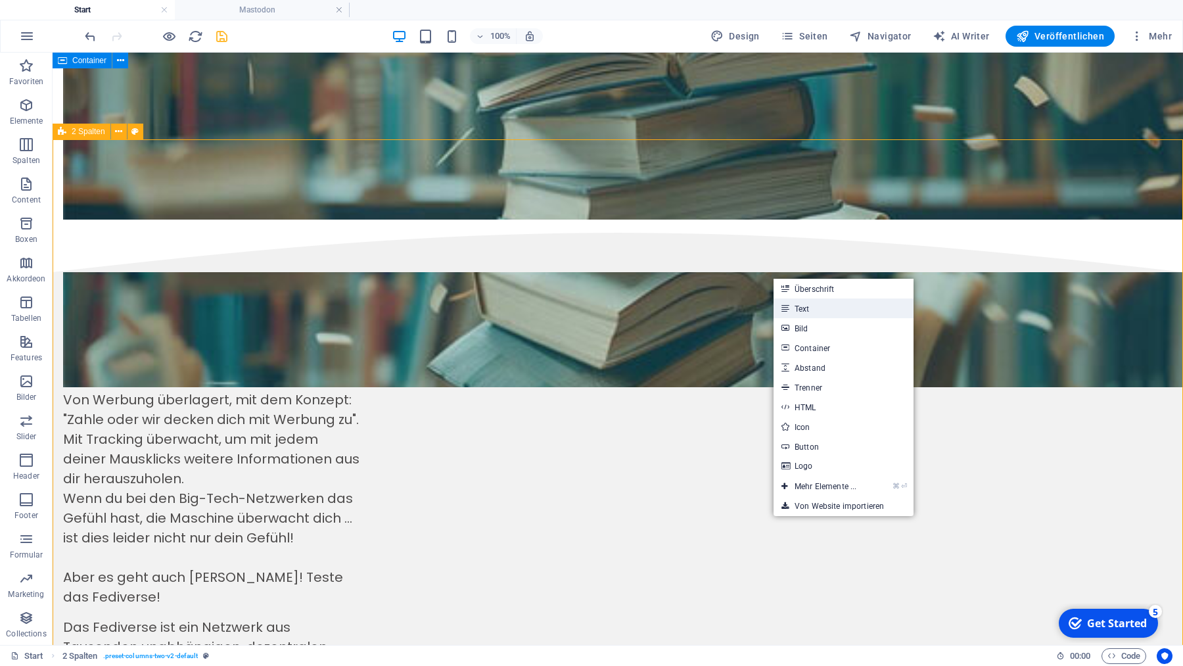
click at [809, 306] on link "Text" at bounding box center [844, 308] width 140 height 20
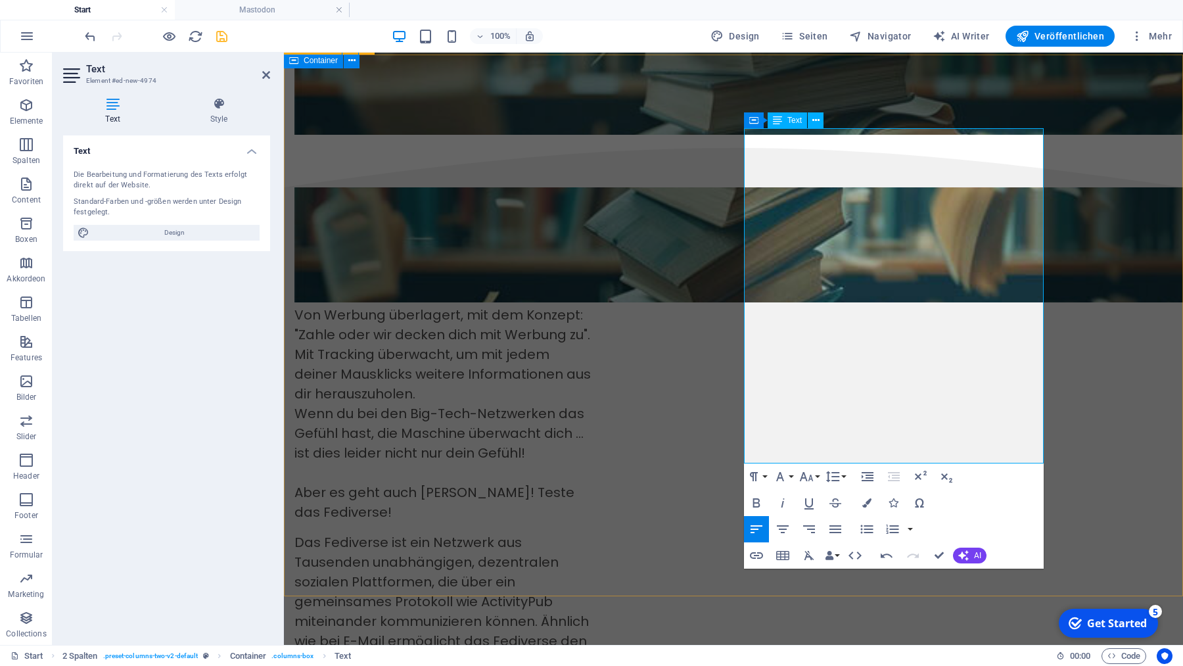
scroll to position [2303, 0]
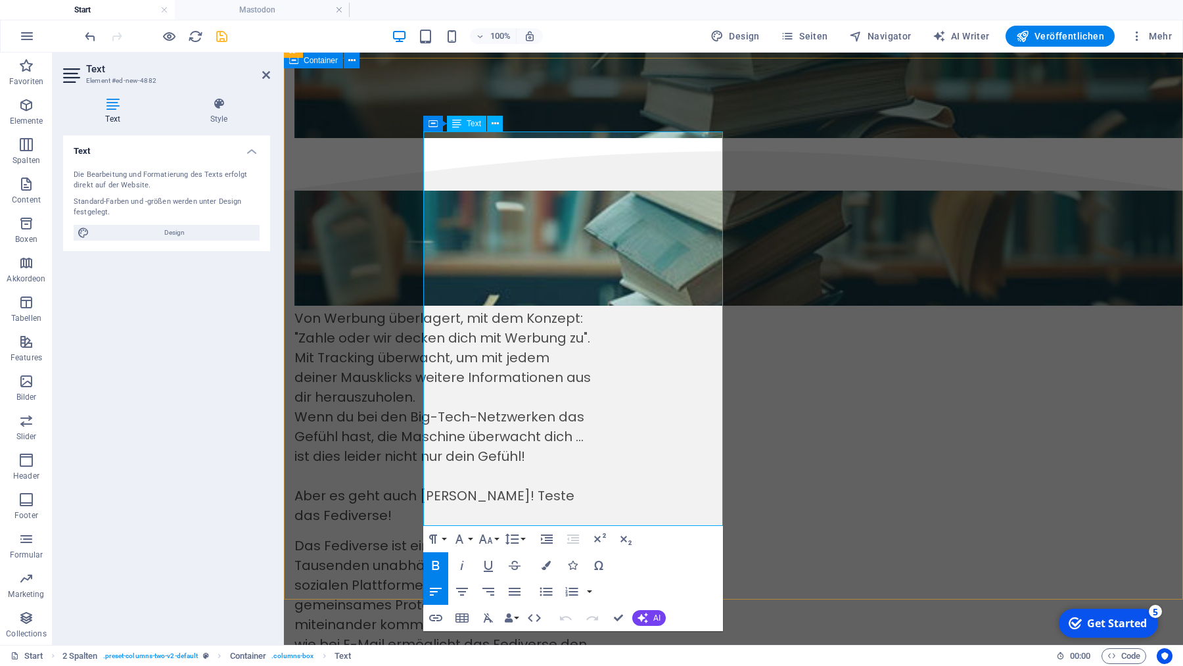
drag, startPoint x: 425, startPoint y: 341, endPoint x: 553, endPoint y: 511, distance: 212.6
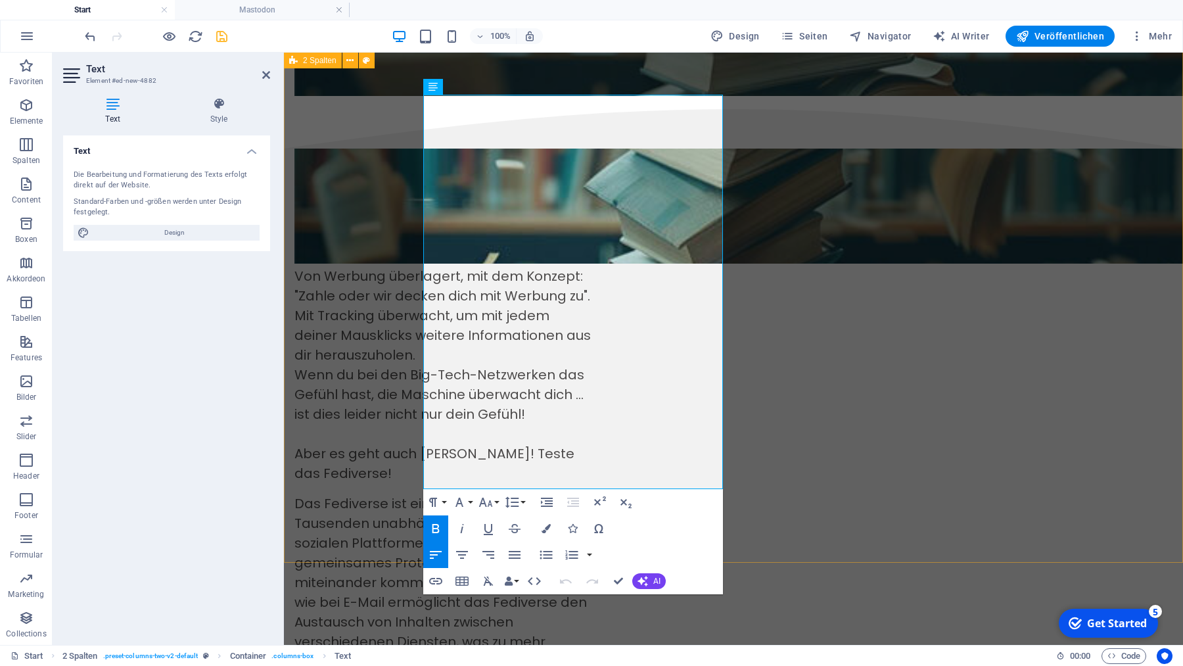
scroll to position [2346, 0]
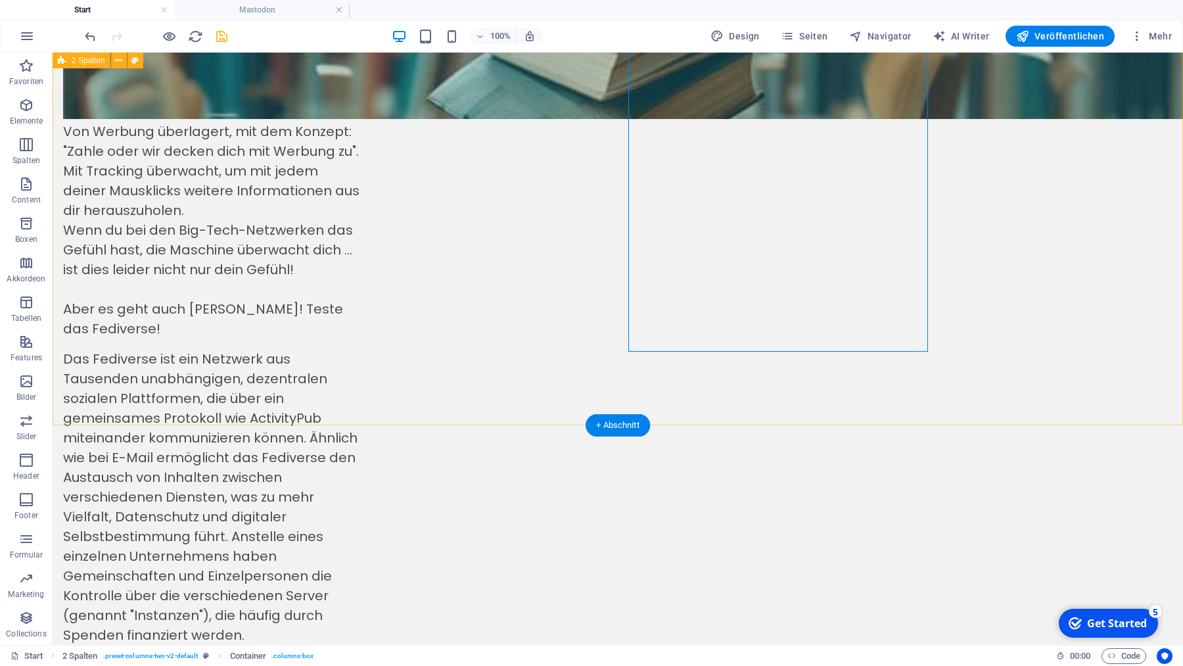
scroll to position [2499, 0]
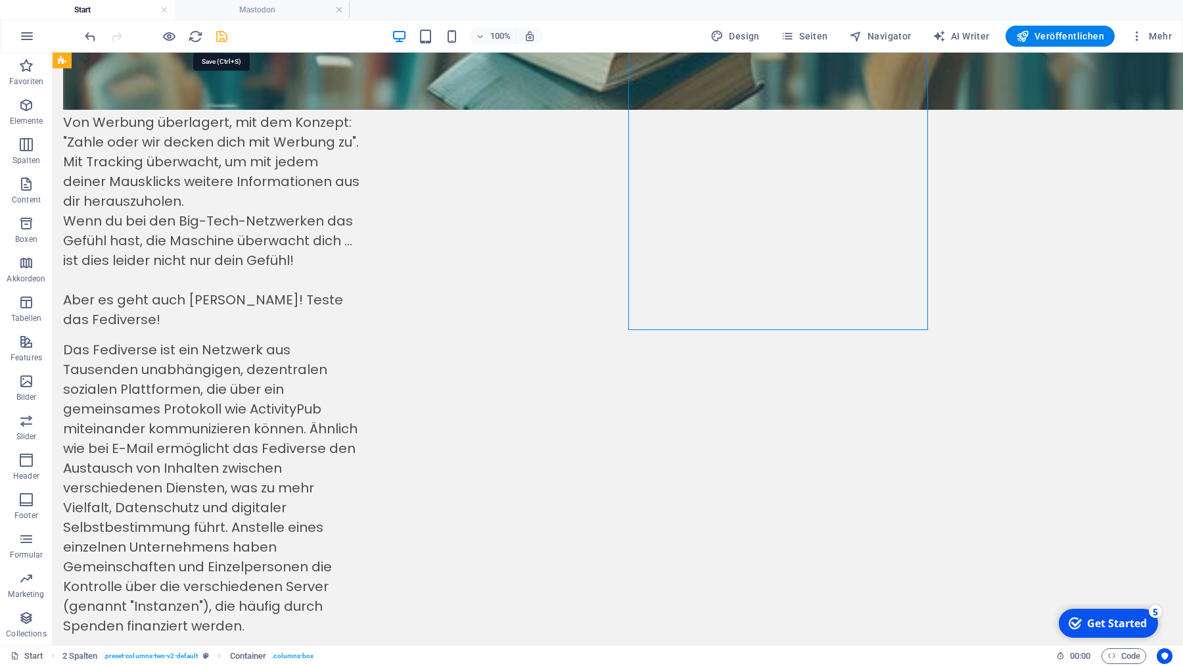
click at [221, 34] on icon "save" at bounding box center [221, 36] width 15 height 15
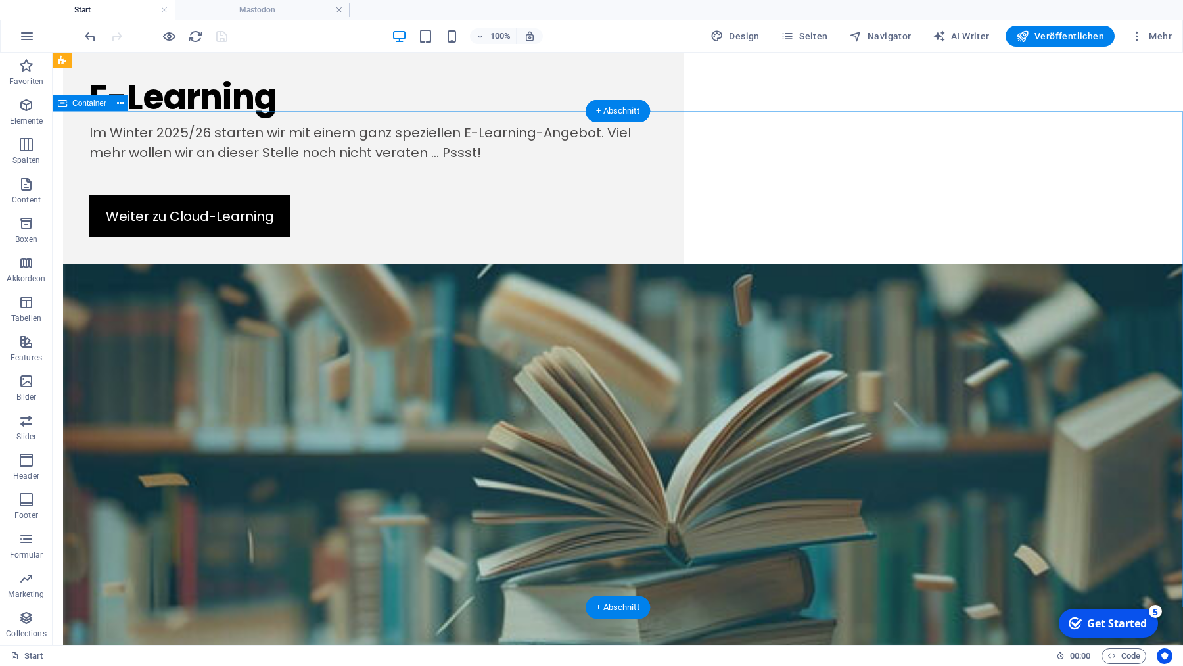
scroll to position [1752, 0]
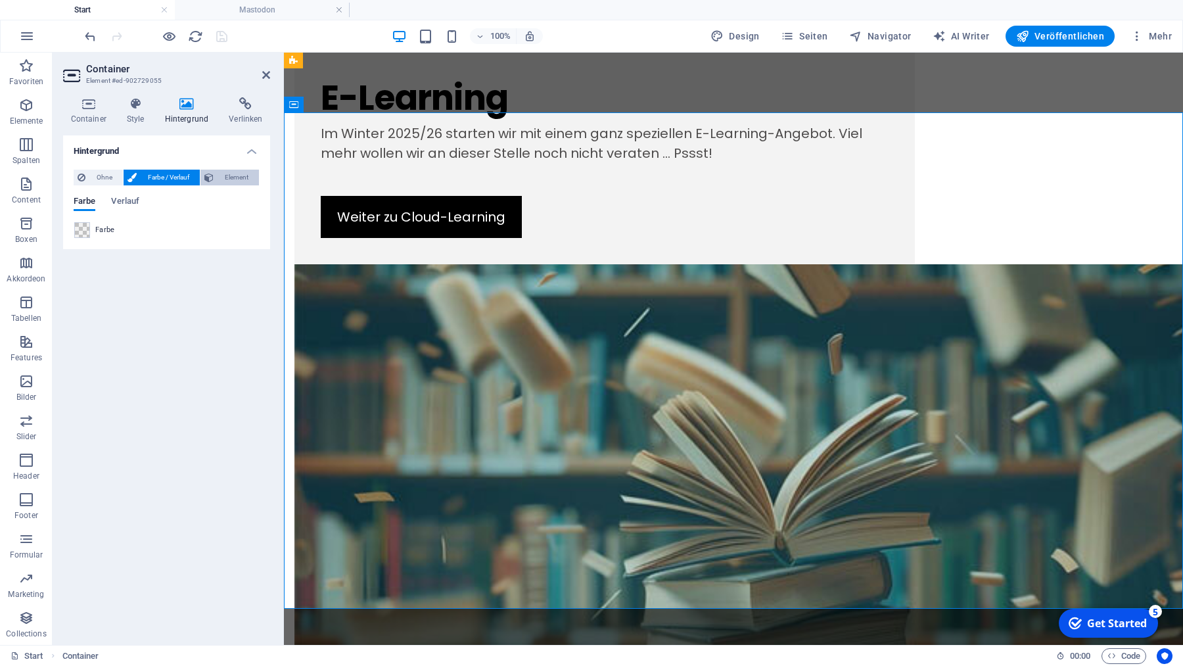
click at [245, 176] on span "Element" at bounding box center [236, 178] width 37 height 16
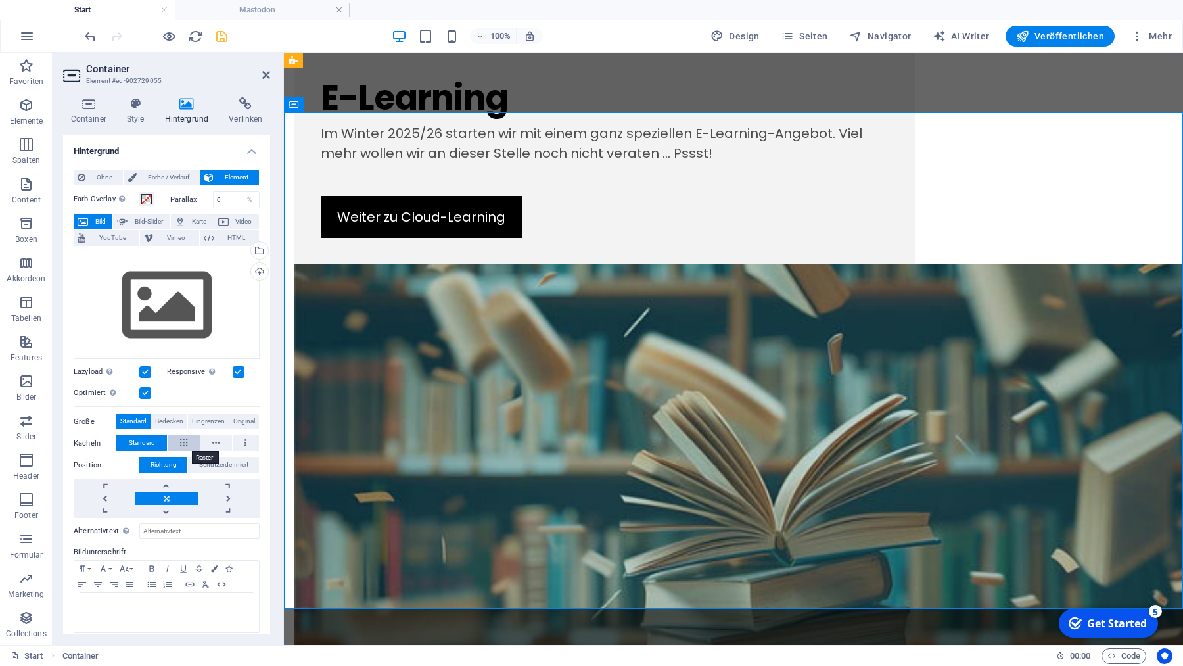
click at [180, 439] on icon at bounding box center [183, 443] width 7 height 16
click at [216, 438] on icon at bounding box center [215, 443] width 7 height 16
click at [140, 444] on span "Standard" at bounding box center [142, 443] width 26 height 16
click at [230, 467] on span "Benutzerdefiniert" at bounding box center [223, 465] width 49 height 16
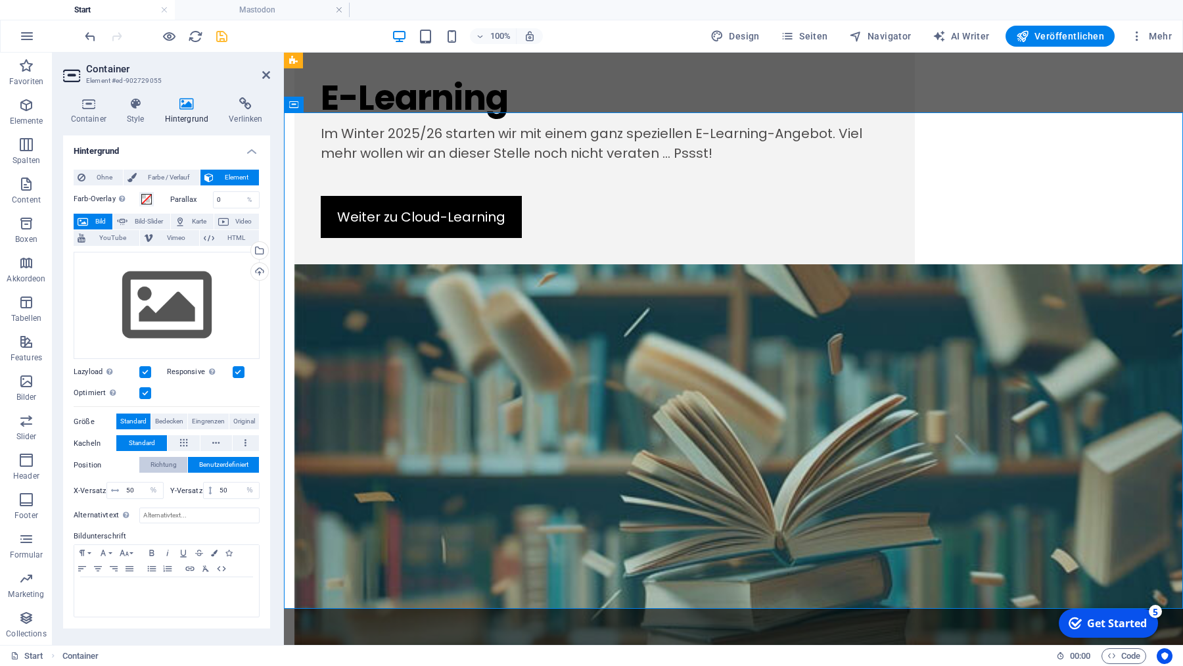
click at [168, 469] on span "Richtung" at bounding box center [164, 465] width 26 height 16
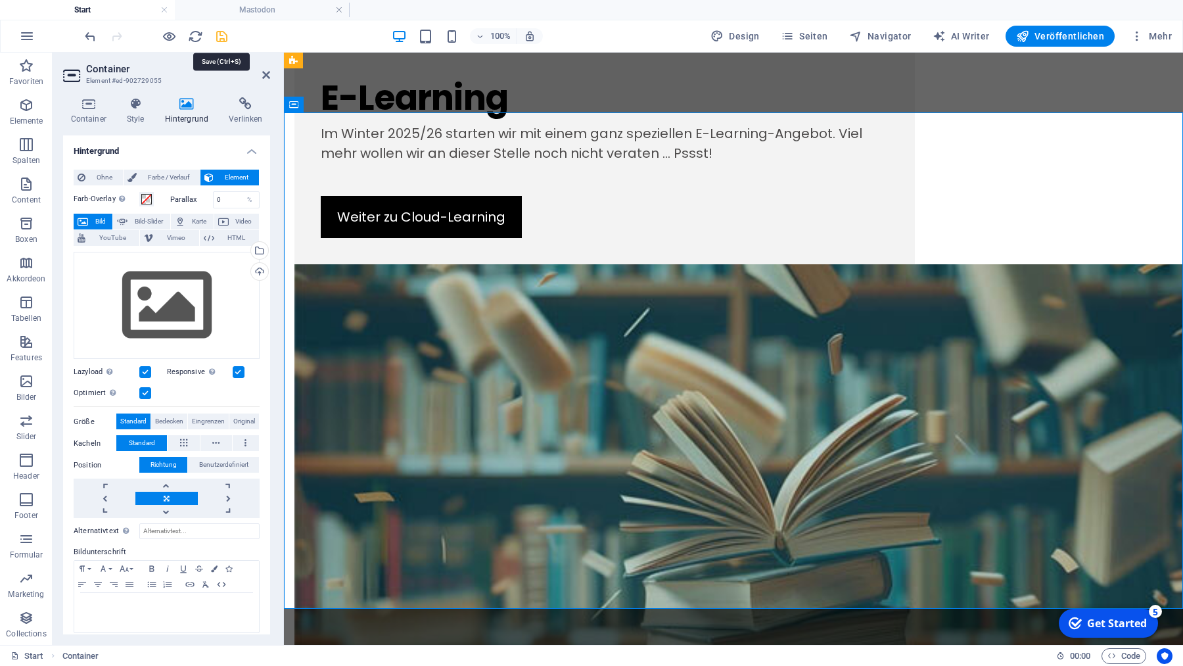
click at [222, 35] on icon "save" at bounding box center [221, 36] width 15 height 15
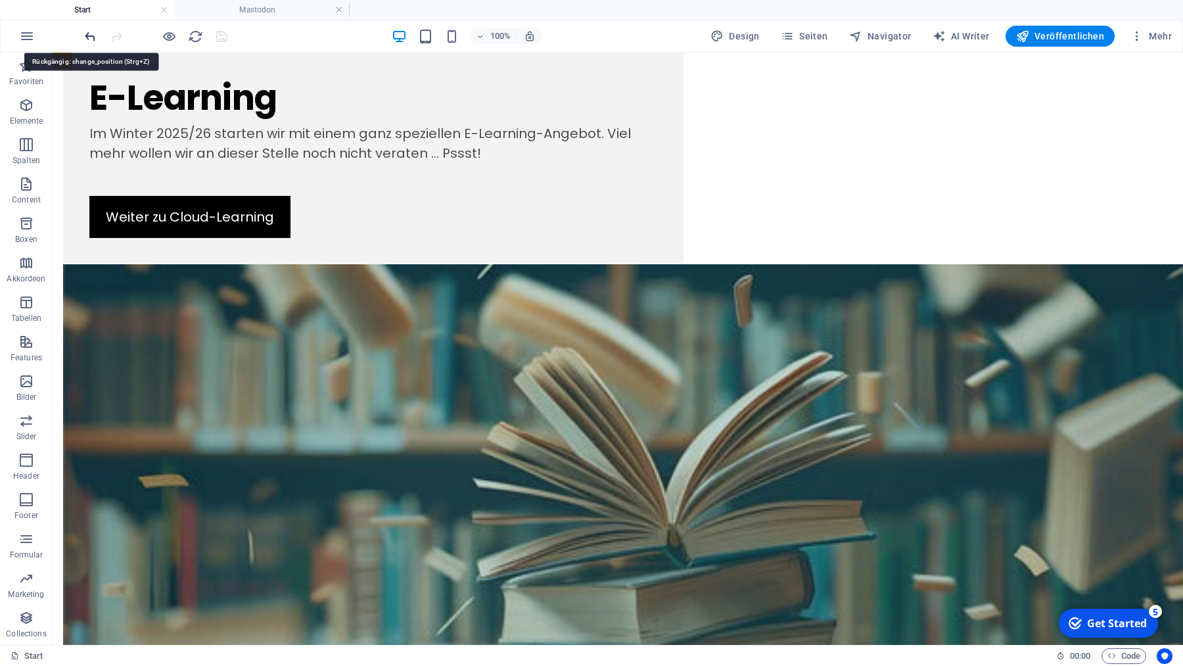
click at [88, 34] on icon "undo" at bounding box center [90, 36] width 15 height 15
click at [89, 36] on icon "undo" at bounding box center [90, 36] width 15 height 15
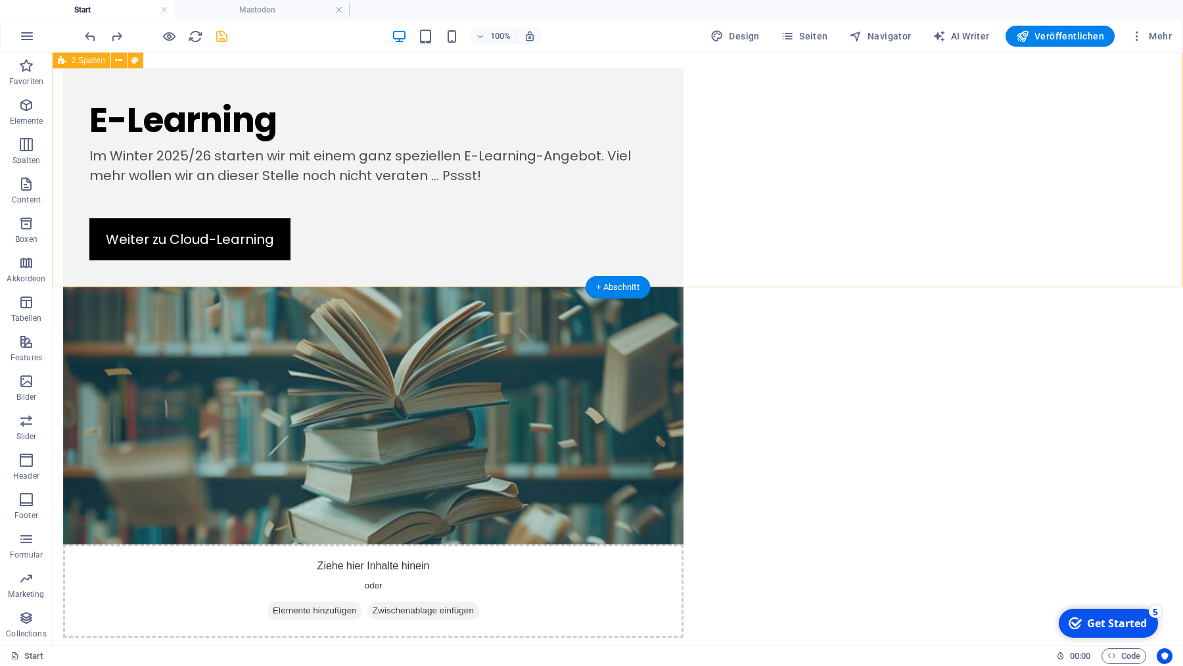
scroll to position [1802, 0]
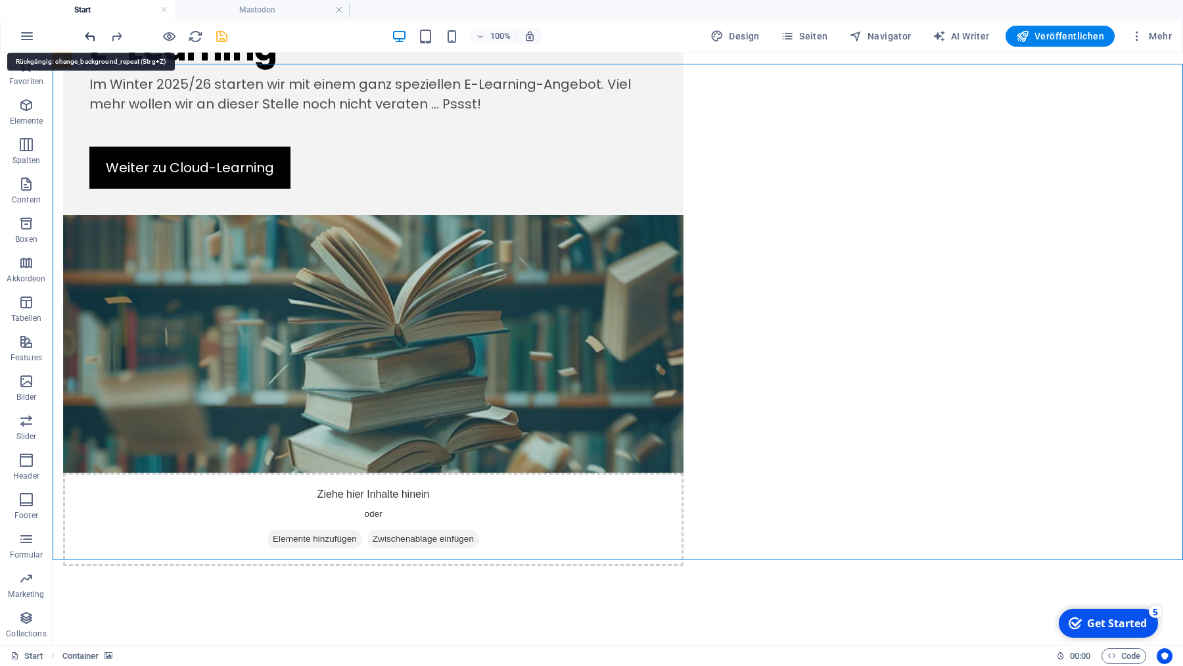
click at [87, 35] on icon "undo" at bounding box center [90, 36] width 15 height 15
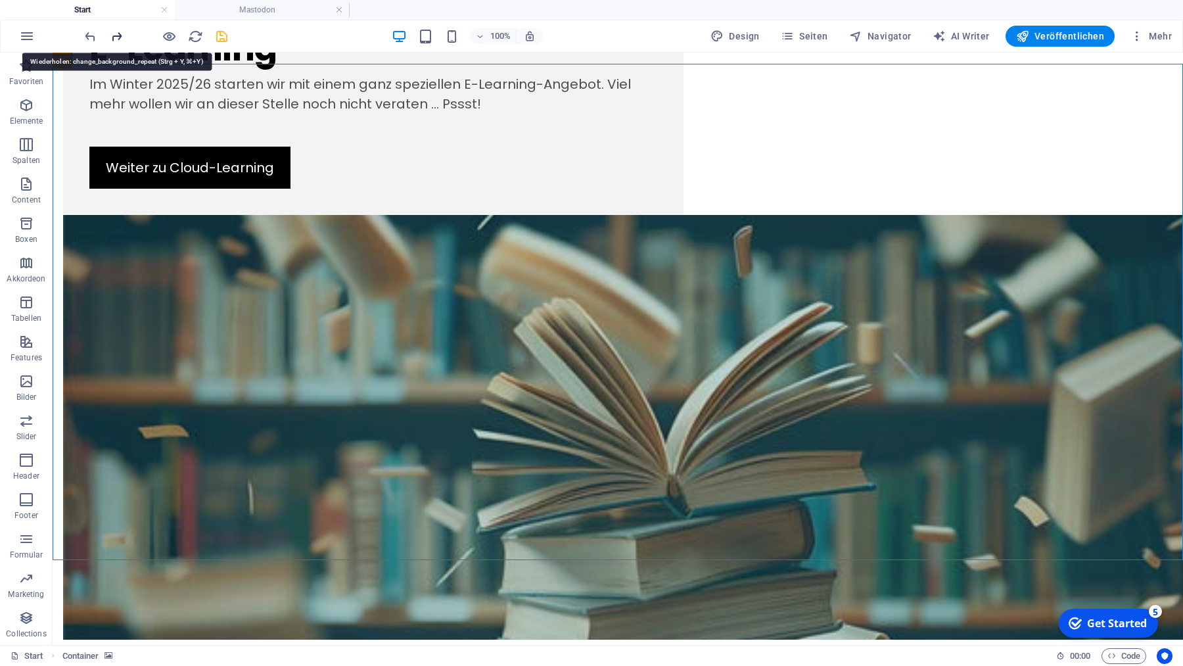
click at [117, 33] on icon "redo" at bounding box center [116, 36] width 15 height 15
click at [248, 6] on h4 "Mastodon" at bounding box center [262, 10] width 175 height 14
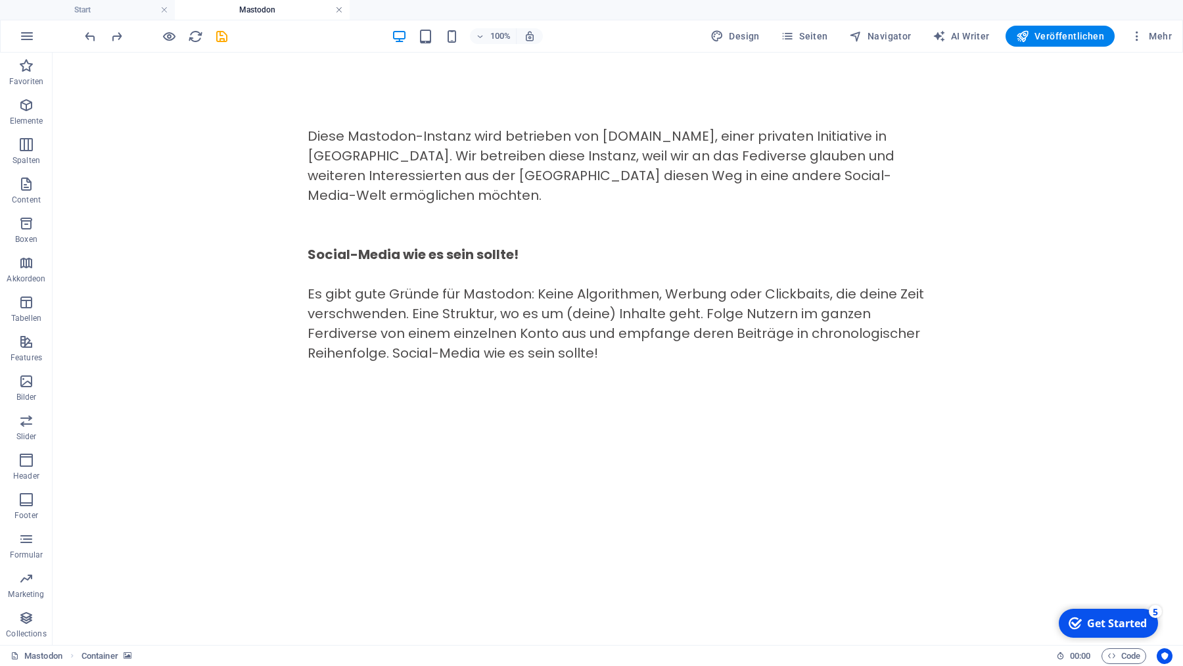
click at [337, 8] on link at bounding box center [339, 10] width 8 height 12
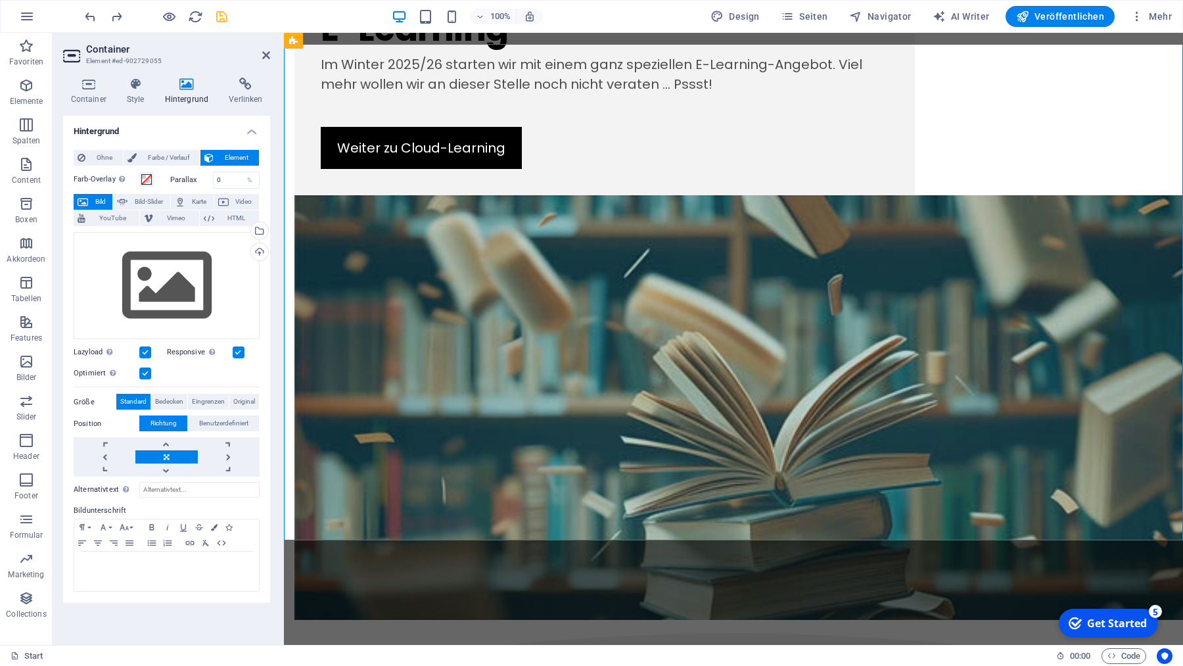
click at [183, 456] on link at bounding box center [166, 456] width 62 height 13
click at [166, 161] on span "Farbe / Verlauf" at bounding box center [168, 158] width 55 height 16
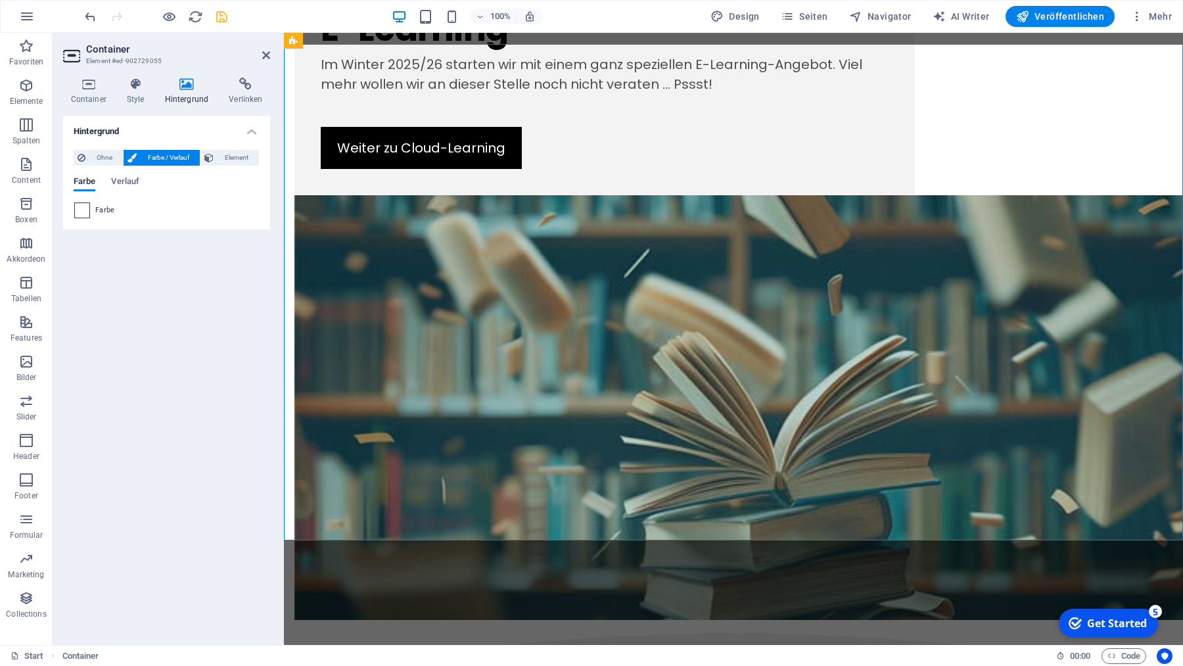
click at [83, 213] on span at bounding box center [82, 210] width 14 height 14
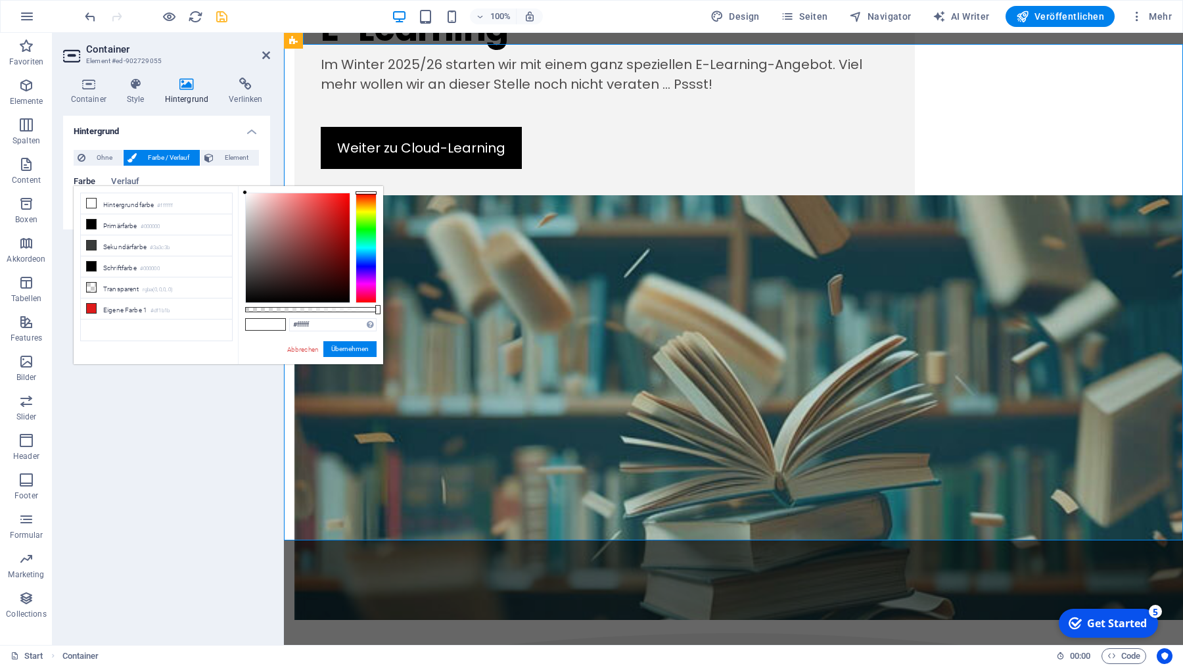
click at [336, 338] on div "#ffffff Unterstützte Formate: #0852ed rgb(8, 82, 237) rgba(8, 82, 237, 90%) hsv…" at bounding box center [310, 370] width 145 height 369
click at [336, 326] on input "#ffffff" at bounding box center [332, 324] width 87 height 13
click at [96, 156] on span "Ohne" at bounding box center [104, 158] width 30 height 16
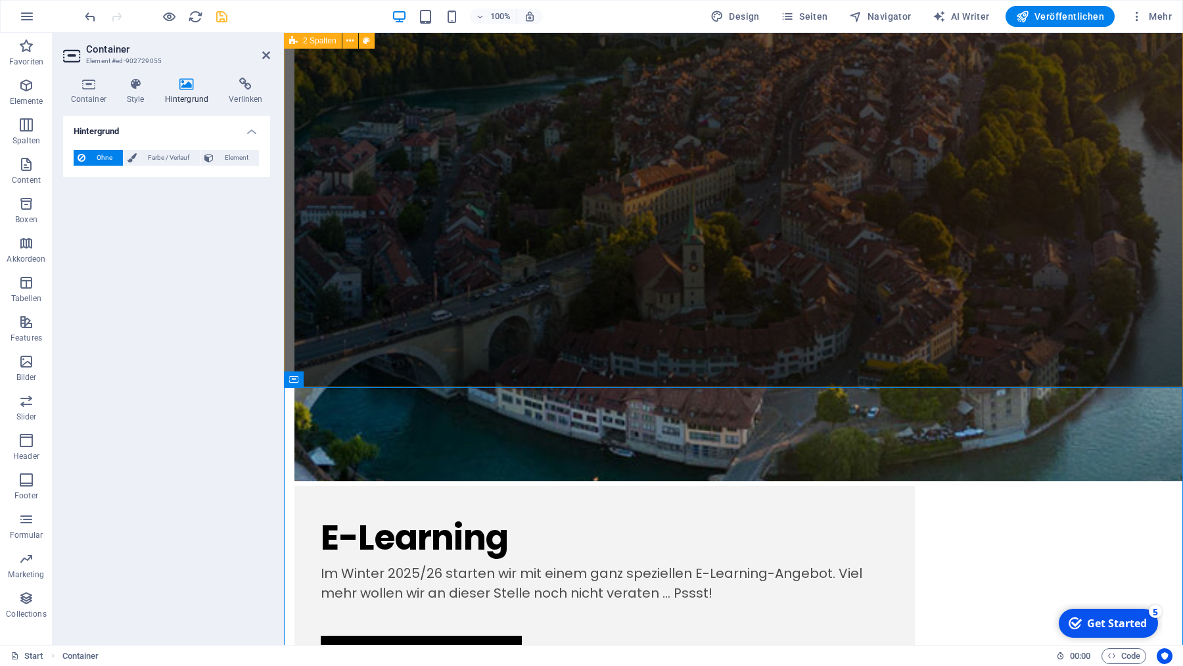
scroll to position [1266, 0]
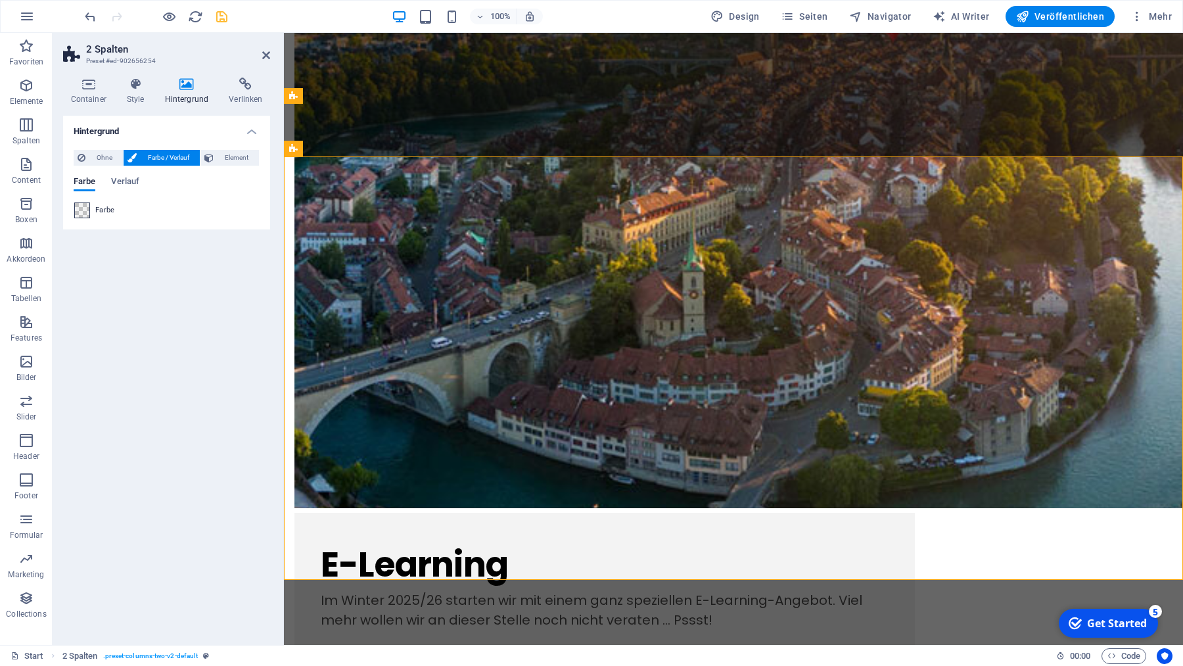
click at [82, 207] on span at bounding box center [82, 210] width 14 height 14
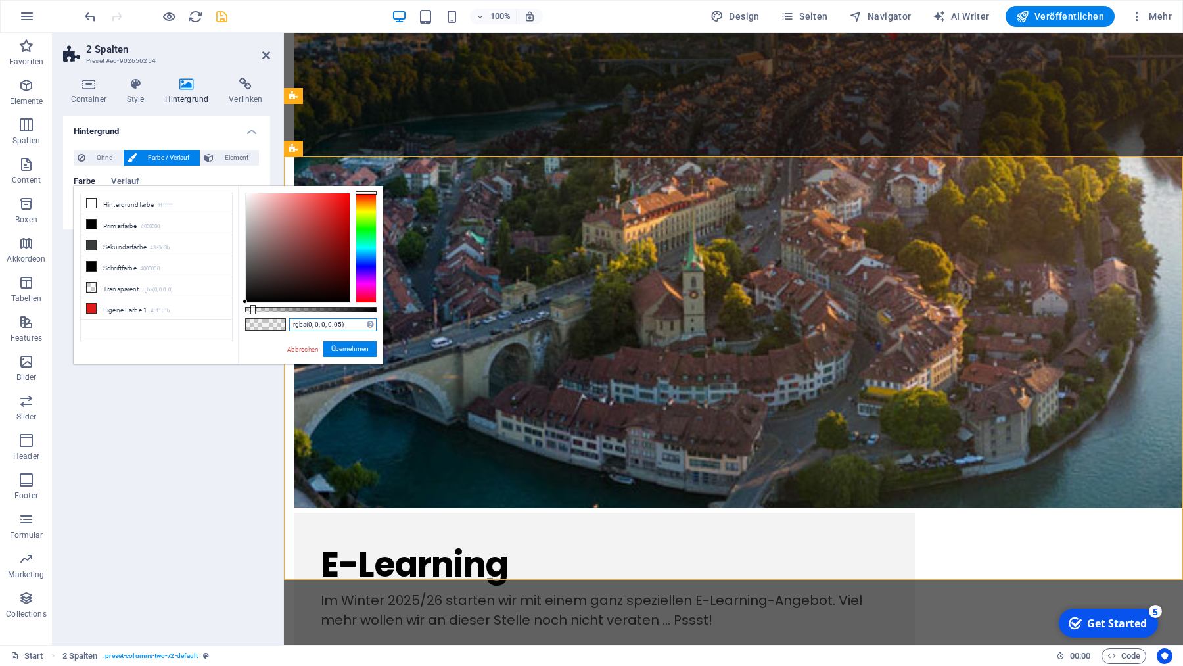
click at [351, 329] on input "rgba(0, 0, 0, 0.05)" at bounding box center [332, 324] width 87 height 13
click at [220, 16] on icon "save" at bounding box center [221, 16] width 15 height 15
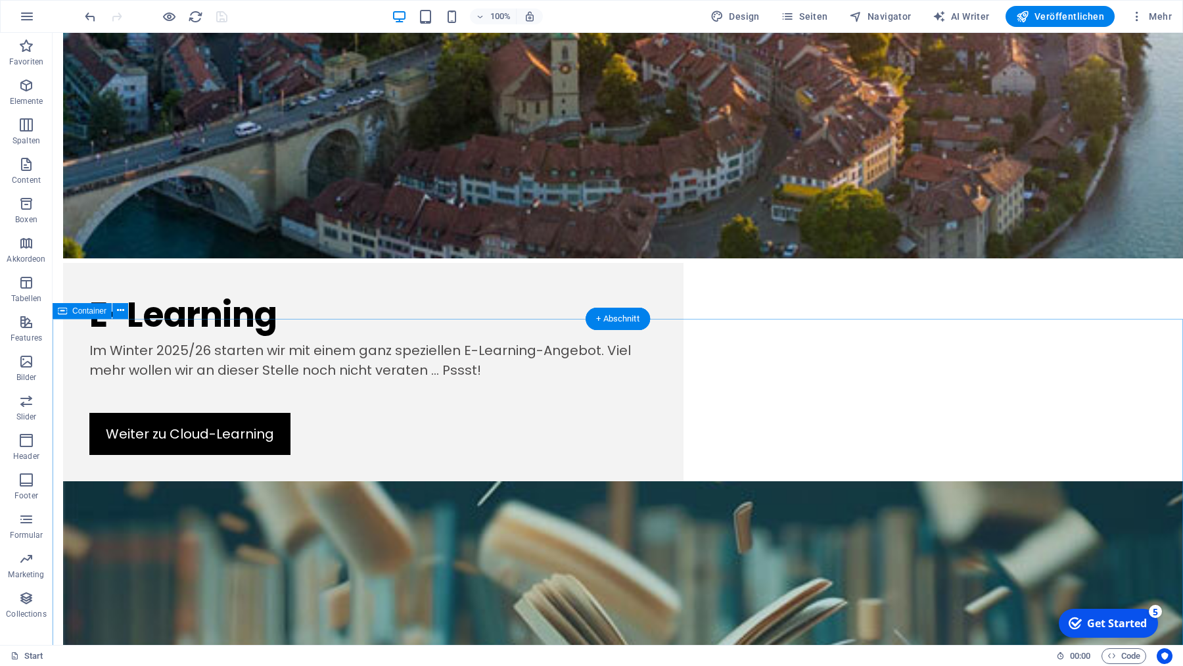
scroll to position [1527, 0]
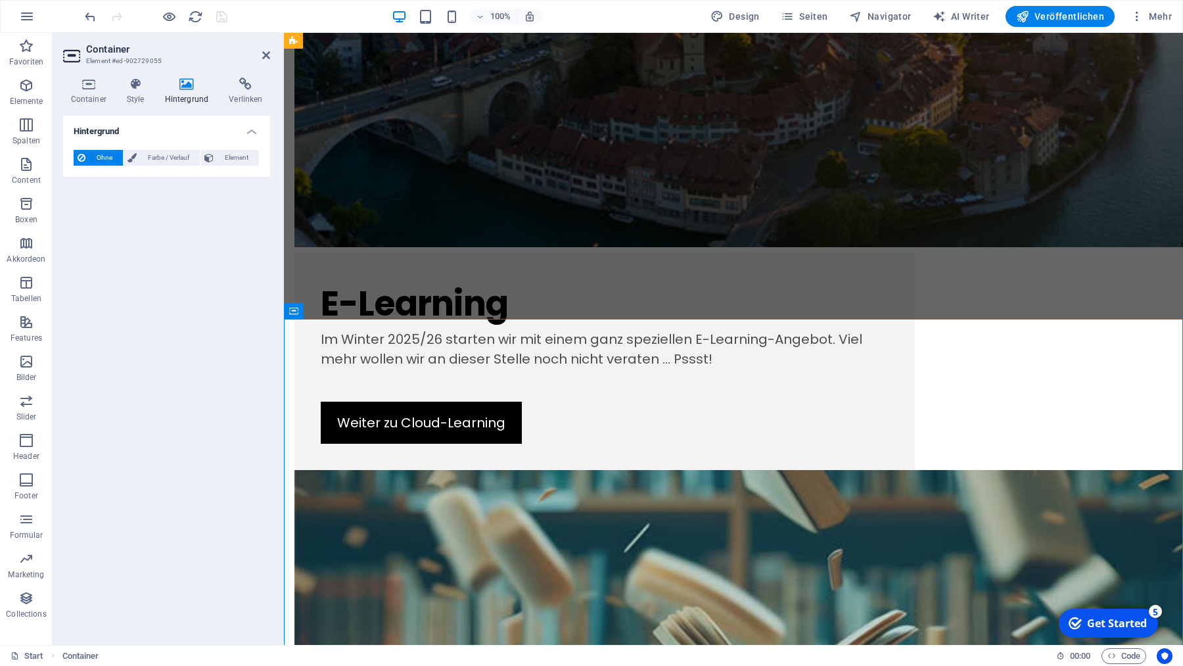
click at [188, 85] on icon at bounding box center [186, 84] width 59 height 13
click at [186, 160] on span "Farbe / Verlauf" at bounding box center [168, 158] width 55 height 16
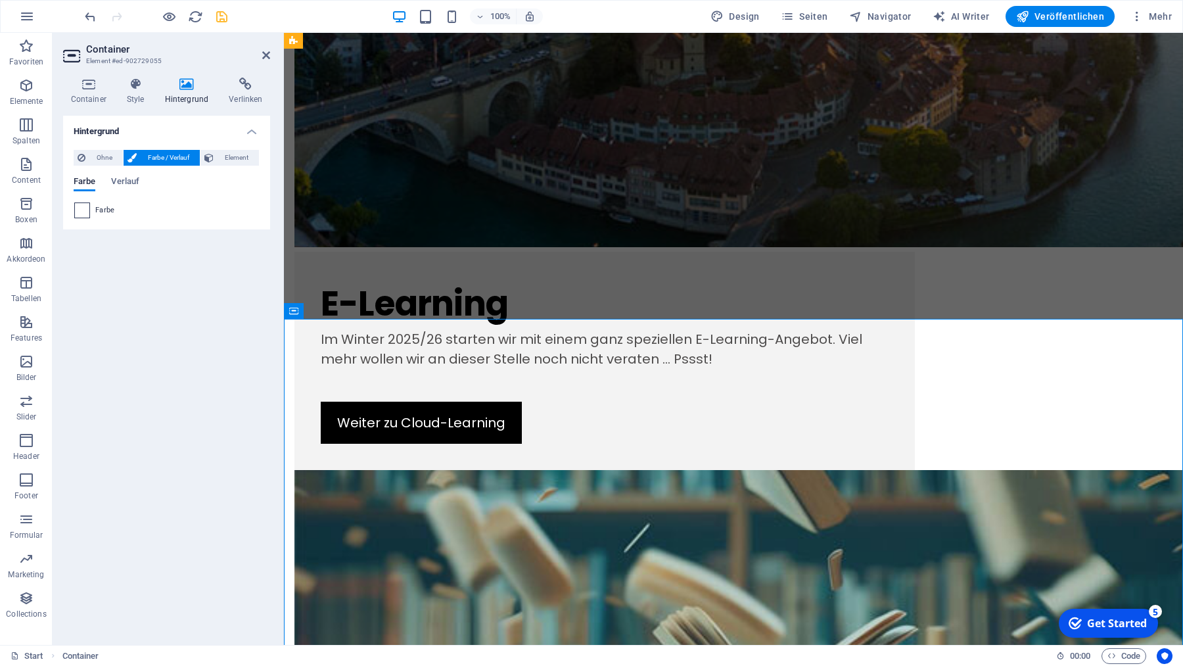
click at [78, 211] on span at bounding box center [82, 210] width 14 height 14
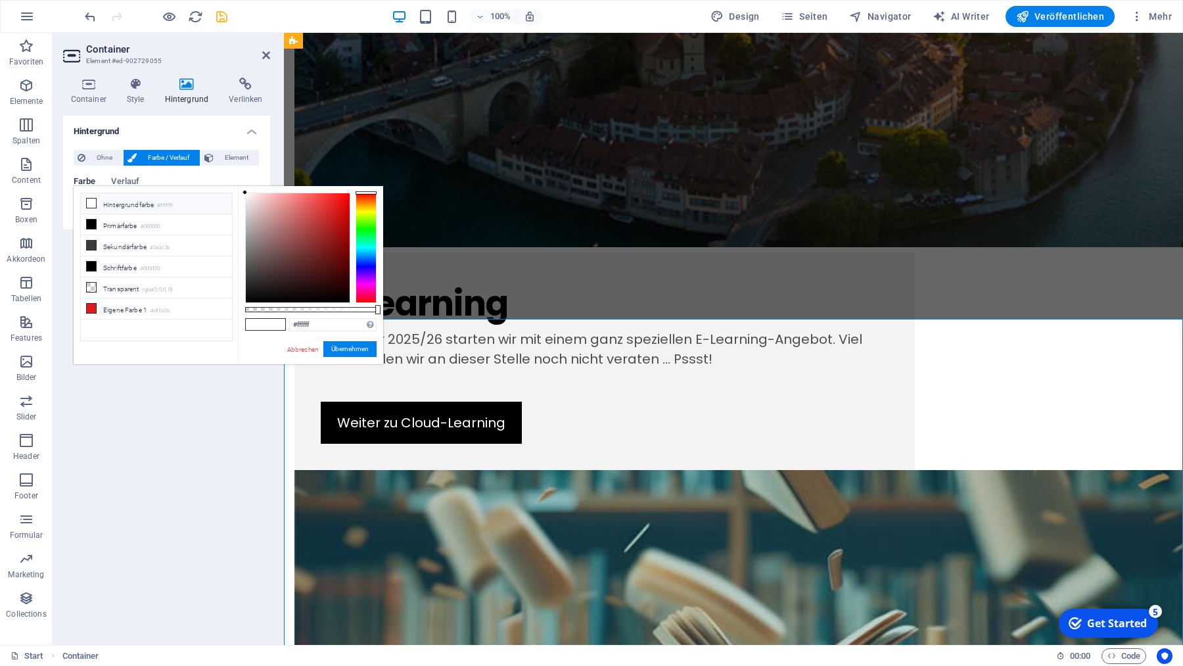
click at [271, 325] on span at bounding box center [276, 324] width 20 height 11
click at [323, 319] on input "#ffffff" at bounding box center [332, 324] width 87 height 13
paste input "rgba(0, 0, 0, 0.05)"
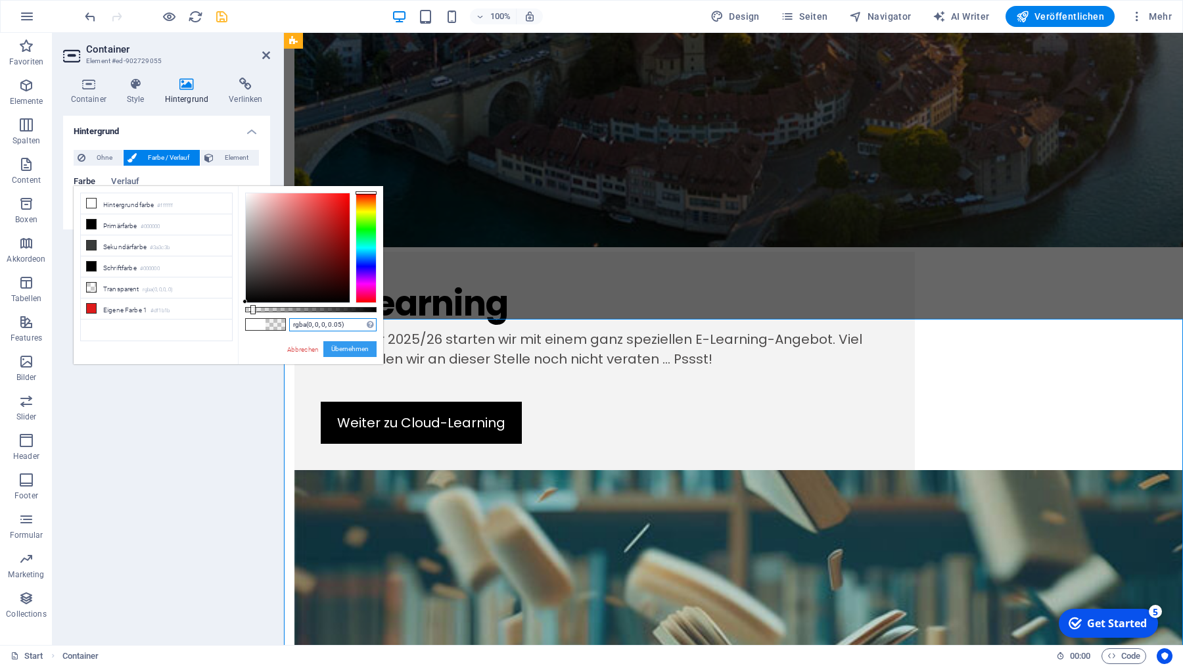
type input "rgba(0, 0, 0, 0.05)"
click at [350, 350] on button "Übernehmen" at bounding box center [349, 349] width 53 height 16
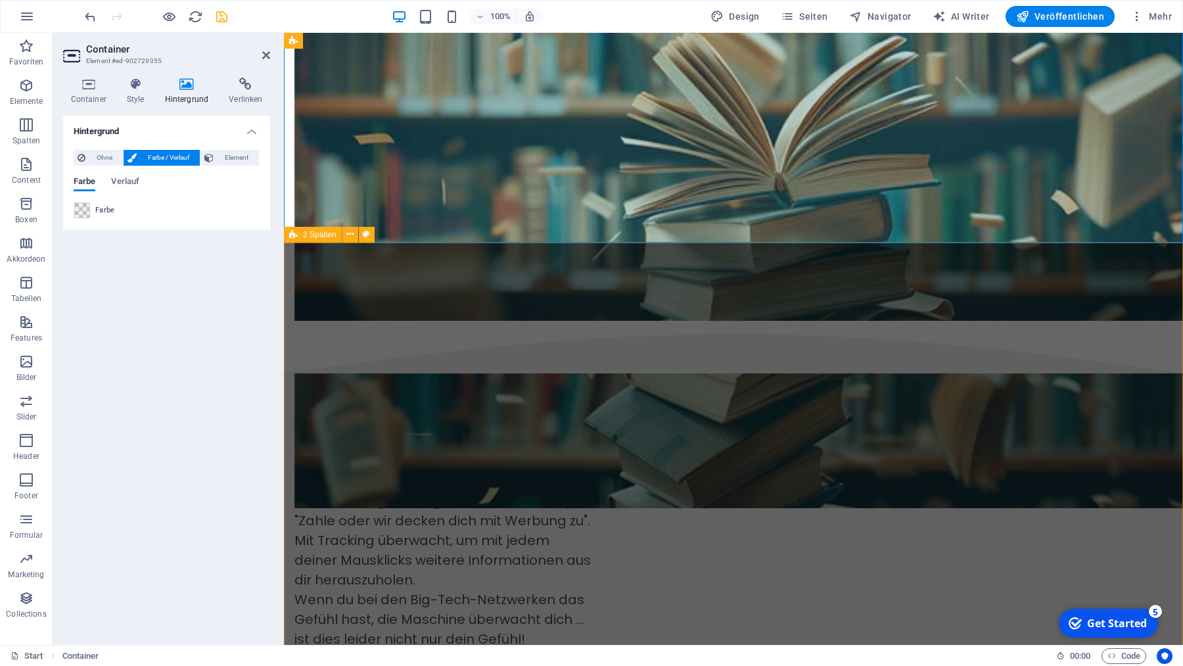
scroll to position [2101, 0]
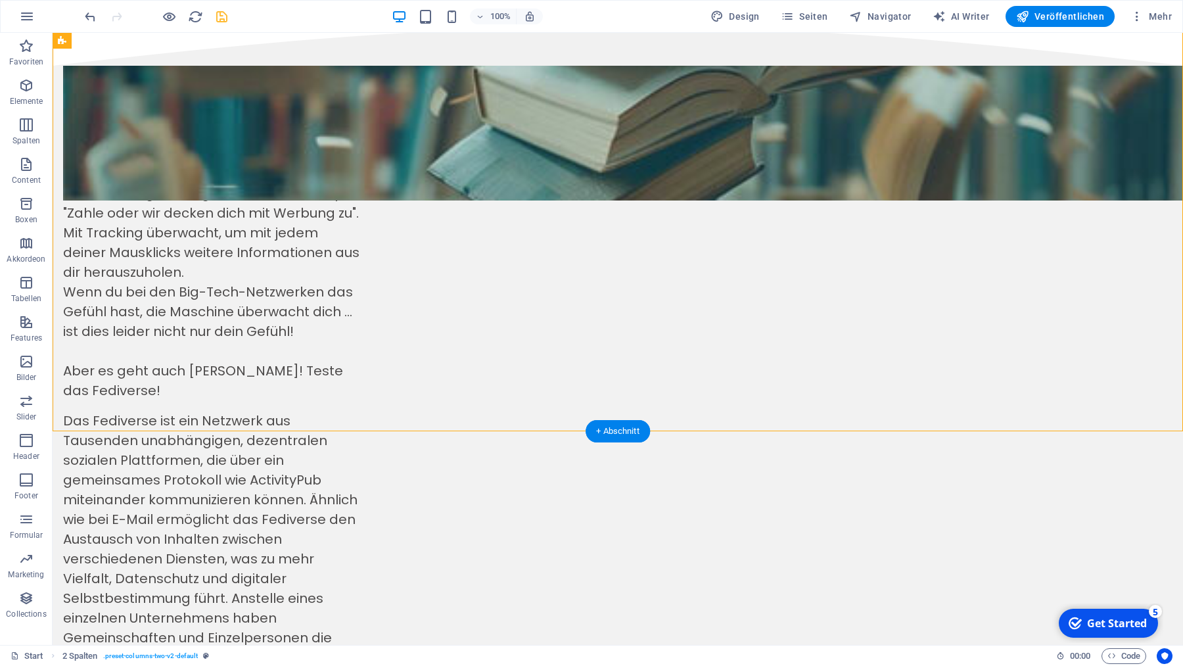
scroll to position [2479, 0]
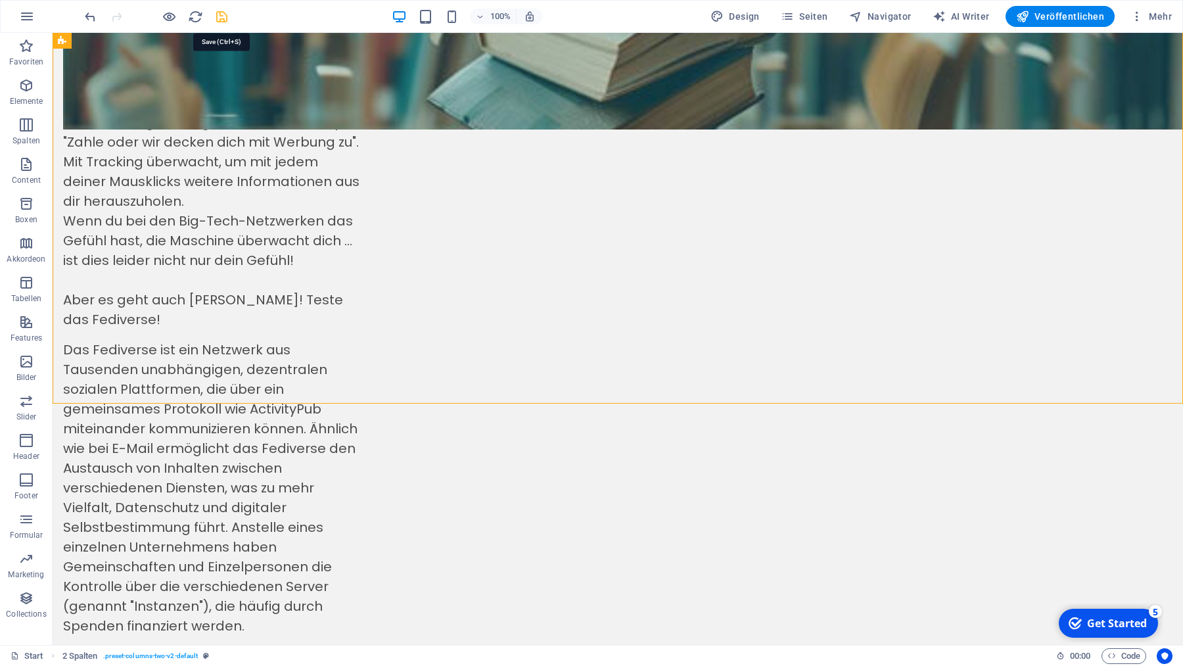
click at [222, 15] on icon "save" at bounding box center [221, 16] width 15 height 15
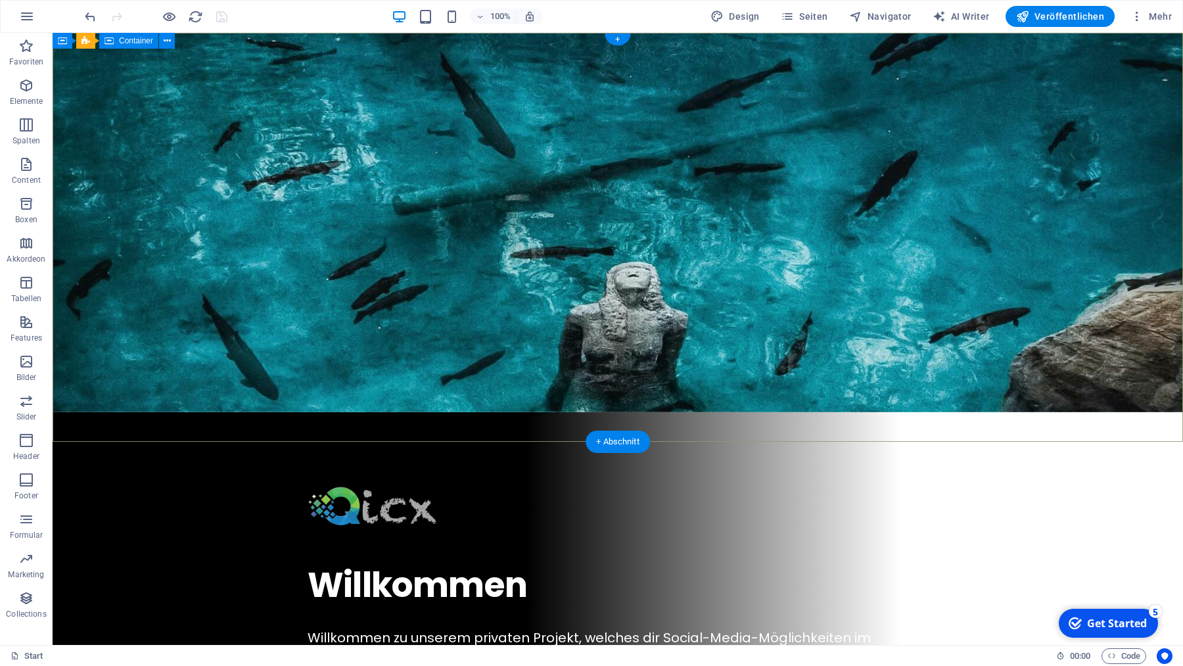
scroll to position [0, 0]
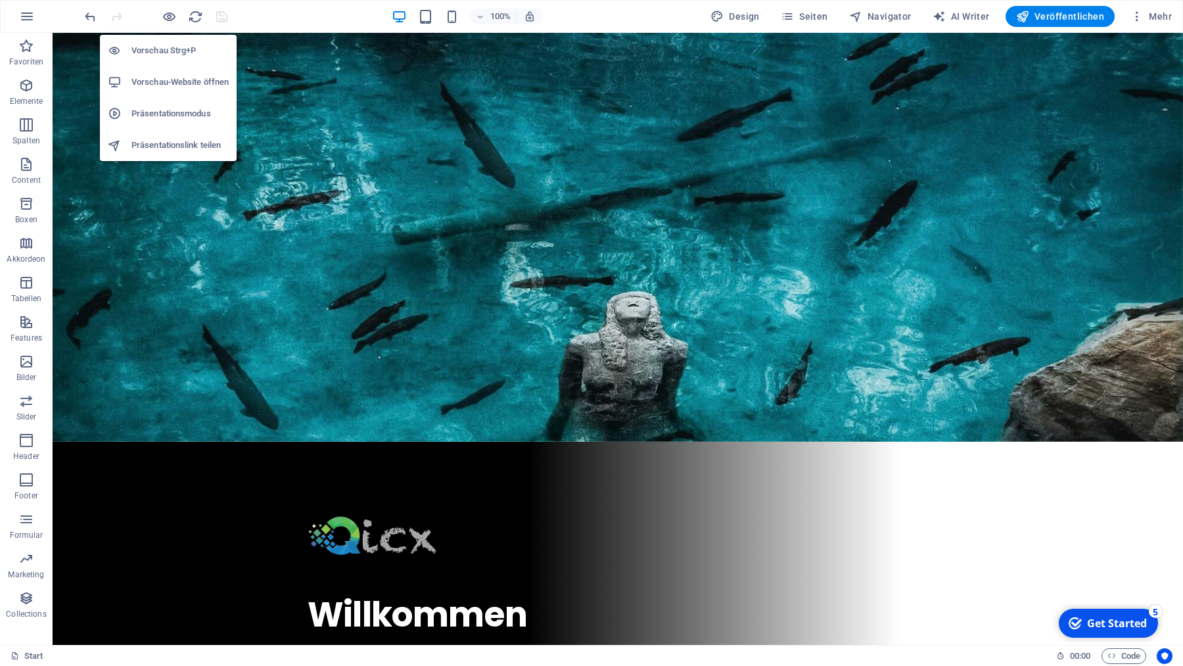
click at [154, 82] on h6 "Vorschau-Website öffnen" at bounding box center [179, 82] width 97 height 16
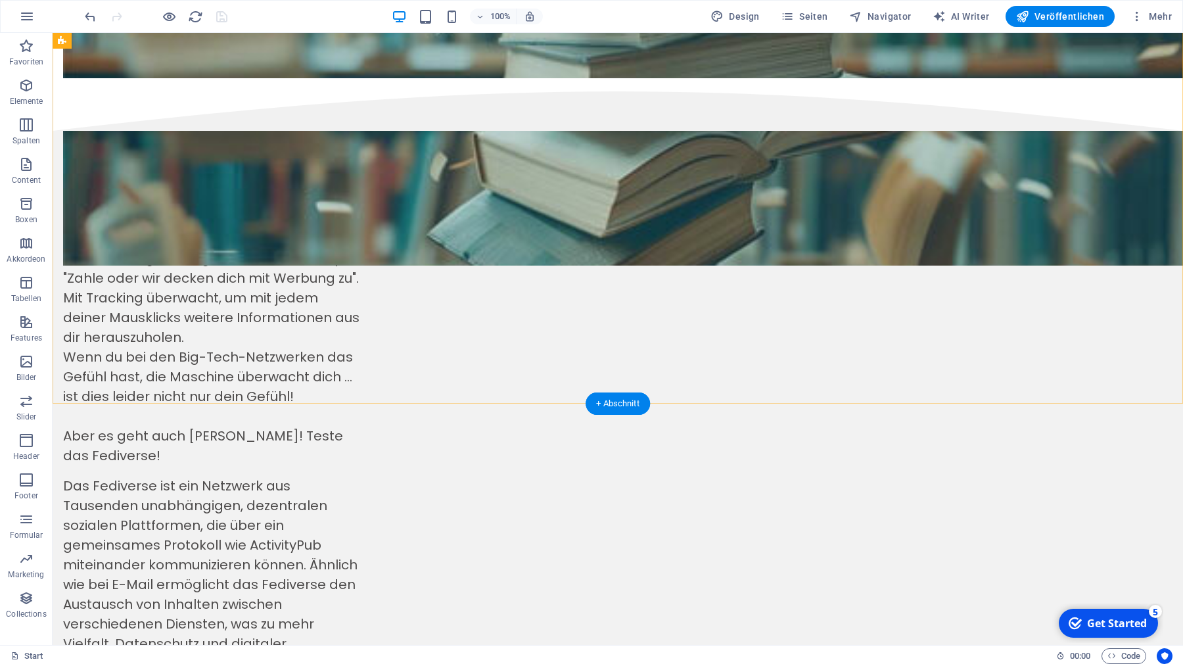
scroll to position [2479, 0]
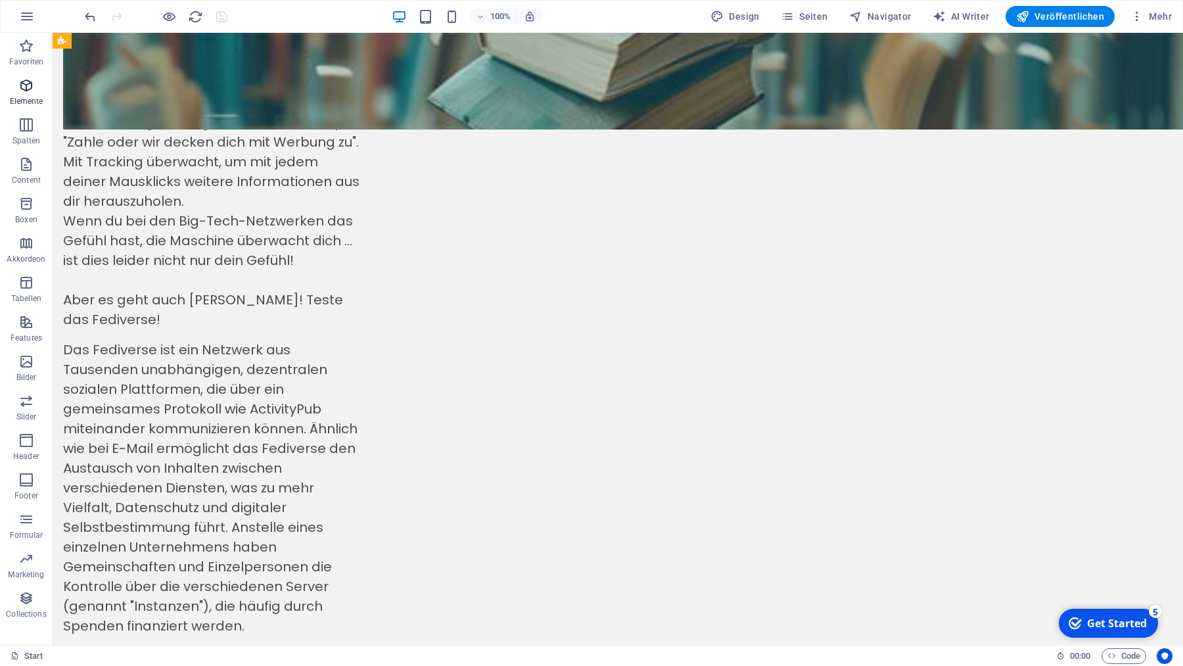
click at [24, 87] on icon "button" at bounding box center [26, 86] width 16 height 16
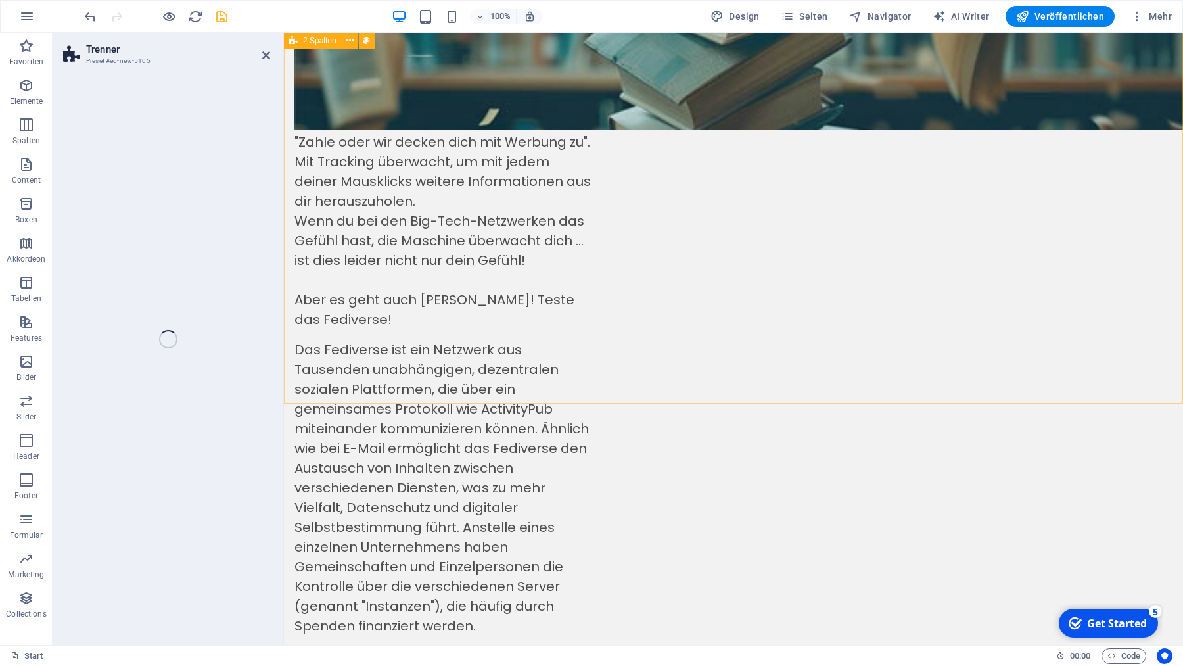
select select "circle"
select select "rem"
select select "preset-separator-v3-circle"
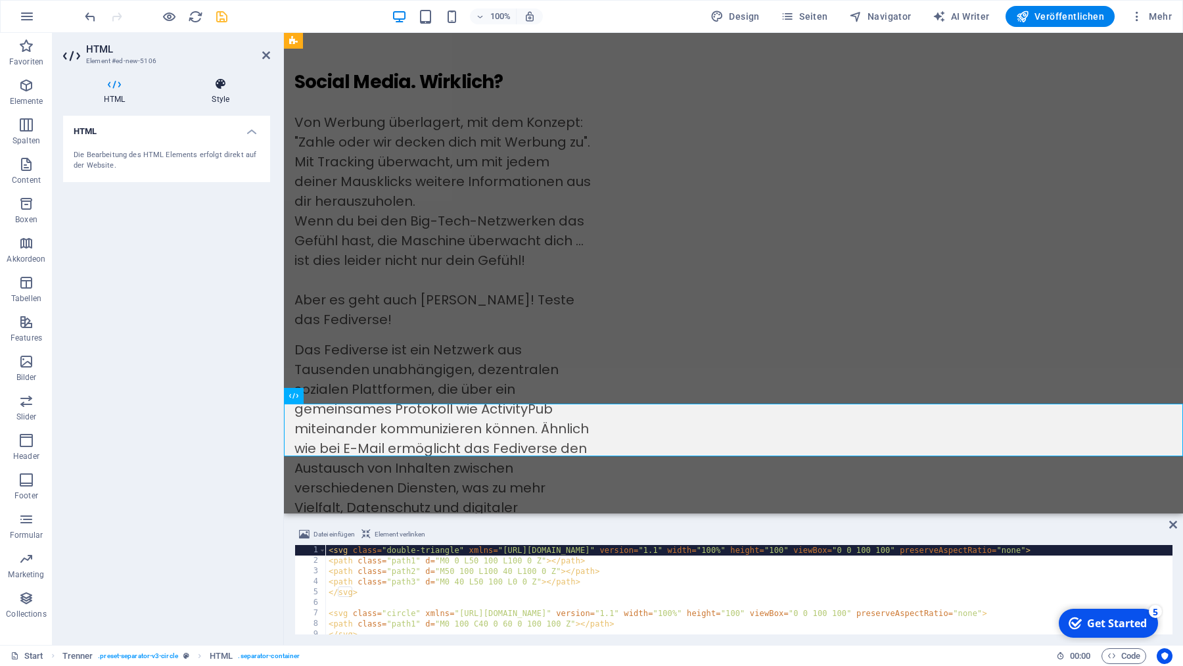
click at [225, 83] on icon at bounding box center [220, 84] width 99 height 13
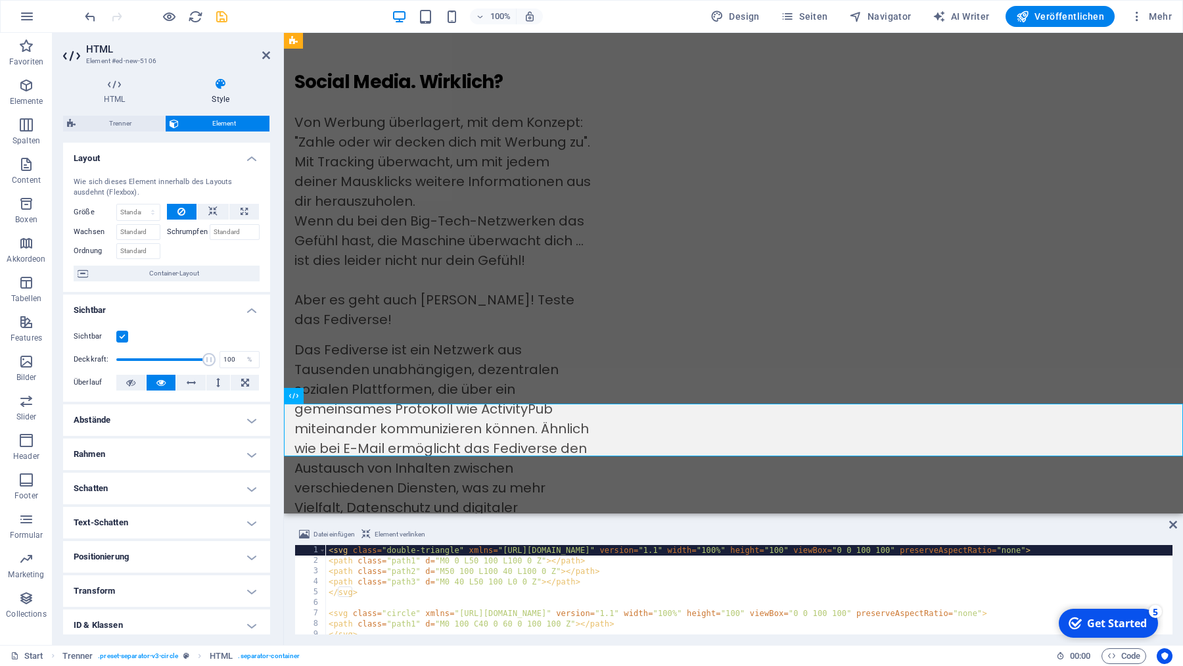
click at [218, 82] on icon at bounding box center [220, 84] width 99 height 13
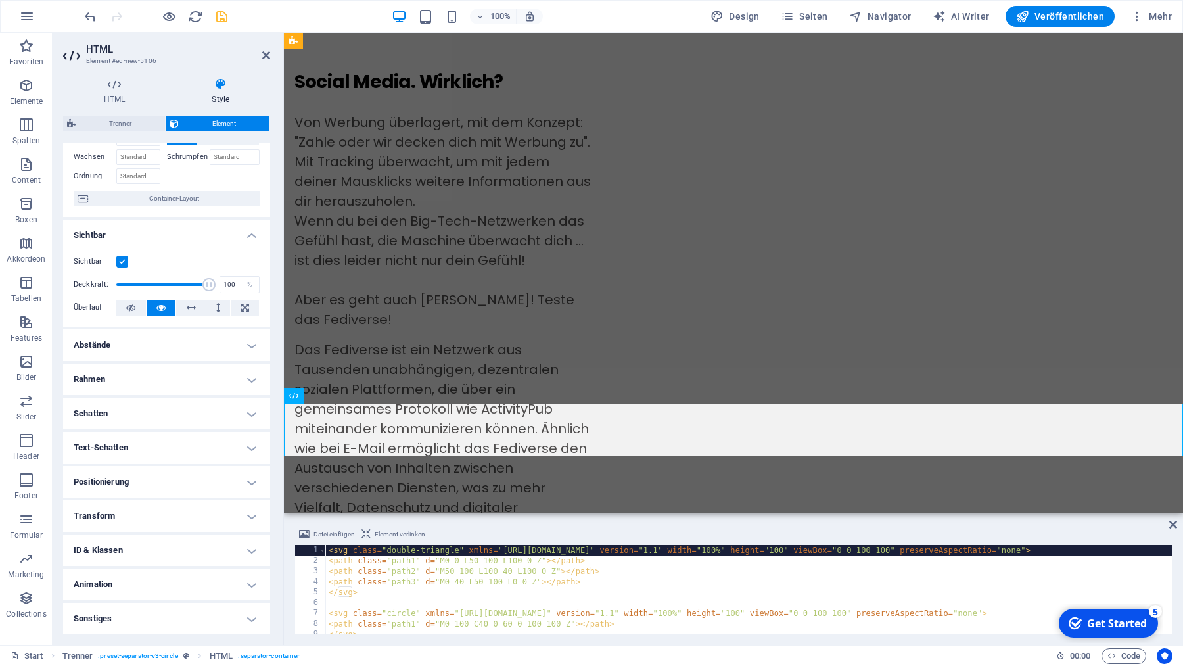
scroll to position [0, 0]
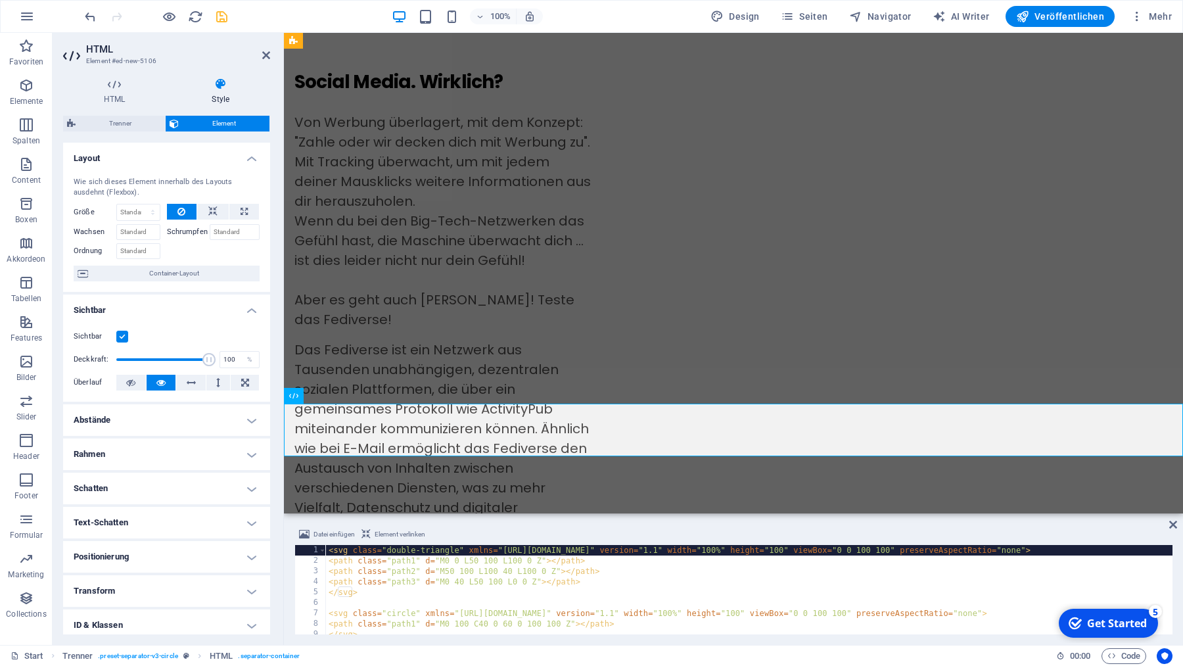
click at [217, 82] on icon at bounding box center [220, 84] width 99 height 13
click at [220, 15] on icon "save" at bounding box center [221, 16] width 15 height 15
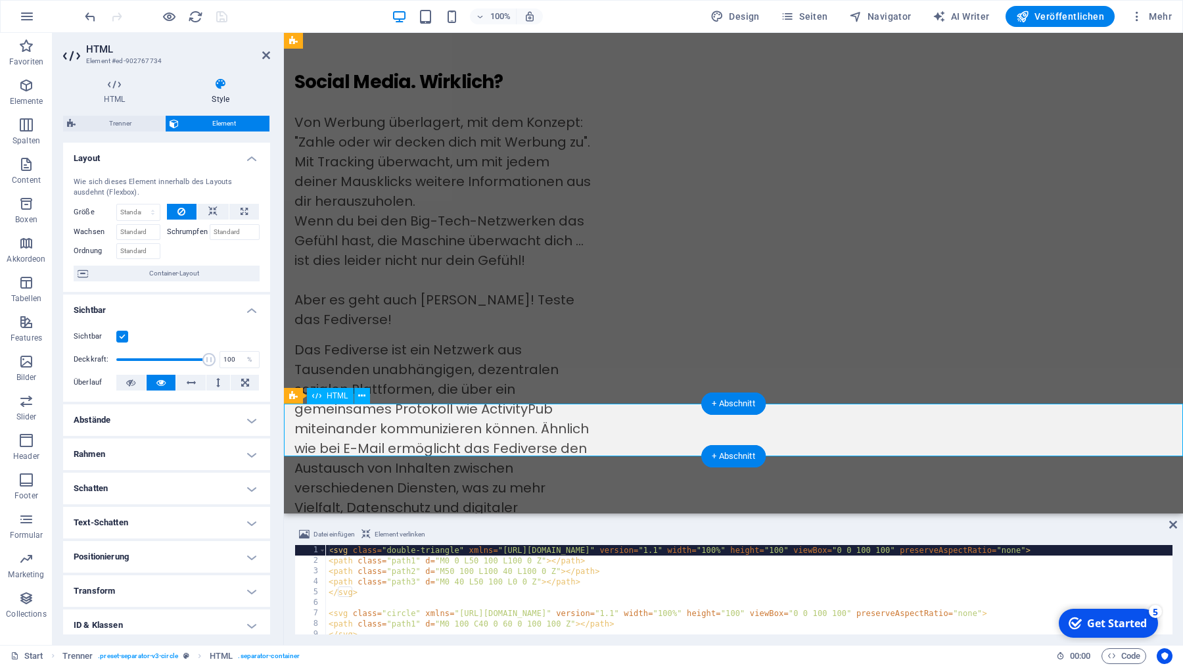
drag, startPoint x: 739, startPoint y: 419, endPoint x: 507, endPoint y: 419, distance: 231.4
click at [128, 122] on span "Trenner" at bounding box center [121, 124] width 82 height 16
select select "circle"
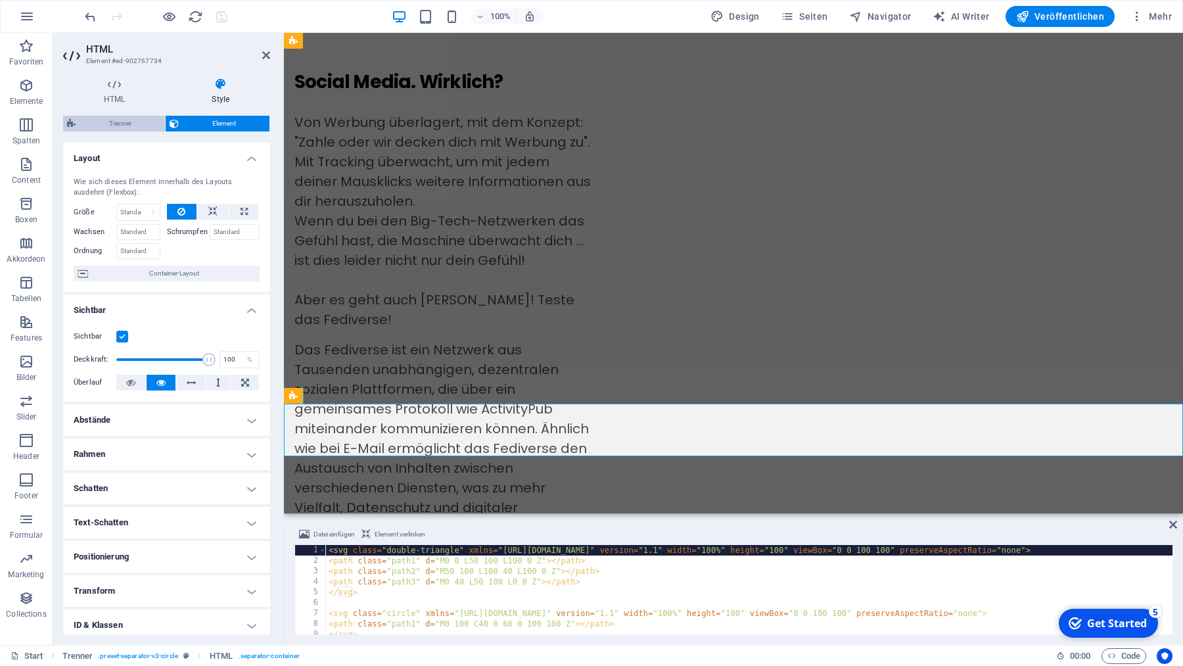
select select "rem"
select select "preset-separator-v3-circle"
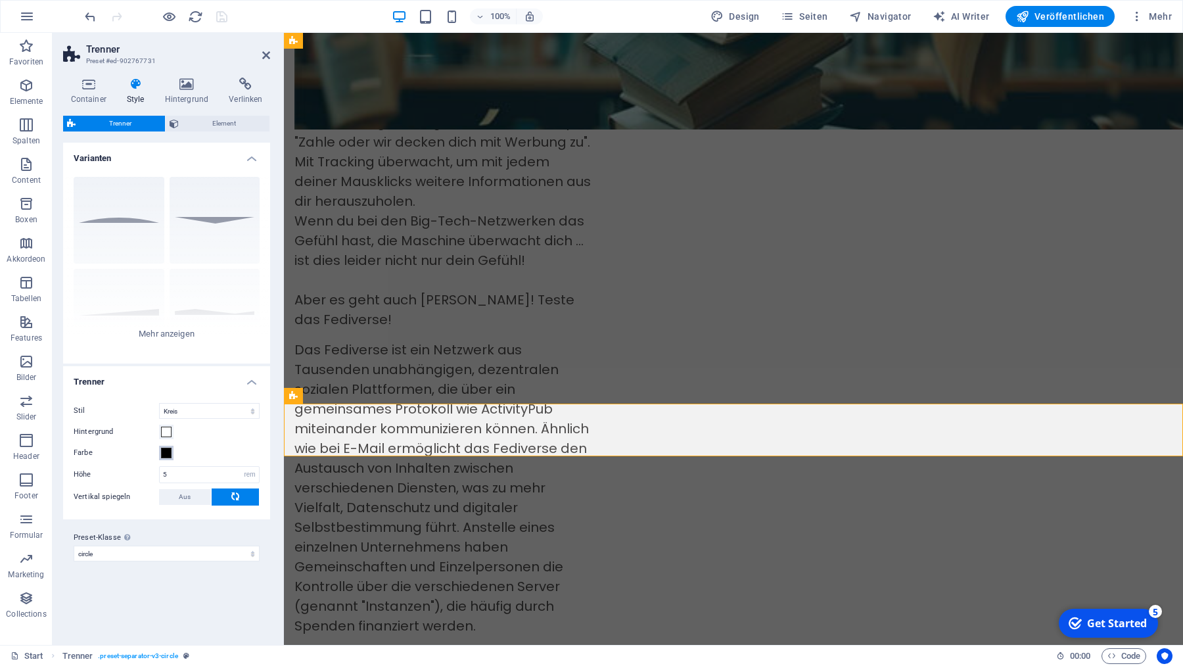
click at [169, 455] on span at bounding box center [166, 453] width 11 height 11
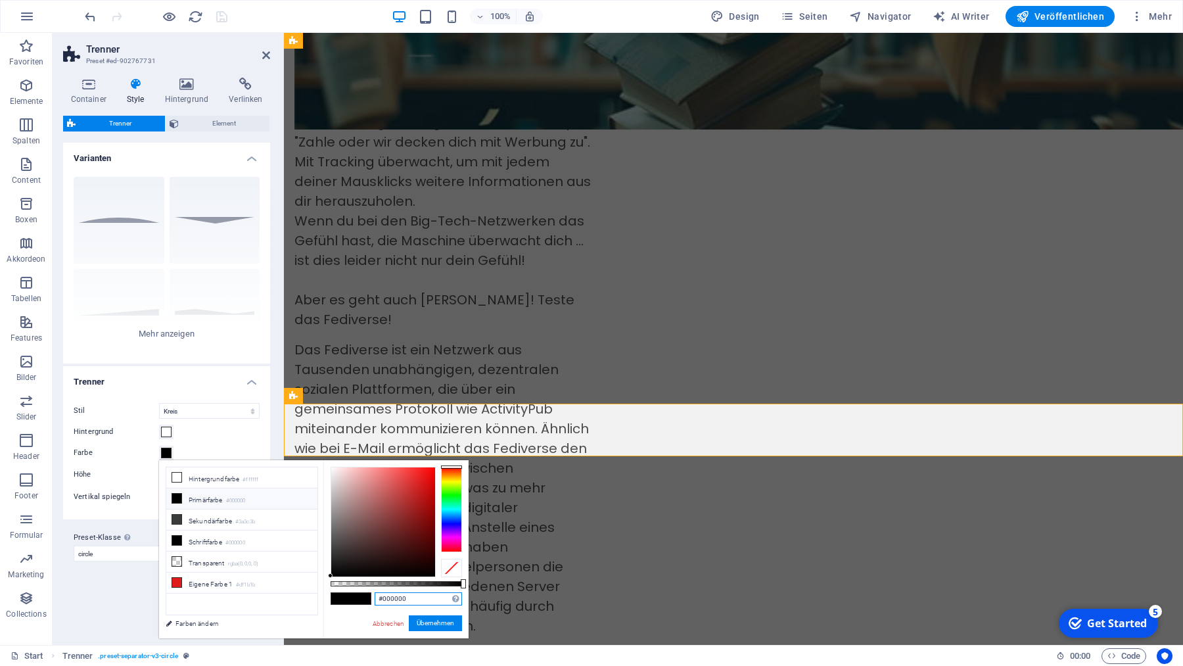
click at [421, 598] on input "#000000" at bounding box center [418, 598] width 87 height 13
paste input "rgba(0, 0, 0, 0.05)"
type input "rgba(0, 0, 0, 0.05)"
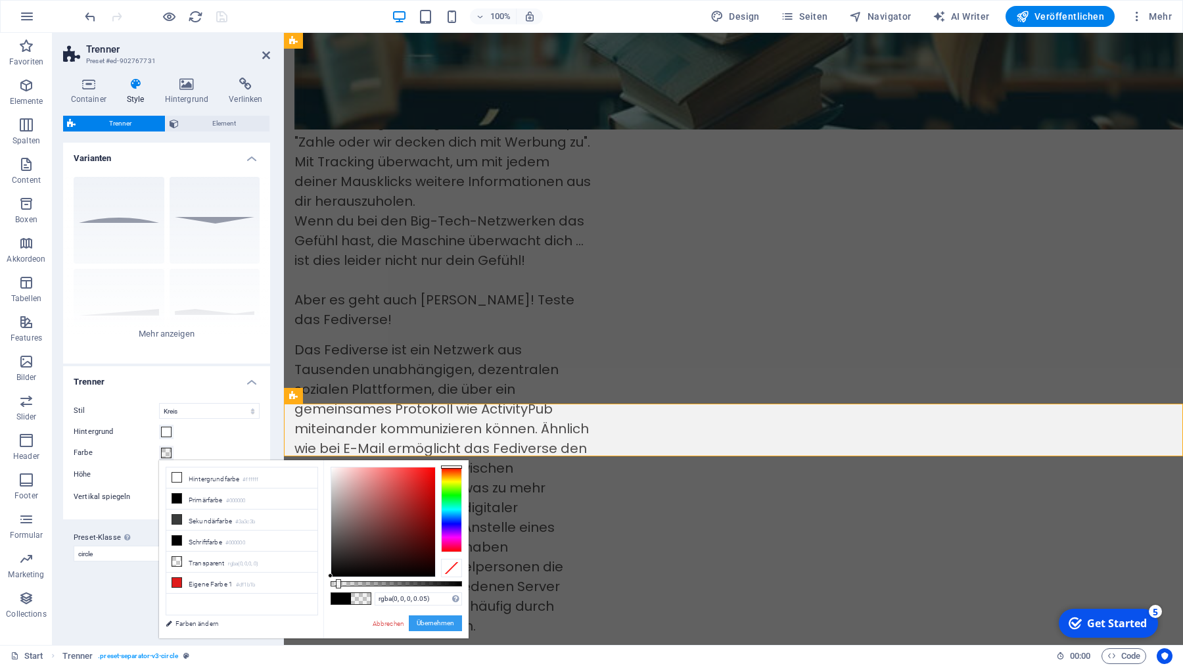
click at [446, 623] on button "Übernehmen" at bounding box center [435, 623] width 53 height 16
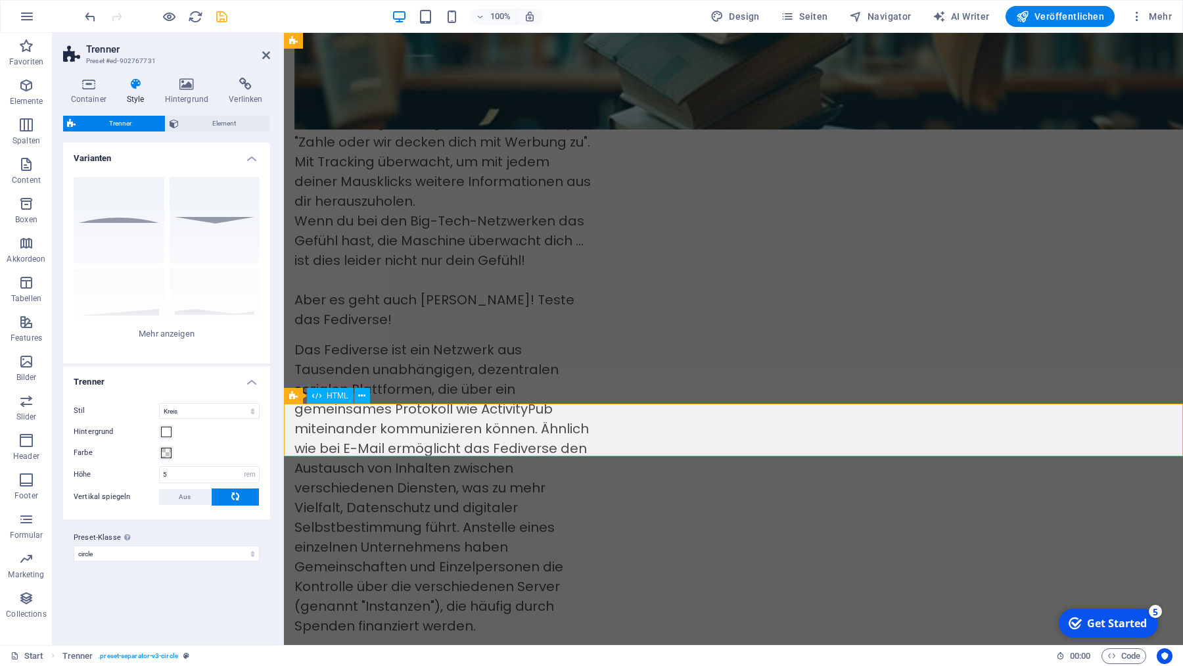
click at [362, 395] on icon at bounding box center [361, 396] width 7 height 14
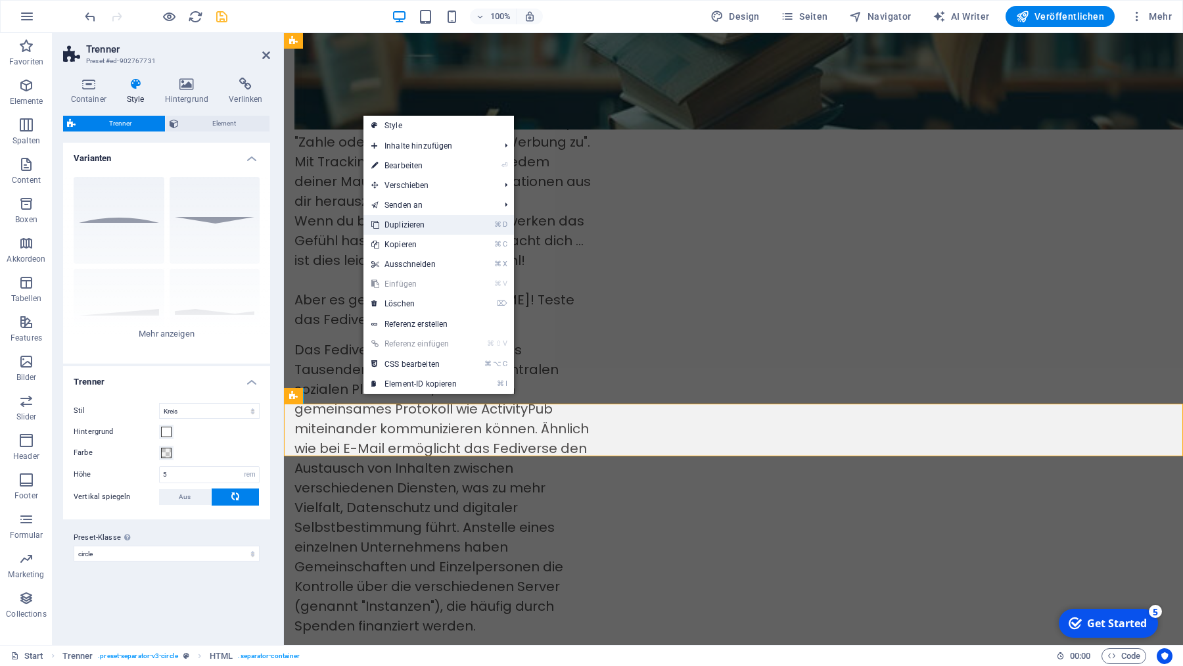
click at [411, 227] on link "⌘ D Duplizieren" at bounding box center [413, 225] width 101 height 20
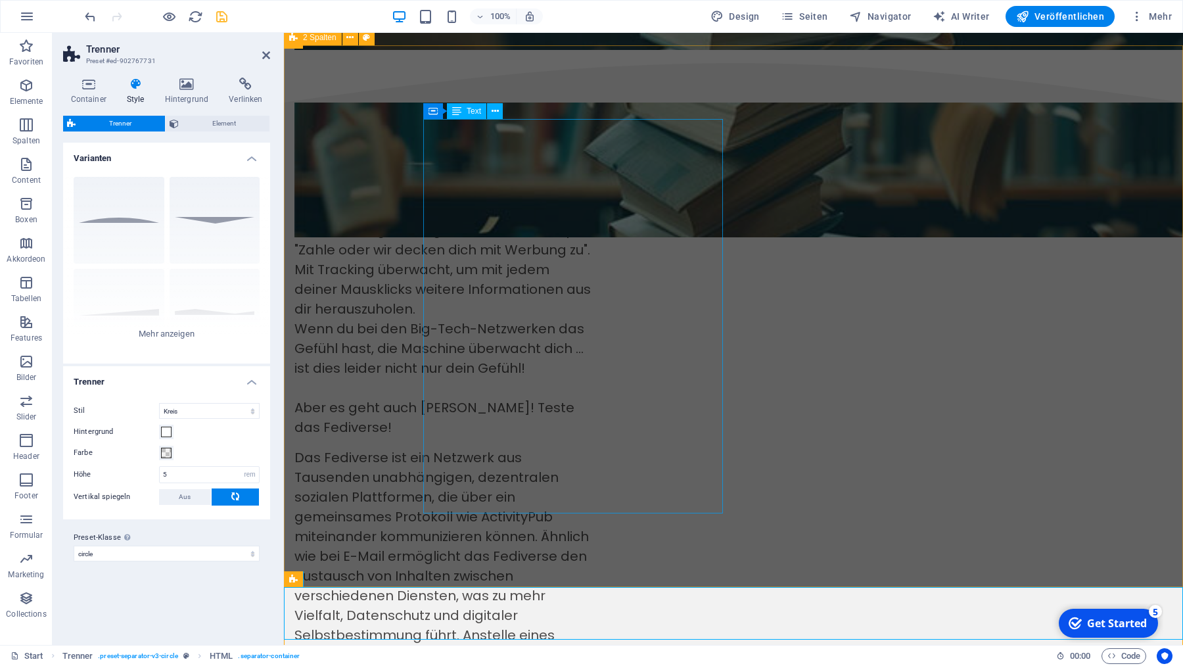
scroll to position [2584, 0]
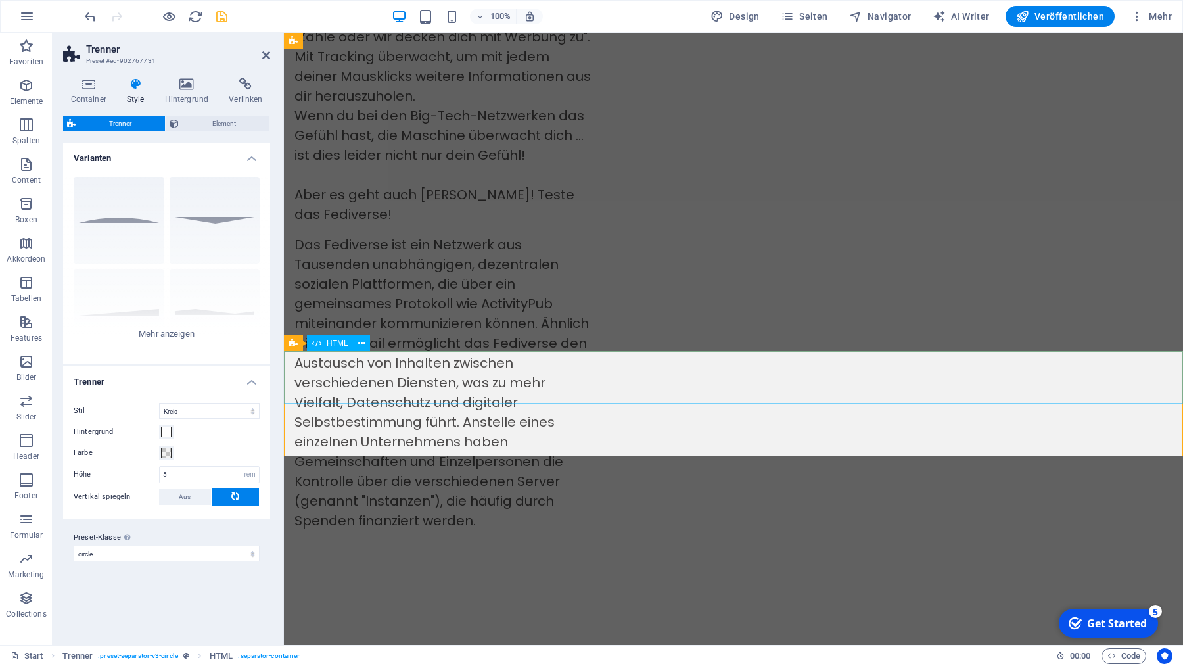
scroll to position [2532, 0]
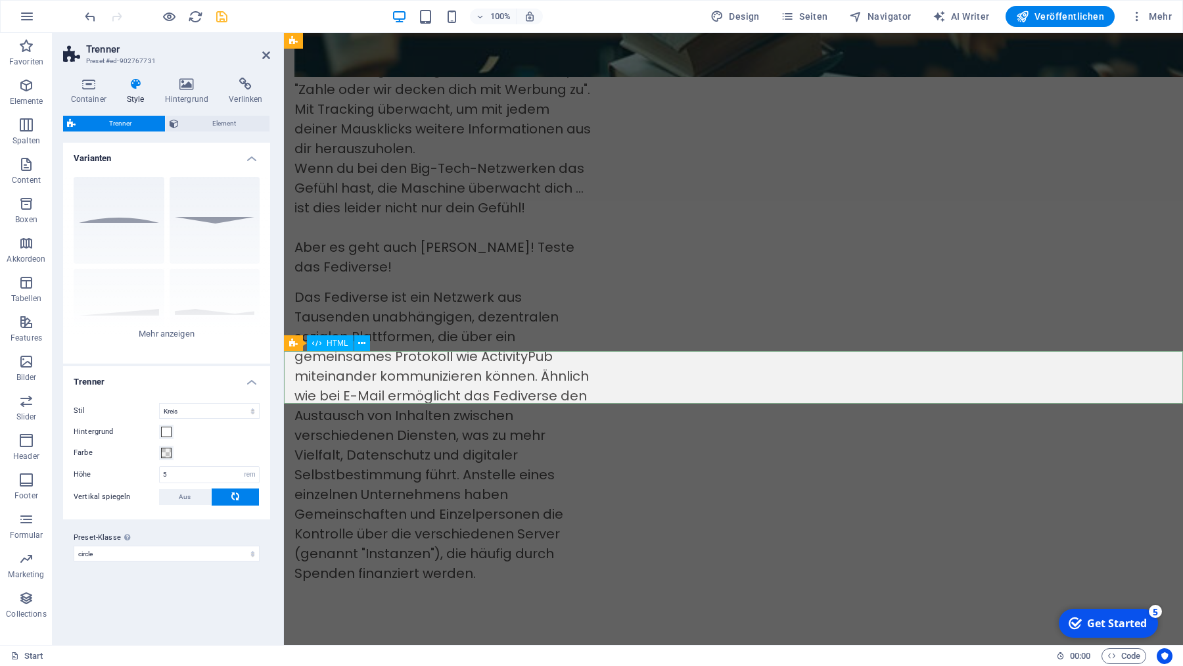
click at [22, 87] on icon "button" at bounding box center [26, 86] width 16 height 16
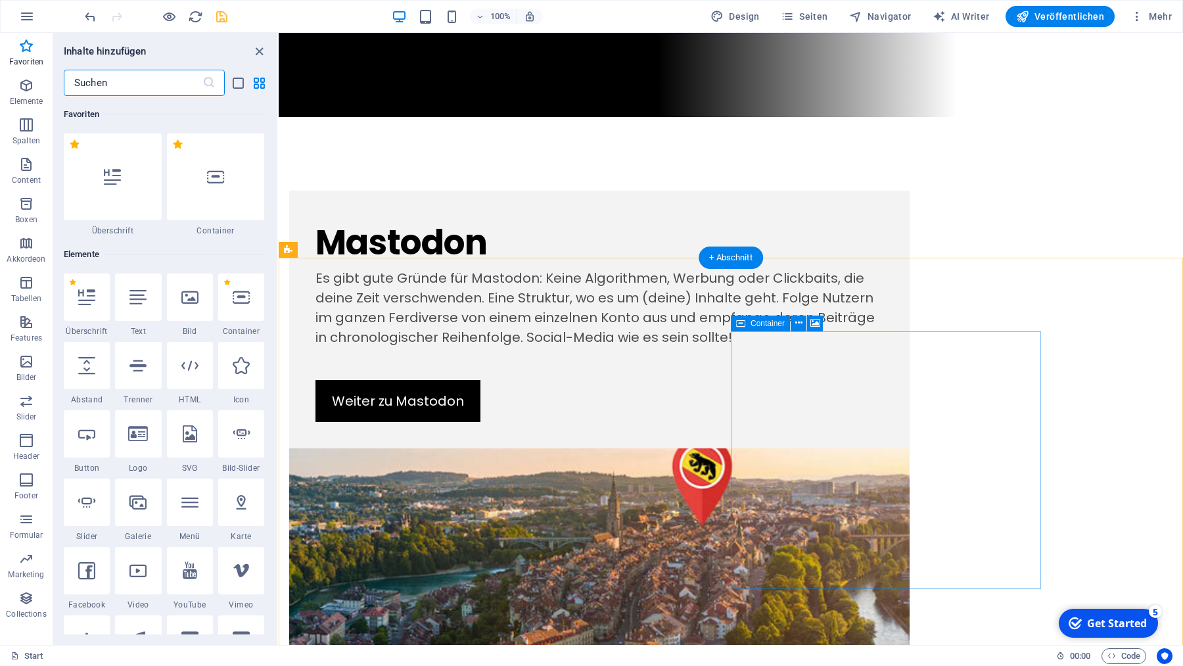
scroll to position [716, 0]
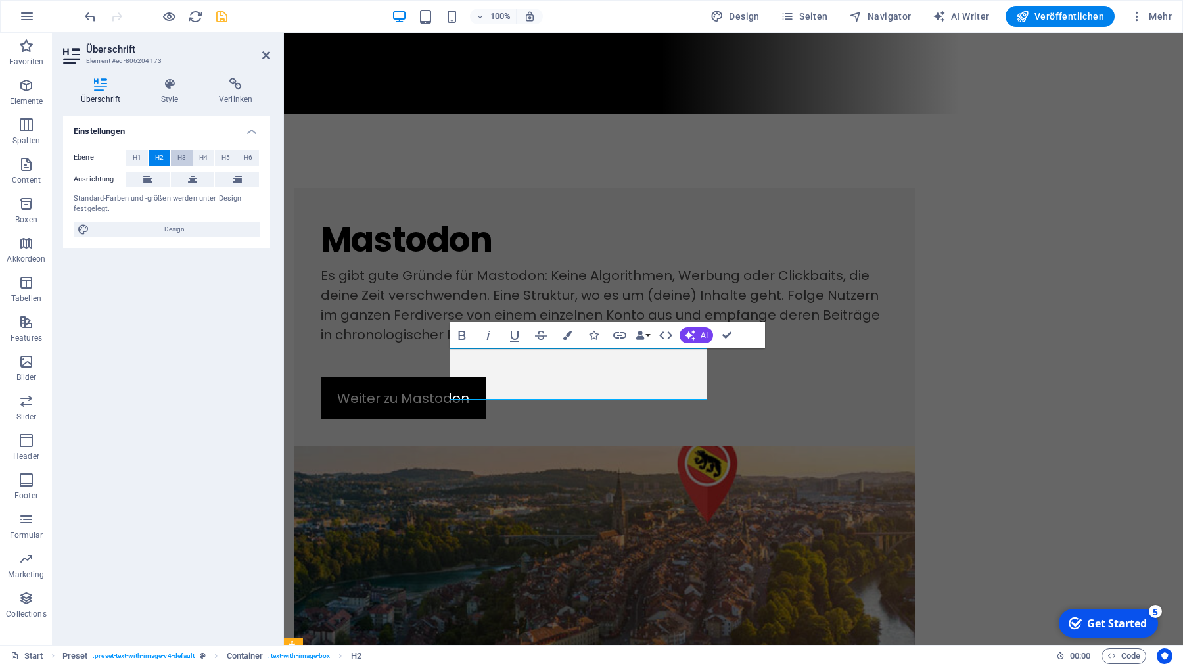
click at [182, 160] on span "H3" at bounding box center [181, 158] width 9 height 16
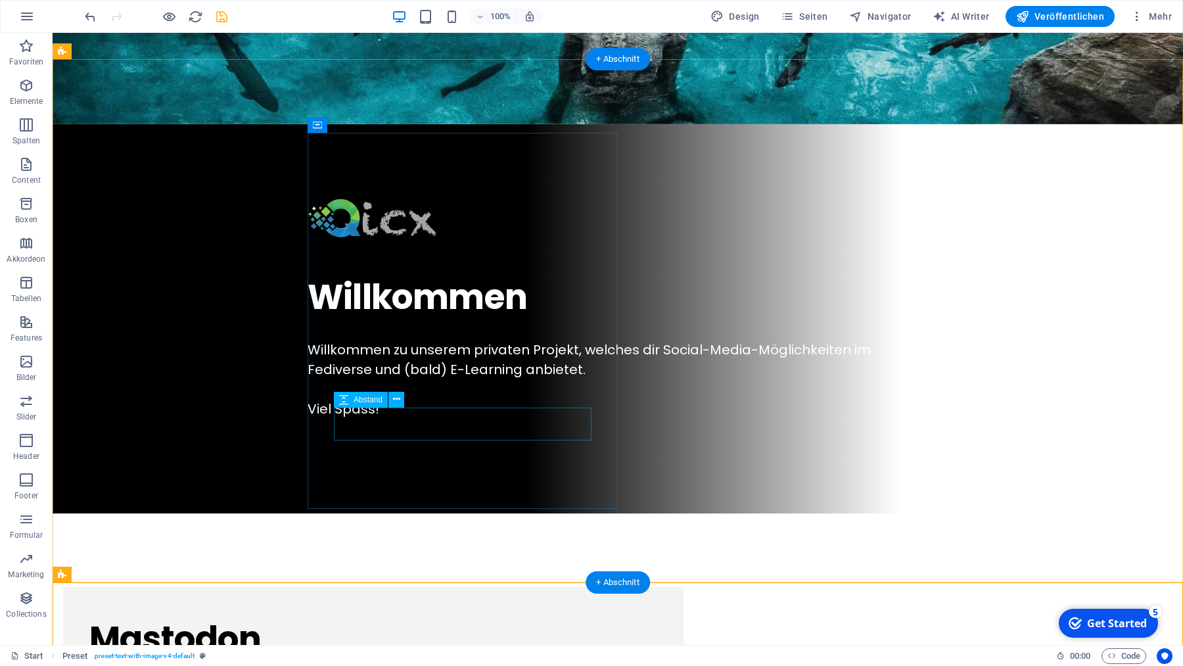
scroll to position [286, 0]
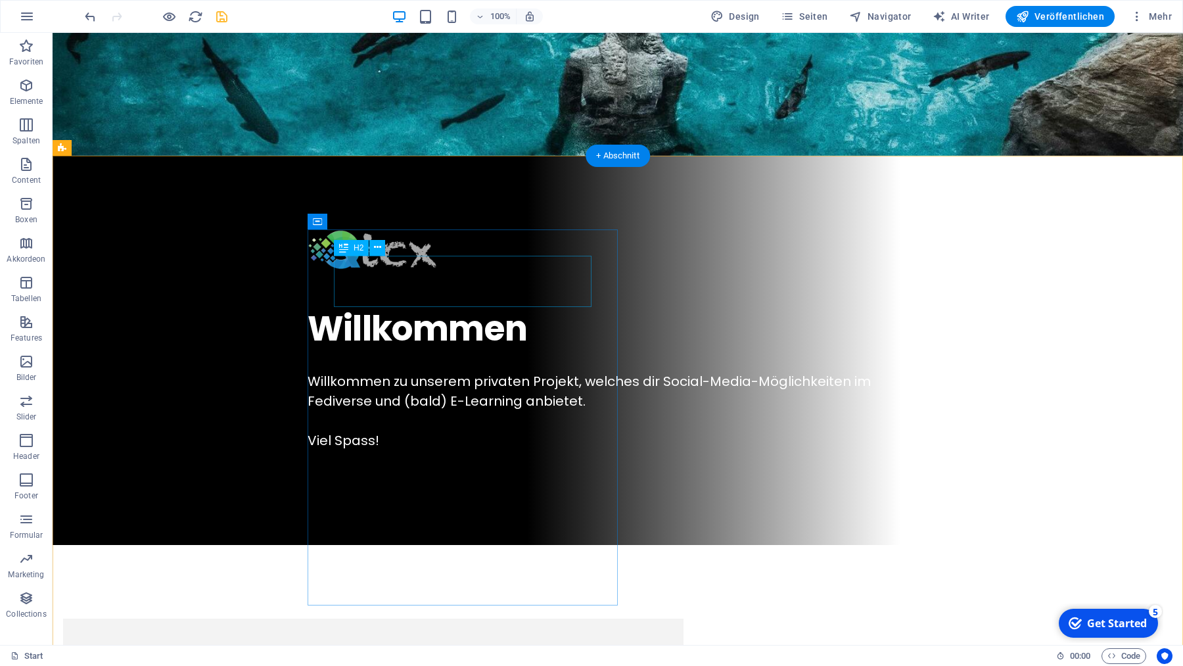
click at [452, 645] on div "Mastodon" at bounding box center [373, 670] width 568 height 51
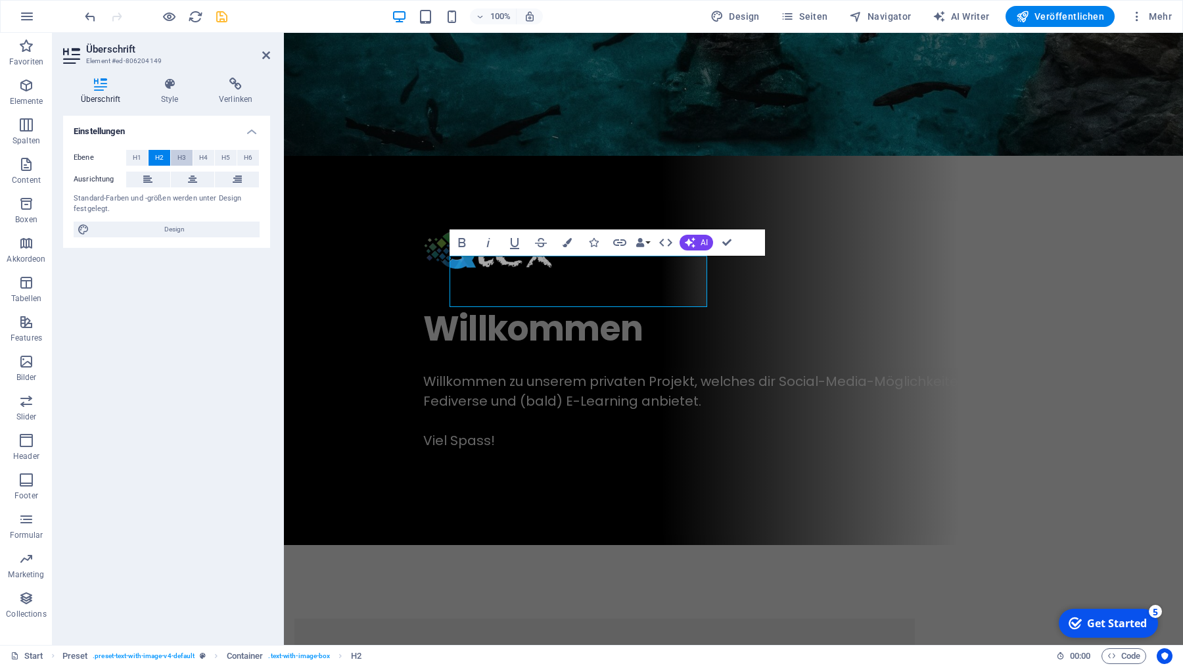
click at [184, 153] on span "H3" at bounding box center [181, 158] width 9 height 16
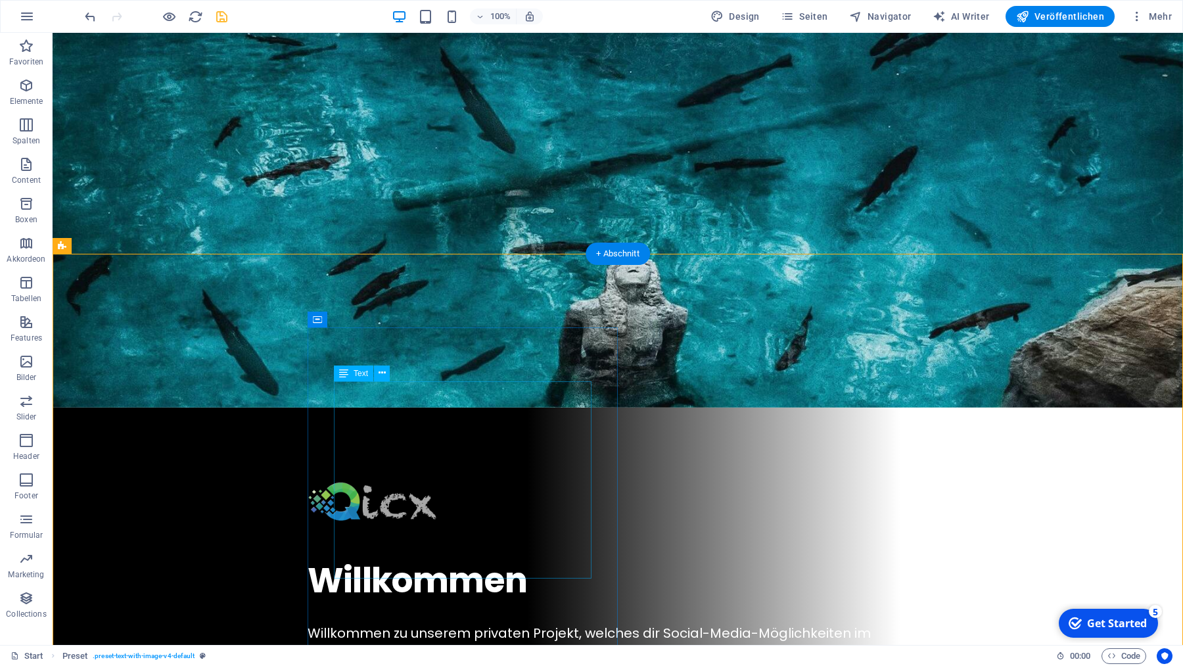
scroll to position [0, 0]
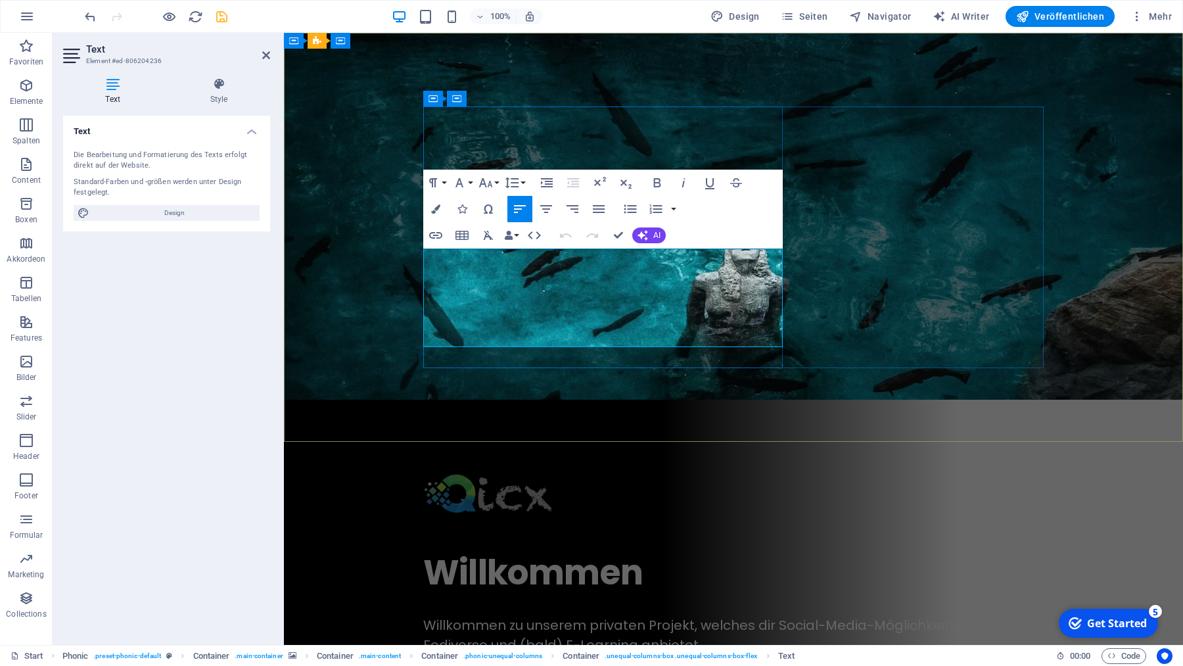
click at [467, 615] on div "Willkommen zu unserem privaten Projekt, welches dir Social-Media-Möglichkeiten …" at bounding box center [733, 654] width 620 height 79
drag, startPoint x: 467, startPoint y: 297, endPoint x: 415, endPoint y: 298, distance: 52.6
click at [423, 473] on div "Willkommen Willkommen zu unserem privaten Projekt, welches dir Social-Media-Mög…" at bounding box center [733, 594] width 620 height 242
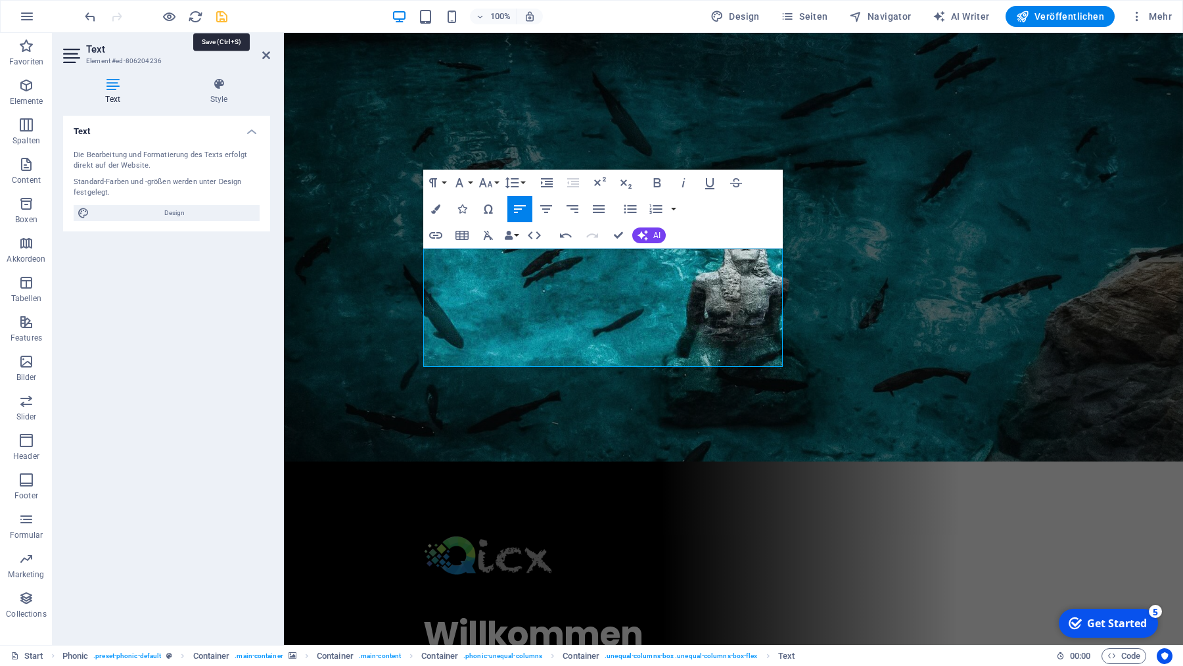
drag, startPoint x: 223, startPoint y: 12, endPoint x: 189, endPoint y: 60, distance: 59.1
click at [223, 12] on icon "save" at bounding box center [221, 16] width 15 height 15
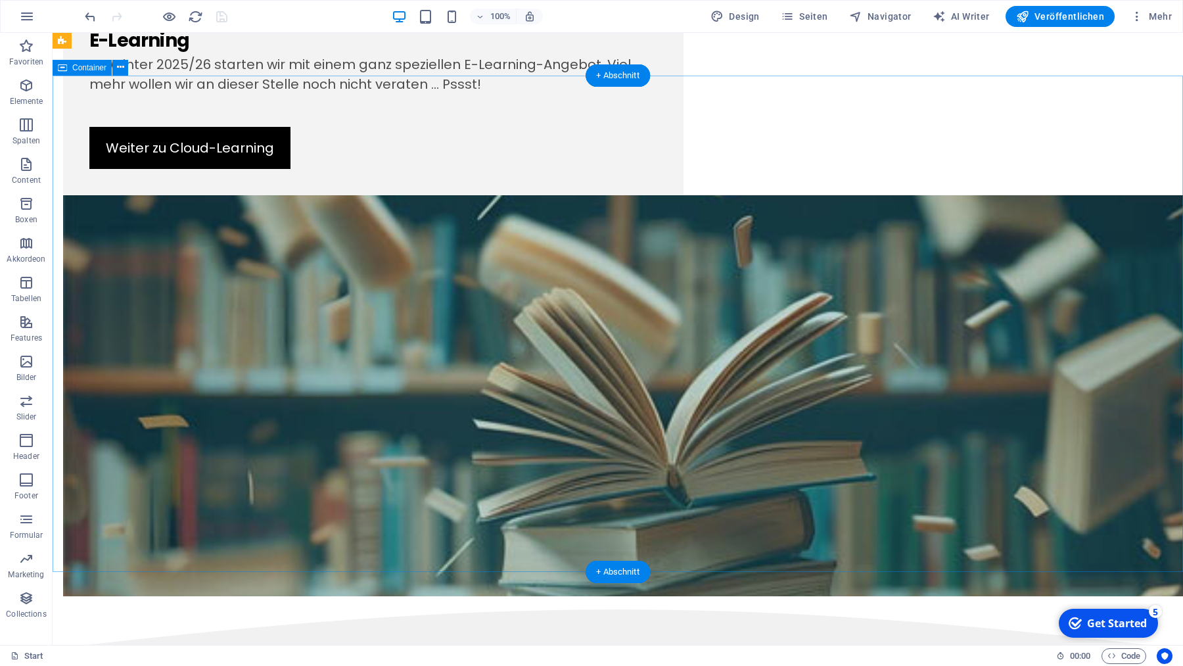
scroll to position [1780, 0]
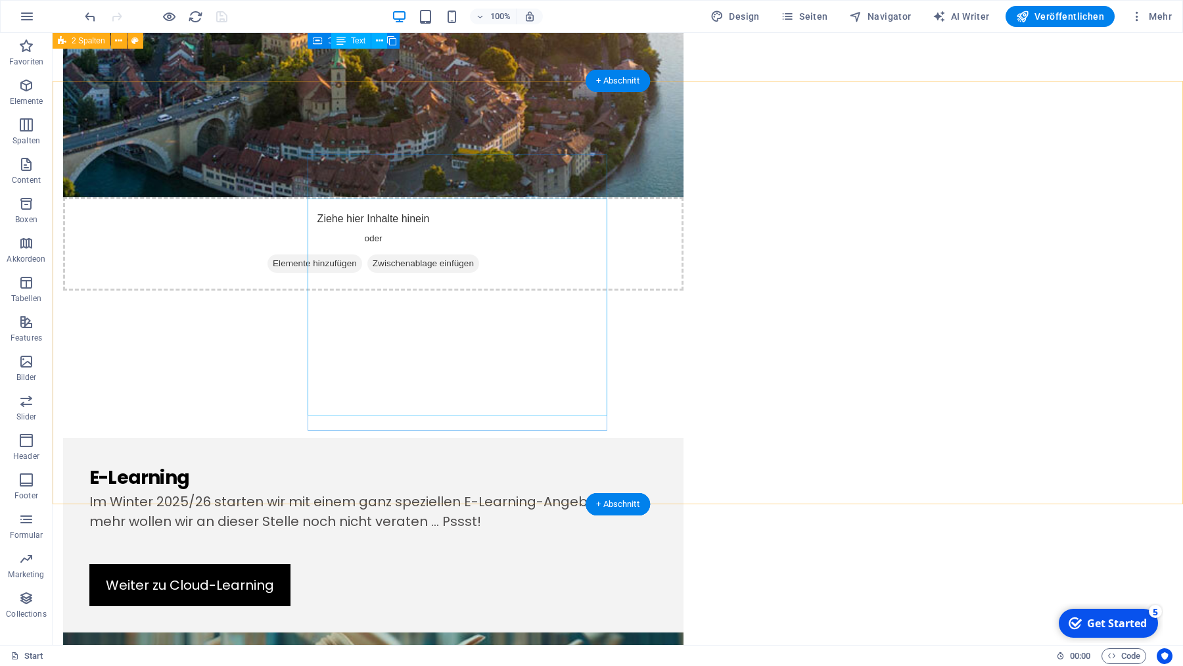
scroll to position [1314, 0]
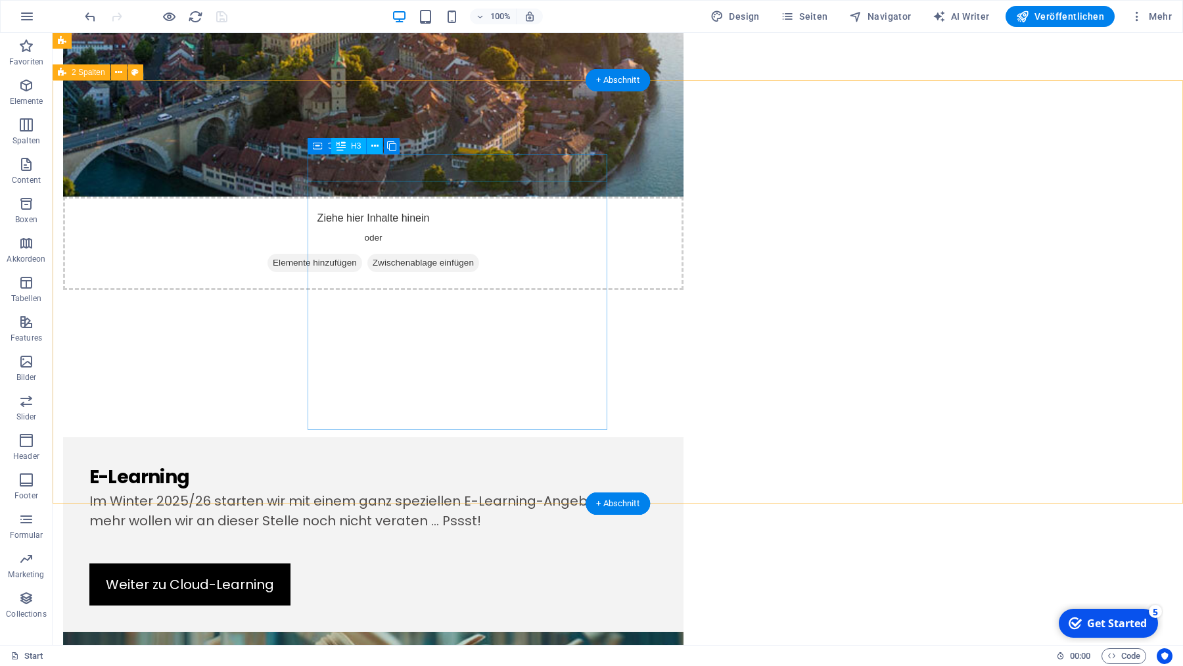
drag, startPoint x: 377, startPoint y: 177, endPoint x: 418, endPoint y: 175, distance: 41.5
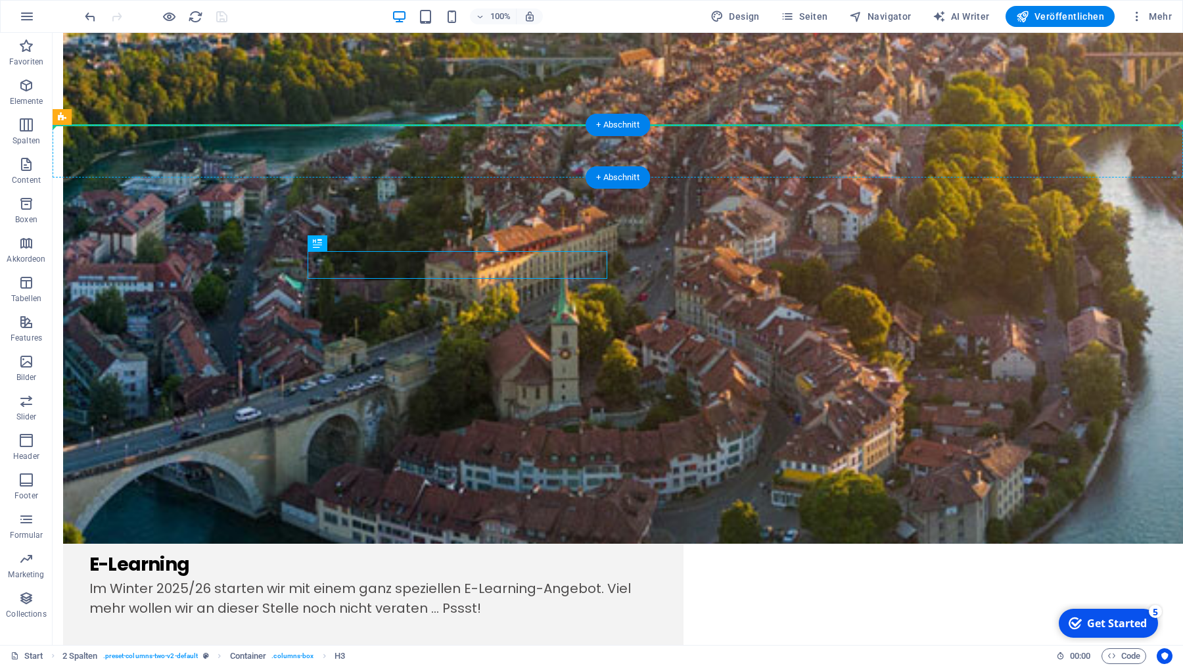
scroll to position [1217, 0]
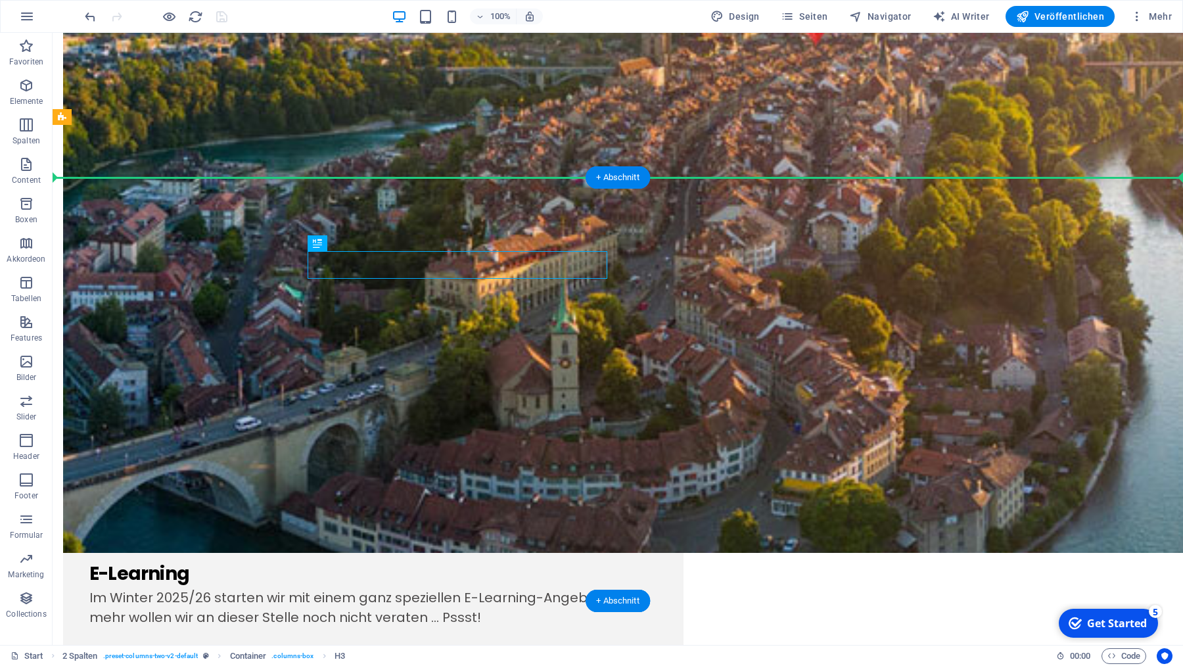
drag, startPoint x: 405, startPoint y: 181, endPoint x: 451, endPoint y: 250, distance: 83.5
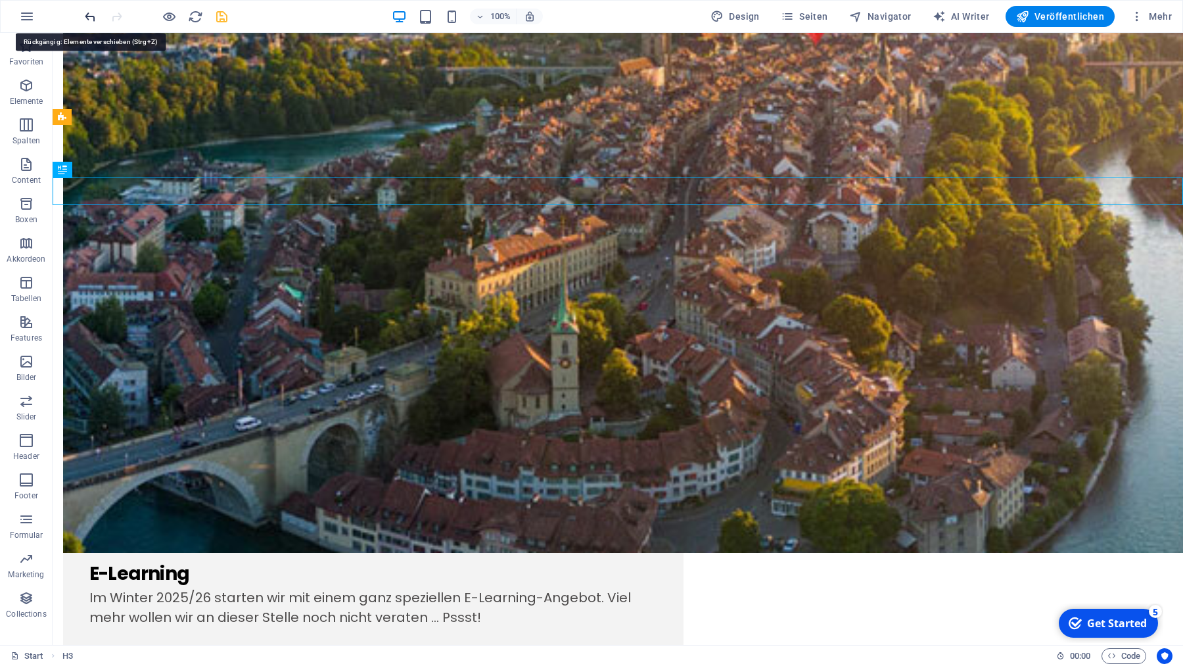
drag, startPoint x: 87, startPoint y: 14, endPoint x: 49, endPoint y: 40, distance: 46.5
click at [87, 14] on icon "undo" at bounding box center [90, 16] width 15 height 15
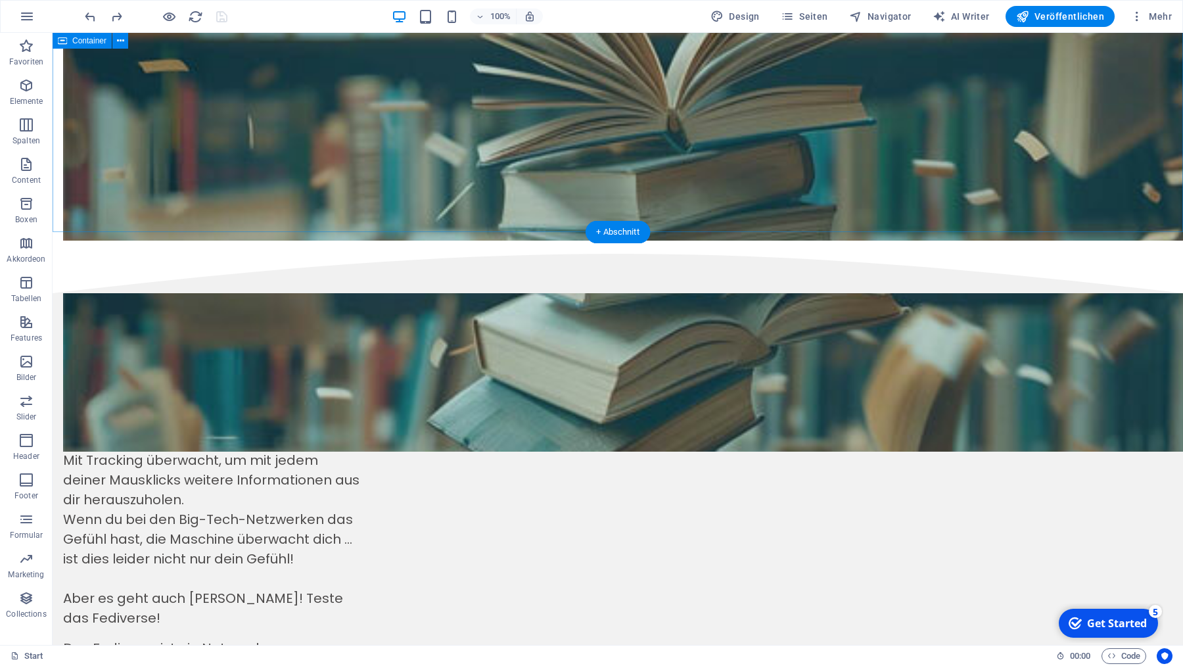
scroll to position [2114, 0]
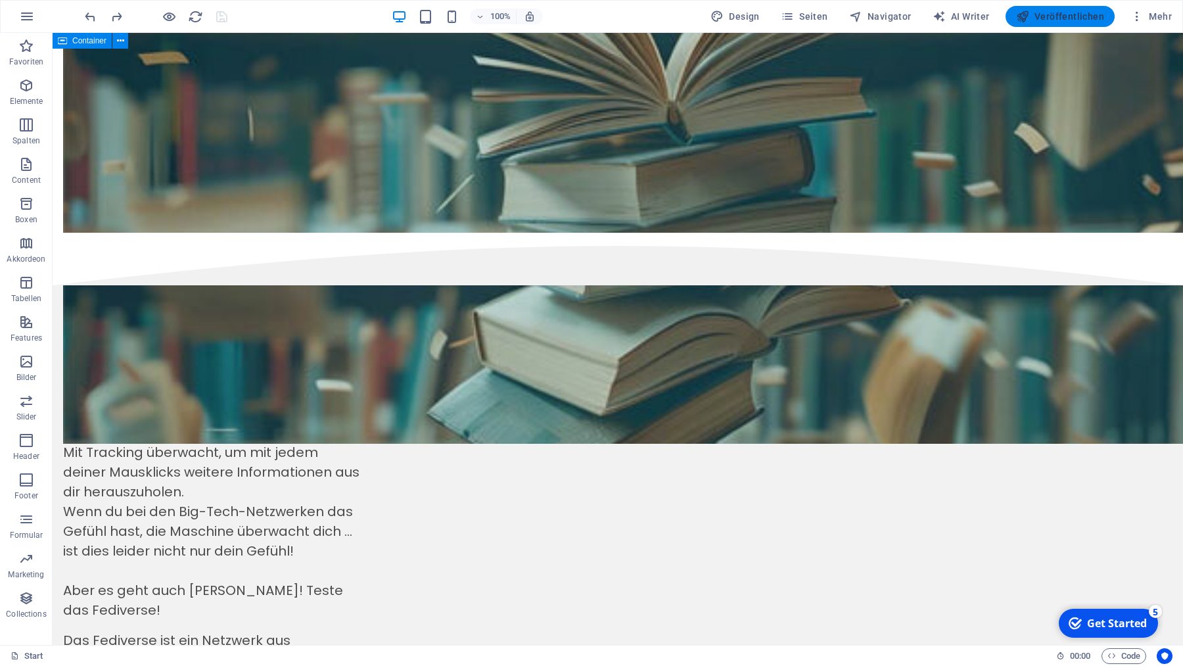
click at [1058, 23] on span "Veröffentlichen" at bounding box center [1060, 16] width 88 height 13
